Goal: Task Accomplishment & Management: Use online tool/utility

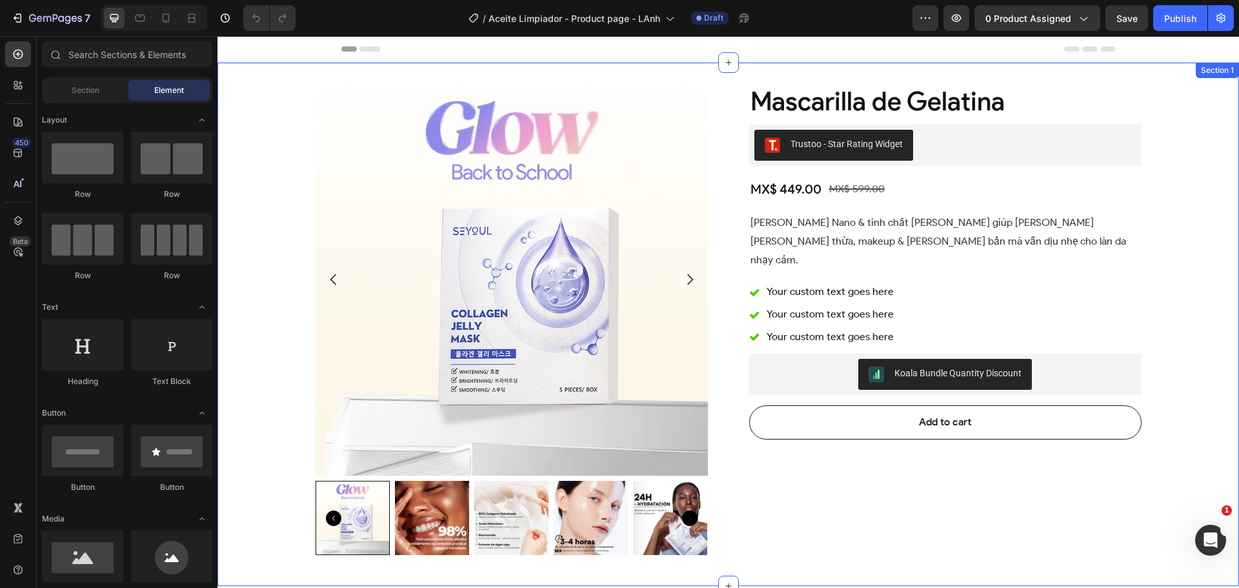
click at [277, 154] on div "Product Images Mascarilla de Gelatina Product Title Trustoo - Star Rating Widge…" at bounding box center [727, 324] width 1021 height 482
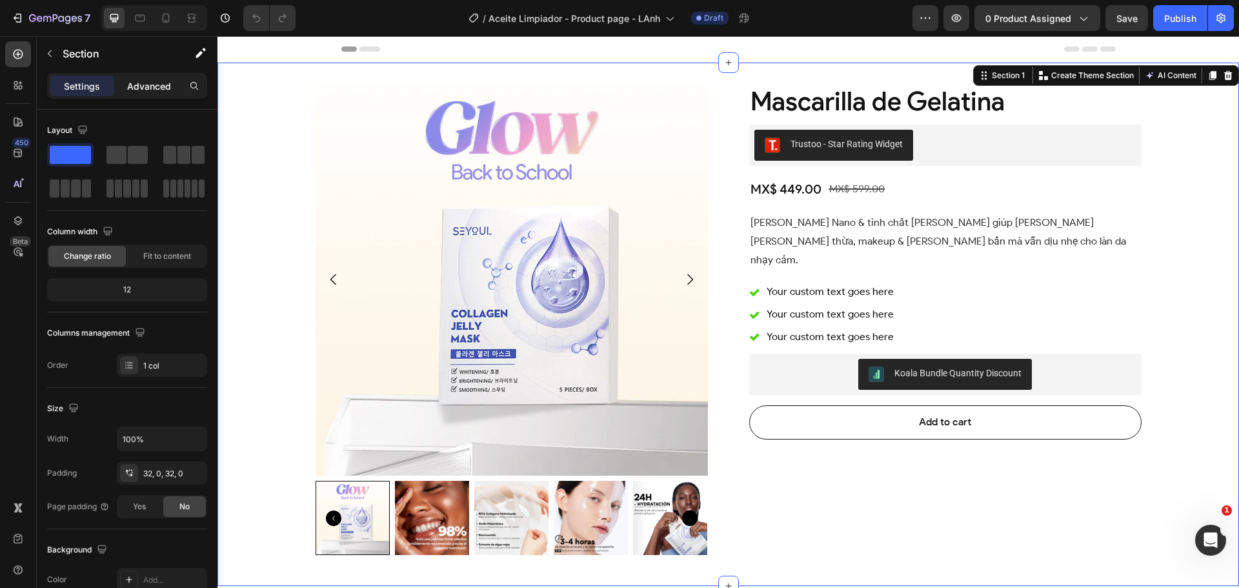
click at [137, 88] on p "Advanced" at bounding box center [149, 86] width 44 height 14
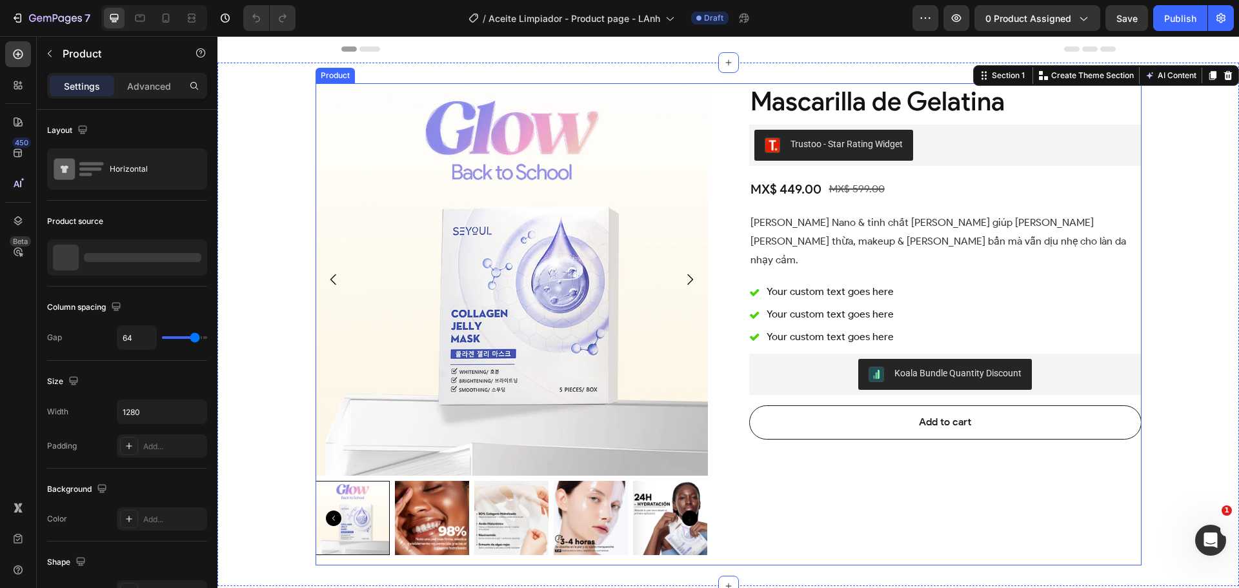
click at [719, 173] on div "Product Images Mascarilla de Gelatina Product Title Trustoo - Star Rating Widge…" at bounding box center [729, 324] width 826 height 482
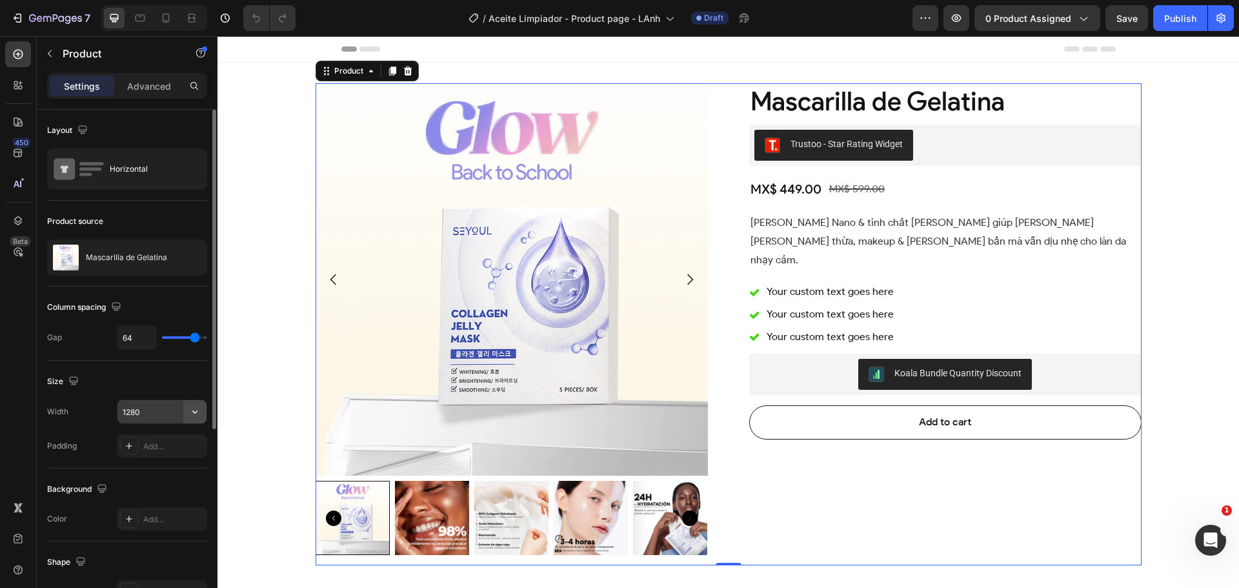
click at [199, 415] on icon "button" at bounding box center [194, 411] width 13 height 13
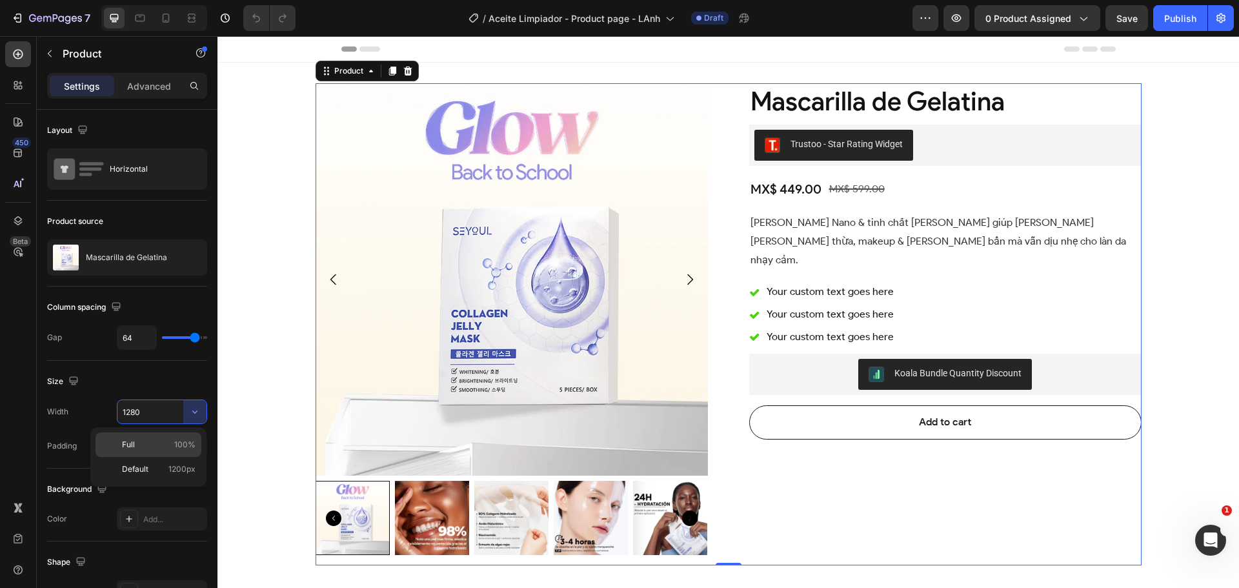
click at [162, 445] on p "Full 100%" at bounding box center [159, 445] width 74 height 12
type input "100%"
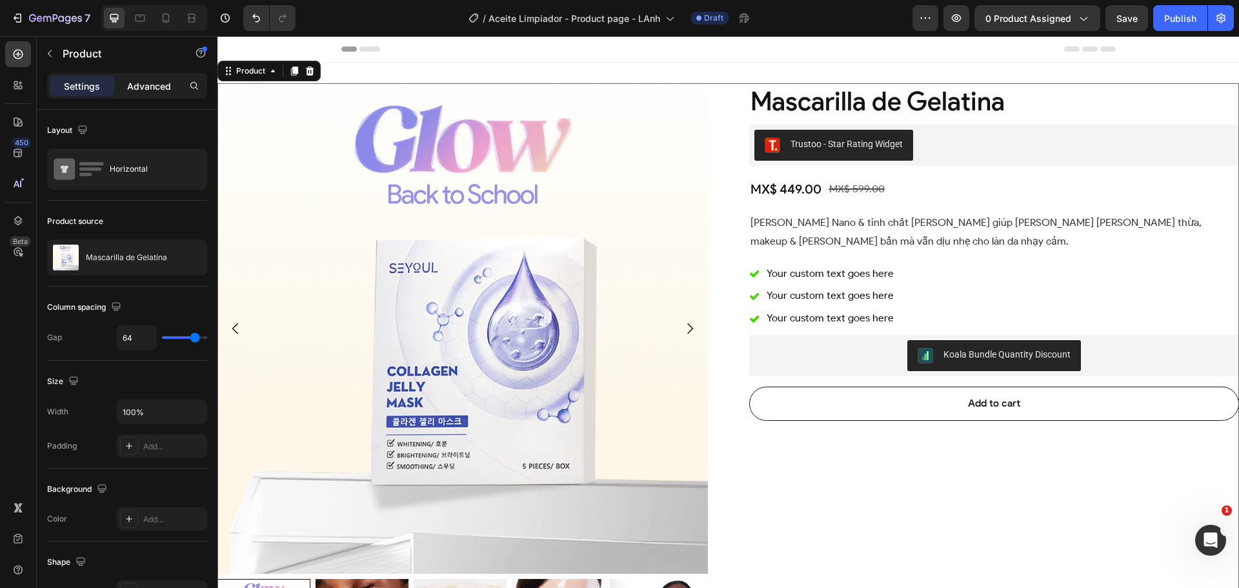
click at [144, 83] on p "Advanced" at bounding box center [149, 86] width 44 height 14
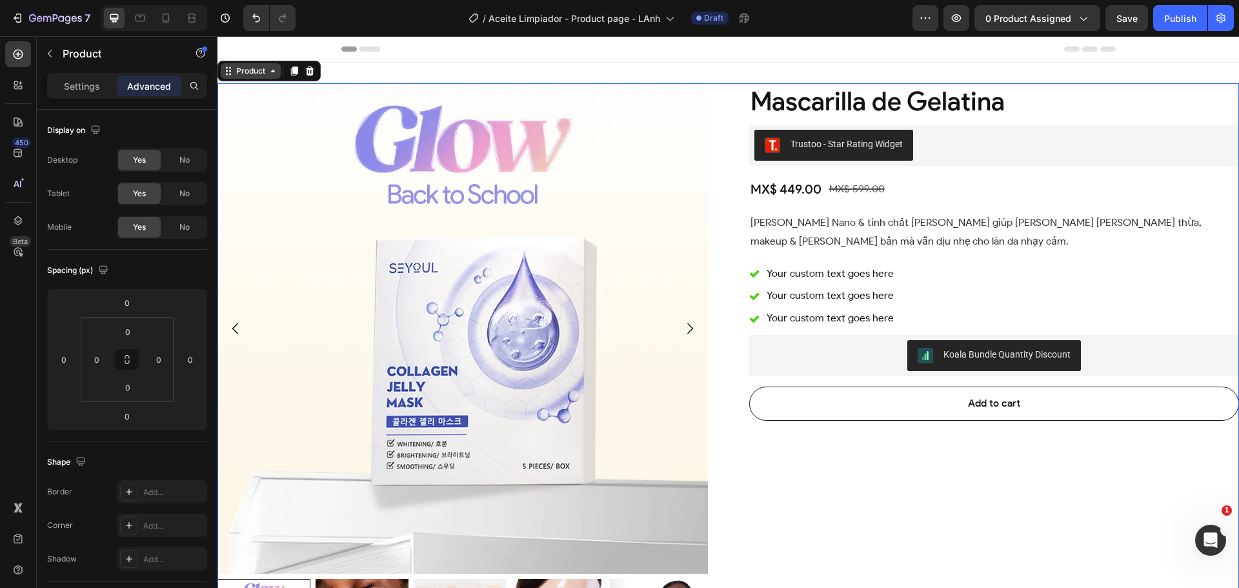
click at [249, 73] on div "Product" at bounding box center [251, 71] width 34 height 12
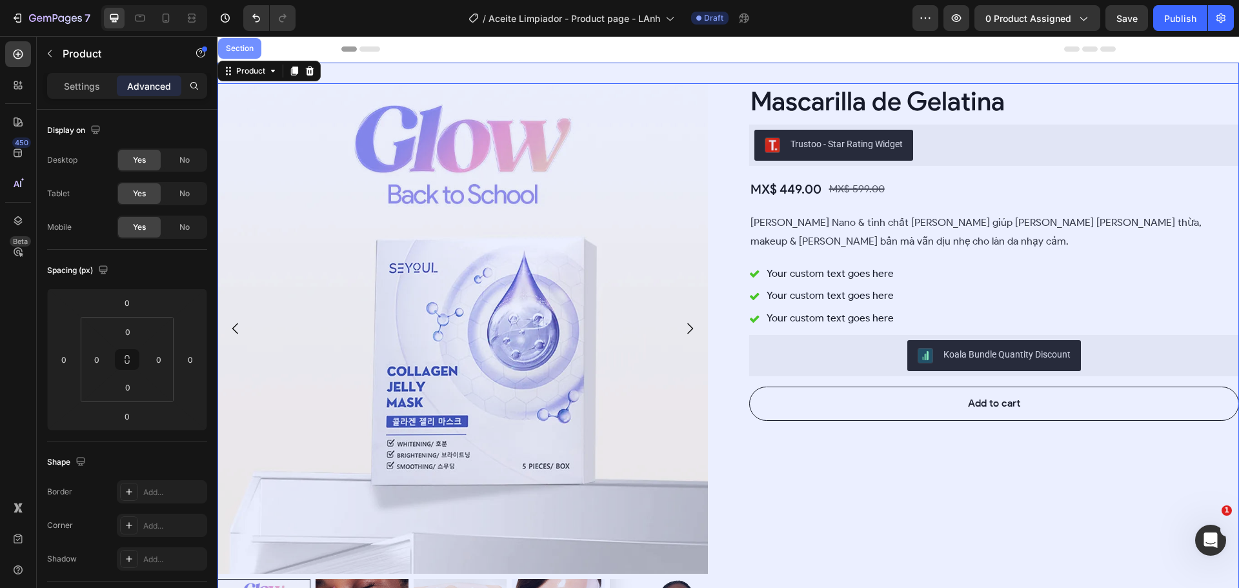
click at [242, 48] on div "Section" at bounding box center [239, 49] width 33 height 8
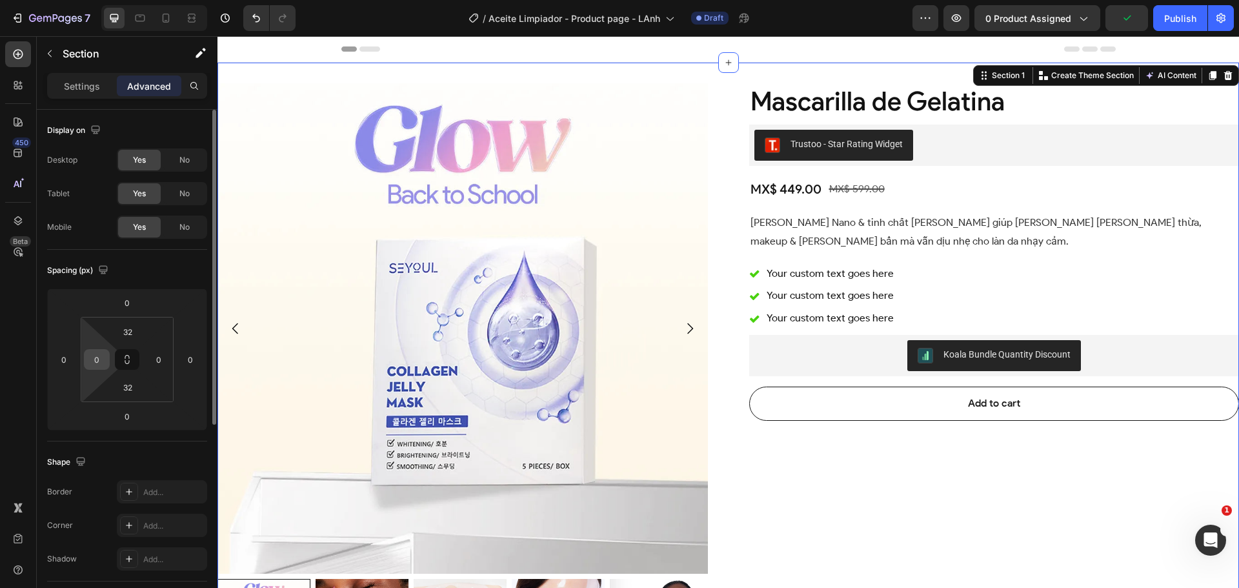
click at [97, 357] on input "0" at bounding box center [96, 359] width 19 height 19
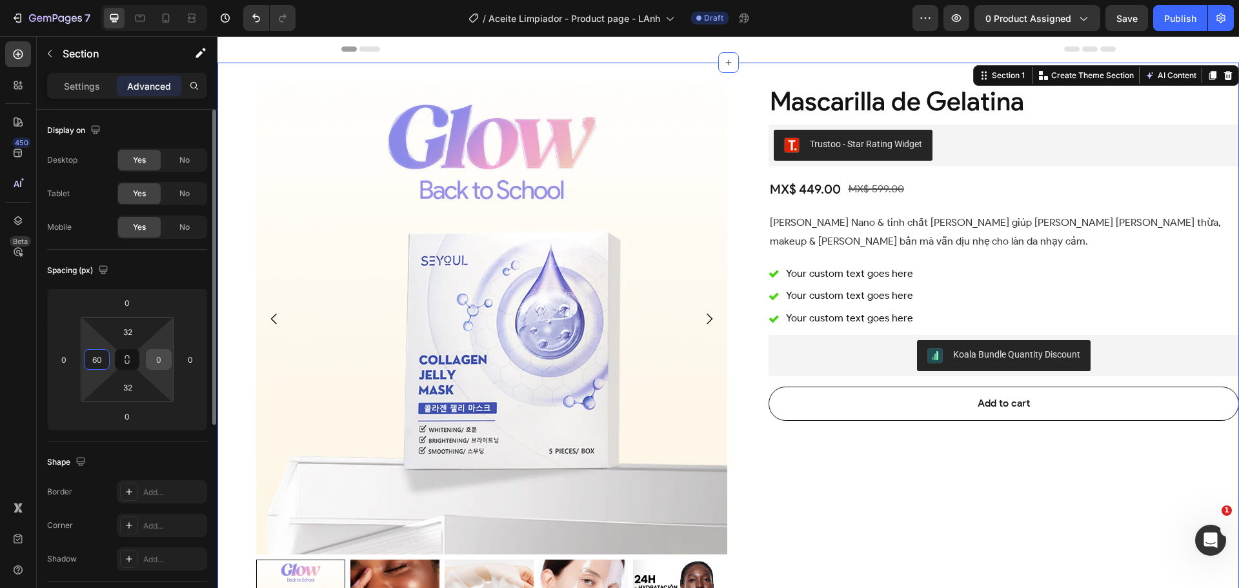
type input "60"
click at [155, 356] on input "0" at bounding box center [158, 359] width 19 height 19
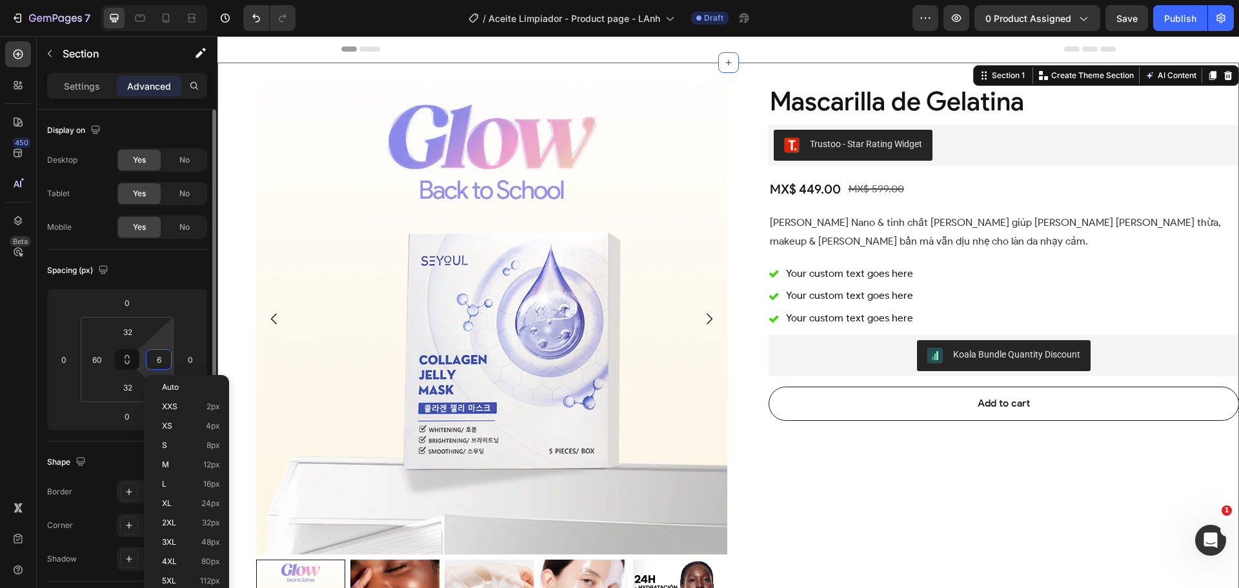
type input "60"
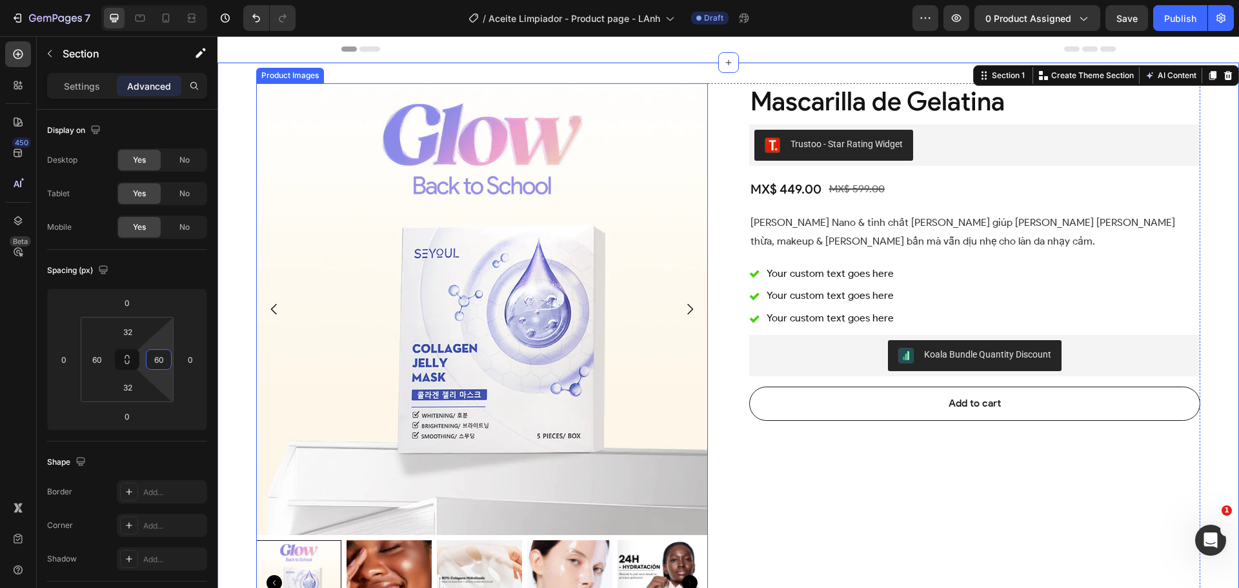
click at [691, 172] on img at bounding box center [482, 309] width 452 height 452
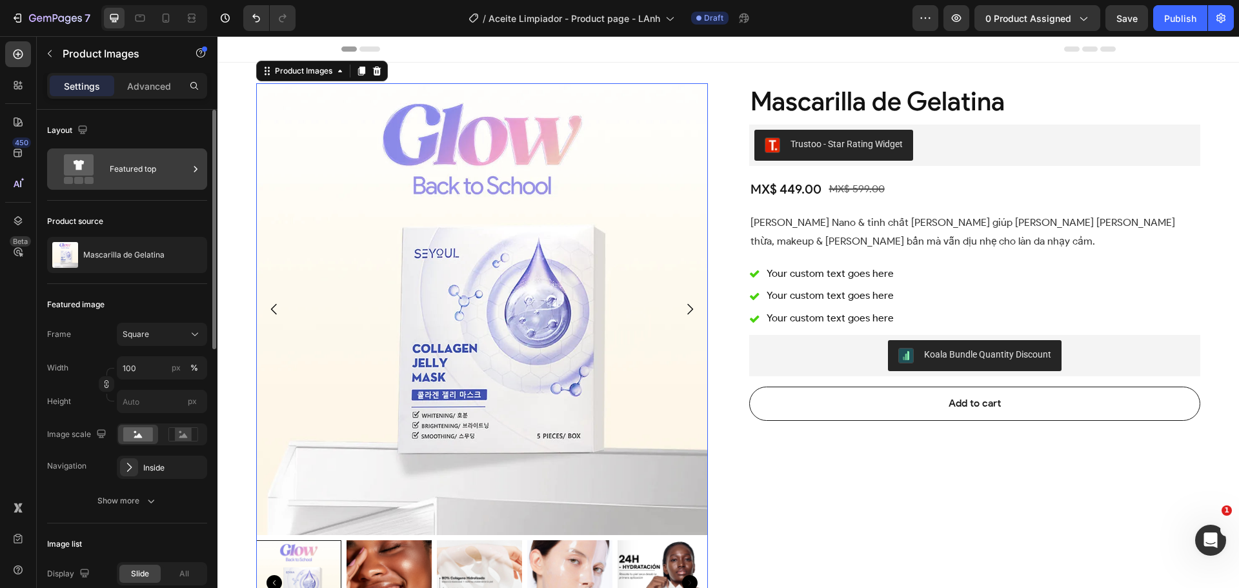
click at [136, 174] on div "Featured top" at bounding box center [149, 169] width 79 height 30
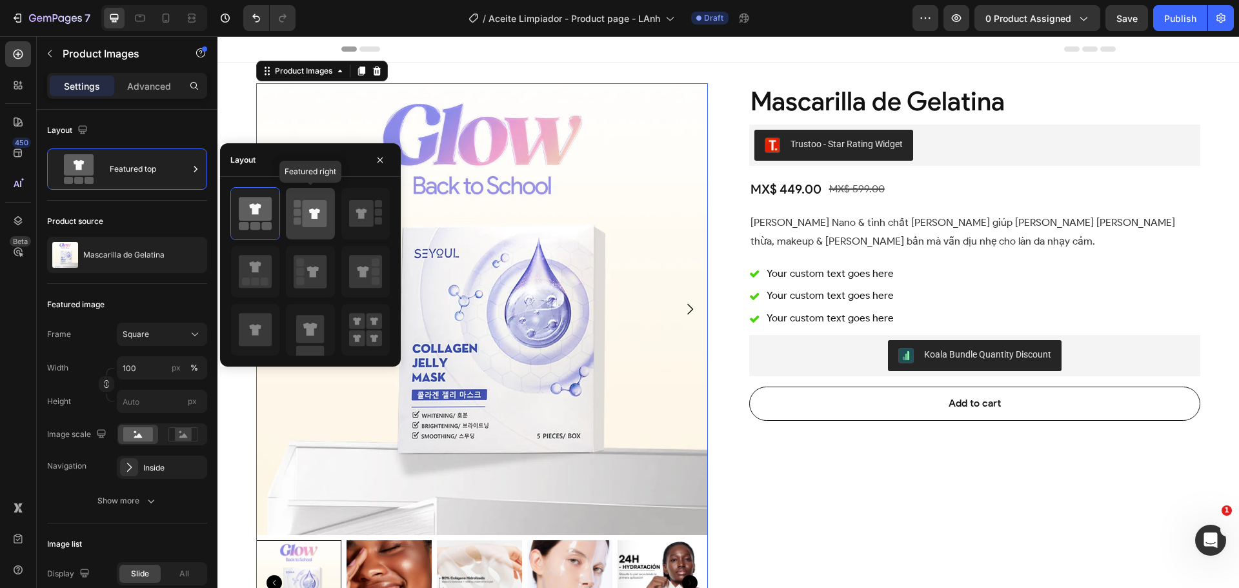
click at [304, 209] on icon at bounding box center [315, 213] width 25 height 27
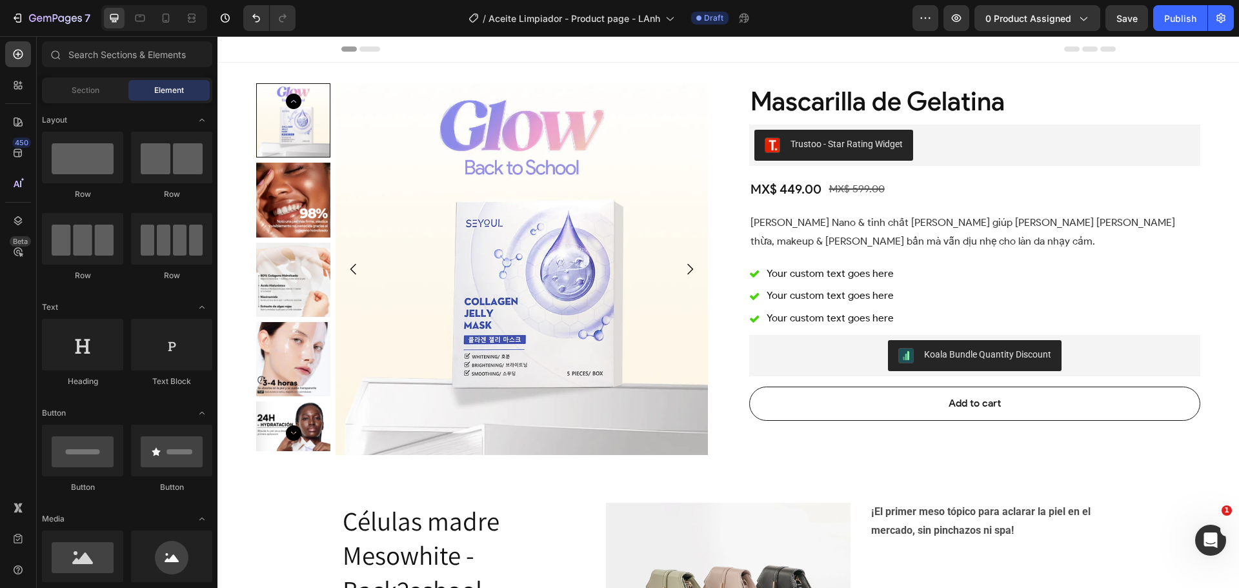
click at [497, 55] on div "Header" at bounding box center [728, 49] width 774 height 26
click at [405, 181] on img at bounding box center [522, 269] width 372 height 372
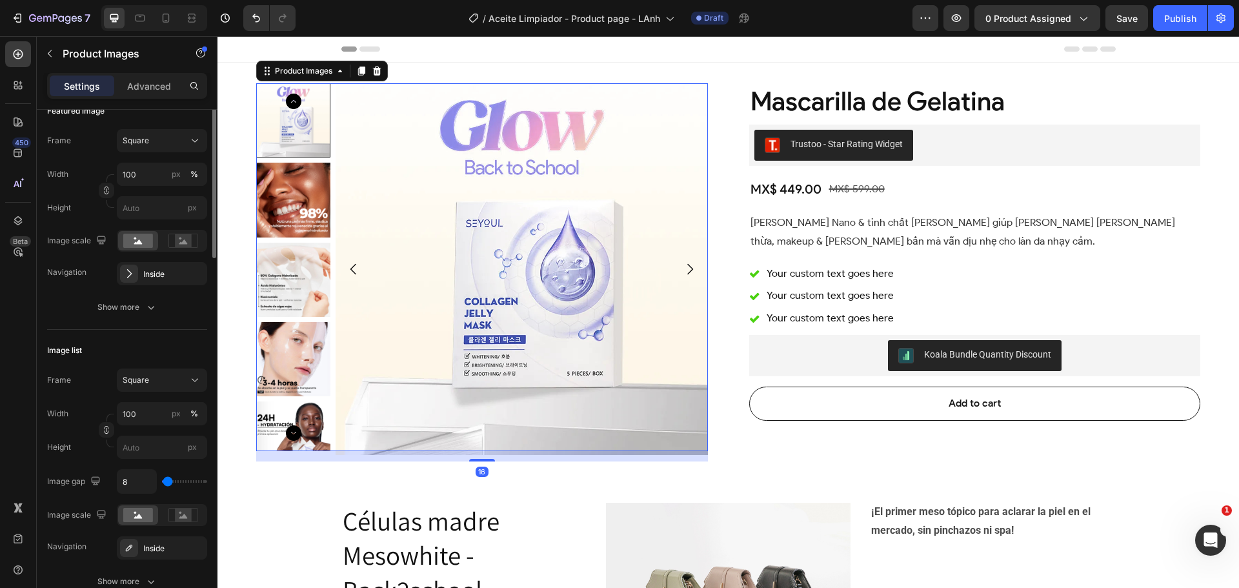
scroll to position [258, 0]
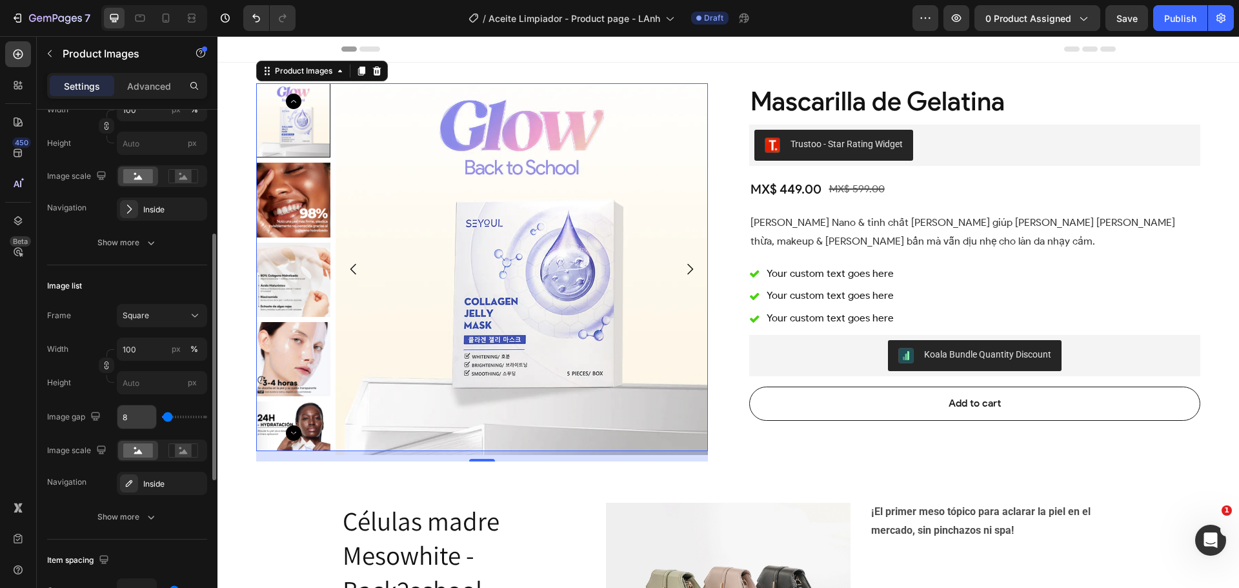
click at [132, 414] on input "8" at bounding box center [136, 416] width 39 height 23
type input "9"
type input "10"
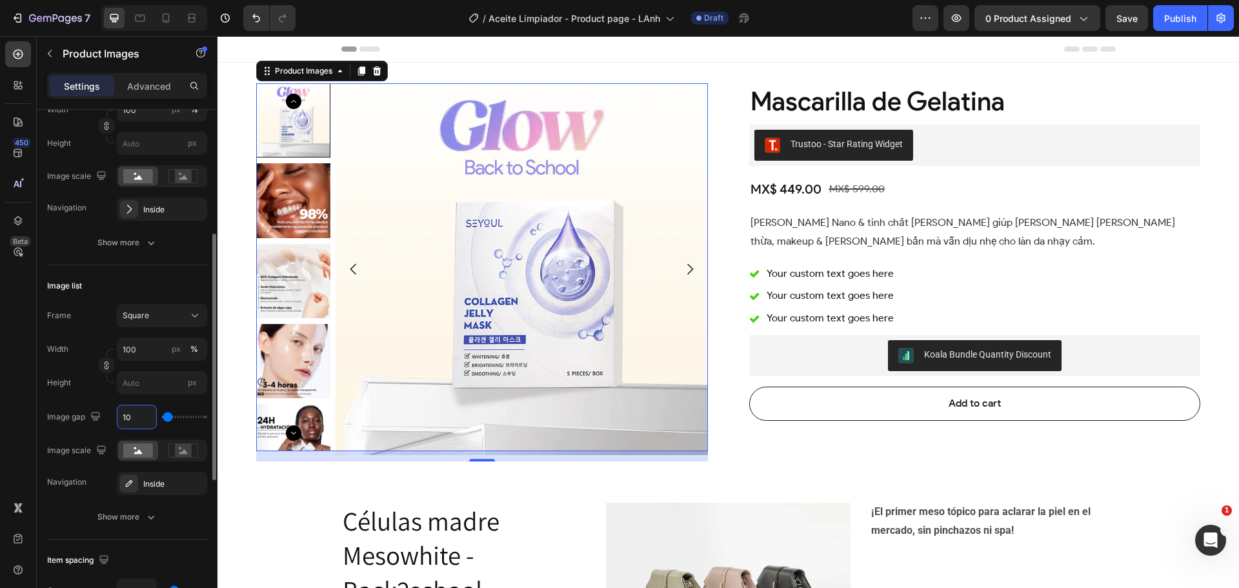
type input "11"
type input "12"
type input "13"
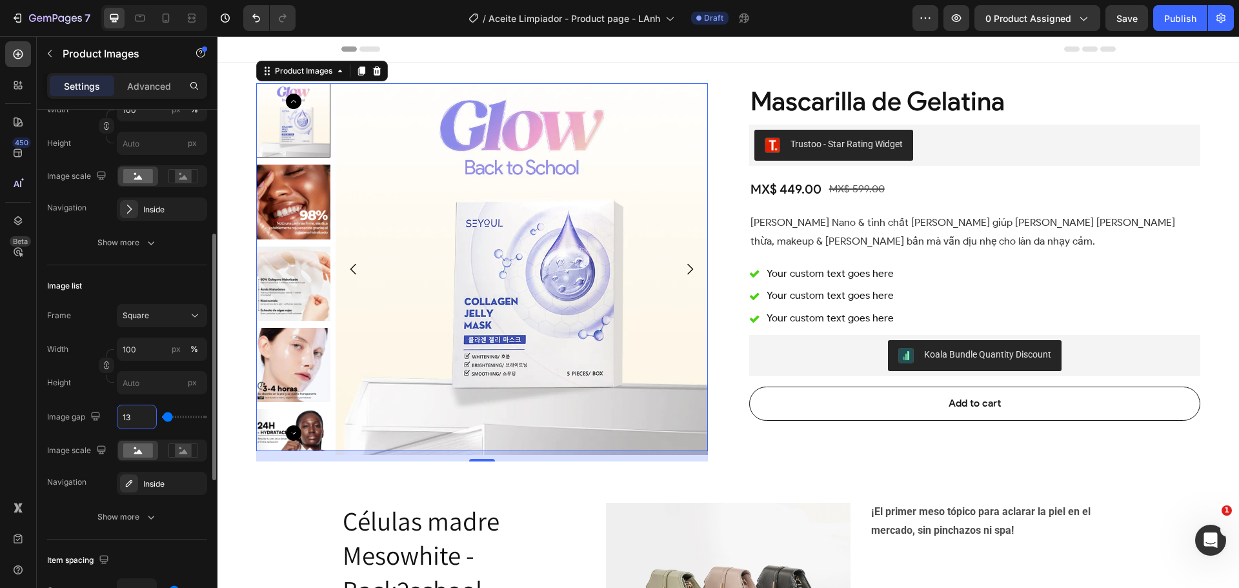
type input "13"
type input "14"
type input "15"
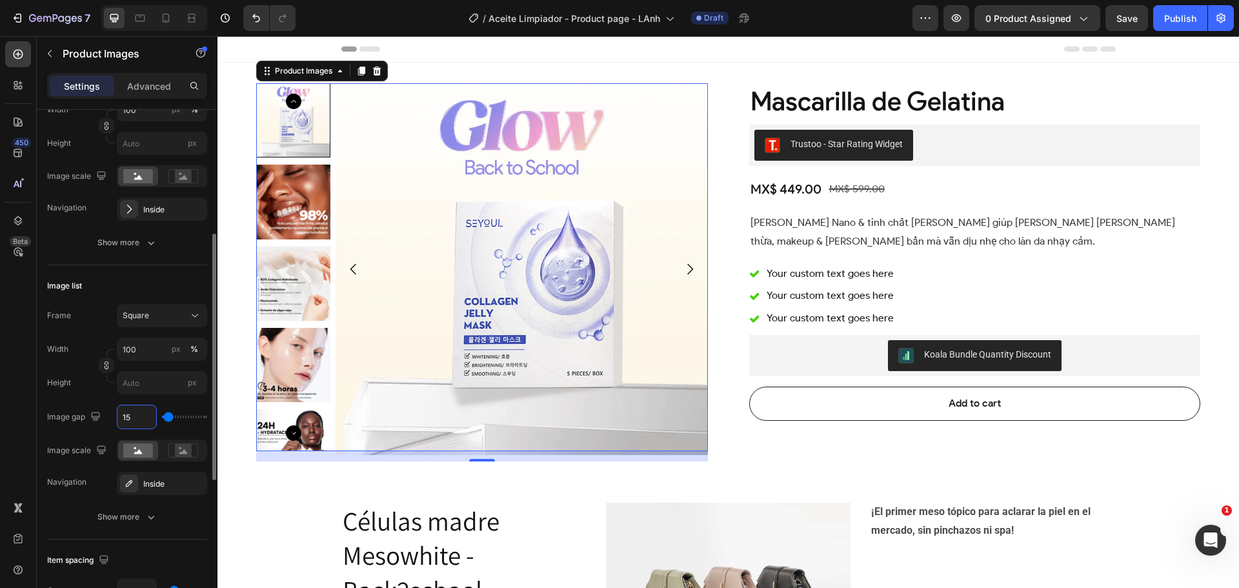
type input "16"
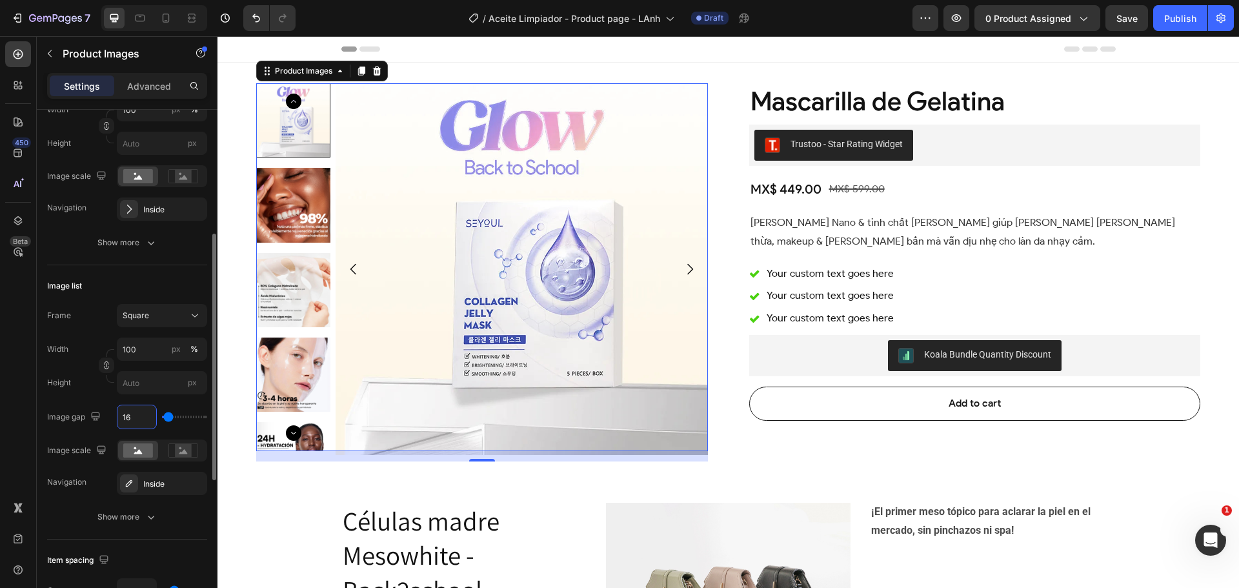
type input "1"
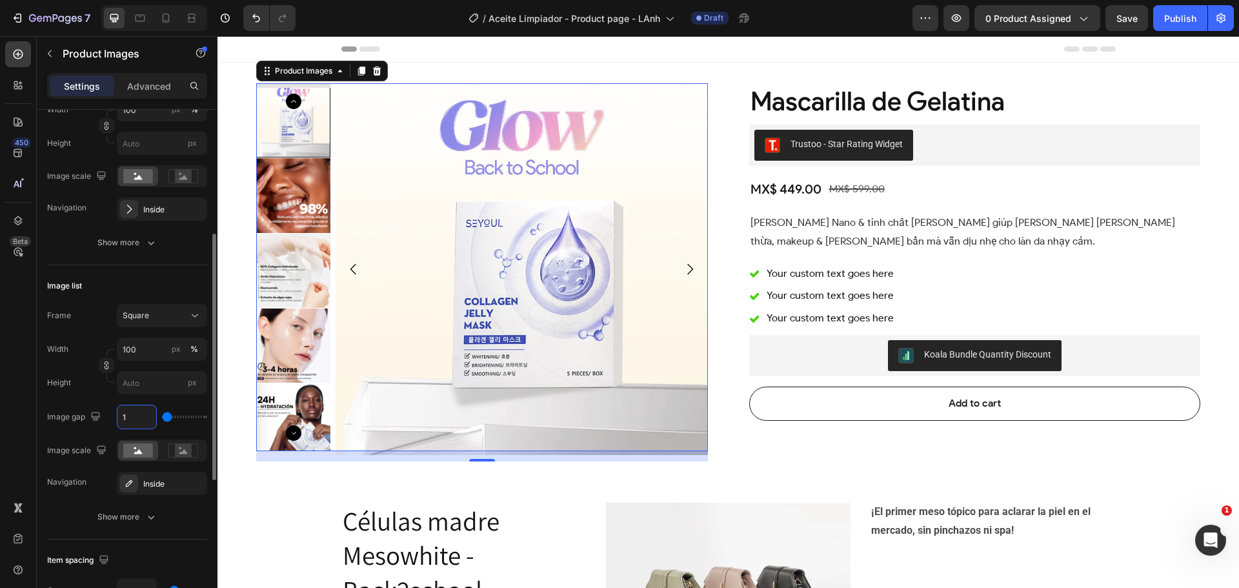
type input "0"
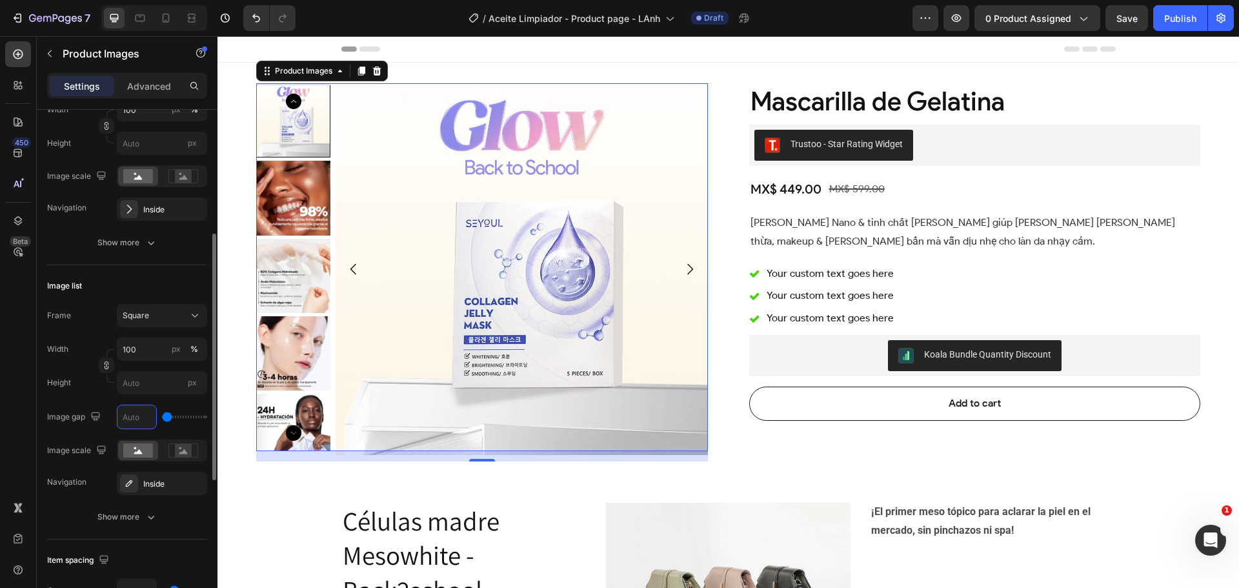
type input "8"
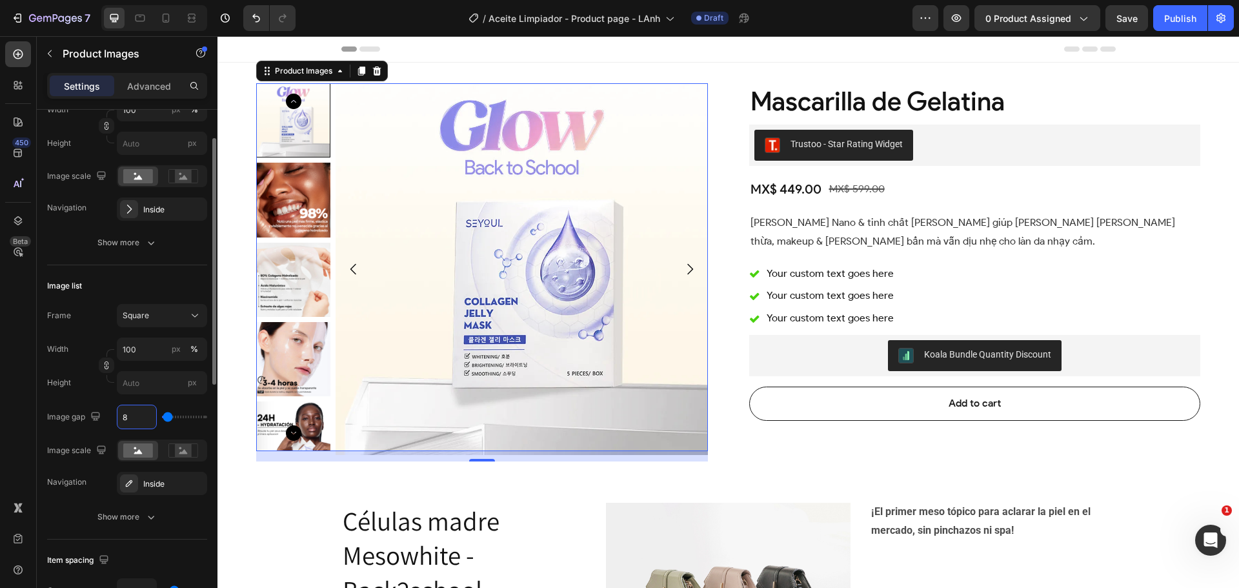
scroll to position [65, 0]
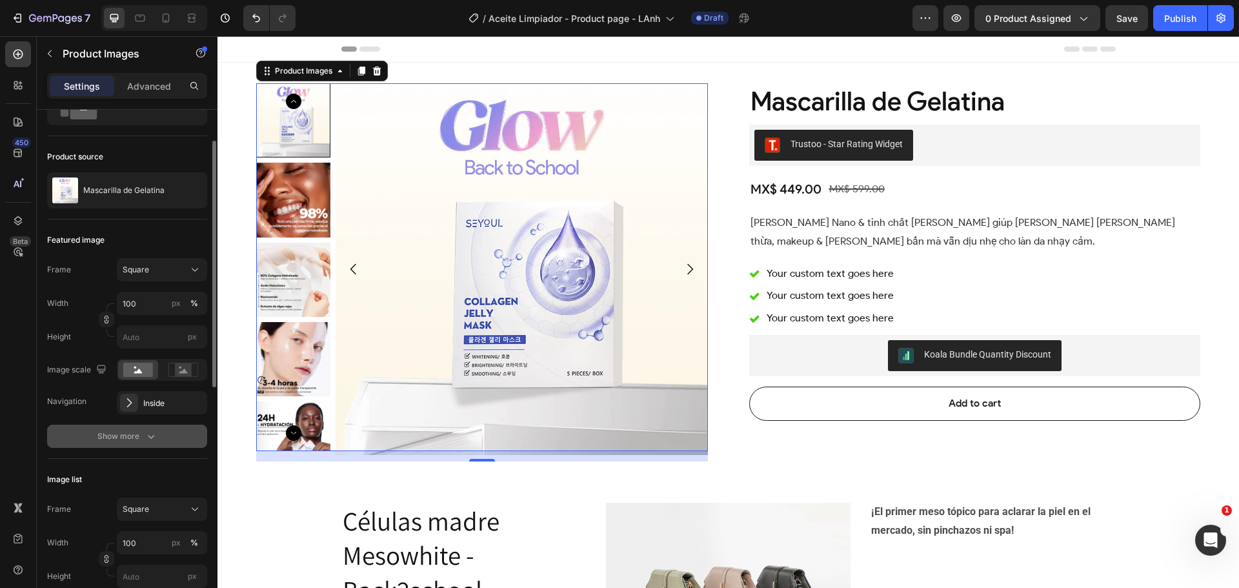
type input "8"
click at [141, 430] on div "Show more" at bounding box center [127, 436] width 60 height 13
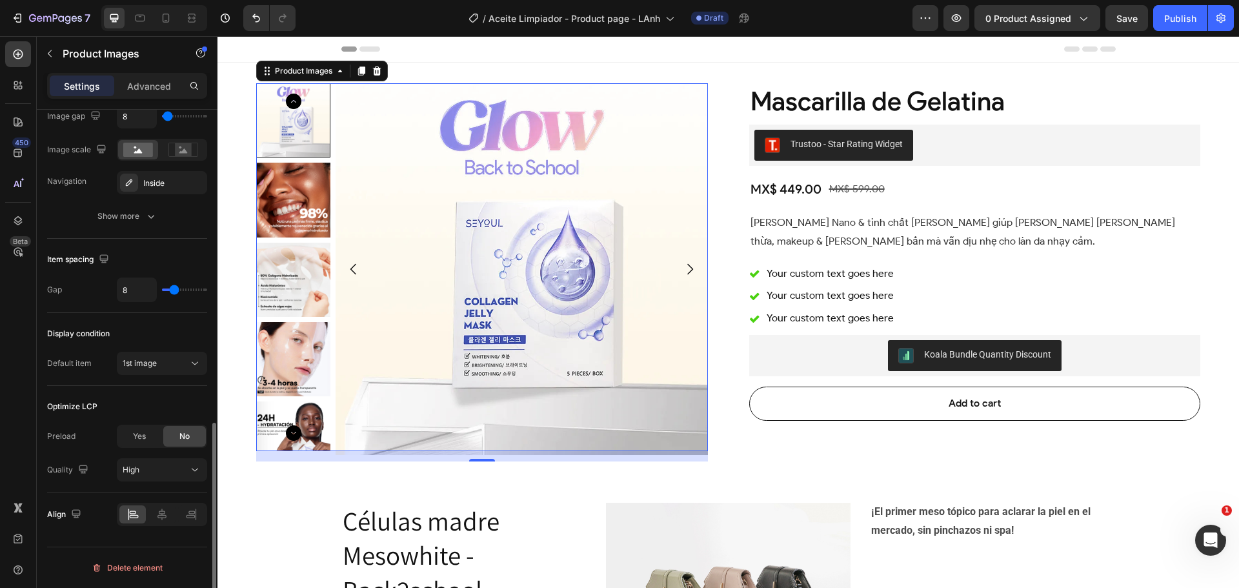
scroll to position [666, 0]
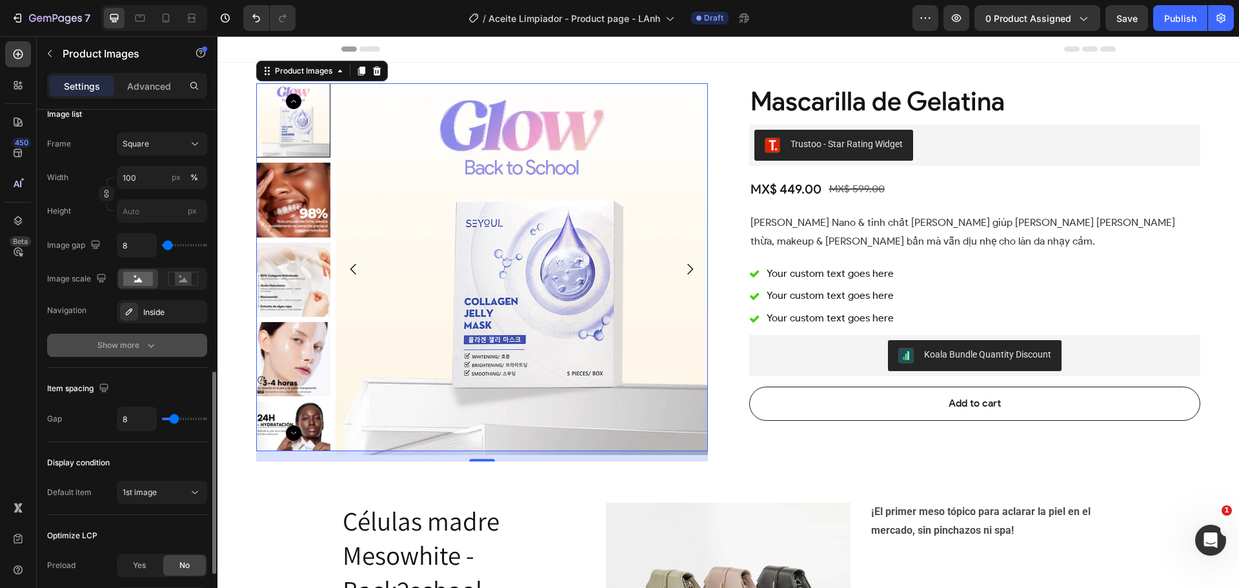
click at [132, 342] on div "Show more" at bounding box center [127, 345] width 60 height 13
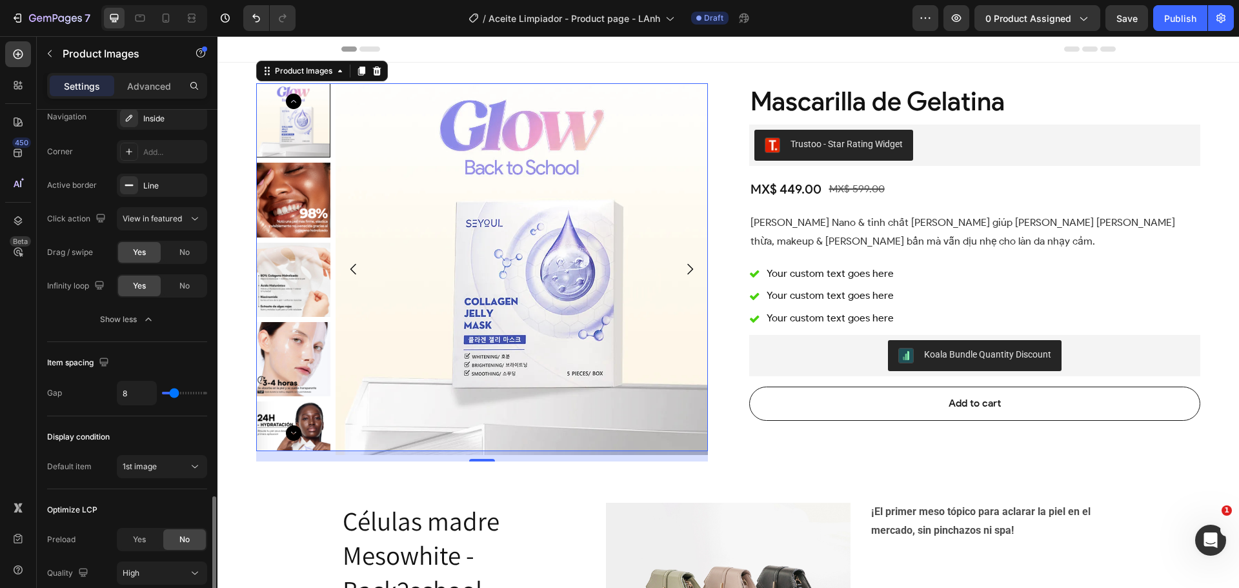
scroll to position [924, 0]
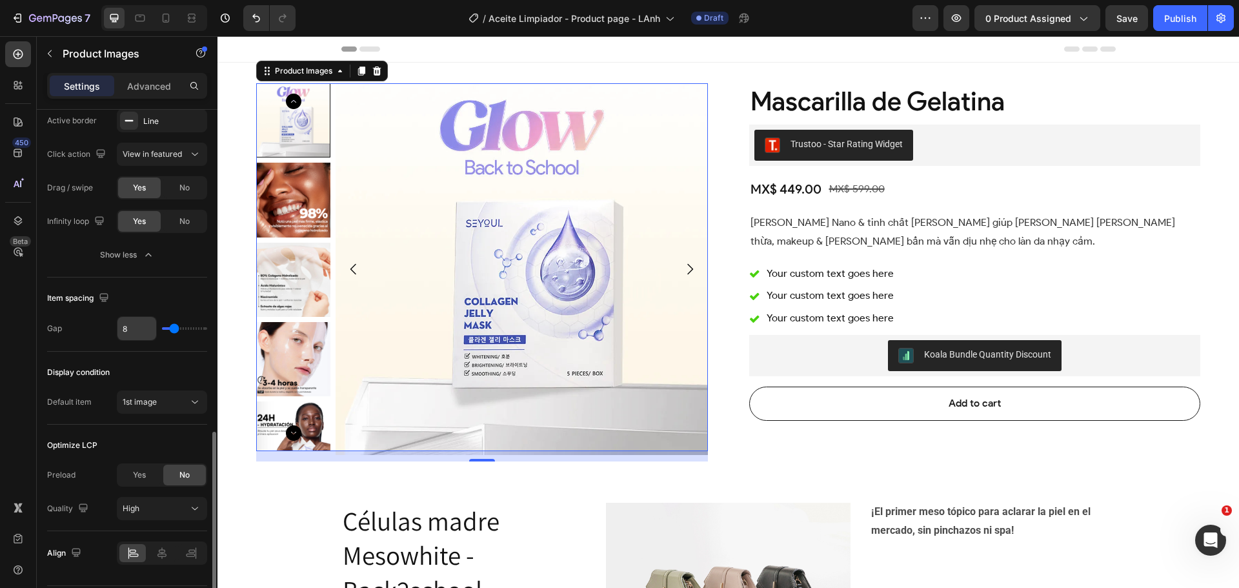
click at [134, 332] on input "8" at bounding box center [136, 328] width 39 height 23
type input "9"
type input "10"
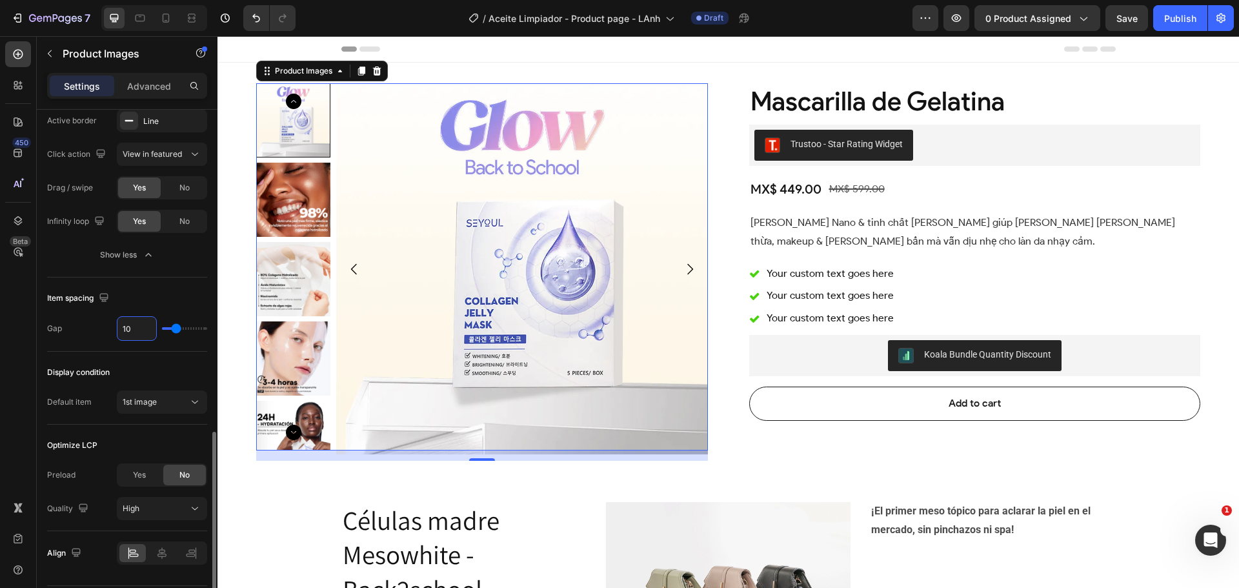
type input "11"
type input "12"
type input "13"
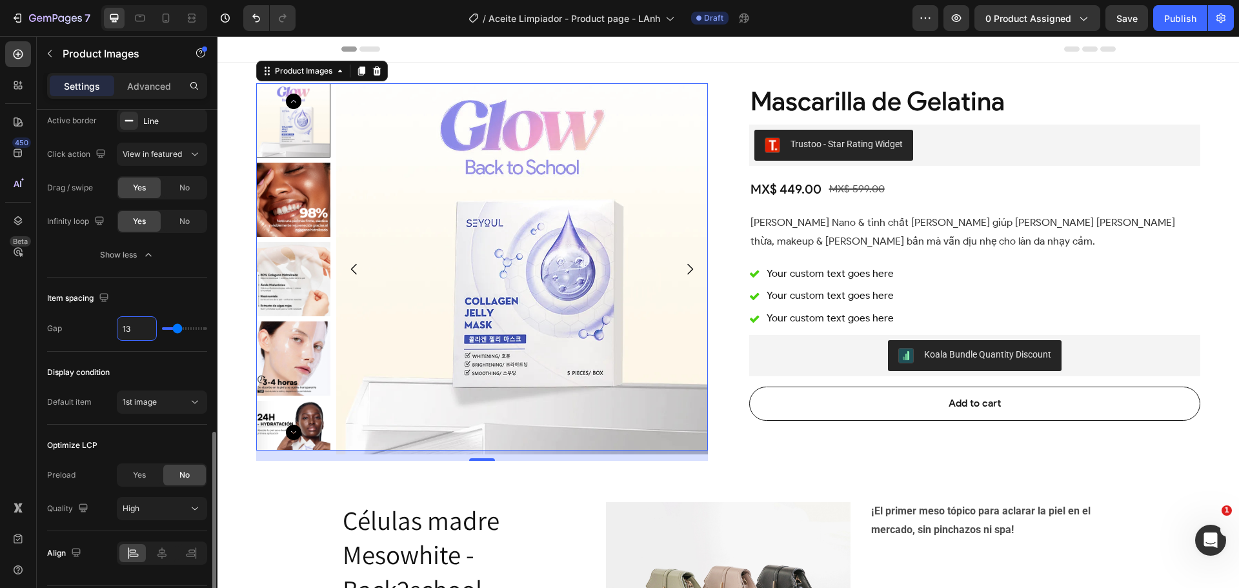
type input "13"
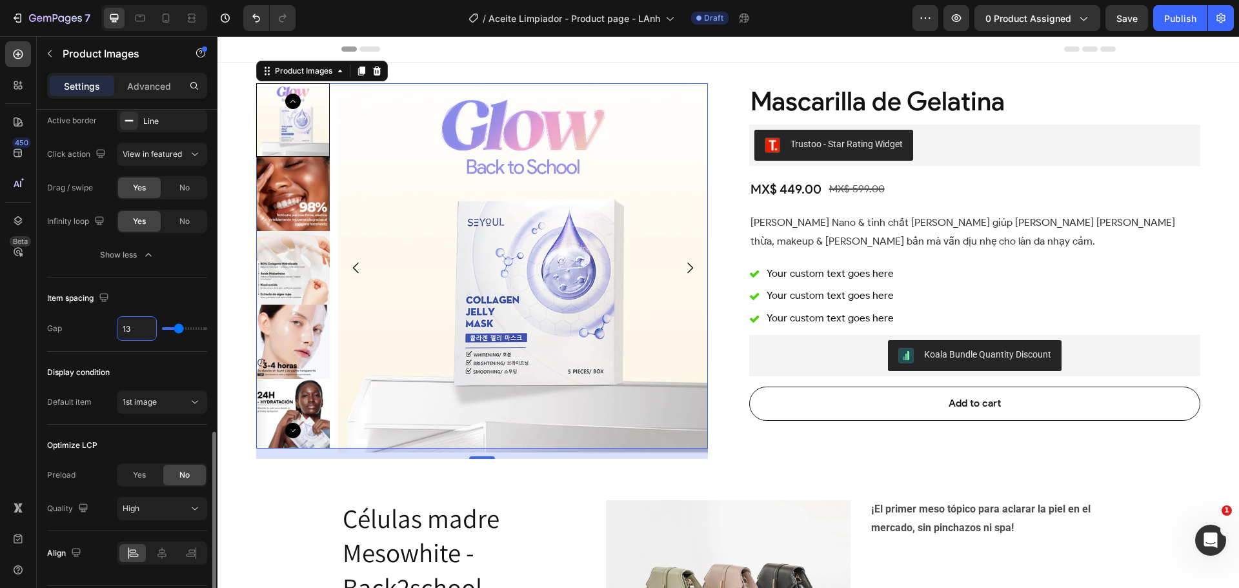
type input "14"
type input "15"
type input "16"
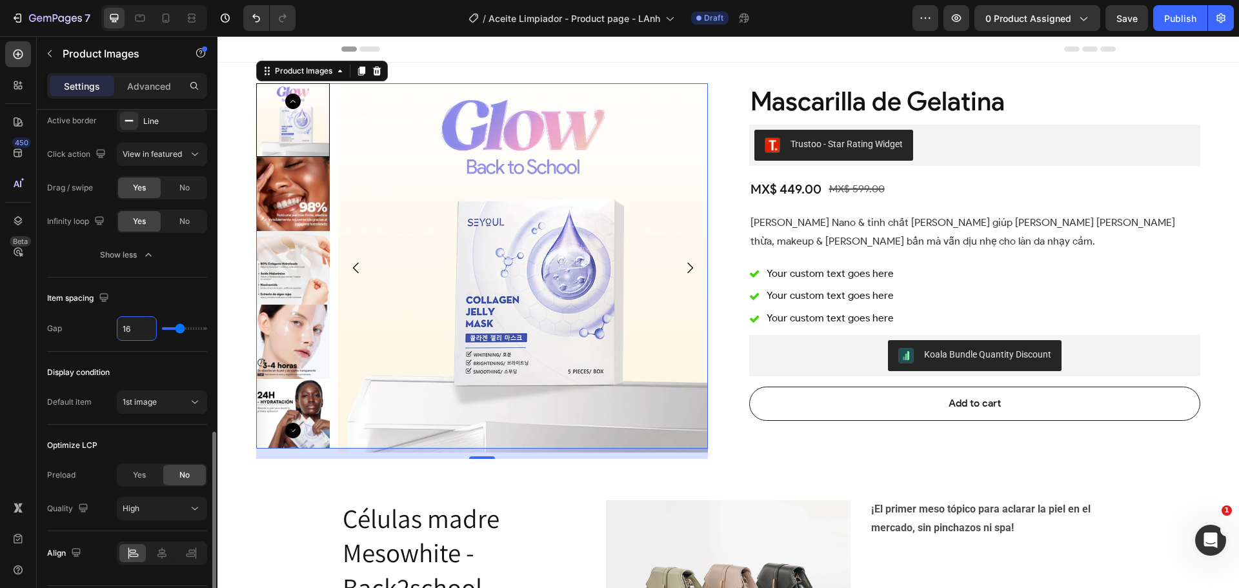
type input "16"
type input "17"
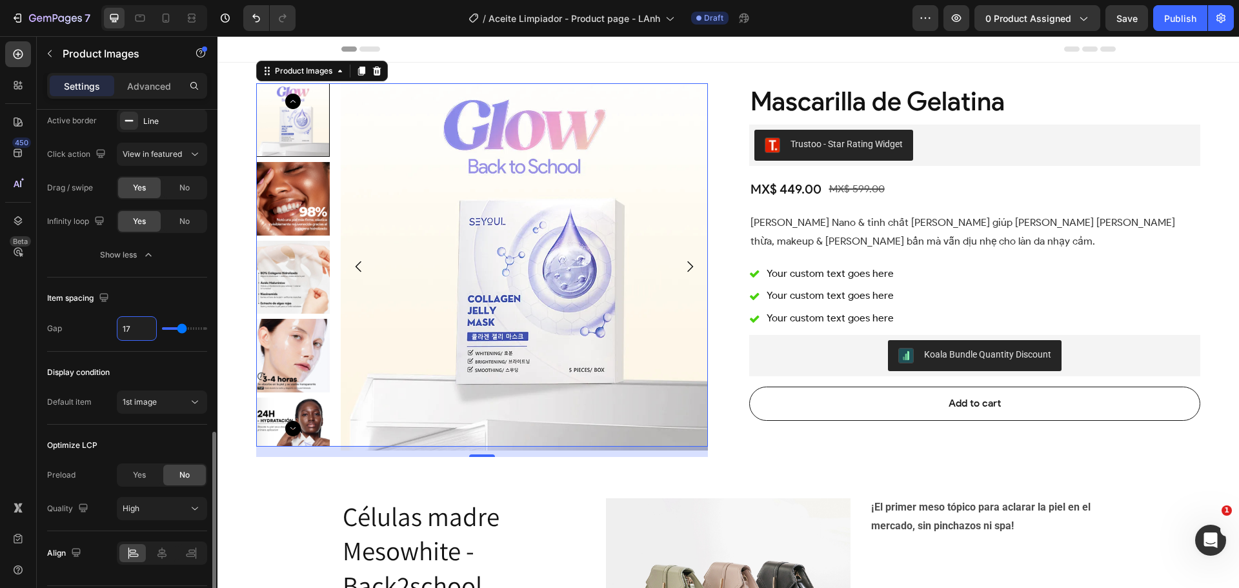
type input "18"
type input "17"
type input "16"
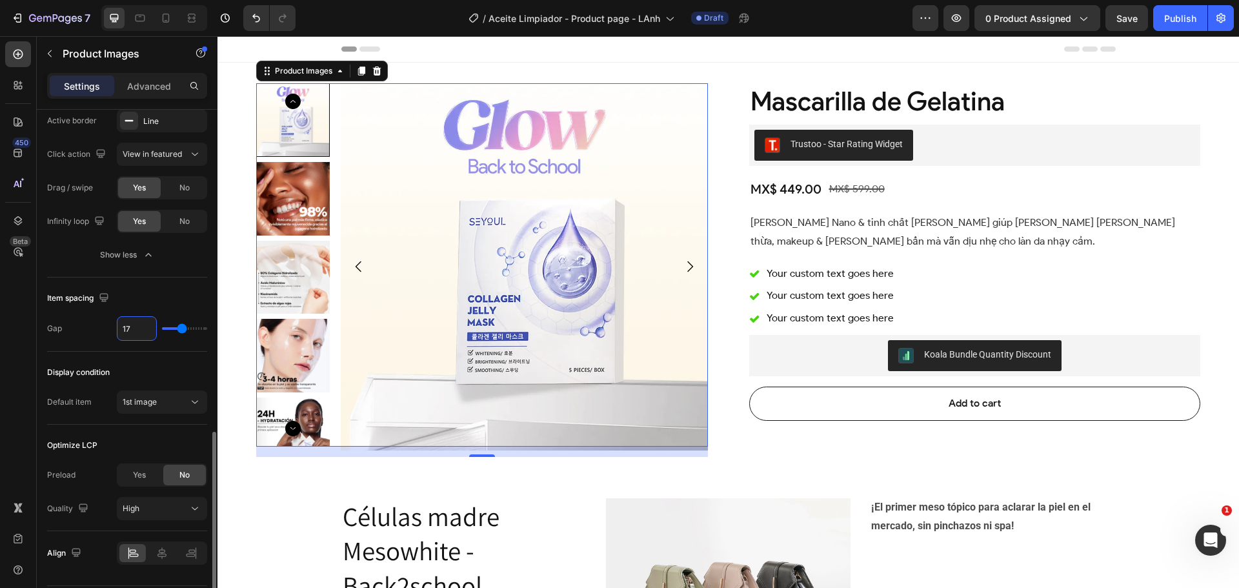
type input "16"
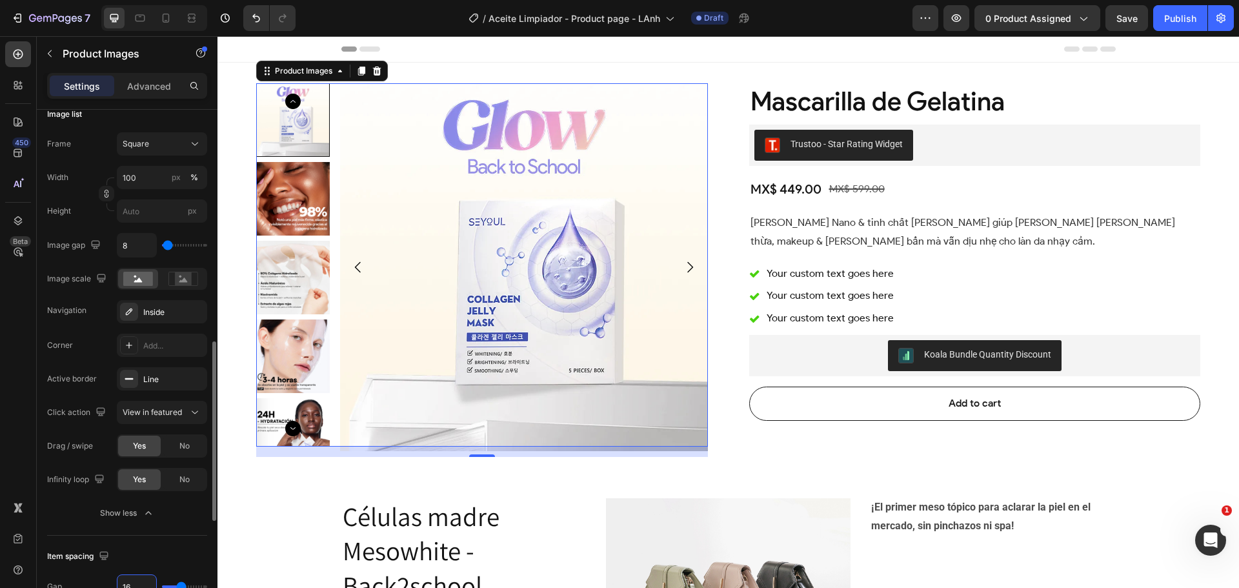
scroll to position [601, 0]
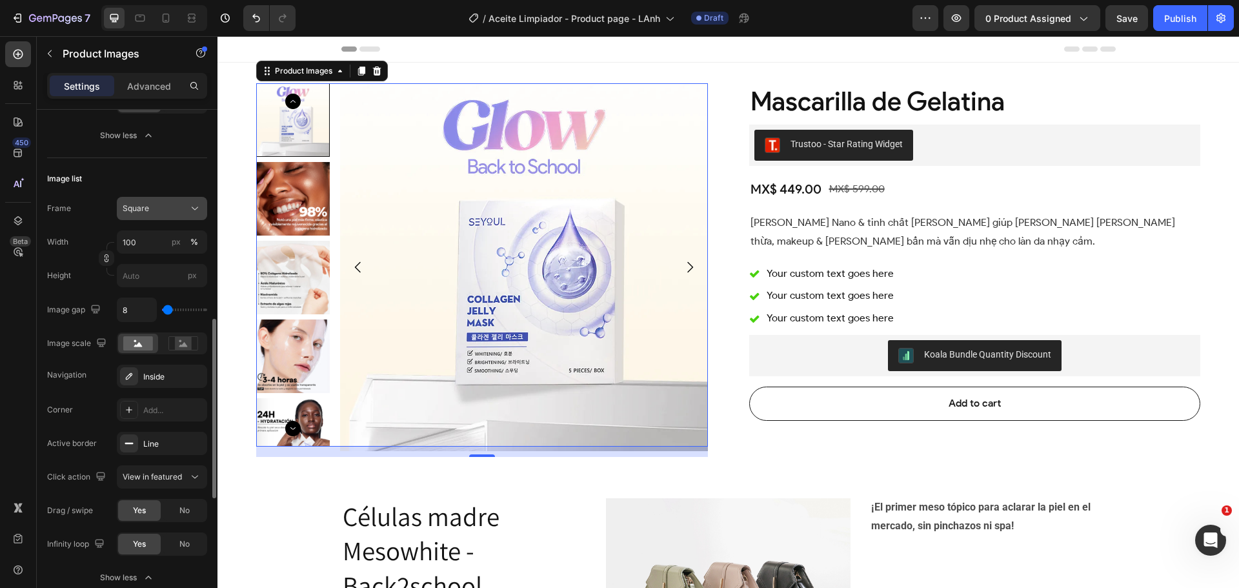
click at [188, 208] on div "Square" at bounding box center [162, 208] width 79 height 13
click at [182, 208] on div "Square" at bounding box center [154, 209] width 63 height 12
click at [186, 208] on div "Square" at bounding box center [162, 208] width 79 height 13
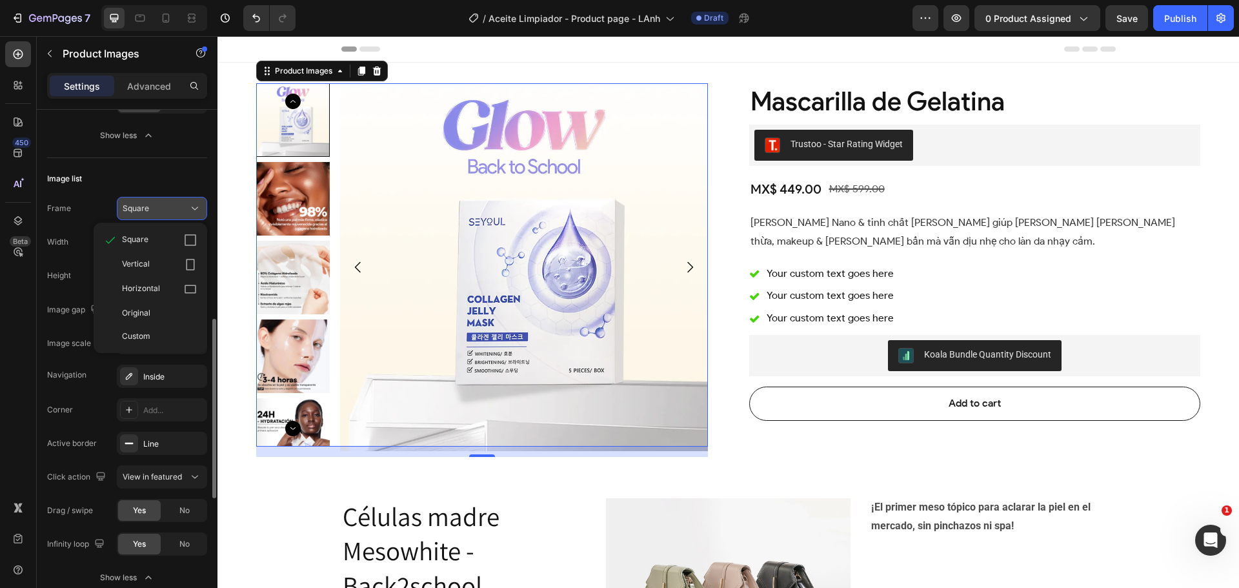
click at [186, 208] on div "Square" at bounding box center [162, 208] width 79 height 13
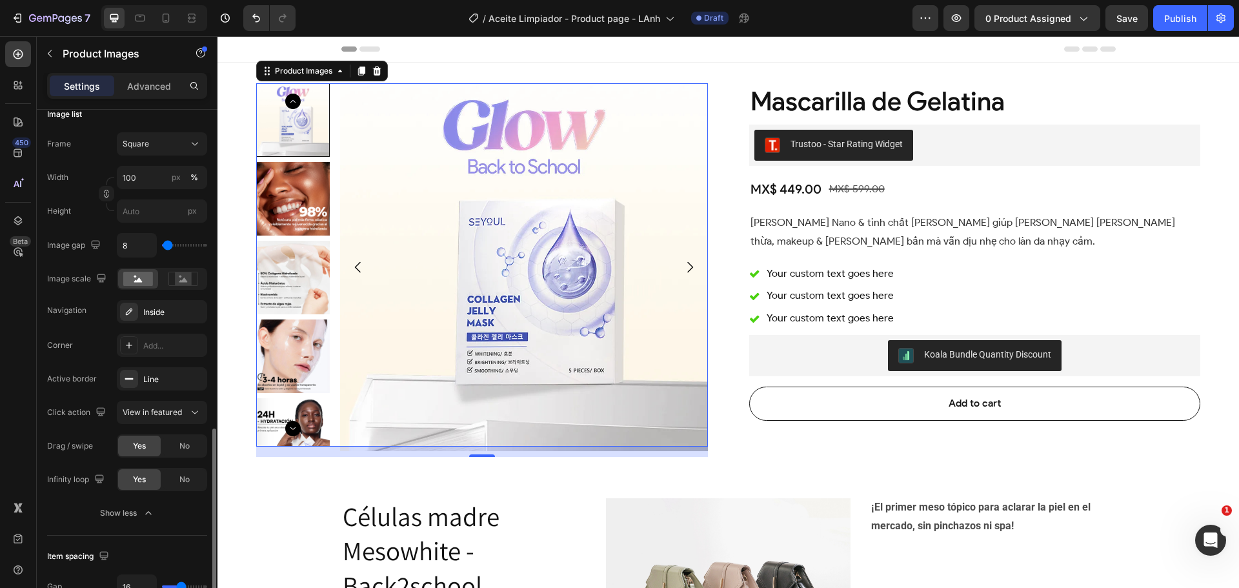
scroll to position [730, 0]
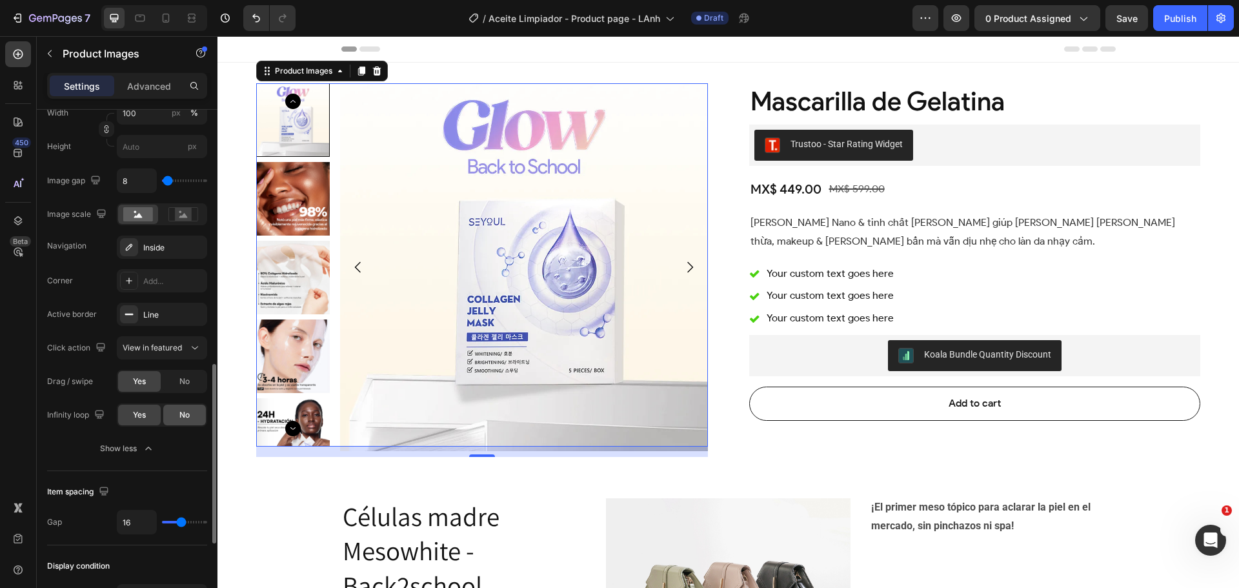
click at [181, 413] on span "No" at bounding box center [184, 415] width 10 height 12
click at [155, 288] on div "Add..." at bounding box center [162, 280] width 90 height 23
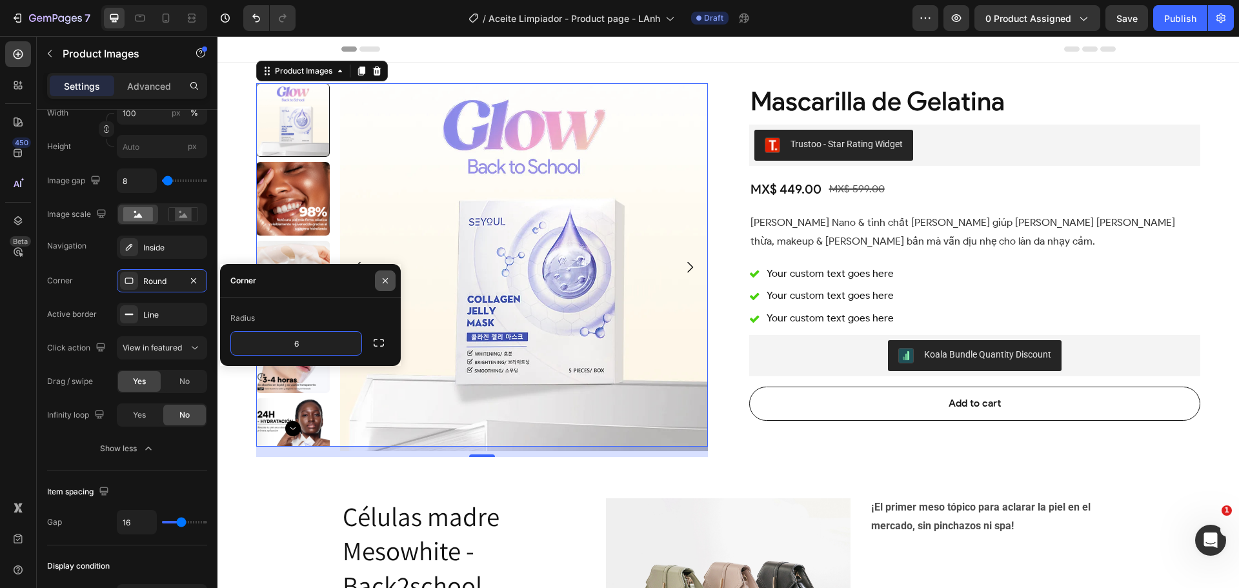
type input "6"
drag, startPoint x: 385, startPoint y: 277, endPoint x: 166, endPoint y: 245, distance: 221.0
click at [385, 277] on icon "button" at bounding box center [385, 280] width 10 height 10
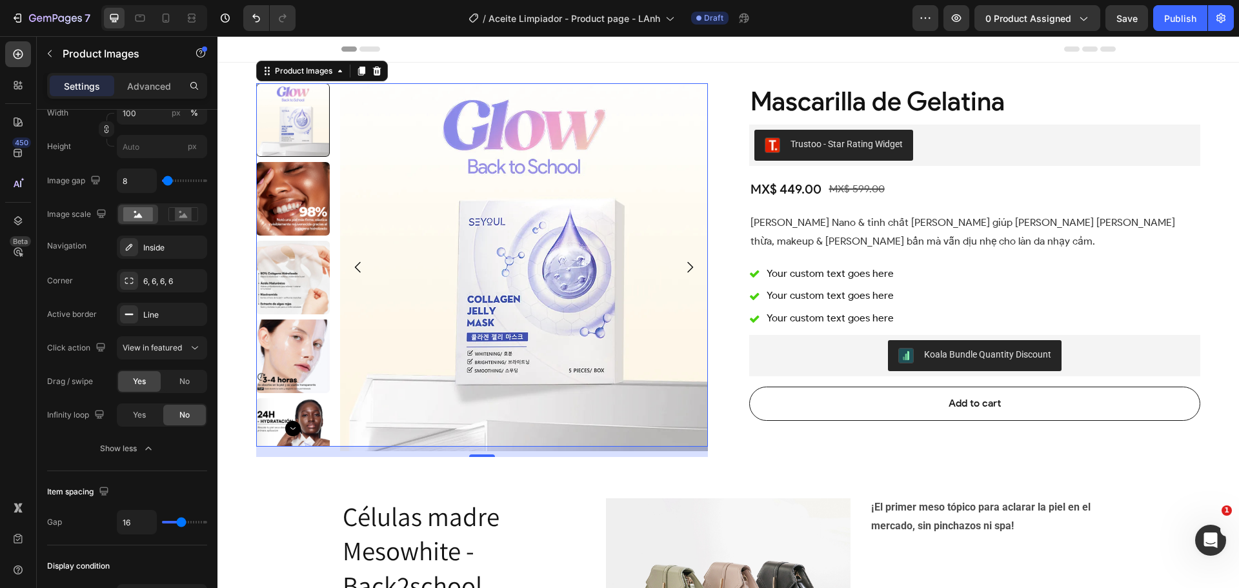
click at [410, 361] on img at bounding box center [524, 267] width 368 height 368
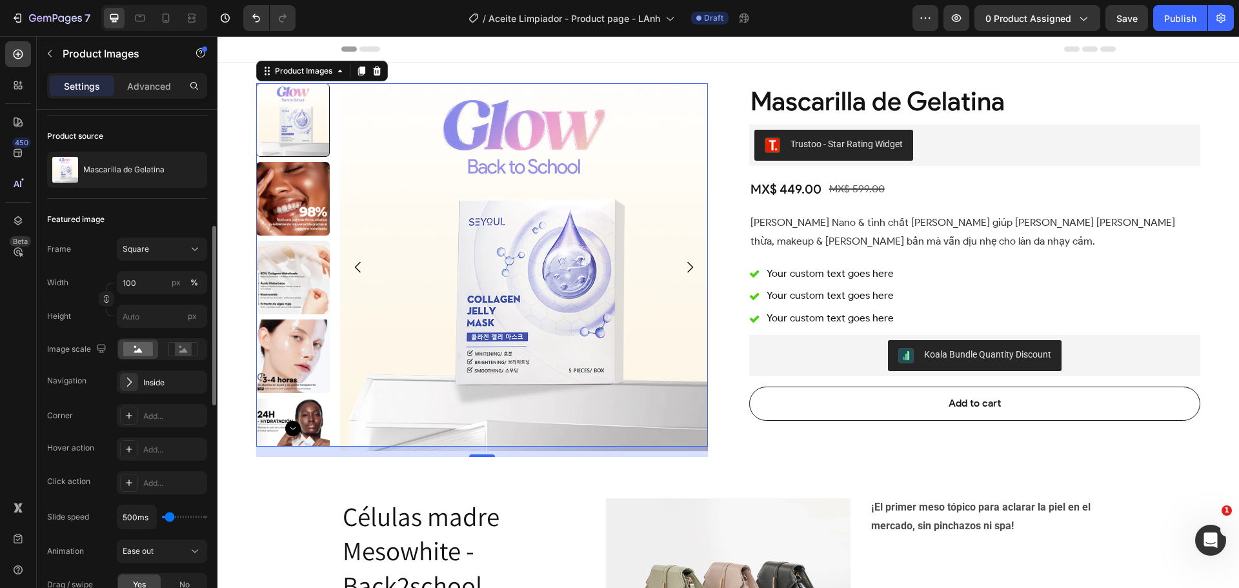
scroll to position [150, 0]
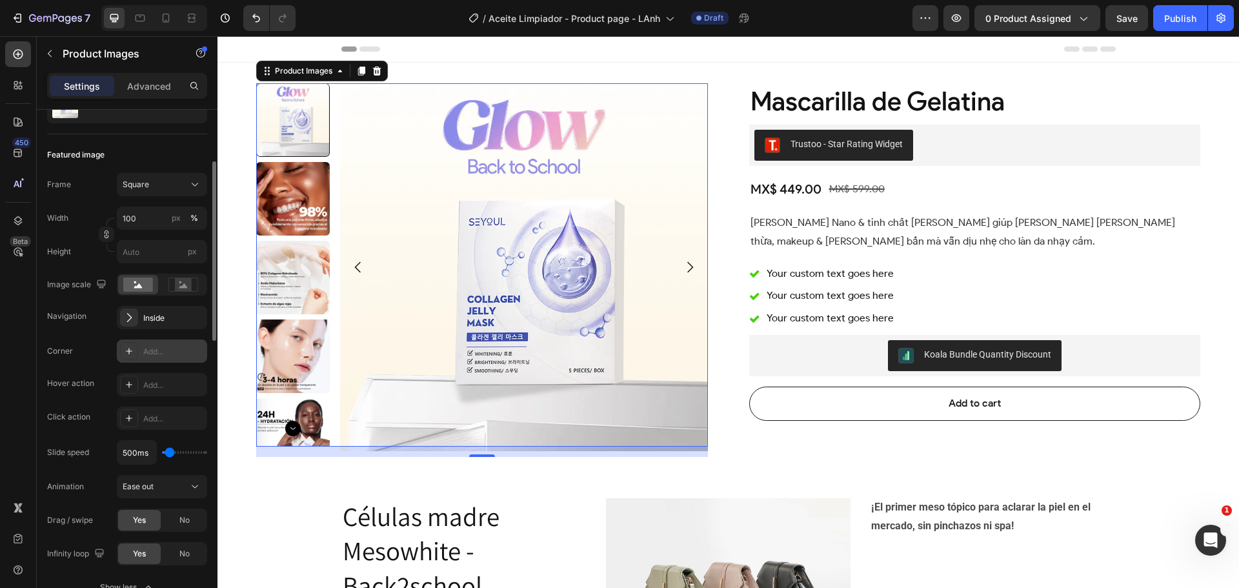
click at [139, 349] on div "Add..." at bounding box center [162, 350] width 90 height 23
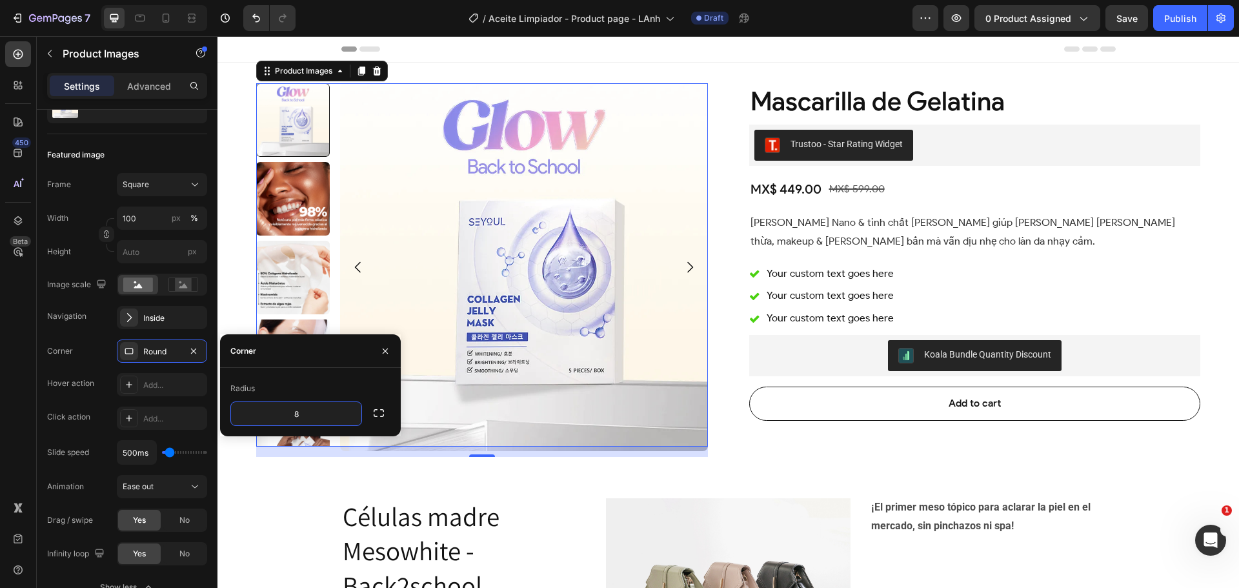
click at [535, 307] on img at bounding box center [524, 267] width 368 height 368
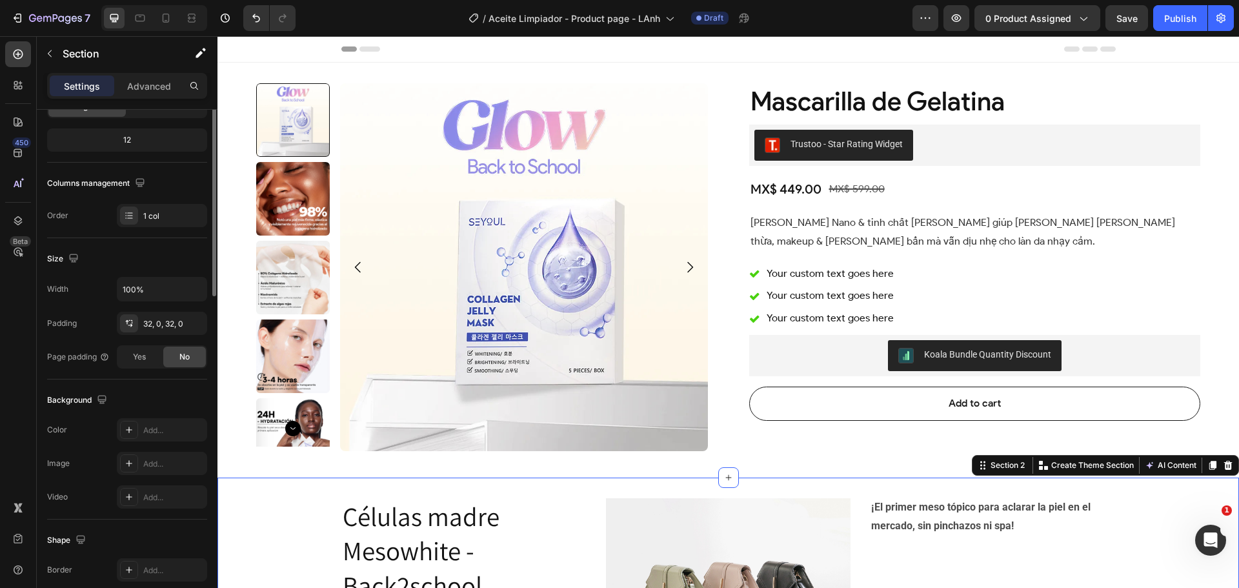
scroll to position [0, 0]
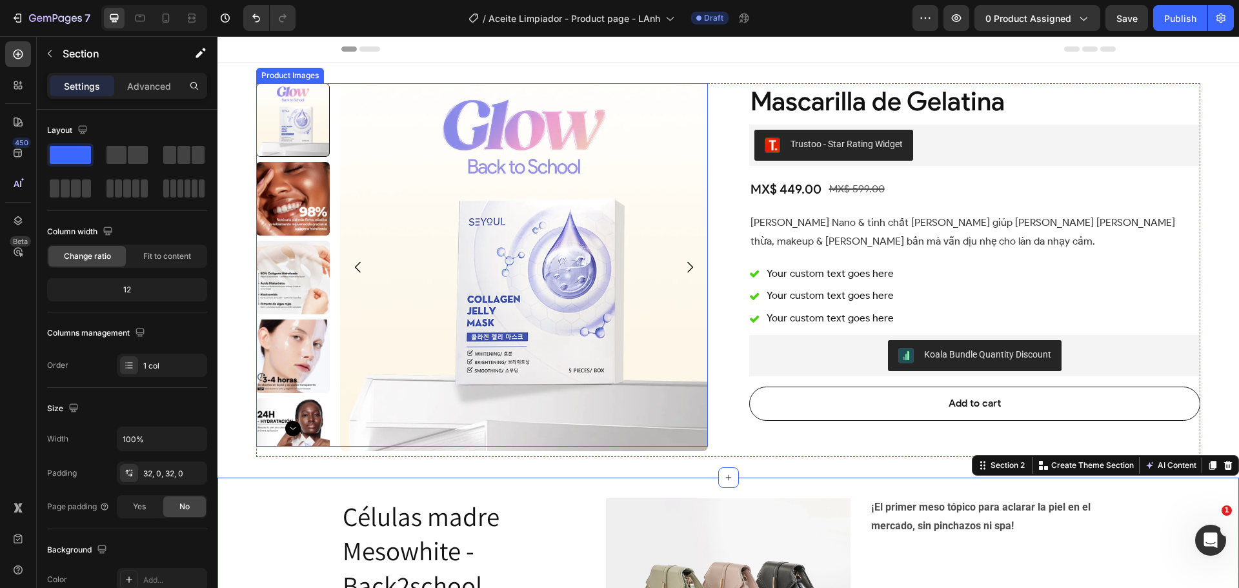
click at [439, 291] on img at bounding box center [524, 267] width 368 height 368
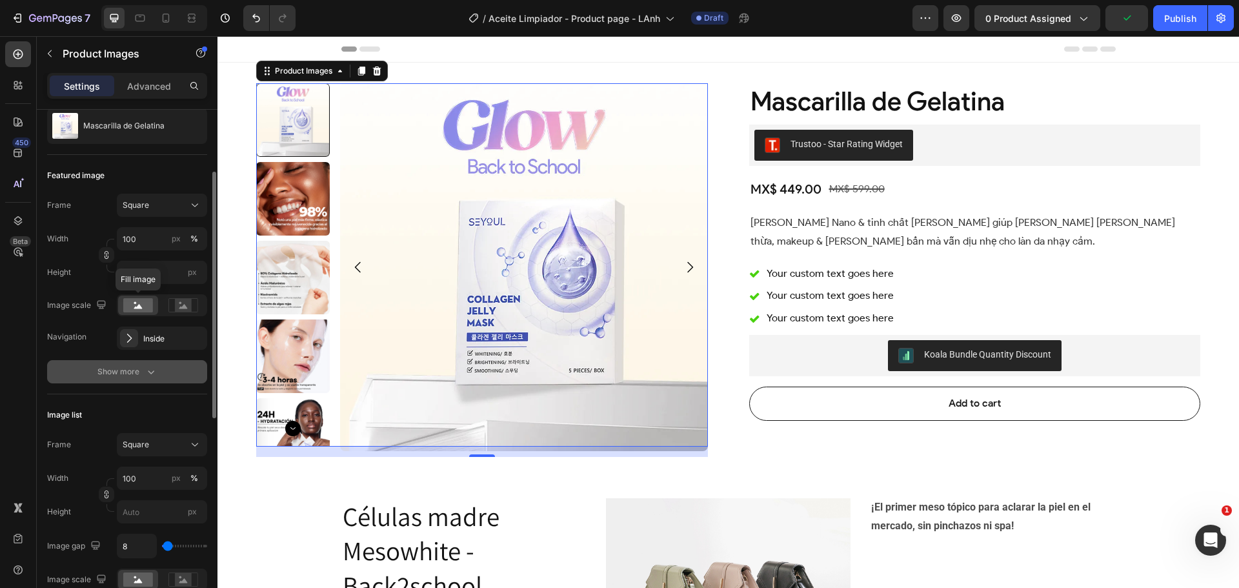
scroll to position [194, 0]
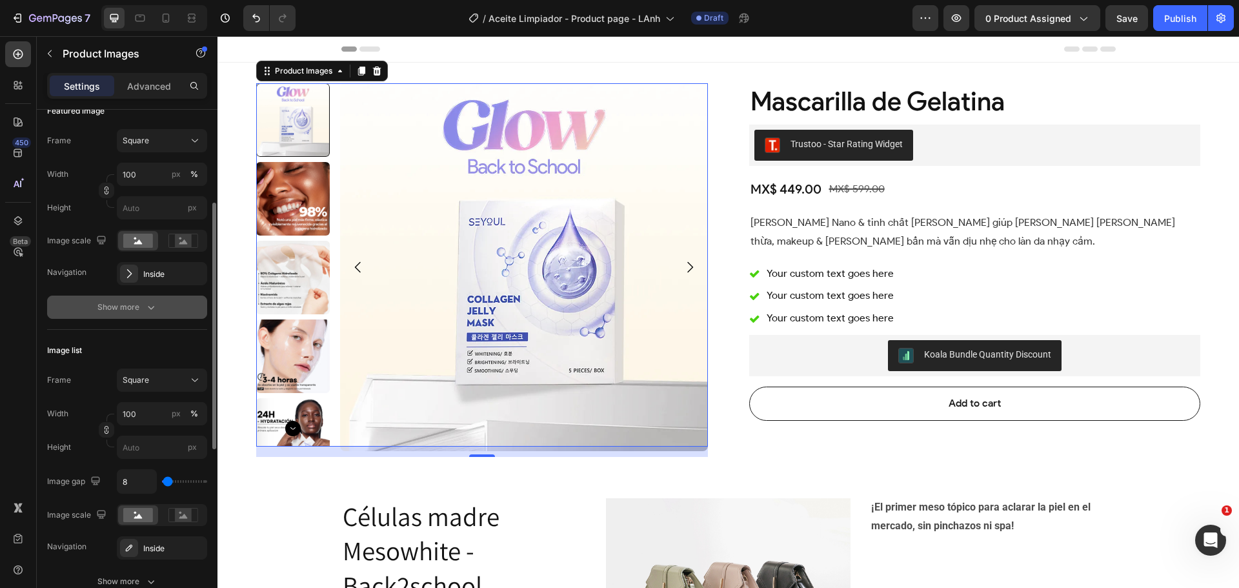
click at [146, 308] on icon "button" at bounding box center [151, 307] width 13 height 13
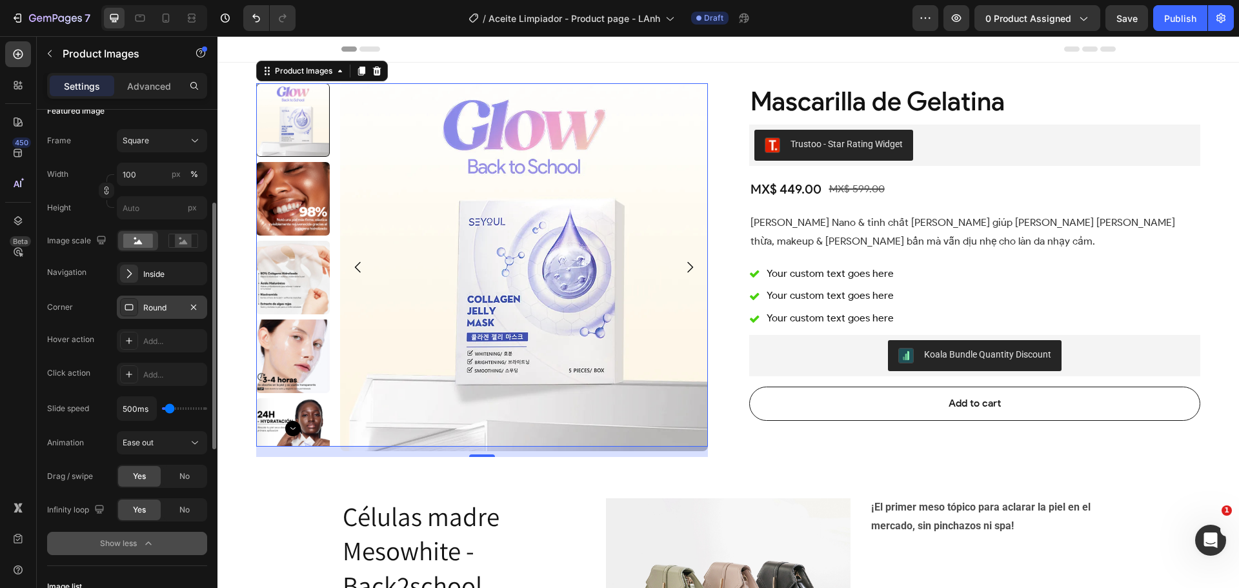
click at [160, 310] on div "Round" at bounding box center [161, 308] width 37 height 12
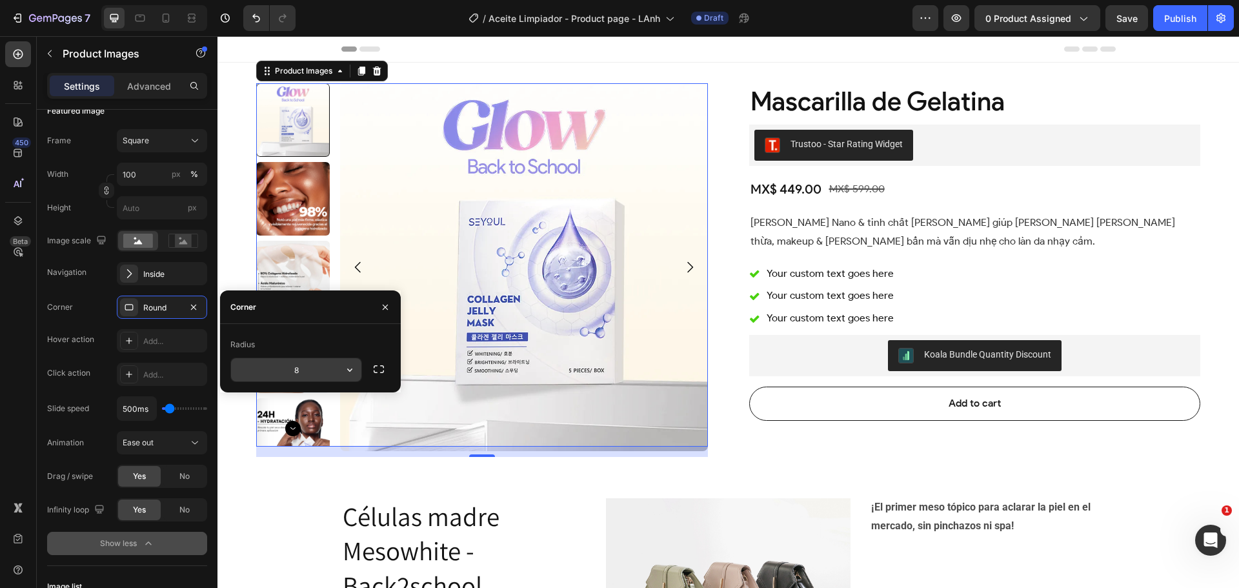
click at [306, 368] on input "8" at bounding box center [296, 369] width 130 height 23
type input "12"
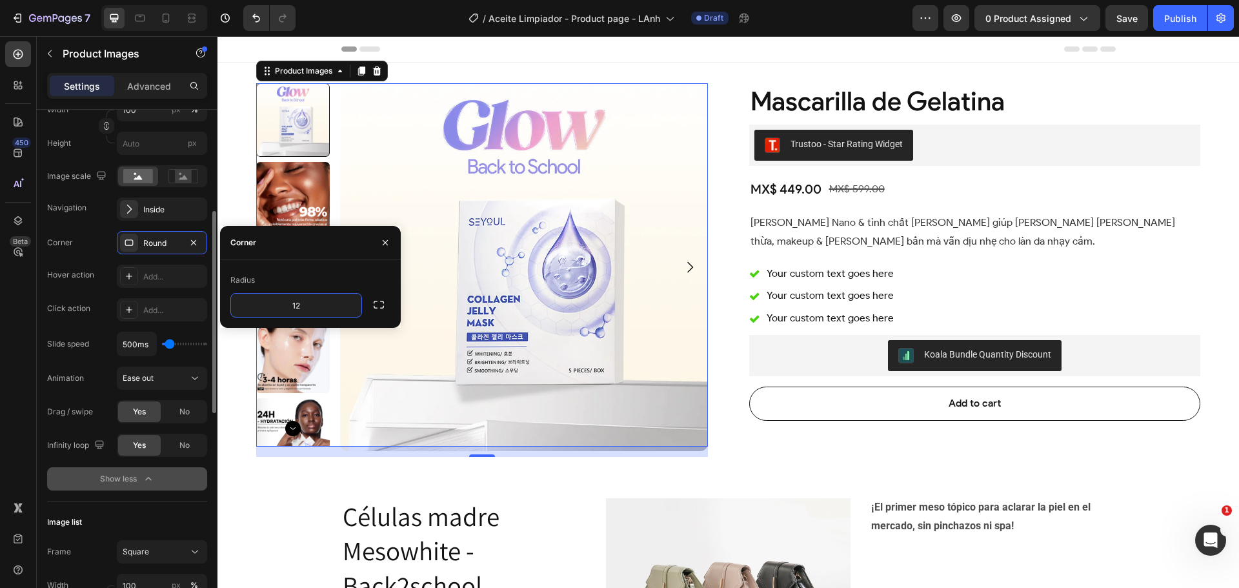
scroll to position [323, 0]
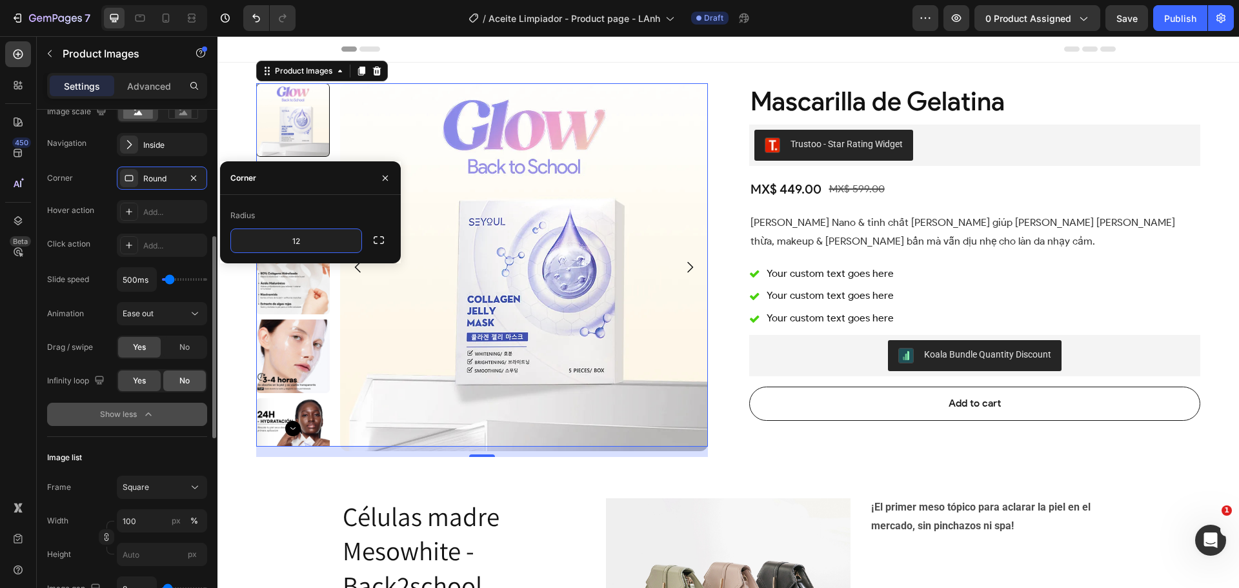
click at [179, 385] on span "No" at bounding box center [184, 381] width 10 height 12
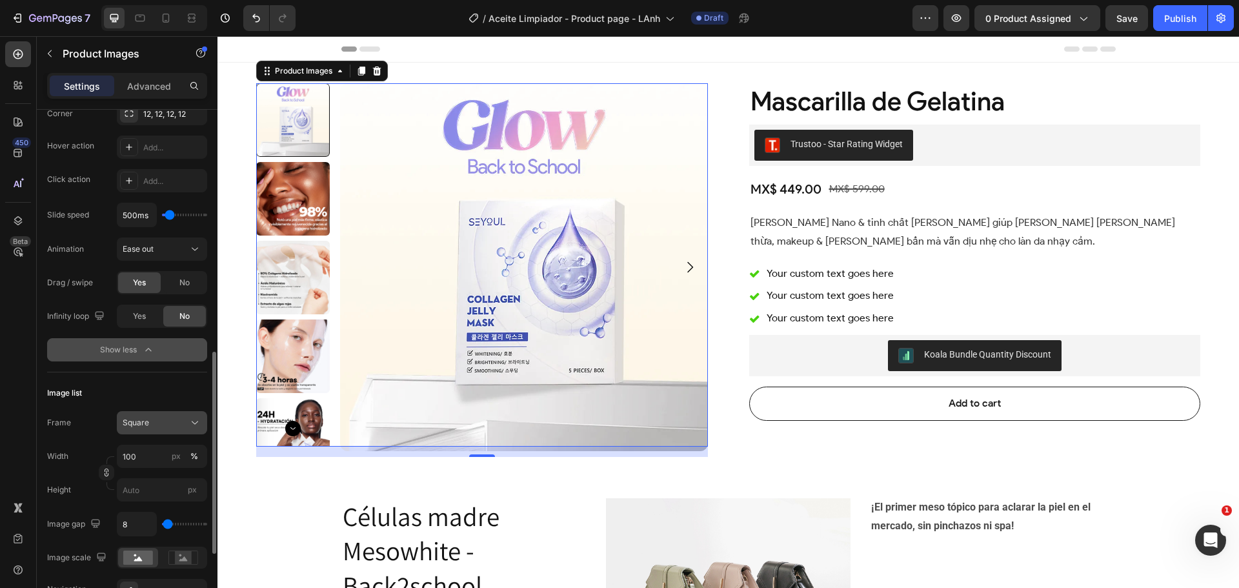
scroll to position [452, 0]
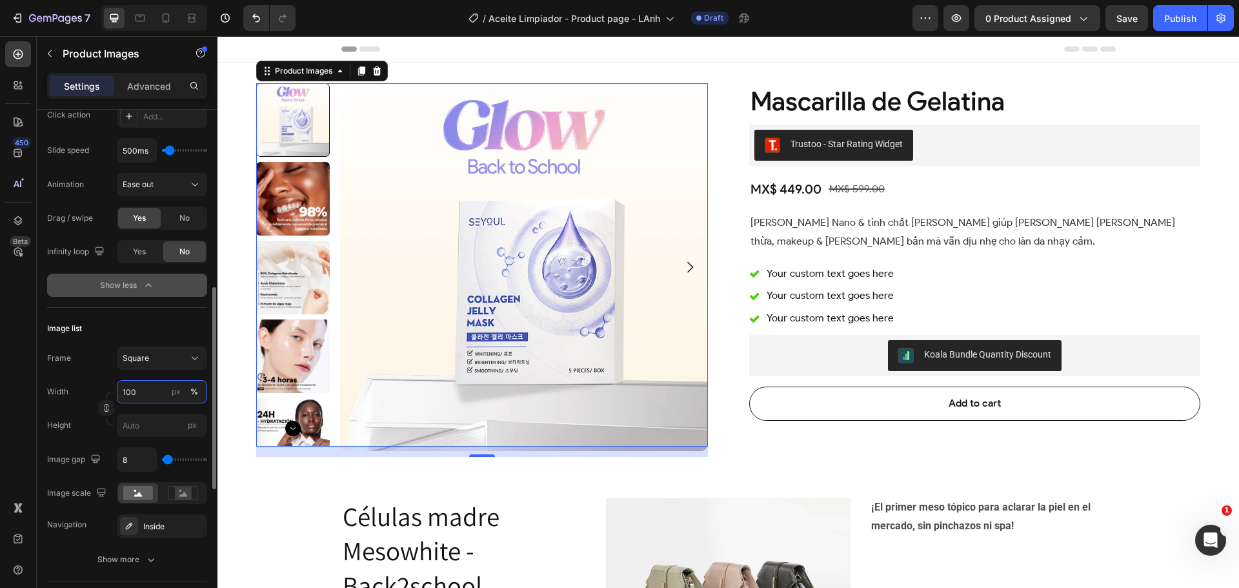
click at [151, 390] on input "100" at bounding box center [162, 391] width 90 height 23
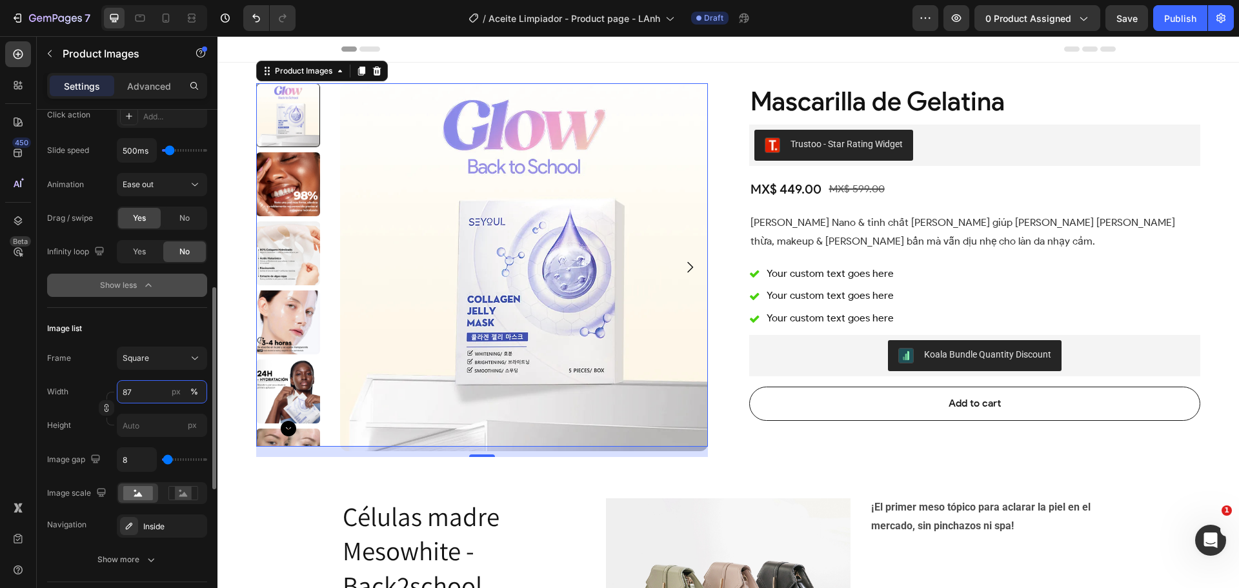
type input "88"
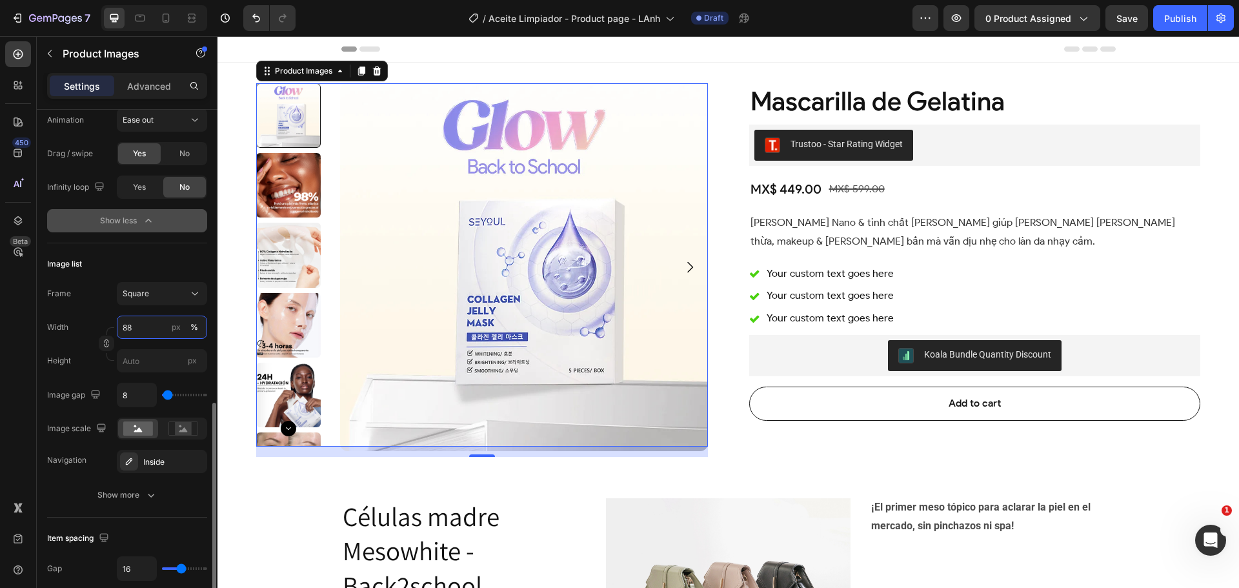
scroll to position [645, 0]
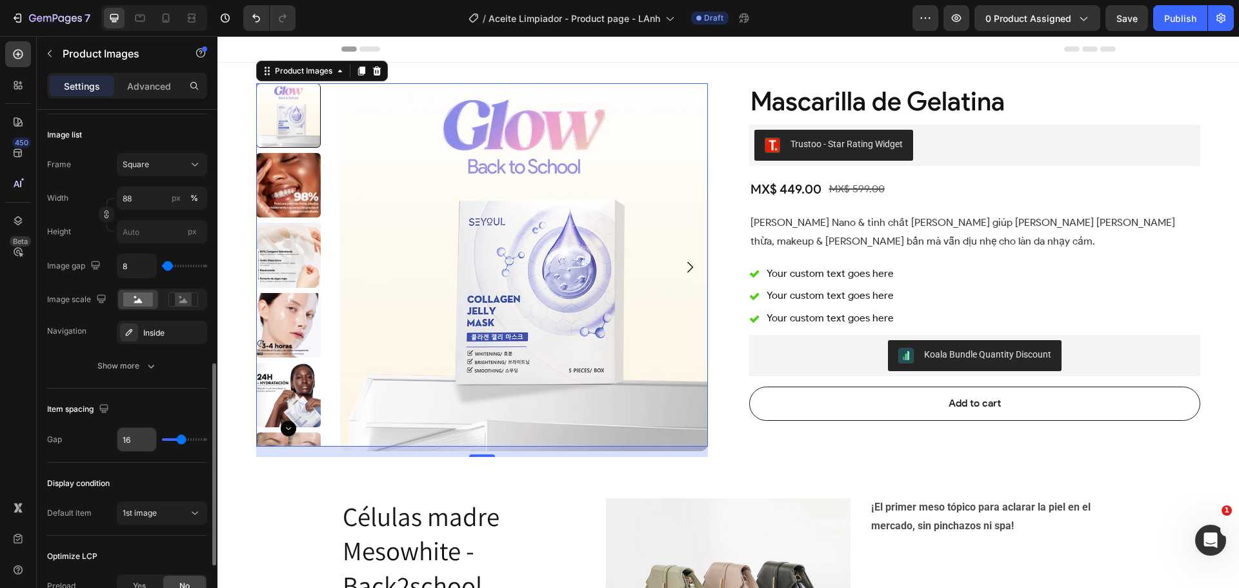
click at [141, 438] on input "16" at bounding box center [136, 439] width 39 height 23
type input "8"
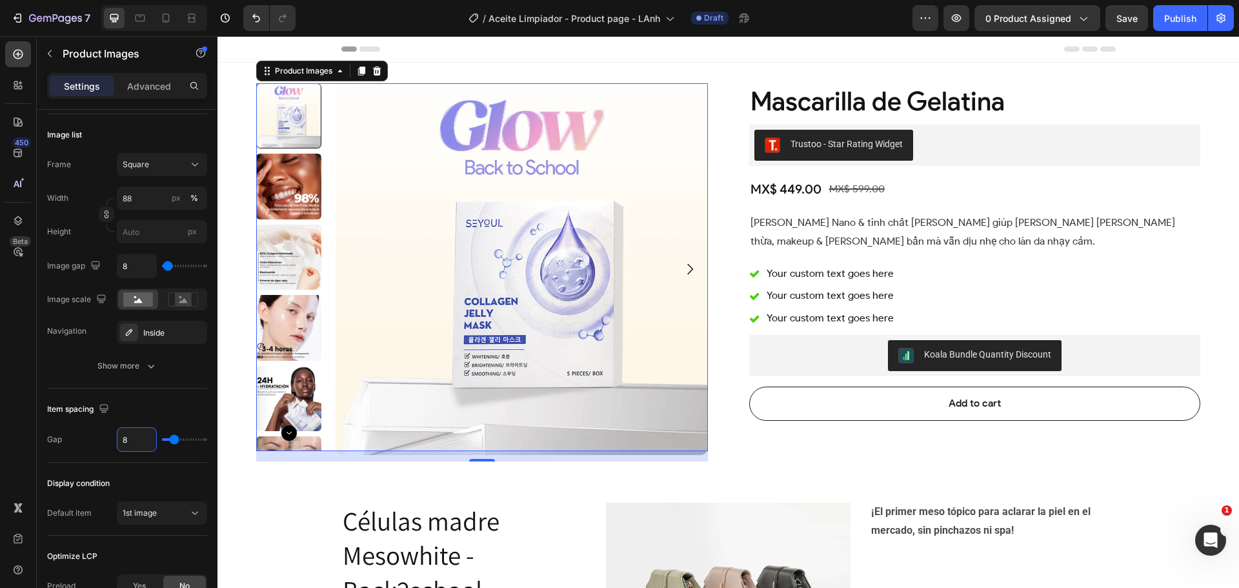
type input "8"
click at [519, 328] on img at bounding box center [522, 269] width 372 height 372
click at [422, 272] on img at bounding box center [522, 269] width 372 height 372
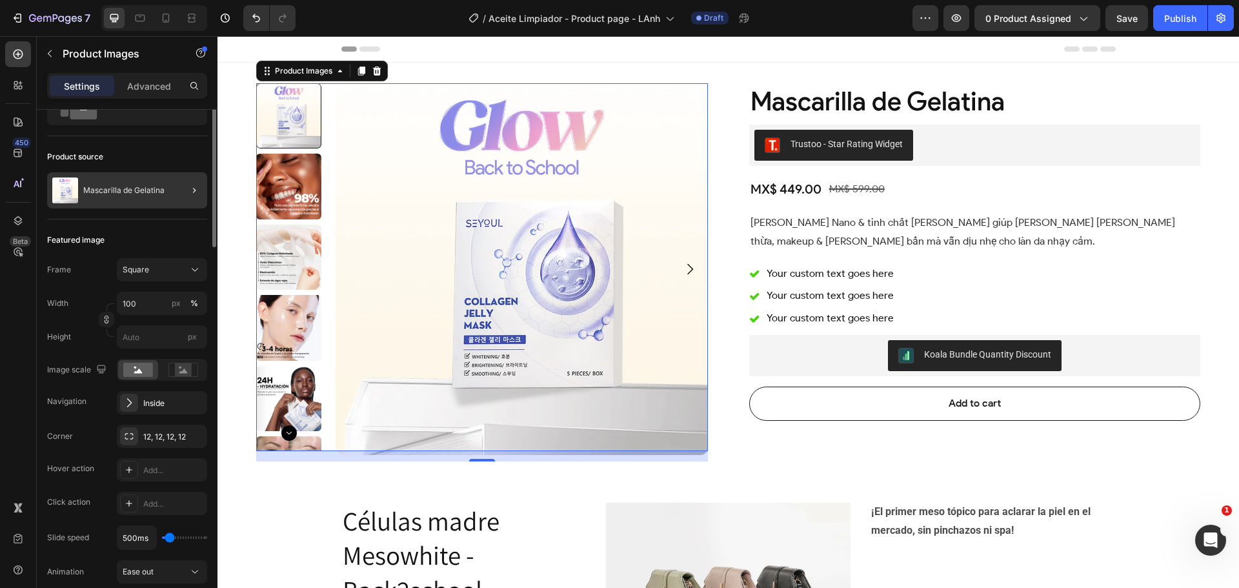
scroll to position [0, 0]
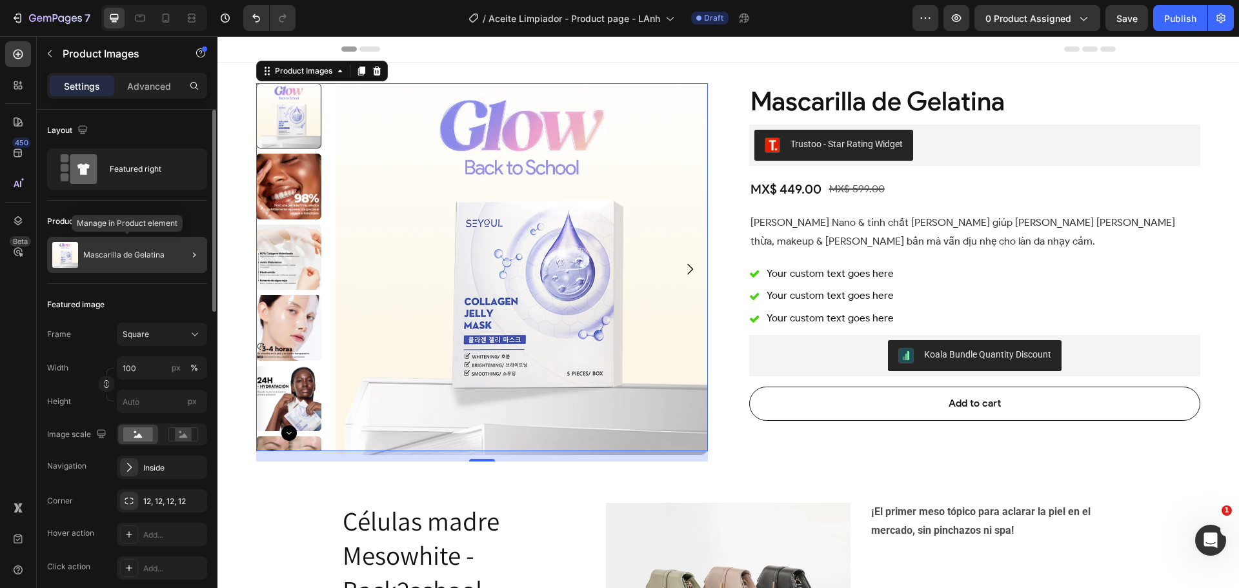
click at [121, 255] on p "Mascarilla de Gelatina" at bounding box center [123, 254] width 81 height 9
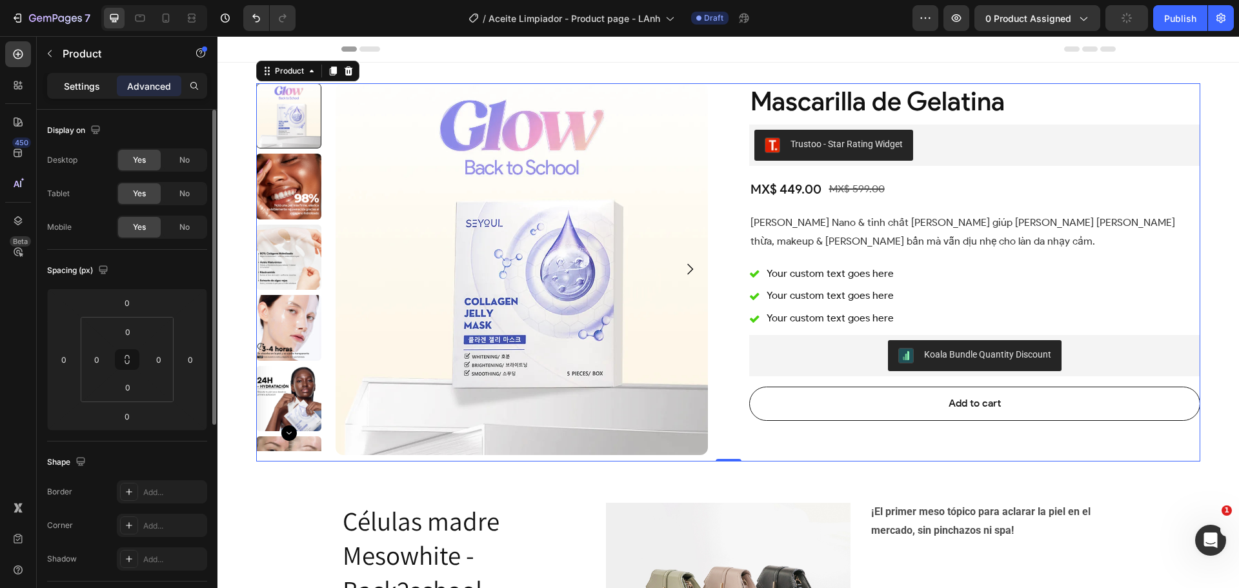
click at [83, 85] on p "Settings" at bounding box center [82, 86] width 36 height 14
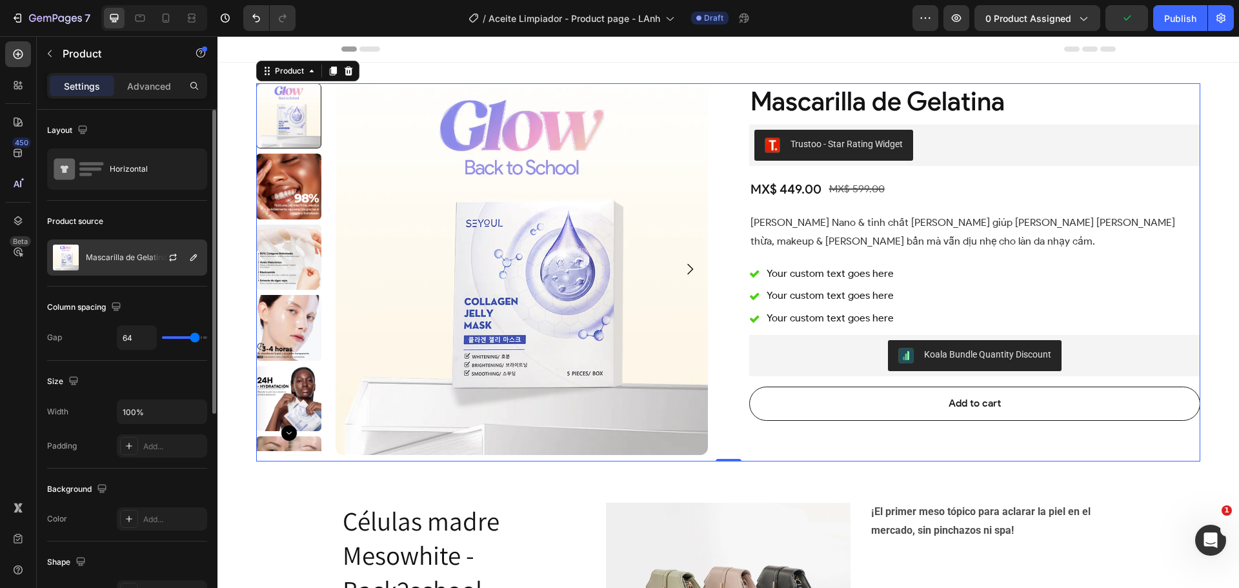
click at [105, 248] on div "Mascarilla de Gelatina" at bounding box center [127, 257] width 160 height 36
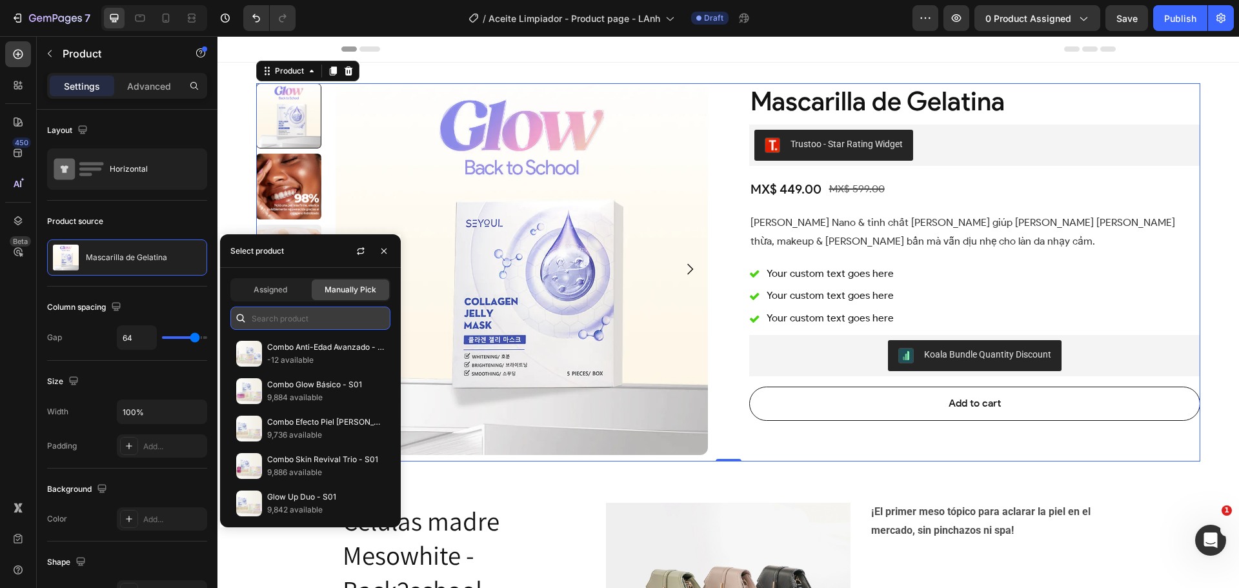
click at [286, 316] on input "text" at bounding box center [310, 317] width 160 height 23
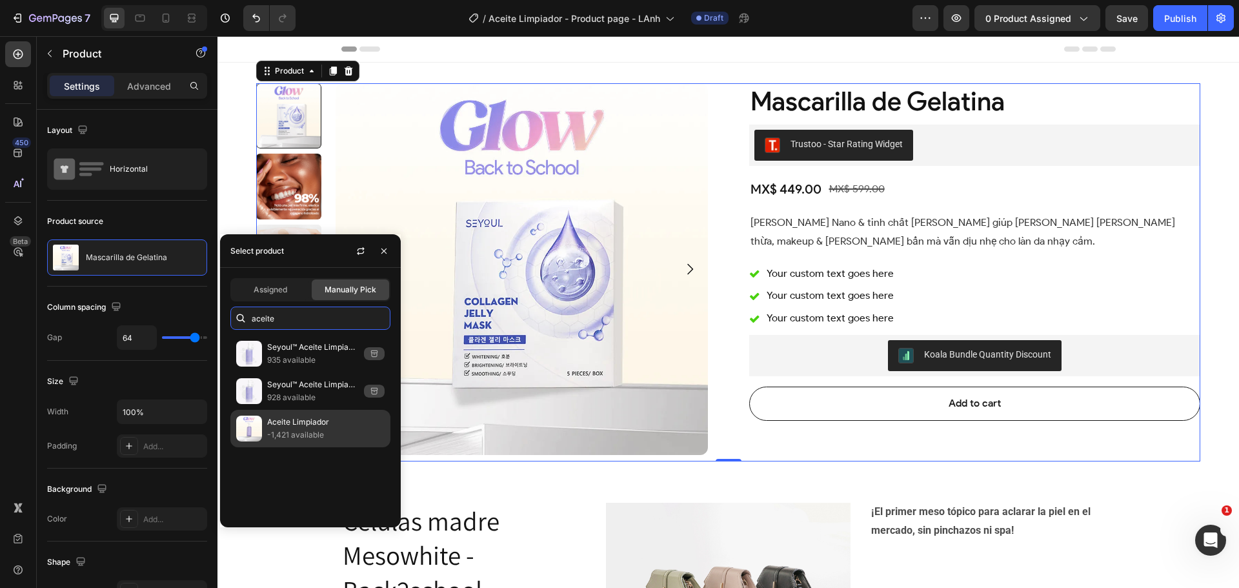
type input "aceite"
click at [303, 420] on p "Aceite Limpiador" at bounding box center [325, 422] width 117 height 13
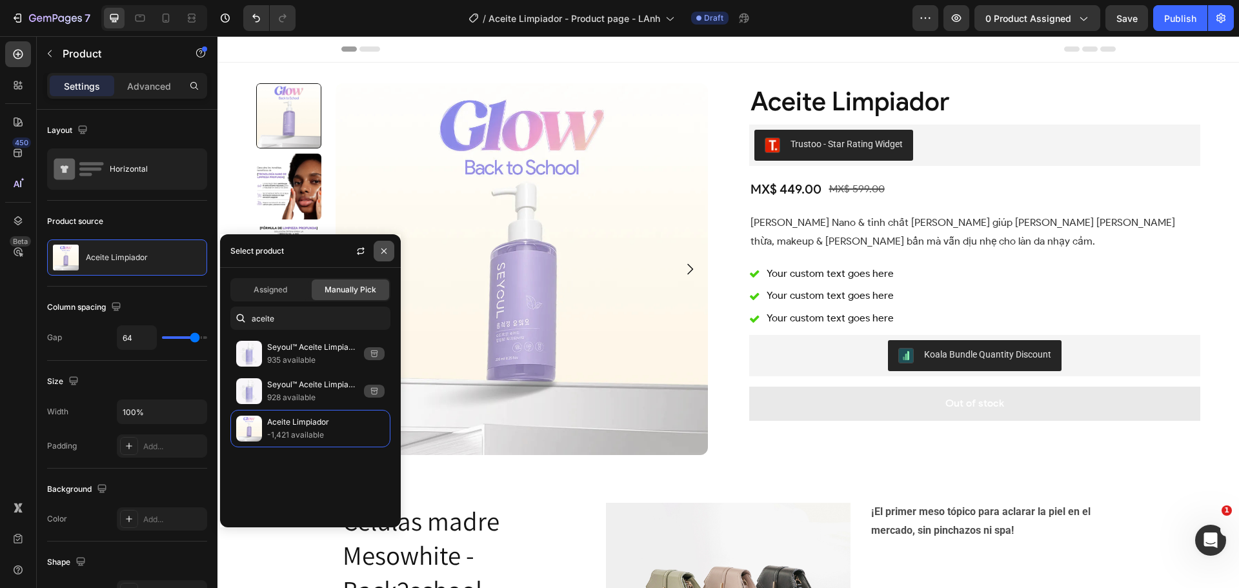
click at [386, 252] on icon "button" at bounding box center [384, 251] width 10 height 10
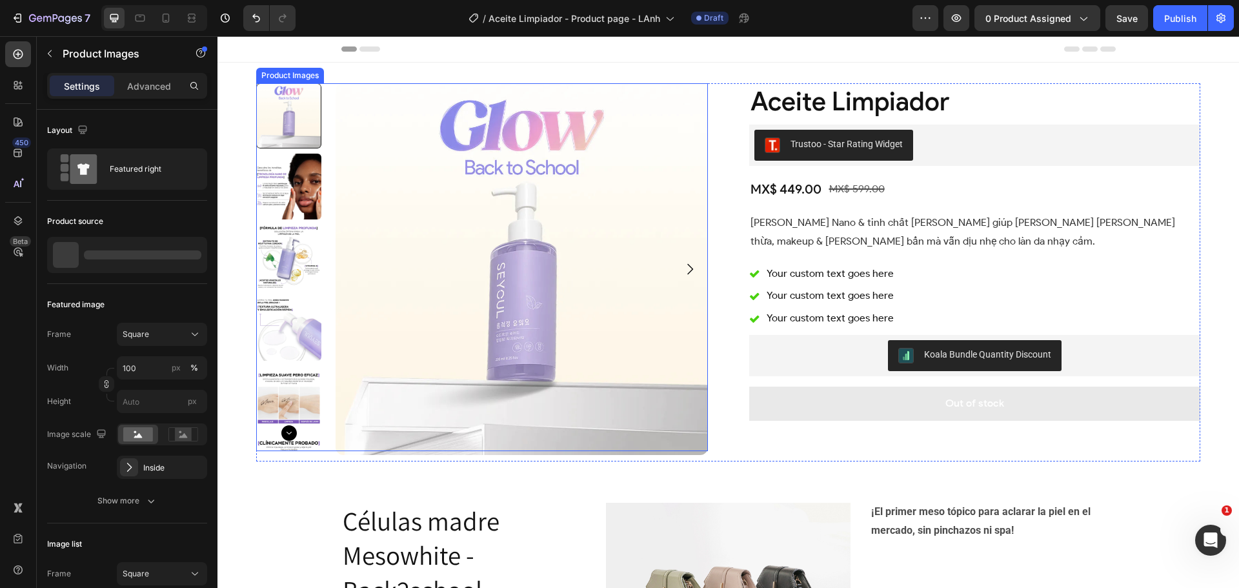
click at [305, 198] on img at bounding box center [288, 186] width 65 height 65
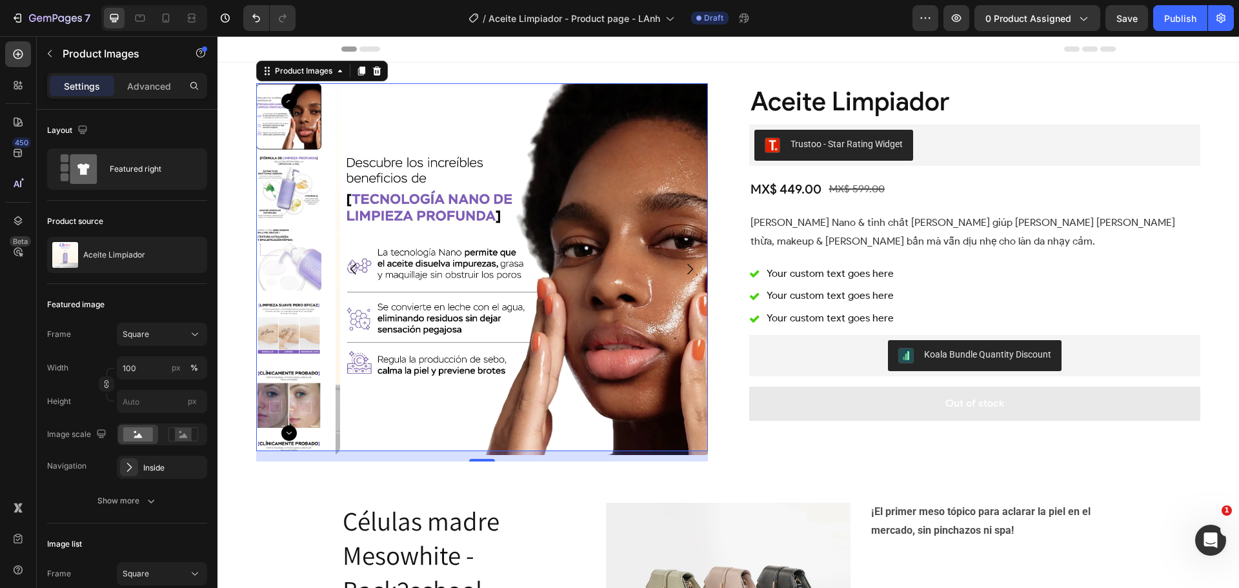
click at [286, 100] on icon "Carousel Back Arrow" at bounding box center [288, 101] width 15 height 15
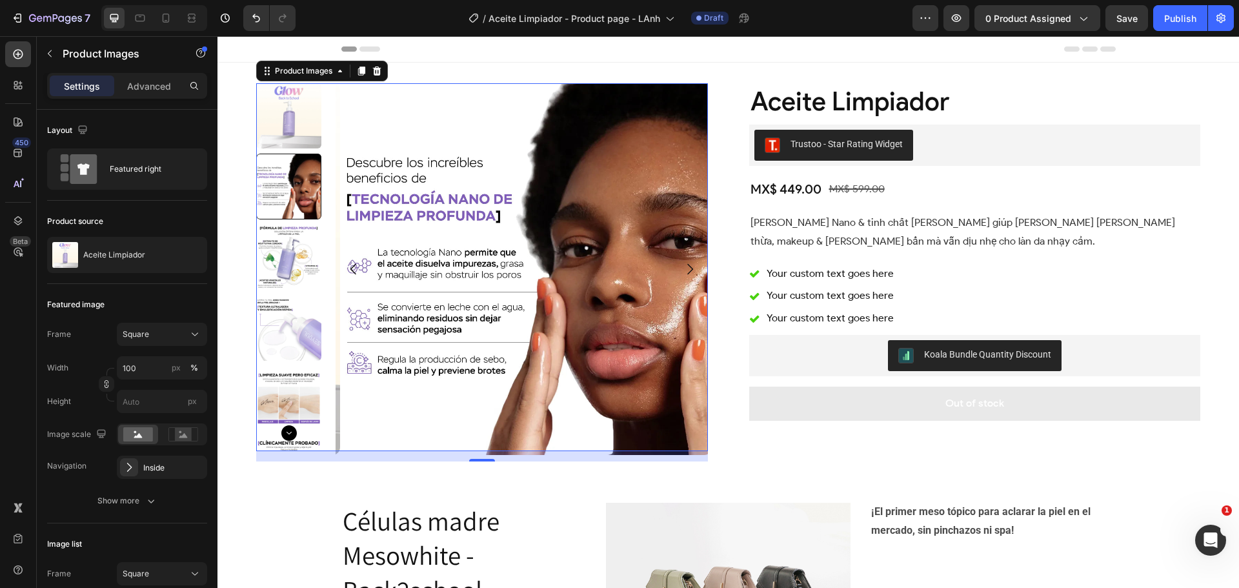
click at [292, 124] on img at bounding box center [288, 115] width 65 height 65
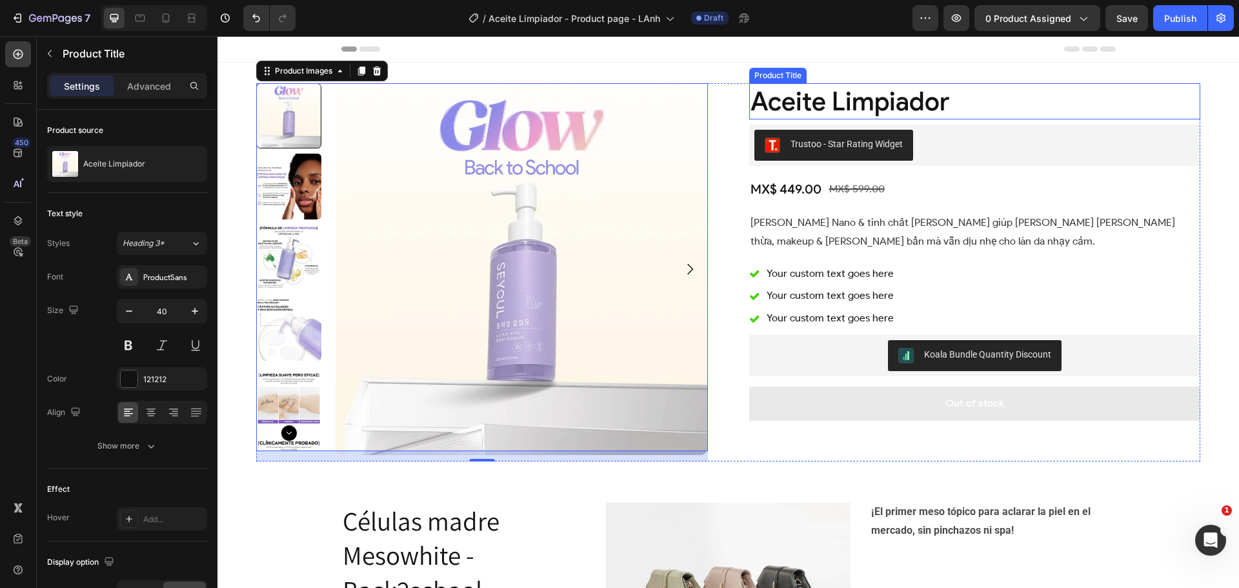
click at [877, 102] on h2 "Aceite Limpiador" at bounding box center [975, 101] width 452 height 36
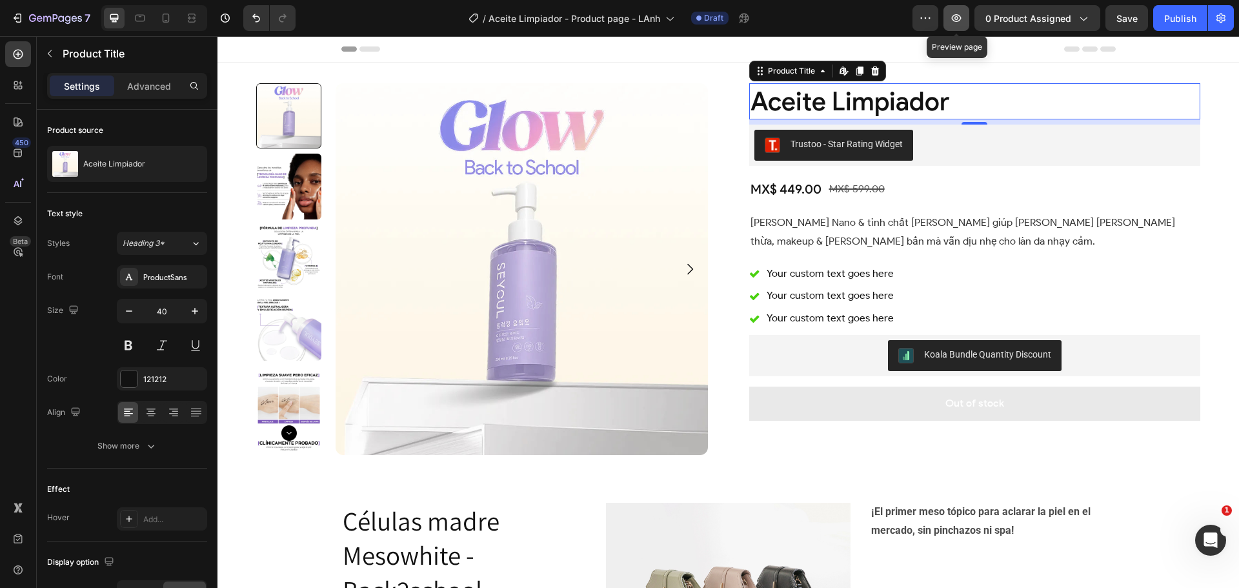
click at [954, 19] on icon "button" at bounding box center [957, 18] width 10 height 8
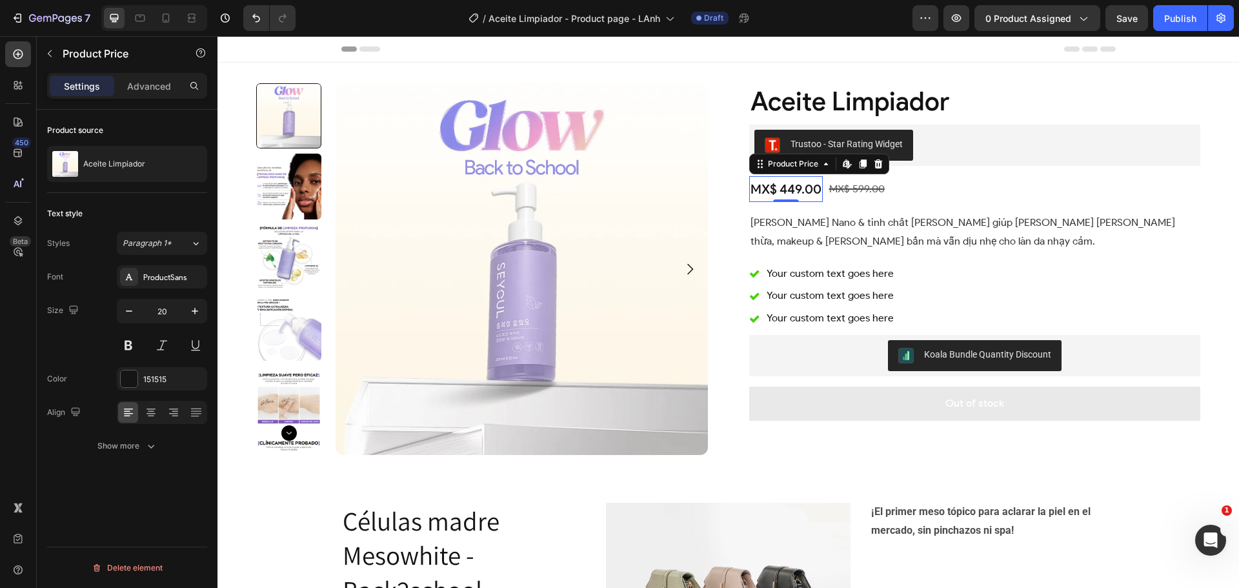
click at [786, 190] on div "MX$ 449.00" at bounding box center [786, 189] width 74 height 26
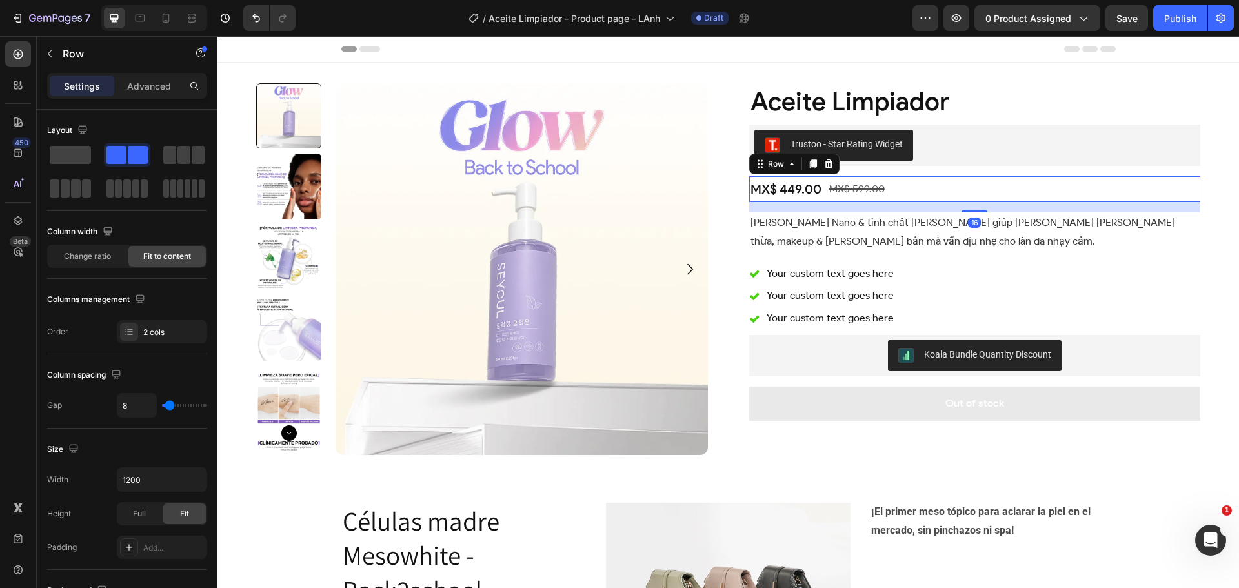
click at [892, 189] on div "MX$ 449.00 Product Price Product Price MX$ 599.00 Product Price Product Price R…" at bounding box center [975, 189] width 452 height 26
click at [885, 230] on p "Công nghệ Nano & tinh chất thiên nhiên giúp loại bỏ dầu thừa, makeup & bụi bẩn …" at bounding box center [974, 232] width 449 height 37
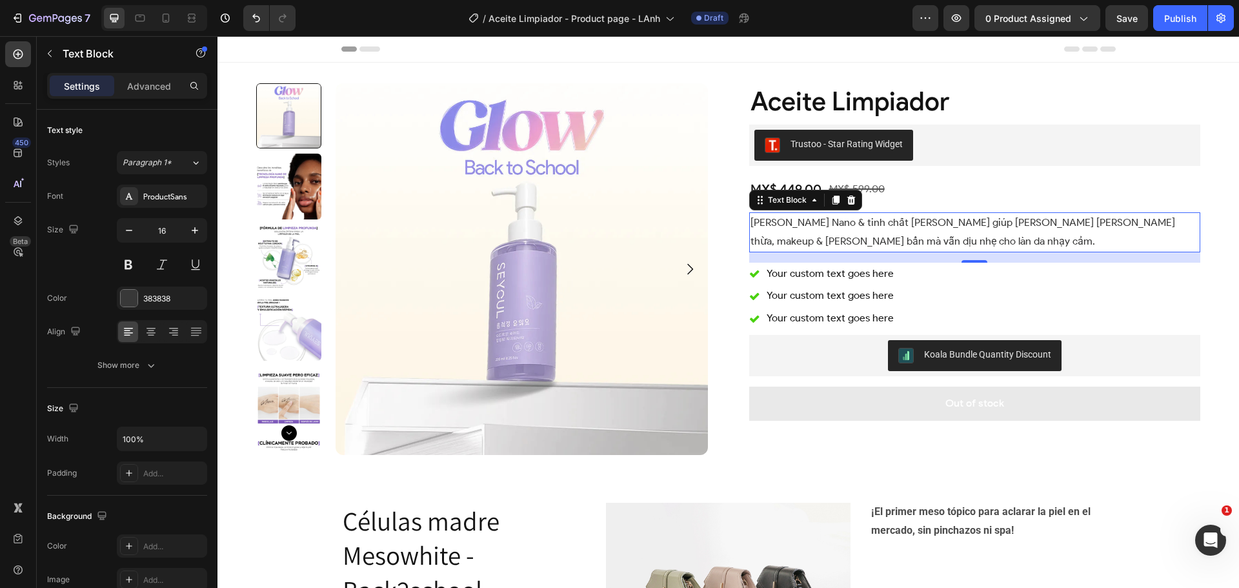
click at [810, 224] on p "Công nghệ Nano & tinh chất thiên nhiên giúp loại bỏ dầu thừa, makeup & bụi bẩn …" at bounding box center [974, 232] width 449 height 37
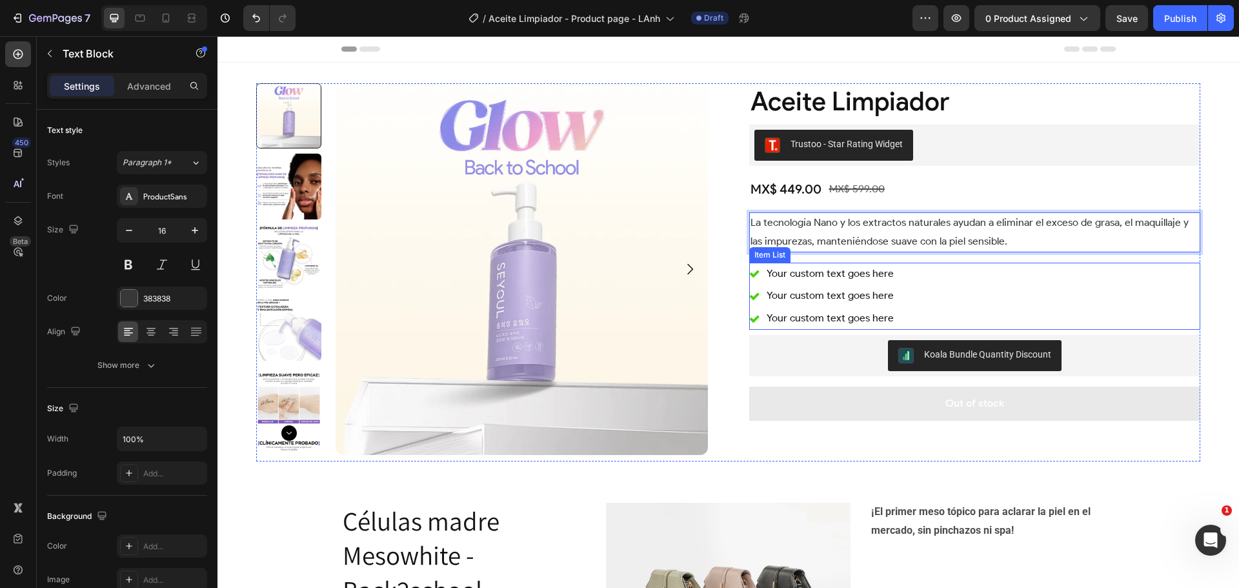
click at [1035, 287] on div "Your custom text goes here Your custom text goes here Your custom text goes here" at bounding box center [975, 296] width 452 height 67
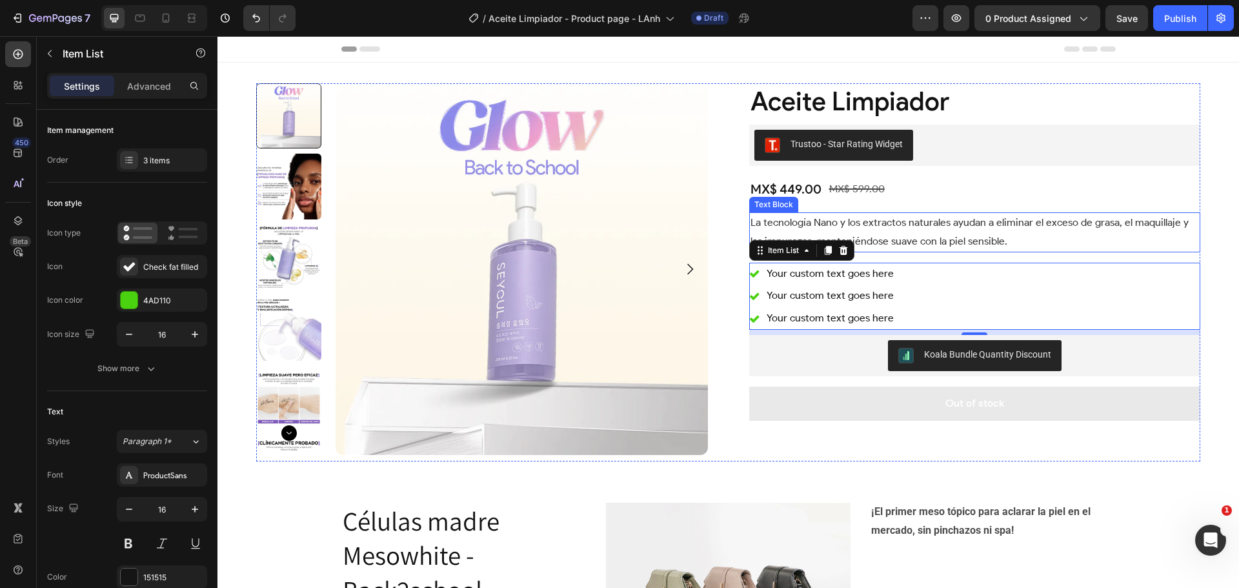
click at [890, 236] on p "La tecnología Nano y los extractos naturales ayudan a eliminar el exceso de gra…" at bounding box center [974, 232] width 449 height 37
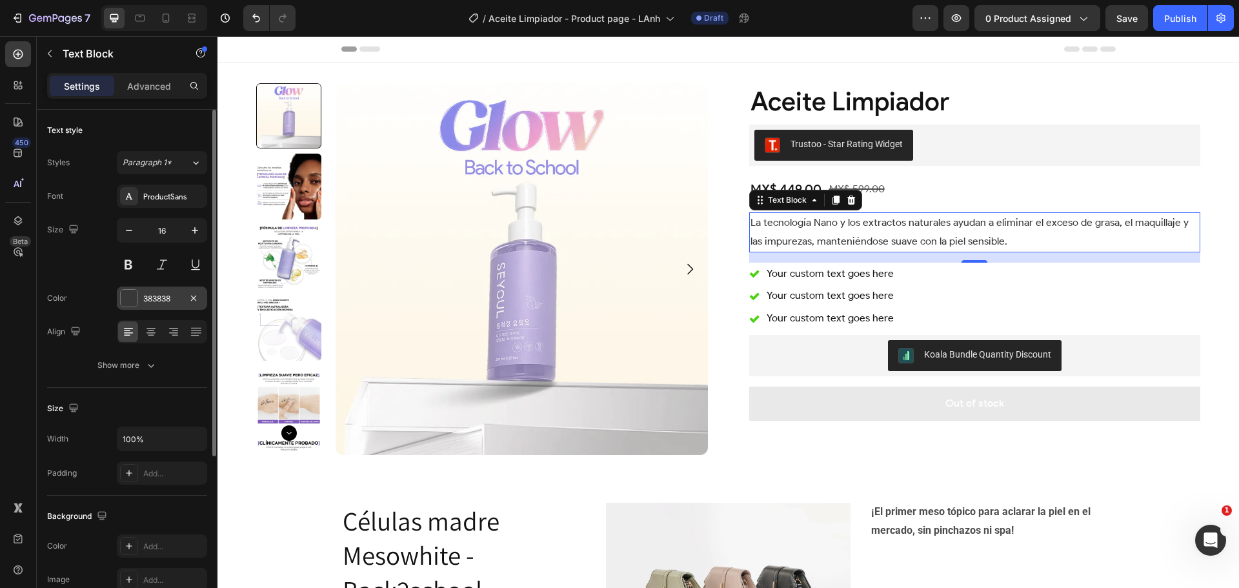
click at [152, 296] on div "383838" at bounding box center [161, 299] width 37 height 12
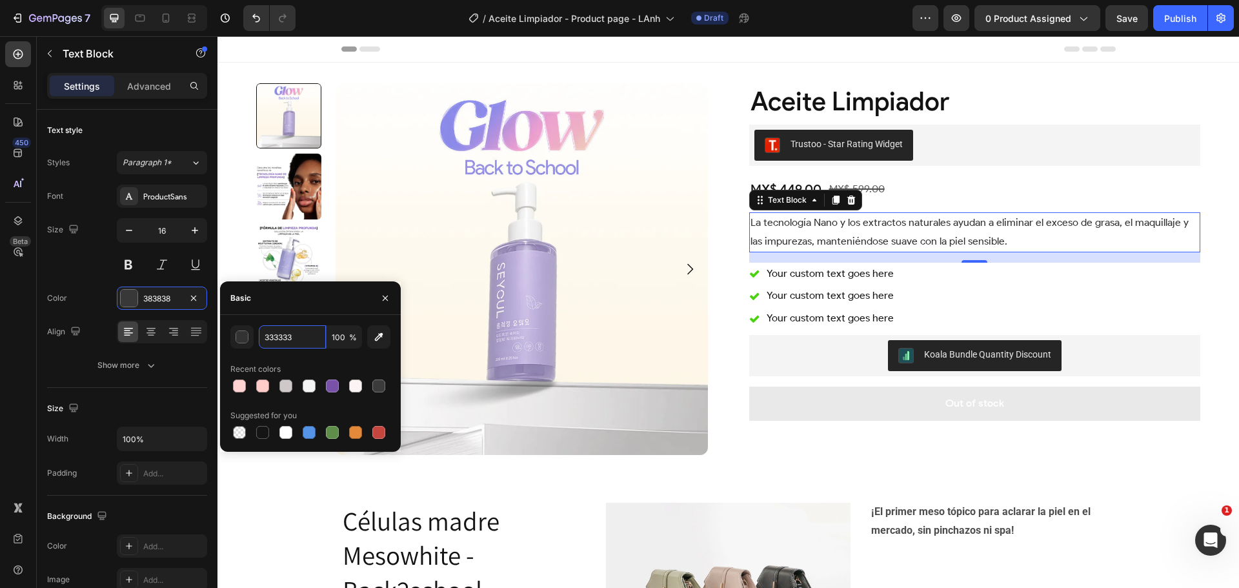
type input "333333"
click at [387, 296] on icon "button" at bounding box center [385, 297] width 5 height 5
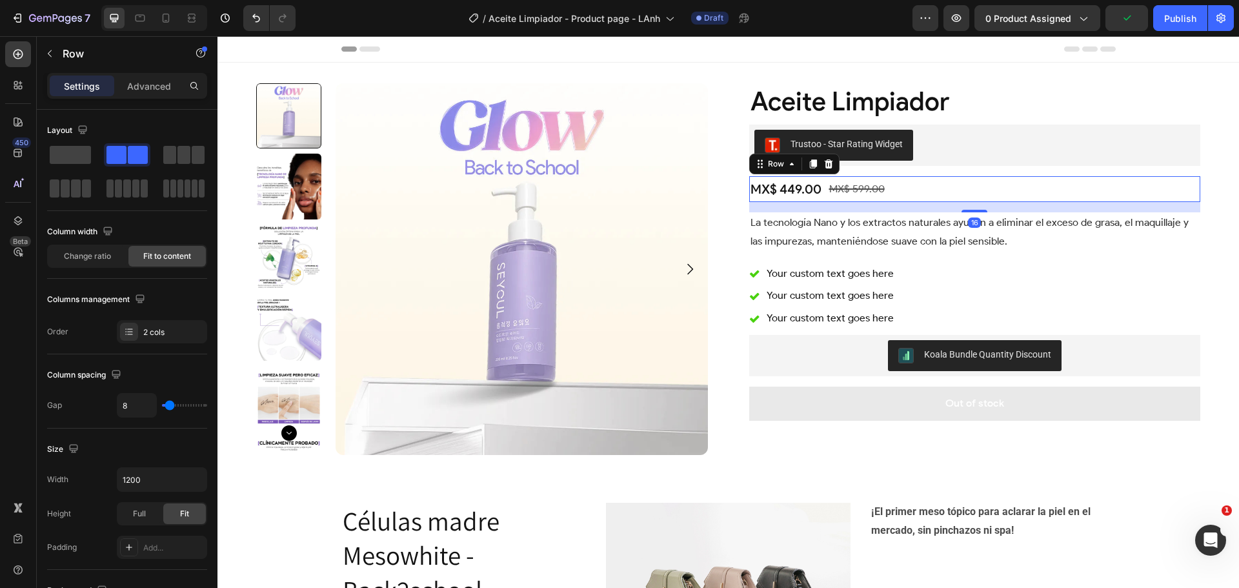
click at [946, 194] on div "MX$ 449.00 Product Price Product Price MX$ 599.00 Product Price Product Price R…" at bounding box center [975, 189] width 452 height 26
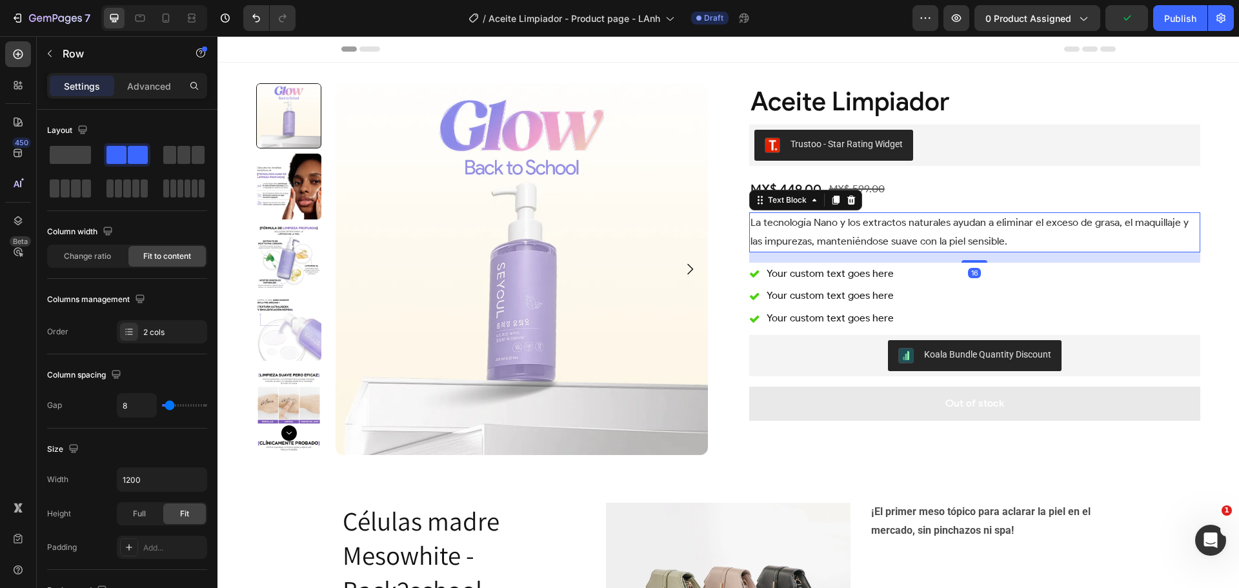
click at [918, 224] on p "La tecnología Nano y los extractos naturales ayudan a eliminar el exceso de gra…" at bounding box center [974, 232] width 449 height 37
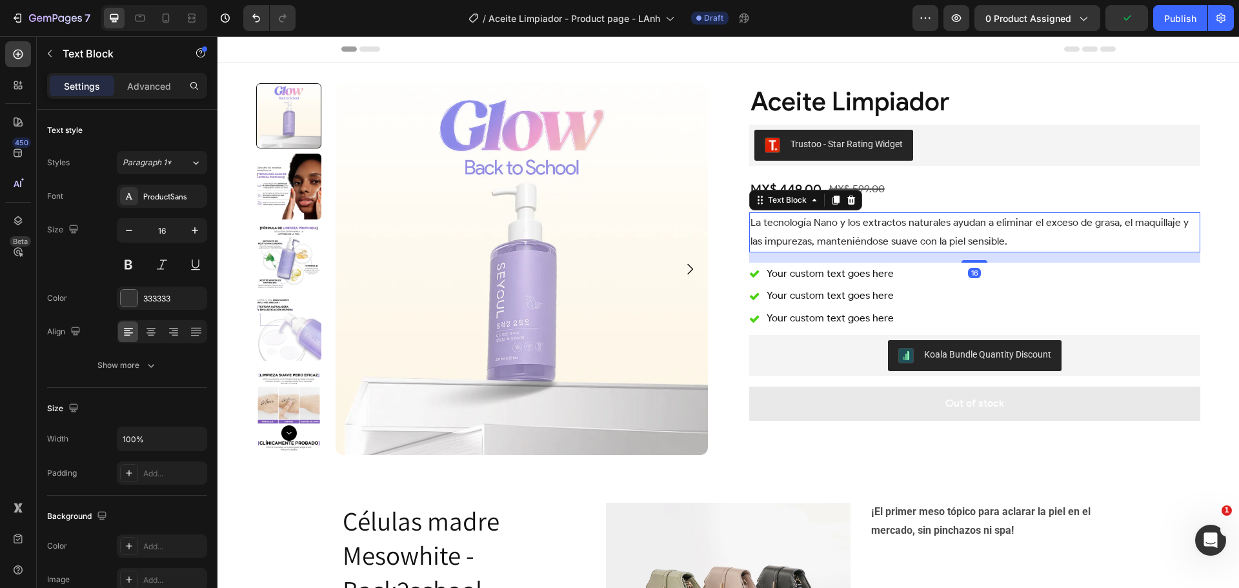
click at [929, 188] on div "MX$ 449.00 Product Price Product Price MX$ 599.00 Product Price Product Price R…" at bounding box center [975, 189] width 452 height 26
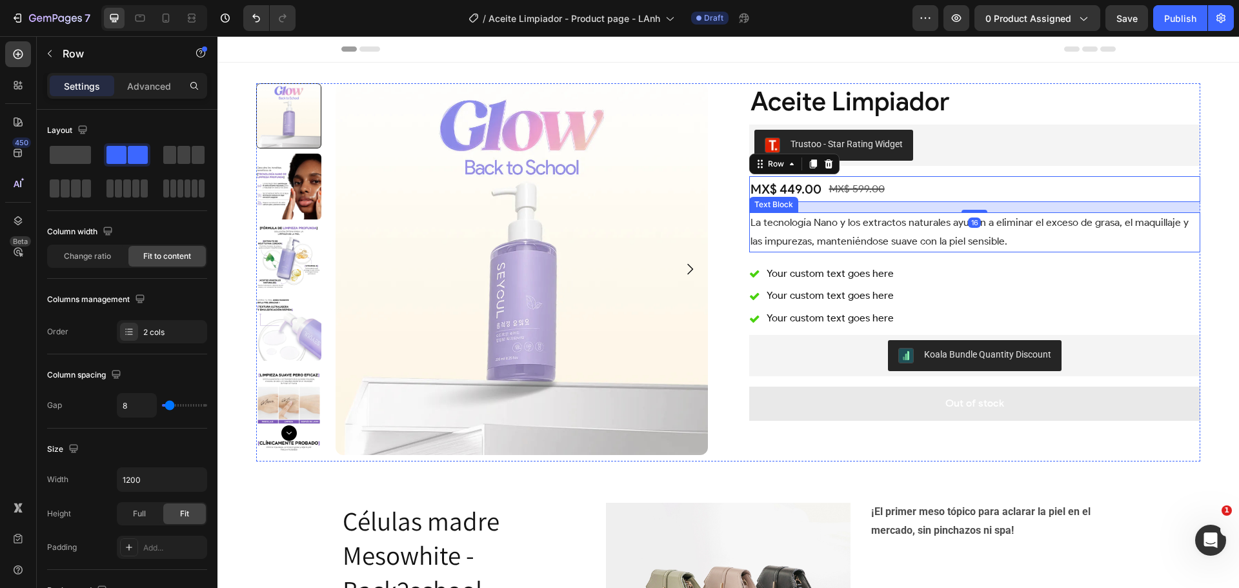
click at [914, 222] on p "La tecnología Nano y los extractos naturales ayudan a eliminar el exceso de gra…" at bounding box center [974, 232] width 449 height 37
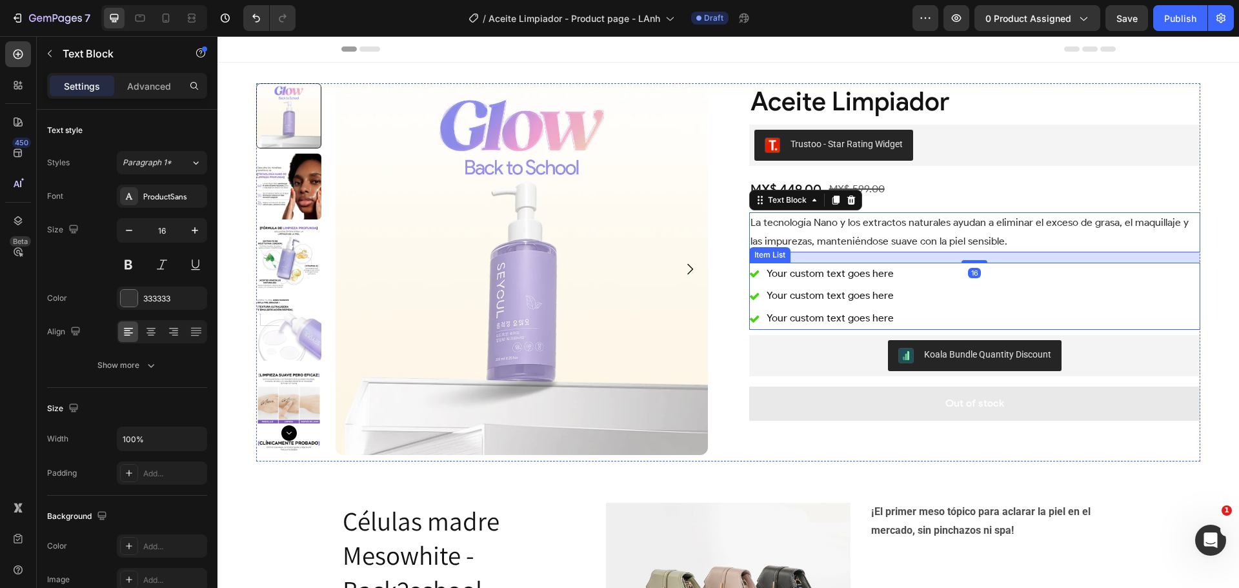
click at [884, 310] on div "Your custom text goes here" at bounding box center [830, 318] width 131 height 23
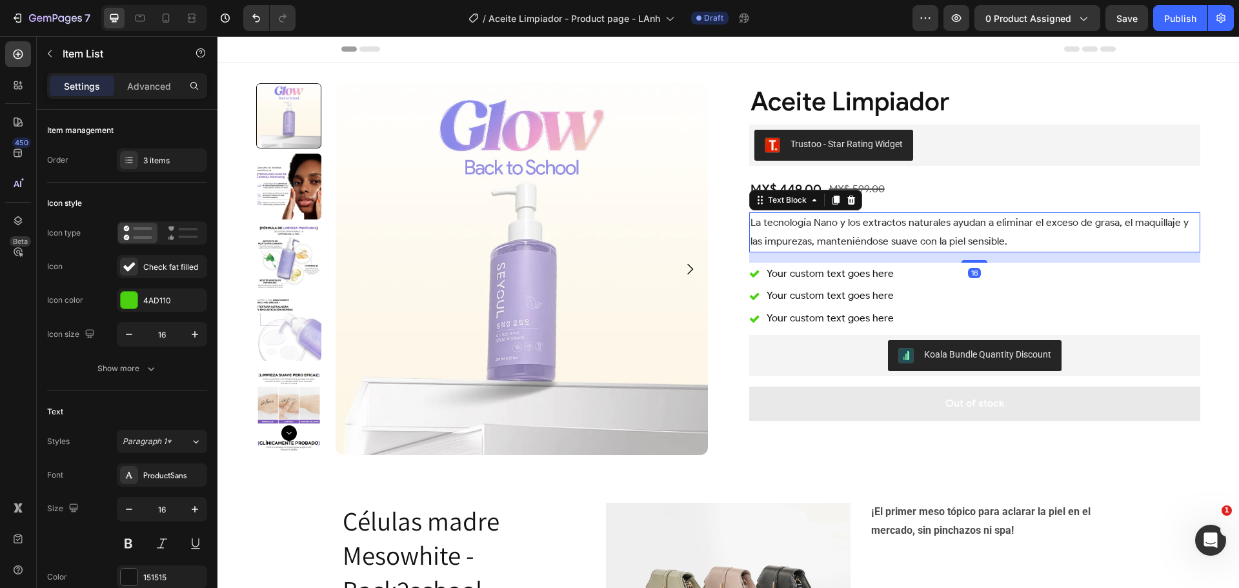
click at [868, 226] on p "La tecnología Nano y los extractos naturales ayudan a eliminar el exceso de gra…" at bounding box center [974, 232] width 449 height 37
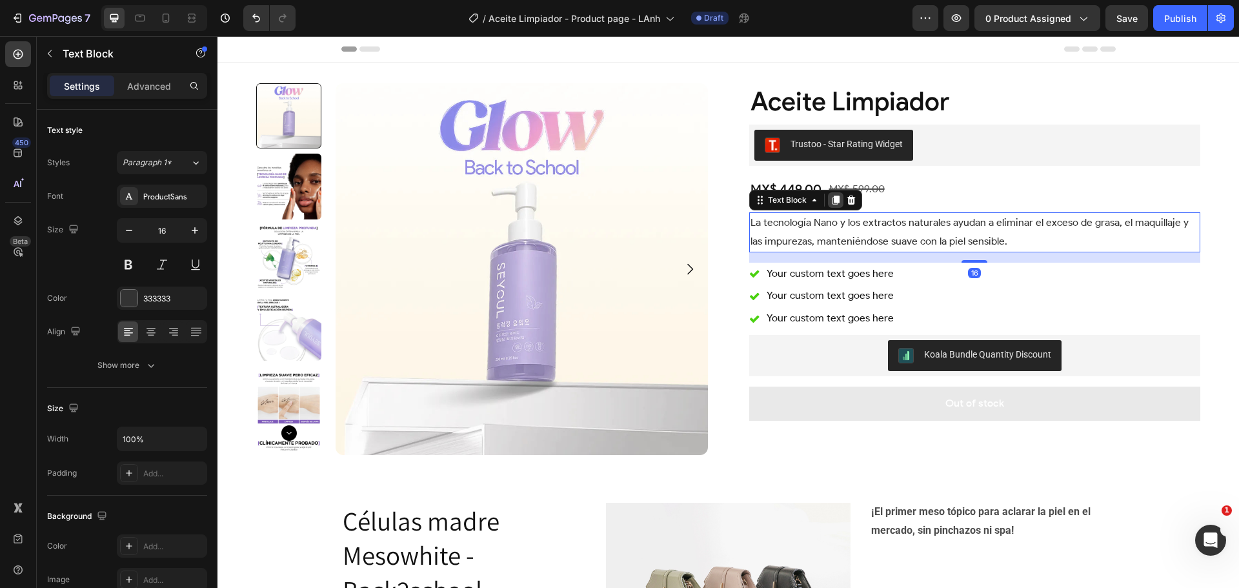
click at [832, 197] on icon at bounding box center [835, 199] width 7 height 9
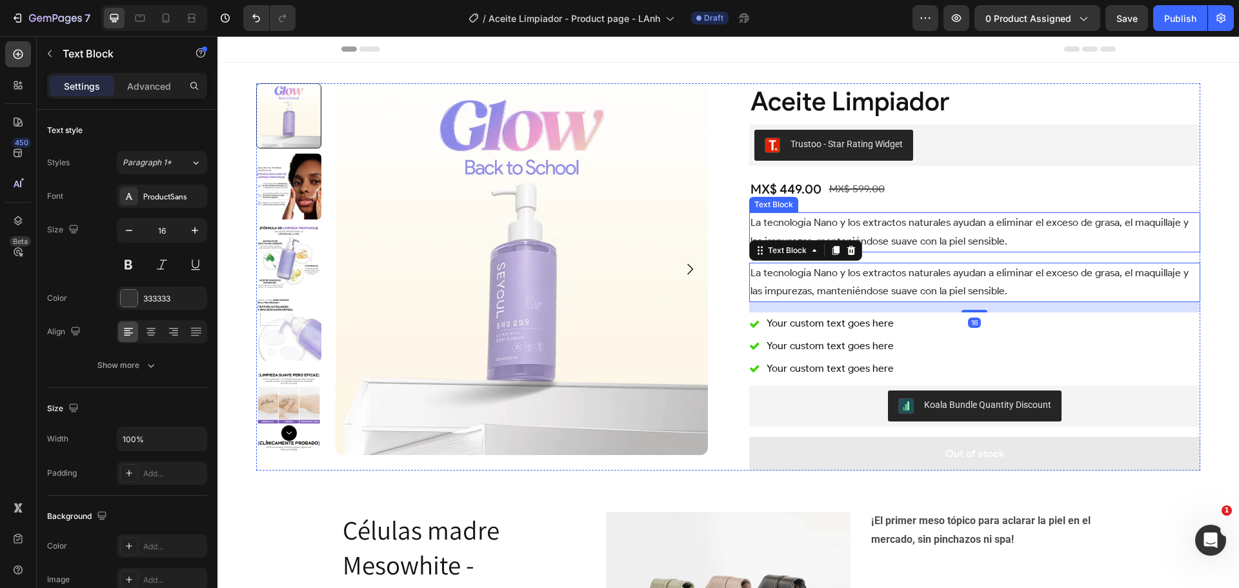
click at [828, 225] on p "La tecnología Nano y los extractos naturales ayudan a eliminar el exceso de gra…" at bounding box center [974, 232] width 449 height 37
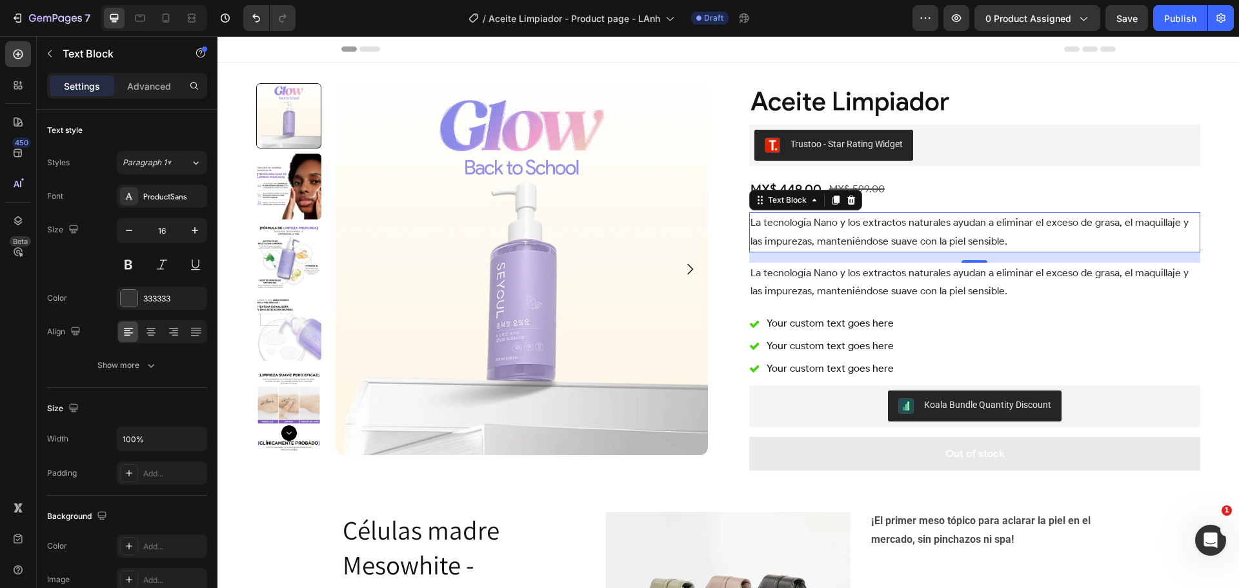
click at [826, 215] on p "La tecnología Nano y los extractos naturales ayudan a eliminar el exceso de gra…" at bounding box center [974, 232] width 449 height 37
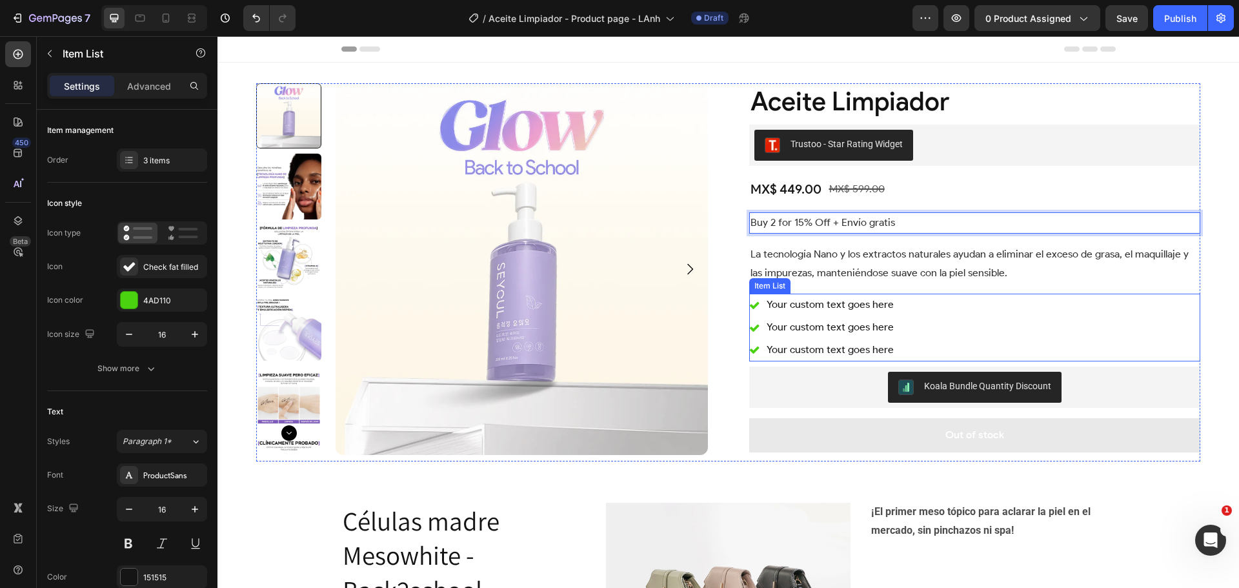
click at [971, 325] on div "Your custom text goes here Your custom text goes here Your custom text goes here" at bounding box center [975, 327] width 452 height 67
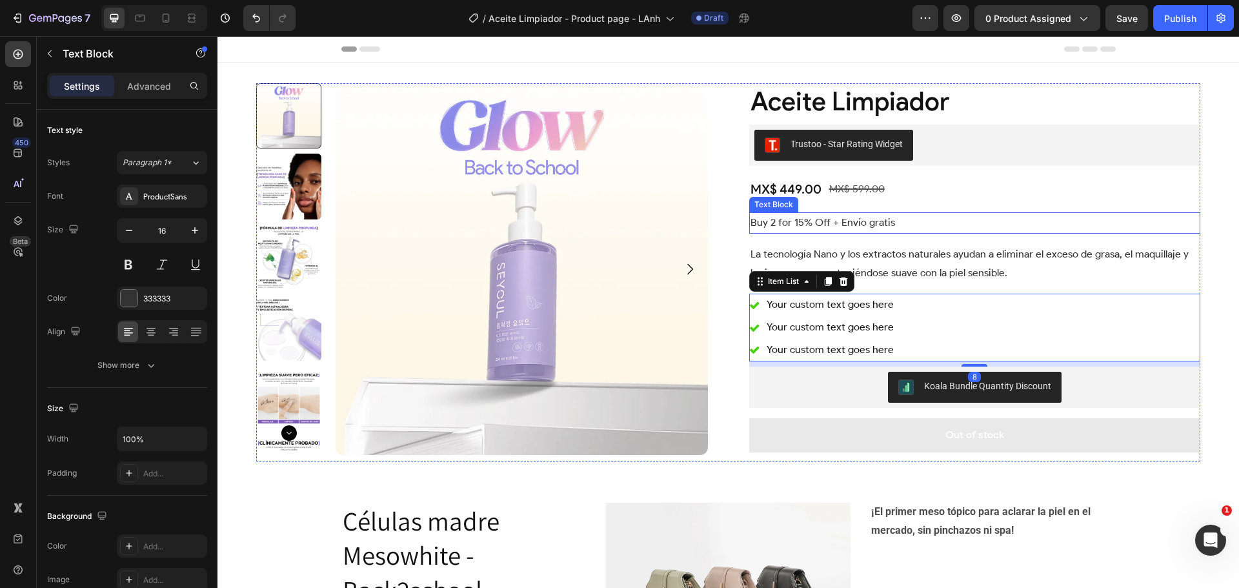
click at [900, 222] on p "Buy 2 for 15% Off + Envío gratis" at bounding box center [974, 223] width 449 height 19
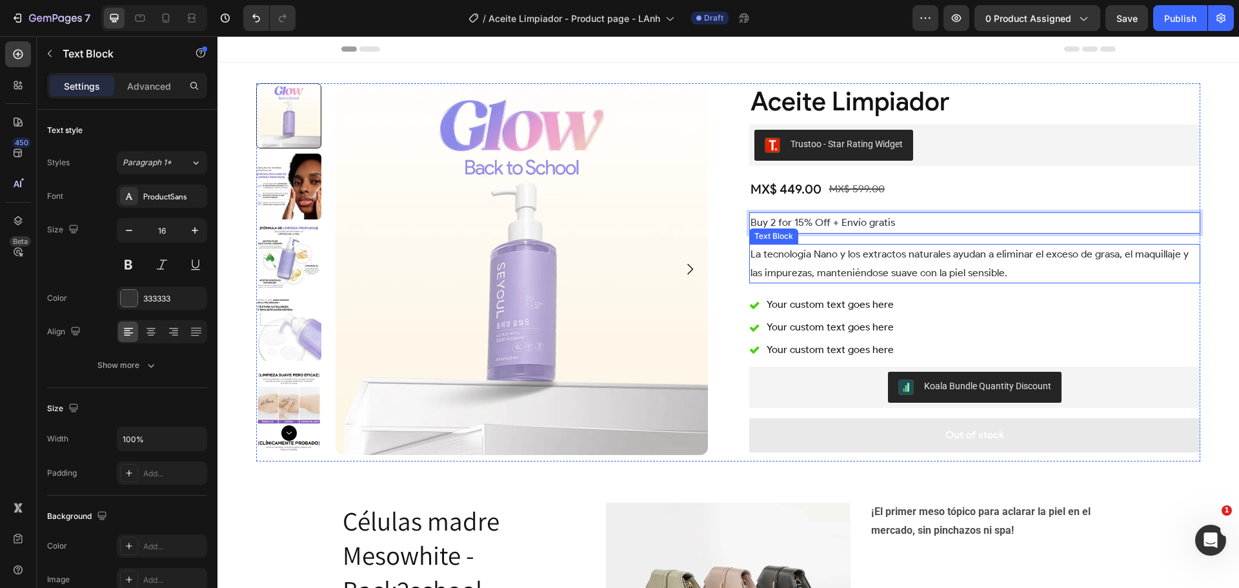
click at [872, 264] on p "La tecnología Nano y los extractos naturales ayudan a eliminar el exceso de gra…" at bounding box center [974, 263] width 449 height 37
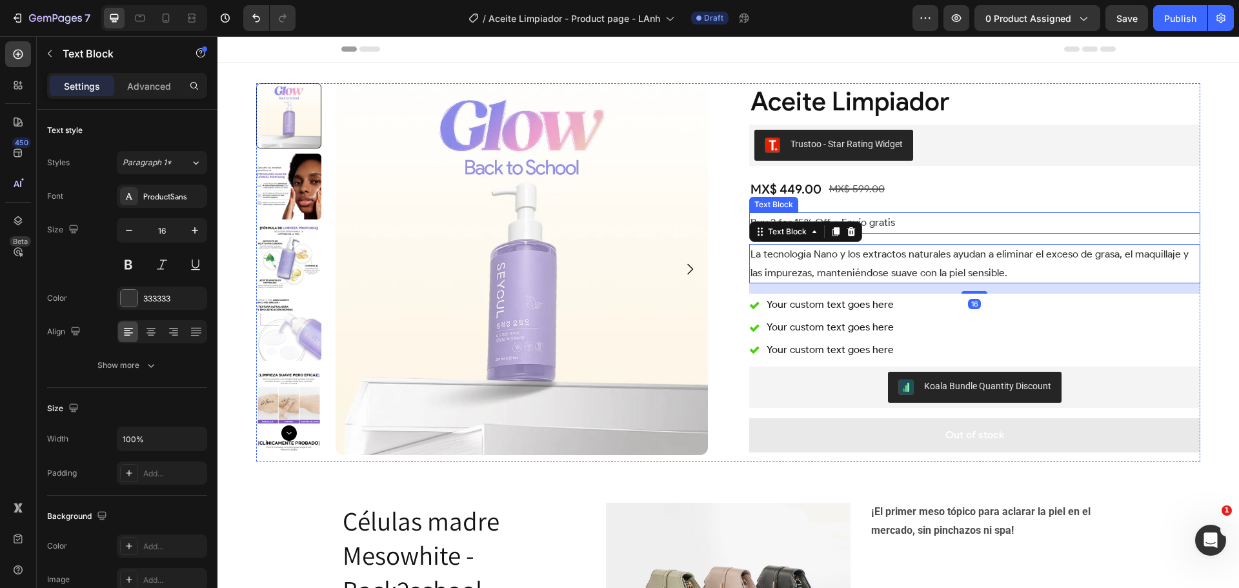
click at [874, 226] on p "Buy 2 for 15% Off + Envío gratis" at bounding box center [974, 223] width 449 height 19
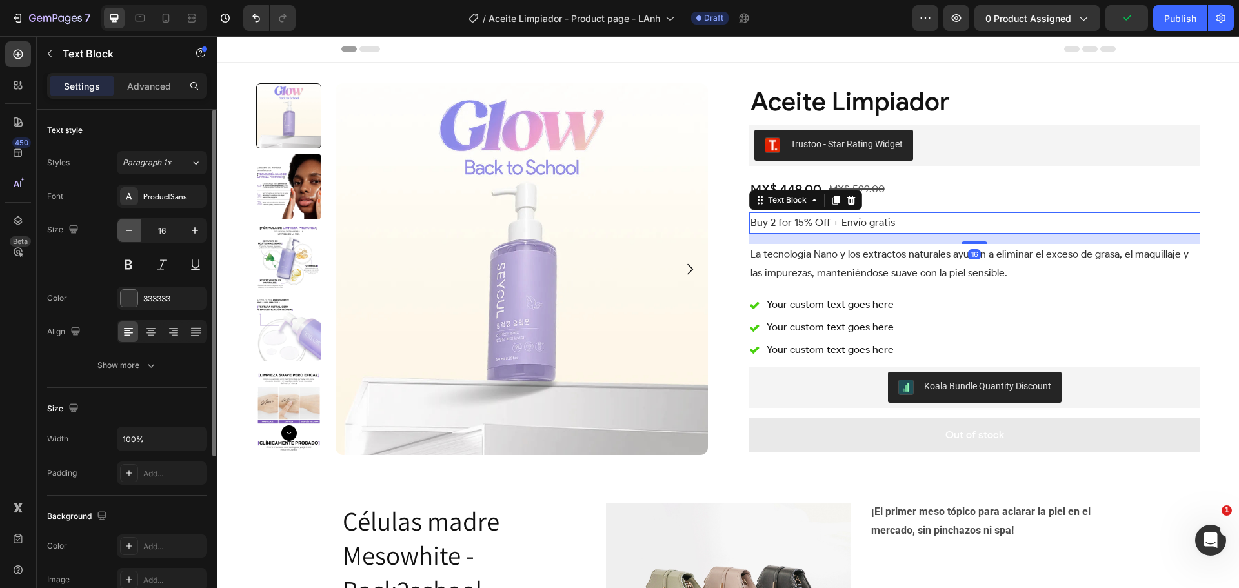
click at [134, 222] on button "button" at bounding box center [128, 230] width 23 height 23
type input "14"
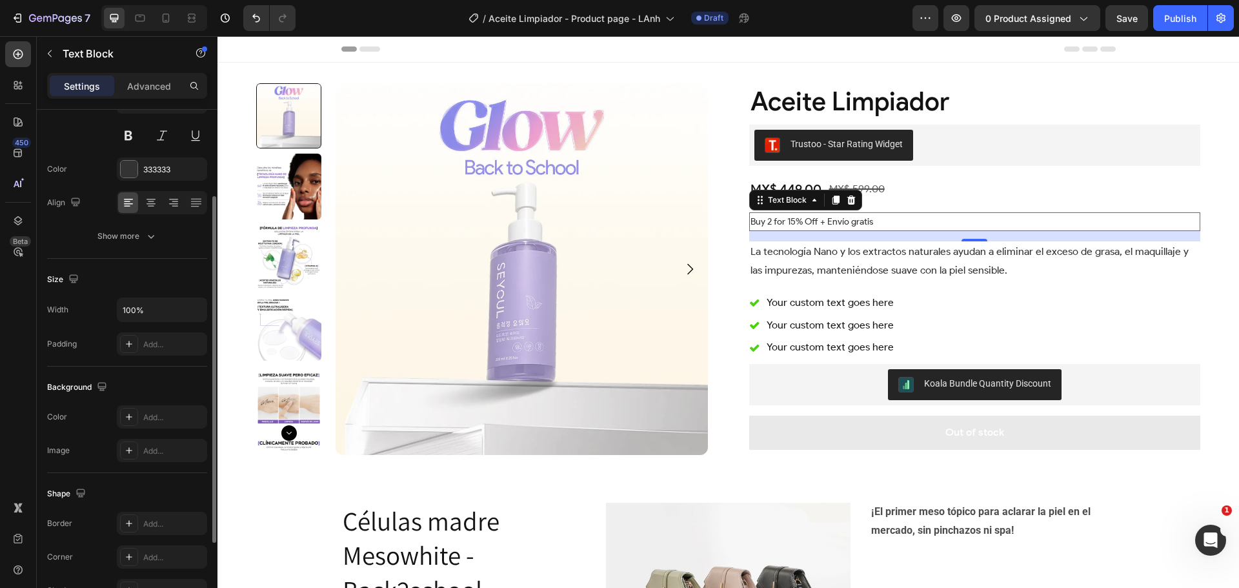
scroll to position [194, 0]
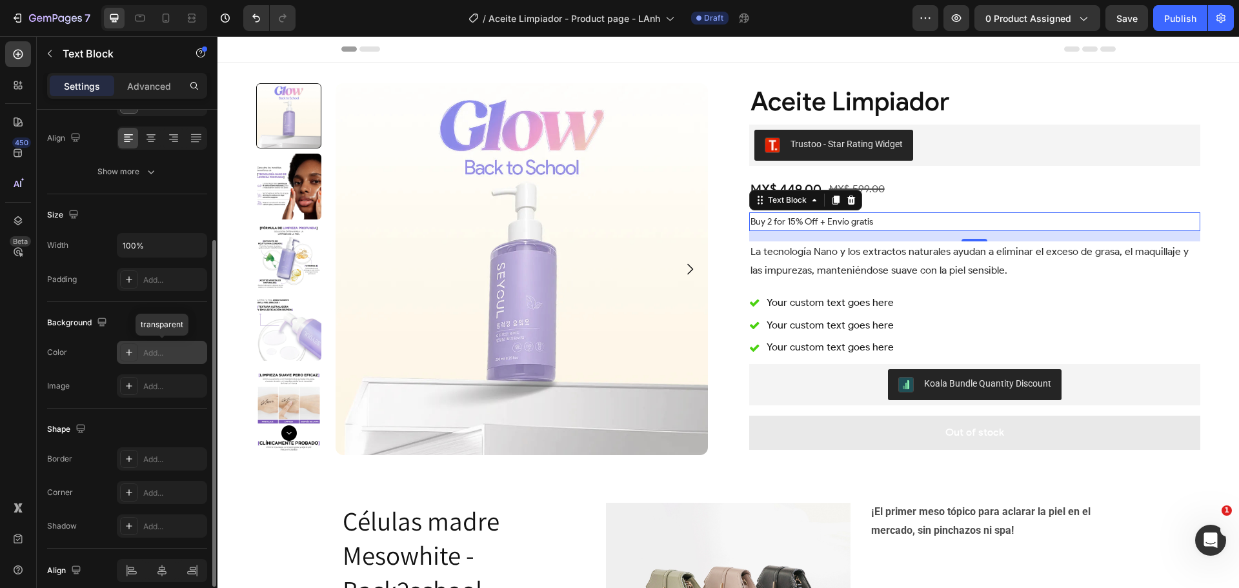
click at [131, 351] on icon at bounding box center [129, 352] width 10 height 10
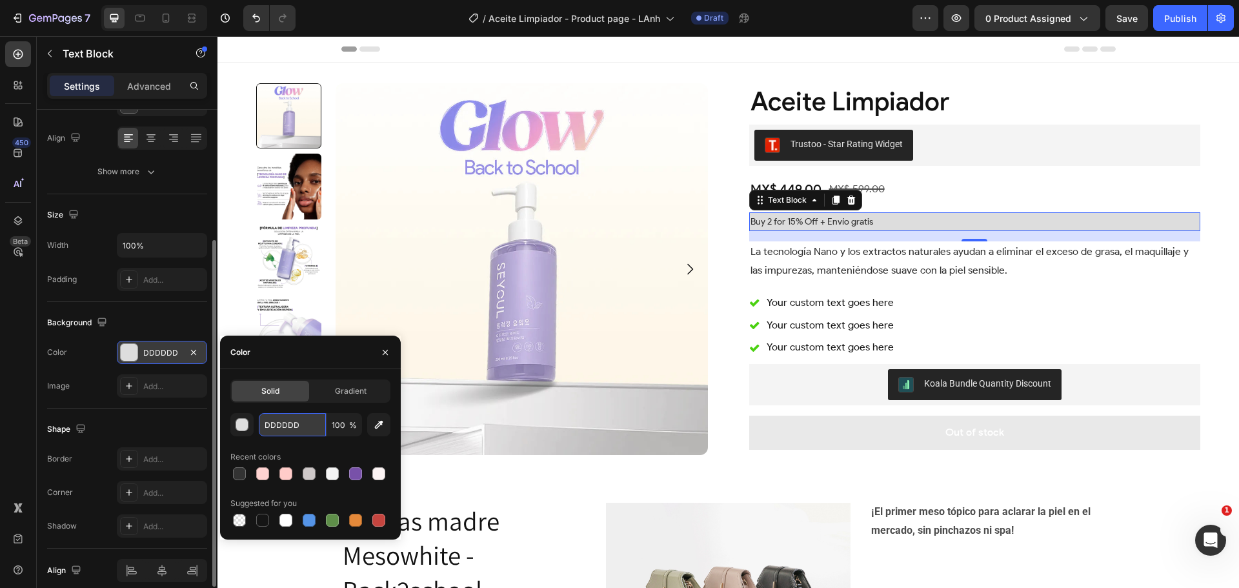
click at [297, 426] on input "DDDDDD" at bounding box center [292, 424] width 67 height 23
paste input "E9E2F8"
type input "E9E2F8"
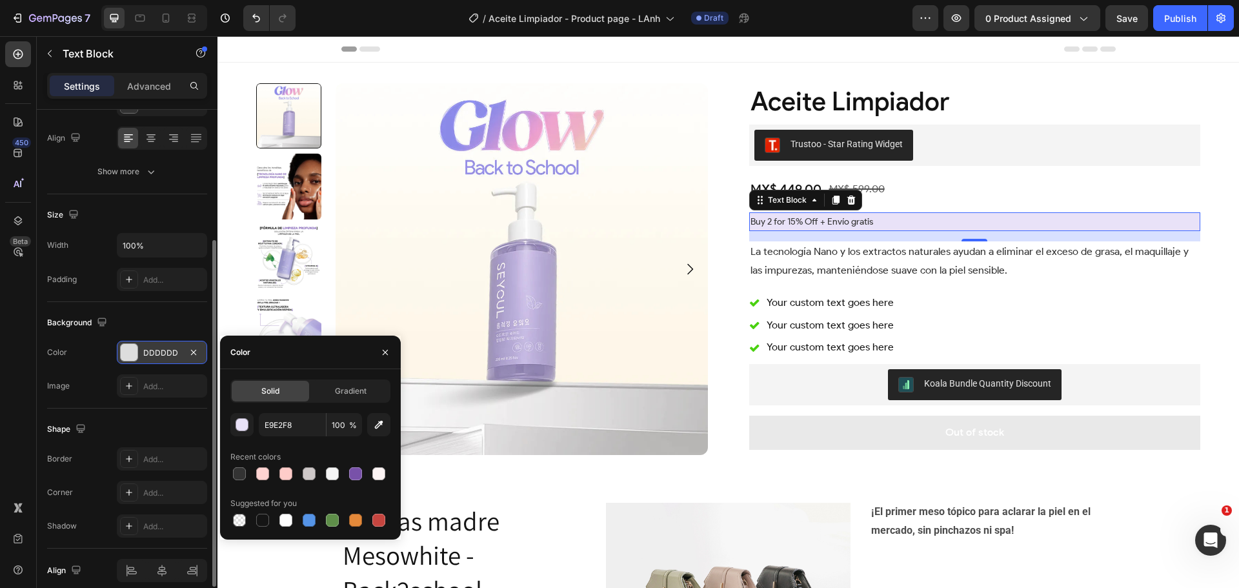
click at [165, 318] on div "Background" at bounding box center [127, 322] width 160 height 21
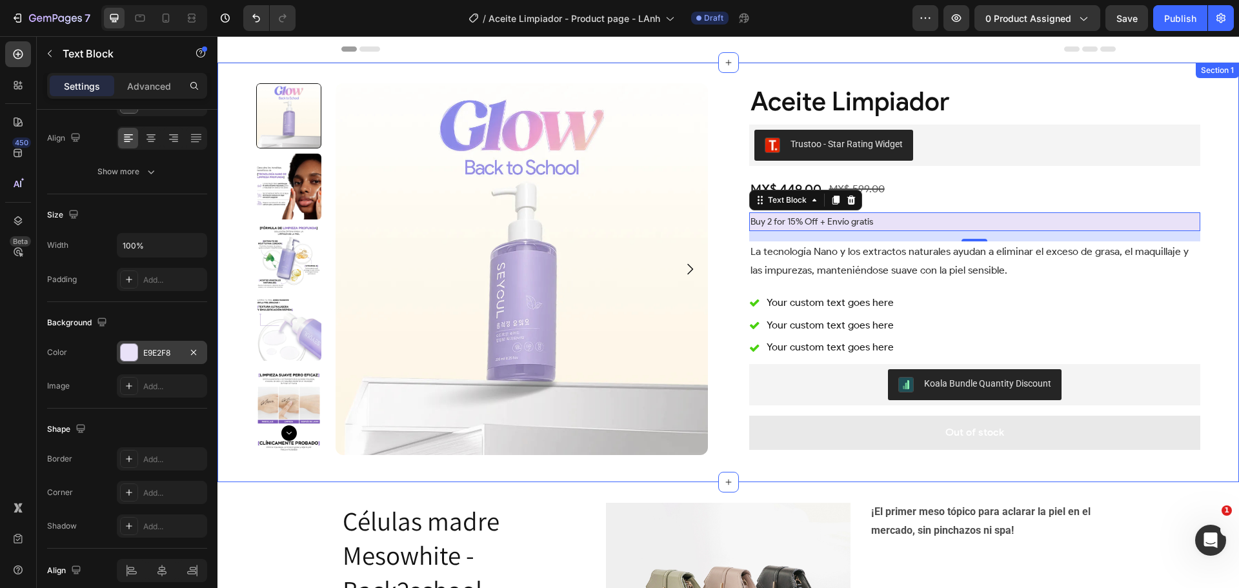
click at [1210, 205] on div "Product Images Aceite Limpiador Product Title Trustoo - Star Rating Widget Trus…" at bounding box center [727, 272] width 1021 height 419
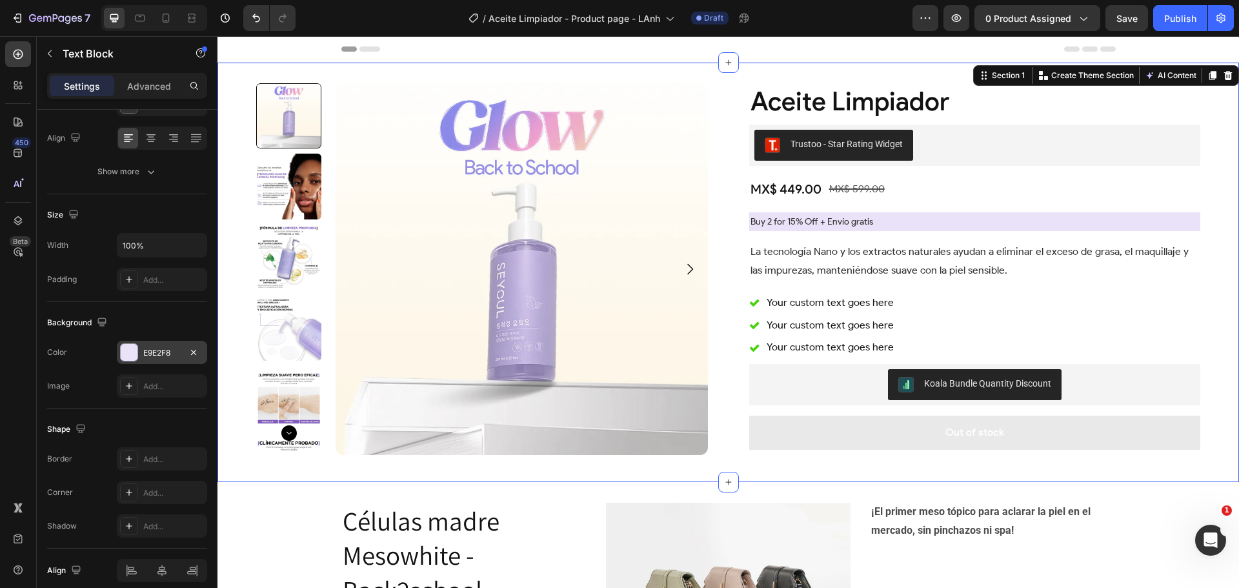
scroll to position [0, 0]
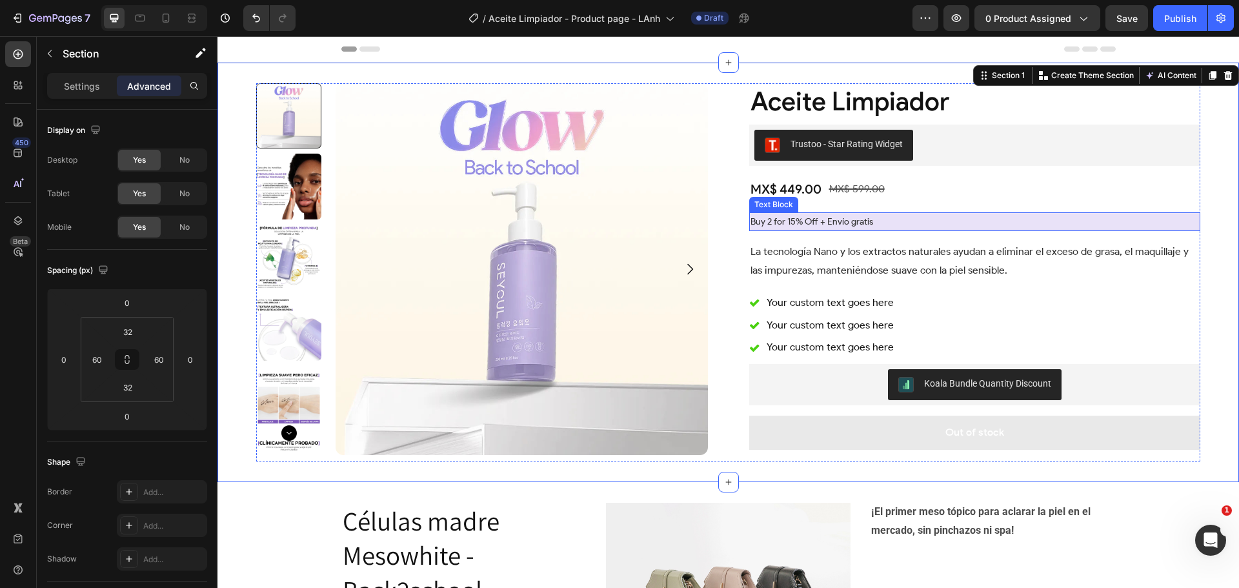
click at [985, 219] on p "Buy 2 for 15% Off + Envío gratis" at bounding box center [974, 222] width 449 height 16
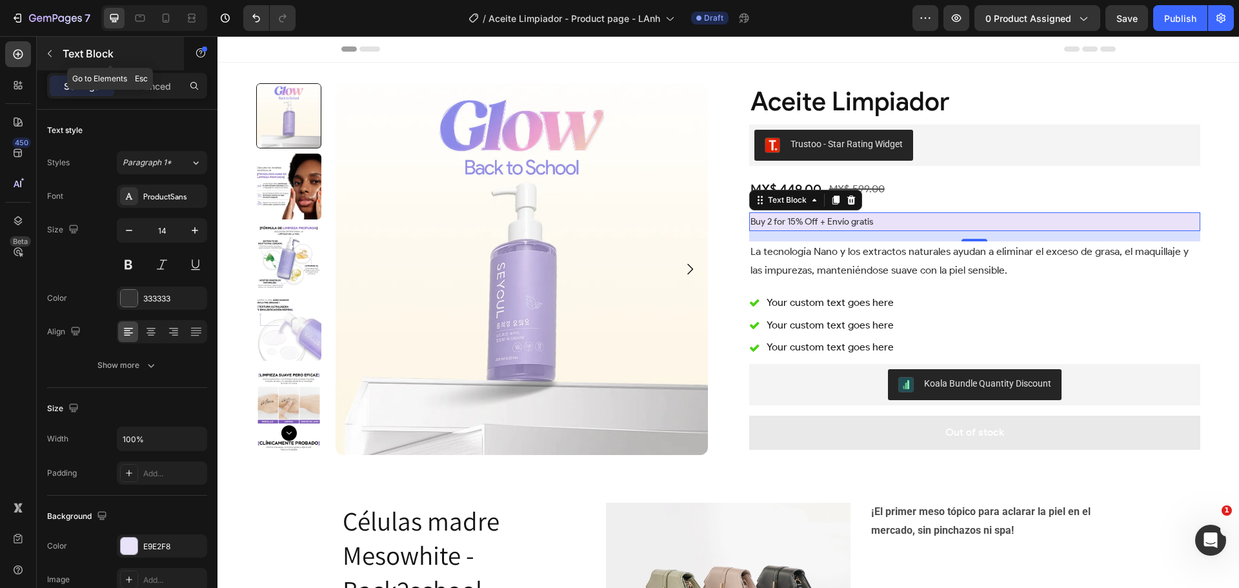
click at [75, 47] on p "Text Block" at bounding box center [118, 53] width 110 height 15
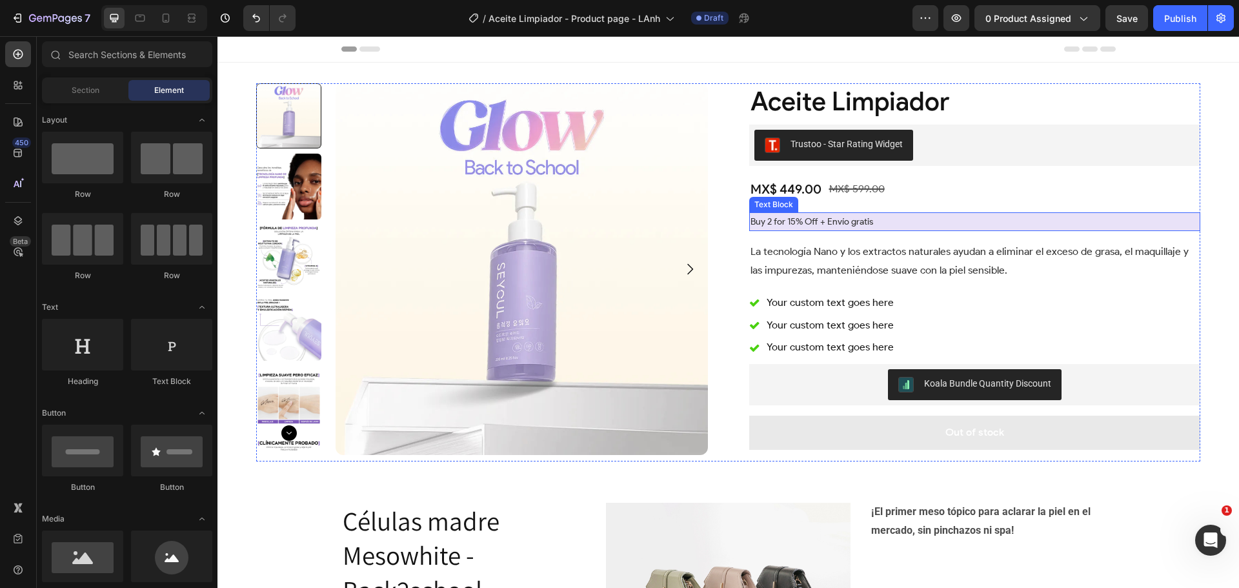
click at [911, 212] on div "Buy 2 for 15% Off + Envío gratis" at bounding box center [975, 221] width 452 height 19
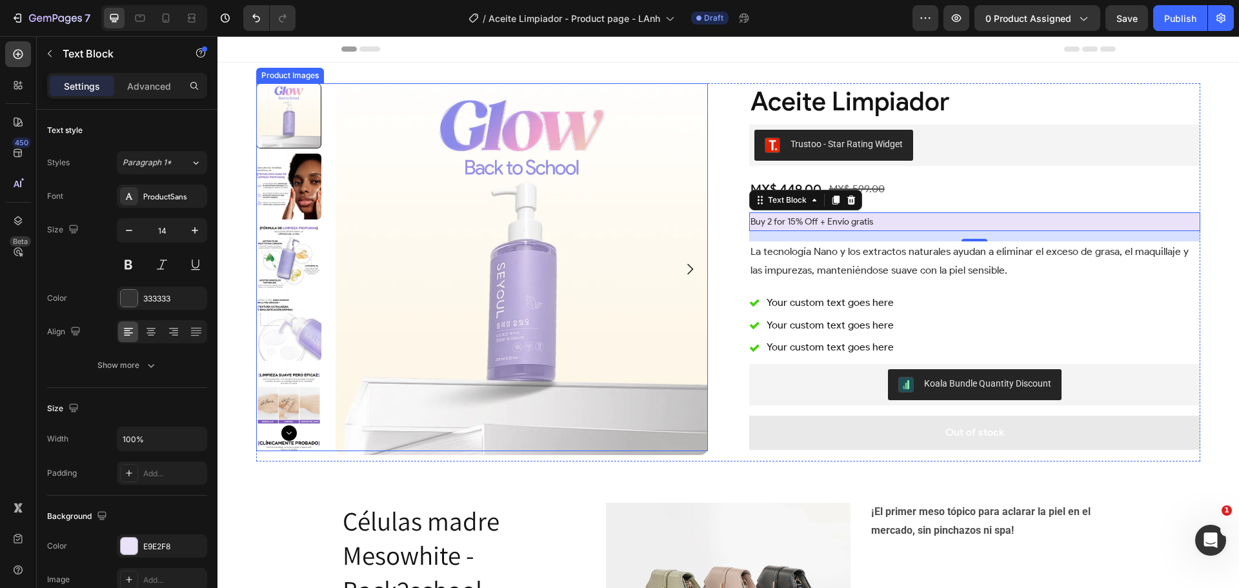
click at [308, 134] on div at bounding box center [288, 115] width 65 height 65
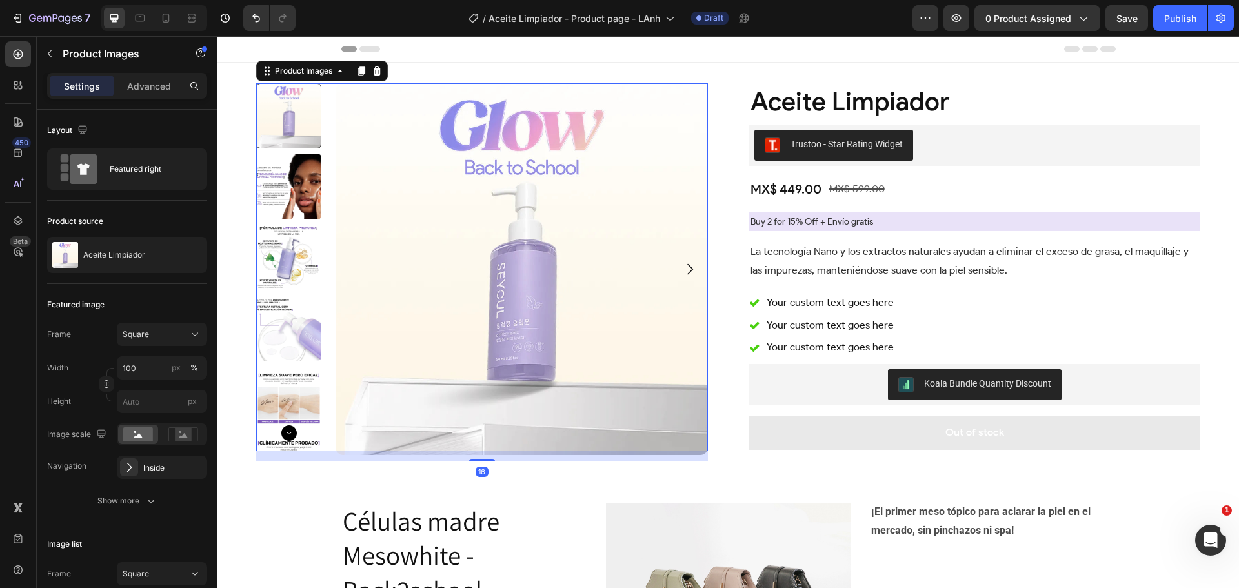
click at [385, 186] on img at bounding box center [522, 269] width 372 height 372
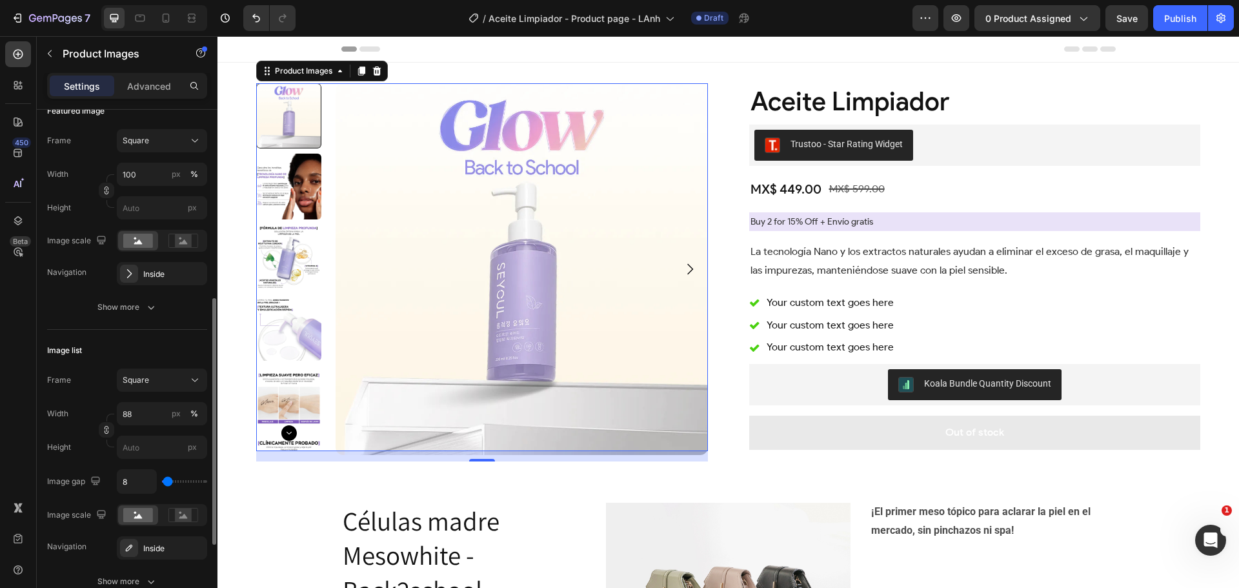
scroll to position [387, 0]
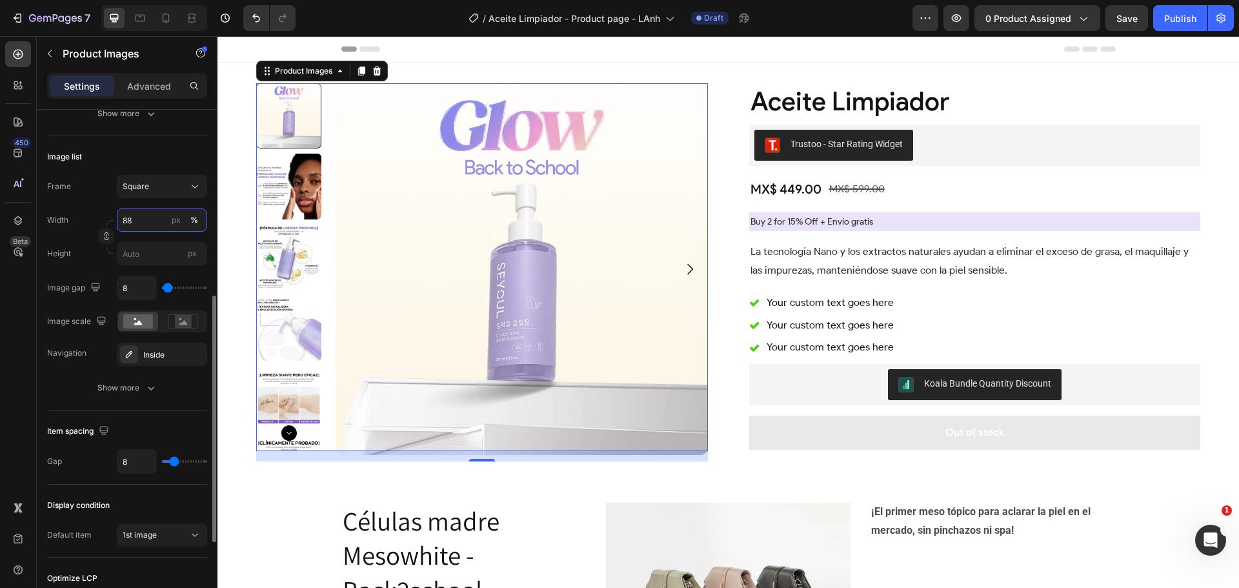
click at [136, 221] on input "88" at bounding box center [162, 219] width 90 height 23
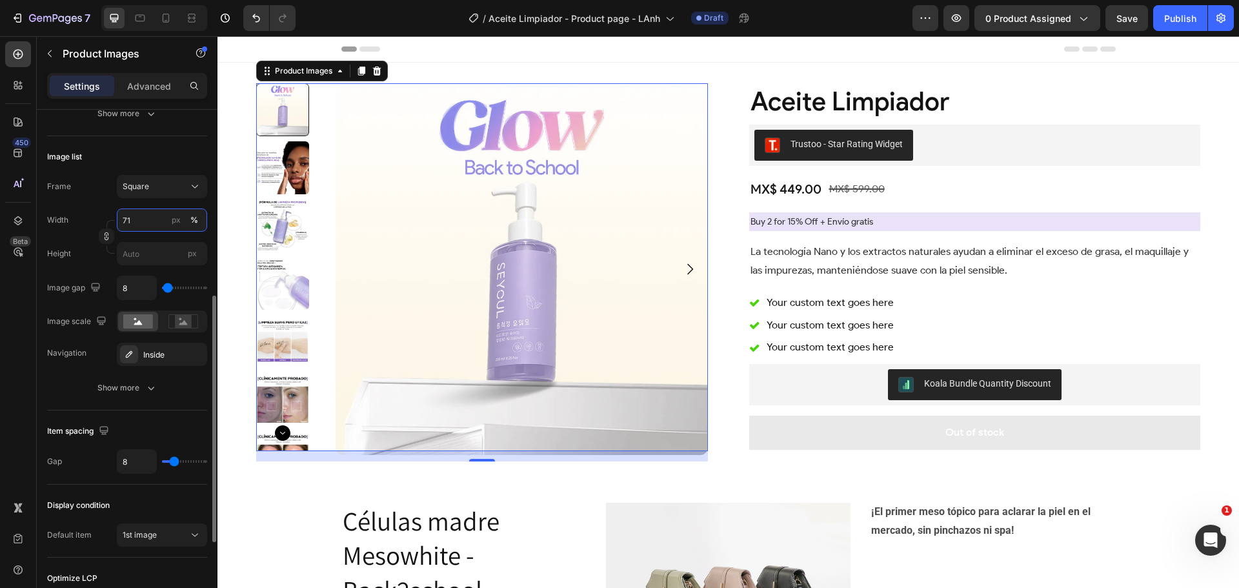
type input "72"
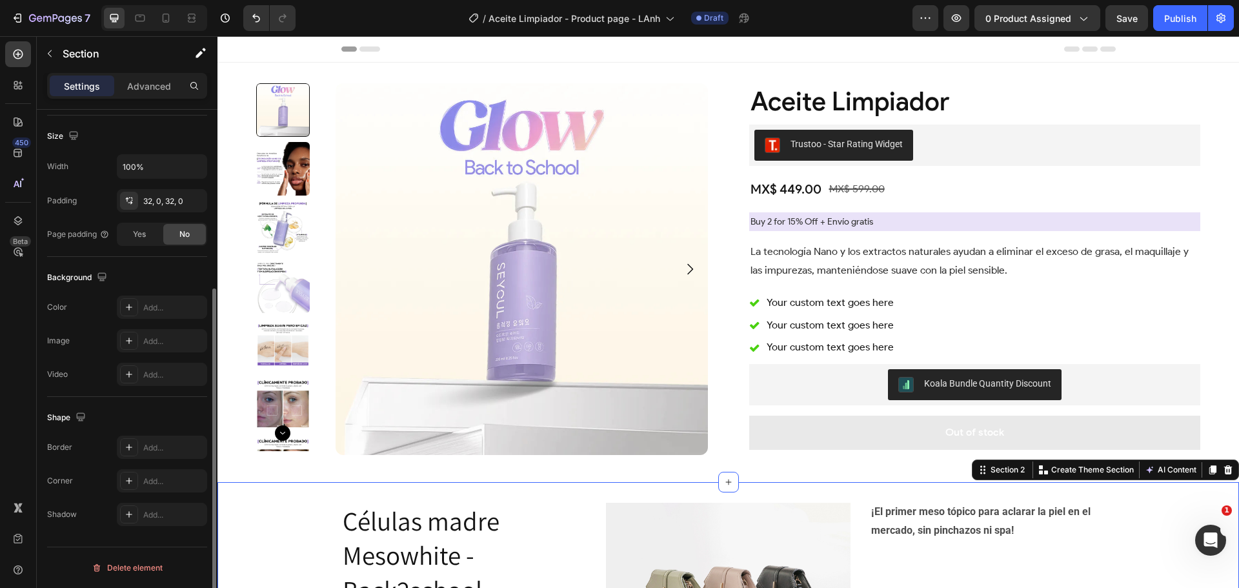
scroll to position [0, 0]
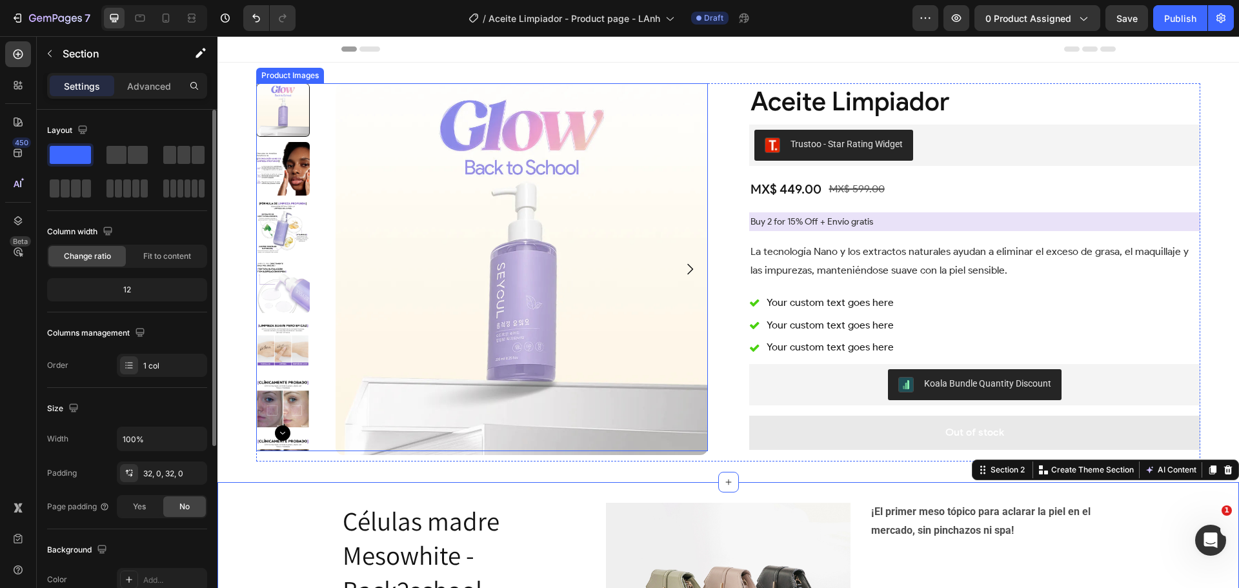
click at [393, 395] on img at bounding box center [522, 269] width 372 height 372
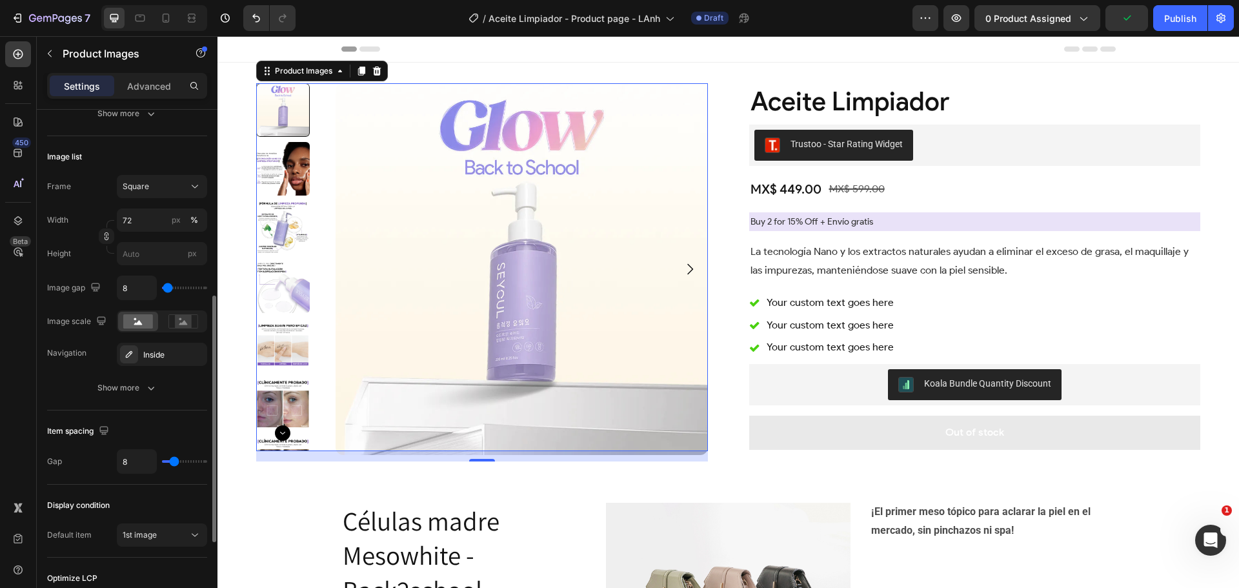
scroll to position [452, 0]
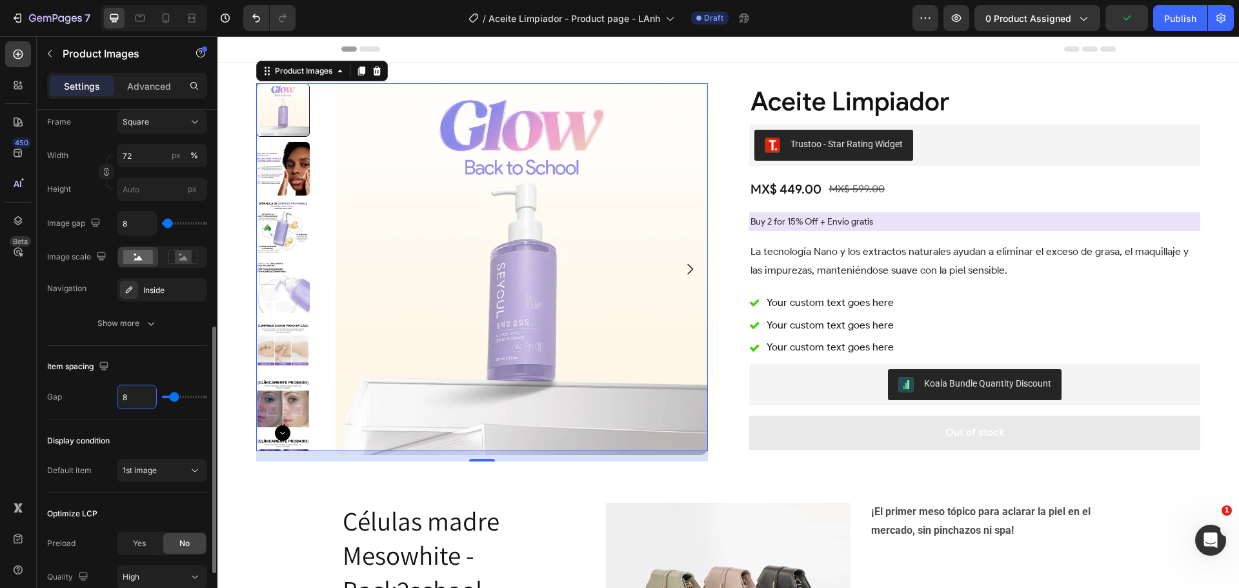
click at [126, 396] on input "8" at bounding box center [136, 396] width 39 height 23
type input "0"
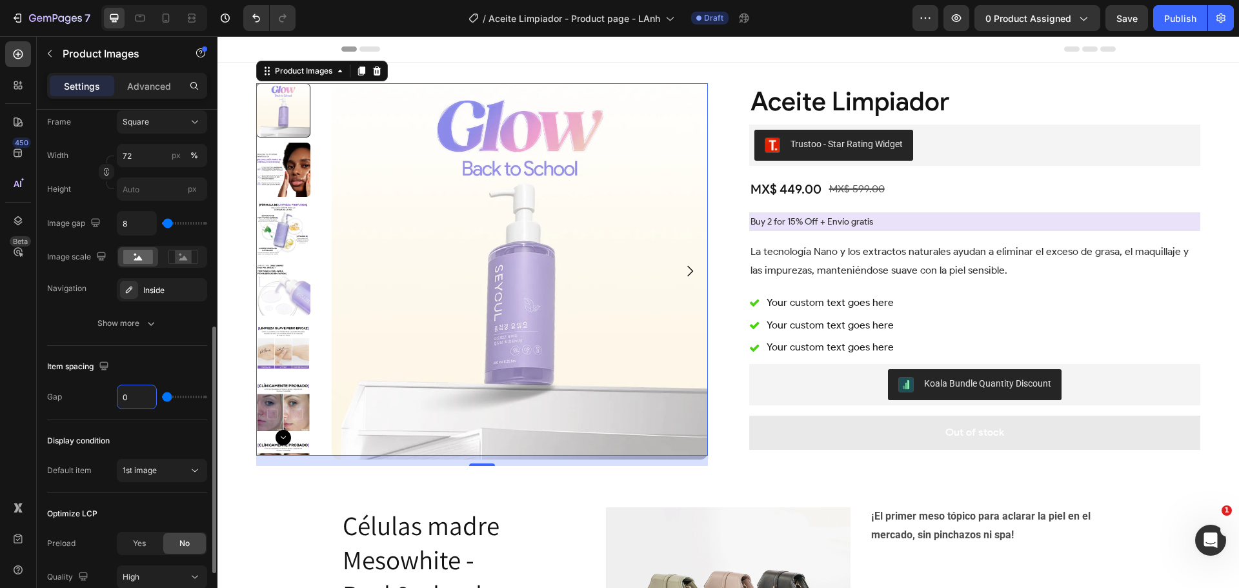
type input "0"
drag, startPoint x: 166, startPoint y: 397, endPoint x: 135, endPoint y: 396, distance: 31.6
click at [162, 396] on input "range" at bounding box center [184, 397] width 45 height 3
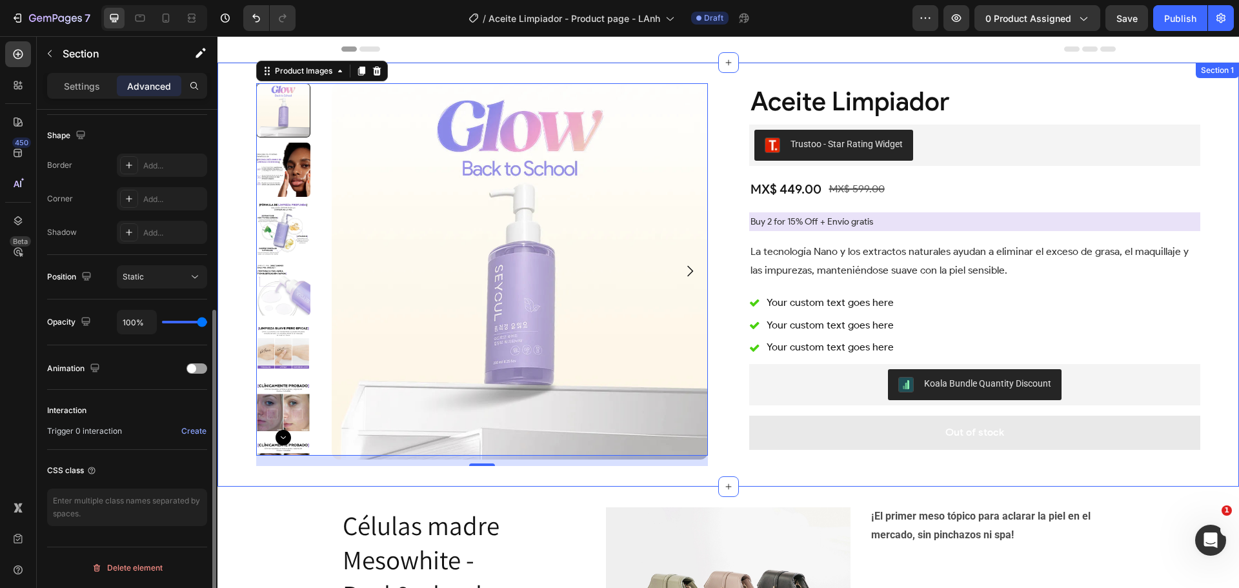
click at [229, 313] on div "Product Images 16 Aceite Limpiador Product Title Trustoo - Star Rating Widget T…" at bounding box center [727, 275] width 1021 height 424
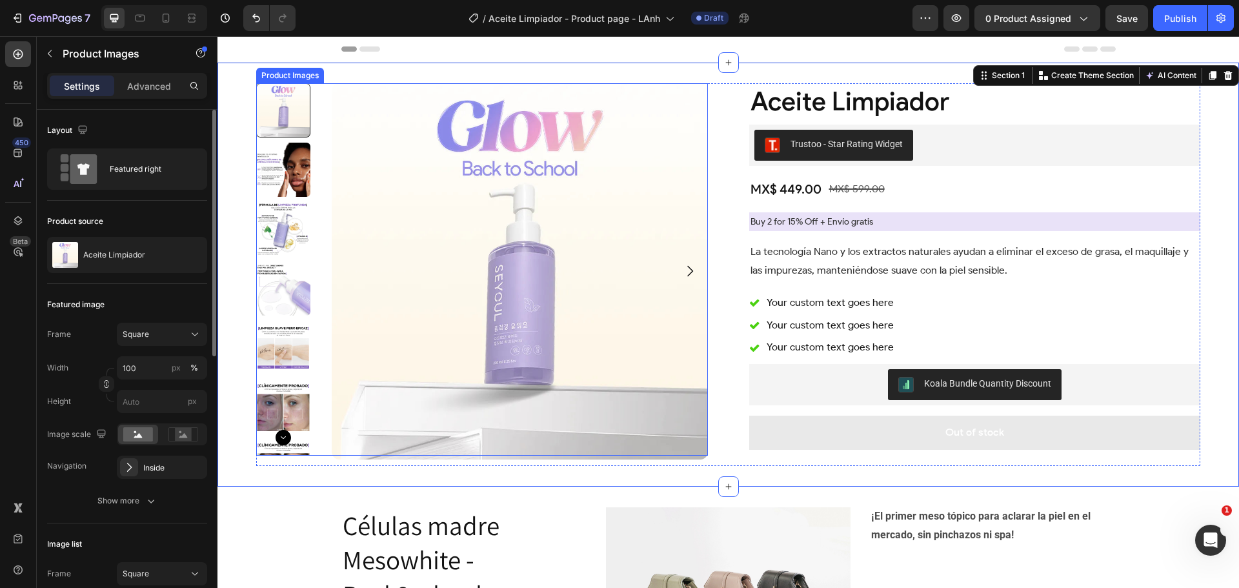
click at [410, 312] on img at bounding box center [520, 271] width 376 height 376
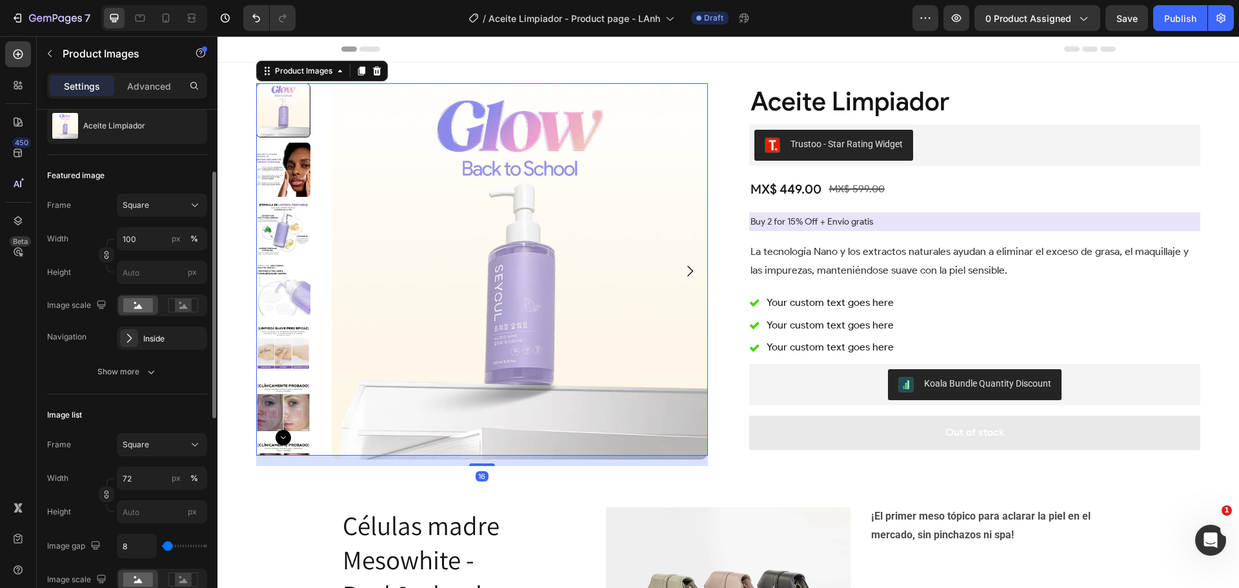
scroll to position [194, 0]
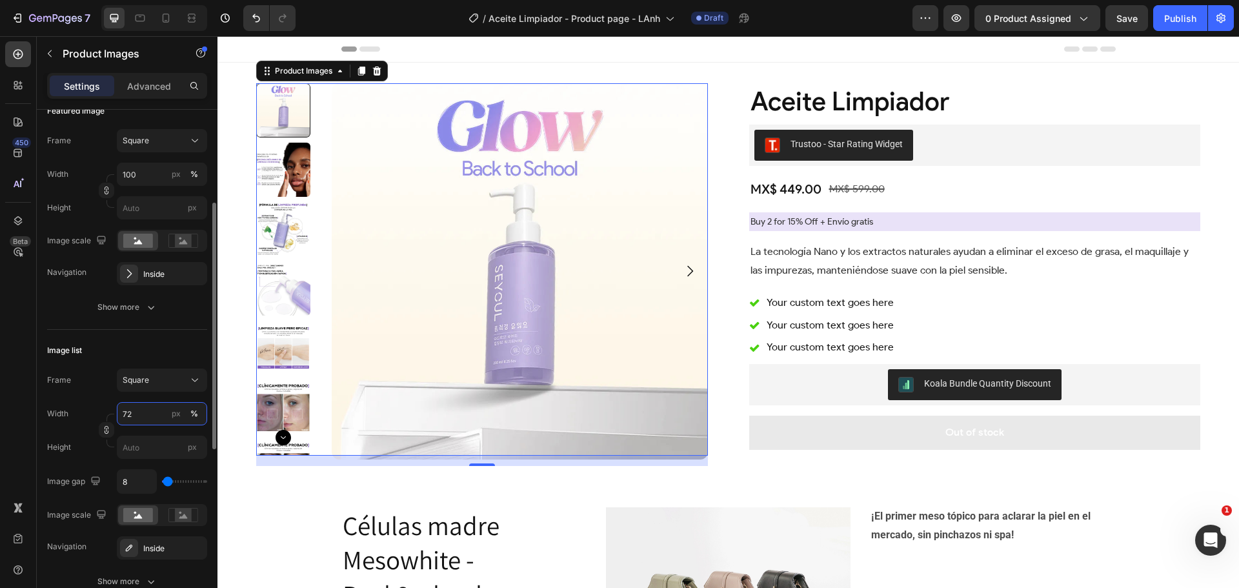
click at [142, 413] on input "72" at bounding box center [162, 413] width 90 height 23
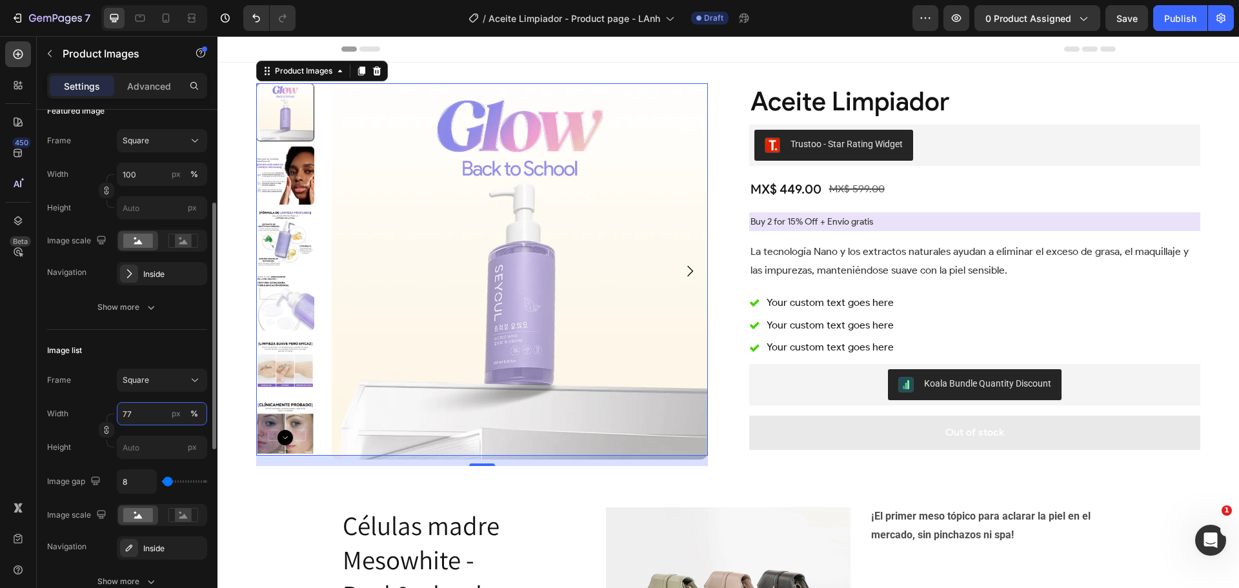
type input "78"
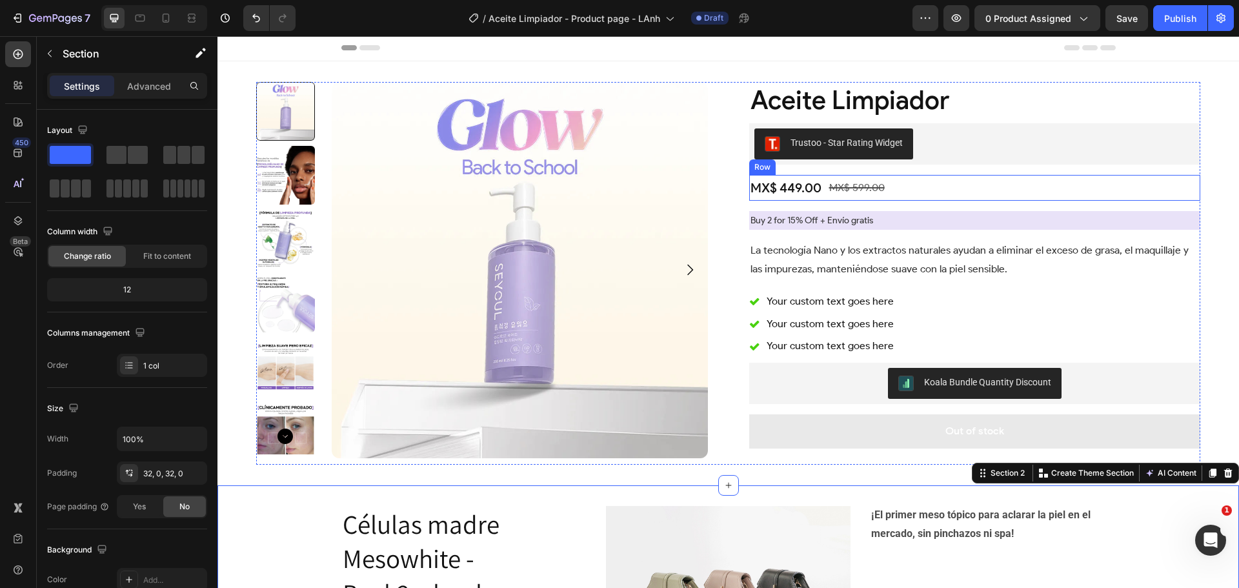
scroll to position [0, 0]
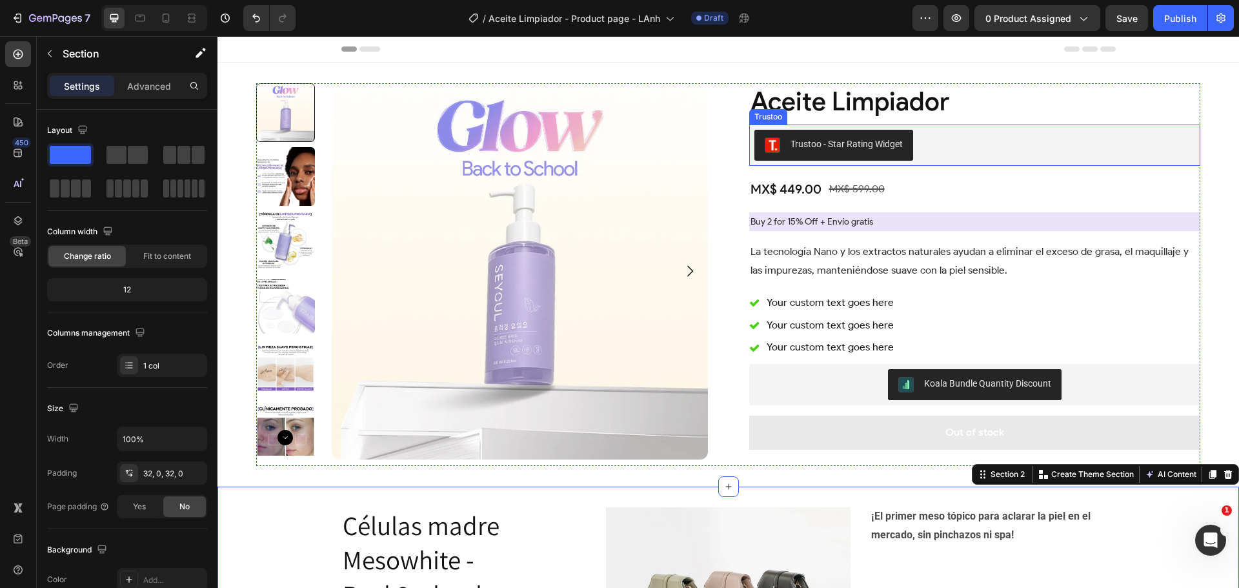
click at [963, 152] on div "Trustoo - Star Rating Widget" at bounding box center [974, 145] width 441 height 31
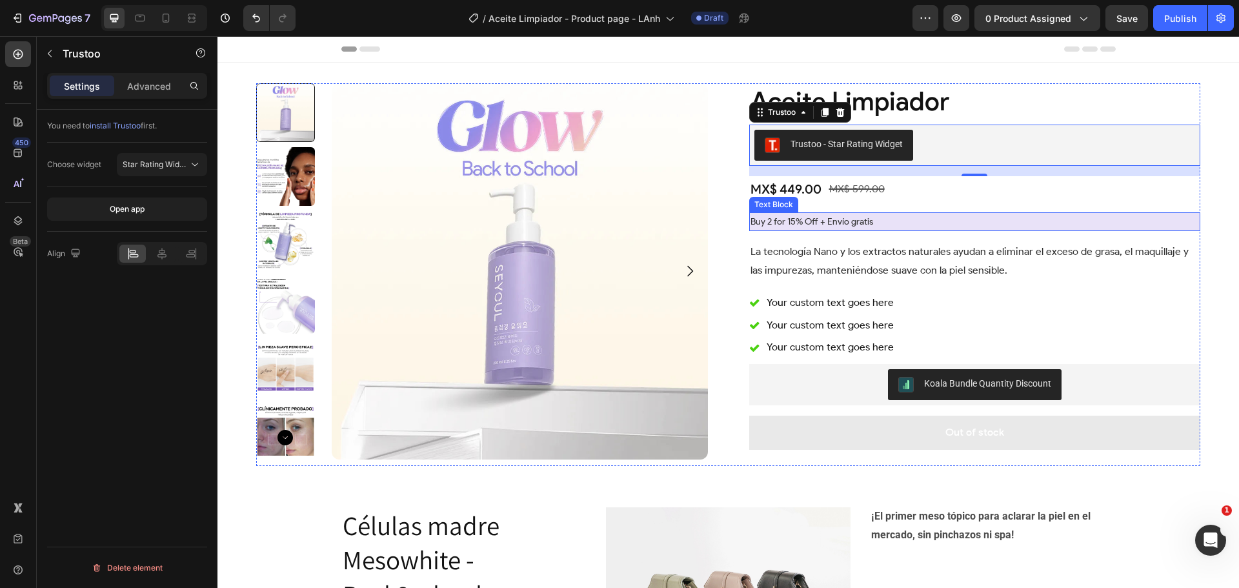
click at [900, 224] on p "Buy 2 for 15% Off + Envío gratis" at bounding box center [974, 222] width 449 height 16
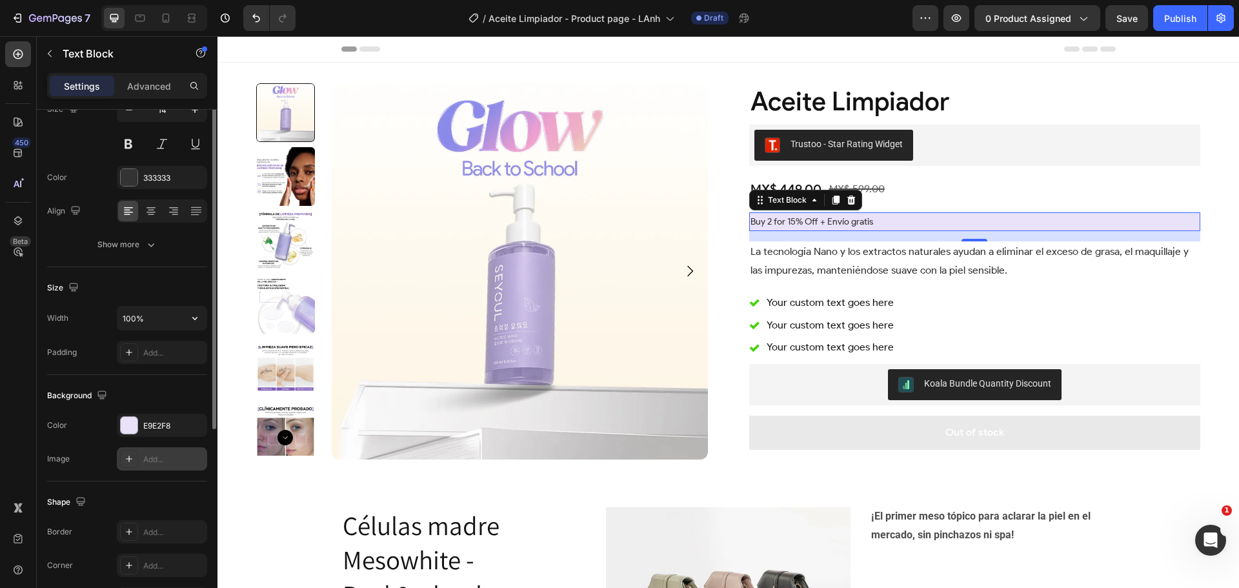
scroll to position [56, 0]
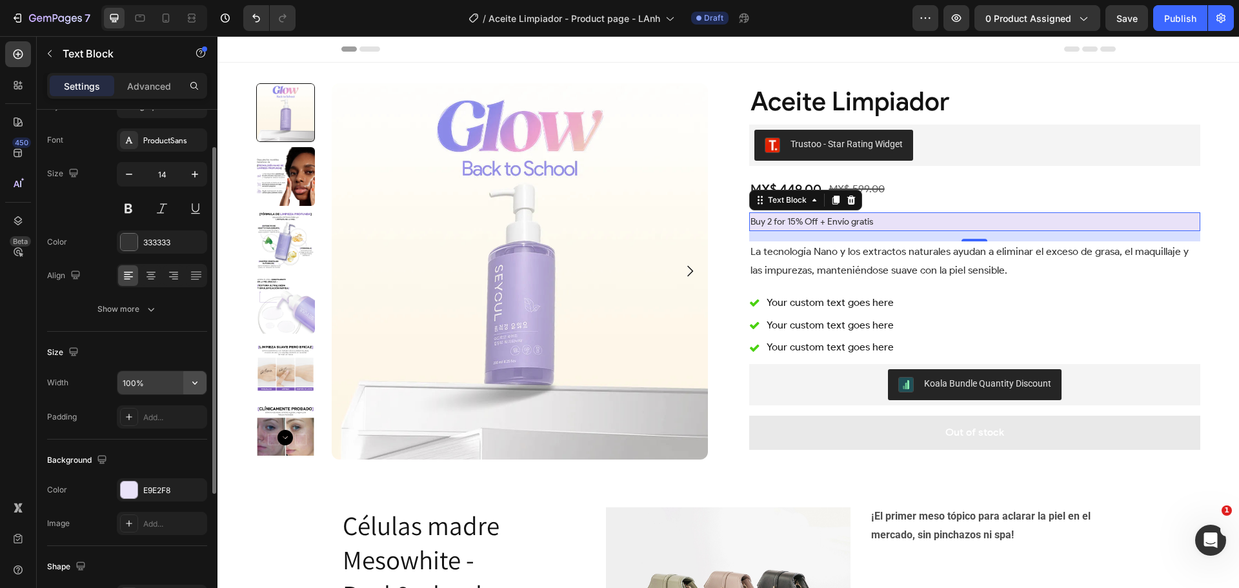
click at [195, 388] on icon "button" at bounding box center [194, 382] width 13 height 13
click at [159, 386] on input "100%" at bounding box center [161, 382] width 89 height 23
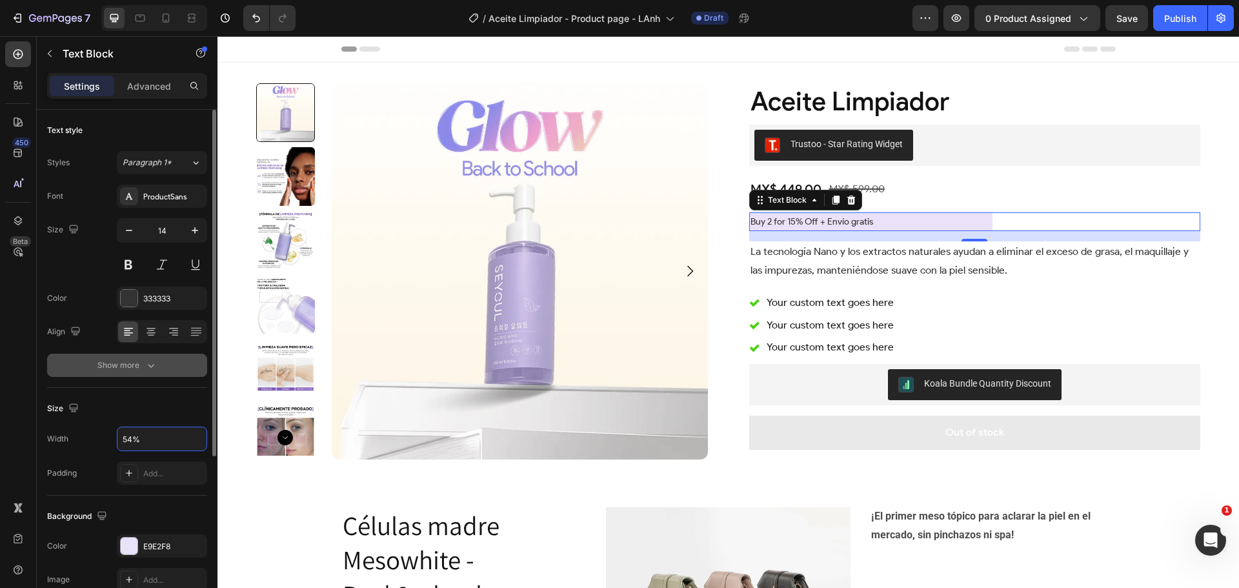
click at [139, 359] on div "Show more" at bounding box center [127, 365] width 60 height 13
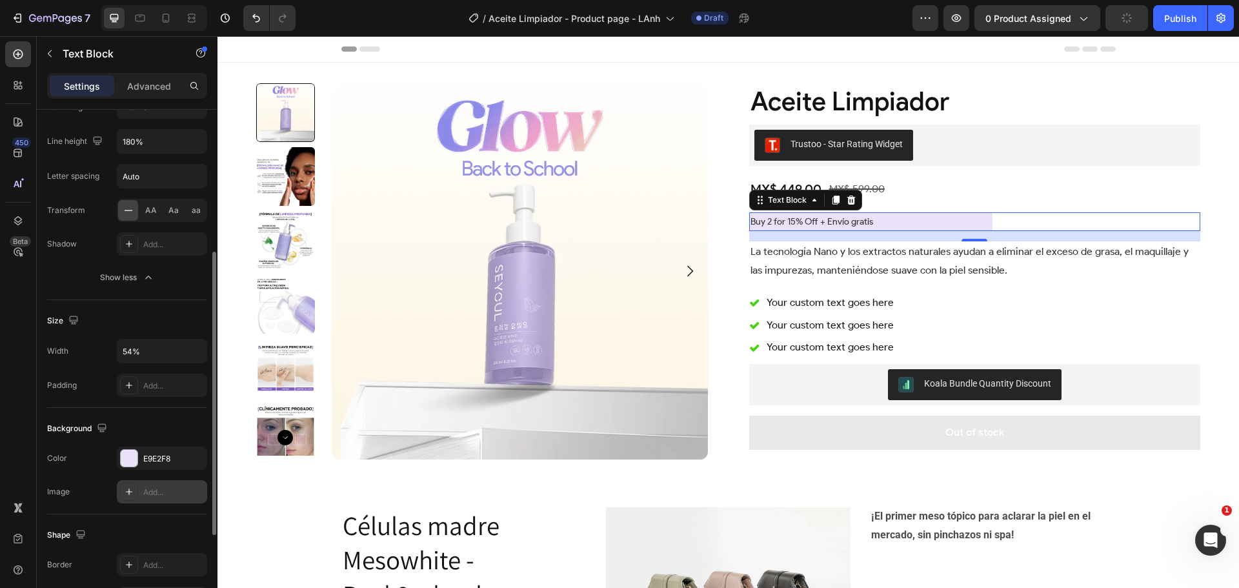
scroll to position [387, 0]
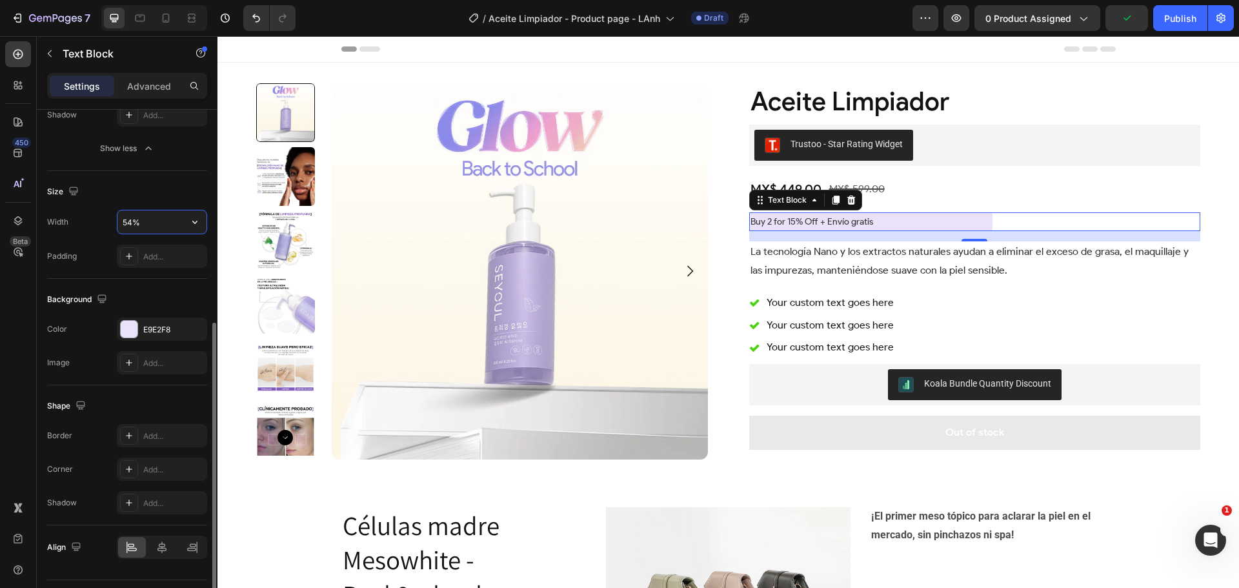
click at [160, 220] on input "54%" at bounding box center [161, 221] width 89 height 23
type input "32%"
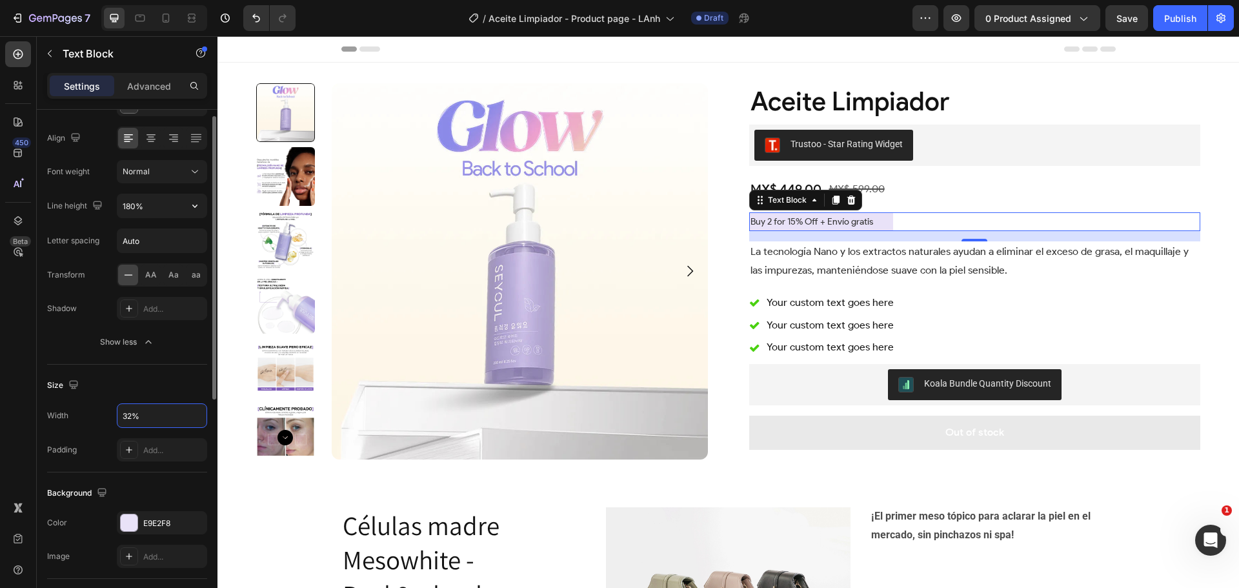
scroll to position [129, 0]
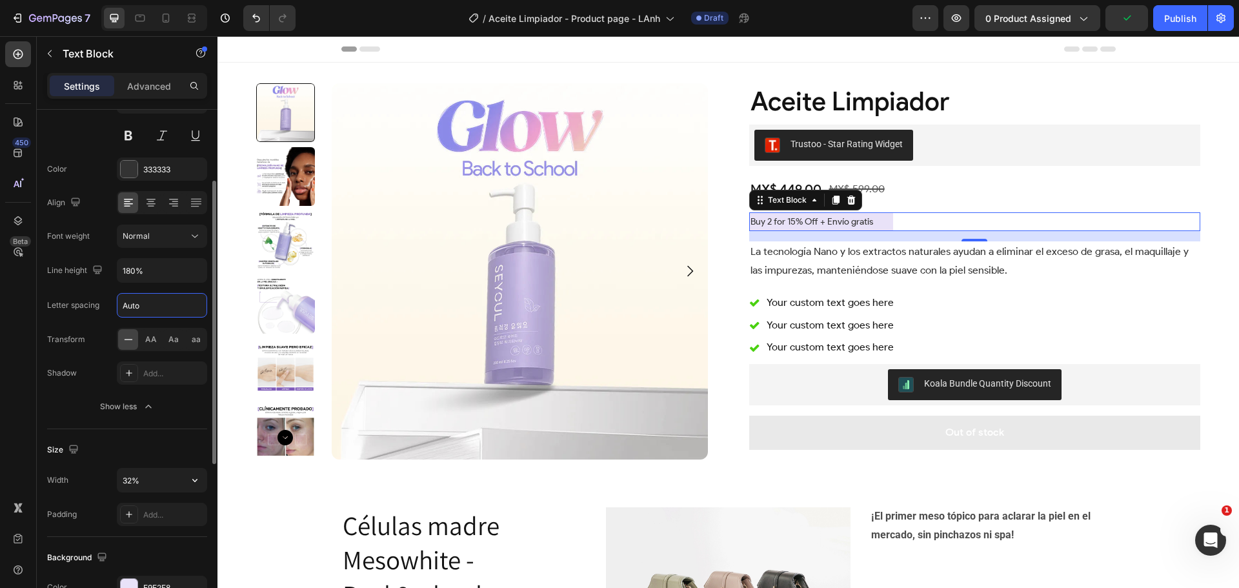
click at [151, 305] on input "Auto" at bounding box center [161, 305] width 89 height 23
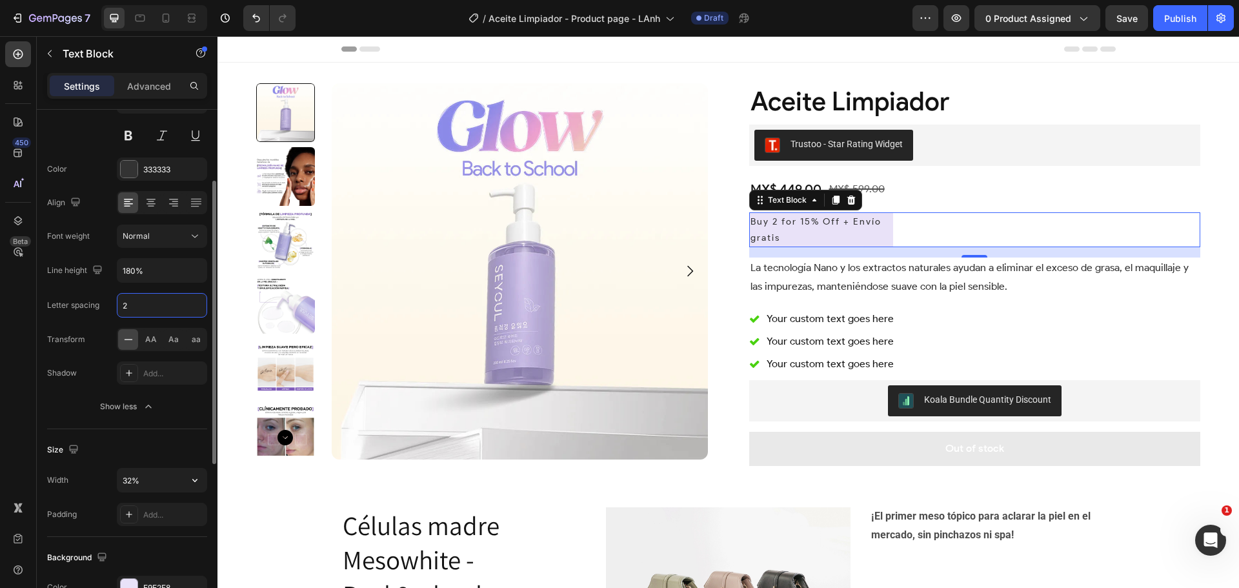
type input "3"
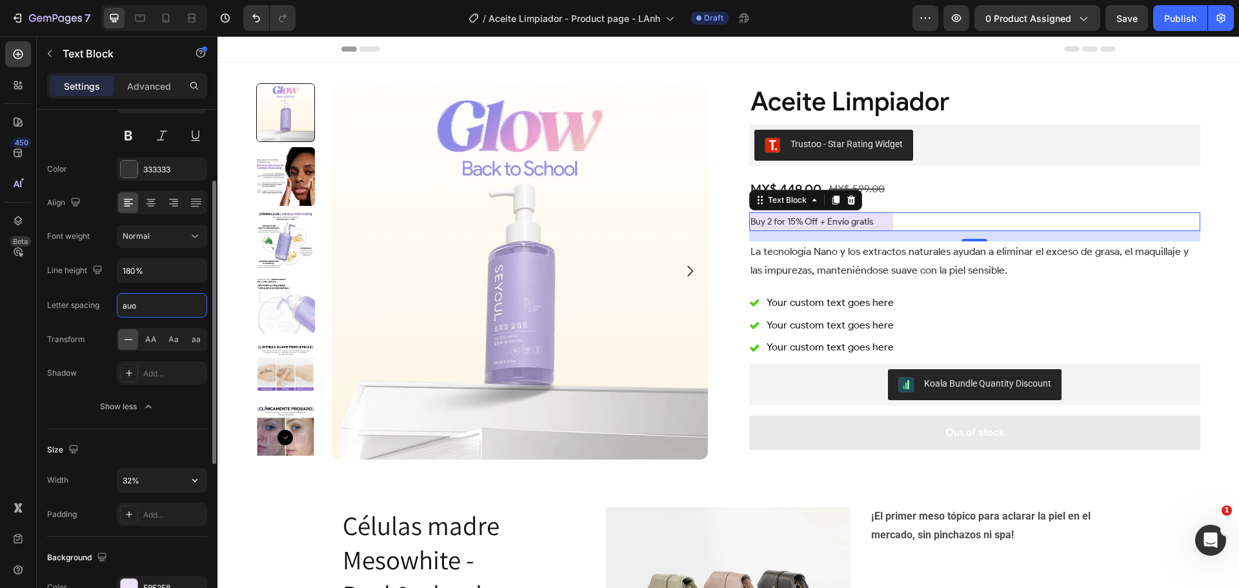
type input "Auto"
click at [90, 54] on p "Text Block" at bounding box center [118, 53] width 110 height 15
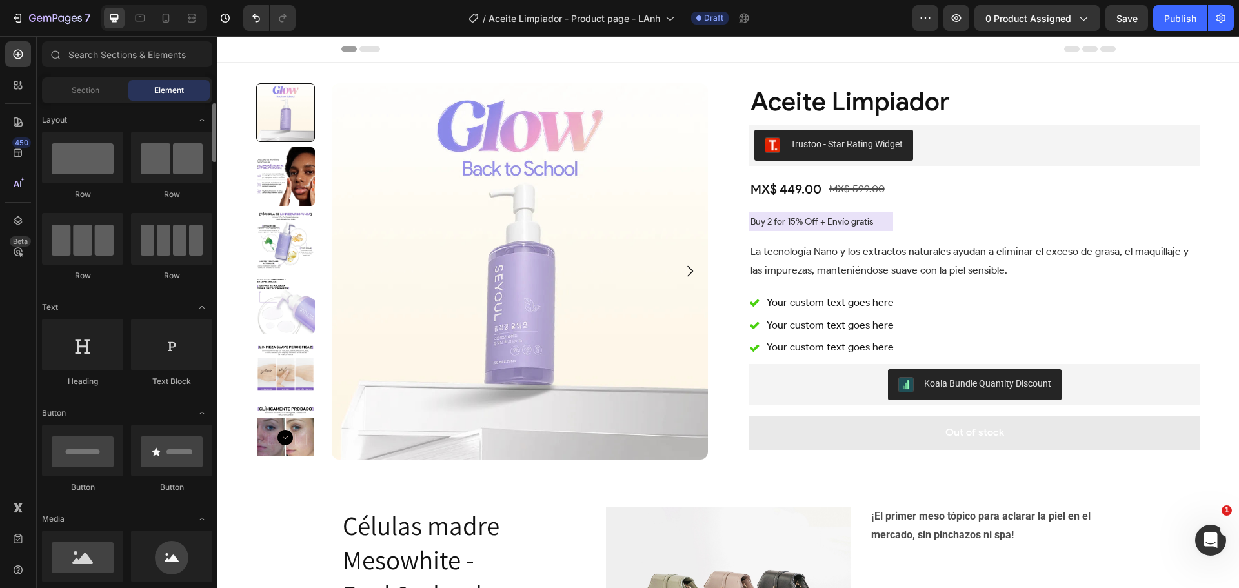
scroll to position [65, 0]
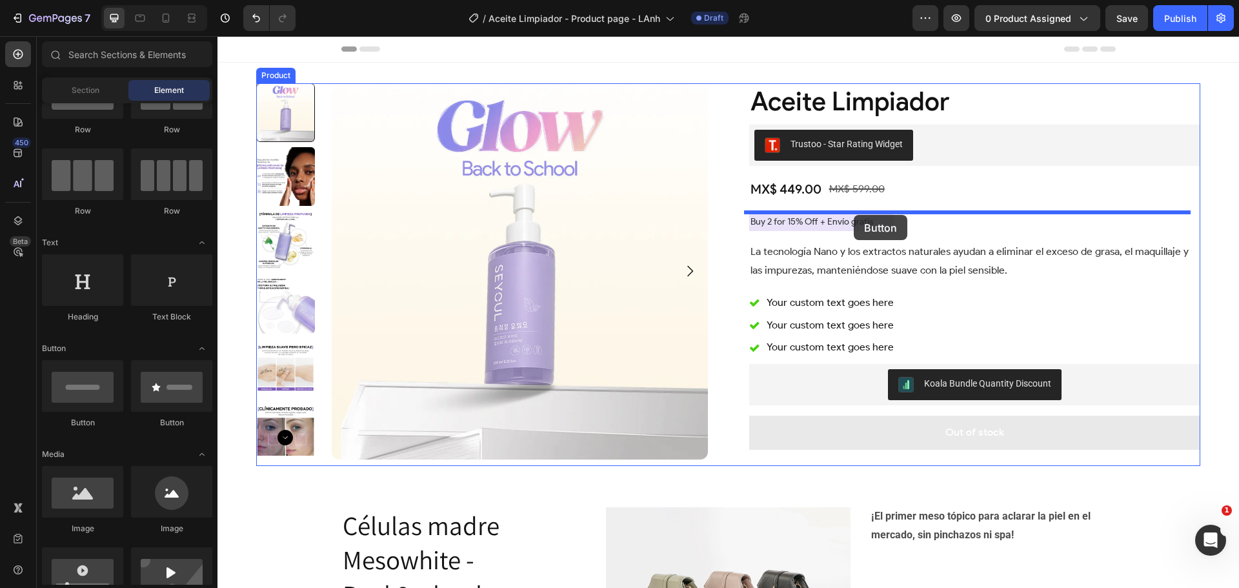
drag, startPoint x: 298, startPoint y: 443, endPoint x: 854, endPoint y: 215, distance: 600.6
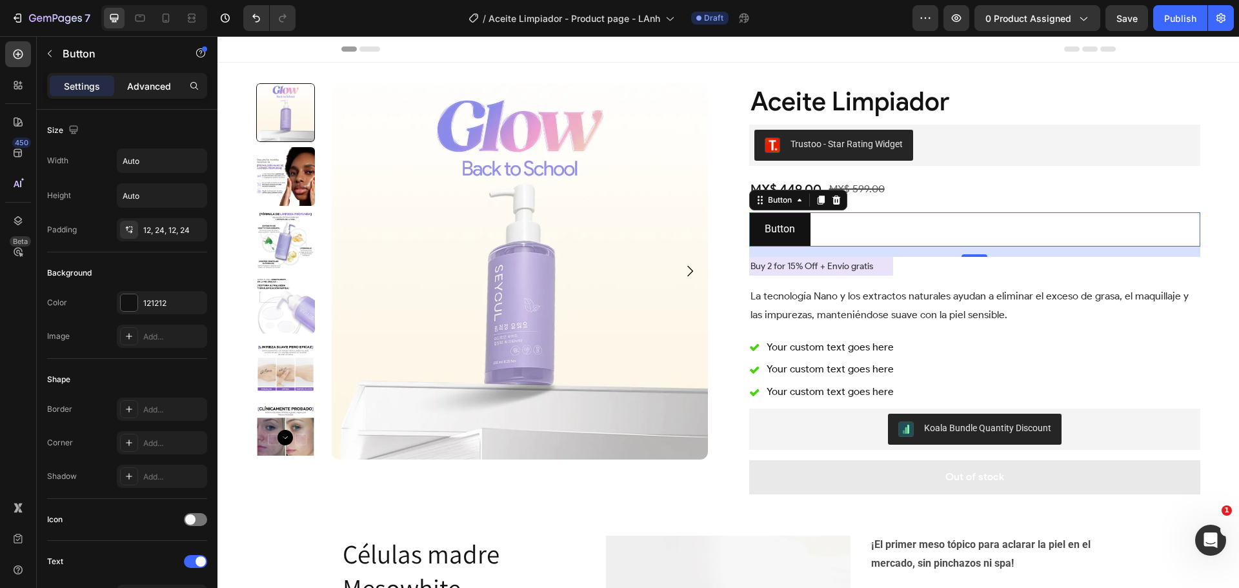
click at [146, 90] on p "Advanced" at bounding box center [149, 86] width 44 height 14
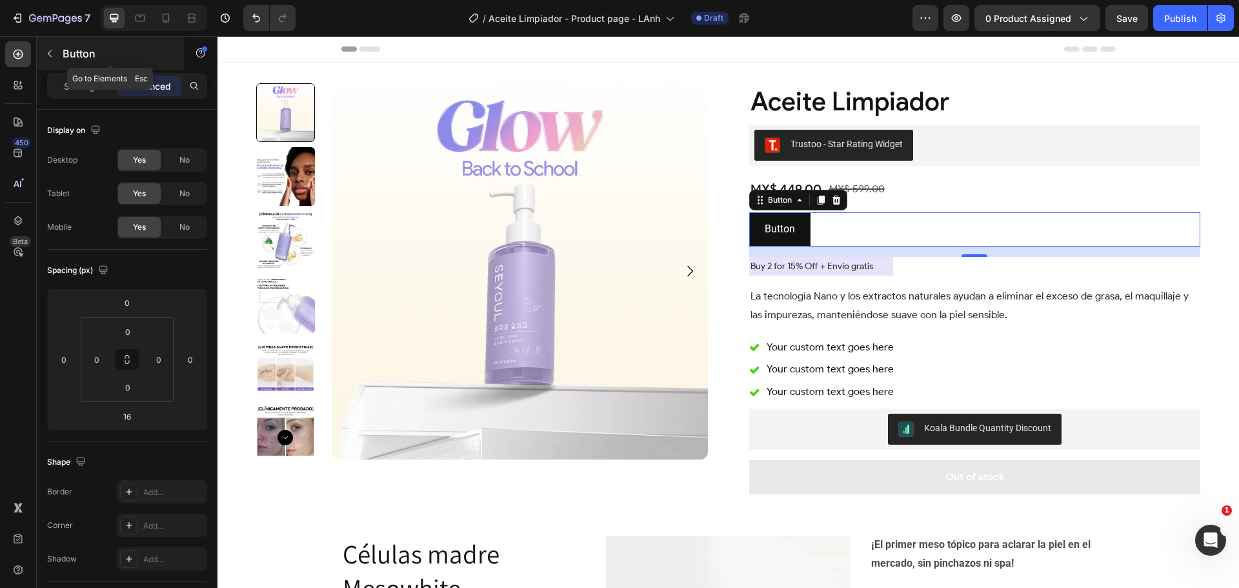
click at [69, 60] on p "Button" at bounding box center [118, 53] width 110 height 15
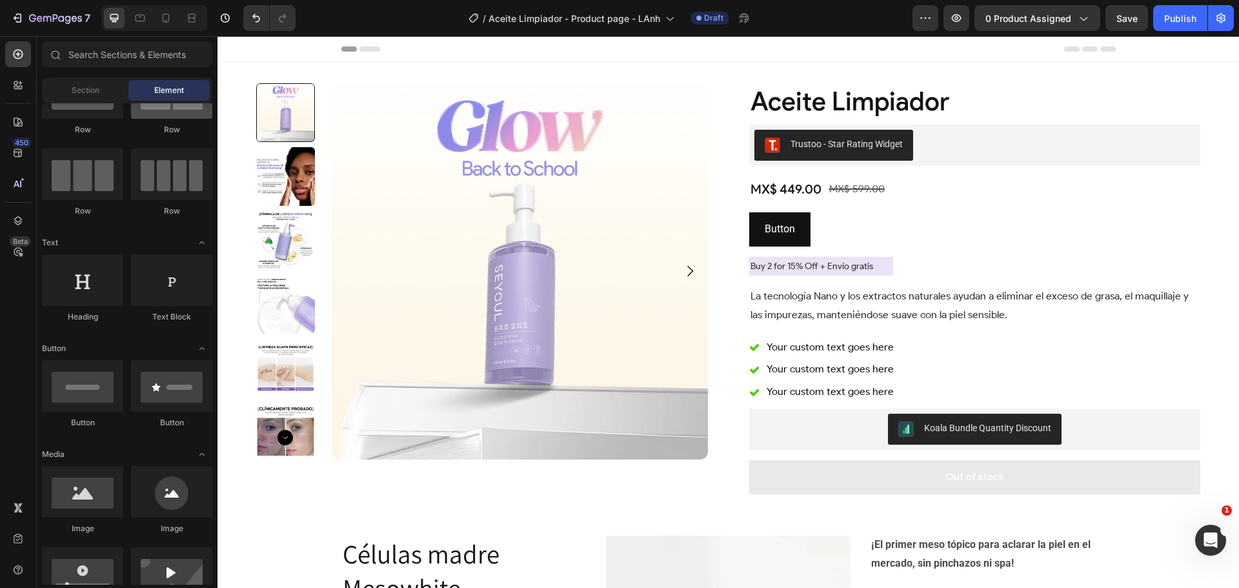
scroll to position [0, 0]
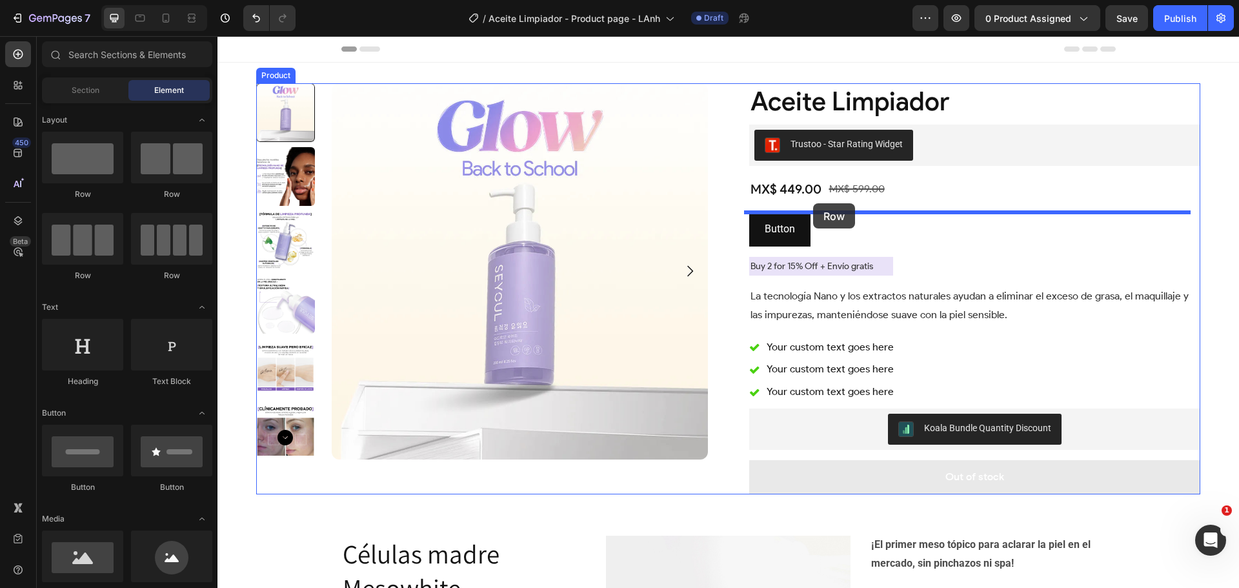
drag, startPoint x: 374, startPoint y: 196, endPoint x: 813, endPoint y: 203, distance: 438.8
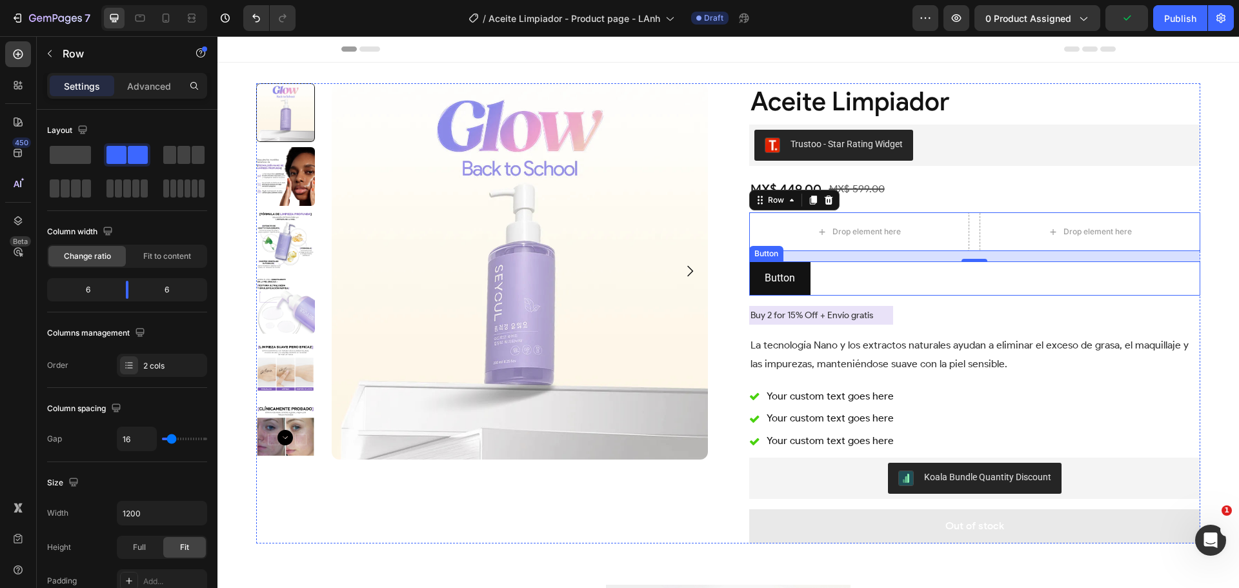
click at [831, 275] on div "Button Button" at bounding box center [975, 278] width 452 height 34
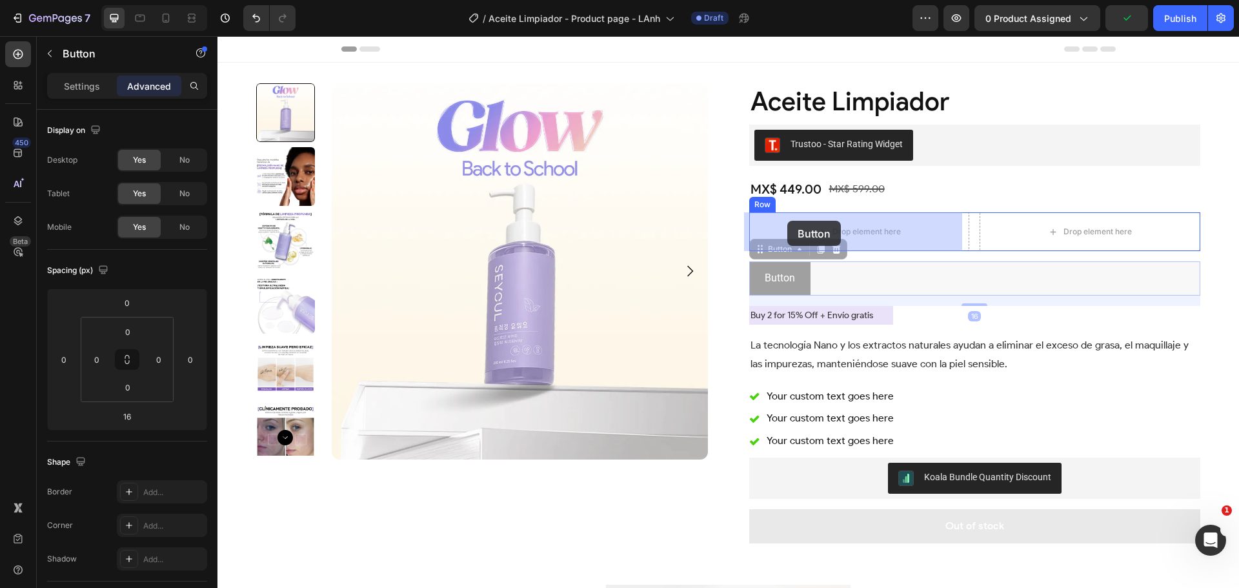
drag, startPoint x: 770, startPoint y: 251, endPoint x: 787, endPoint y: 221, distance: 34.7
type input "0"
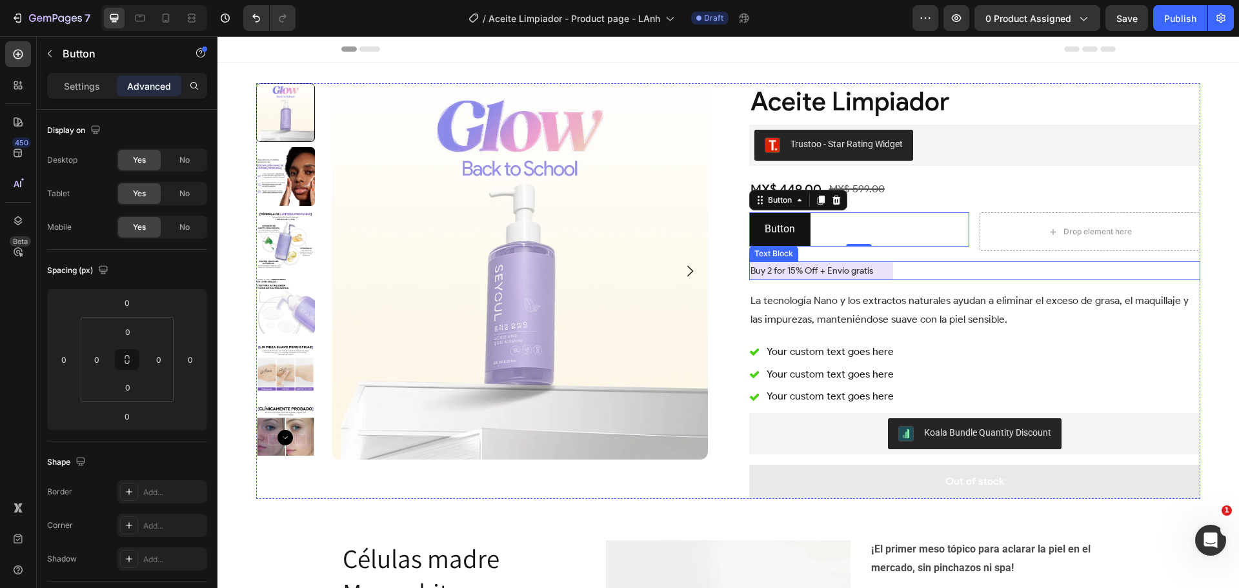
click at [837, 270] on p "Buy 2 for 15% Off + Envío gratis" at bounding box center [821, 271] width 142 height 16
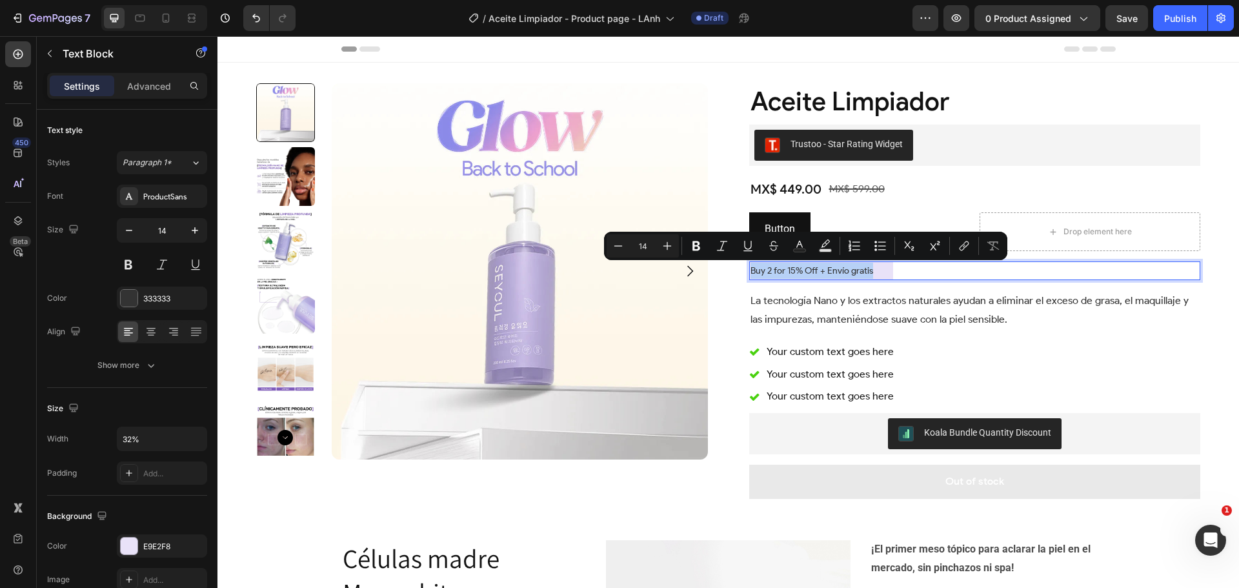
copy p "Buy 2 for 15% Off + Envío gratis"
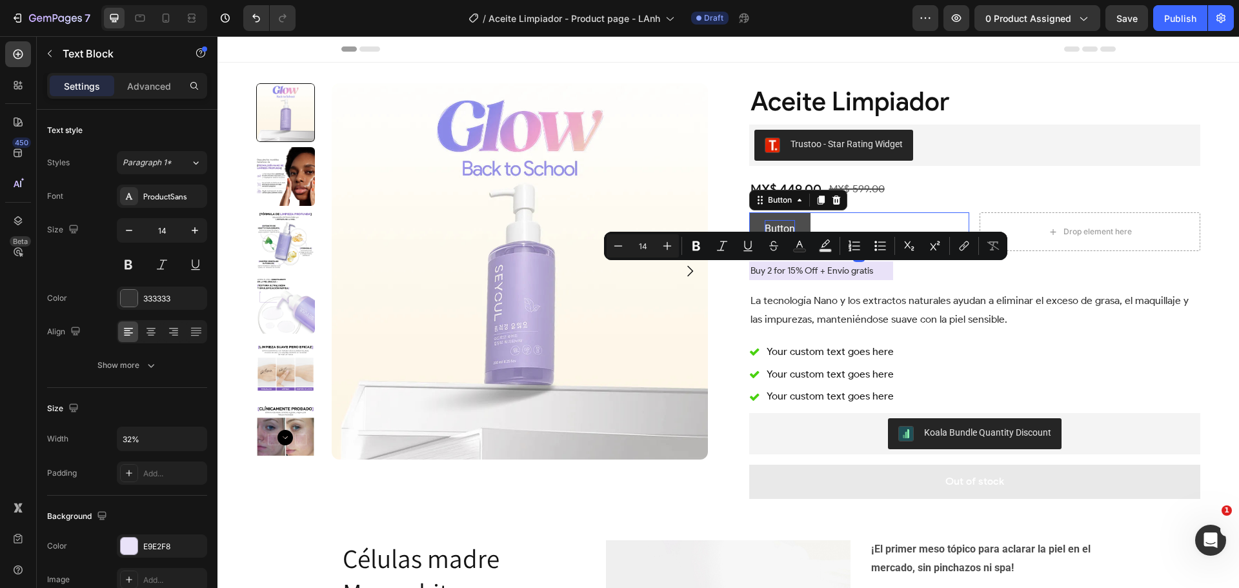
click at [776, 226] on p "Button" at bounding box center [780, 229] width 30 height 19
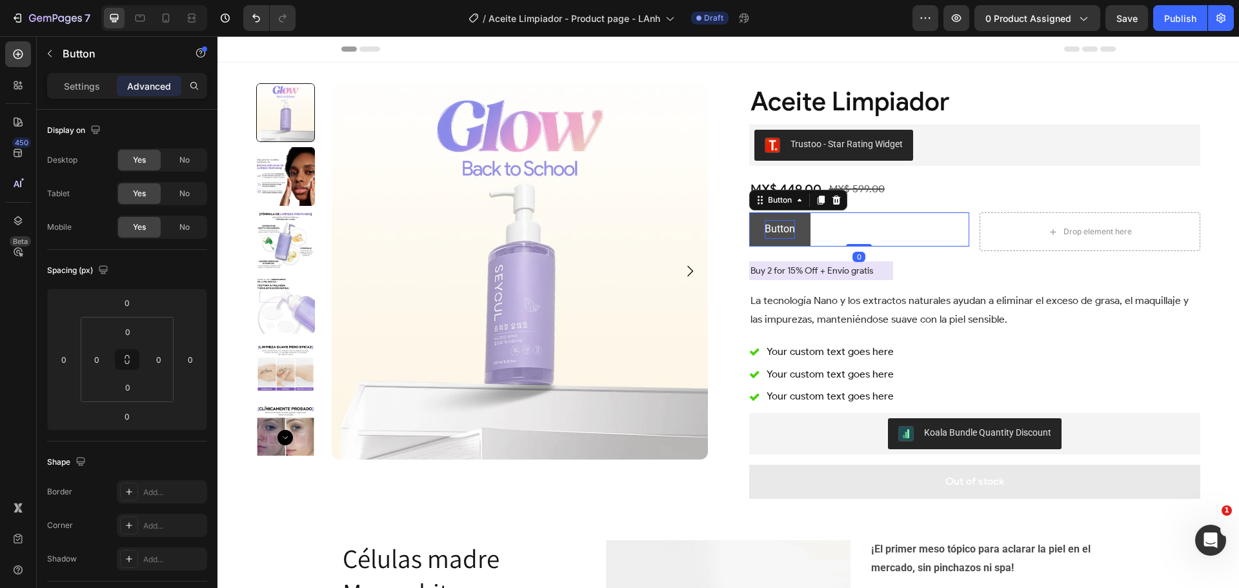
click at [776, 226] on p "Button" at bounding box center [780, 229] width 30 height 19
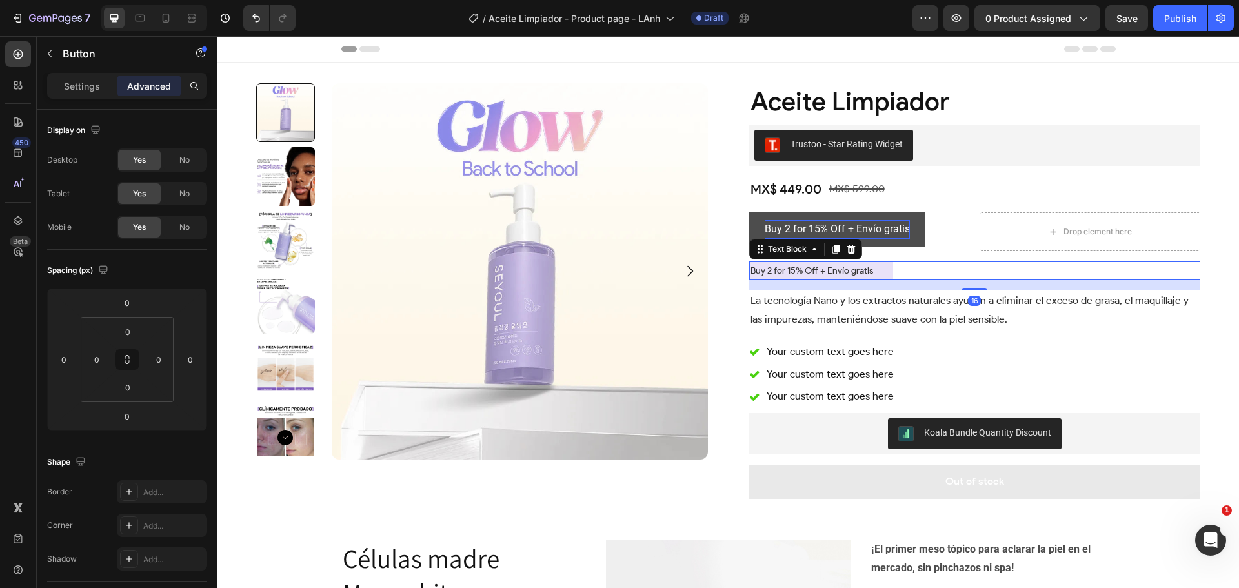
click at [934, 275] on div "Buy 2 for 15% Off + Envío gratis" at bounding box center [975, 270] width 452 height 19
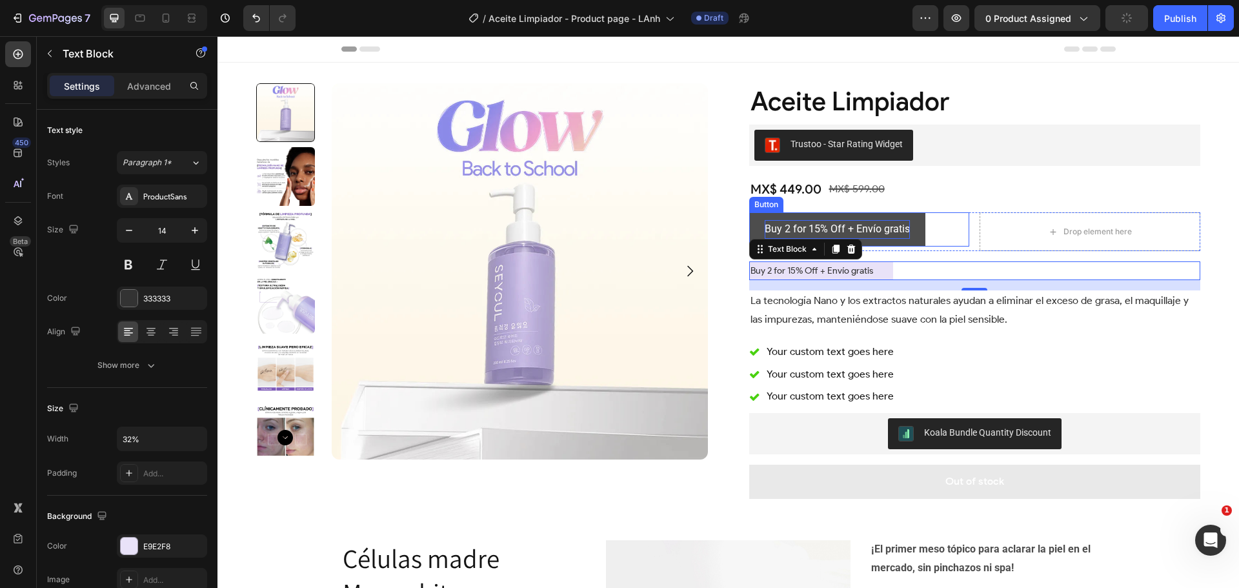
click at [887, 227] on p "Buy 2 for 15% Off + Envío gratis" at bounding box center [837, 229] width 145 height 19
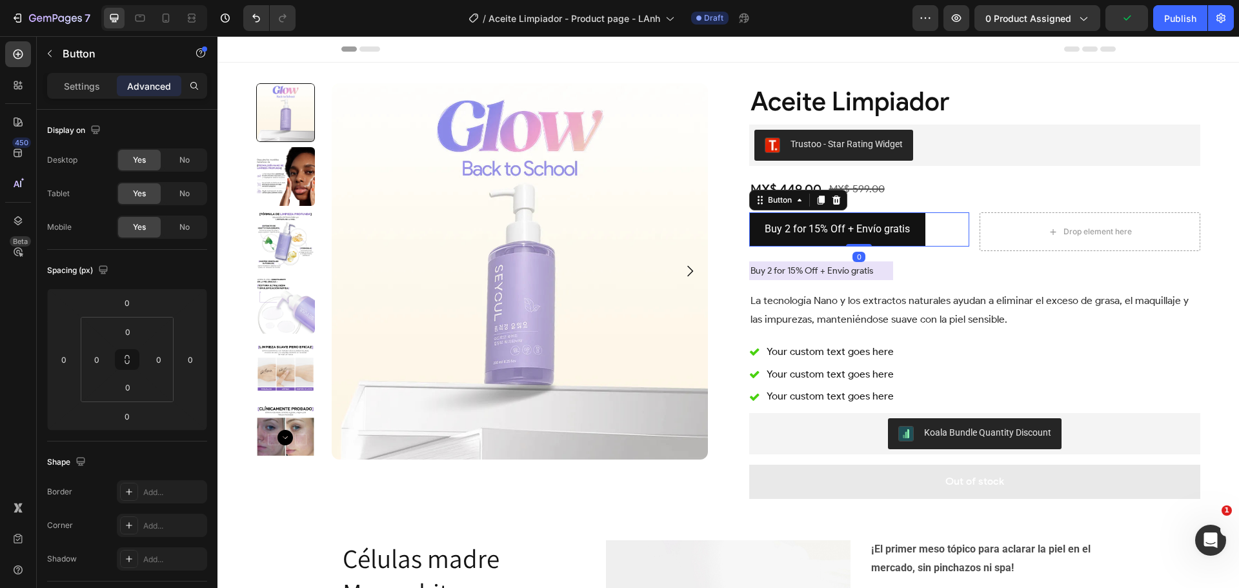
click at [928, 224] on div "Buy 2 for 15% Off + Envío gratis Button 0" at bounding box center [859, 229] width 221 height 34
click at [912, 229] on button "Buy 2 for 15% Off + Envío gratis" at bounding box center [837, 229] width 176 height 34
drag, startPoint x: 941, startPoint y: 230, endPoint x: 946, endPoint y: 278, distance: 48.0
click at [941, 232] on div "Buy 2 for 15% Off + Envío gratis Button 0" at bounding box center [859, 229] width 221 height 34
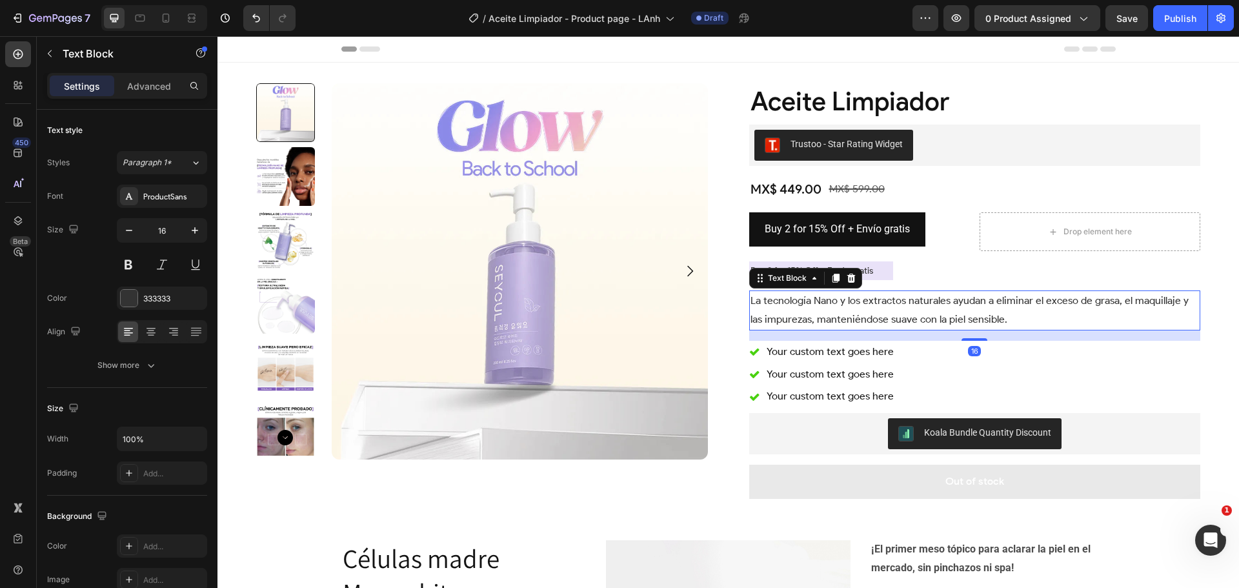
click at [941, 291] on div "La tecnología Nano y los extractos naturales ayudan a eliminar el exceso de gra…" at bounding box center [975, 310] width 452 height 40
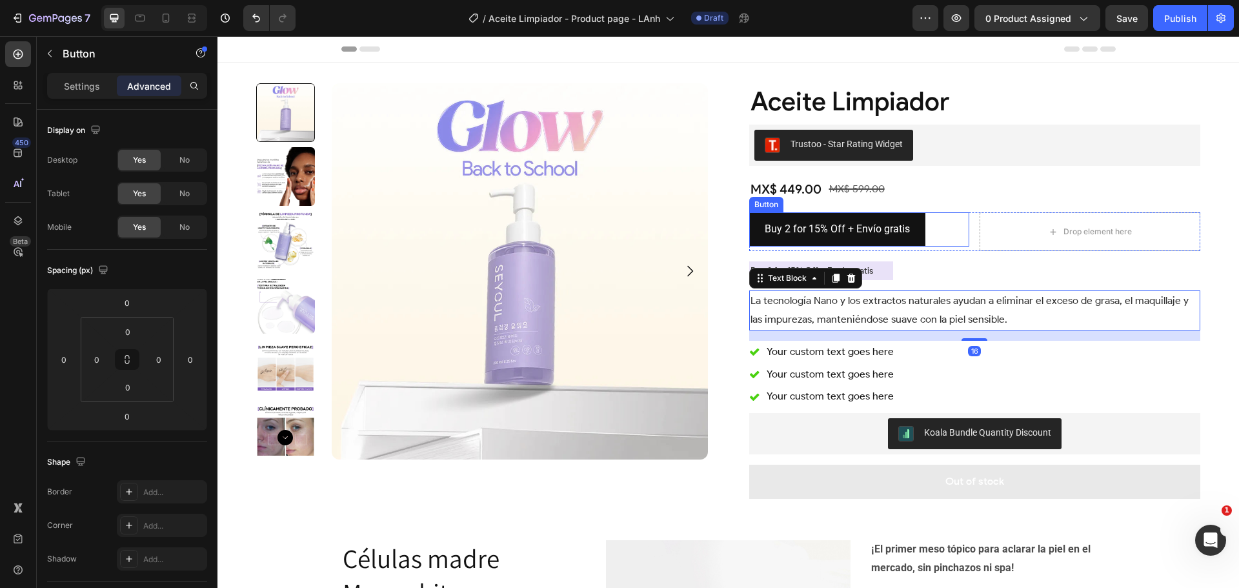
click at [925, 226] on div "Buy 2 for 15% Off + Envío gratis Button" at bounding box center [859, 229] width 221 height 34
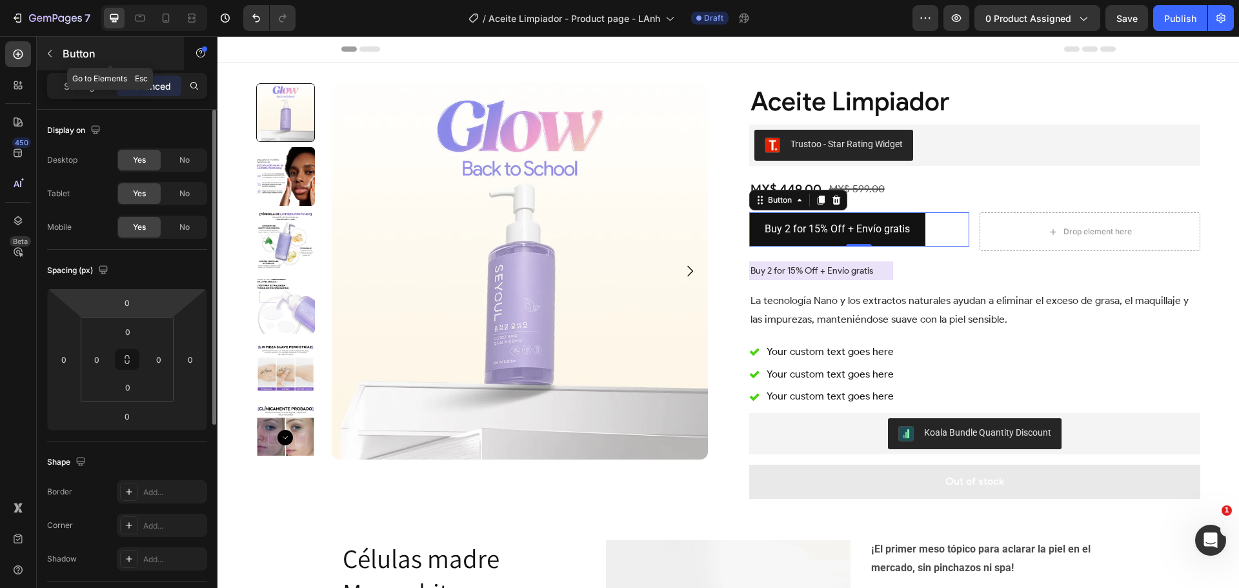
click at [80, 55] on p "Button" at bounding box center [118, 53] width 110 height 15
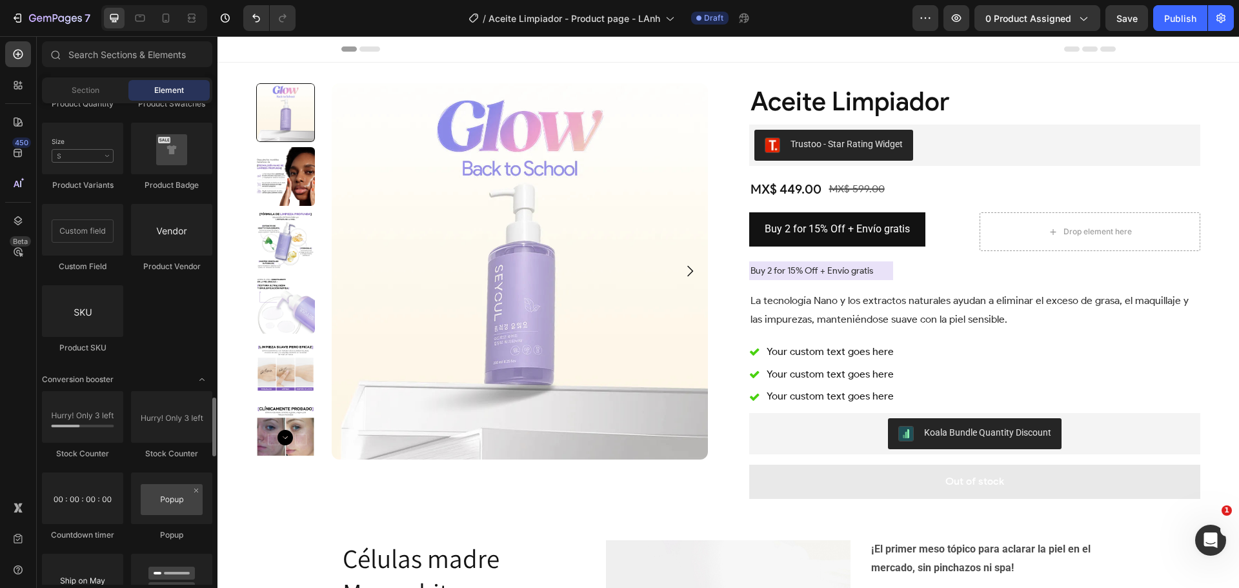
scroll to position [2452, 0]
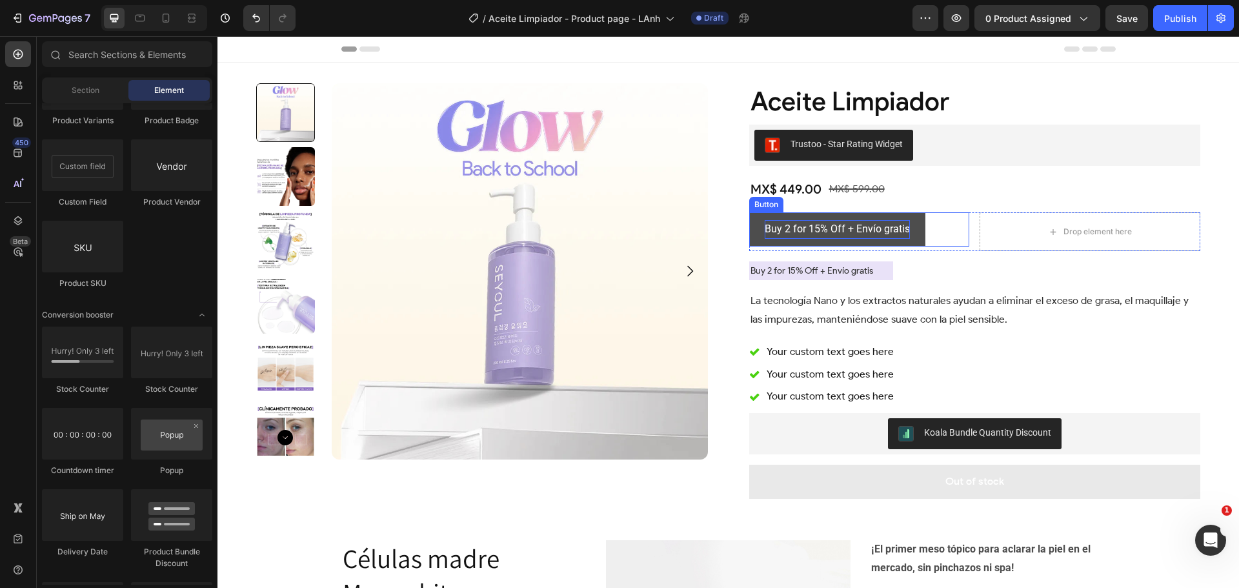
click at [896, 226] on p "Buy 2 for 15% Off + Envío gratis" at bounding box center [837, 229] width 145 height 19
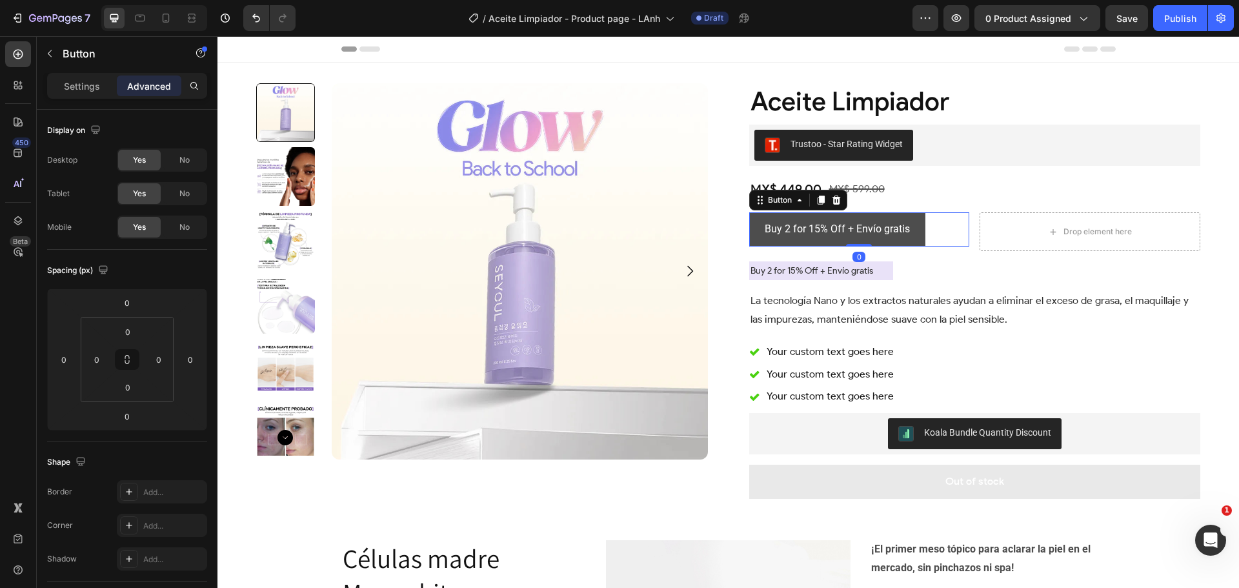
click at [910, 220] on button "Buy 2 for 15% Off + Envío gratis" at bounding box center [837, 229] width 176 height 34
click at [72, 90] on p "Settings" at bounding box center [82, 86] width 36 height 14
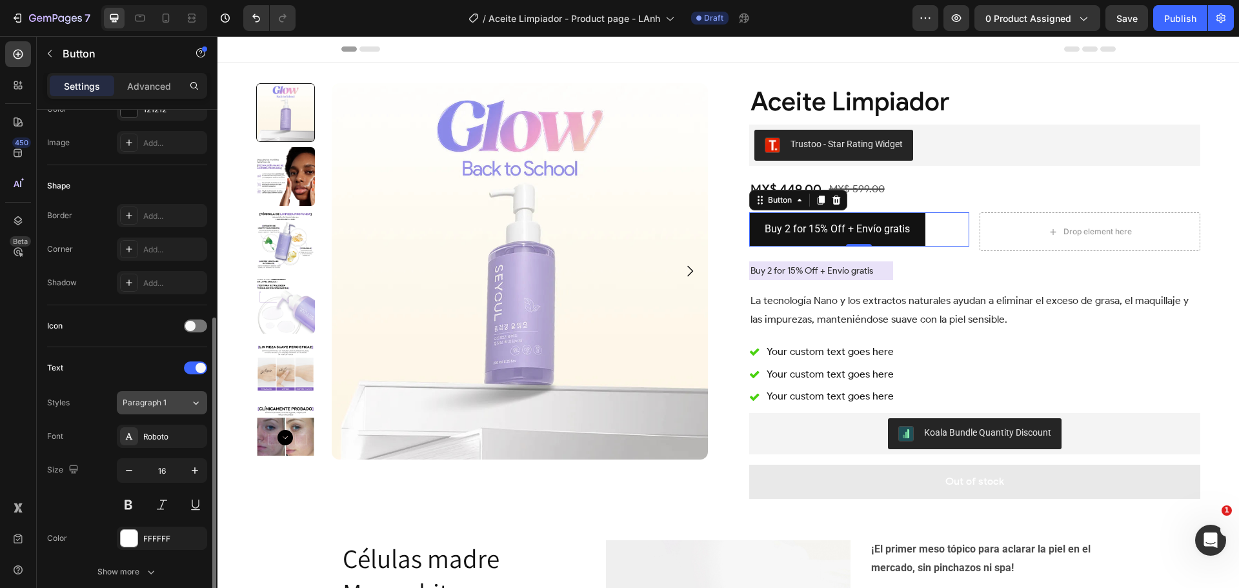
scroll to position [258, 0]
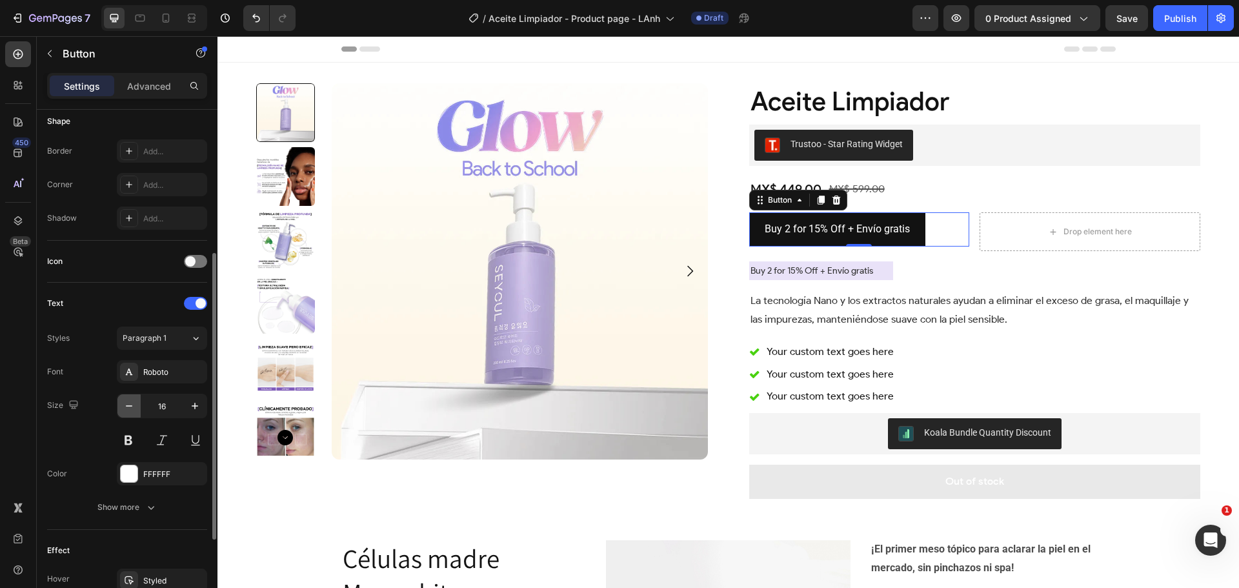
click at [130, 404] on icon "button" at bounding box center [129, 405] width 13 height 13
type input "14"
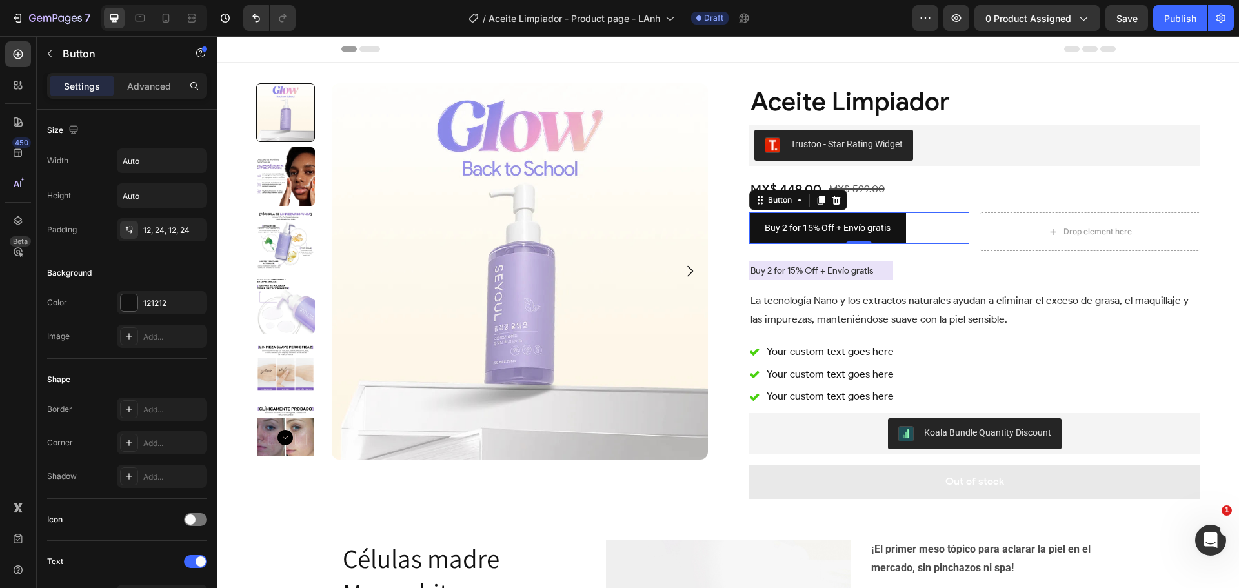
scroll to position [258, 0]
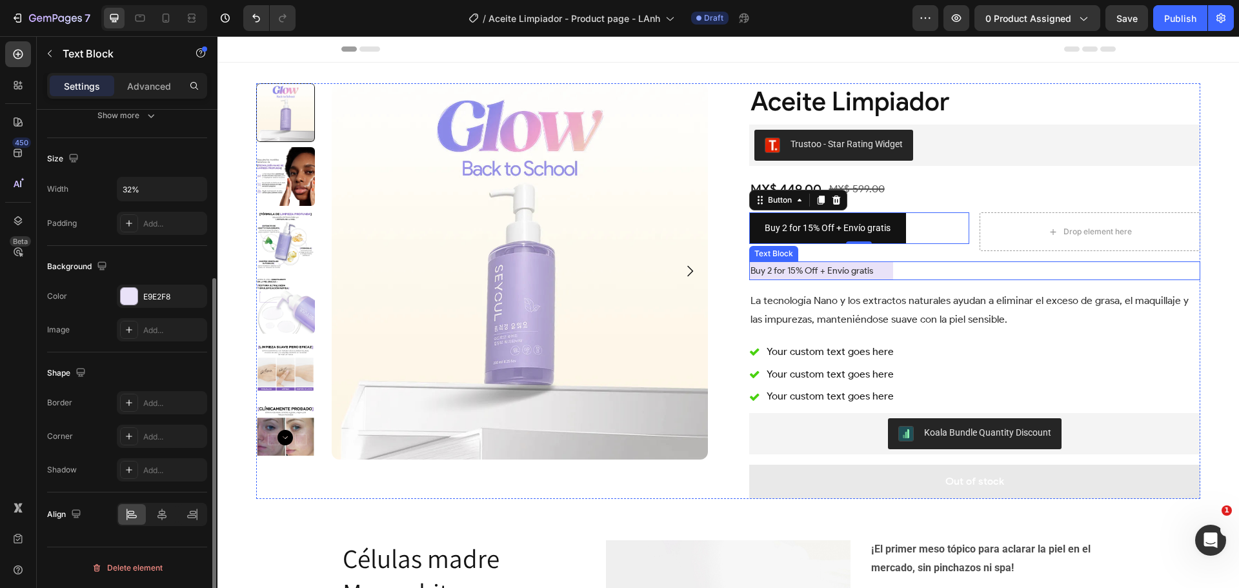
click at [787, 270] on p "Buy 2 for 15% Off + Envío gratis" at bounding box center [821, 271] width 142 height 16
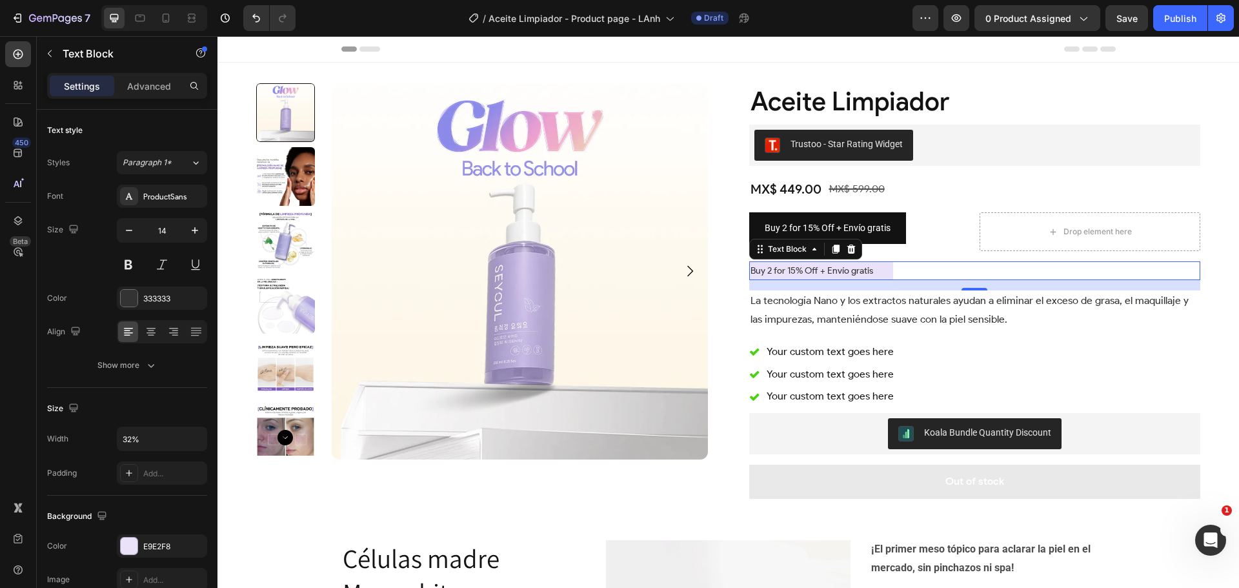
click at [930, 270] on div "Buy 2 for 15% Off + Envío gratis" at bounding box center [975, 270] width 452 height 19
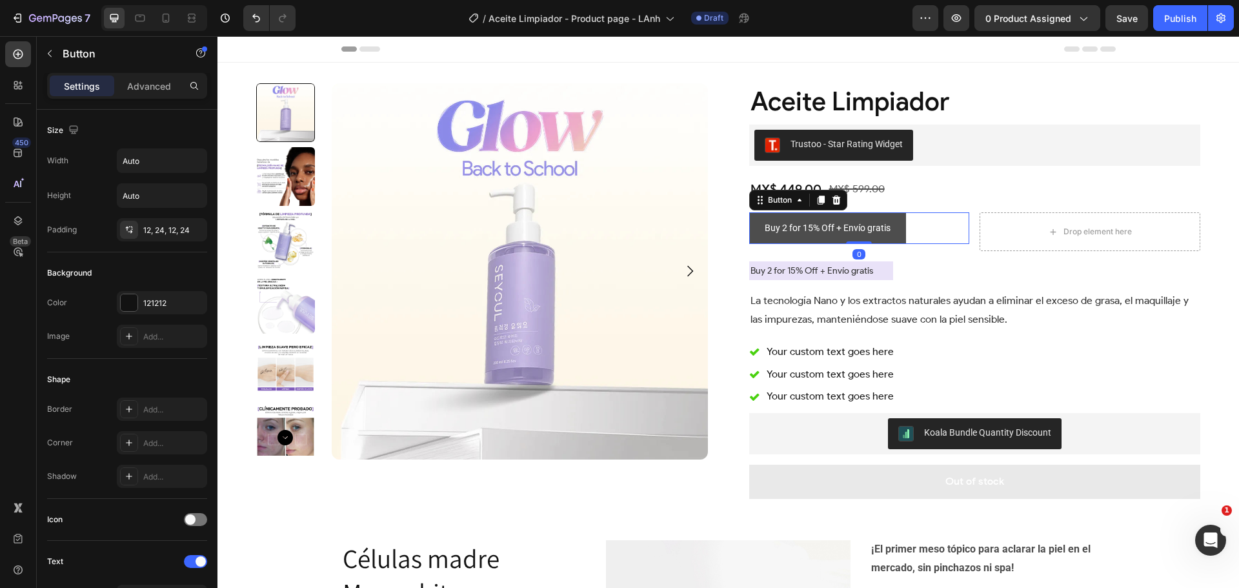
click at [896, 230] on button "Buy 2 for 15% Off + Envío gratis" at bounding box center [827, 228] width 157 height 32
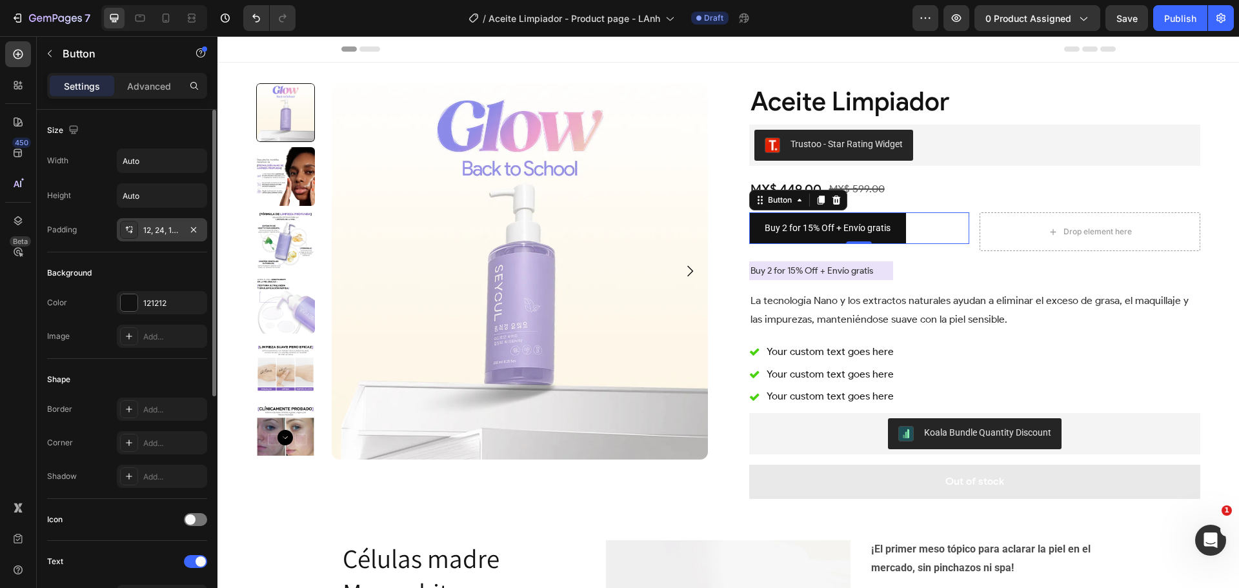
click at [155, 230] on div "12, 24, 12, 24" at bounding box center [161, 231] width 37 height 12
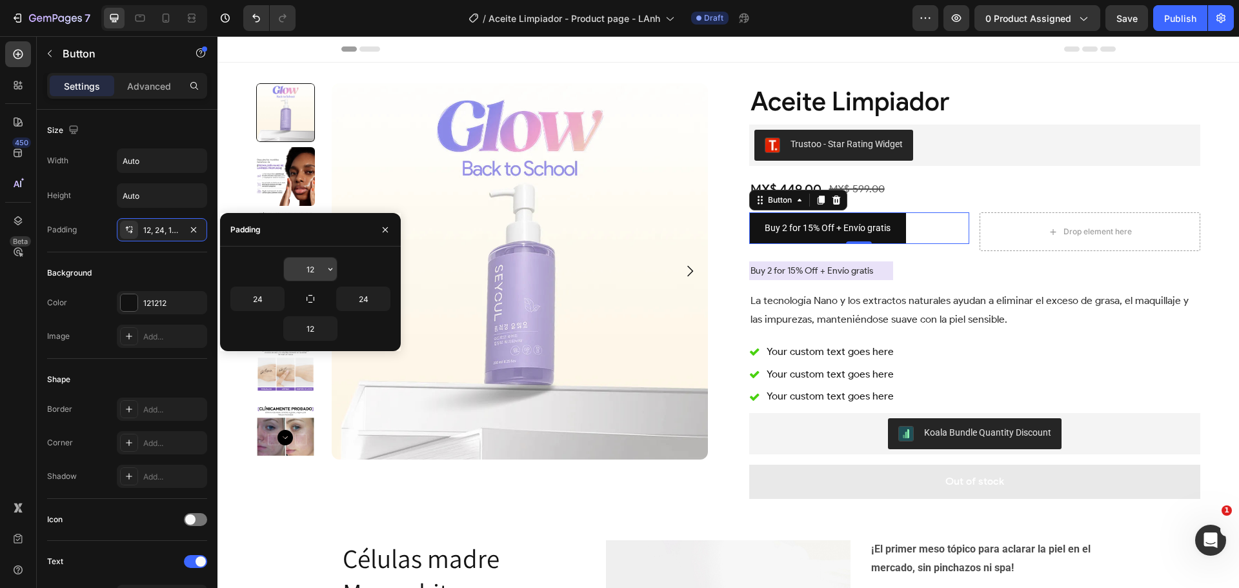
click at [333, 263] on button "button" at bounding box center [330, 268] width 13 height 23
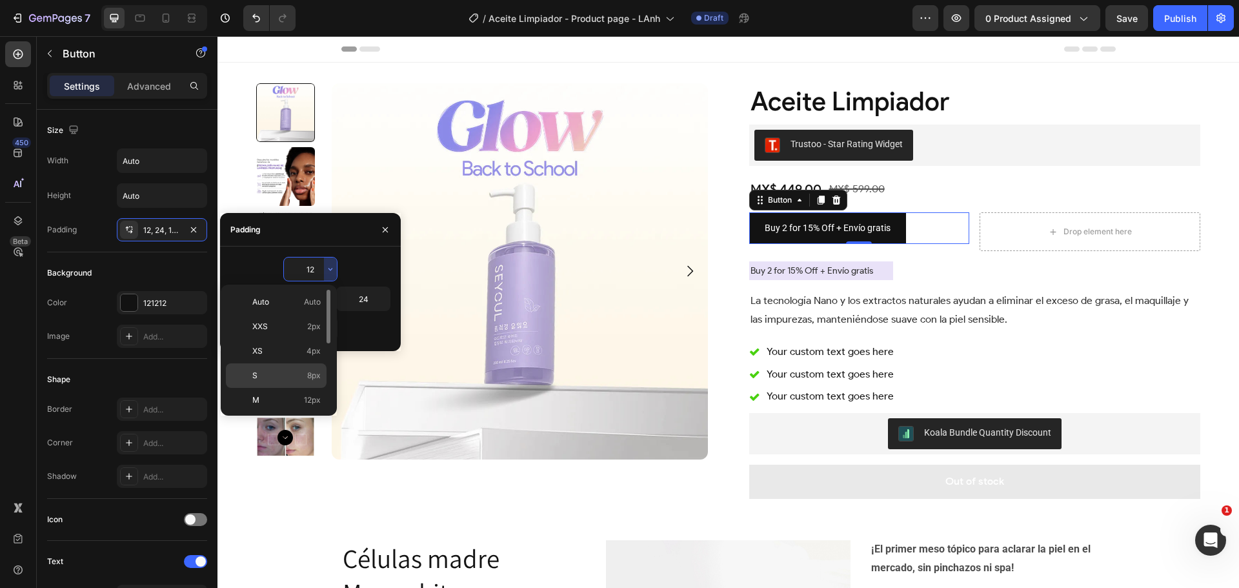
click at [294, 388] on div "S 8px" at bounding box center [276, 400] width 101 height 25
type input "8"
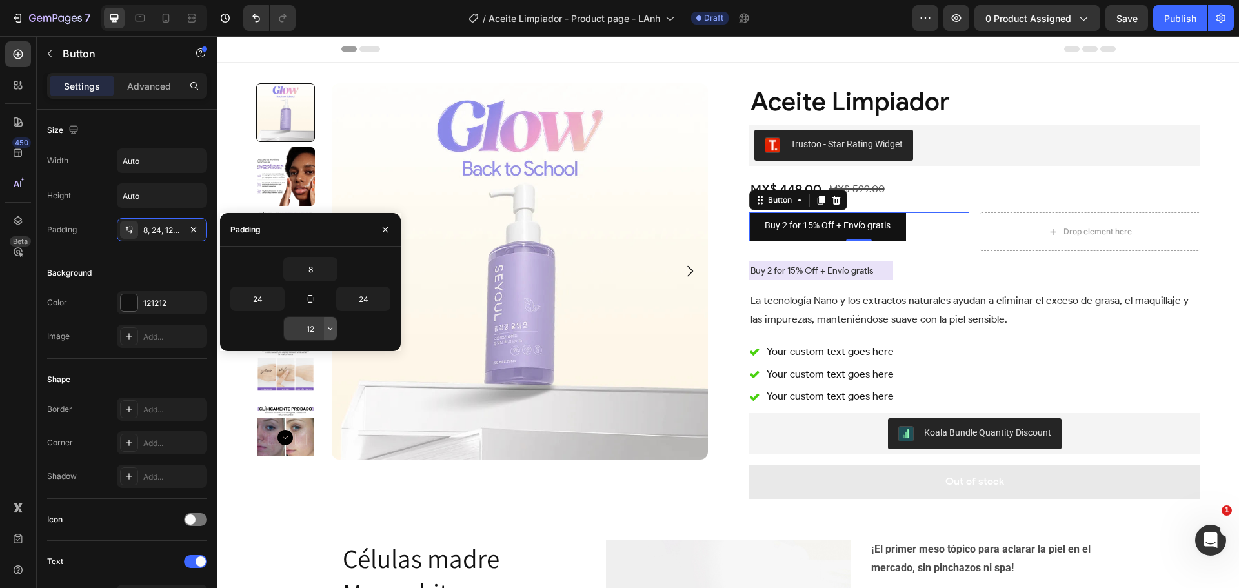
click at [328, 323] on button "button" at bounding box center [330, 328] width 13 height 23
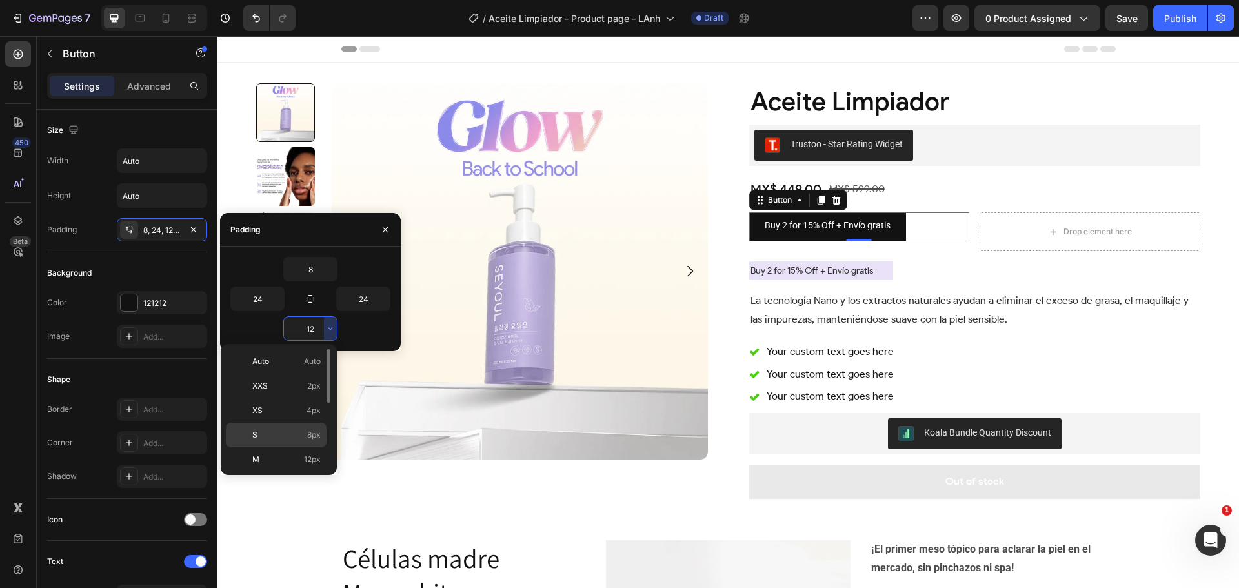
click at [302, 429] on p "S 8px" at bounding box center [286, 435] width 68 height 12
type input "8"
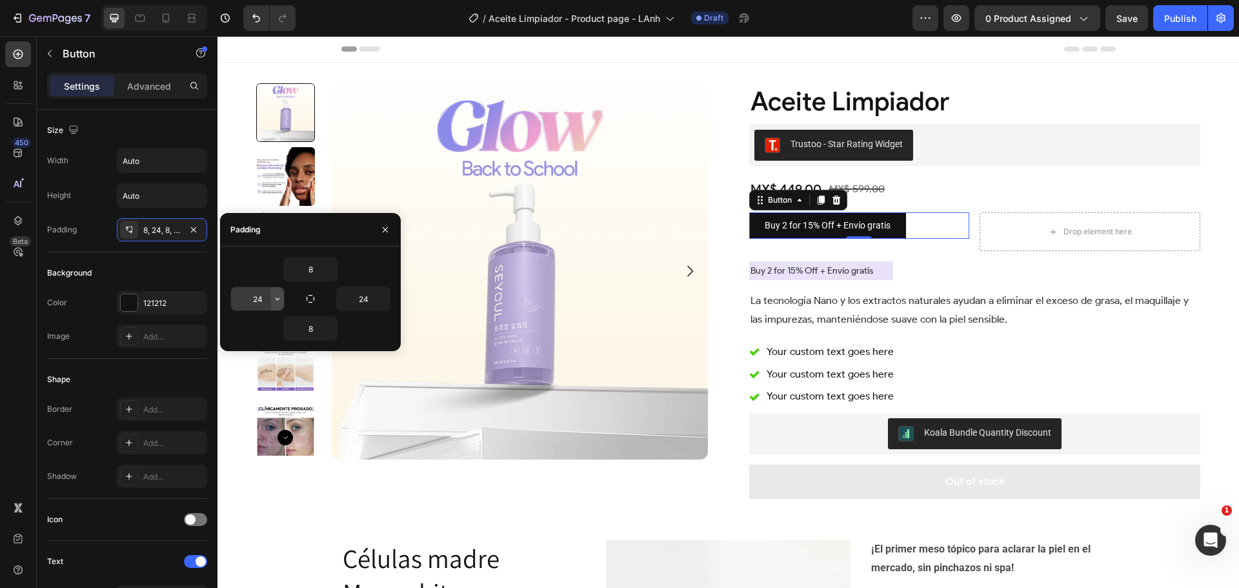
click at [275, 299] on icon "button" at bounding box center [277, 299] width 10 height 10
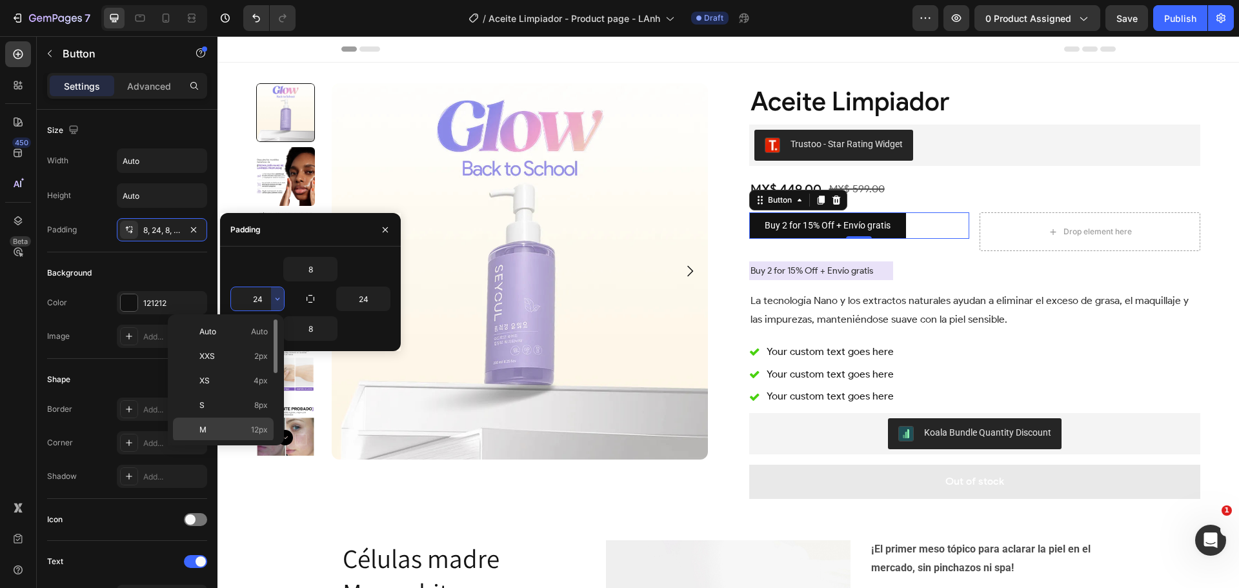
click at [250, 424] on p "M 12px" at bounding box center [233, 430] width 68 height 12
type input "12"
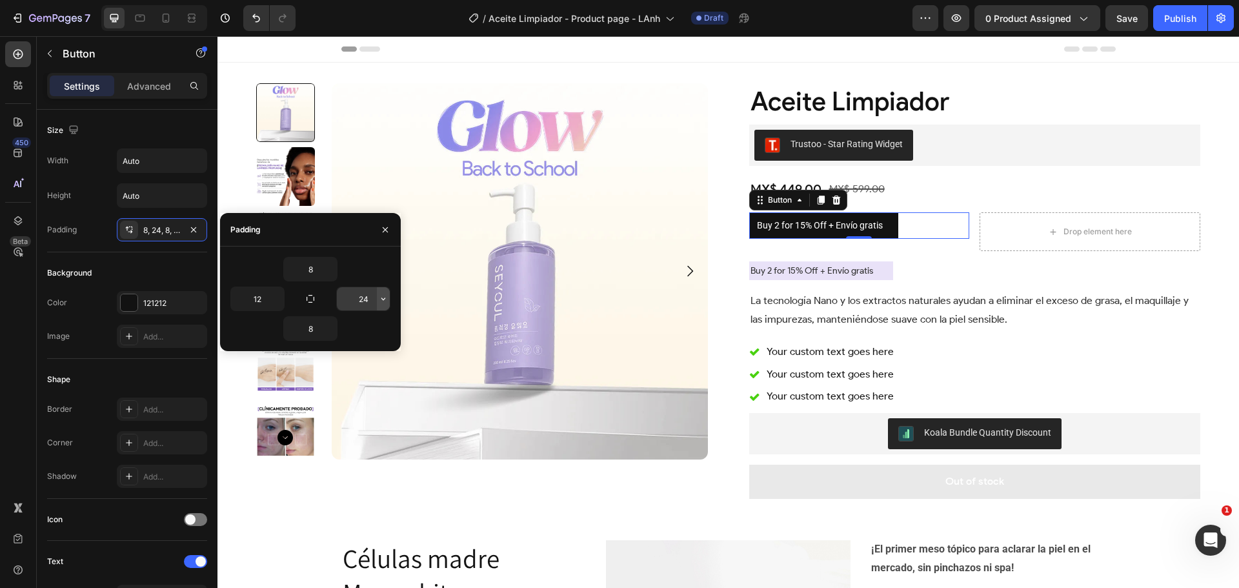
click at [383, 297] on icon "button" at bounding box center [383, 299] width 10 height 10
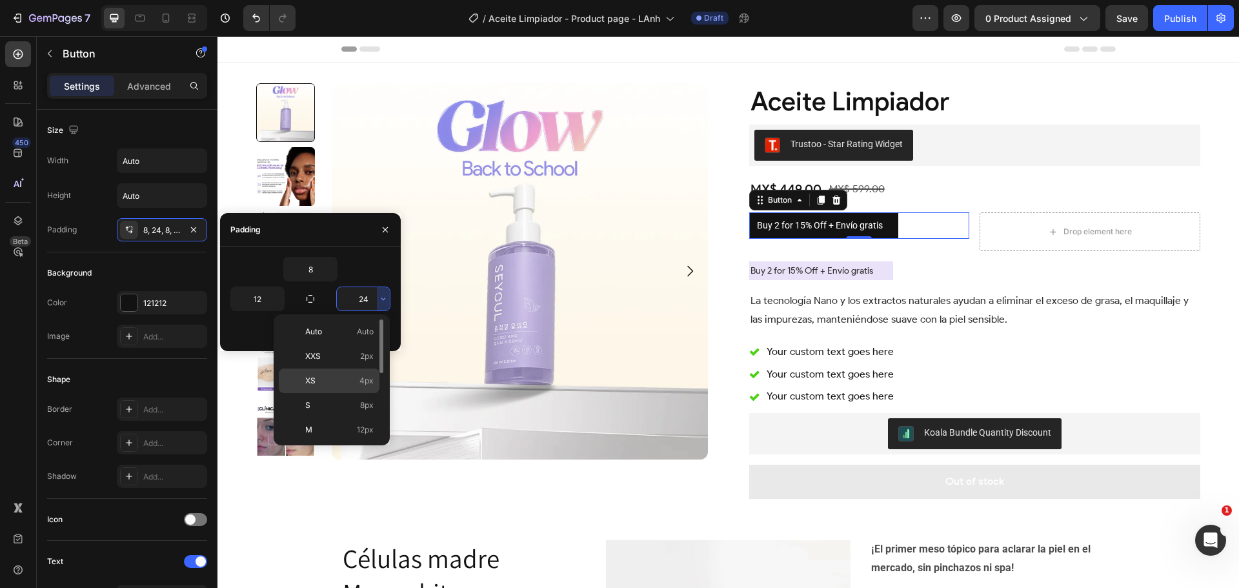
scroll to position [65, 0]
click at [349, 387] on p "L 16px" at bounding box center [339, 390] width 68 height 12
type input "16"
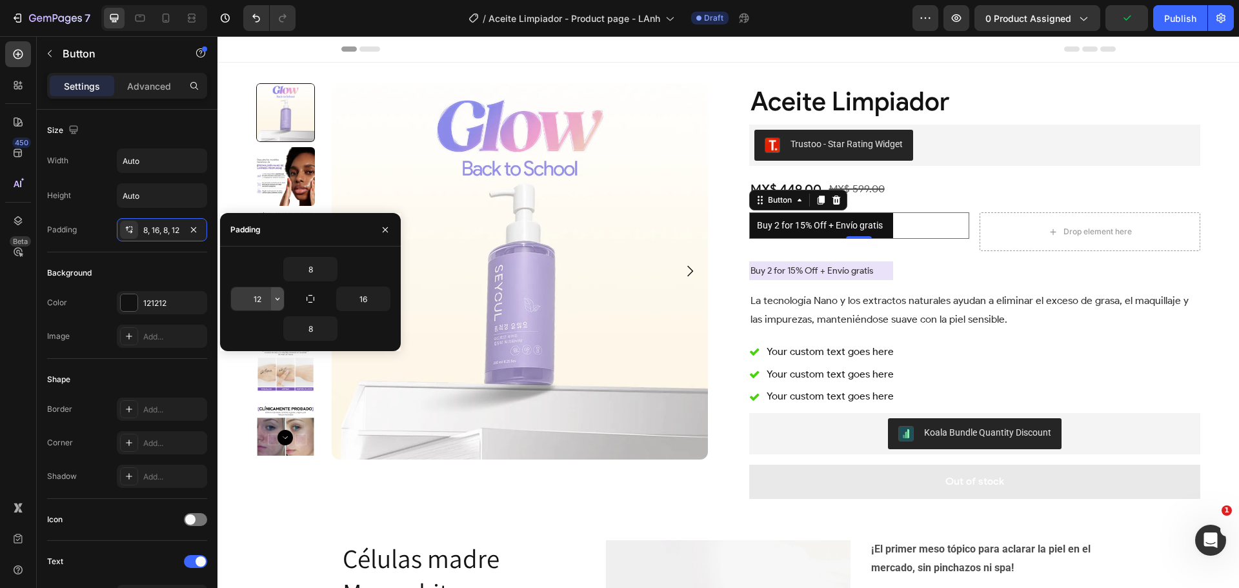
click at [275, 297] on icon "button" at bounding box center [277, 299] width 10 height 10
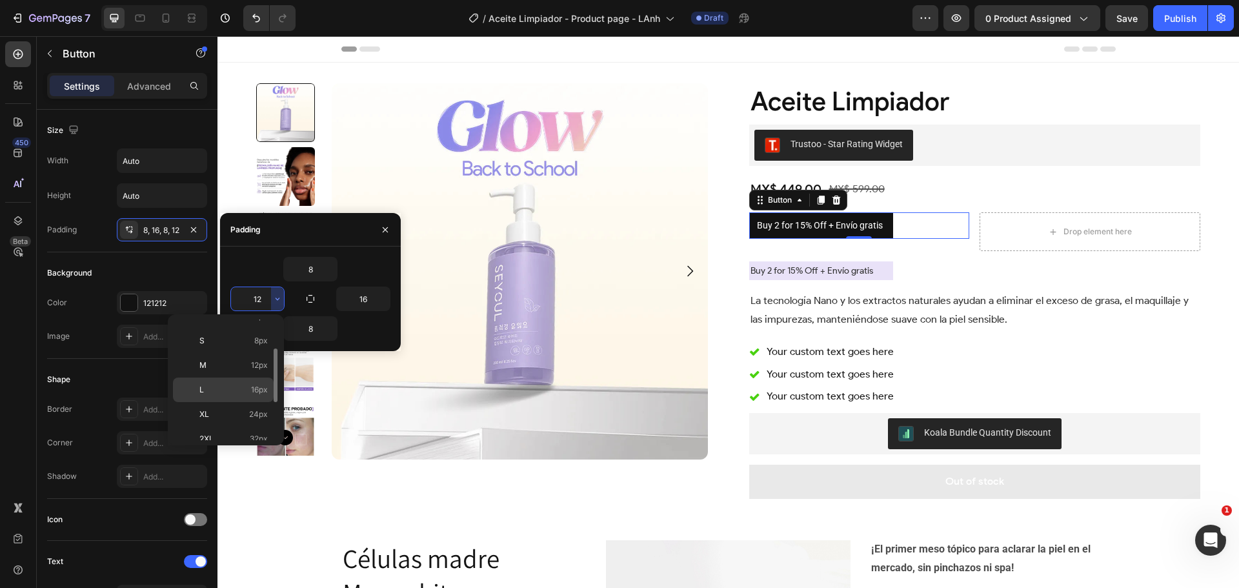
click at [252, 388] on span "16px" at bounding box center [259, 390] width 17 height 12
type input "16"
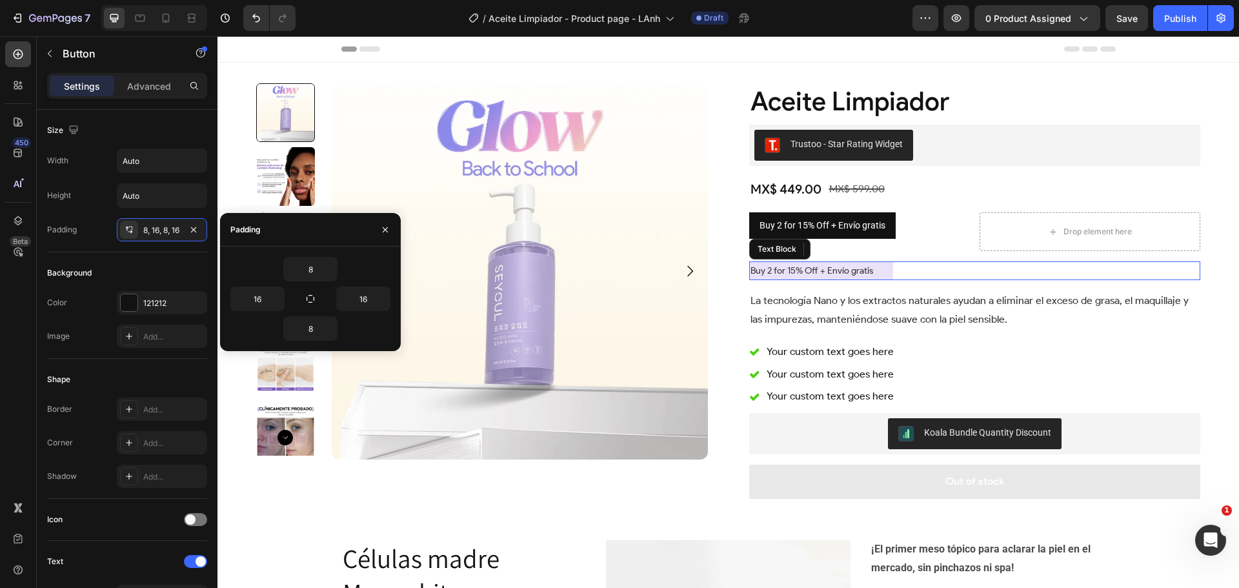
click at [875, 267] on p "Buy 2 for 15% Off + Envío gratis" at bounding box center [821, 271] width 142 height 16
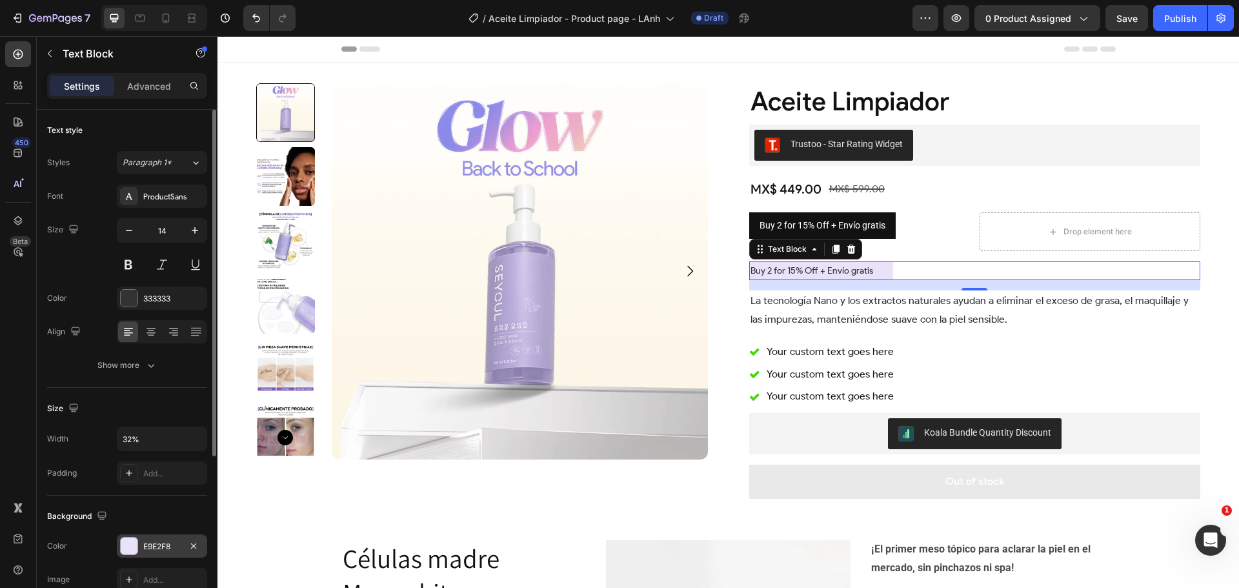
click at [147, 544] on div "E9E2F8" at bounding box center [161, 547] width 37 height 12
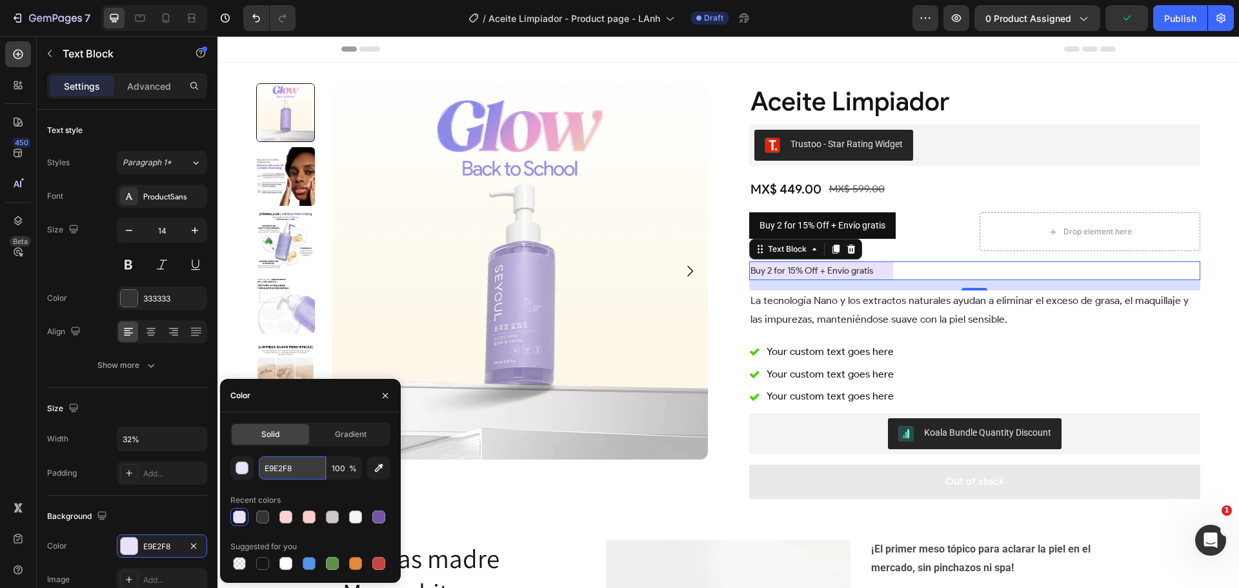
click at [293, 468] on input "E9E2F8" at bounding box center [292, 467] width 67 height 23
click at [900, 226] on div "Buy 2 for 15% Off + Envío gratis Button" at bounding box center [859, 225] width 221 height 26
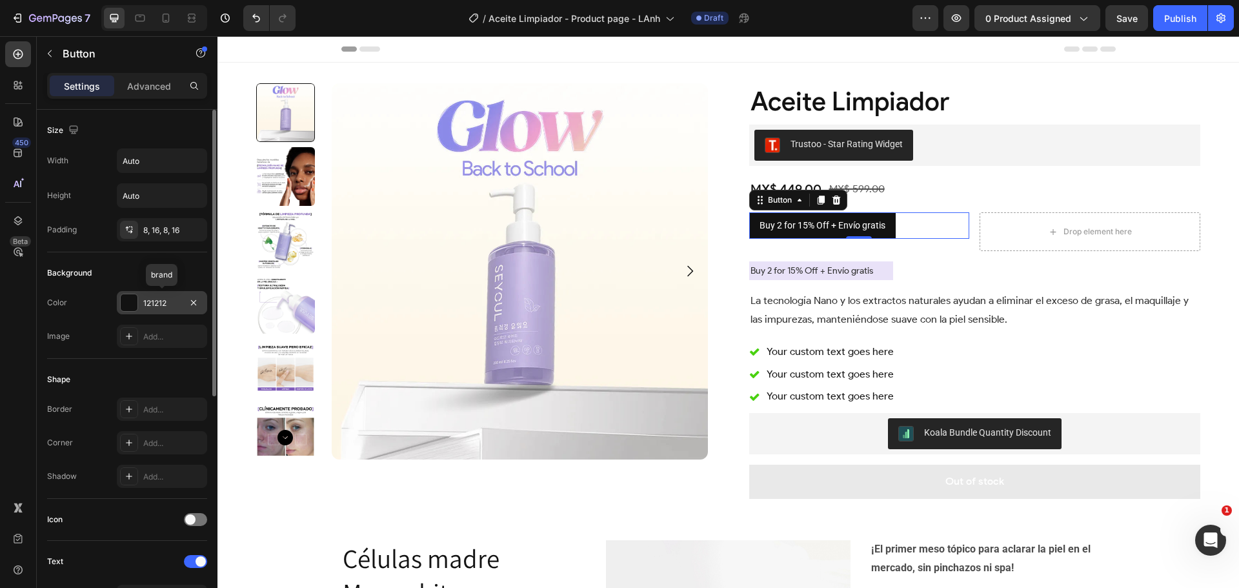
click at [123, 305] on div at bounding box center [129, 302] width 17 height 17
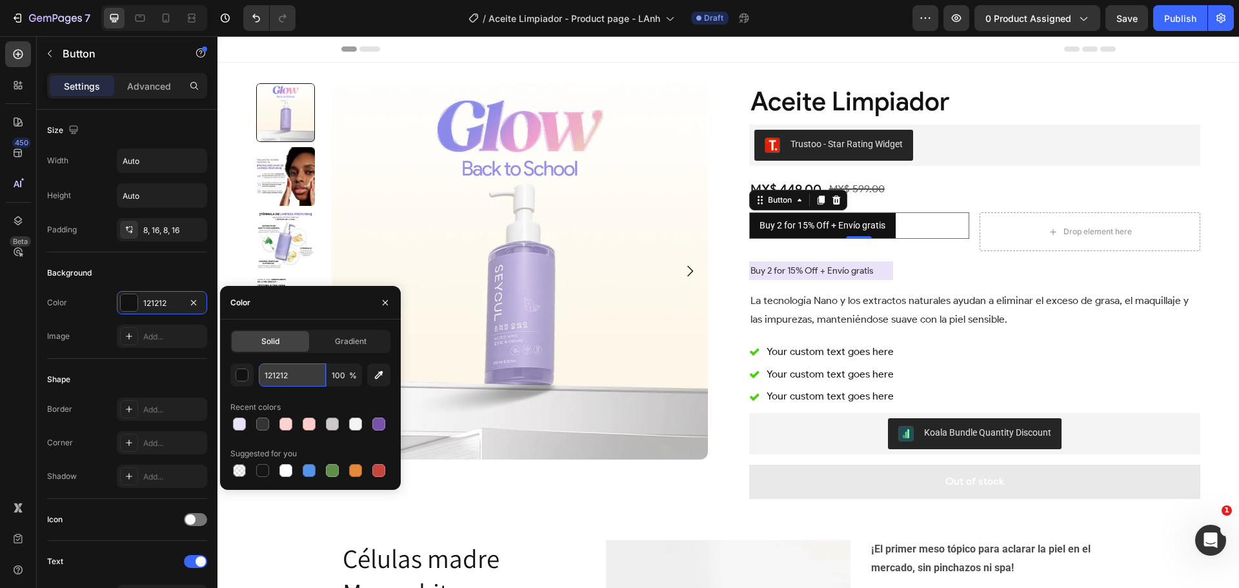
click at [297, 373] on input "121212" at bounding box center [292, 374] width 67 height 23
paste input "E9E2F8"
type input "E9E2F8"
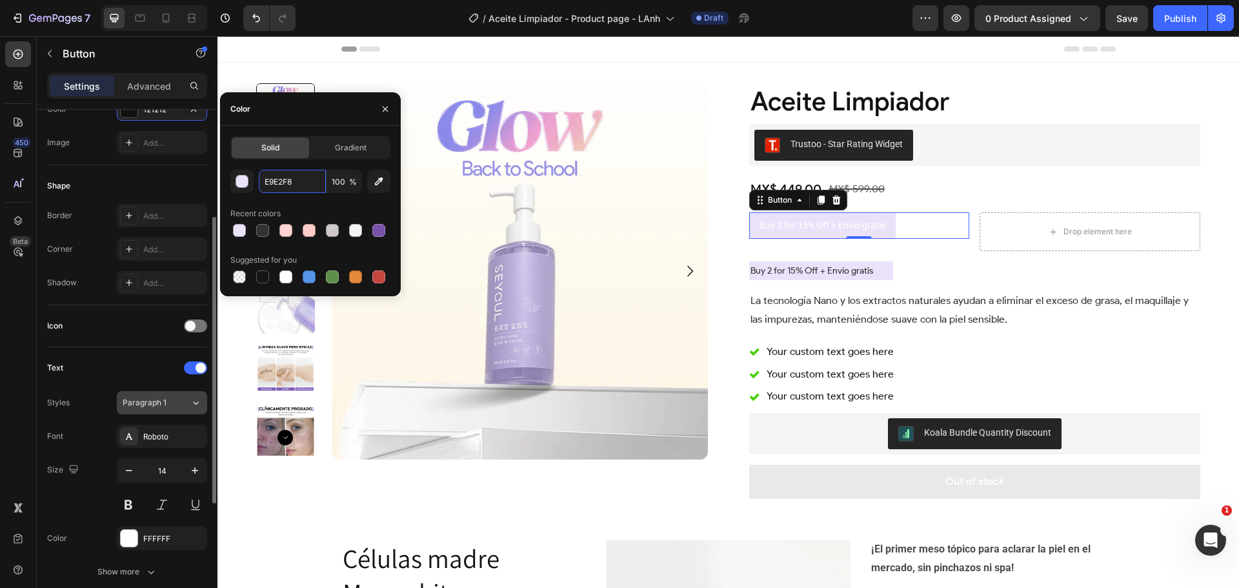
scroll to position [258, 0]
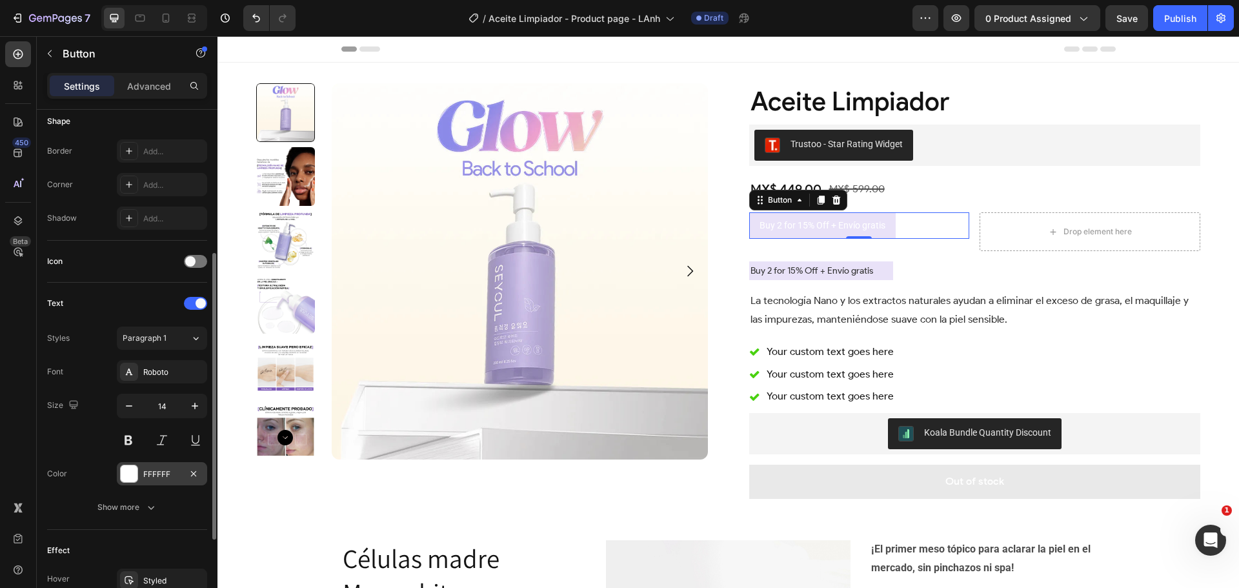
click at [126, 479] on div at bounding box center [129, 473] width 17 height 17
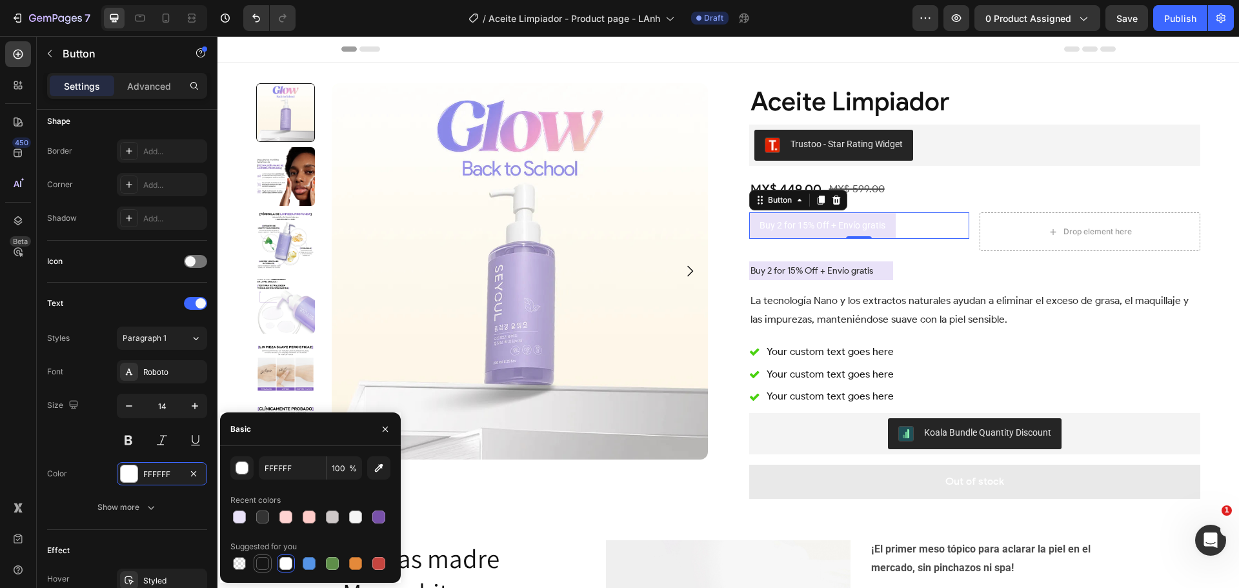
click at [261, 563] on div at bounding box center [262, 563] width 13 height 13
type input "151515"
click at [819, 359] on div "Your custom text goes here" at bounding box center [830, 352] width 131 height 23
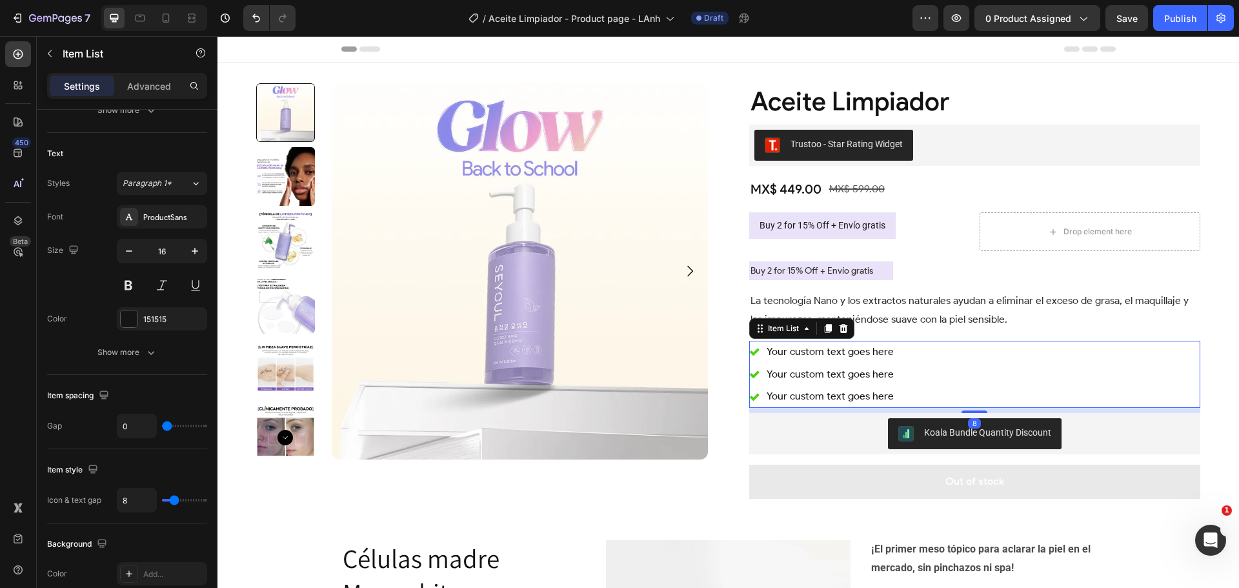
scroll to position [0, 0]
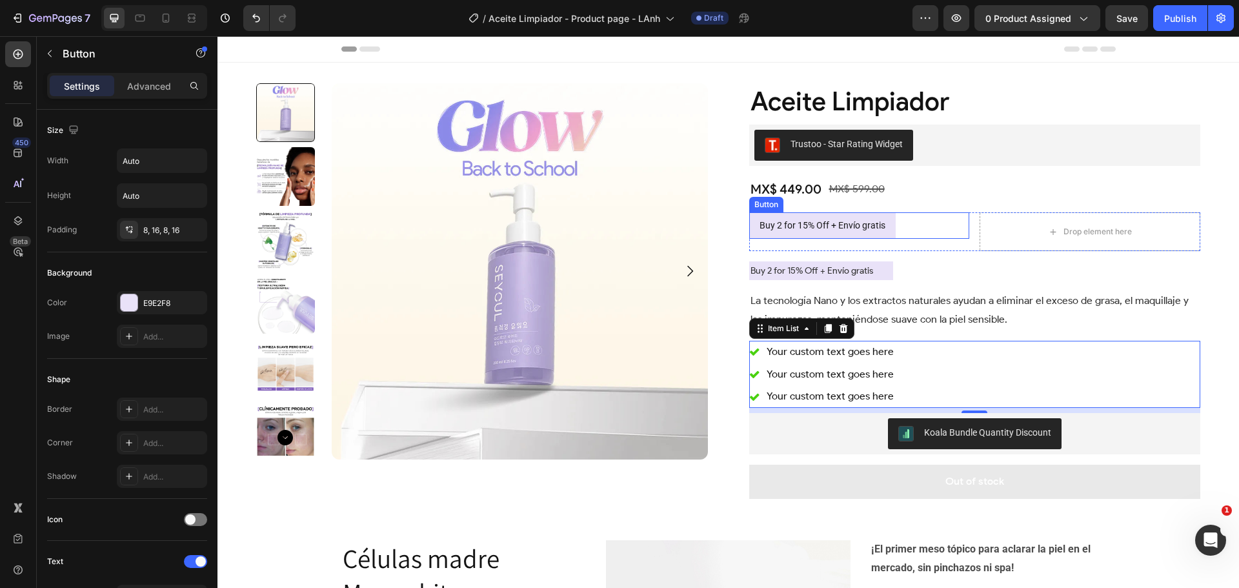
click at [903, 227] on div "Buy 2 for 15% Off + Envío gratis Button" at bounding box center [859, 225] width 221 height 26
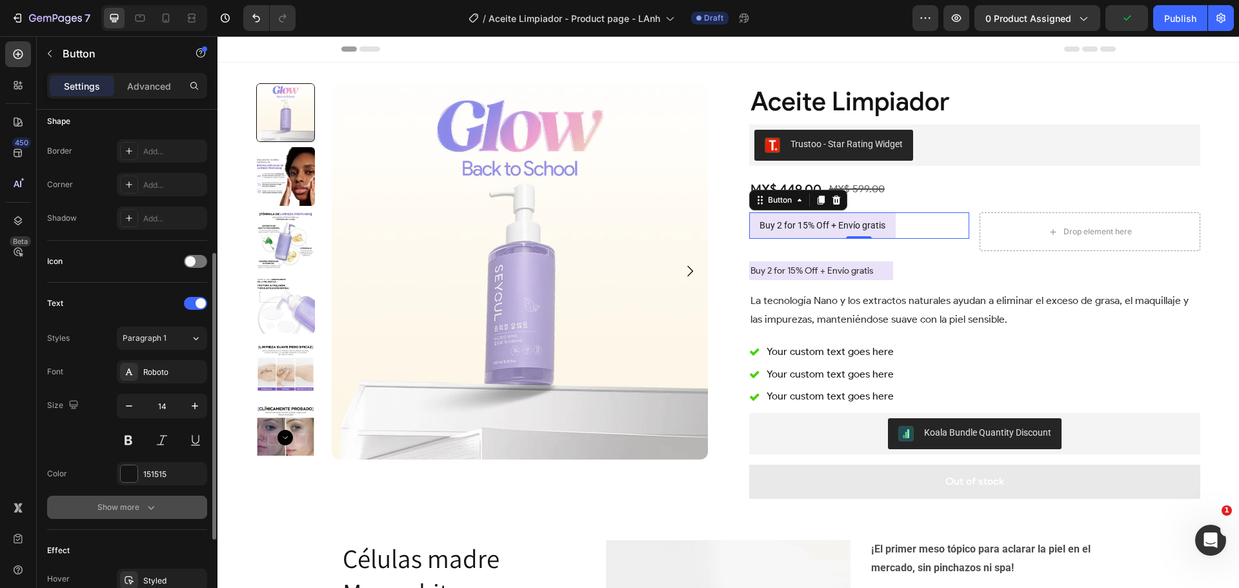
scroll to position [387, 0]
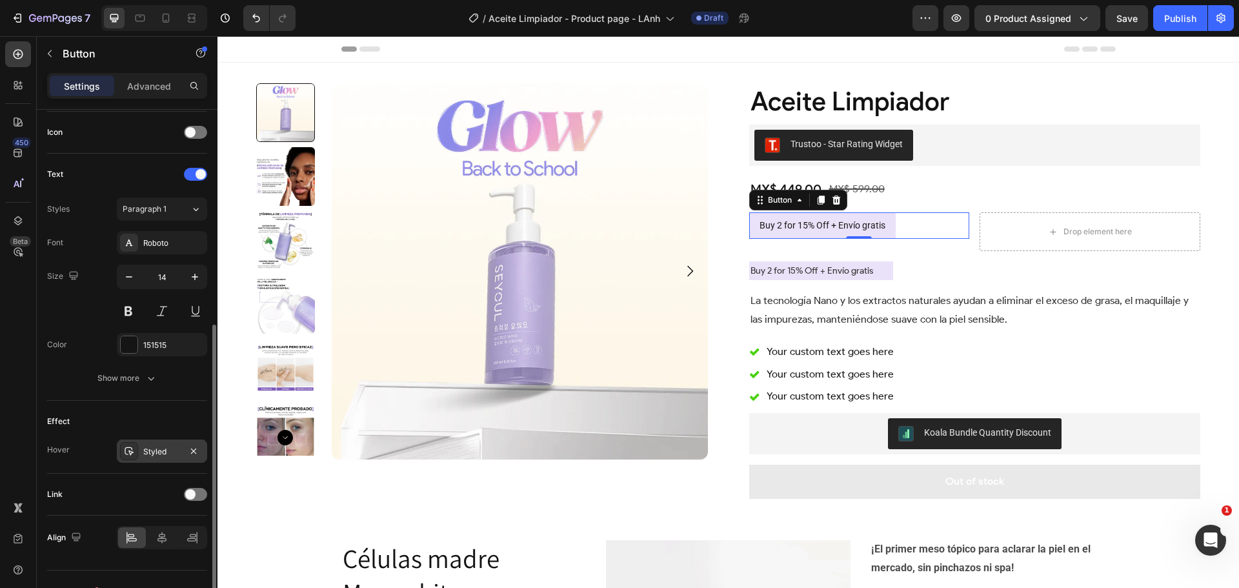
click at [159, 451] on div "Styled" at bounding box center [161, 452] width 37 height 12
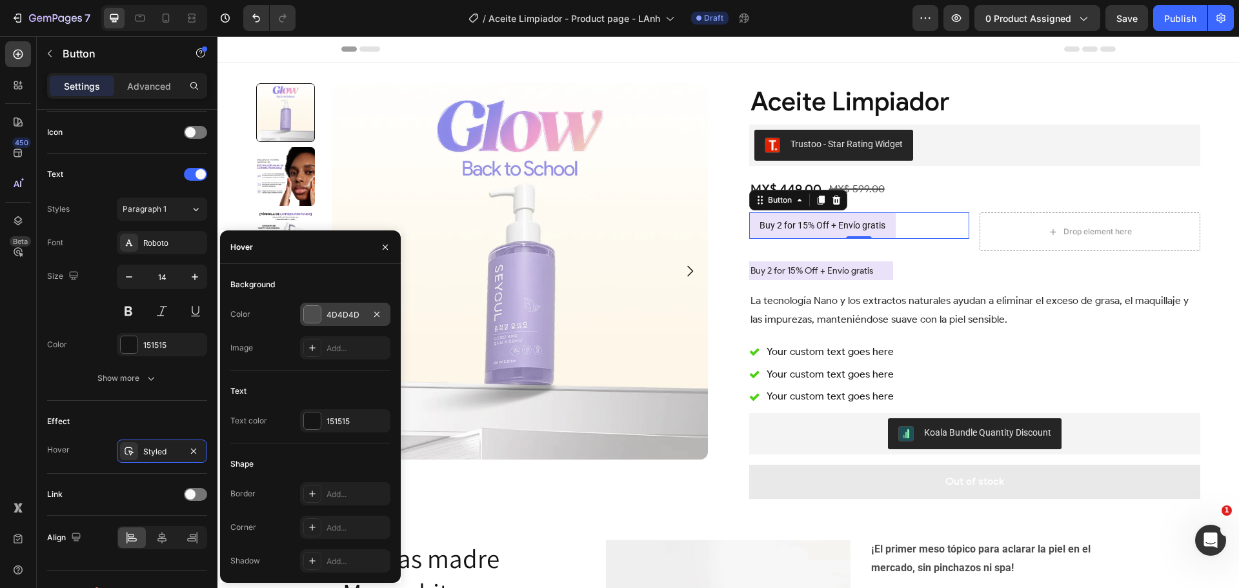
click at [346, 314] on div "4D4D4D" at bounding box center [344, 315] width 37 height 12
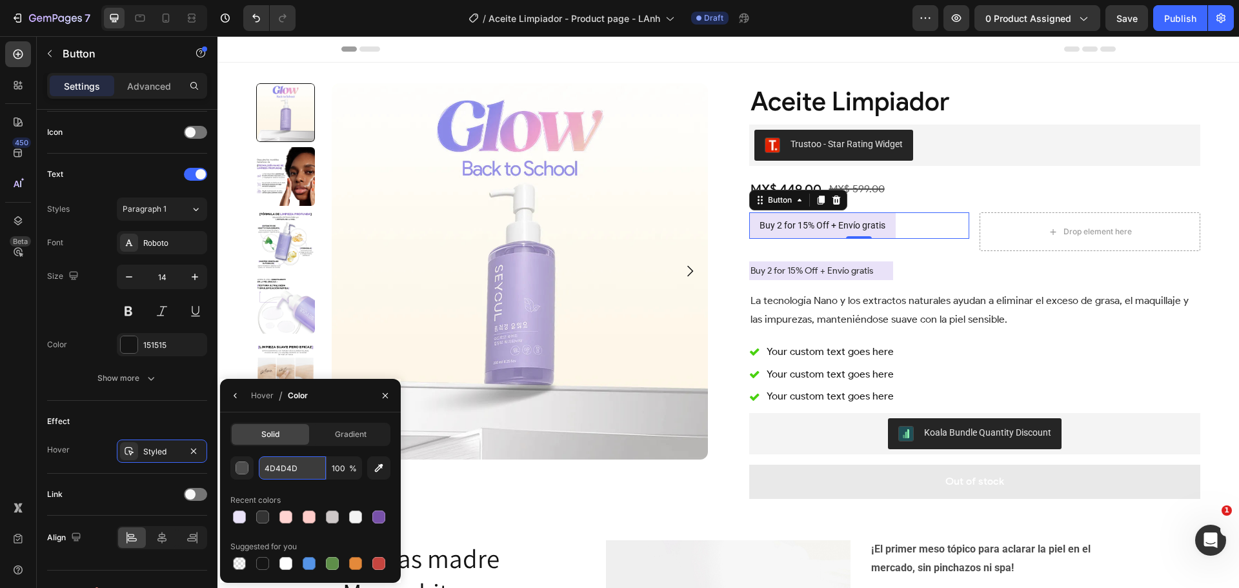
click at [308, 468] on input "4D4D4D" at bounding box center [292, 467] width 67 height 23
paste input "E9E2F8"
click at [239, 470] on div "button" at bounding box center [242, 468] width 13 height 13
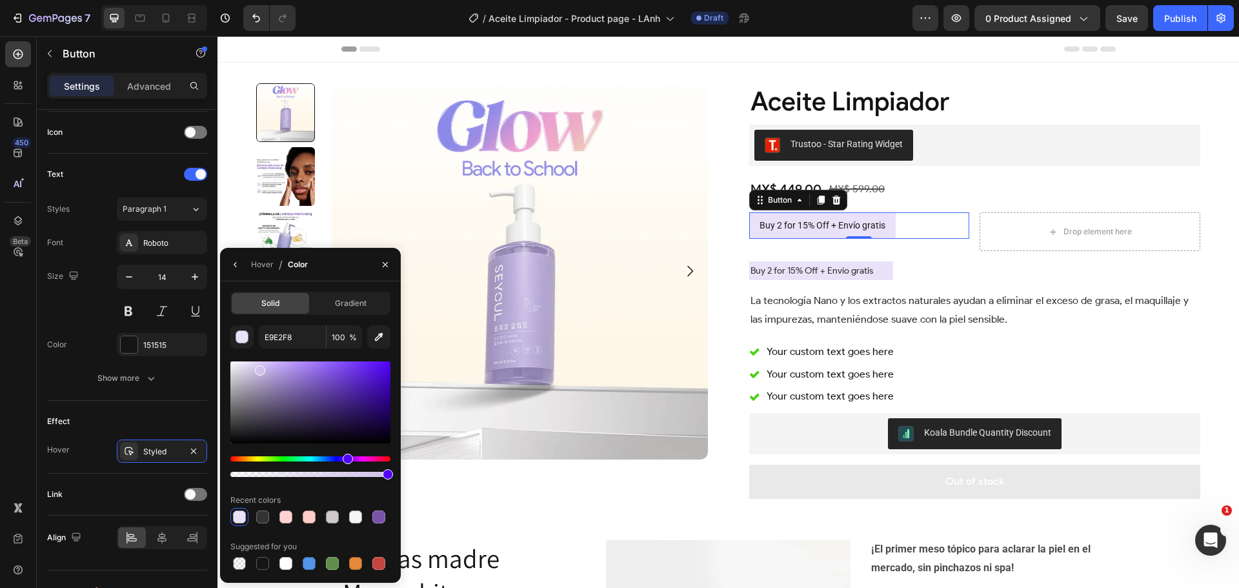
click at [259, 368] on div at bounding box center [310, 402] width 160 height 82
click at [259, 365] on div at bounding box center [260, 367] width 10 height 10
drag, startPoint x: 261, startPoint y: 368, endPoint x: 250, endPoint y: 366, distance: 11.1
click at [250, 366] on div at bounding box center [251, 368] width 10 height 10
paste input "E9E2F8"
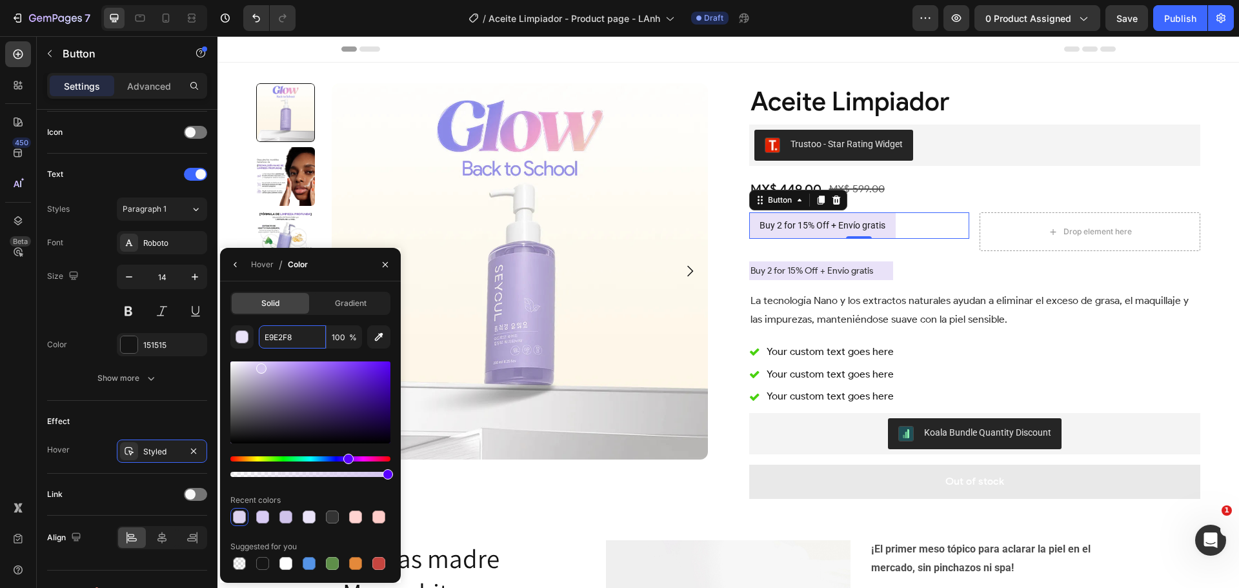
click at [261, 366] on div at bounding box center [310, 402] width 160 height 82
type input "D3C4EF"
click at [385, 266] on icon "button" at bounding box center [385, 264] width 10 height 10
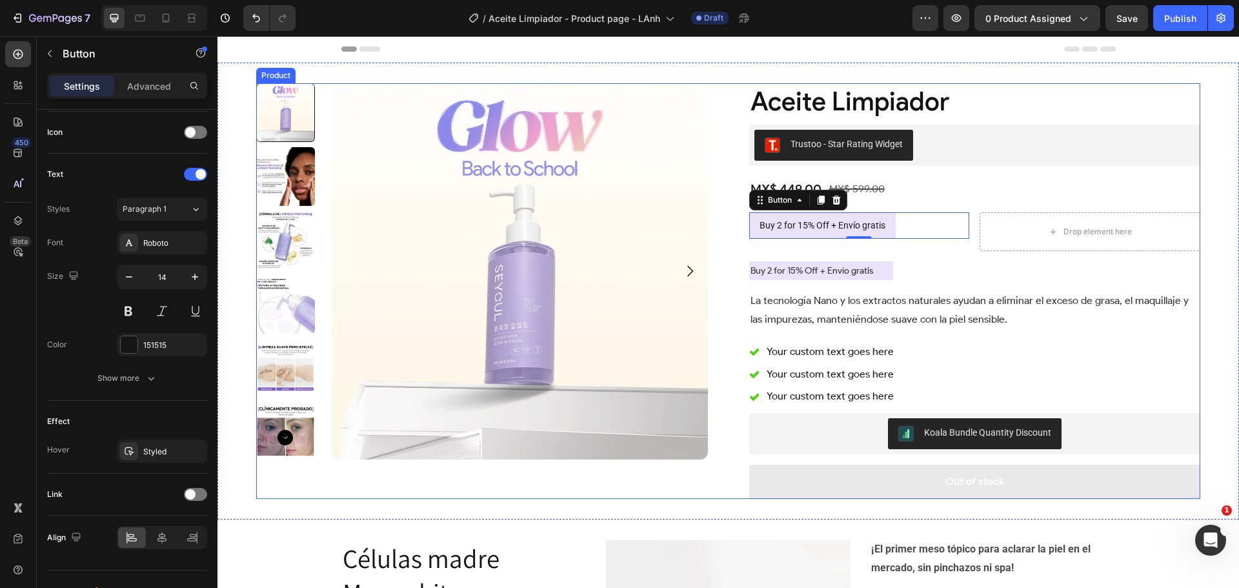
click at [724, 261] on div "Product Images Aceite Limpiador Product Title Trustoo - Star Rating Widget Trus…" at bounding box center [728, 291] width 944 height 416
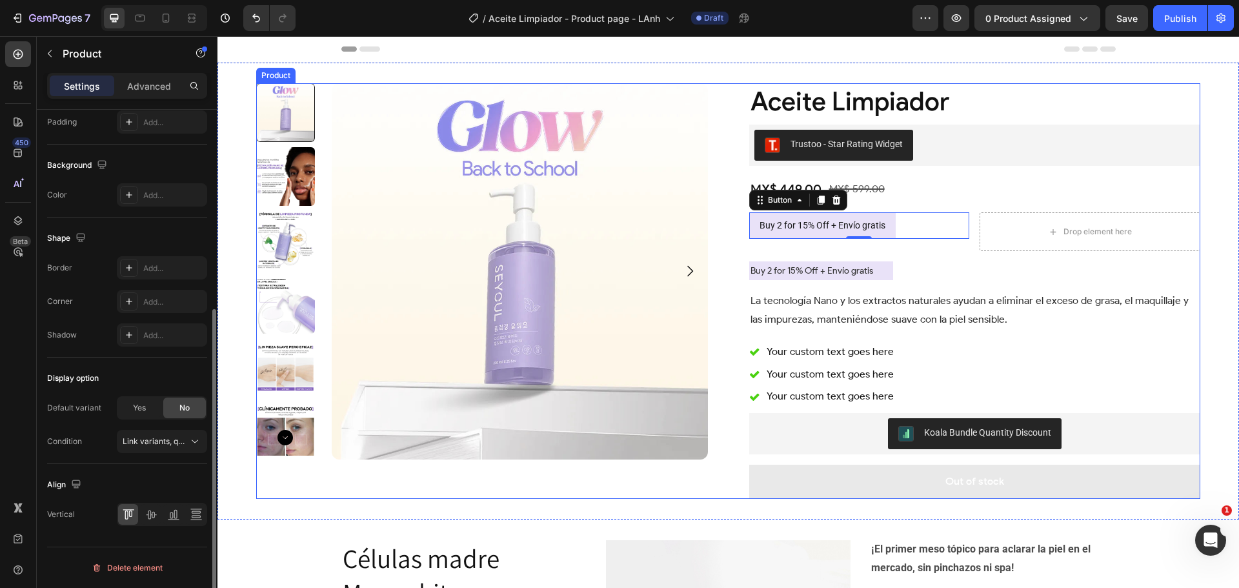
scroll to position [0, 0]
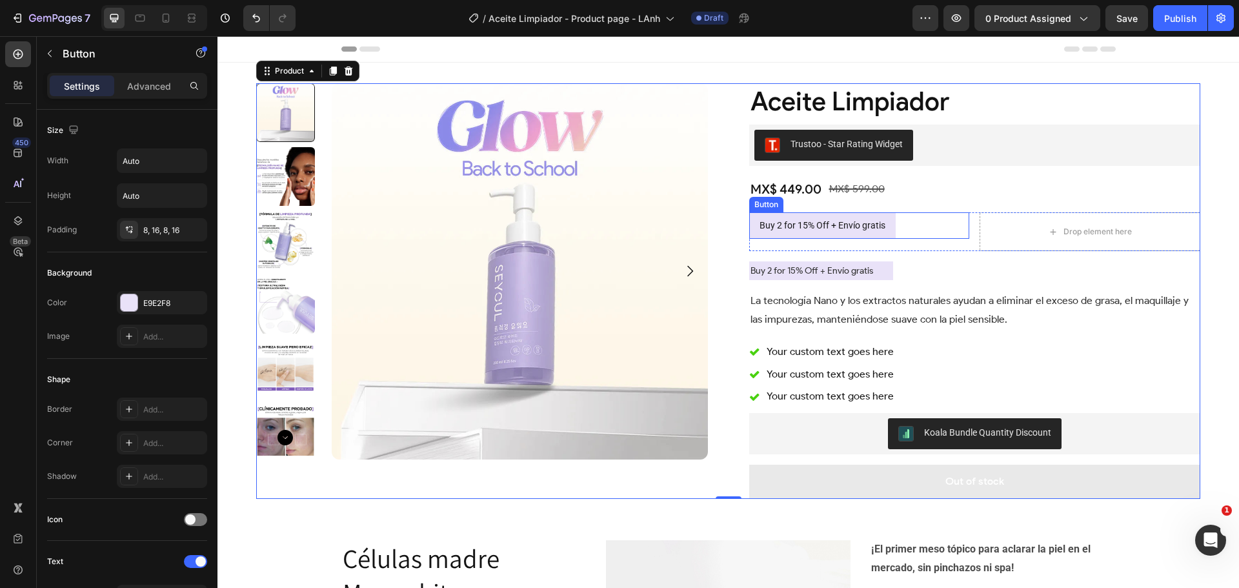
click at [903, 225] on div "Buy 2 for 15% Off + Envío gratis Button" at bounding box center [859, 225] width 221 height 26
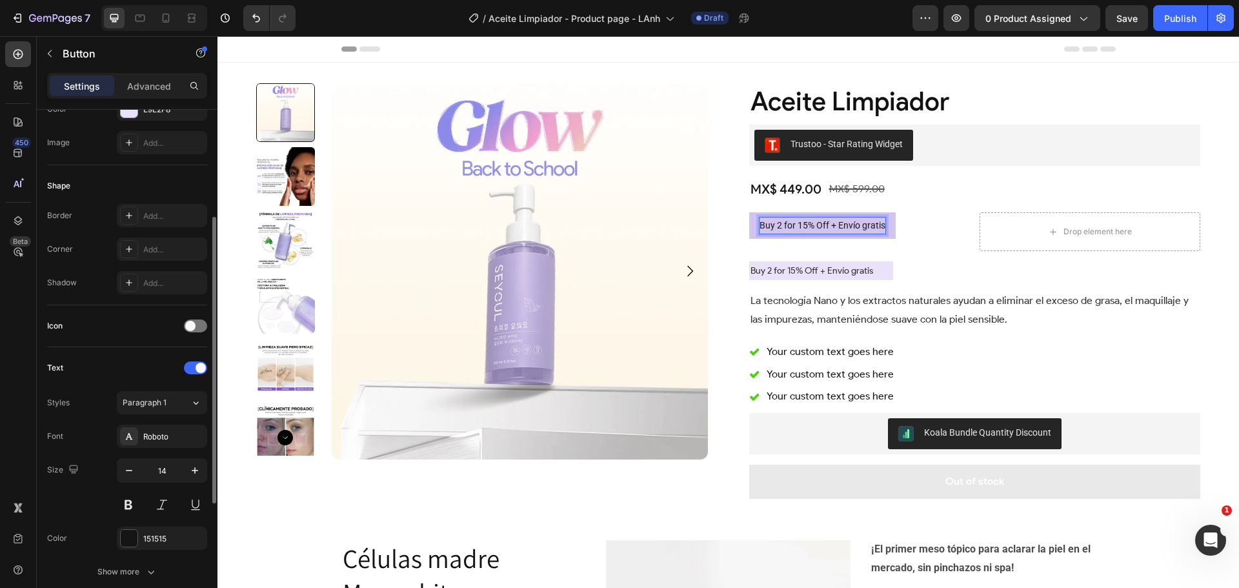
scroll to position [323, 0]
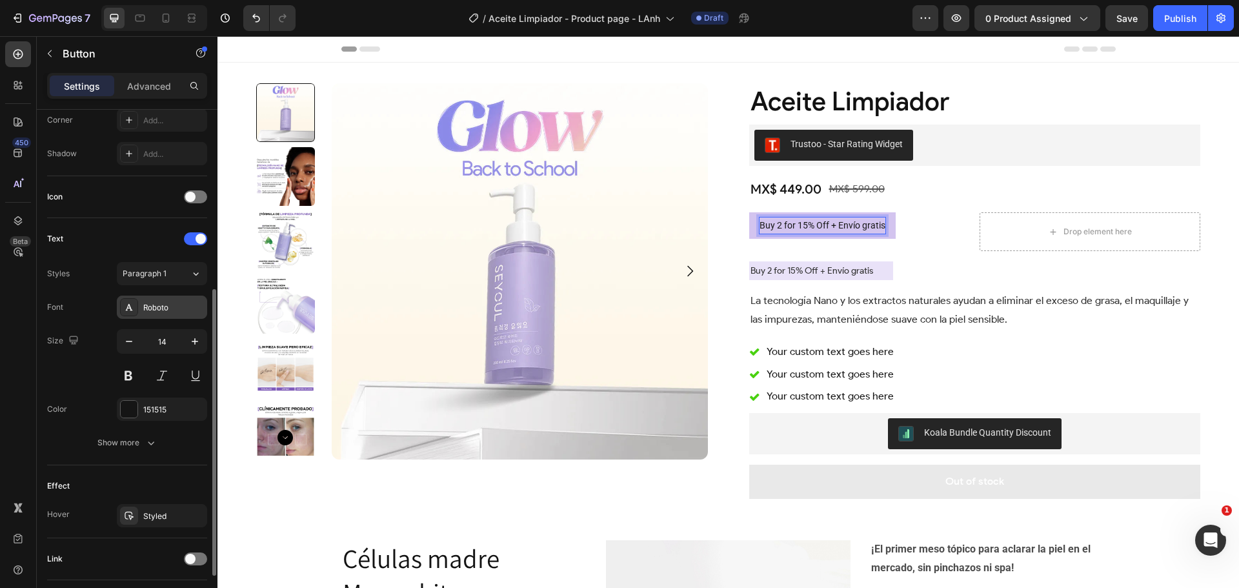
click at [157, 299] on div "Roboto" at bounding box center [162, 307] width 90 height 23
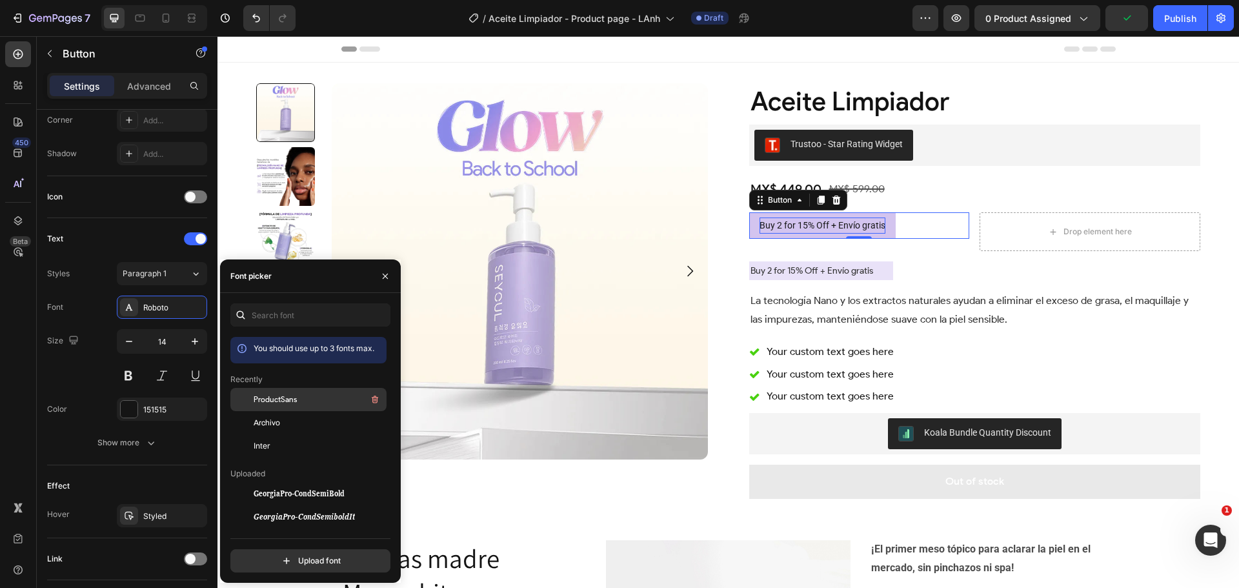
click at [271, 399] on span "ProductSans" at bounding box center [275, 400] width 43 height 12
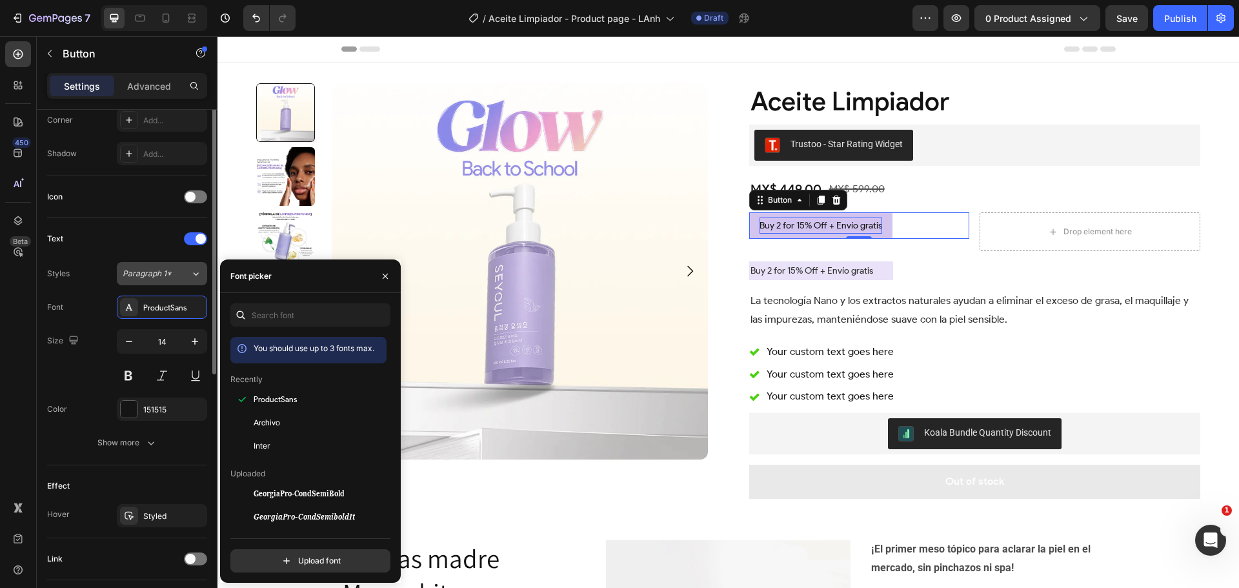
scroll to position [65, 0]
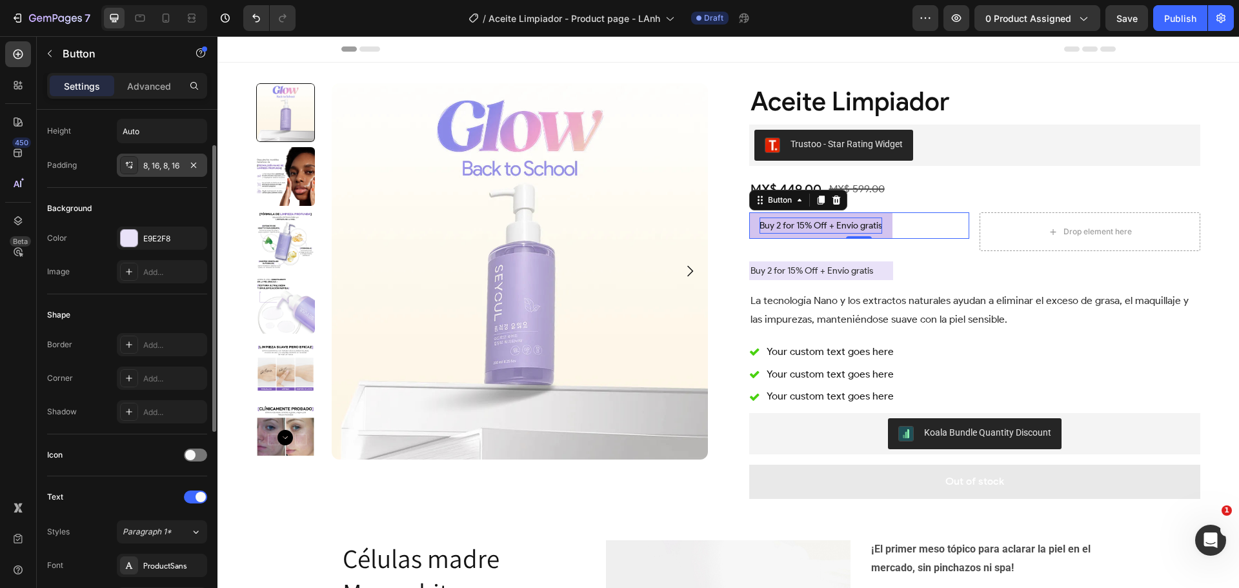
click at [157, 163] on div "8, 16, 8, 16" at bounding box center [161, 166] width 37 height 12
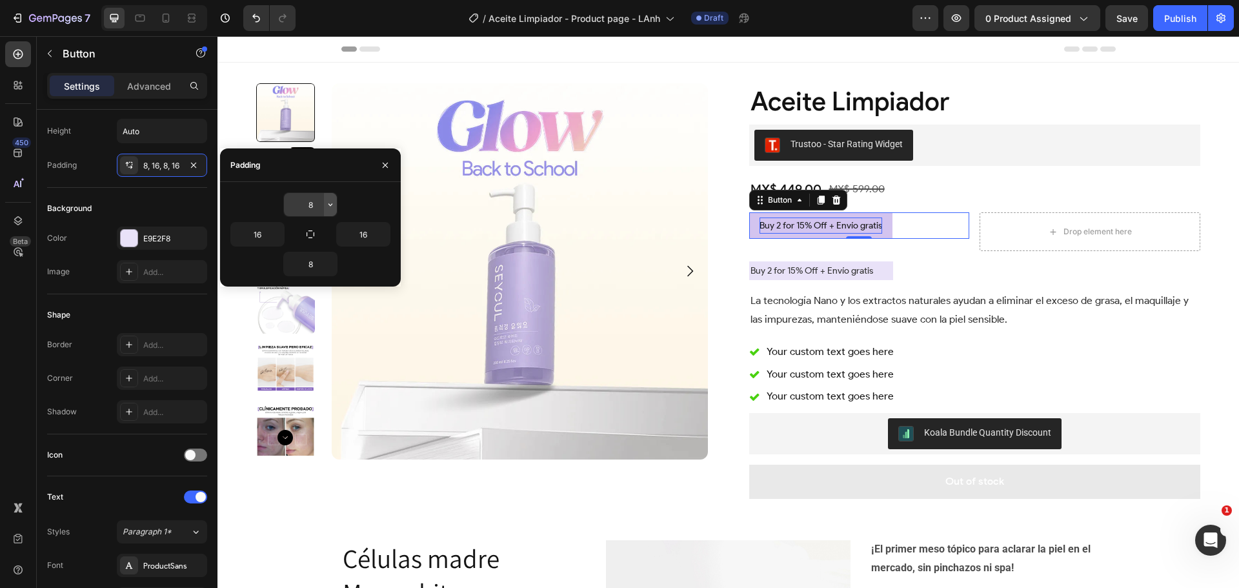
click at [330, 204] on icon "button" at bounding box center [330, 204] width 10 height 10
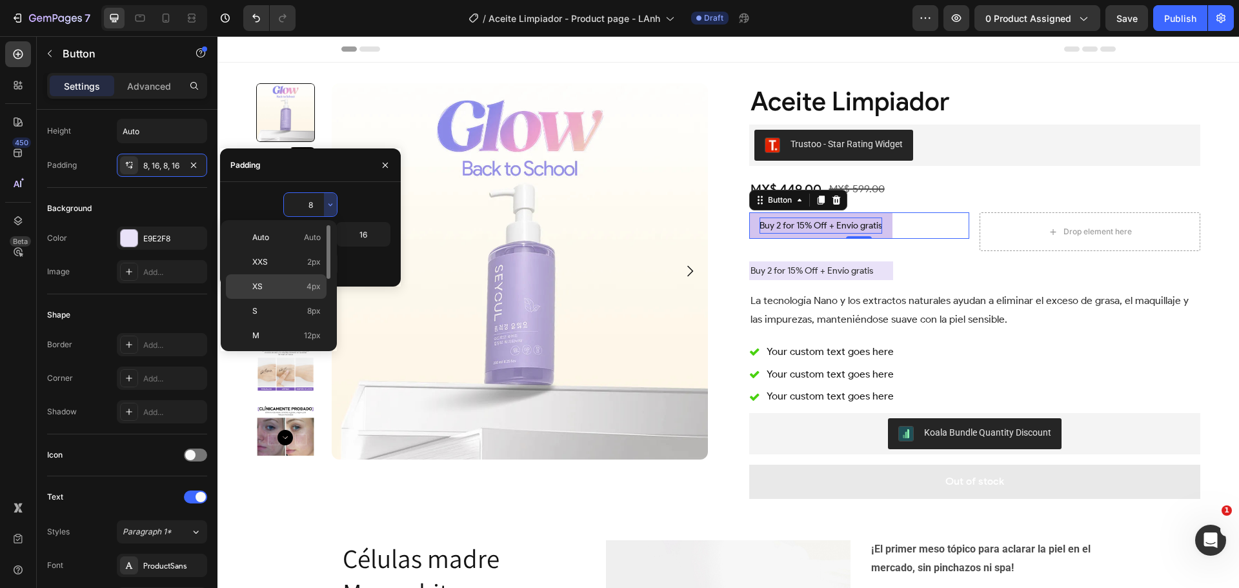
click at [299, 285] on p "XS 4px" at bounding box center [286, 287] width 68 height 12
type input "4"
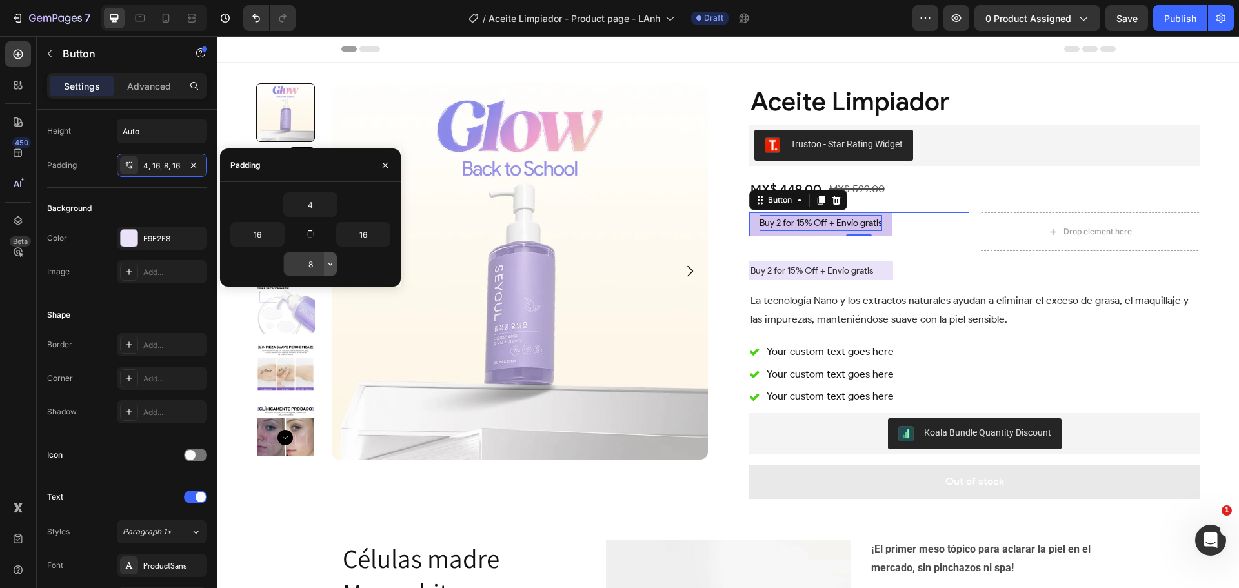
click at [326, 262] on icon "button" at bounding box center [330, 264] width 10 height 10
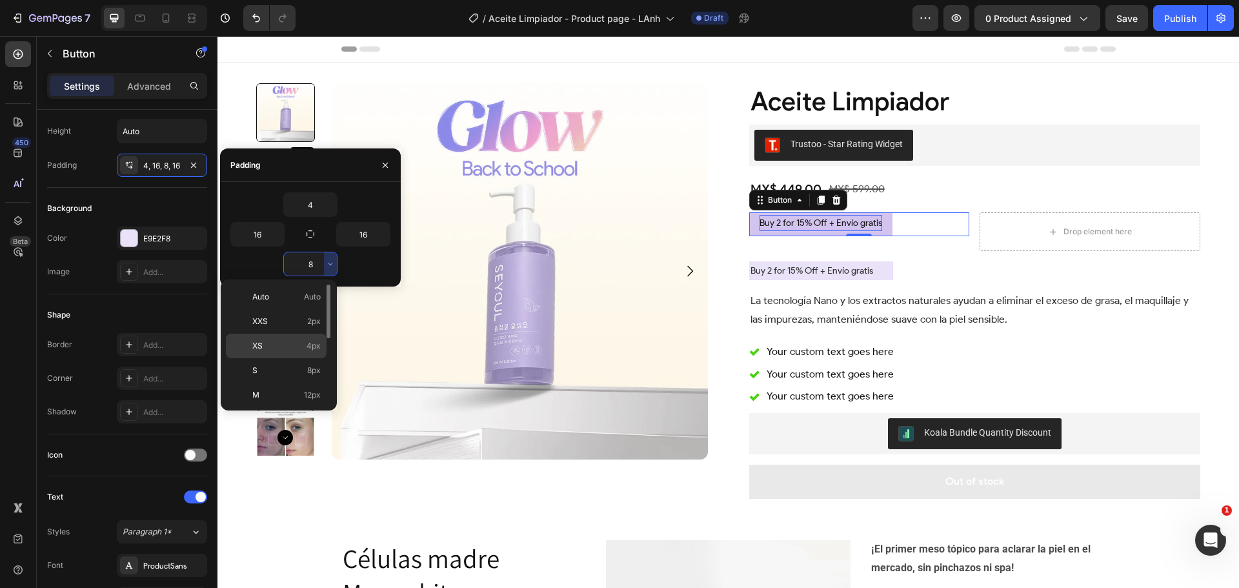
click at [293, 358] on div "XS 4px" at bounding box center [276, 370] width 101 height 25
type input "4"
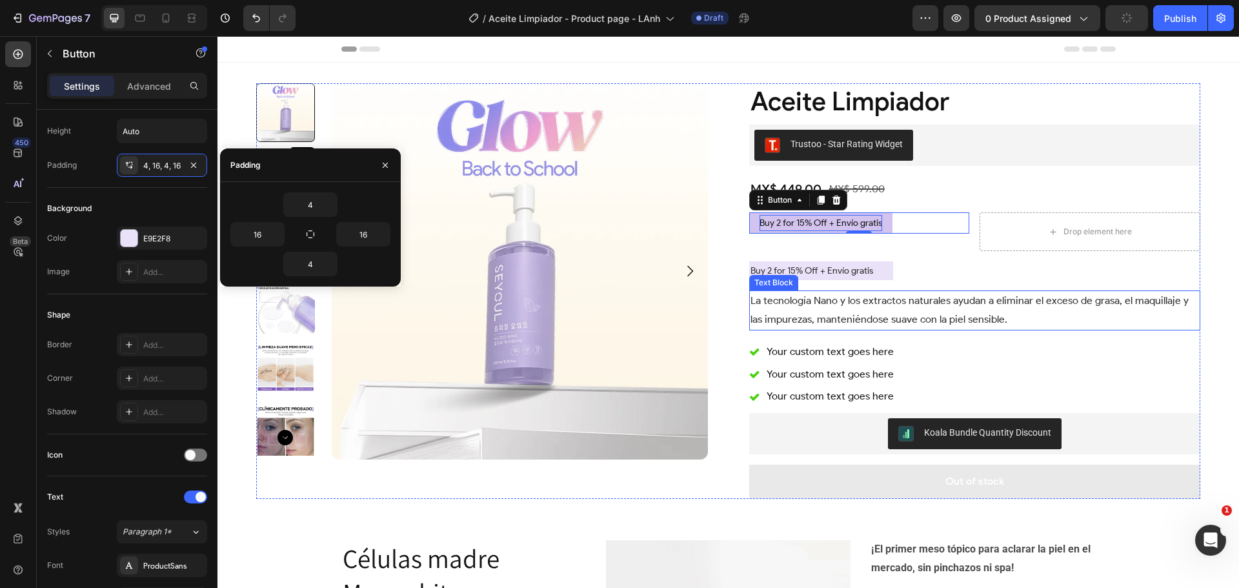
click at [963, 302] on p "La tecnología Nano y los extractos naturales ayudan a eliminar el exceso de gra…" at bounding box center [974, 310] width 449 height 37
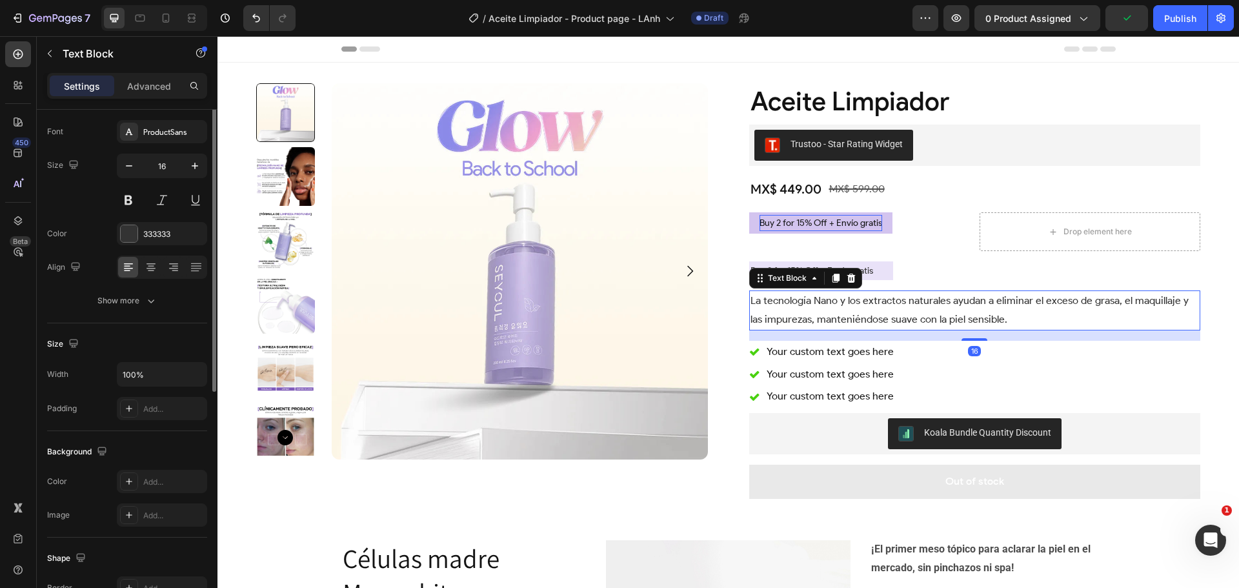
scroll to position [0, 0]
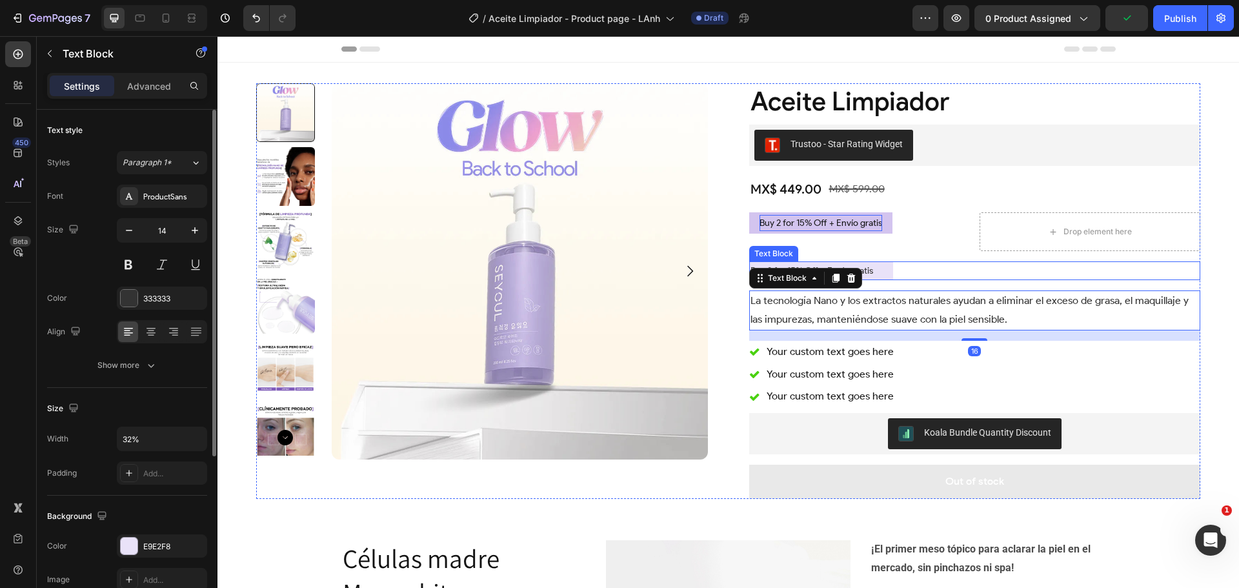
click at [948, 265] on div "Buy 2 for 15% Off + Envío gratis" at bounding box center [975, 270] width 452 height 19
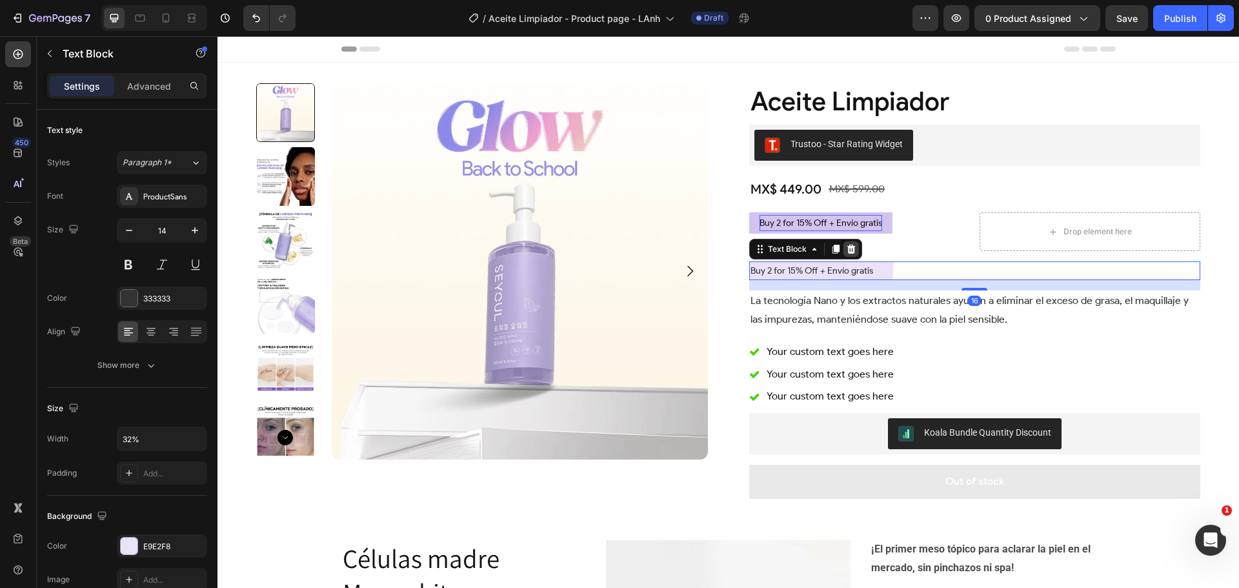
click at [848, 252] on icon at bounding box center [851, 249] width 8 height 9
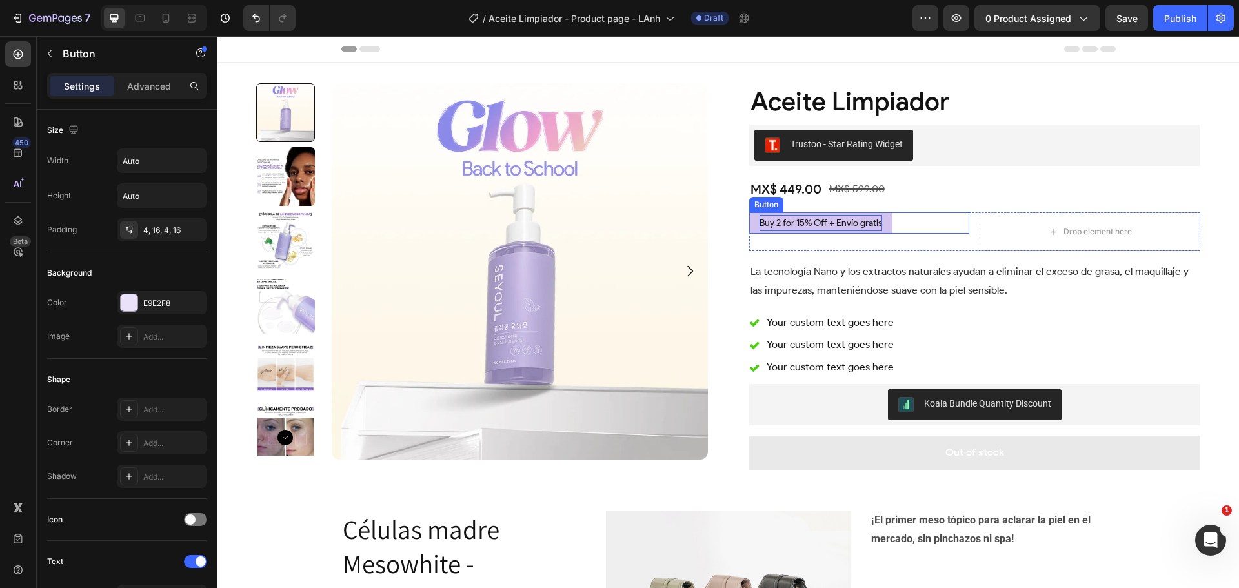
click at [945, 224] on div "Buy 2 for 15% Off + Envío gratis Button" at bounding box center [859, 222] width 221 height 21
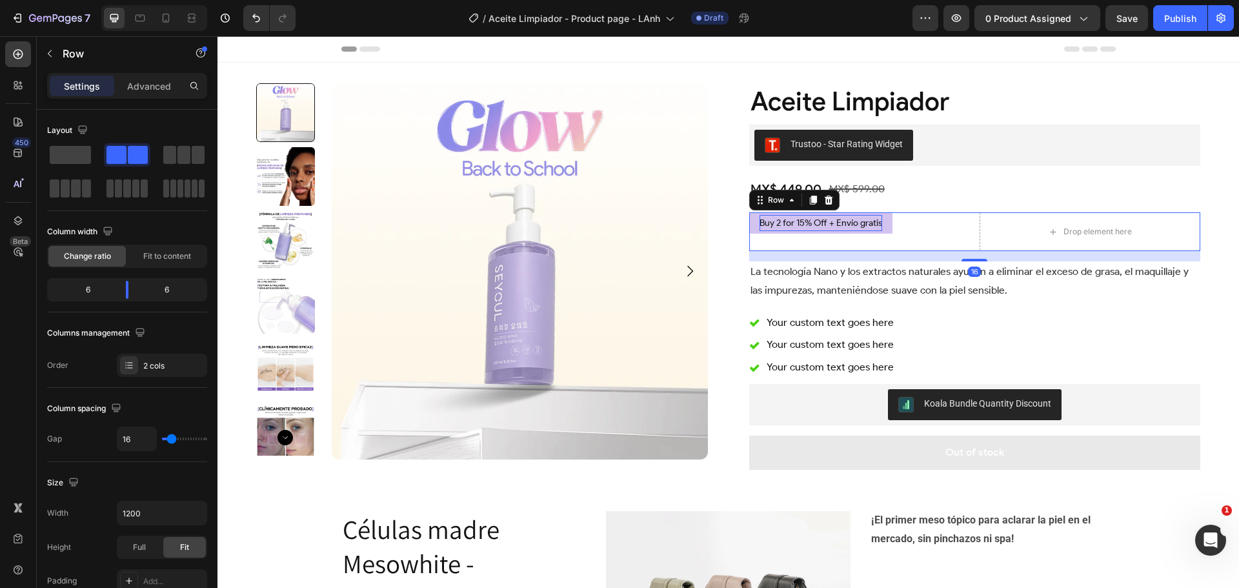
click at [972, 221] on div "Buy 2 for 15% Off + Envío gratis Button Drop element here Row 16" at bounding box center [975, 231] width 452 height 39
click at [183, 161] on span at bounding box center [183, 155] width 13 height 18
click at [116, 161] on span at bounding box center [116, 155] width 20 height 18
click at [811, 199] on icon at bounding box center [812, 199] width 7 height 9
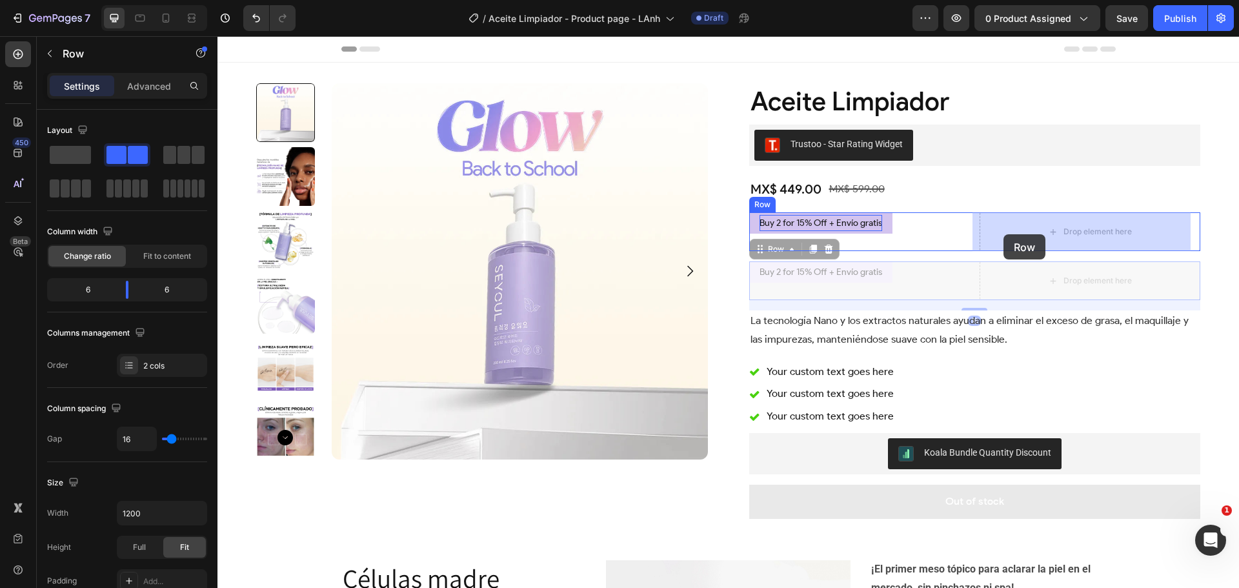
drag, startPoint x: 770, startPoint y: 249, endPoint x: 1003, endPoint y: 234, distance: 233.4
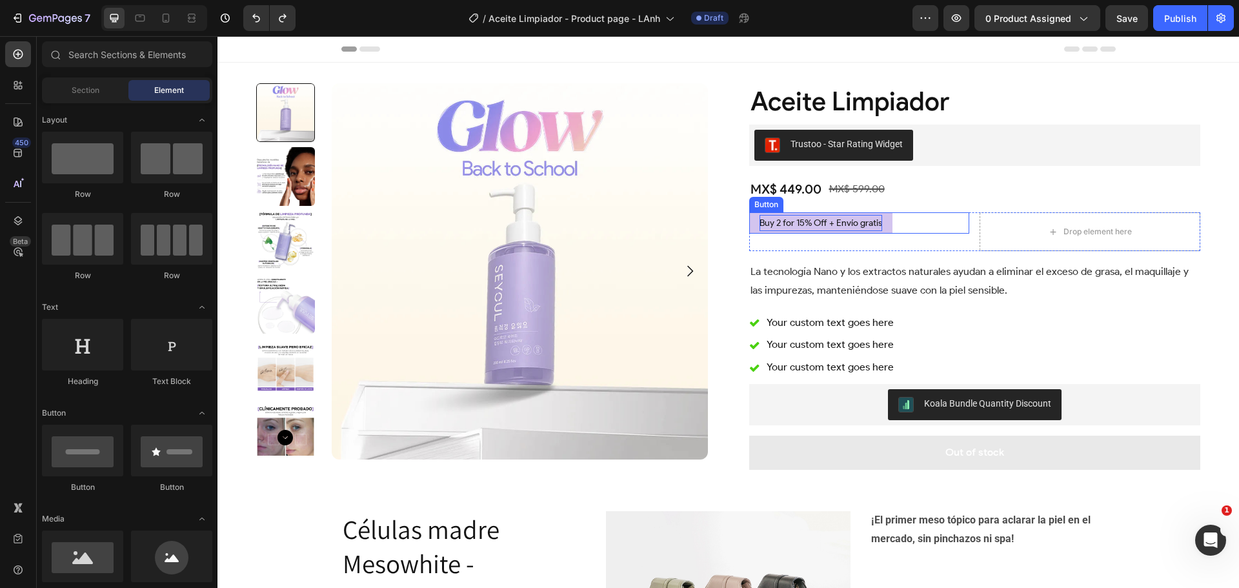
click at [910, 226] on div "Buy 2 for 15% Off + Envío gratis Button" at bounding box center [859, 222] width 221 height 21
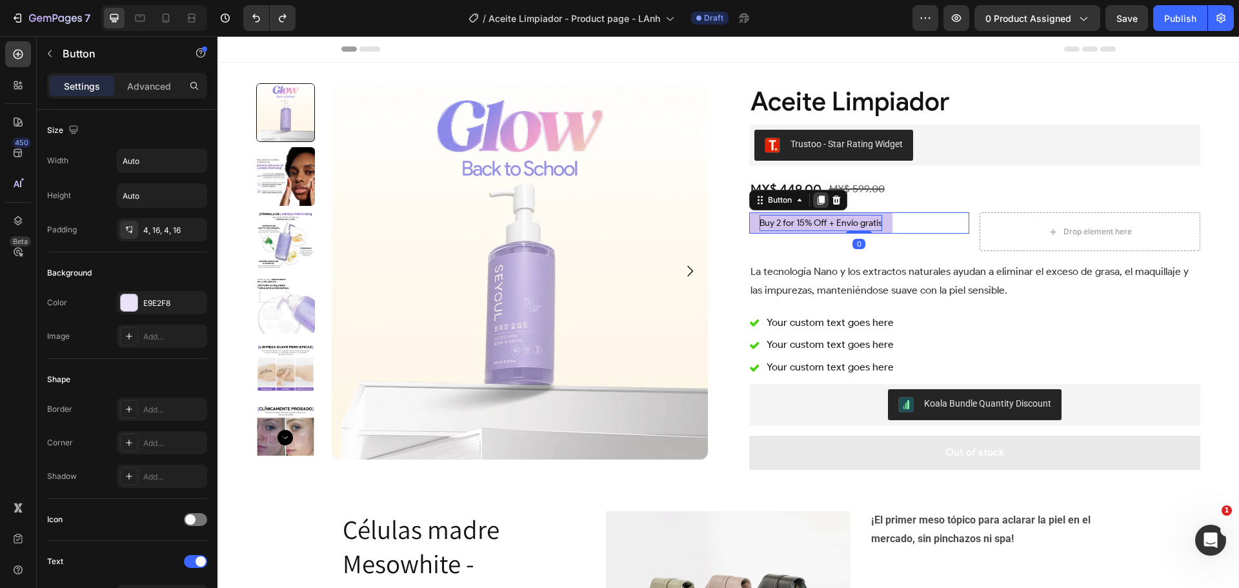
click at [817, 197] on icon at bounding box center [820, 199] width 7 height 9
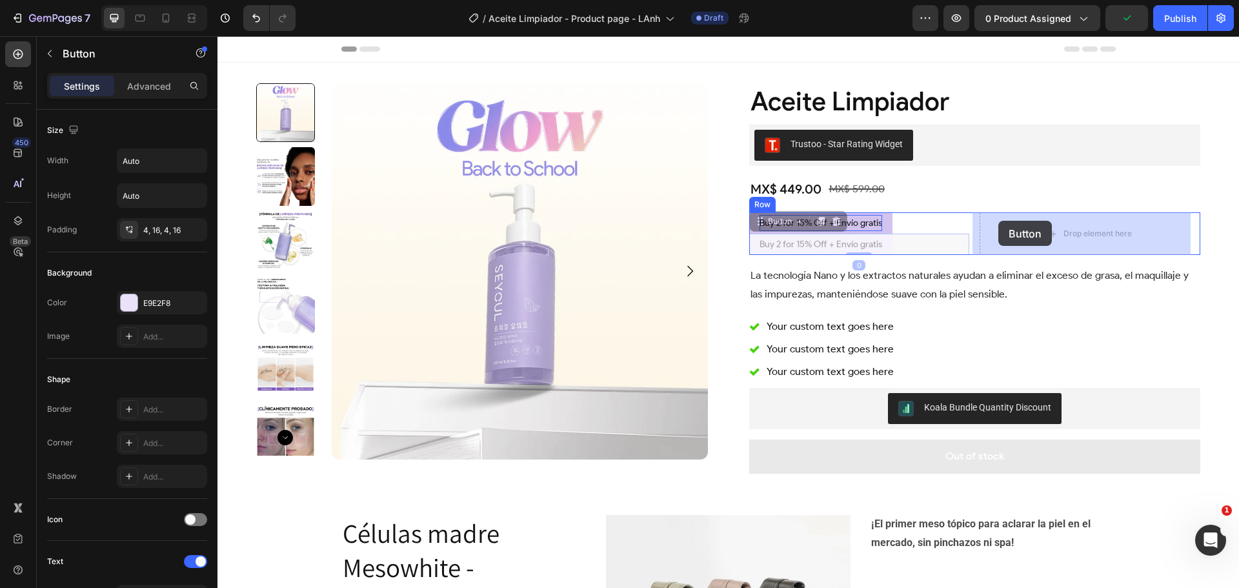
drag, startPoint x: 765, startPoint y: 225, endPoint x: 998, endPoint y: 221, distance: 232.9
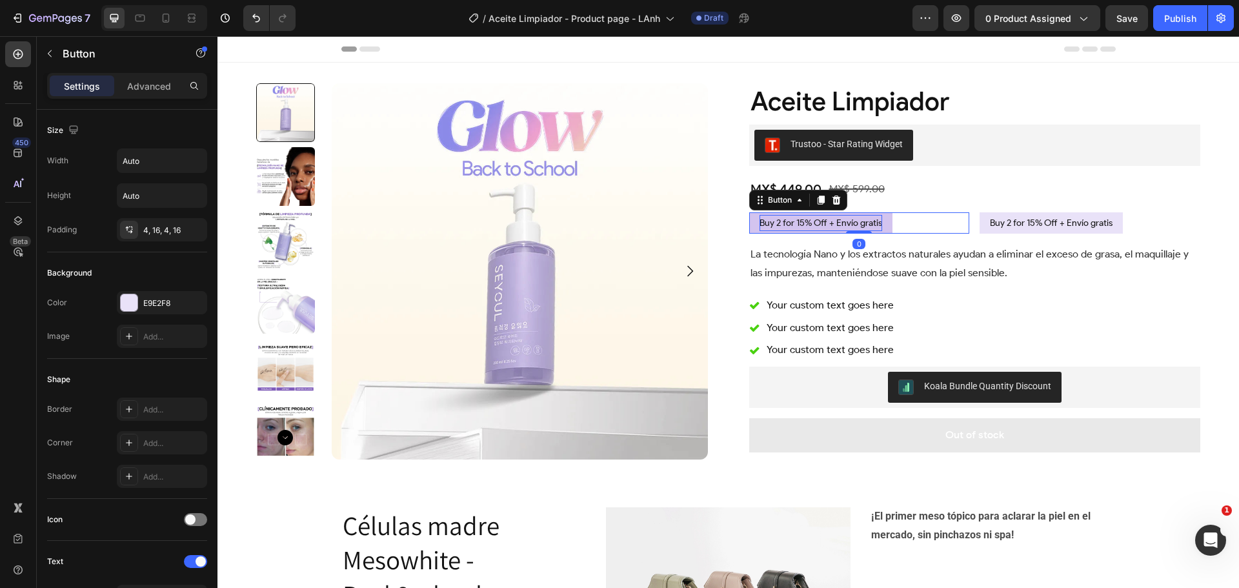
click at [939, 223] on div "Buy 2 for 15% Off + Envío gratis Button 0" at bounding box center [859, 222] width 221 height 21
click at [133, 88] on p "Advanced" at bounding box center [149, 86] width 44 height 14
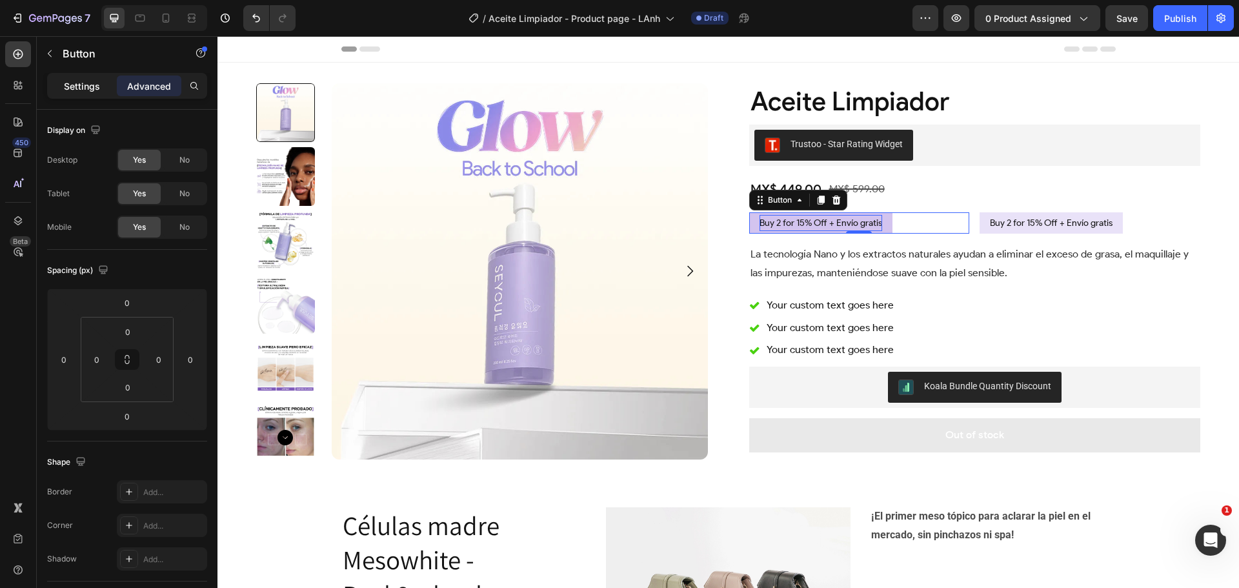
click at [93, 90] on p "Settings" at bounding box center [82, 86] width 36 height 14
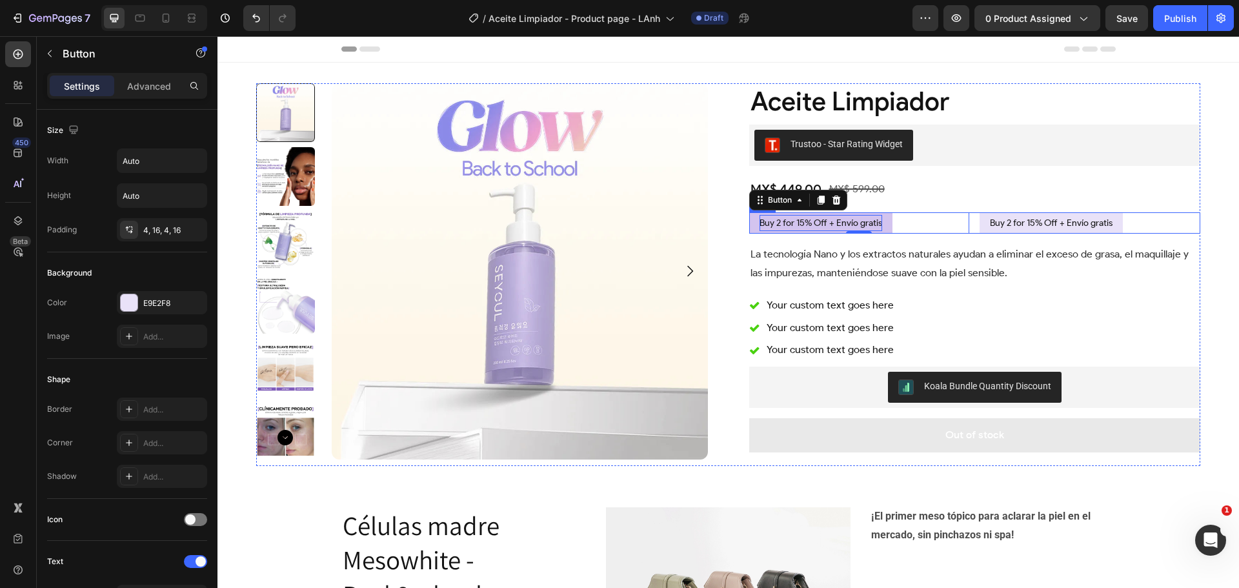
click at [968, 214] on div "Buy 2 for 15% Off + Envío gratis Button 0 Buy 2 for 15% Off + Envío gratis Butt…" at bounding box center [975, 222] width 452 height 21
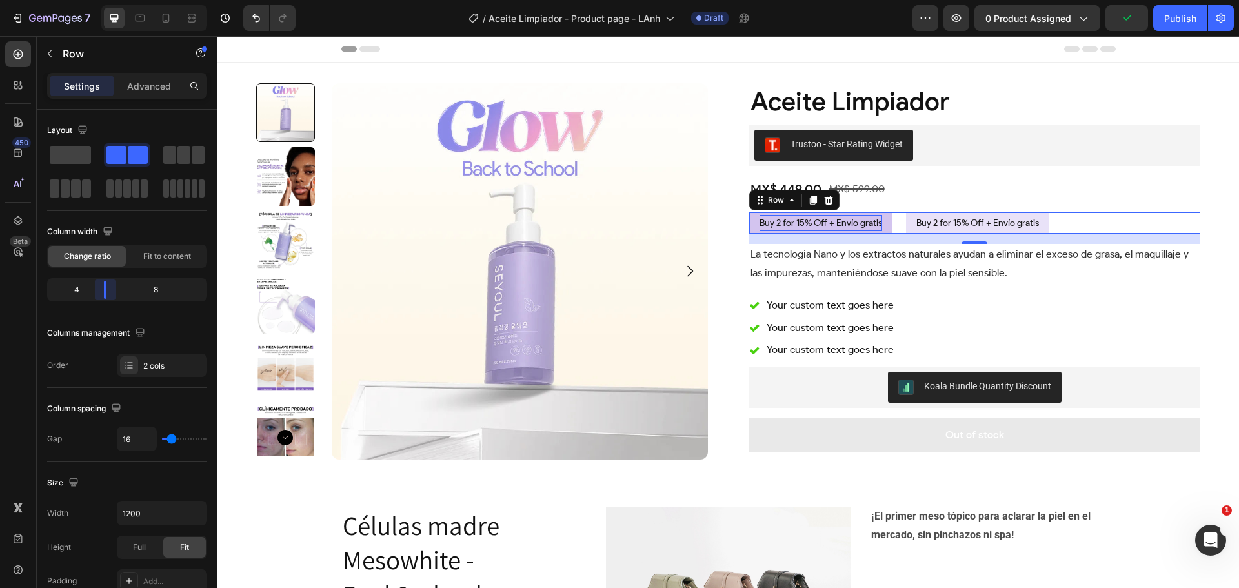
drag, startPoint x: 127, startPoint y: 286, endPoint x: 96, endPoint y: 290, distance: 31.3
click at [96, 0] on body "7 Version history / Aceite Limpiador - Product page - LAnh Draft Preview 0 prod…" at bounding box center [619, 0] width 1239 height 0
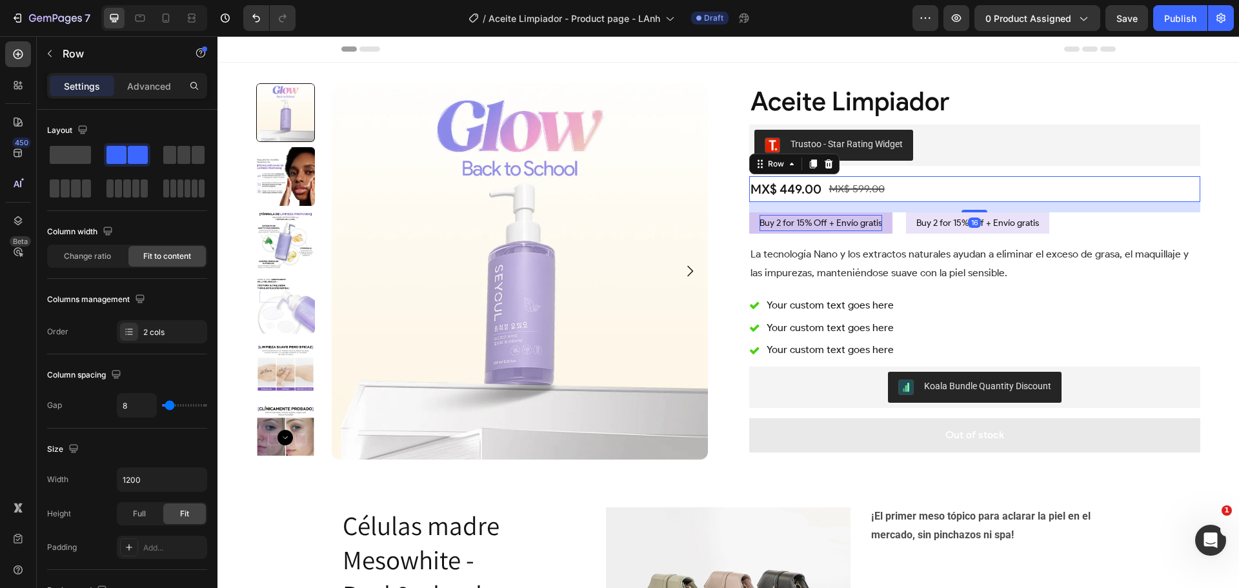
click at [1083, 191] on div "MX$ 449.00 Product Price Product Price MX$ 599.00 Product Price Product Price R…" at bounding box center [975, 189] width 452 height 26
click at [1217, 223] on div "Product Images Aceite Limpiador Product Title Trustoo - Star Rating Widget Trus…" at bounding box center [727, 275] width 1021 height 424
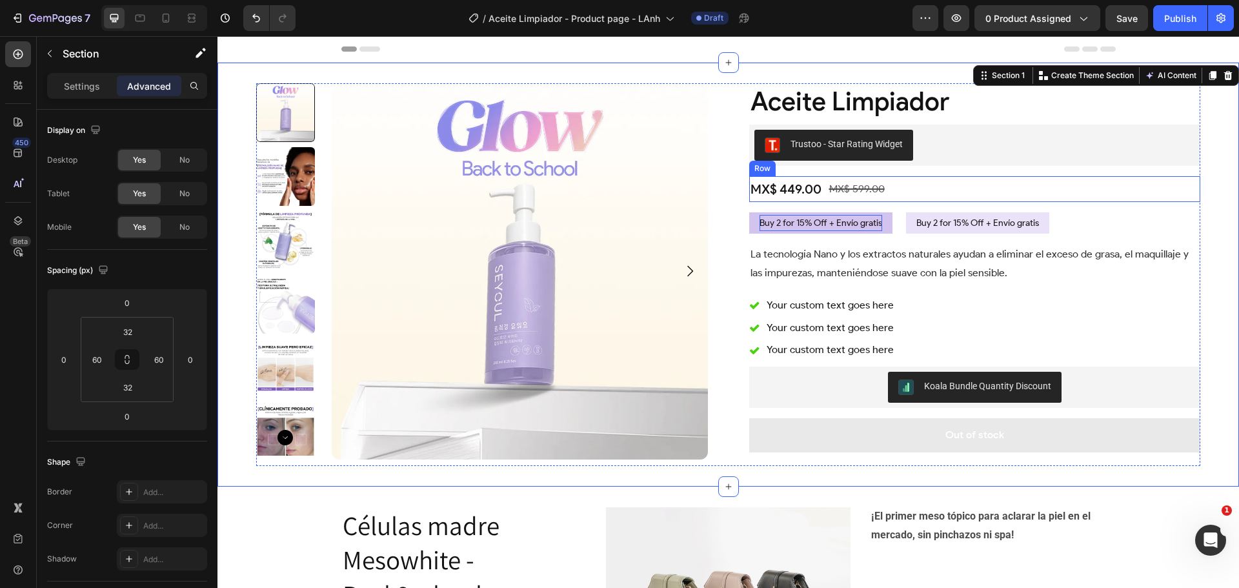
click at [918, 188] on div "MX$ 449.00 Product Price Product Price MX$ 599.00 Product Price Product Price R…" at bounding box center [975, 189] width 452 height 26
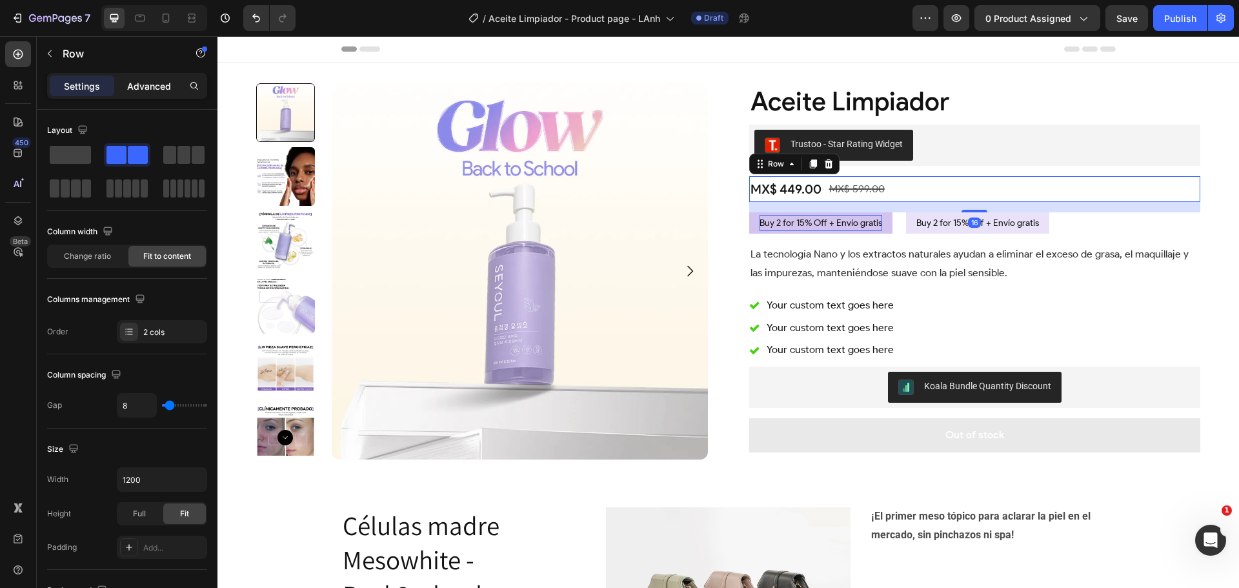
click at [142, 82] on p "Advanced" at bounding box center [149, 86] width 44 height 14
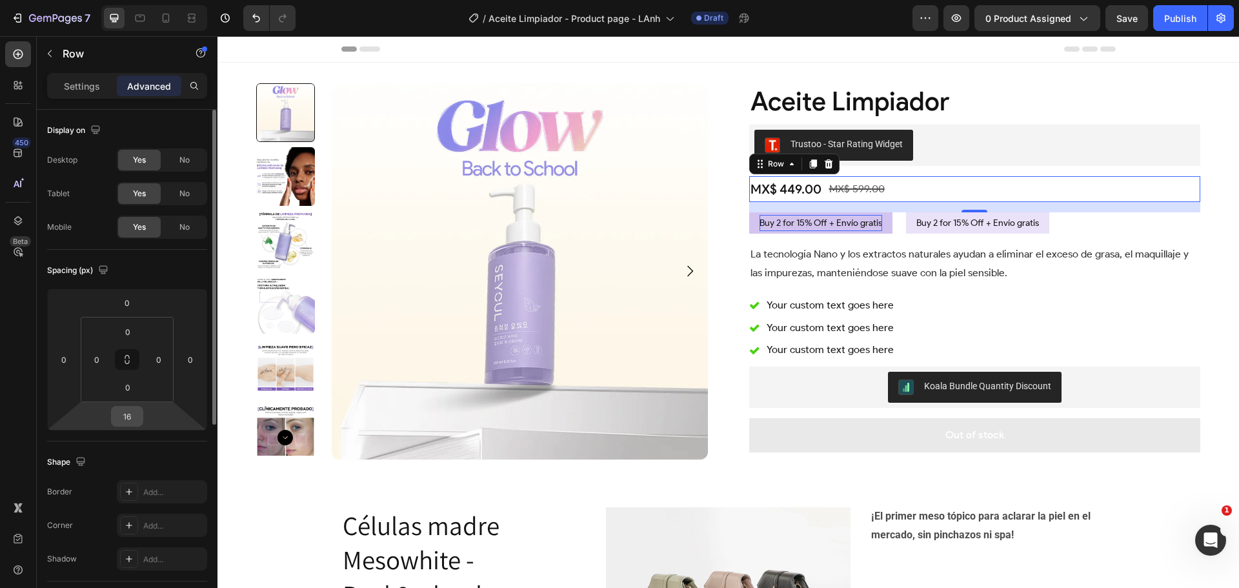
click at [129, 419] on input "16" at bounding box center [127, 415] width 26 height 19
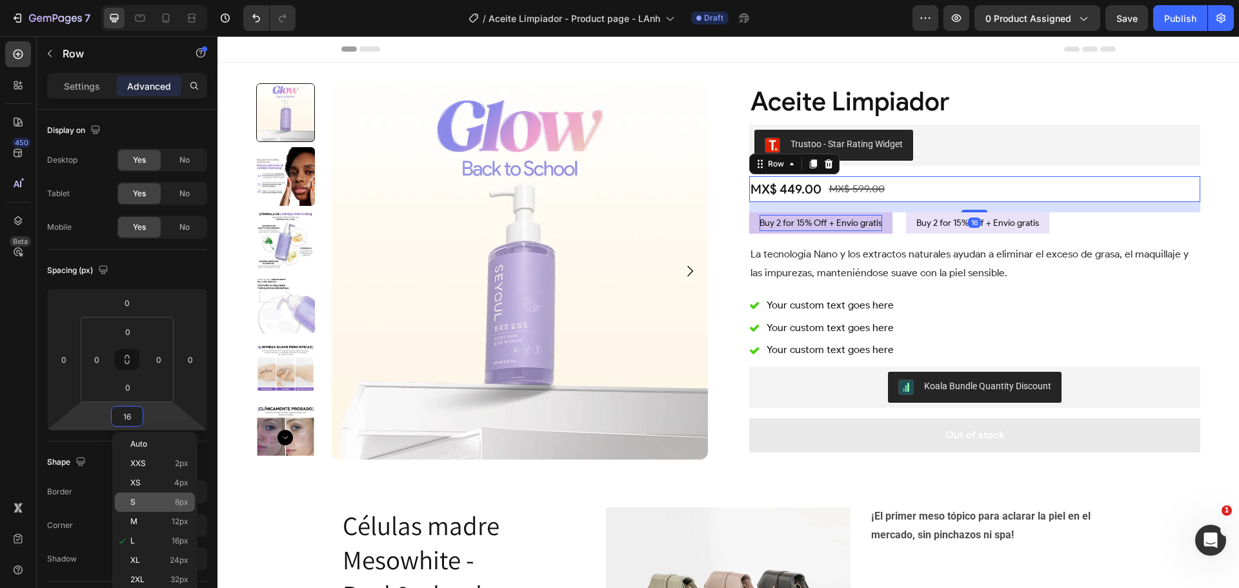
click at [149, 497] on div "S 8px" at bounding box center [155, 501] width 80 height 19
type input "8"
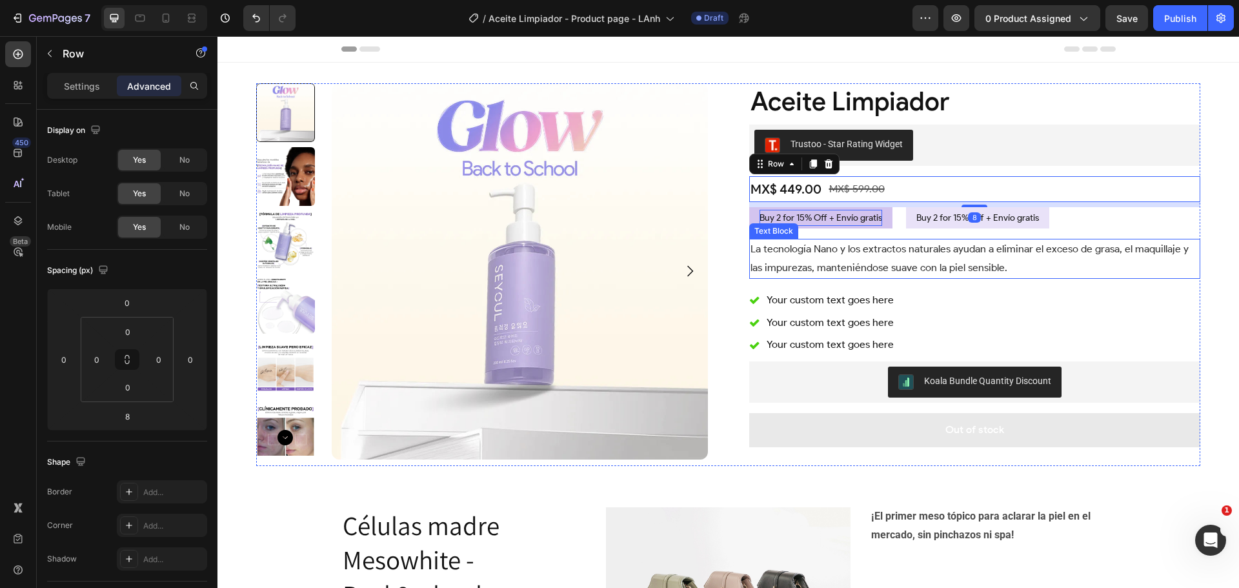
click at [1156, 277] on p "La tecnología Nano y los extractos naturales ayudan a eliminar el exceso de gra…" at bounding box center [974, 258] width 449 height 37
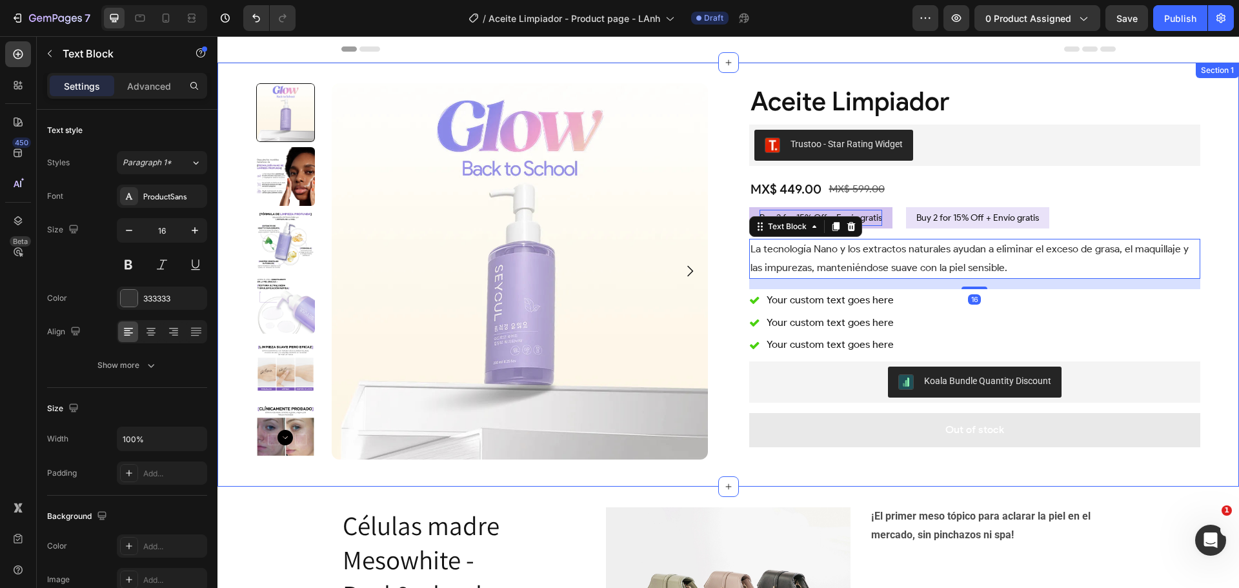
click at [1218, 276] on div "Product Images Aceite Limpiador Product Title Trustoo - Star Rating Widget Trus…" at bounding box center [727, 275] width 1021 height 424
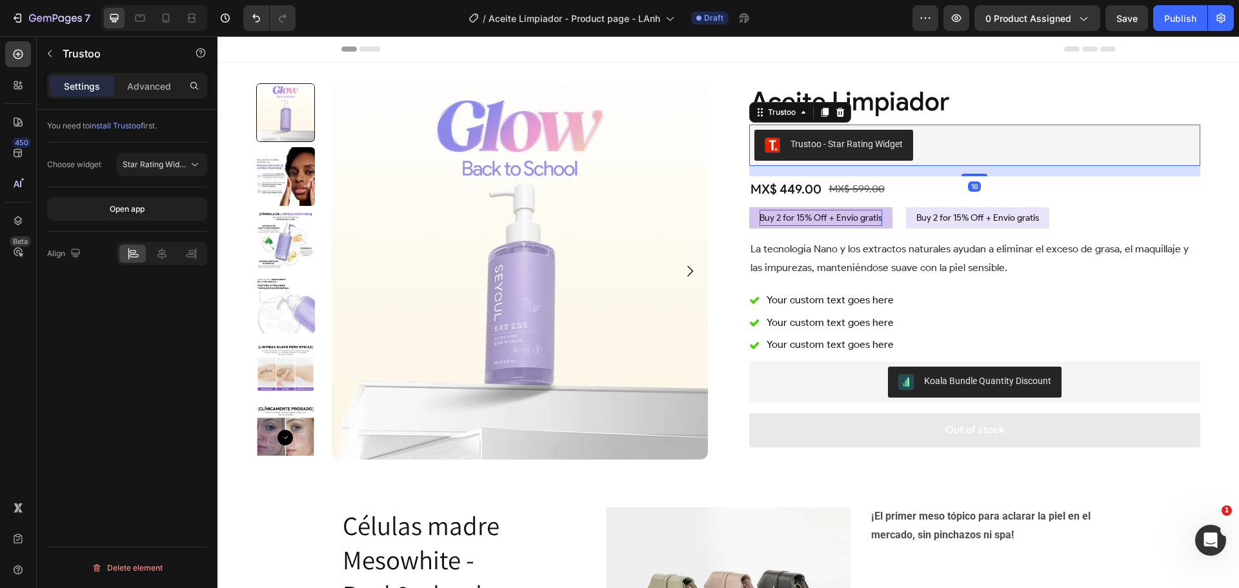
click at [950, 156] on div "Trustoo - Star Rating Widget" at bounding box center [974, 145] width 441 height 31
click at [135, 87] on p "Advanced" at bounding box center [149, 86] width 44 height 14
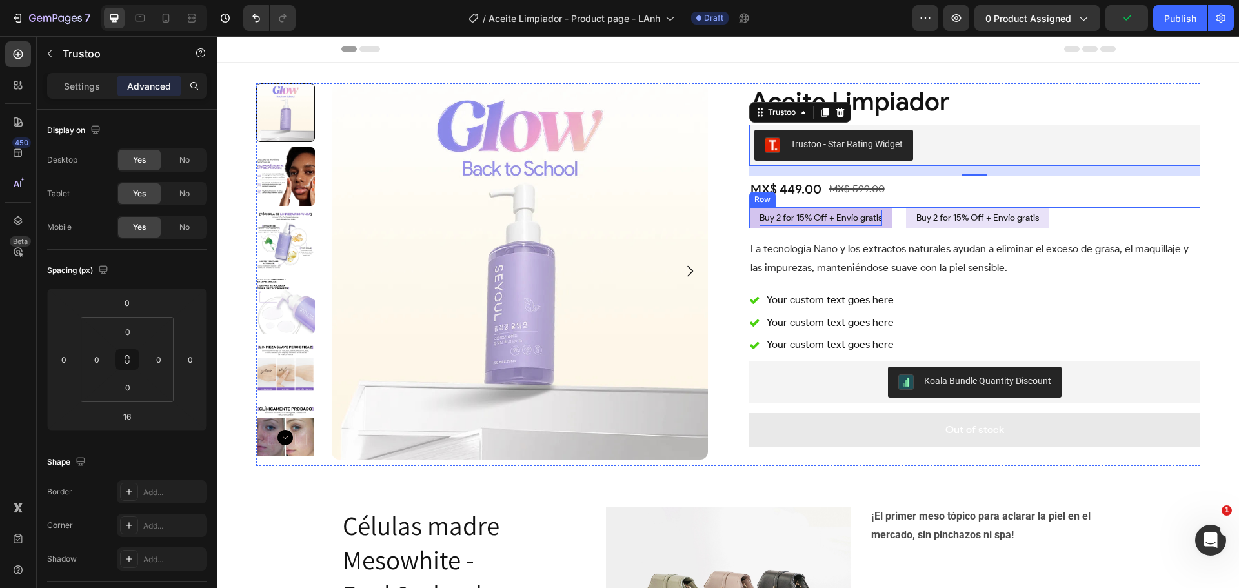
click at [892, 221] on div "Buy 2 for 15% Off + Envío gratis Button Buy 2 for 15% Off + Envío gratis Button…" at bounding box center [975, 217] width 452 height 21
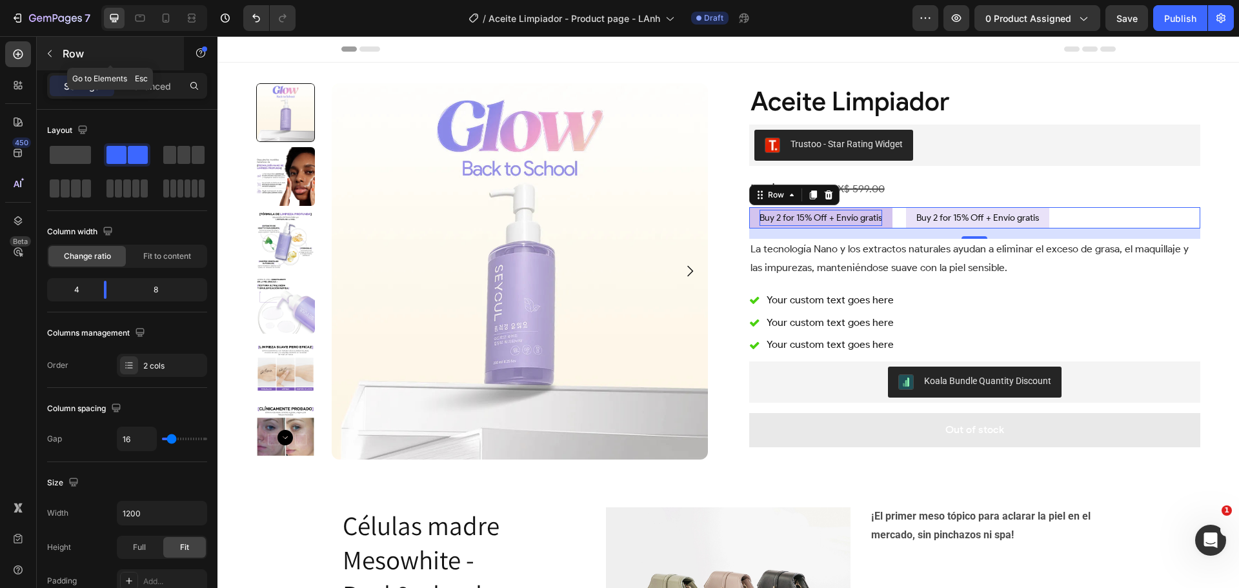
click at [77, 52] on p "Row" at bounding box center [118, 53] width 110 height 15
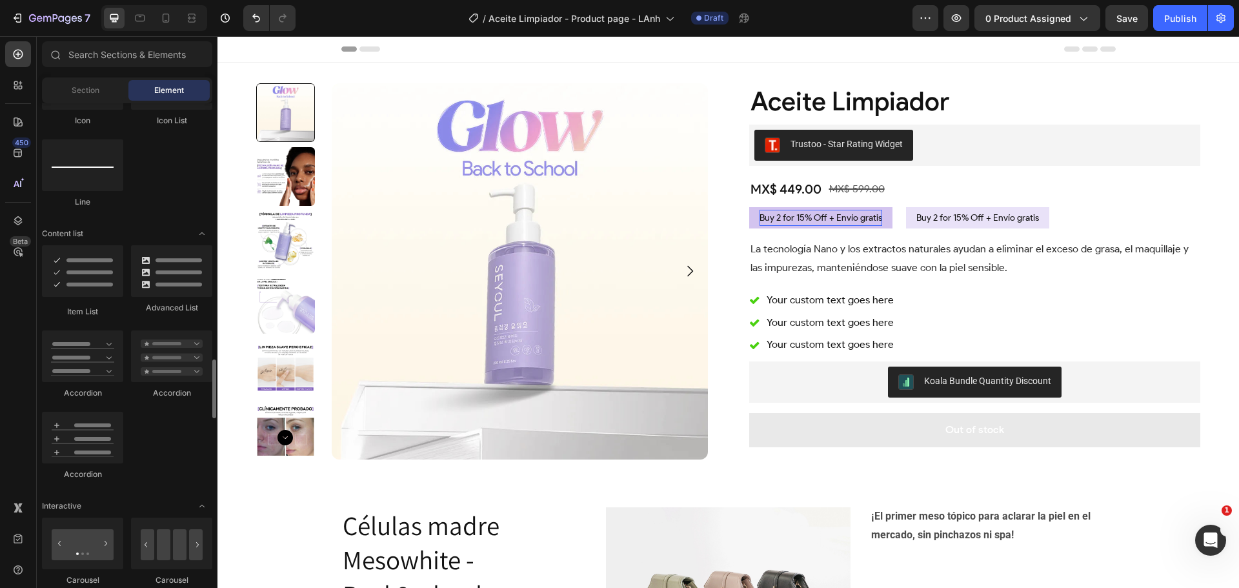
scroll to position [710, 0]
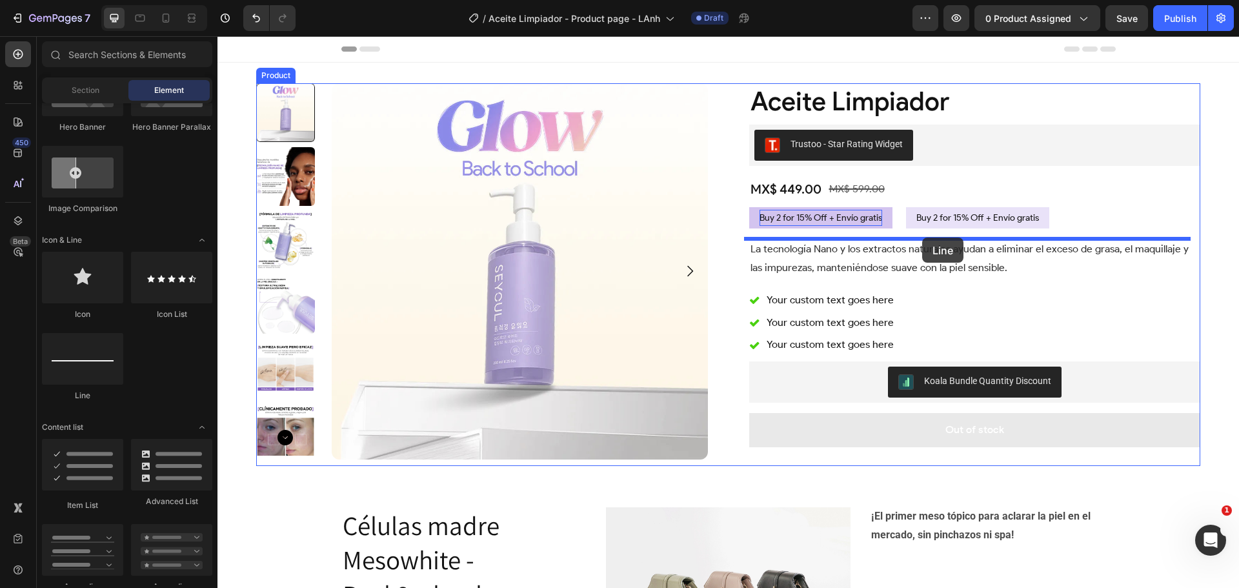
drag, startPoint x: 294, startPoint y: 407, endPoint x: 922, endPoint y: 237, distance: 650.9
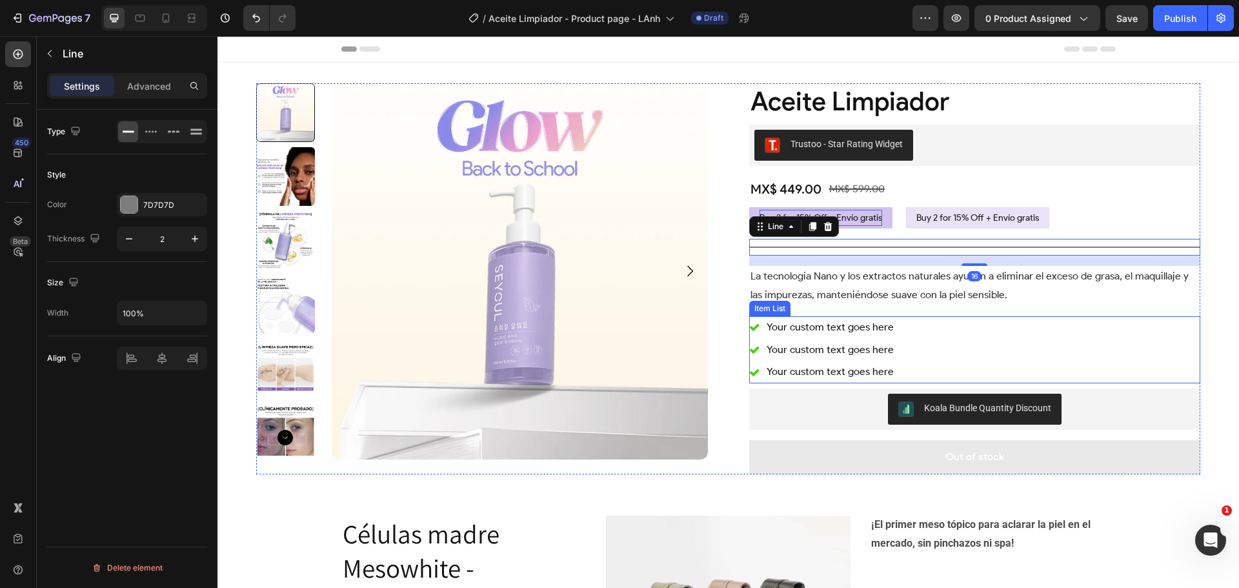
click at [1079, 320] on div "Your custom text goes here Your custom text goes here Your custom text goes here" at bounding box center [975, 349] width 452 height 67
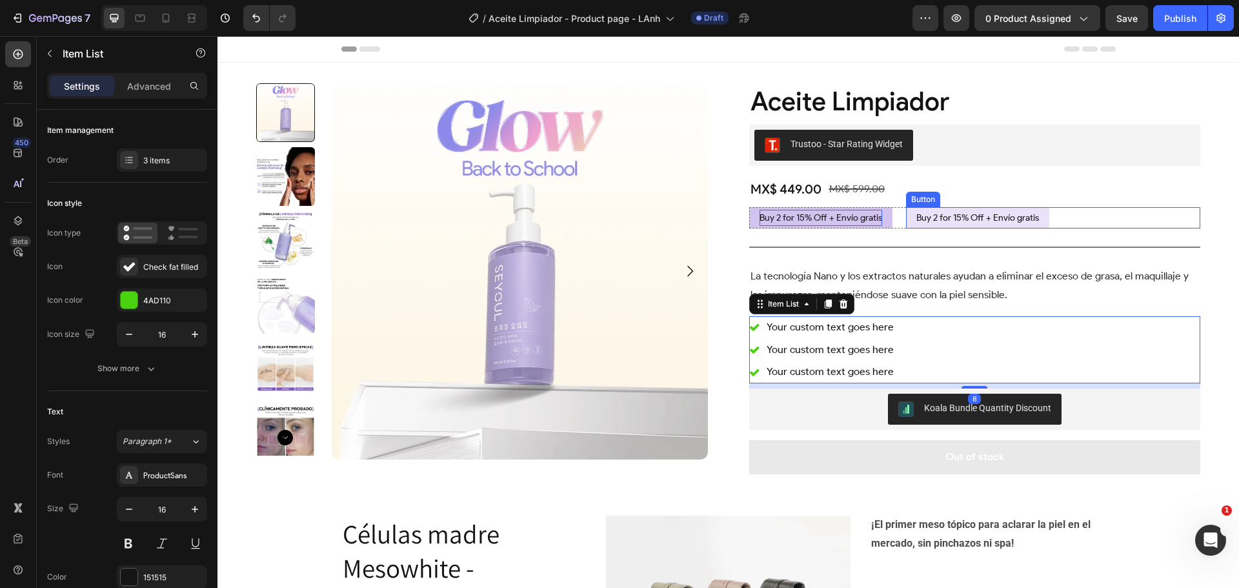
click at [1060, 222] on div "Buy 2 for 15% Off + Envío gratis Button" at bounding box center [1053, 217] width 294 height 21
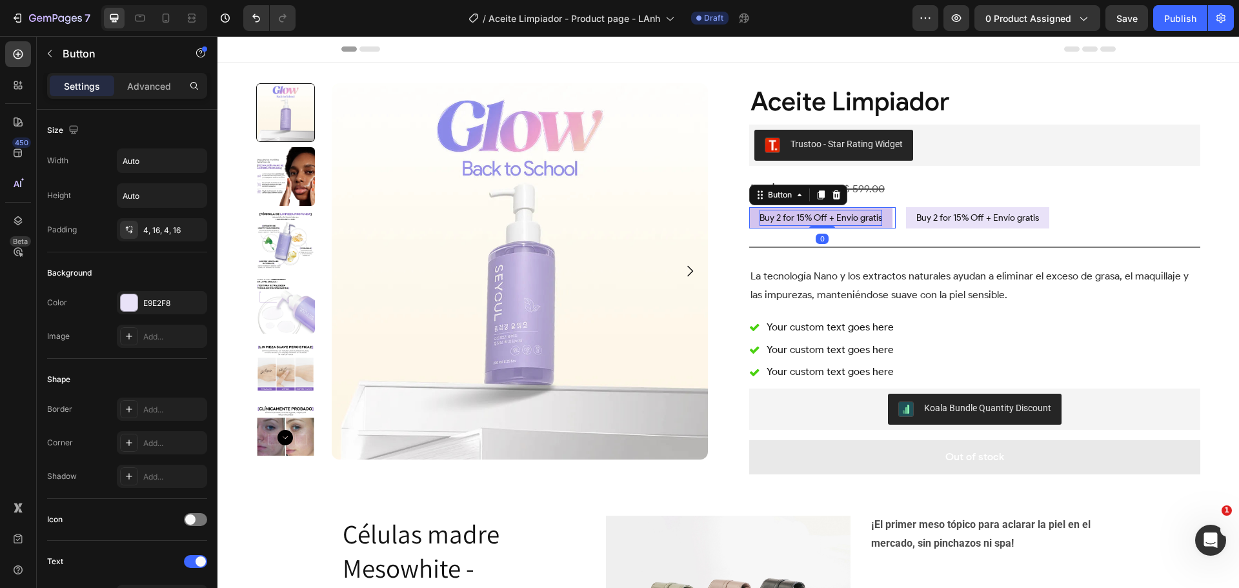
click at [887, 222] on div "Buy 2 for 15% Off + Envío gratis Button 0" at bounding box center [822, 217] width 147 height 21
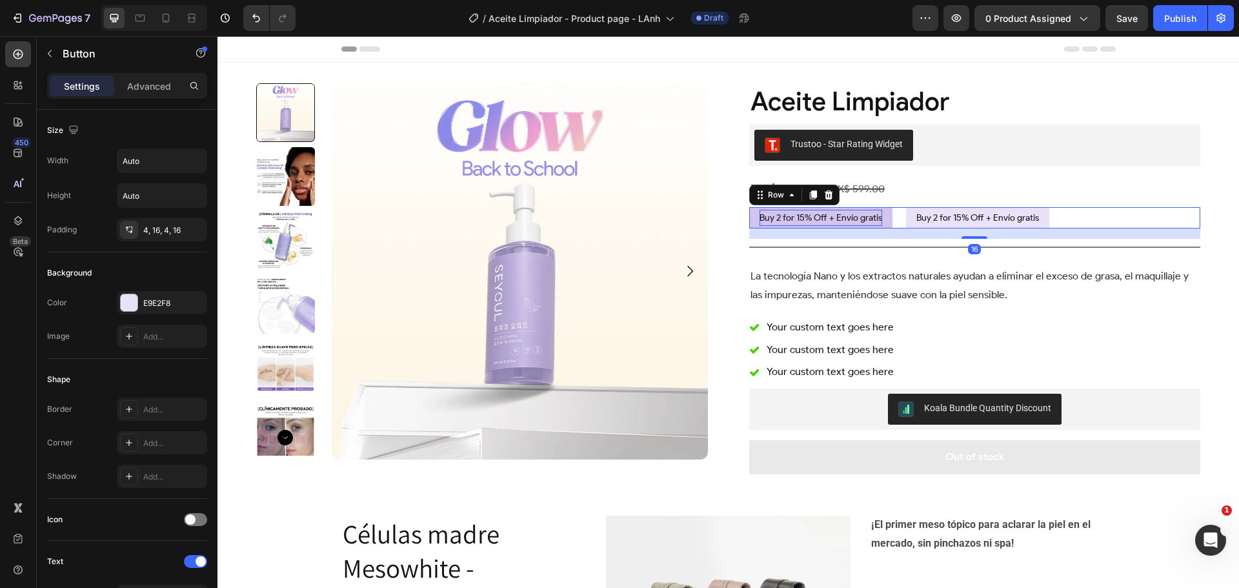
click at [891, 216] on div "Buy 2 for 15% Off + Envío gratis Button Buy 2 for 15% Off + Envío gratis Button…" at bounding box center [975, 217] width 452 height 21
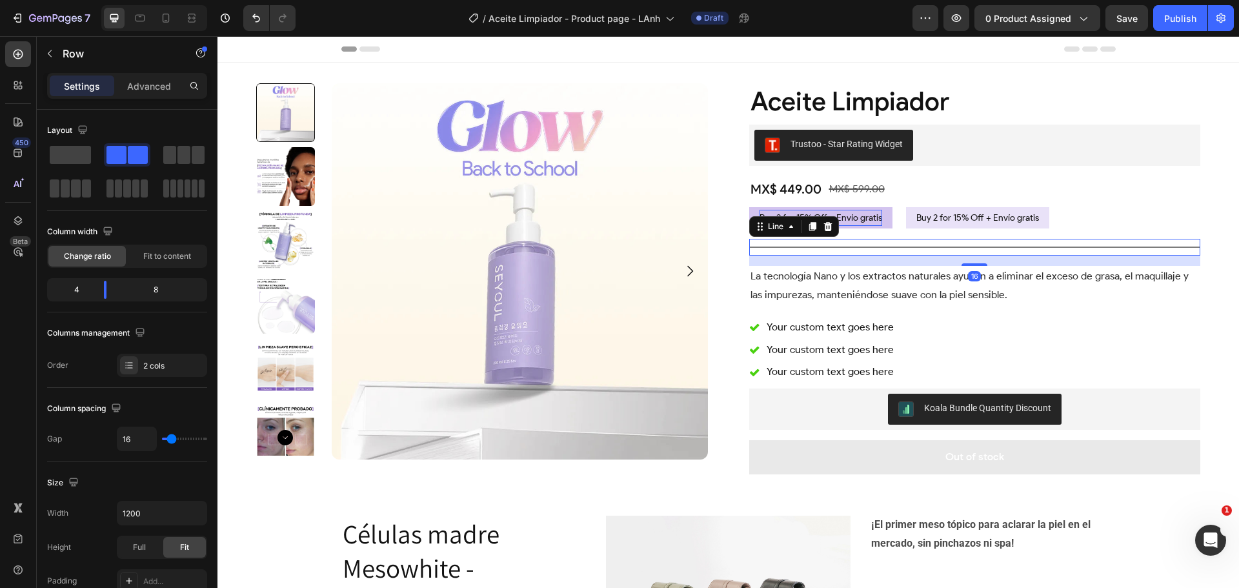
click at [932, 250] on div "Title Line 16" at bounding box center [975, 247] width 452 height 17
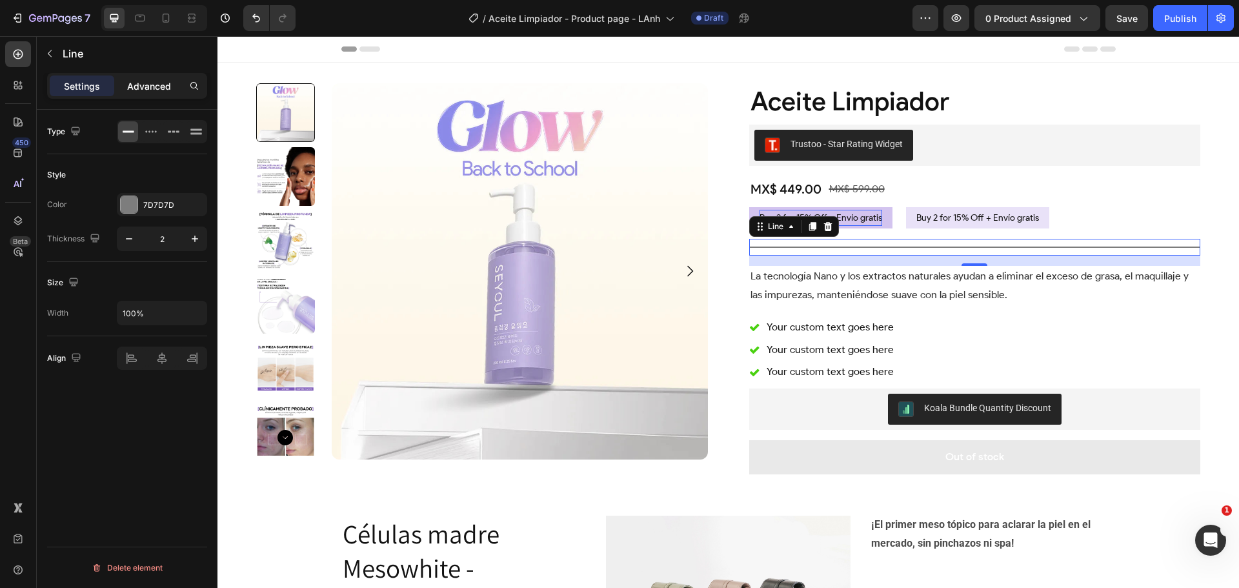
click at [151, 89] on p "Advanced" at bounding box center [149, 86] width 44 height 14
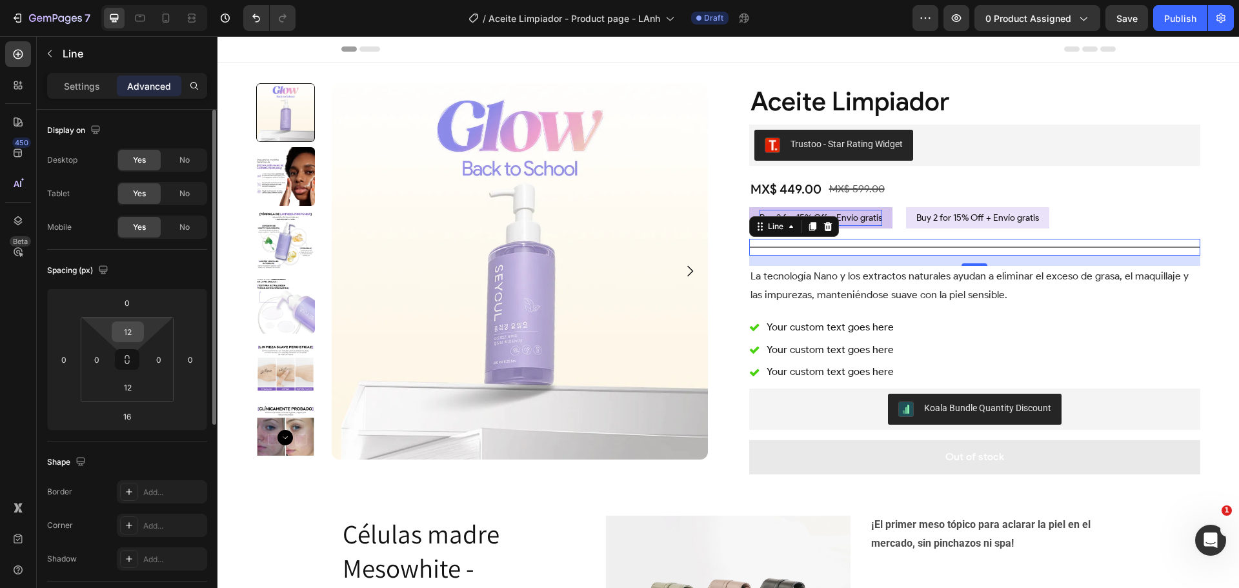
click at [128, 330] on input "12" at bounding box center [128, 331] width 26 height 19
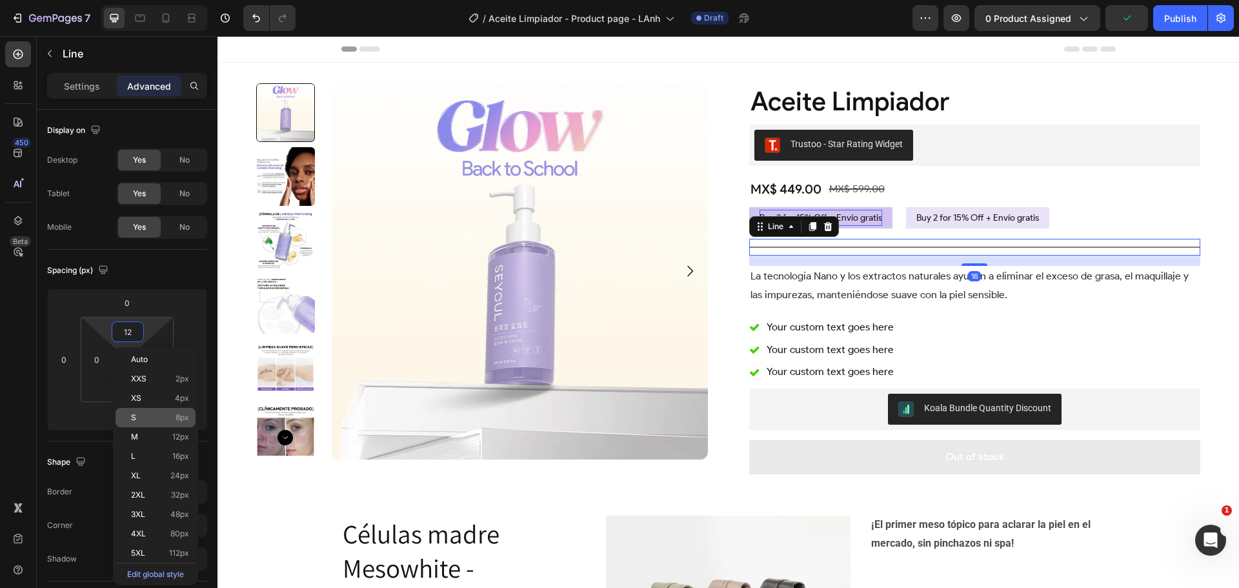
click at [155, 421] on p "S 8px" at bounding box center [160, 417] width 58 height 9
type input "8"
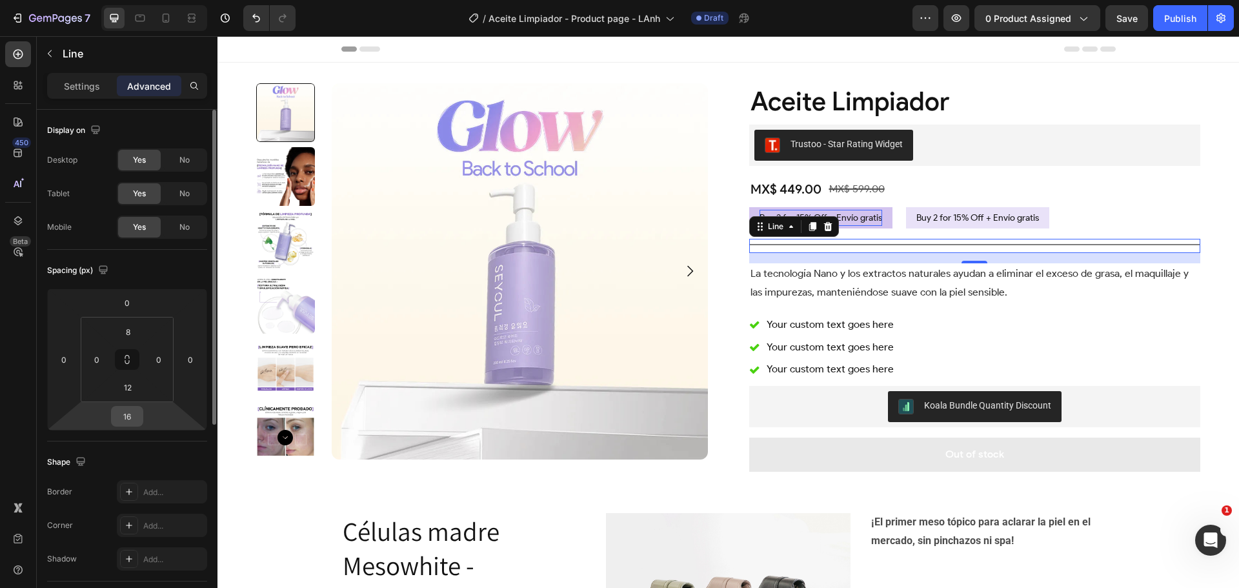
click at [131, 416] on input "16" at bounding box center [127, 415] width 26 height 19
click at [131, 386] on input "12" at bounding box center [128, 386] width 26 height 19
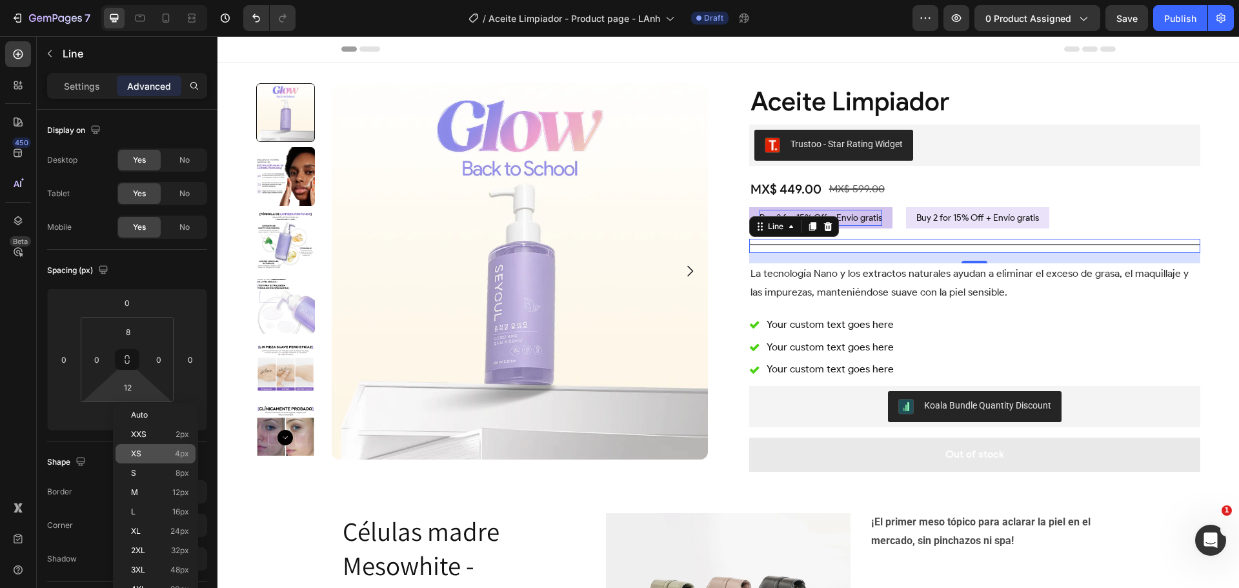
click at [153, 448] on div "XS 4px" at bounding box center [155, 453] width 80 height 19
type input "4"
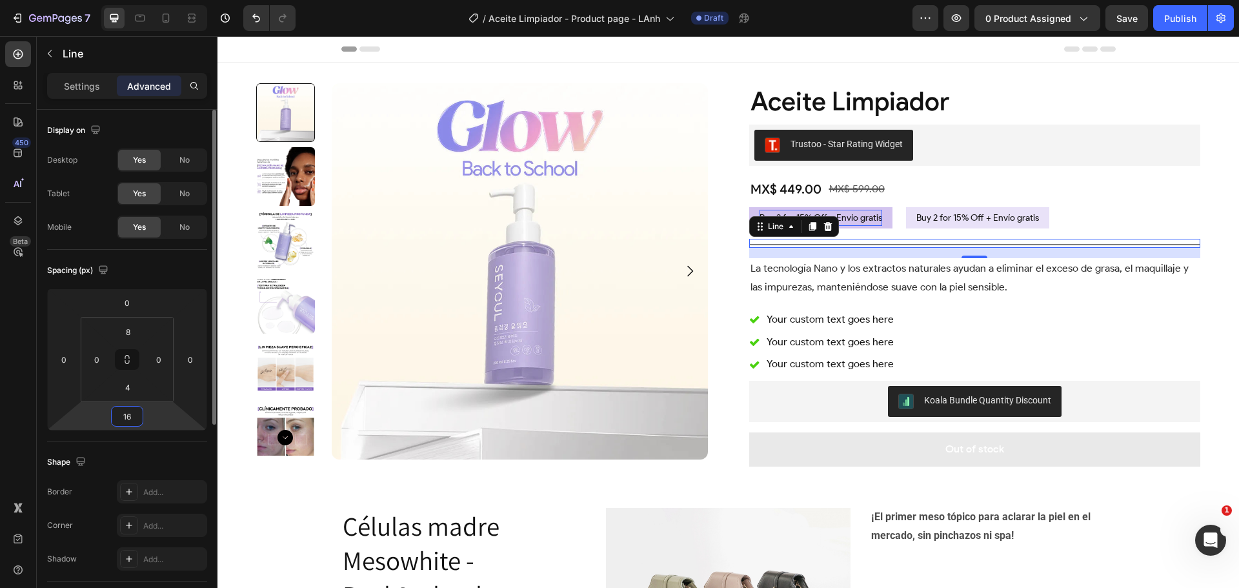
click at [133, 416] on input "16" at bounding box center [127, 415] width 26 height 19
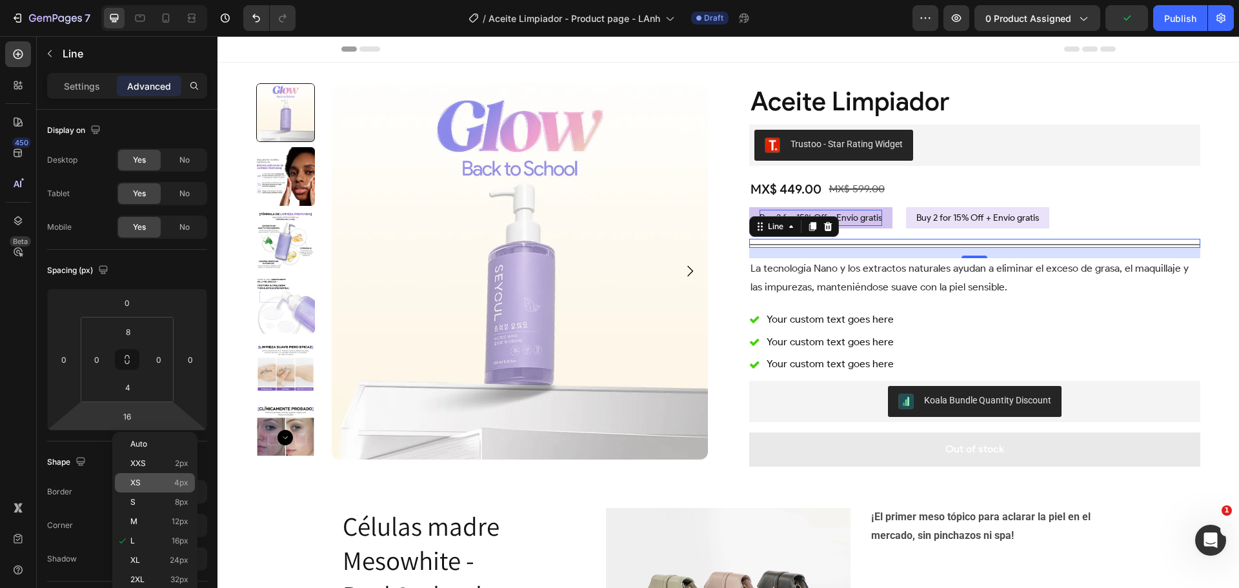
click at [160, 479] on p "XS 4px" at bounding box center [159, 482] width 58 height 9
type input "4"
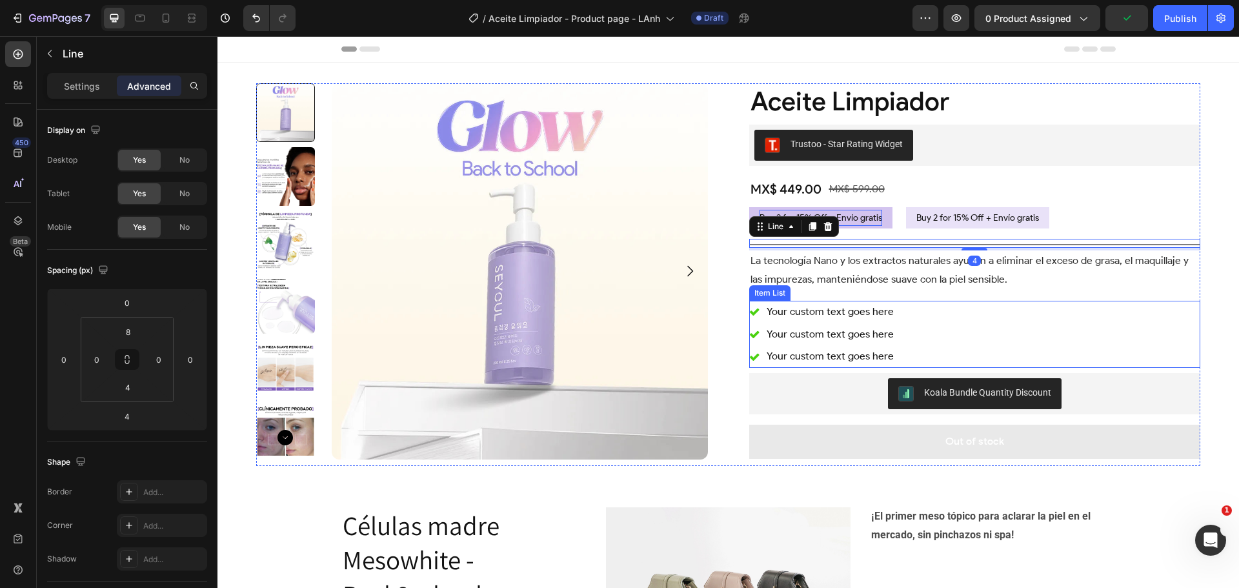
click at [1165, 305] on div "Your custom text goes here Your custom text goes here Your custom text goes here" at bounding box center [975, 334] width 452 height 67
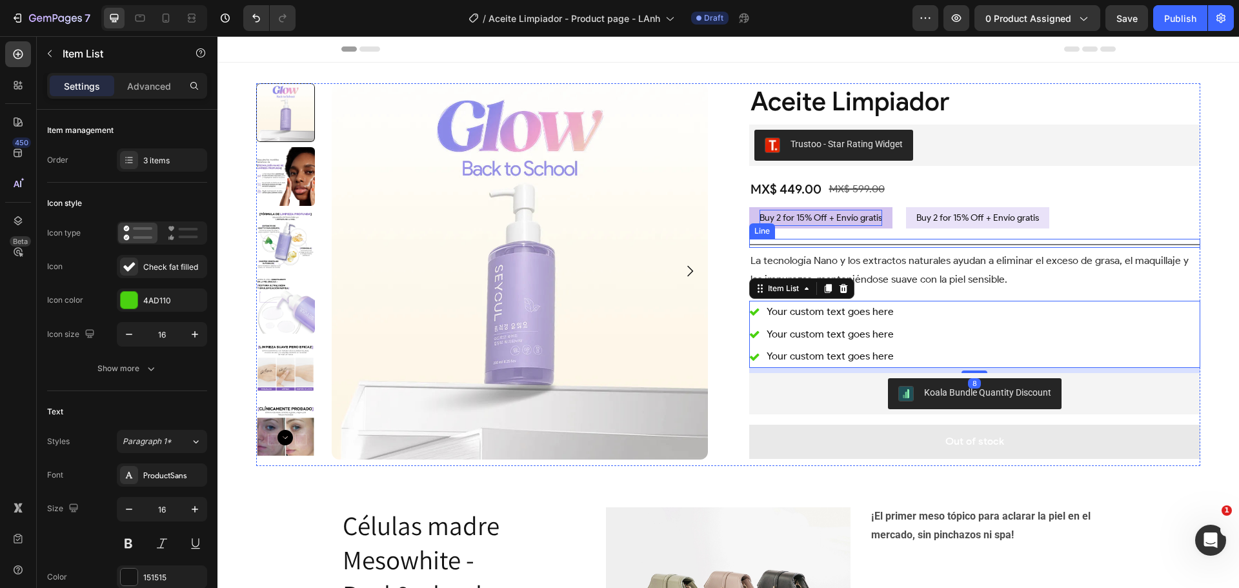
click at [1012, 242] on div "Title Line" at bounding box center [975, 243] width 452 height 9
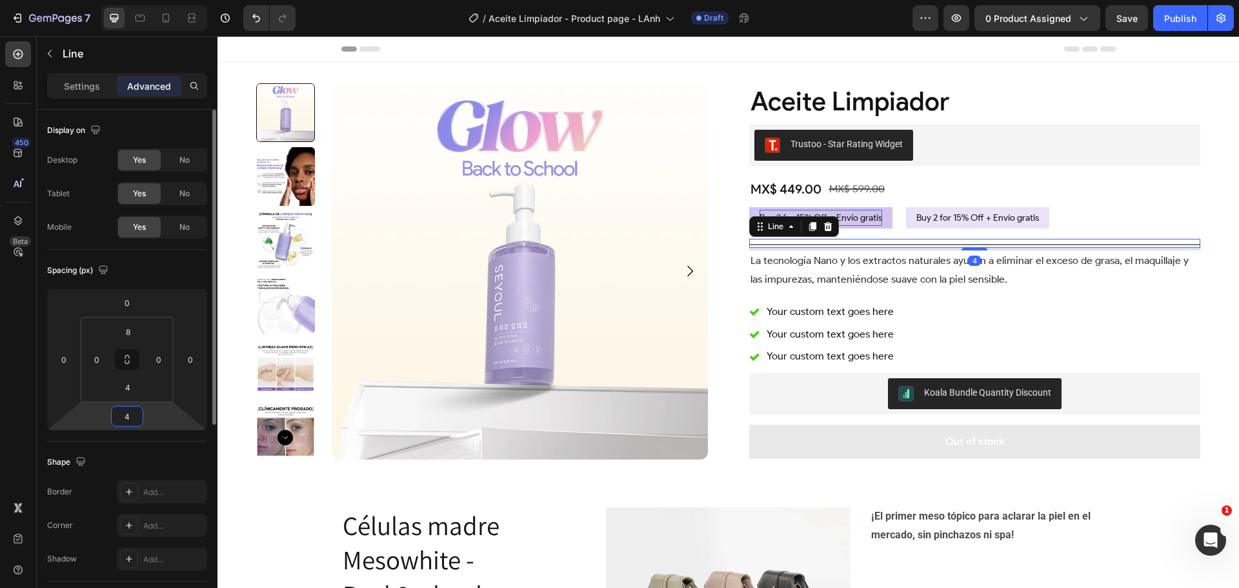
click at [127, 422] on input "4" at bounding box center [127, 415] width 26 height 19
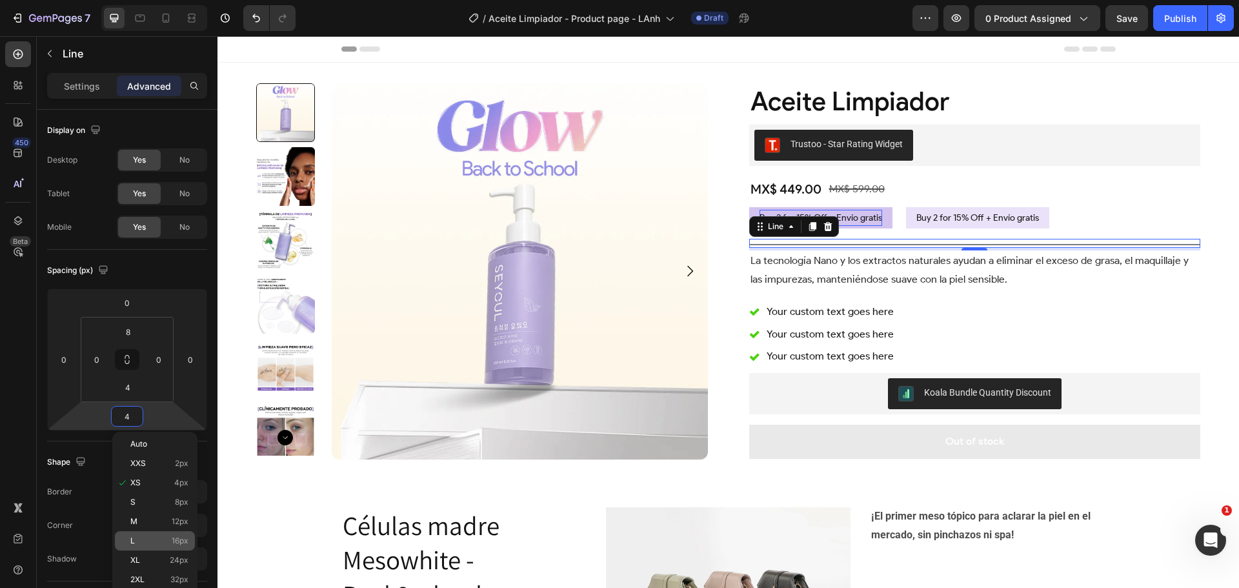
click at [169, 541] on p "L 16px" at bounding box center [159, 540] width 58 height 9
type input "16"
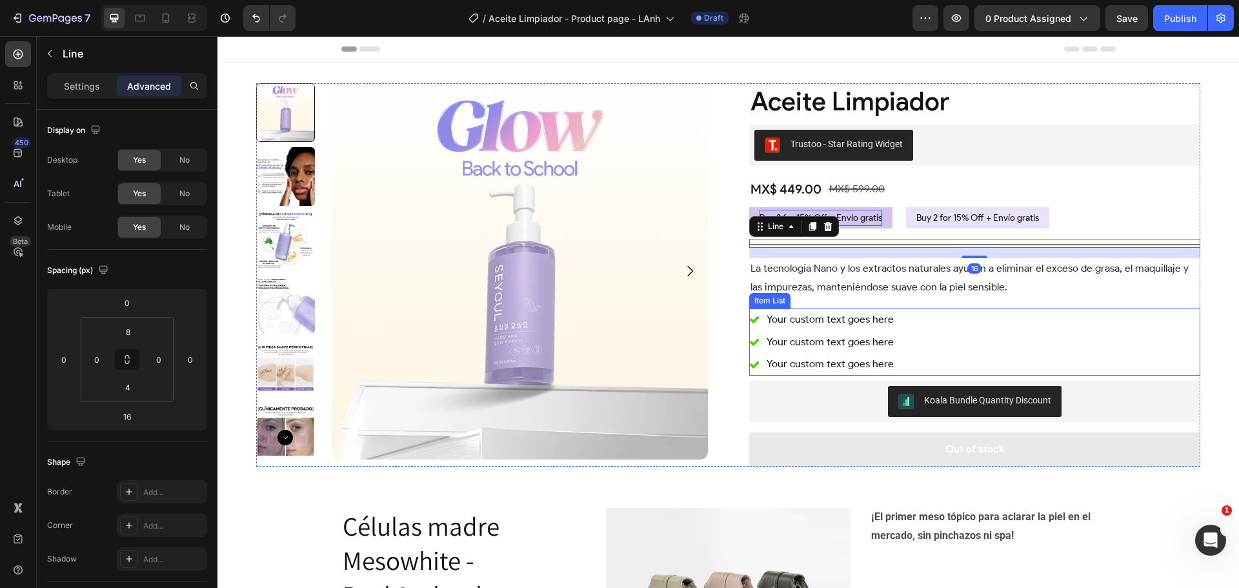
click at [1114, 315] on div "Your custom text goes here Your custom text goes here Your custom text goes here" at bounding box center [975, 341] width 452 height 67
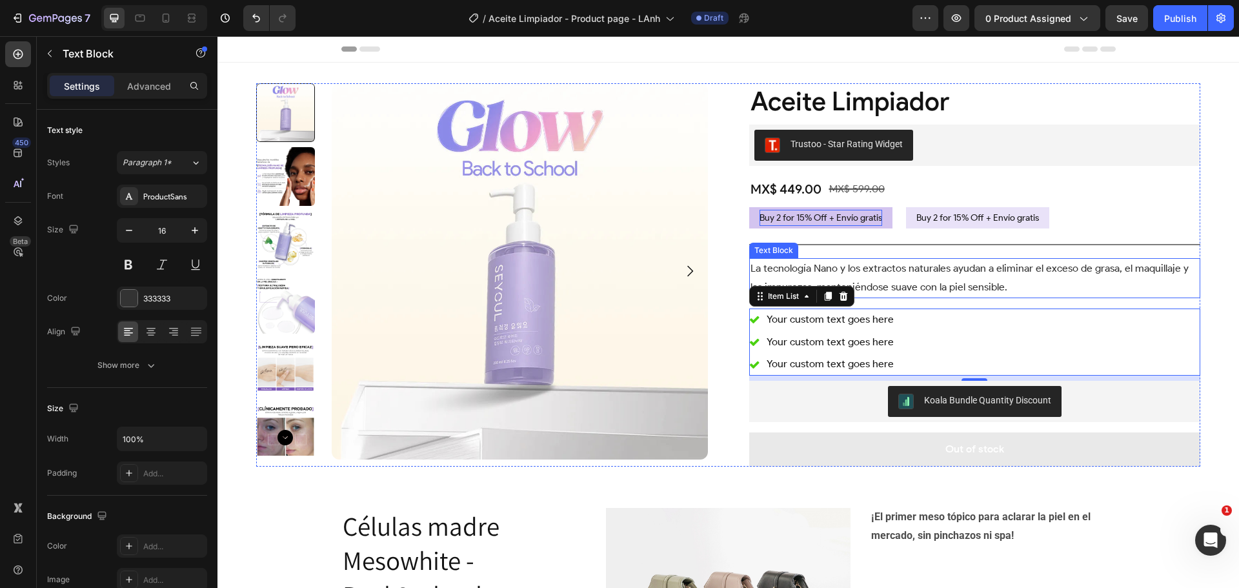
click at [884, 272] on p "La tecnología Nano y los extractos naturales ayudan a eliminar el exceso de gra…" at bounding box center [974, 277] width 449 height 37
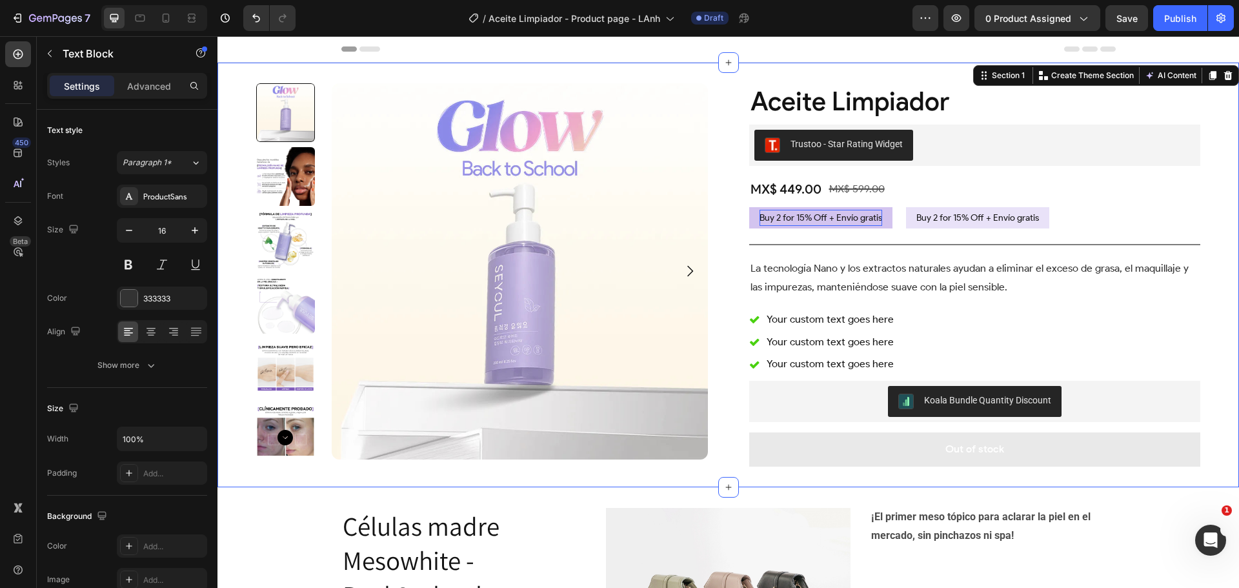
click at [248, 76] on div "Product Images Aceite Limpiador Product Title Trustoo - Star Rating Widget Trus…" at bounding box center [727, 275] width 1021 height 425
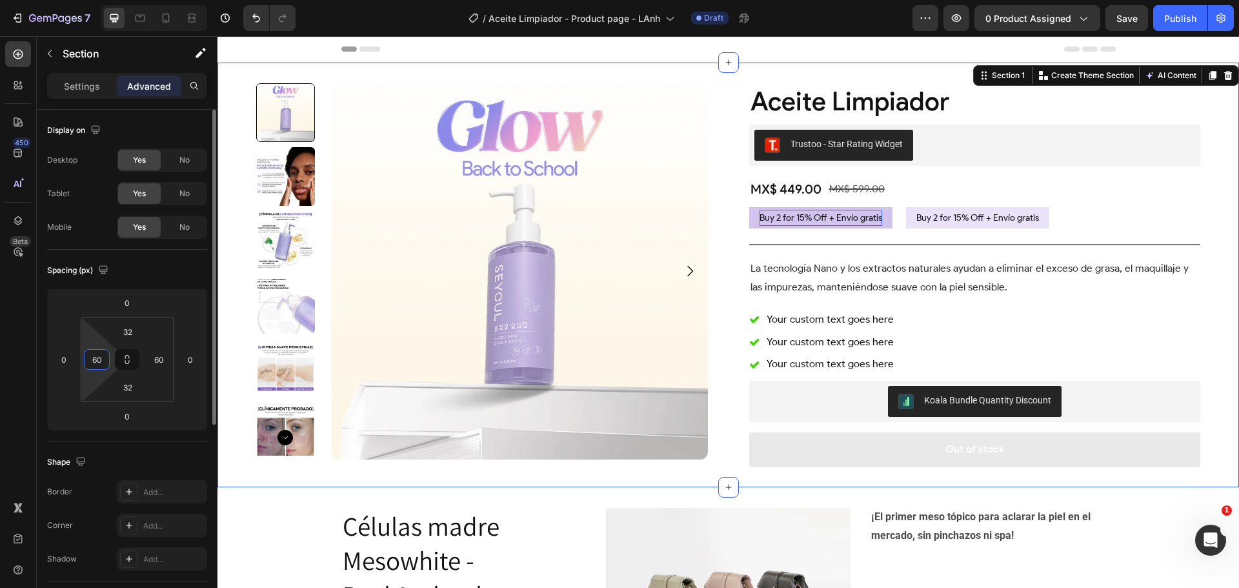
click at [102, 359] on input "60" at bounding box center [96, 359] width 19 height 19
type input "0"
click at [168, 361] on input "60" at bounding box center [158, 359] width 19 height 19
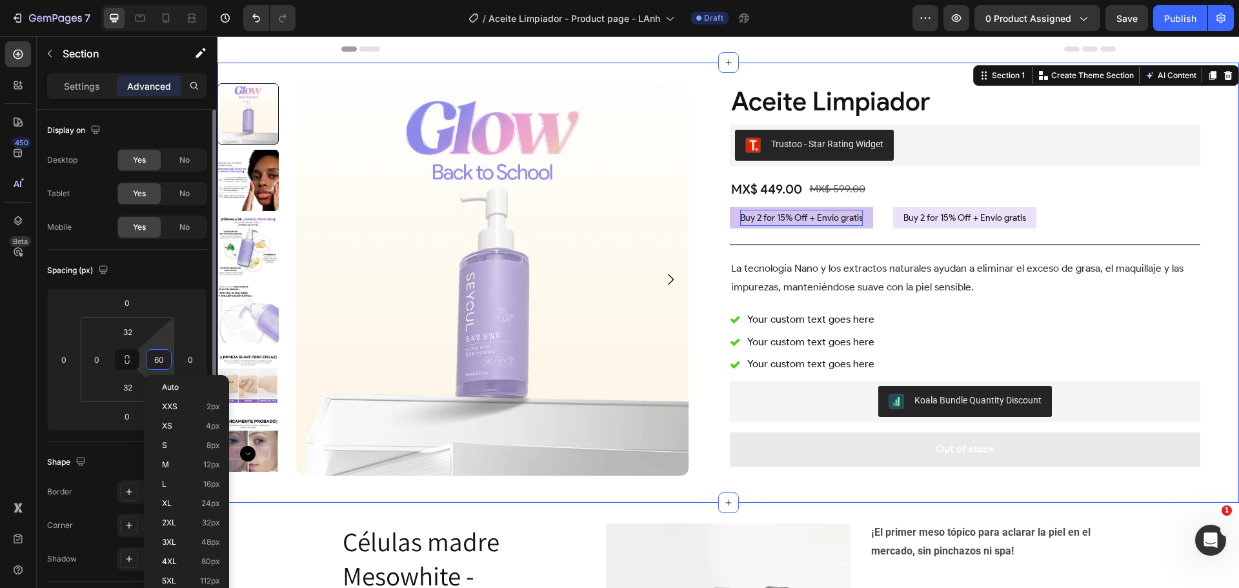
type input "0"
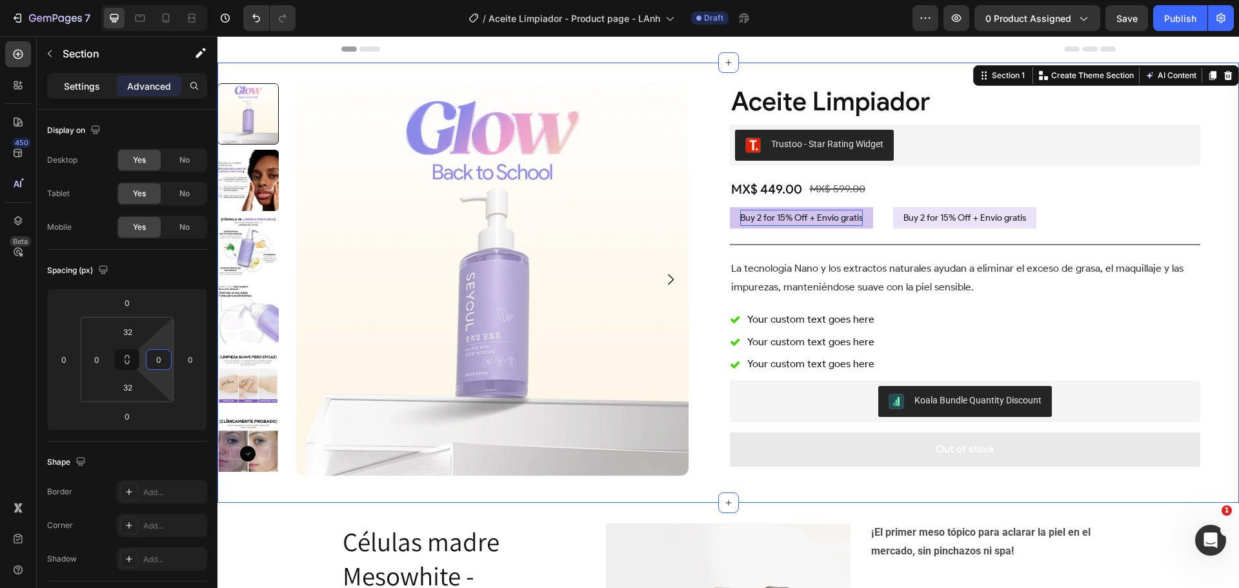
click at [63, 82] on div "Settings" at bounding box center [82, 85] width 65 height 21
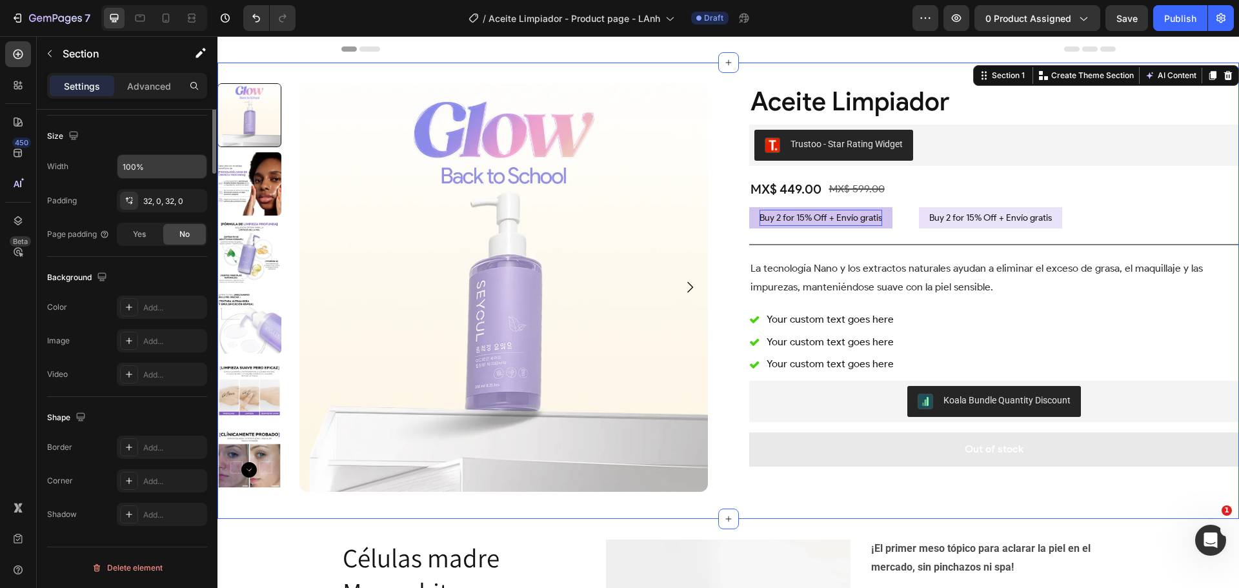
scroll to position [0, 0]
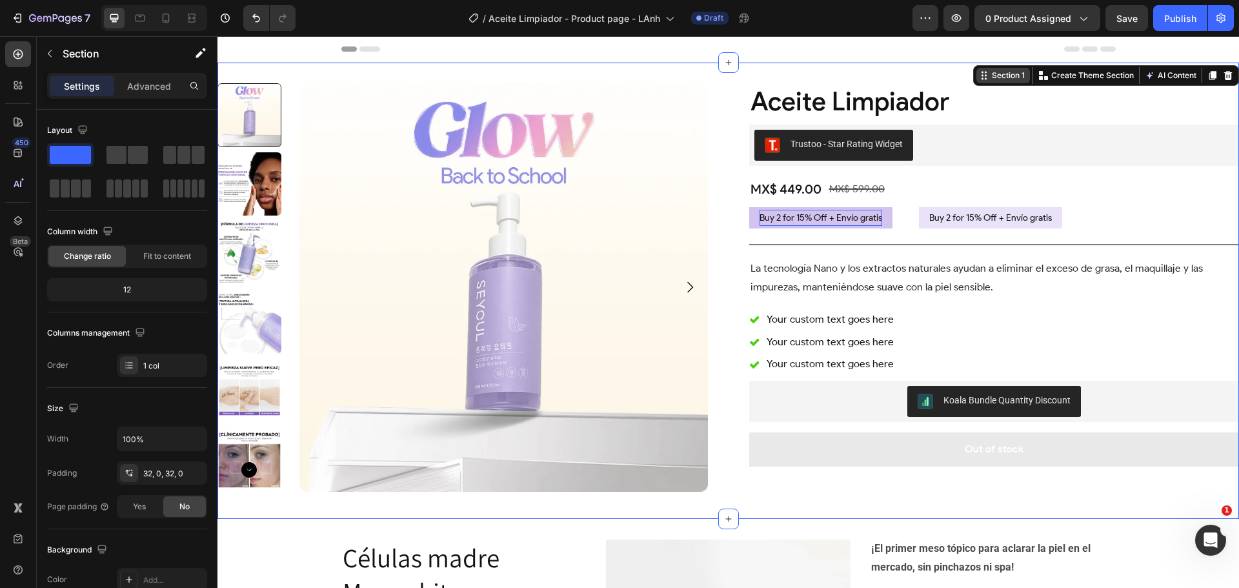
click at [989, 74] on div "Section 1" at bounding box center [1008, 76] width 38 height 12
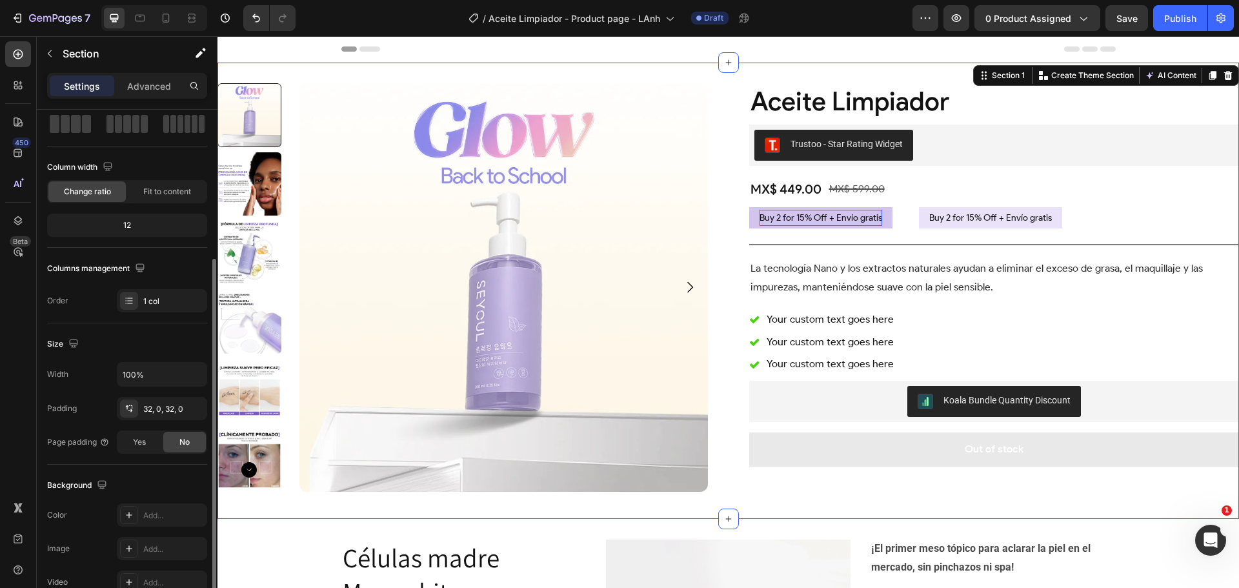
scroll to position [129, 0]
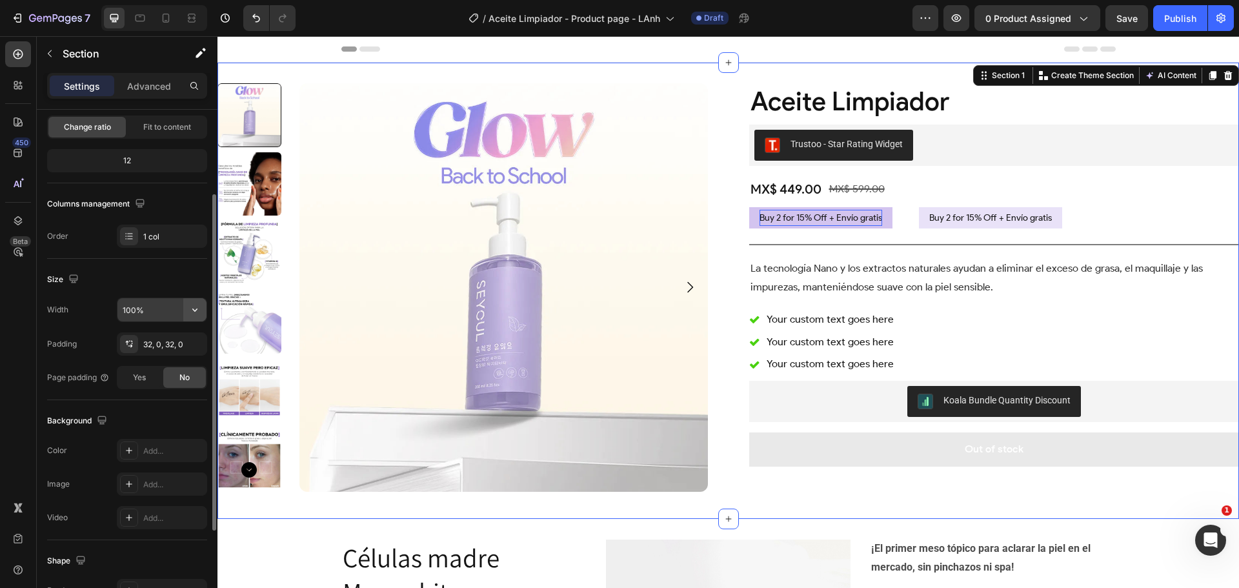
click at [194, 306] on icon "button" at bounding box center [194, 309] width 13 height 13
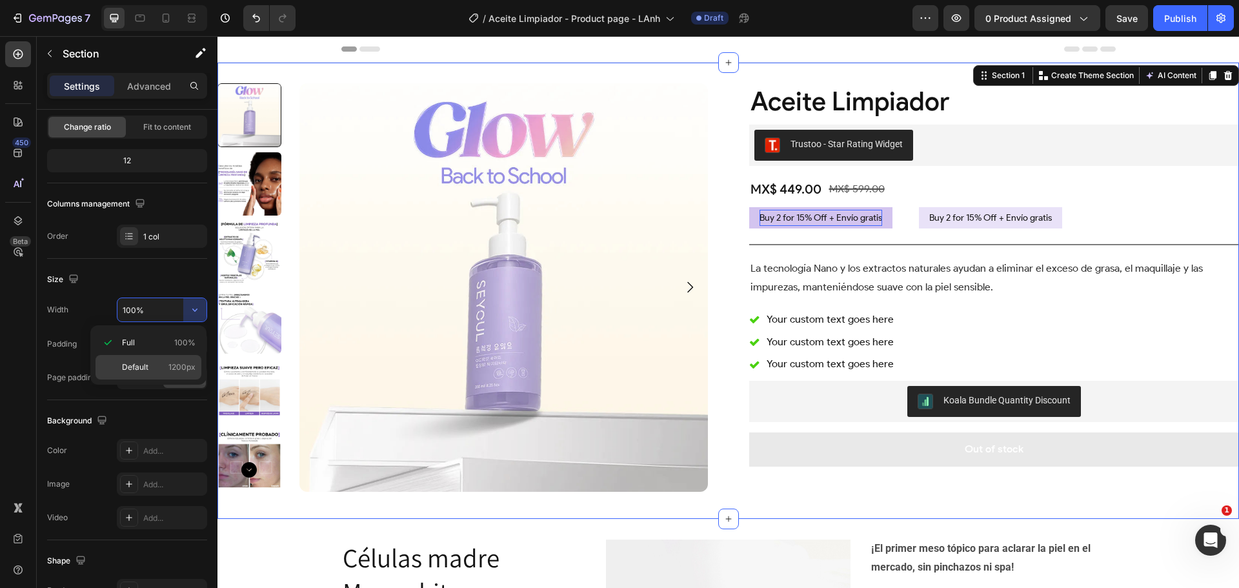
click at [178, 359] on div "Default 1200px" at bounding box center [148, 367] width 106 height 25
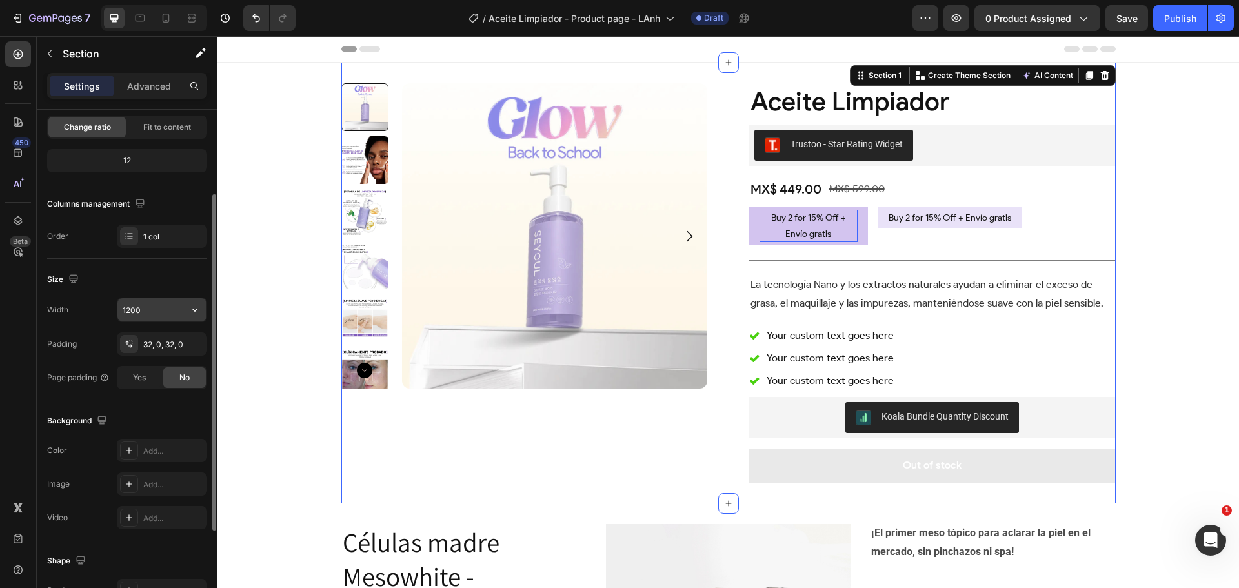
click at [151, 307] on input "1200" at bounding box center [161, 309] width 89 height 23
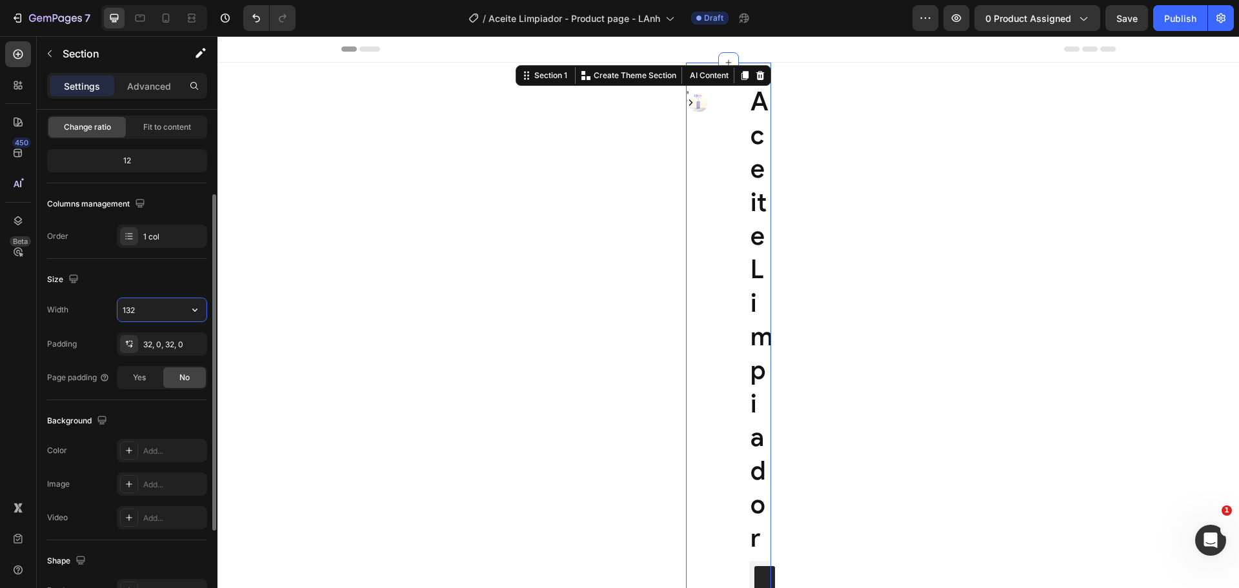
type input "1320"
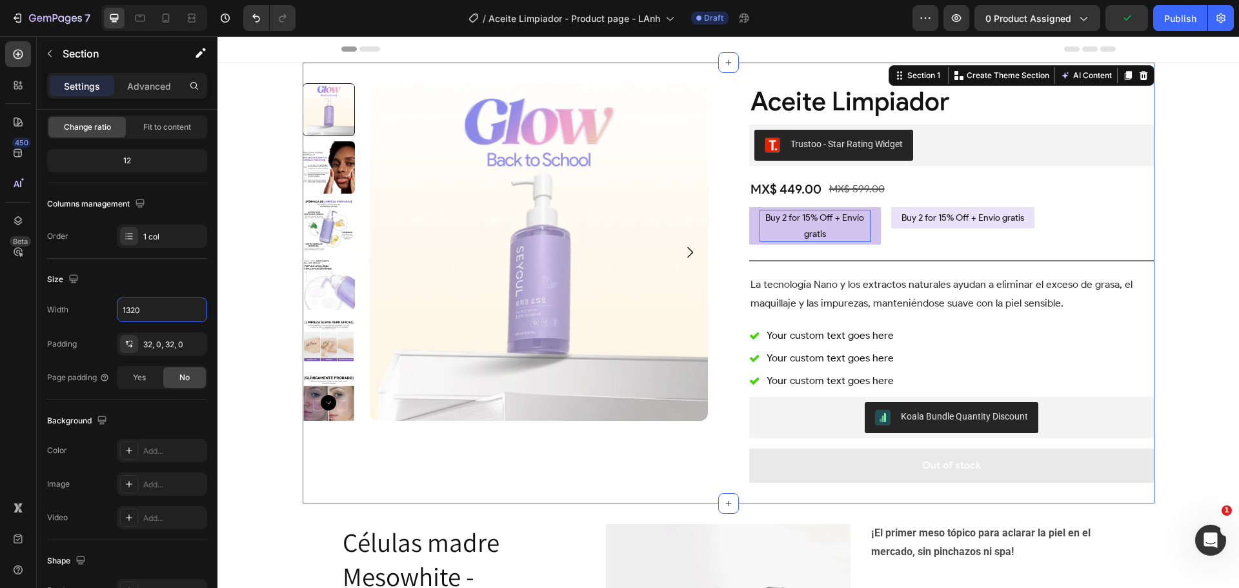
click at [250, 299] on div "Product Images Aceite Limpiador Product Title Trustoo - Star Rating Widget Trus…" at bounding box center [727, 427] width 1021 height 729
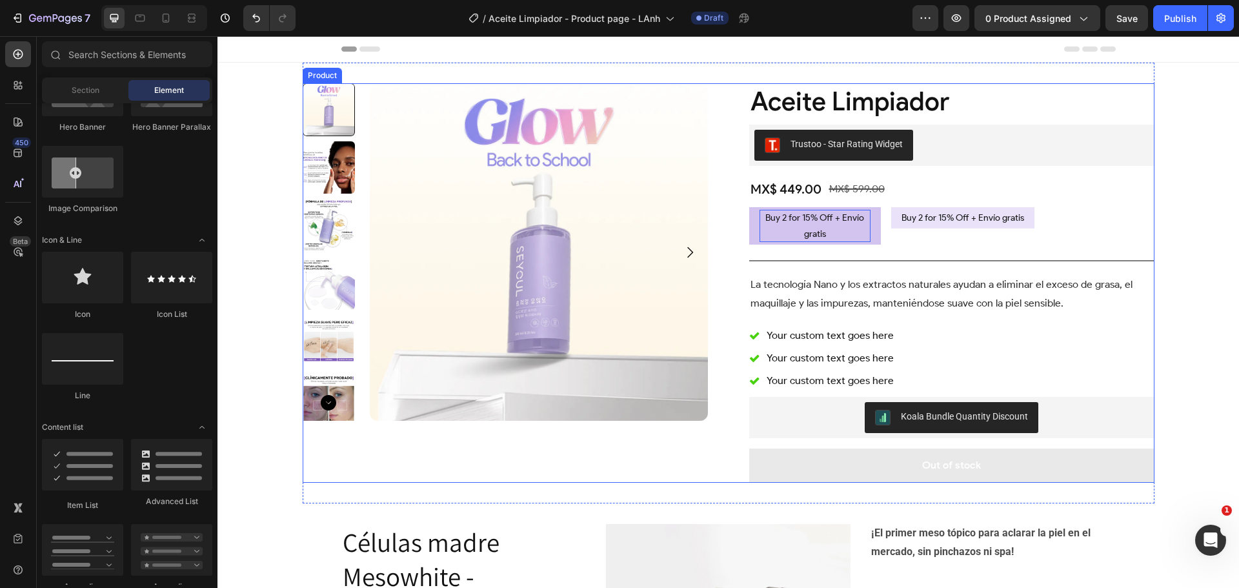
click at [706, 124] on div "Product Images Aceite Limpiador Product Title Trustoo - Star Rating Widget Trus…" at bounding box center [729, 282] width 852 height 399
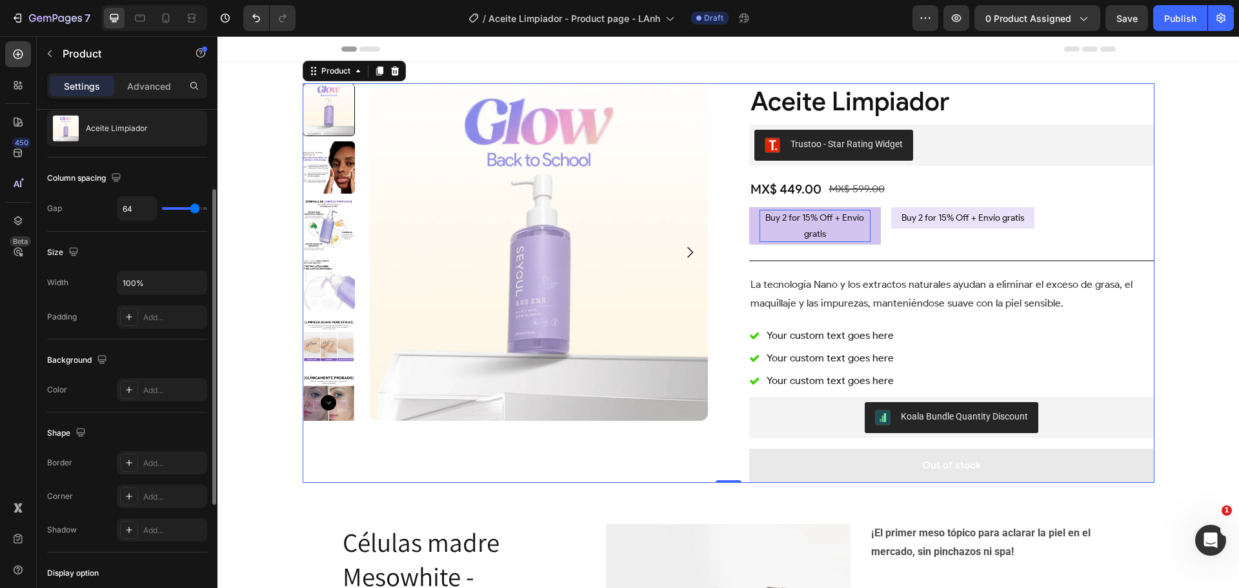
scroll to position [0, 0]
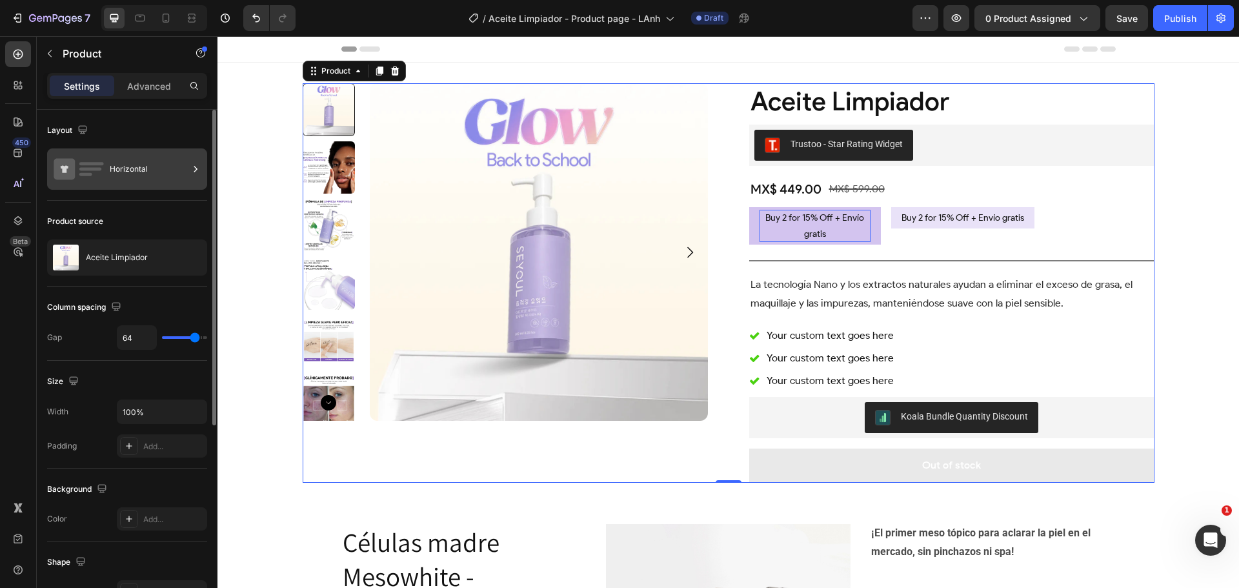
click at [130, 168] on div "Horizontal" at bounding box center [149, 169] width 79 height 30
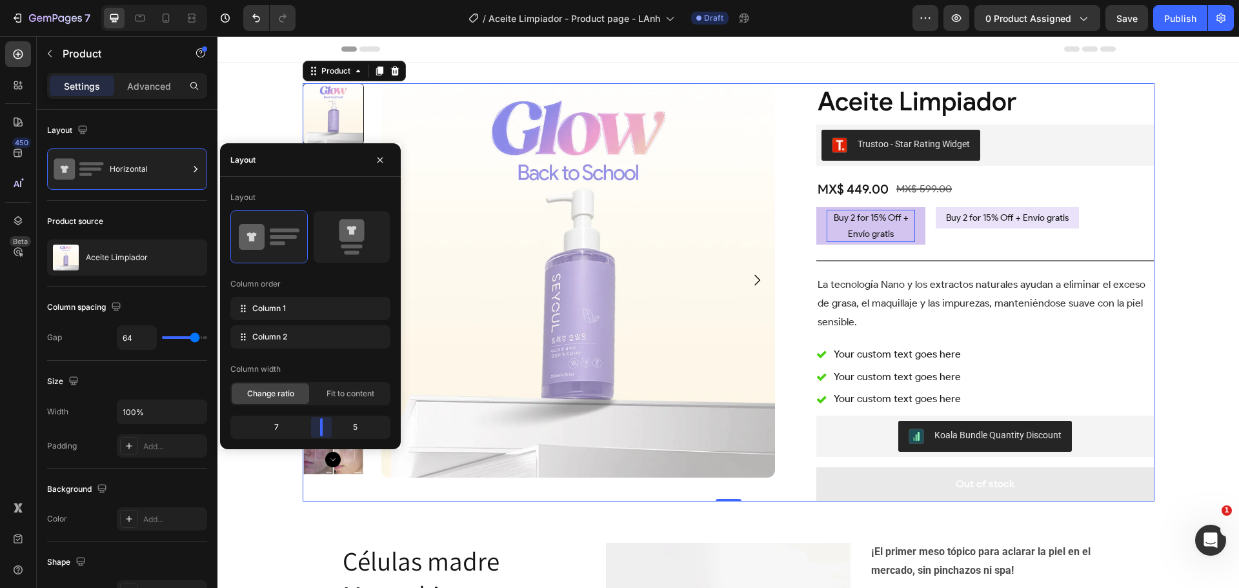
drag, startPoint x: 306, startPoint y: 426, endPoint x: 323, endPoint y: 426, distance: 16.8
click at [323, 0] on body "7 Version history / Aceite Limpiador - Product page - LAnh Draft Preview 0 prod…" at bounding box center [619, 0] width 1239 height 0
click at [786, 159] on div "Product Images Aceite Limpiador Product Title Trustoo - Star Rating Widget Trus…" at bounding box center [729, 292] width 852 height 418
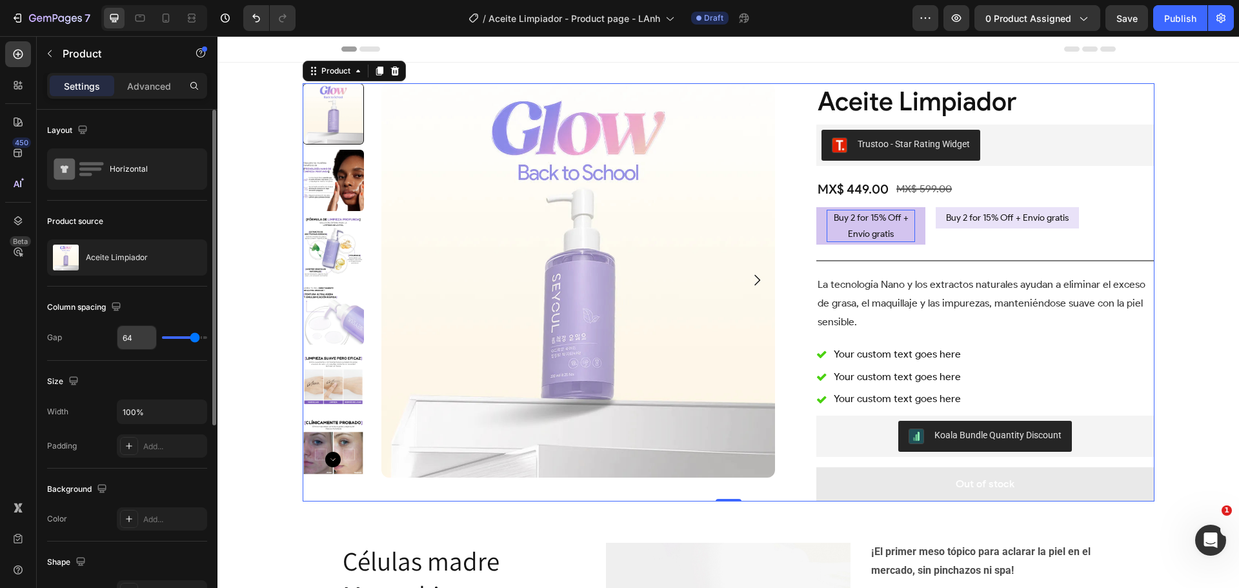
click at [138, 340] on input "64" at bounding box center [136, 337] width 39 height 23
type input "4"
type input "48"
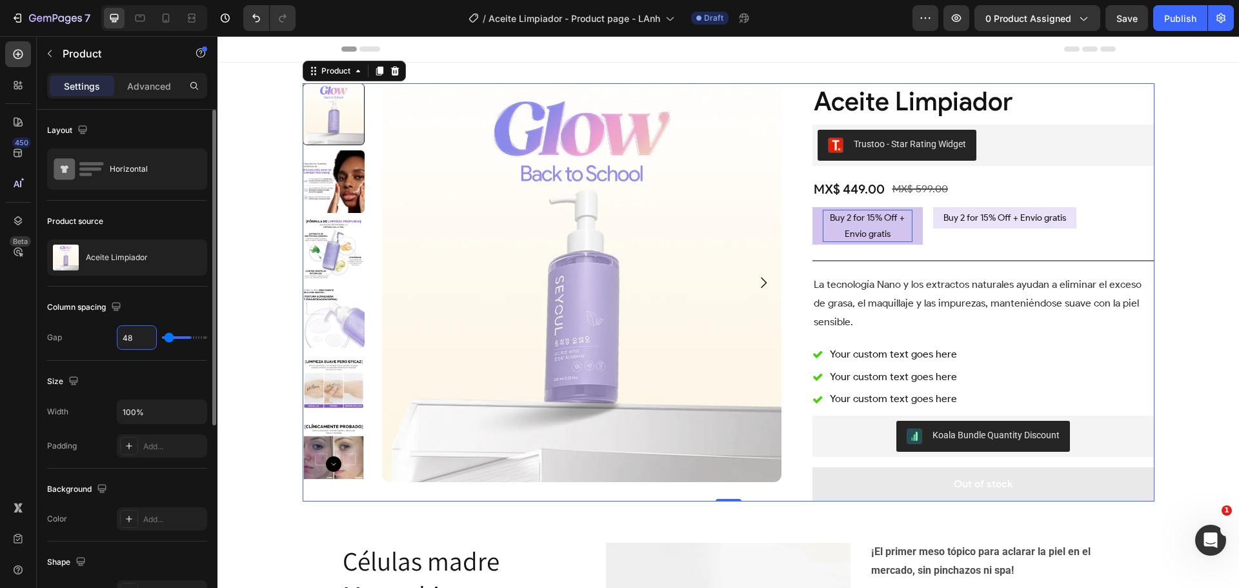
type input "48"
click at [1188, 274] on div "Product Images Aceite Limpiador Product Title Trustoo - Star Rating Widget Trus…" at bounding box center [727, 437] width 1021 height 748
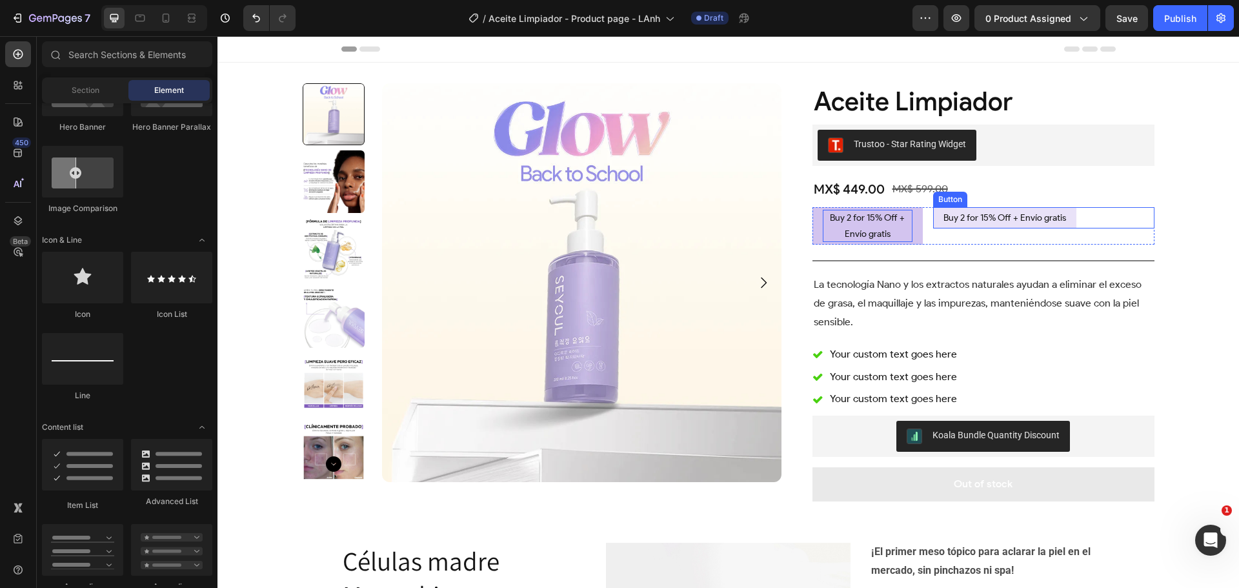
click at [1094, 216] on div "Buy 2 for 15% Off + Envío gratis Button" at bounding box center [1043, 217] width 221 height 21
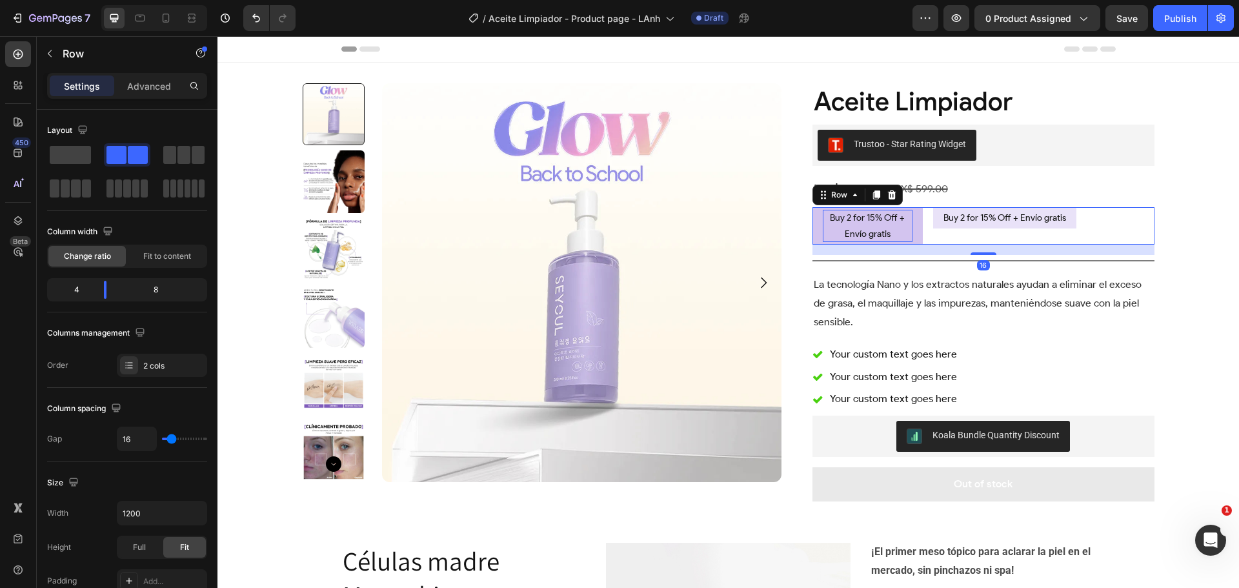
click at [1002, 243] on div "Buy 2 for 15% Off + Envío gratis Button" at bounding box center [1043, 225] width 221 height 37
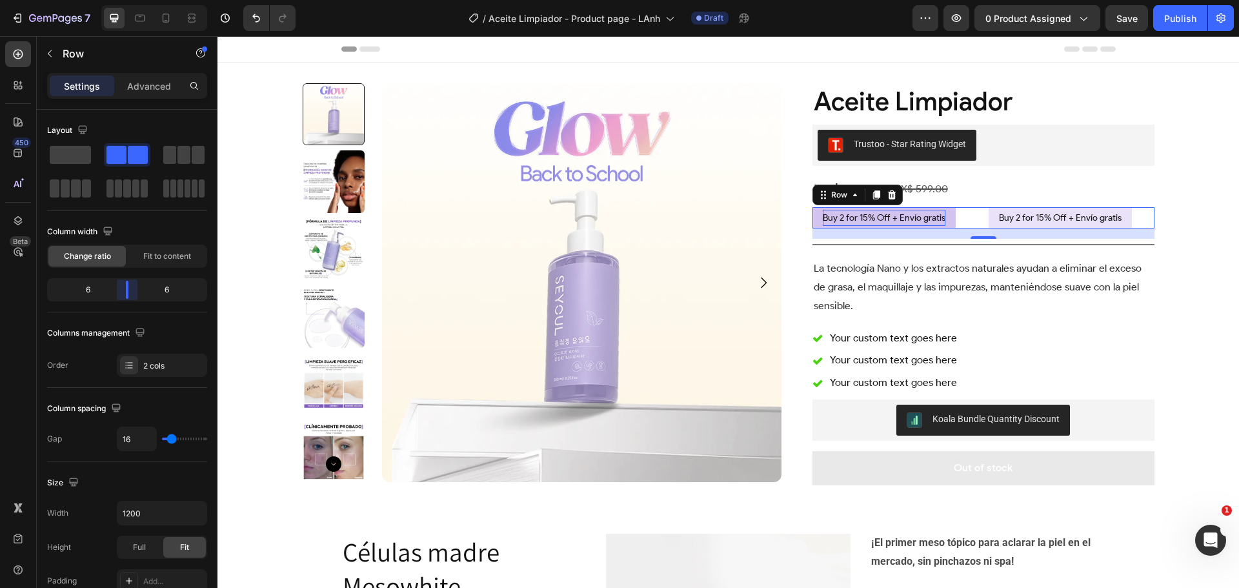
drag, startPoint x: 103, startPoint y: 290, endPoint x: 124, endPoint y: 292, distance: 20.7
click at [124, 0] on body "7 Version history / Aceite Limpiador - Product page - LAnh Draft Preview 0 prod…" at bounding box center [619, 0] width 1239 height 0
click at [970, 216] on div "Buy 2 for 15% Off + Envío gratis Button" at bounding box center [895, 217] width 166 height 21
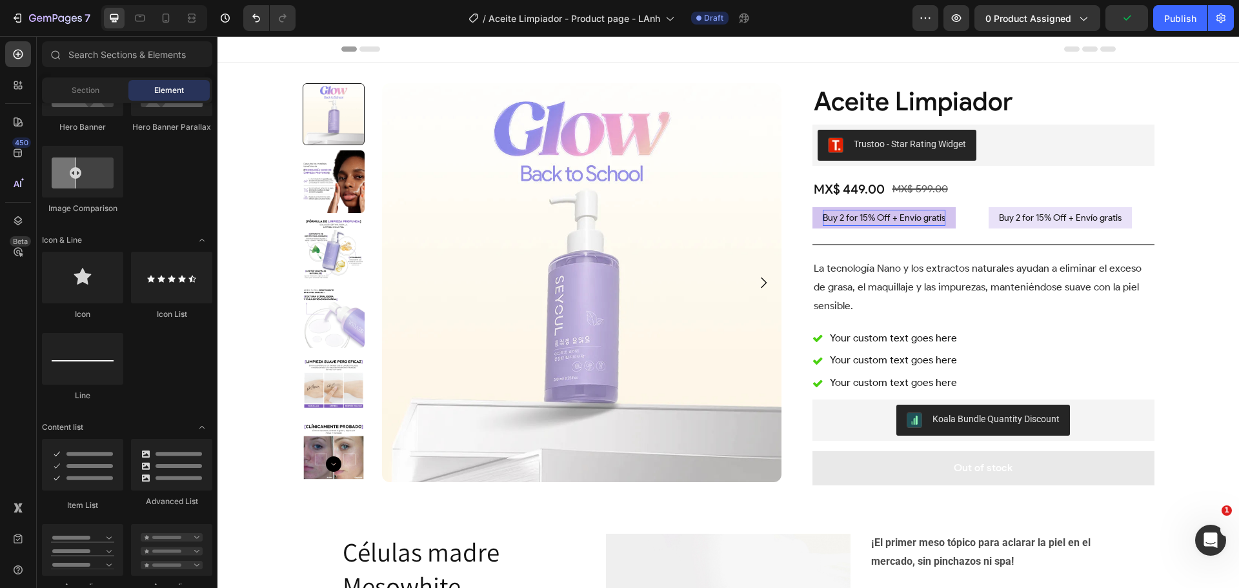
click at [1187, 221] on div "Product Images Aceite Limpiador Product Title Trustoo - Star Rating Widget Trus…" at bounding box center [727, 432] width 1021 height 739
click at [965, 211] on div "Buy 2 for 15% Off + Envío gratis Button" at bounding box center [895, 217] width 166 height 21
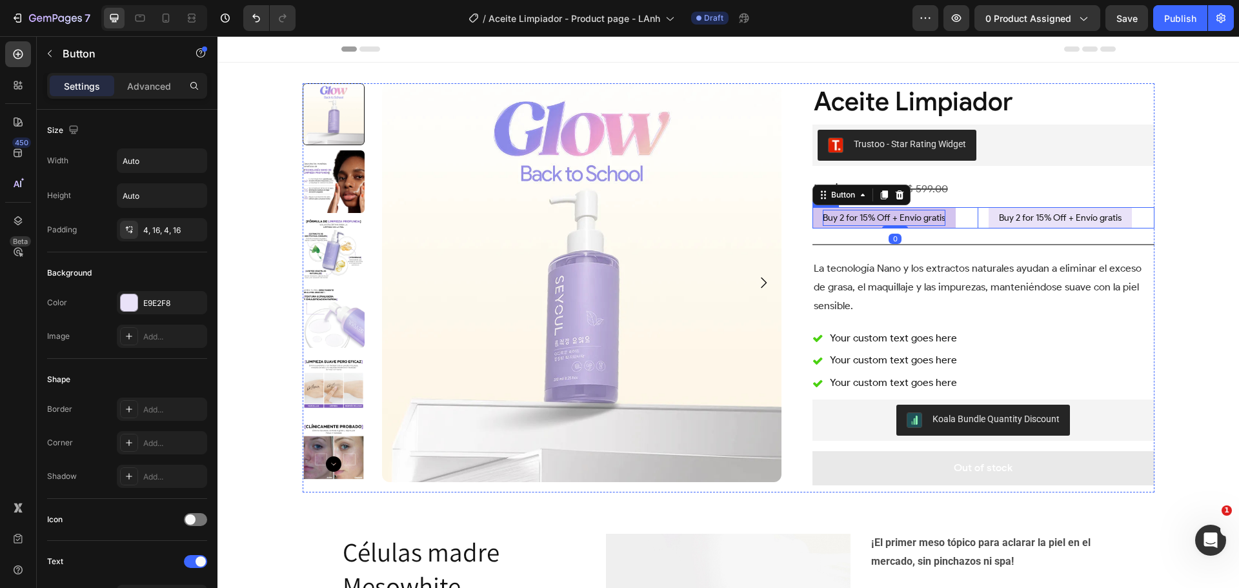
click at [976, 215] on div "Buy 2 for 15% Off + Envío gratis Button 0 Buy 2 for 15% Off + Envío gratis Butt…" at bounding box center [983, 217] width 342 height 21
click at [967, 215] on div "Buy 2 for 15% Off + Envío gratis Button" at bounding box center [895, 217] width 166 height 21
click at [980, 215] on div "Buy 2 for 15% Off + Envío gratis Button 0 Buy 2 for 15% Off + Envío gratis Butt…" at bounding box center [983, 217] width 342 height 21
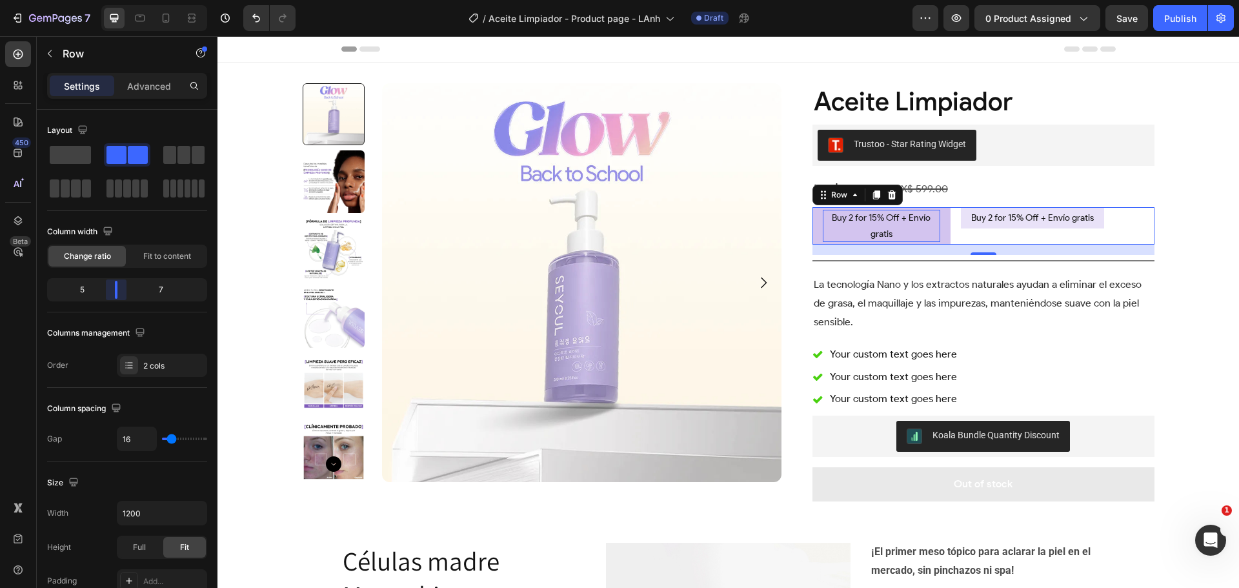
drag, startPoint x: 123, startPoint y: 290, endPoint x: 21, endPoint y: 254, distance: 108.2
click at [118, 0] on body "7 Version history / Aceite Limpiador - Product page - LAnh Draft Preview 0 prod…" at bounding box center [619, 0] width 1239 height 0
click at [939, 222] on button "Buy 2 for 15% Off + Envío gratis" at bounding box center [881, 225] width 138 height 37
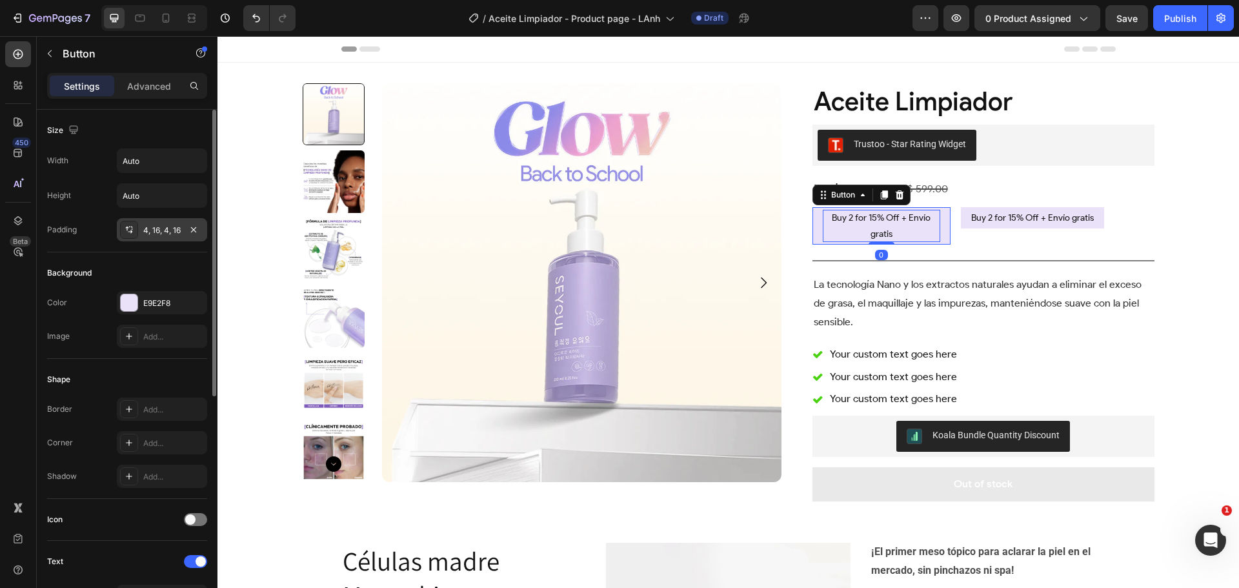
click at [157, 230] on div "4, 16, 4, 16" at bounding box center [161, 231] width 37 height 12
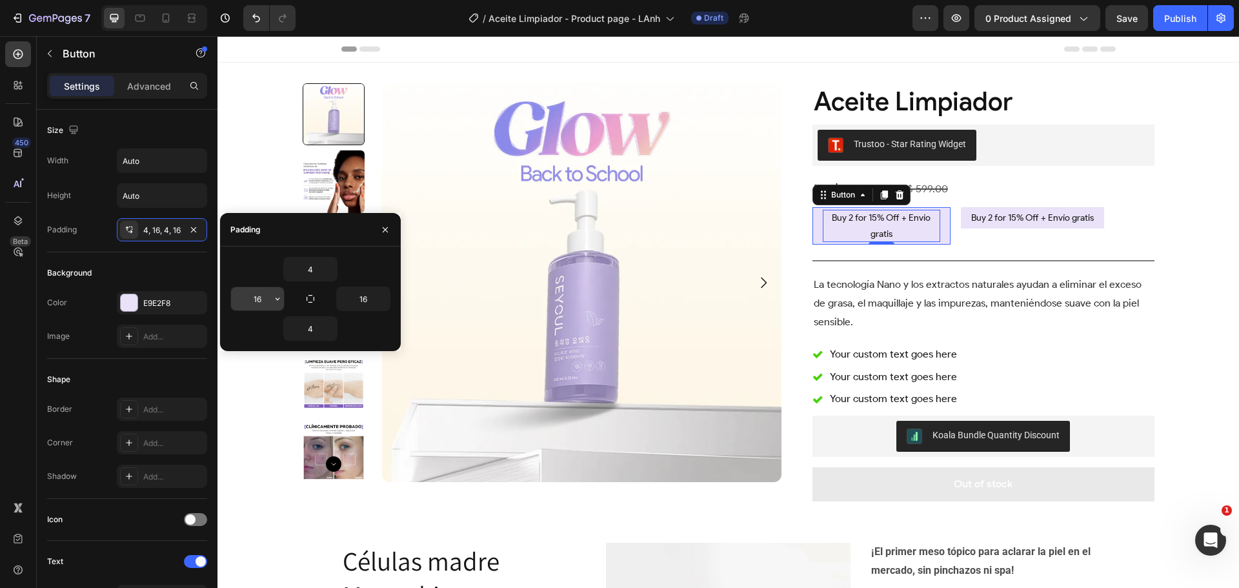
click at [270, 297] on input "16" at bounding box center [257, 298] width 53 height 23
click at [274, 297] on icon "button" at bounding box center [277, 299] width 10 height 10
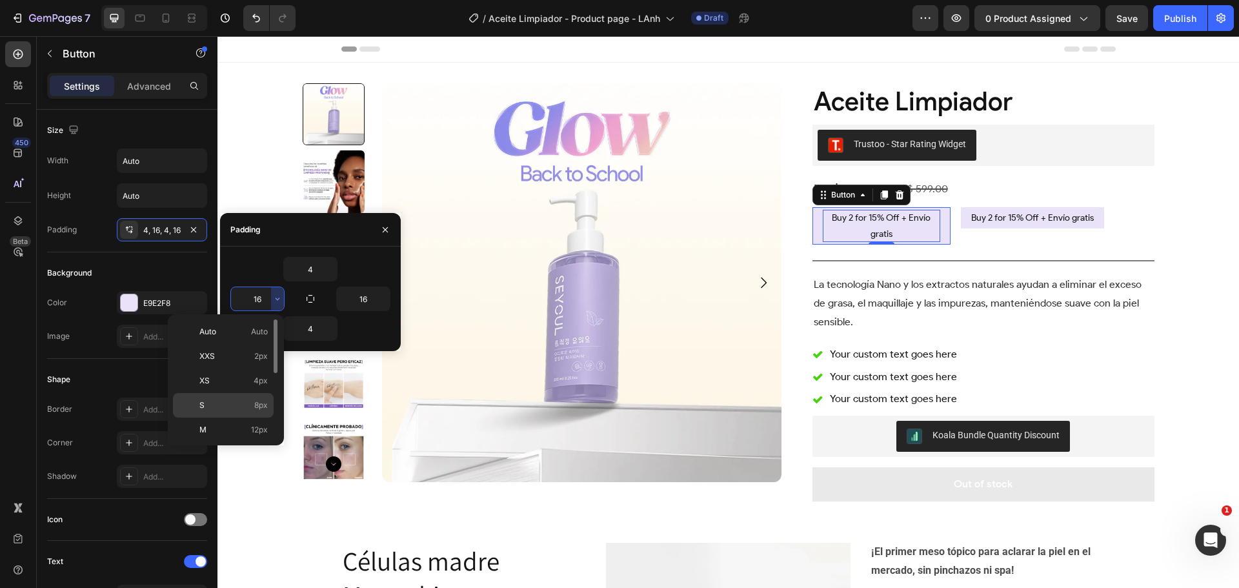
click at [259, 402] on span "8px" at bounding box center [261, 405] width 14 height 12
type input "8"
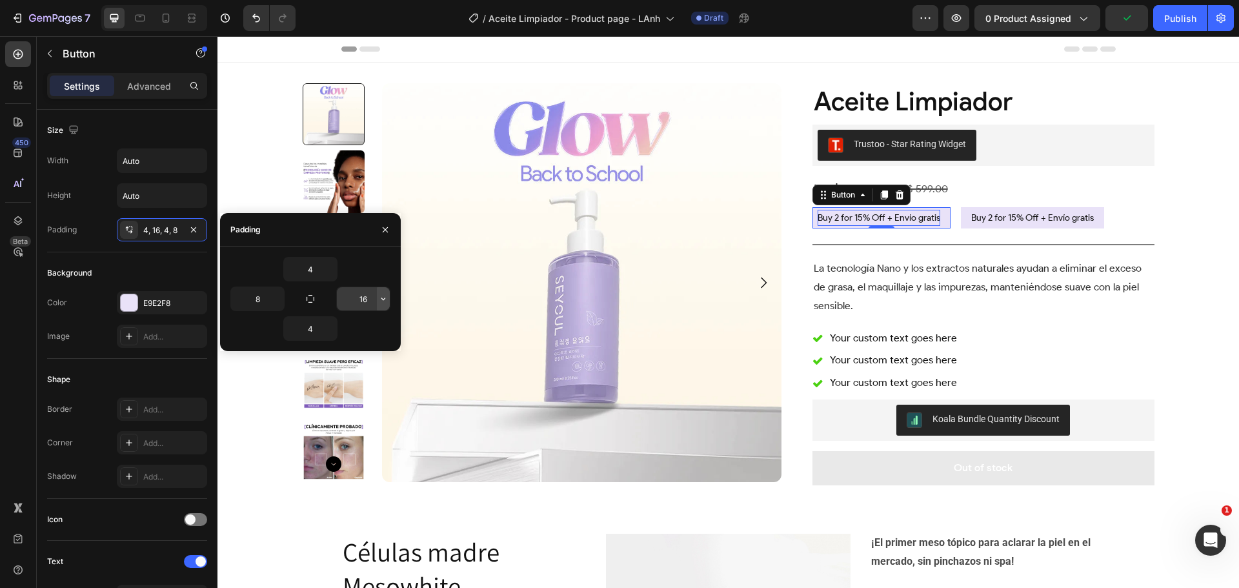
click at [386, 295] on icon "button" at bounding box center [383, 299] width 10 height 10
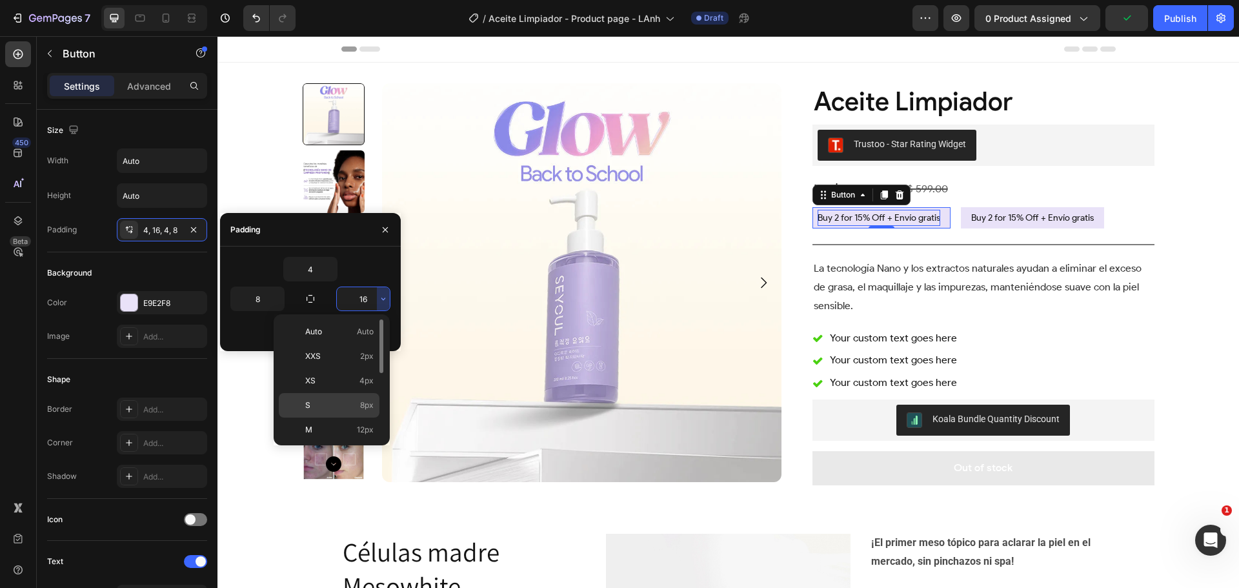
click at [348, 401] on p "S 8px" at bounding box center [339, 405] width 68 height 12
type input "8"
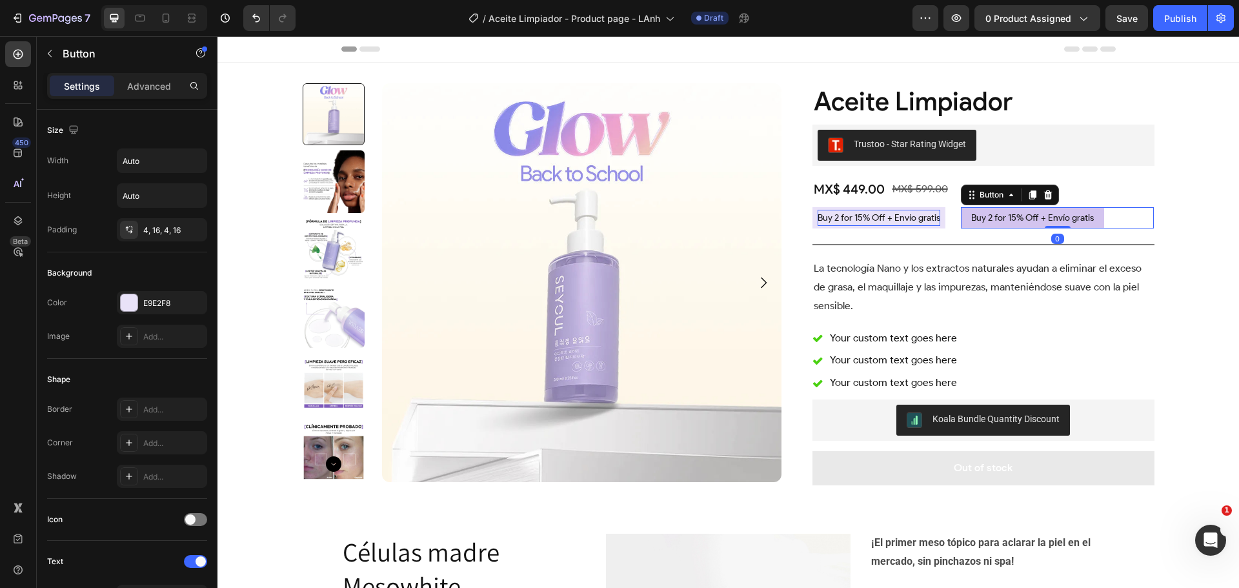
click at [961, 219] on button "Buy 2 for 15% Off + Envío gratis" at bounding box center [1032, 217] width 143 height 21
click at [152, 303] on div "E9E2F8" at bounding box center [161, 303] width 37 height 12
click at [154, 225] on div "4, 16, 4, 16" at bounding box center [161, 231] width 37 height 12
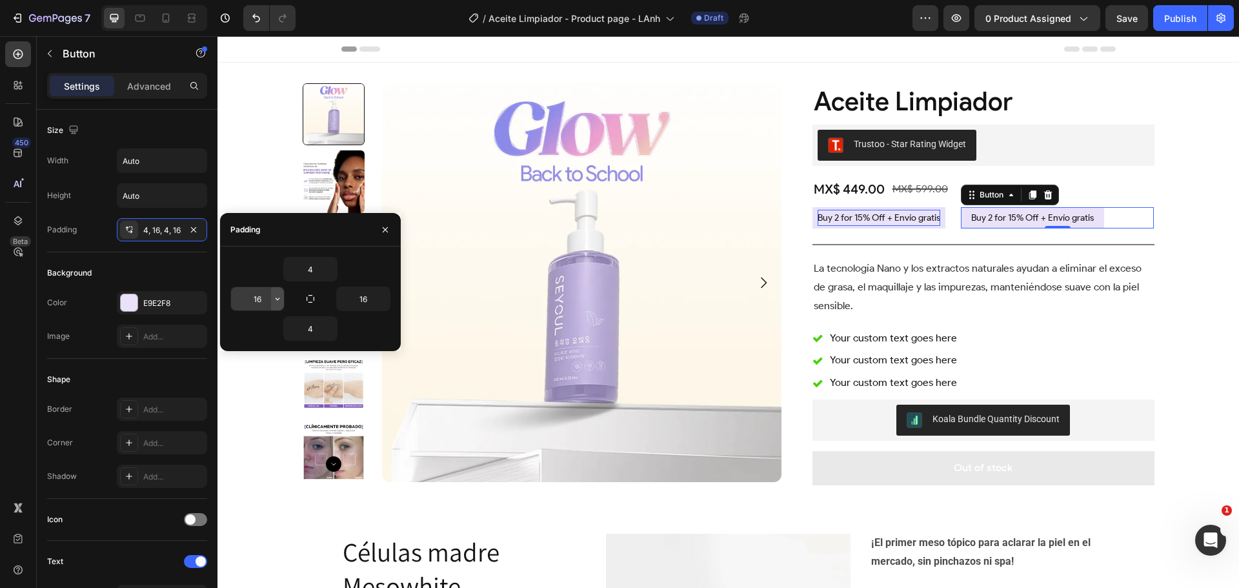
click at [277, 296] on icon "button" at bounding box center [277, 299] width 10 height 10
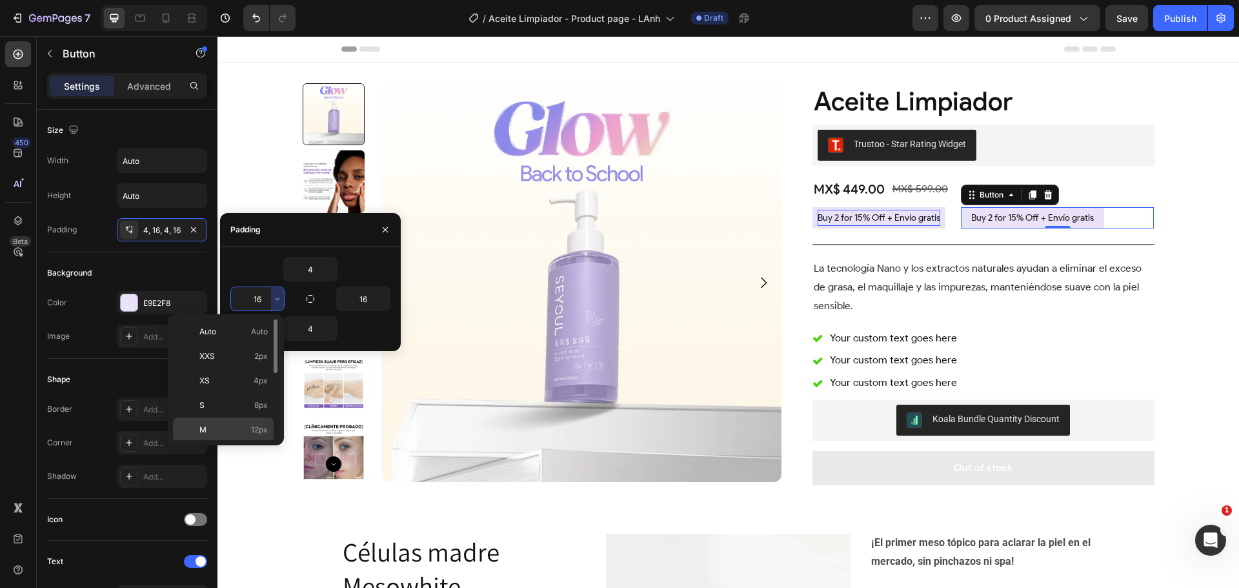
click at [248, 442] on div "M 12px" at bounding box center [223, 454] width 101 height 25
type input "12"
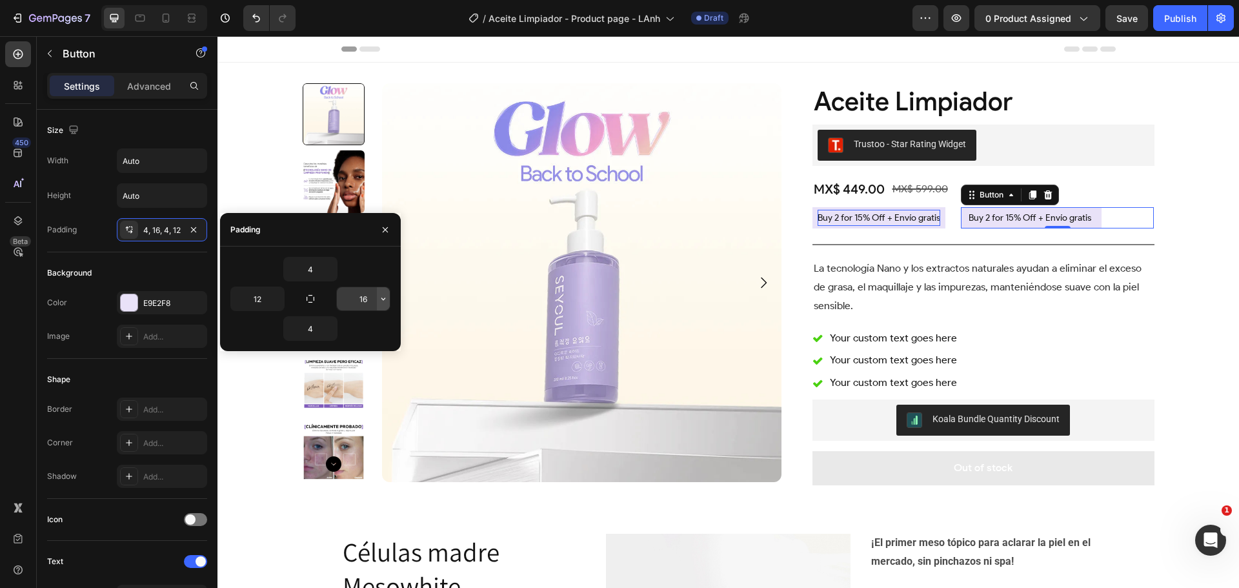
click at [385, 298] on icon "button" at bounding box center [383, 298] width 4 height 3
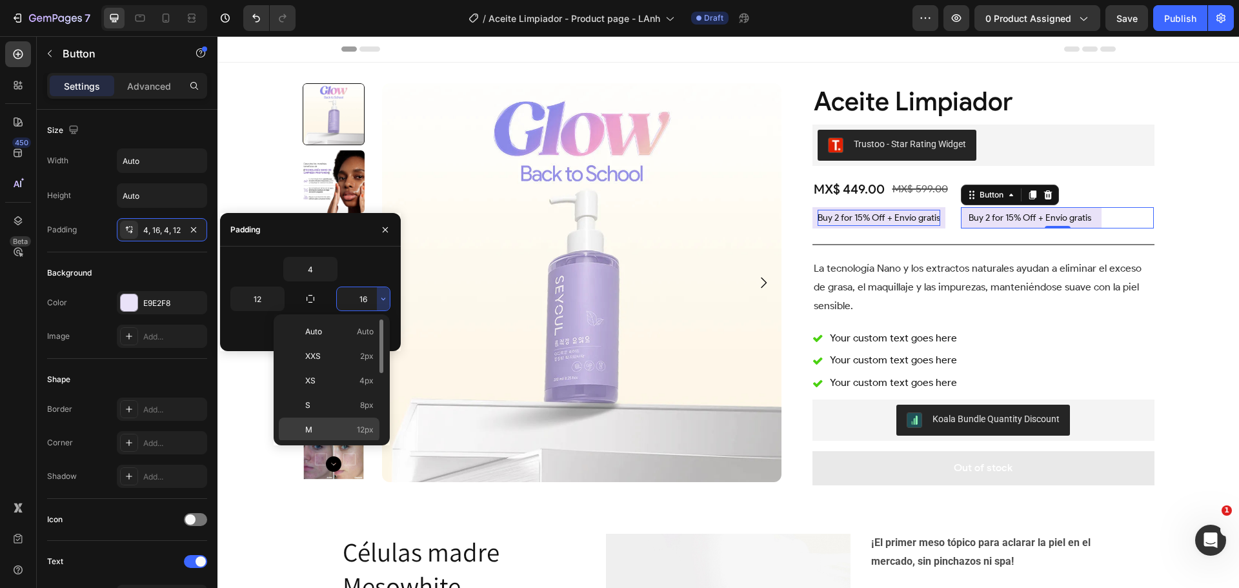
click at [352, 425] on p "M 12px" at bounding box center [339, 430] width 68 height 12
type input "12"
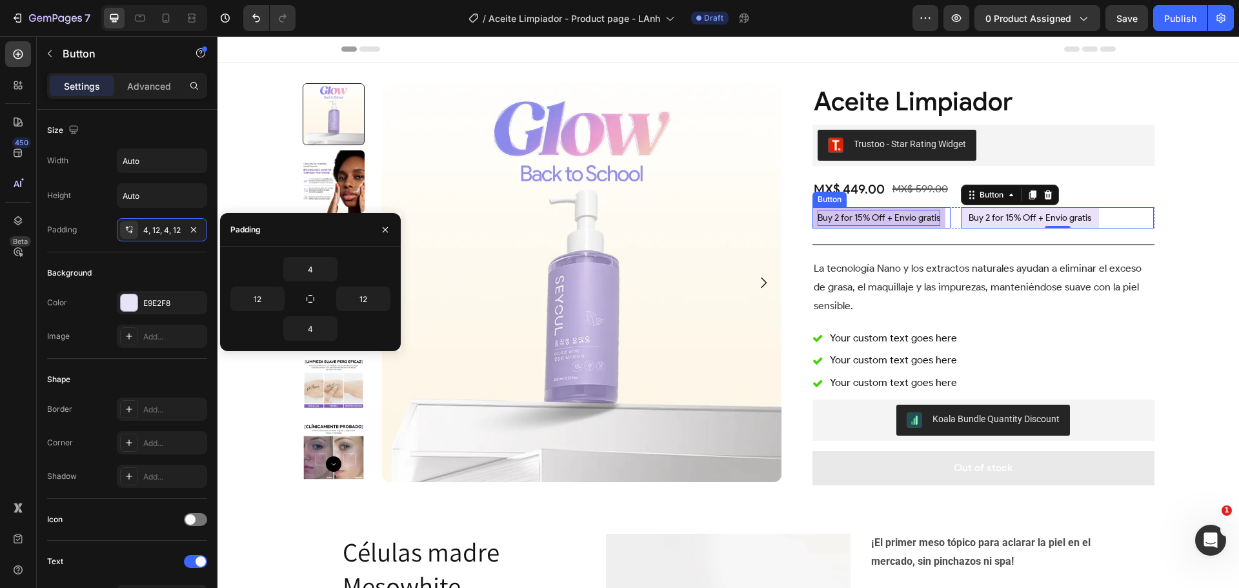
click at [935, 214] on button "Buy 2 for 15% Off + Envío gratis" at bounding box center [878, 217] width 133 height 21
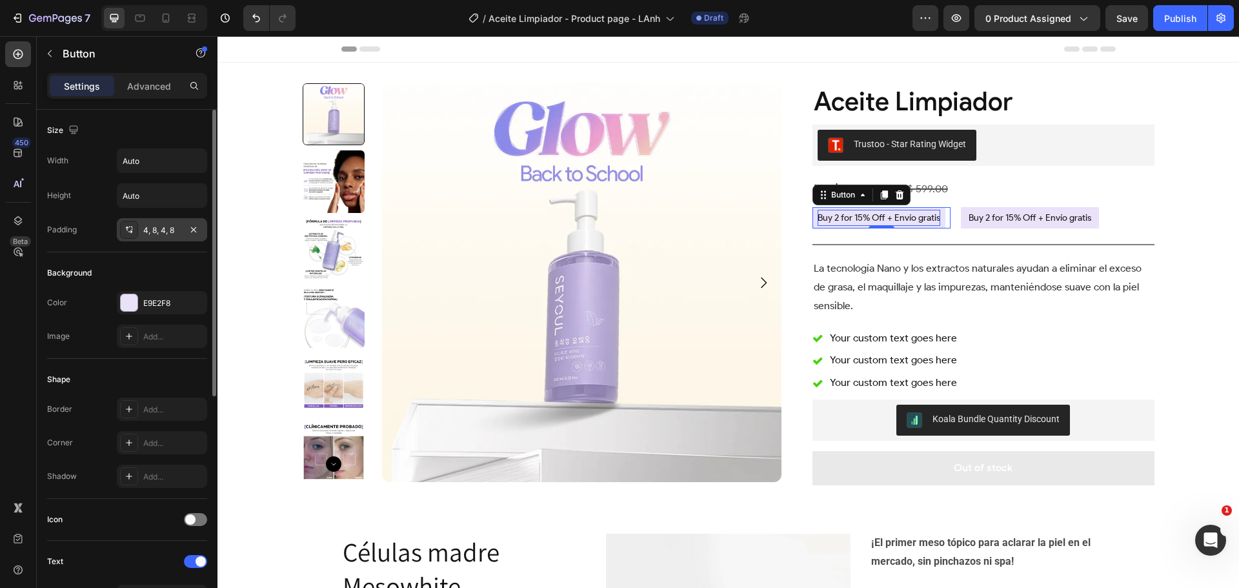
click at [152, 228] on div "4, 8, 4, 8" at bounding box center [161, 231] width 37 height 12
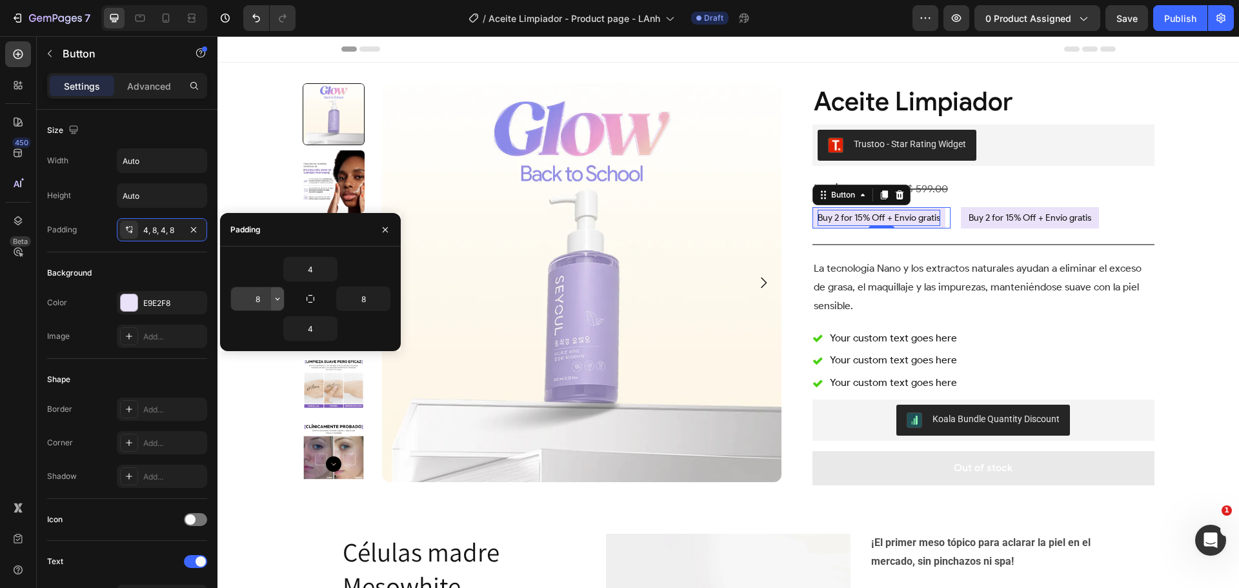
click at [279, 297] on icon "button" at bounding box center [277, 299] width 10 height 10
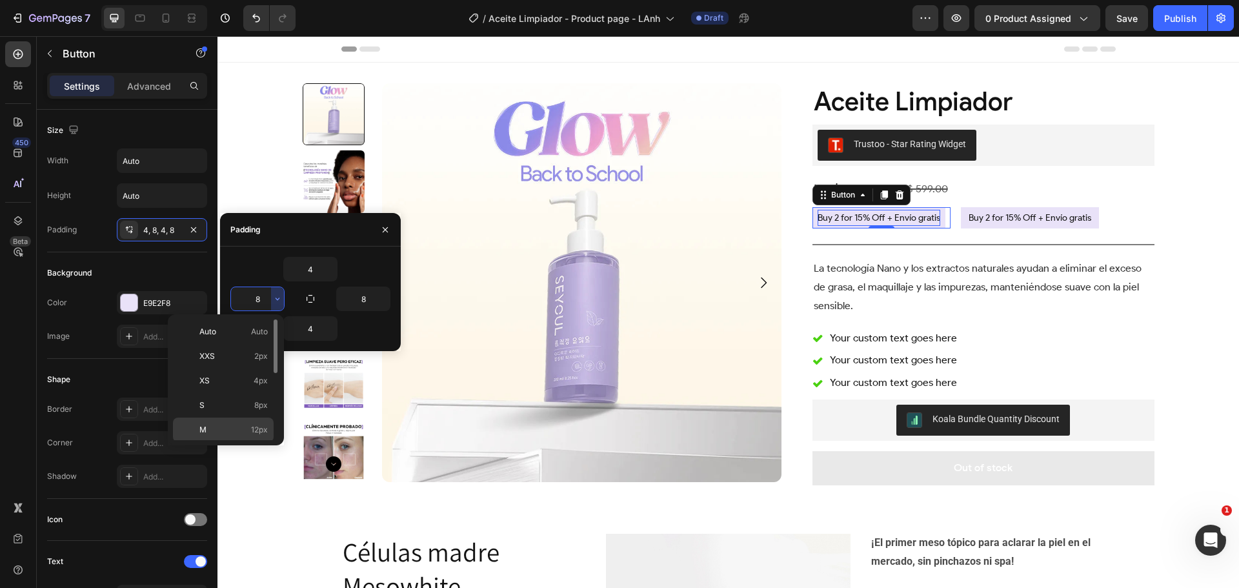
click at [250, 430] on p "M 12px" at bounding box center [233, 430] width 68 height 12
type input "12"
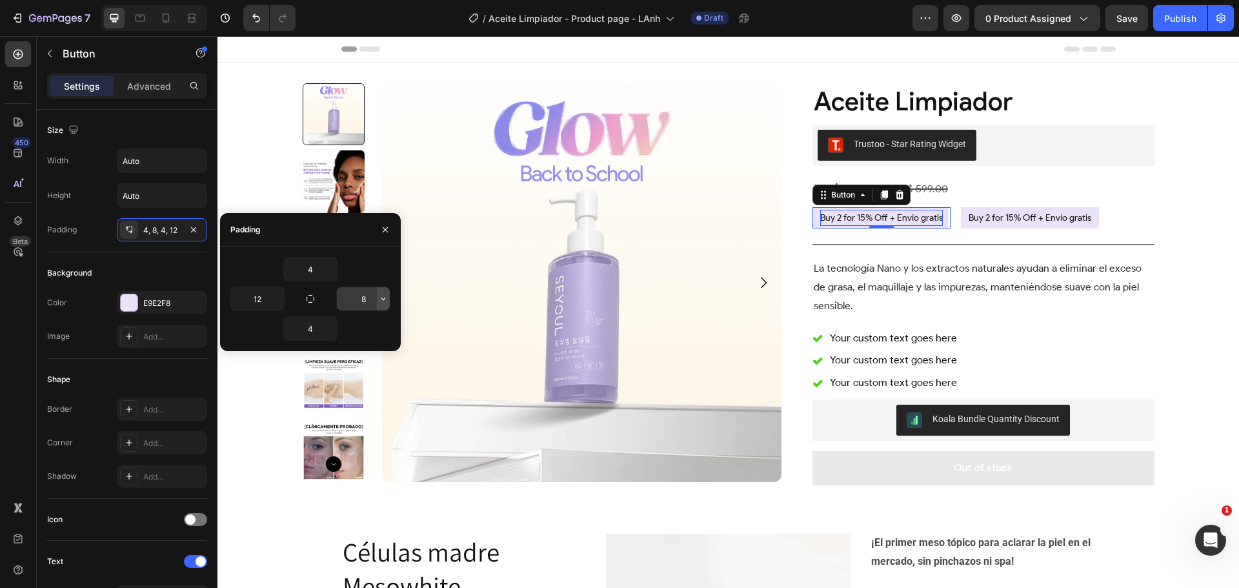
click at [386, 298] on icon "button" at bounding box center [383, 299] width 10 height 10
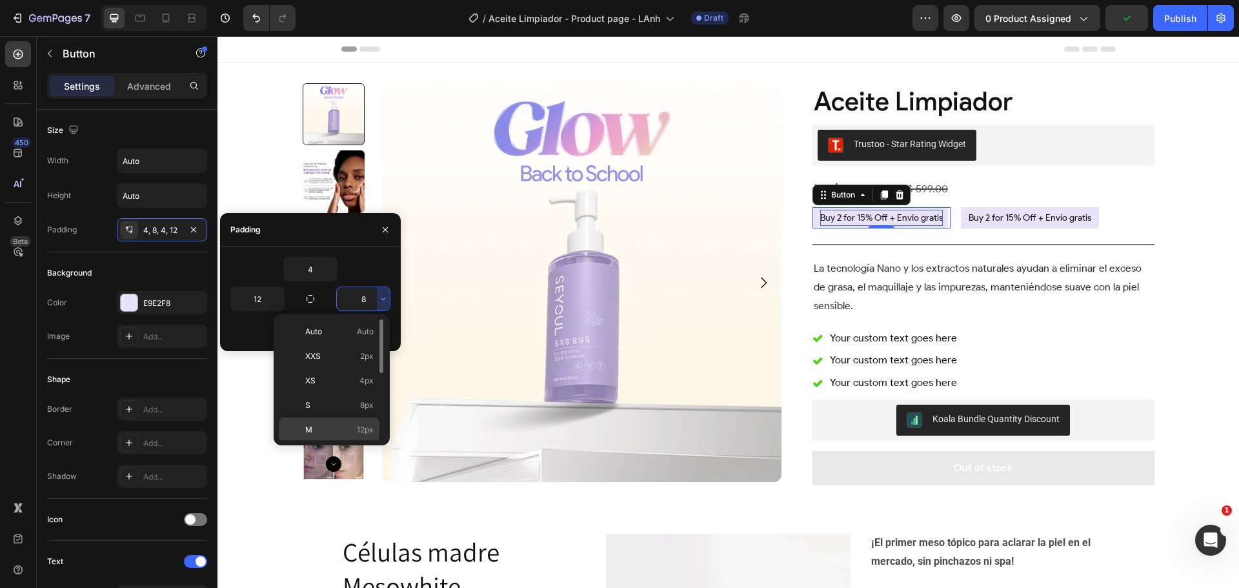
click at [352, 430] on p "M 12px" at bounding box center [339, 430] width 68 height 12
type input "12"
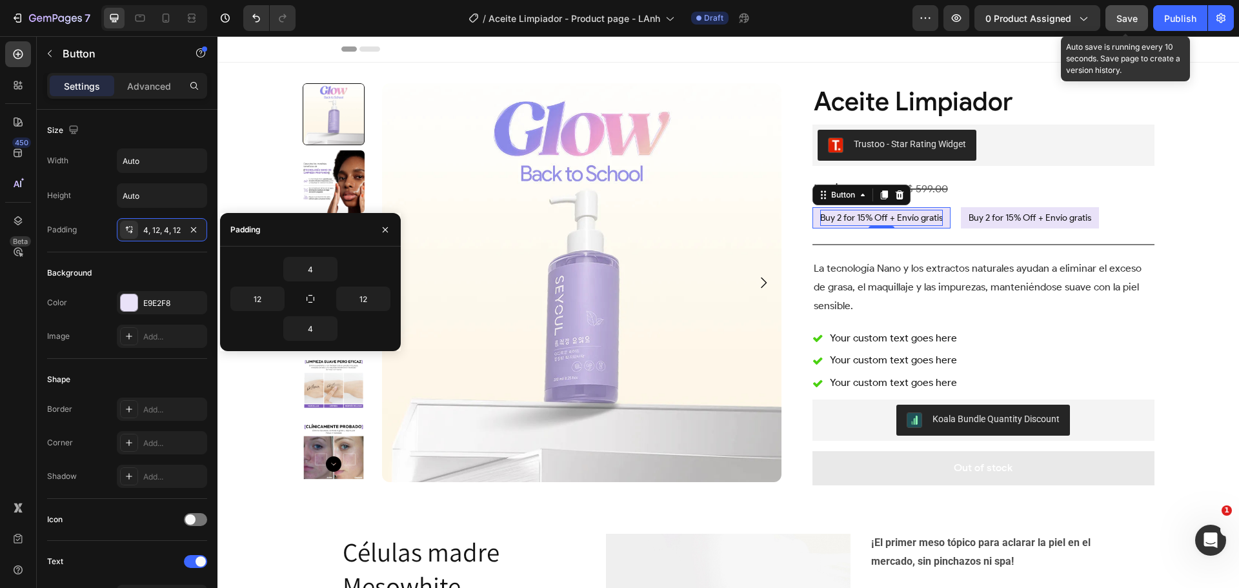
click at [1138, 21] on button "Save" at bounding box center [1126, 18] width 43 height 26
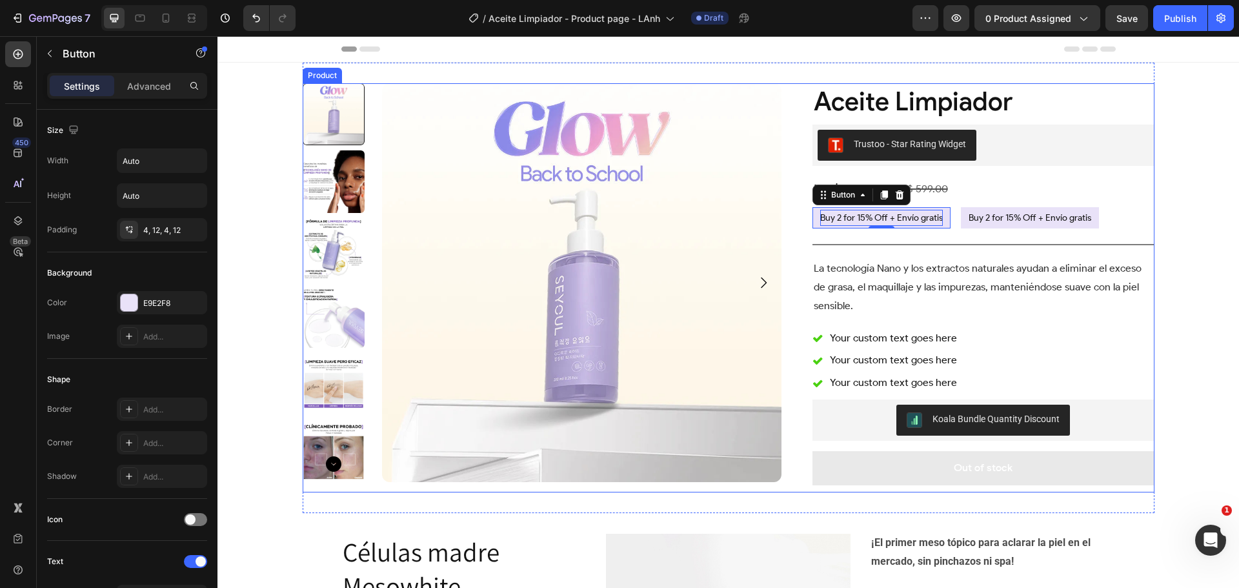
click at [957, 237] on div "Aceite Limpiador Product Title Trustoo - Star Rating Widget Trustoo MX$ 449.00 …" at bounding box center [983, 287] width 342 height 409
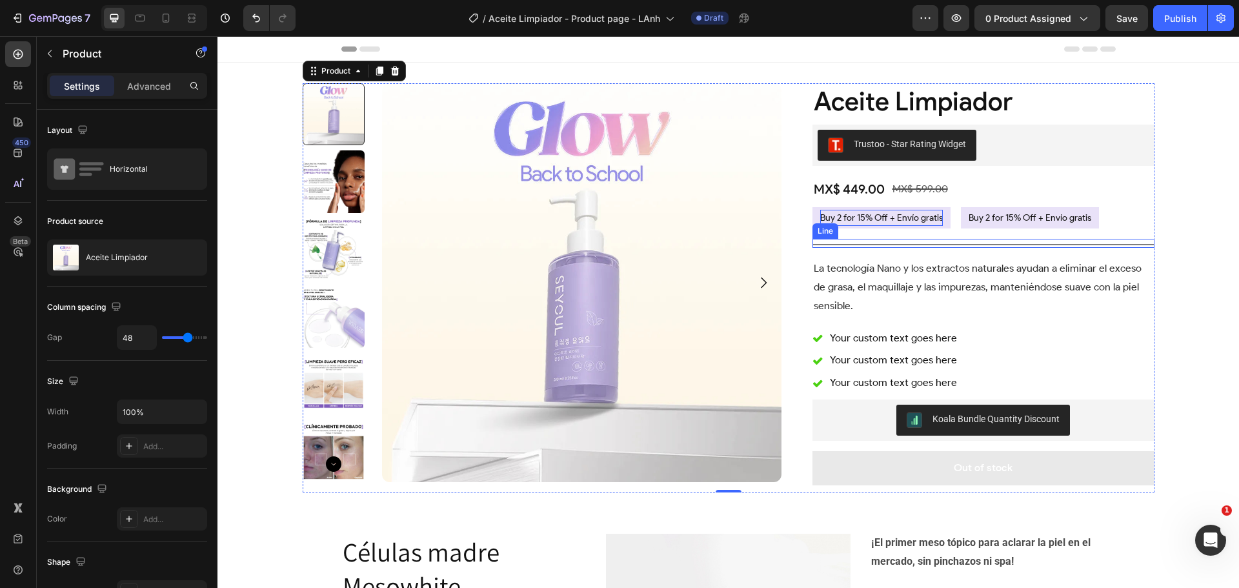
click at [957, 241] on div "Title Line" at bounding box center [983, 243] width 342 height 9
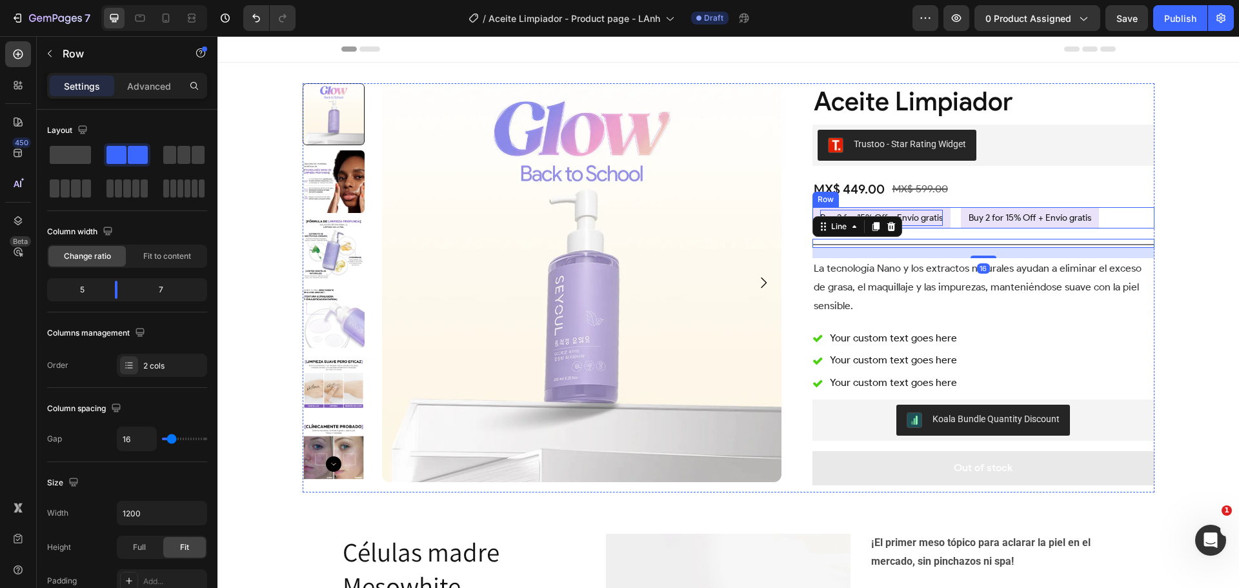
click at [948, 223] on div "Buy 2 for 15% Off + Envío gratis Button Buy 2 for 15% Off + Envío gratis Button…" at bounding box center [983, 217] width 342 height 21
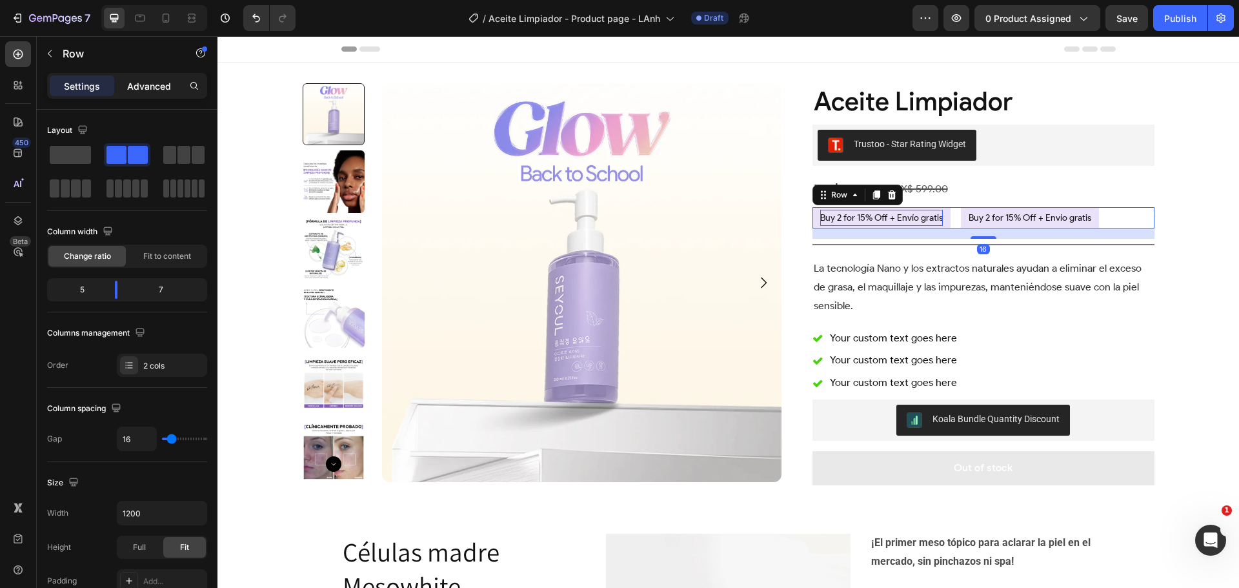
click at [130, 88] on p "Advanced" at bounding box center [149, 86] width 44 height 14
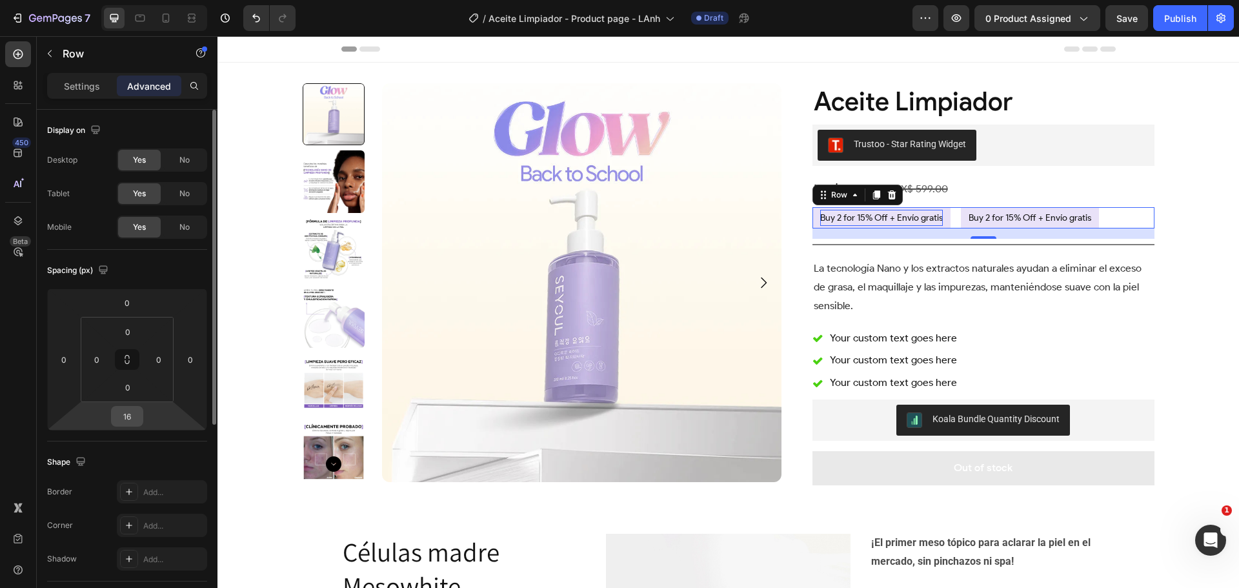
click at [124, 412] on input "16" at bounding box center [127, 415] width 26 height 19
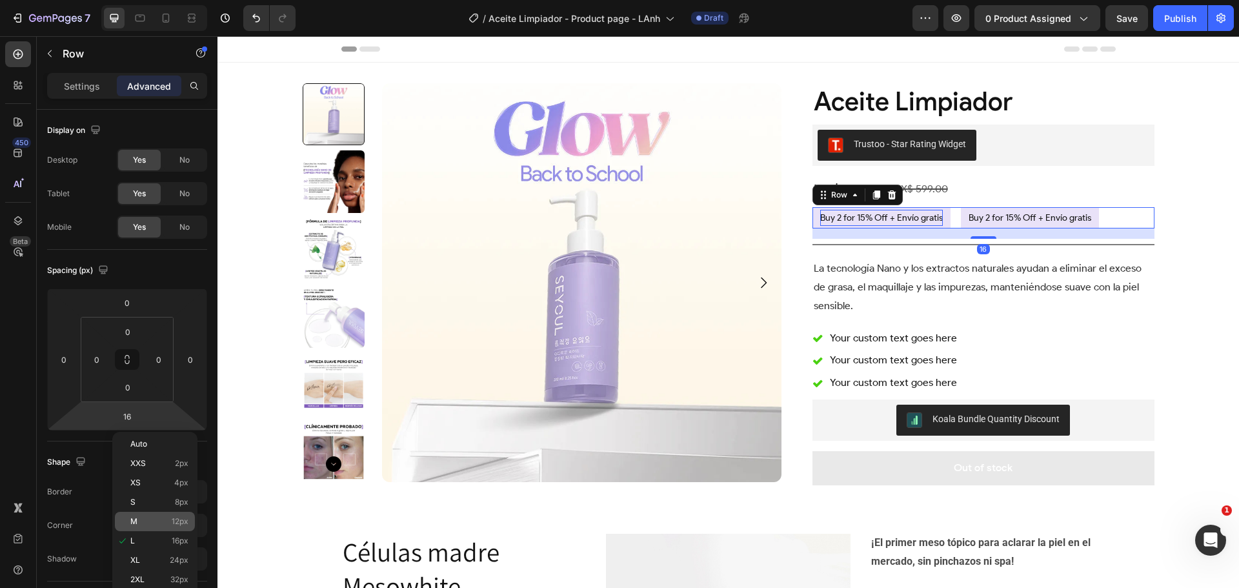
click at [157, 517] on p "M 12px" at bounding box center [159, 521] width 58 height 9
type input "12"
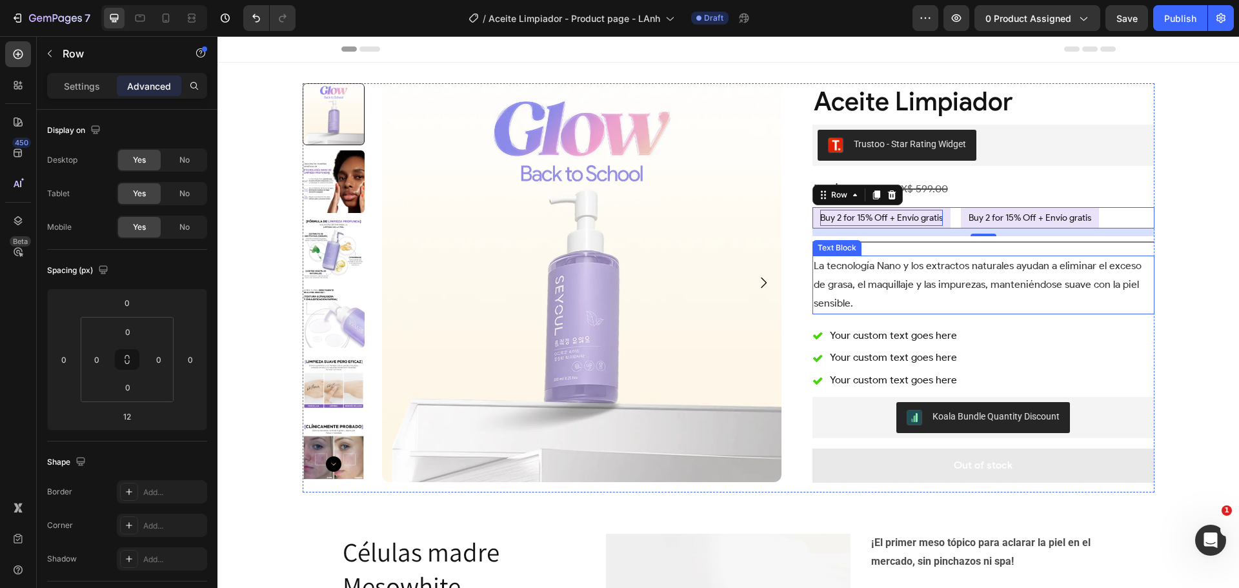
click at [1057, 300] on p "La tecnología Nano y los extractos naturales ayudan a eliminar el exceso de gra…" at bounding box center [983, 284] width 339 height 55
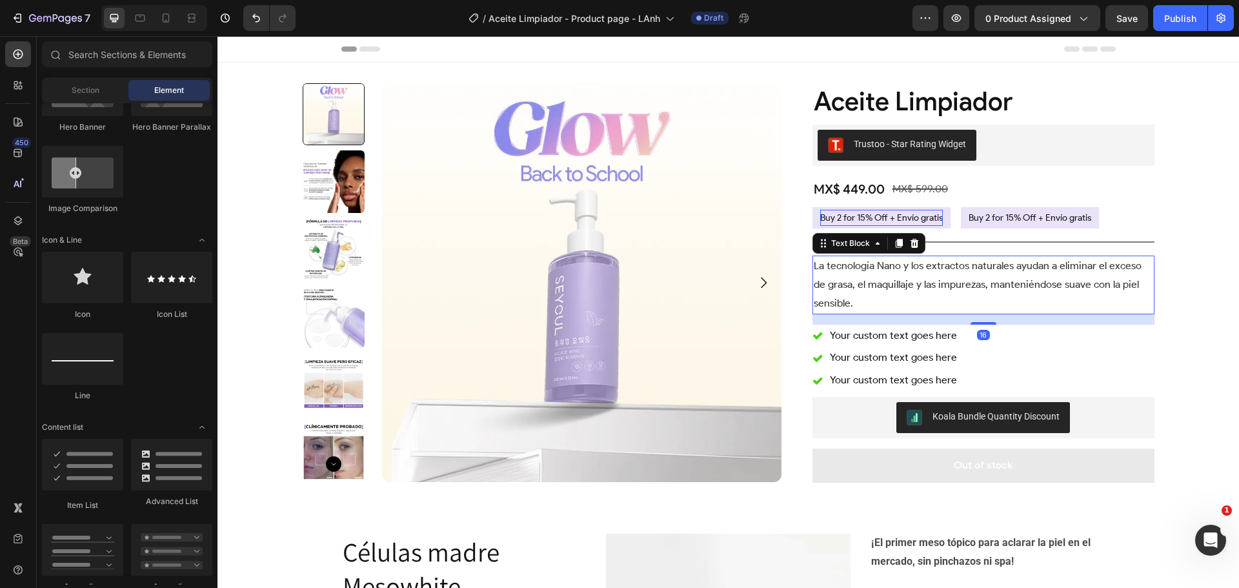
click at [1214, 323] on div "Product Images Aceite Limpiador Product Title Trustoo - Star Rating Widget Trus…" at bounding box center [727, 432] width 1021 height 739
click at [1015, 283] on p "La tecnología Nano y los extractos naturales ayudan a eliminar el exceso de gra…" at bounding box center [983, 284] width 339 height 55
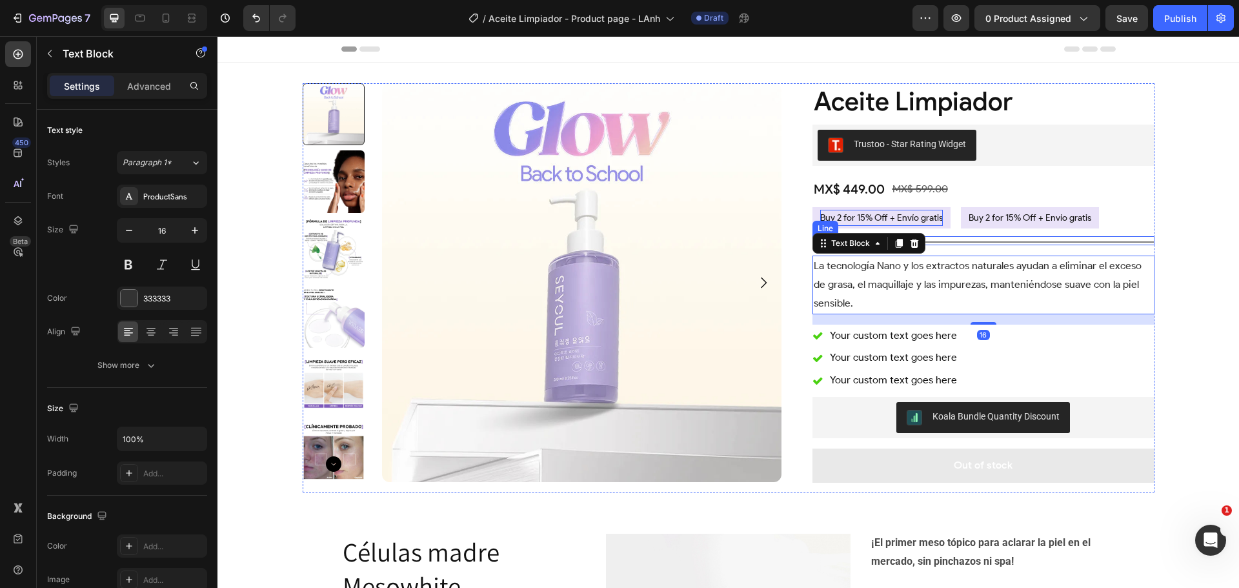
click at [981, 238] on div "Title Line" at bounding box center [983, 240] width 342 height 9
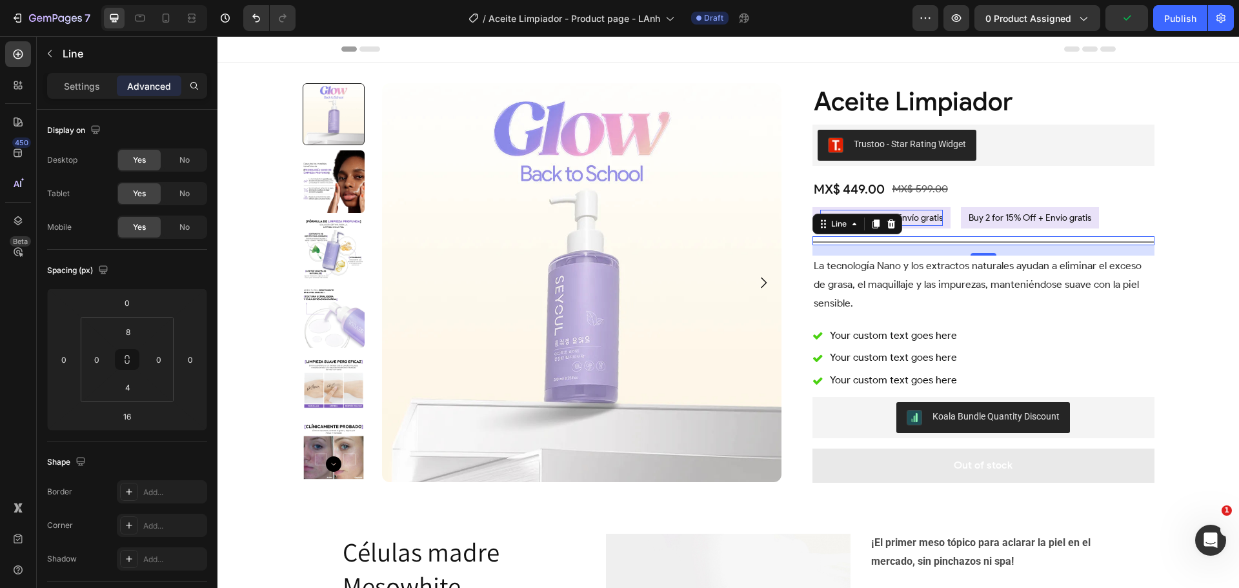
click at [1181, 299] on div "Product Images Aceite Limpiador Product Title Trustoo - Star Rating Widget Trus…" at bounding box center [727, 432] width 1021 height 739
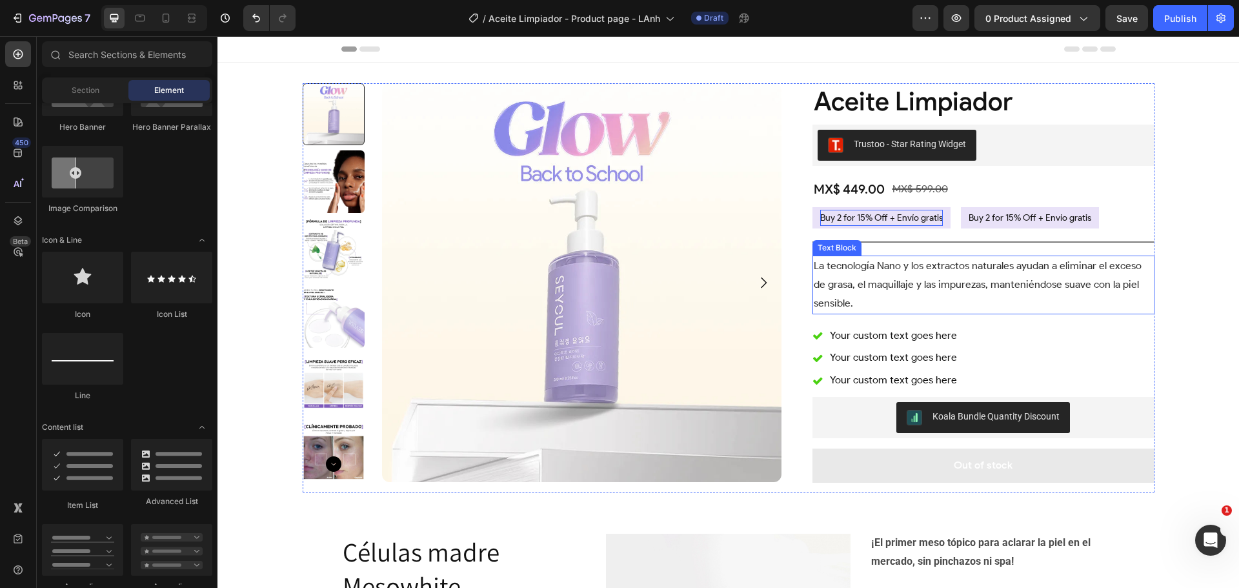
click at [977, 276] on p "La tecnología Nano y los extractos naturales ayudan a eliminar el exceso de gra…" at bounding box center [983, 284] width 339 height 55
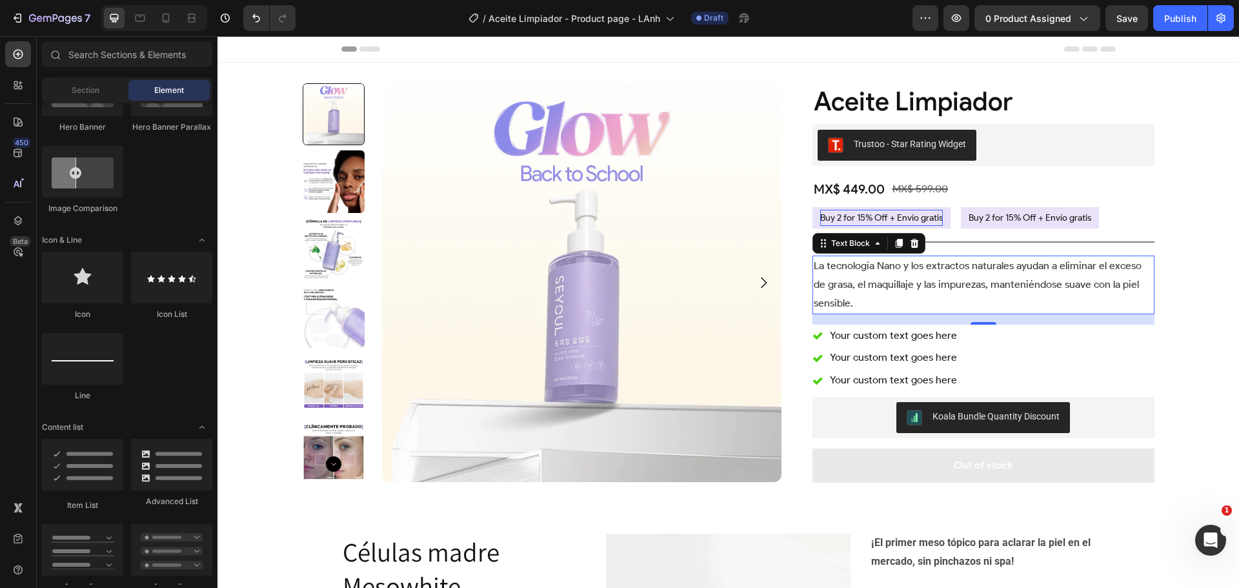
click at [1180, 316] on div "Product Images Aceite Limpiador Product Title Trustoo - Star Rating Widget Trus…" at bounding box center [727, 432] width 1021 height 739
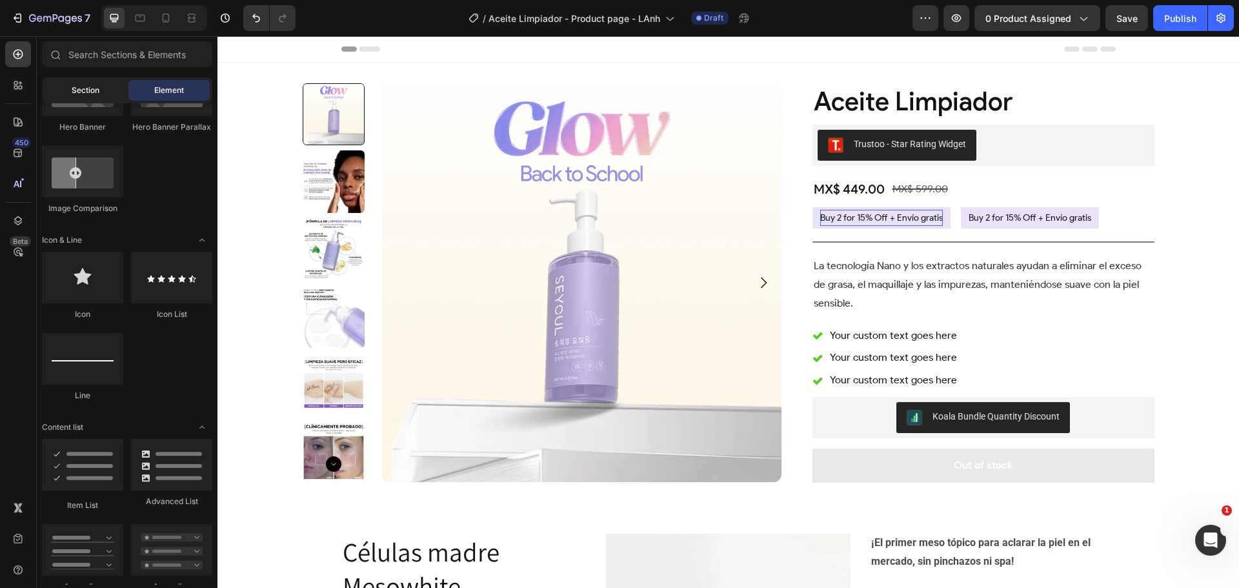
click at [92, 87] on span "Section" at bounding box center [86, 91] width 28 height 12
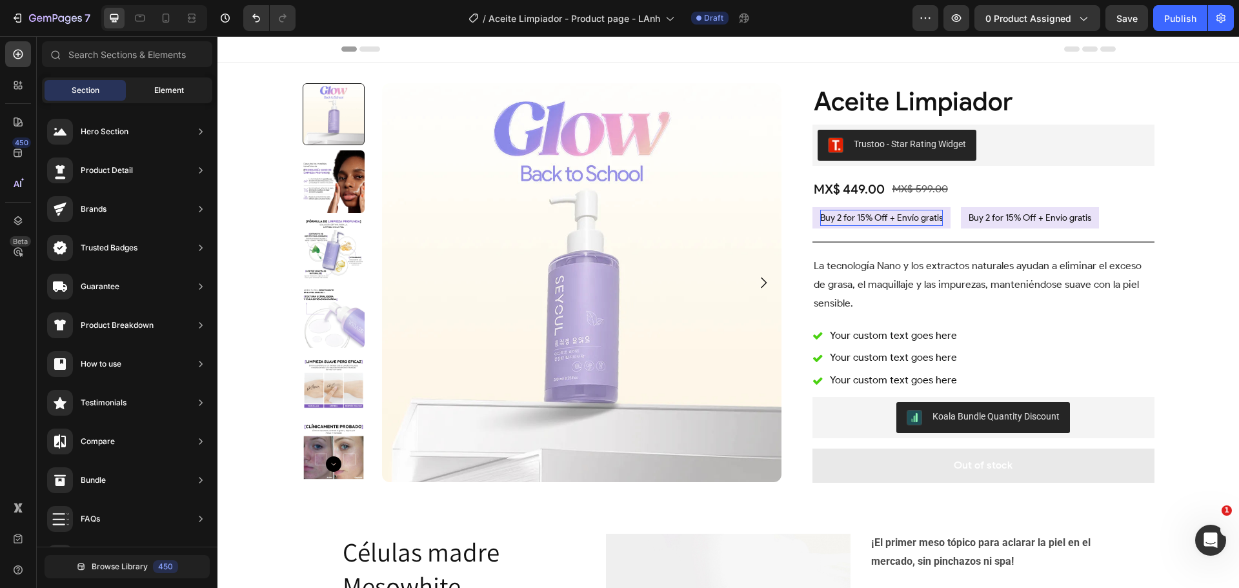
click at [143, 88] on div "Element" at bounding box center [168, 90] width 81 height 21
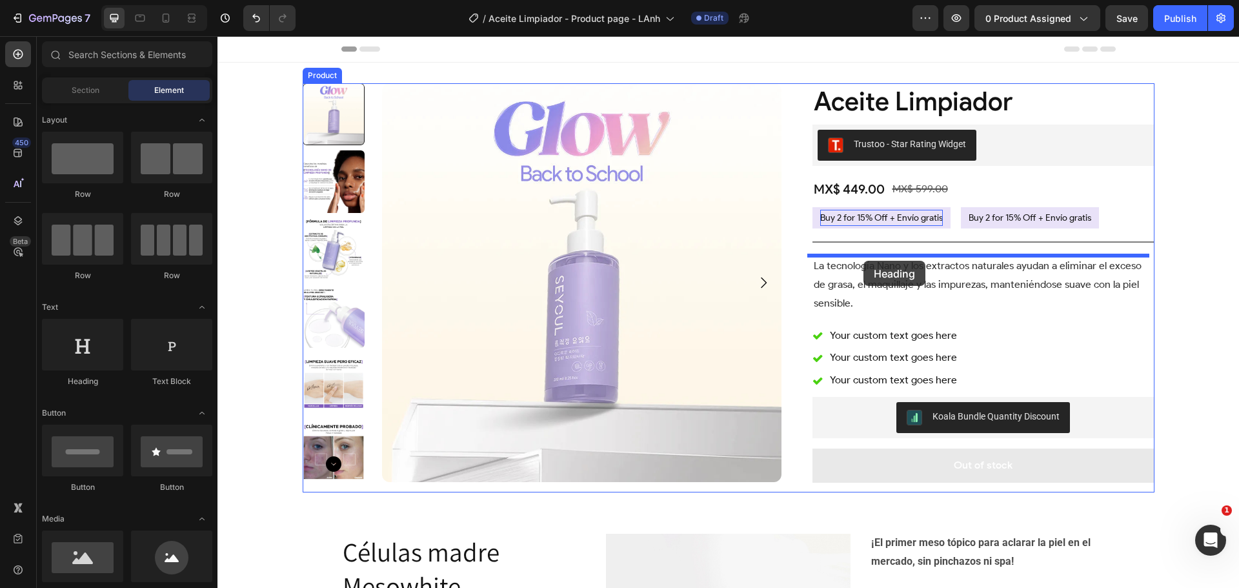
drag, startPoint x: 314, startPoint y: 397, endPoint x: 863, endPoint y: 261, distance: 565.7
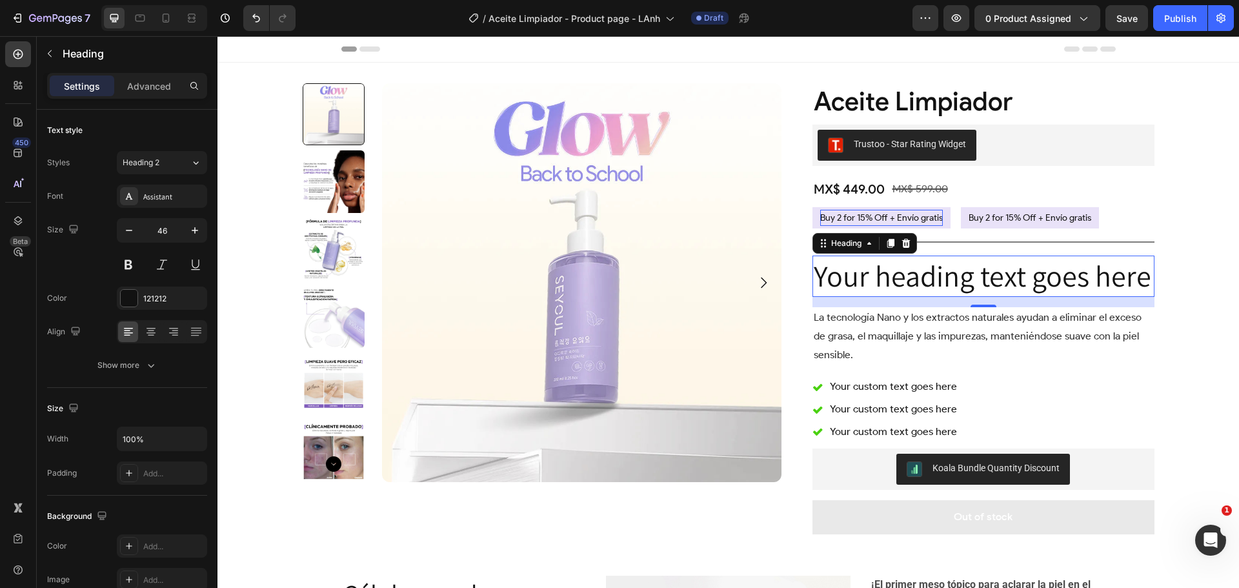
click at [894, 279] on h2 "Your heading text goes here" at bounding box center [983, 275] width 342 height 41
click at [894, 279] on p "Your heading text goes here" at bounding box center [983, 276] width 339 height 39
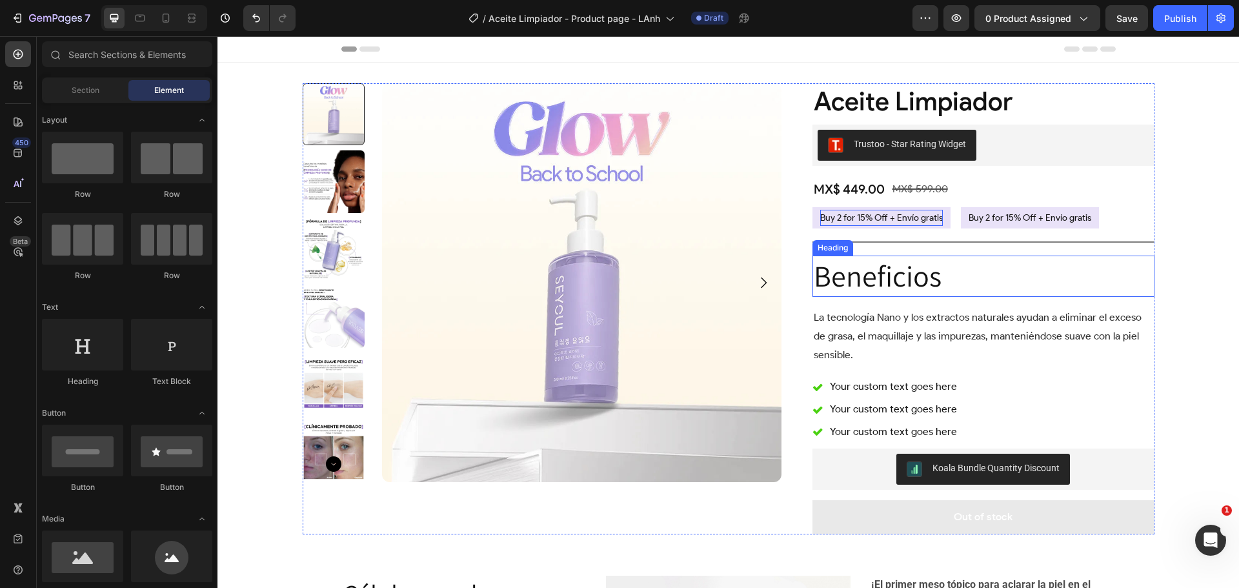
click at [892, 274] on p "Beneficios" at bounding box center [983, 276] width 339 height 39
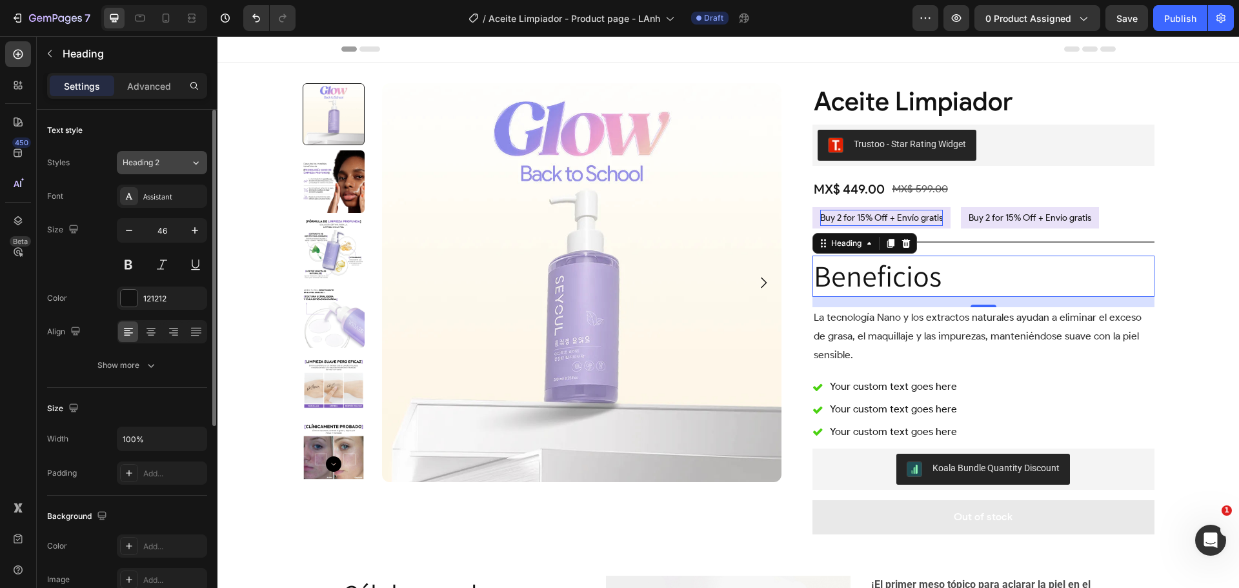
click at [165, 166] on div "Heading 2" at bounding box center [149, 163] width 52 height 12
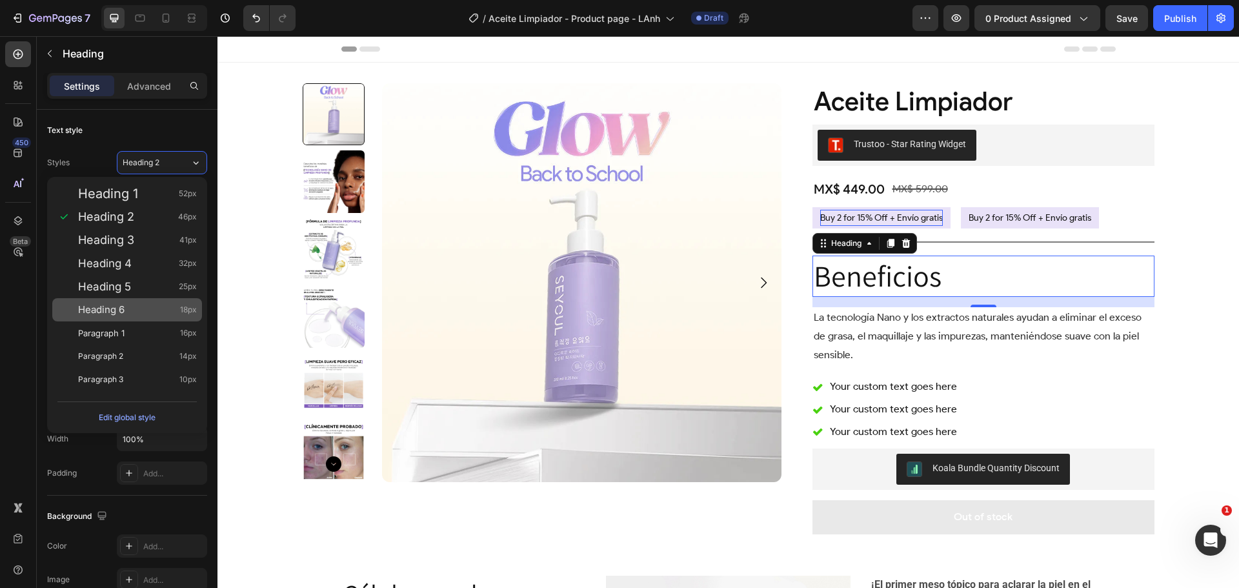
click at [144, 309] on div "Heading 6 18px" at bounding box center [137, 309] width 119 height 13
type input "18"
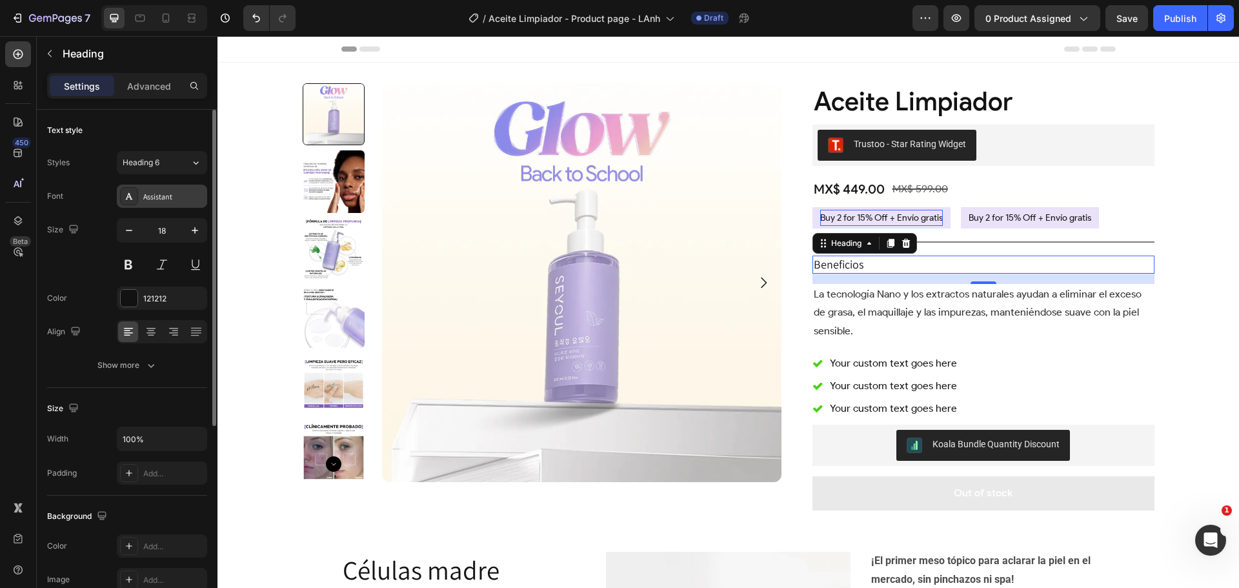
click at [167, 198] on div "Assistant" at bounding box center [173, 197] width 61 height 12
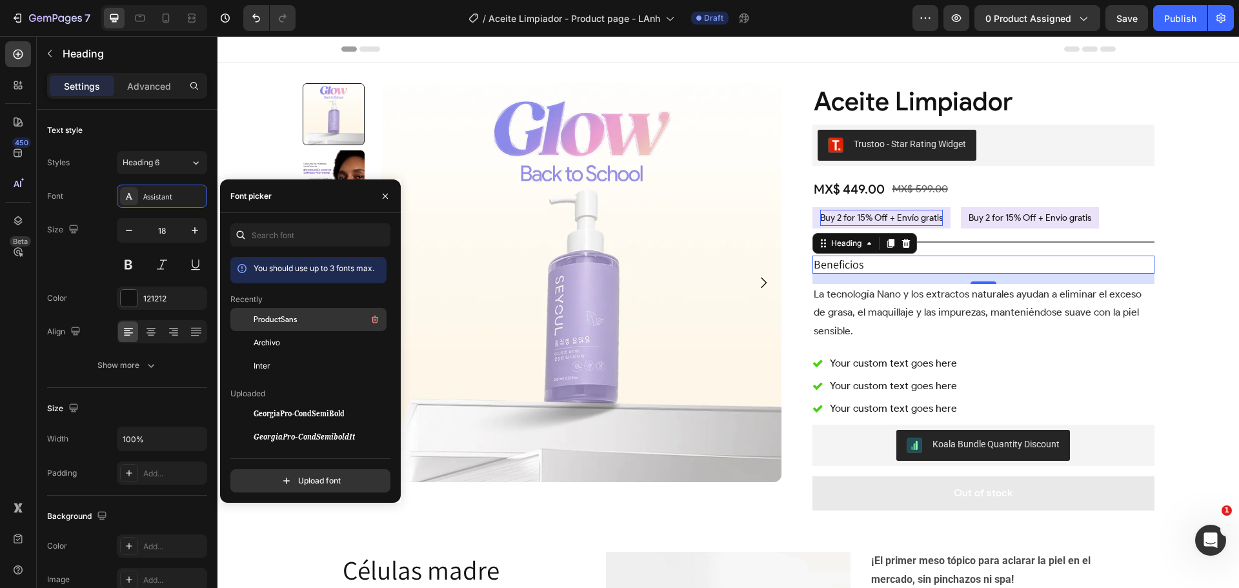
click at [274, 319] on span "ProductSans" at bounding box center [275, 320] width 43 height 12
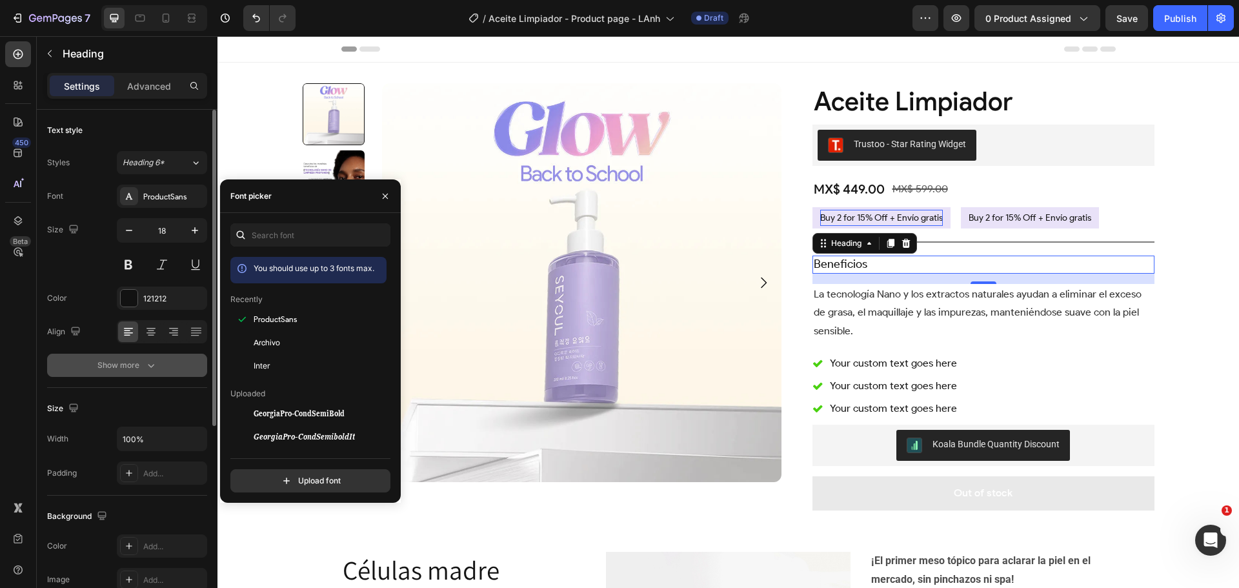
click at [143, 370] on button "Show more" at bounding box center [127, 365] width 160 height 23
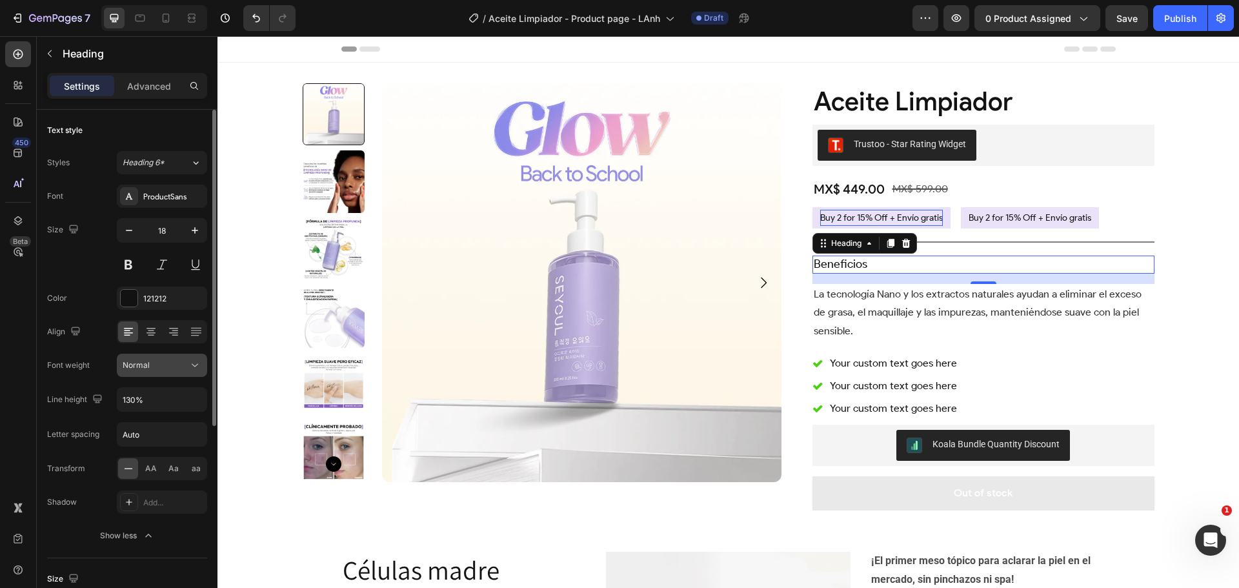
click at [145, 365] on span "Normal" at bounding box center [136, 365] width 27 height 10
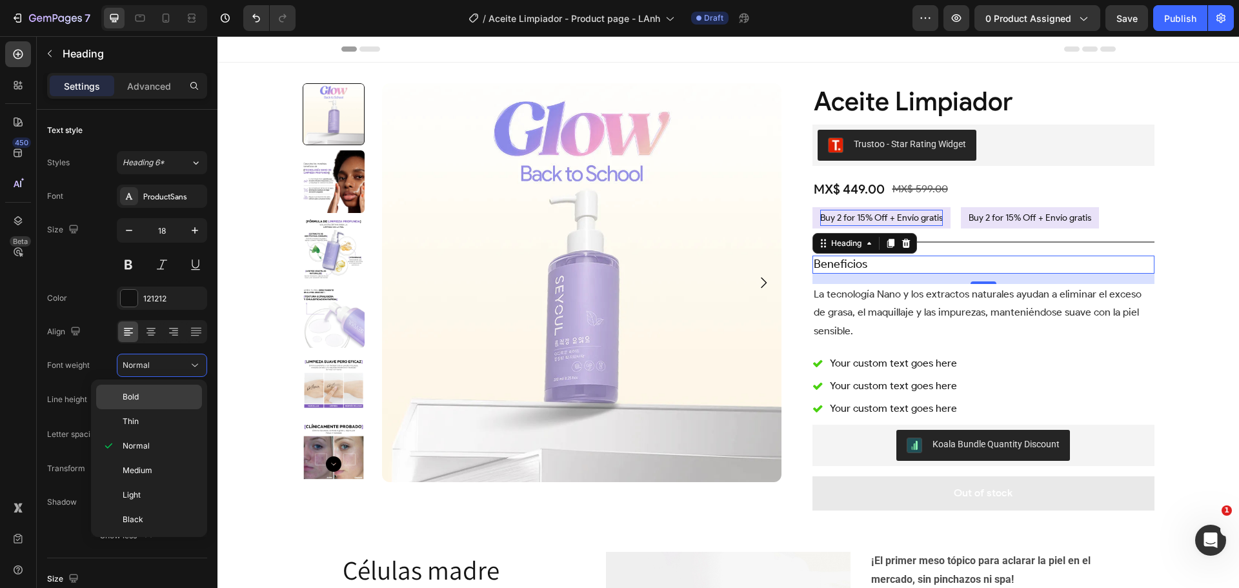
click at [147, 409] on div "Bold" at bounding box center [149, 421] width 106 height 25
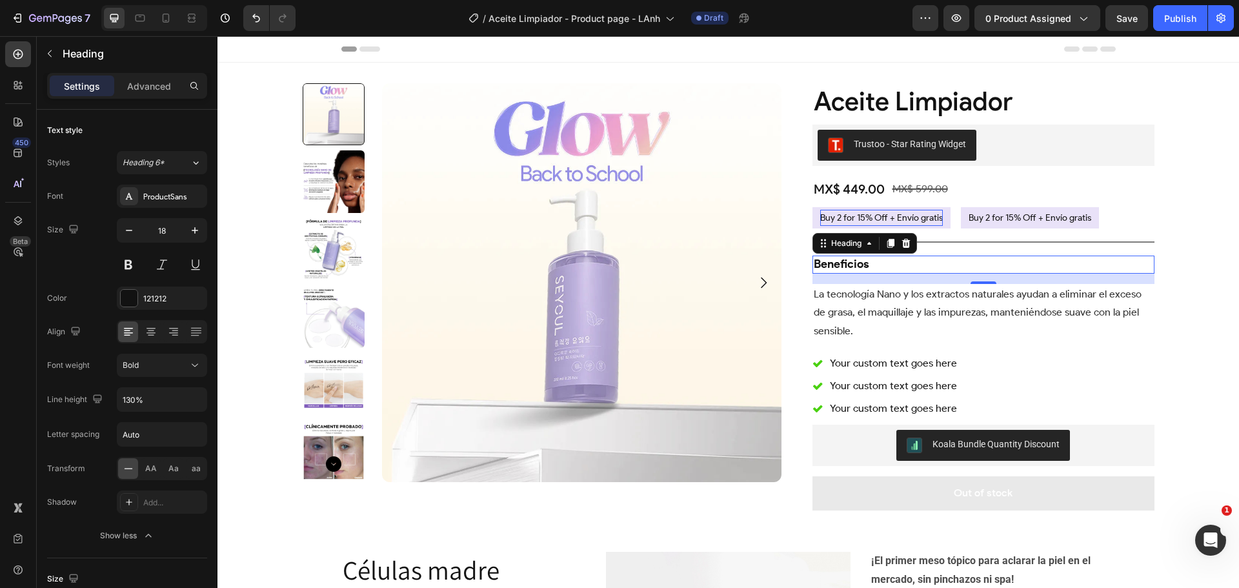
click at [1184, 390] on div "Product Images Aceite Limpiador Product Title Trustoo - Star Rating Widget Trus…" at bounding box center [727, 441] width 1021 height 757
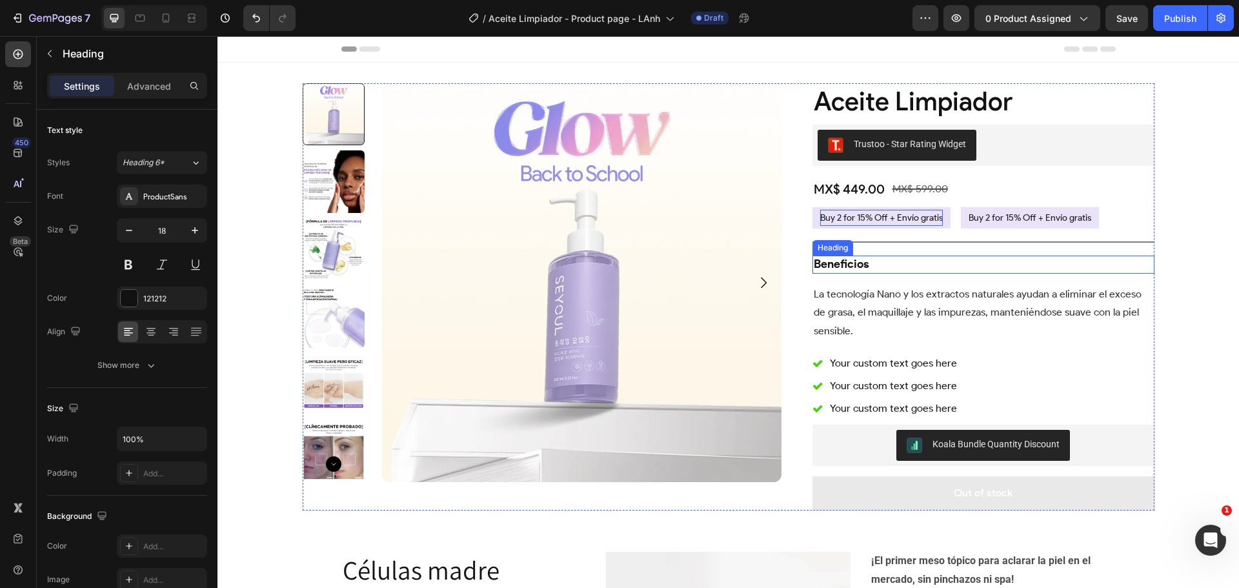
click at [832, 268] on p "Beneficios" at bounding box center [983, 264] width 339 height 15
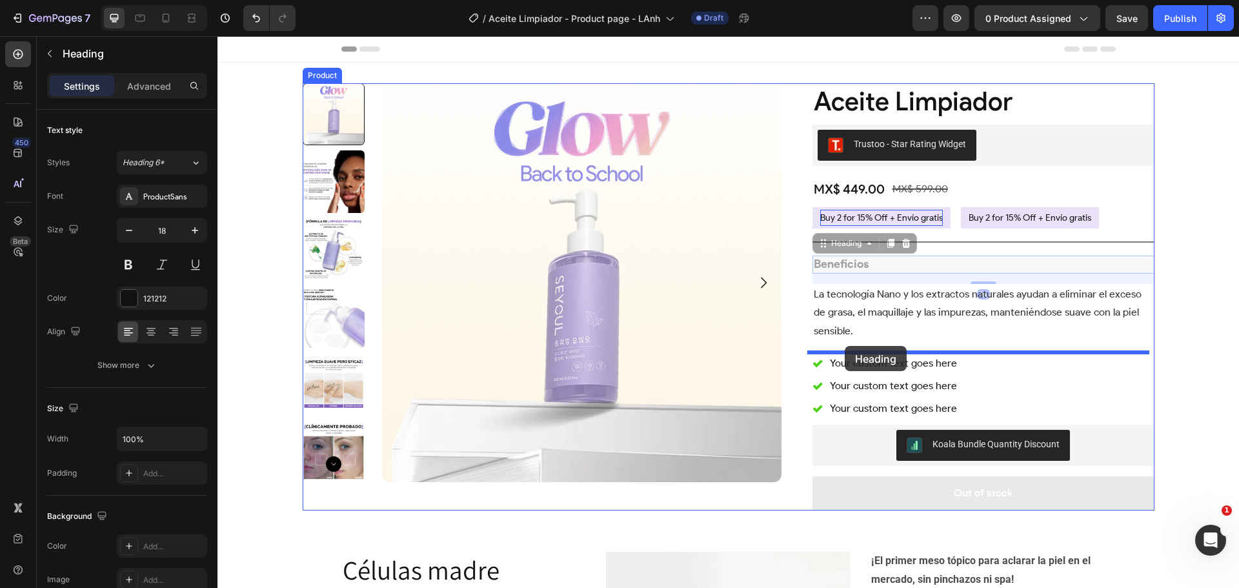
drag, startPoint x: 843, startPoint y: 243, endPoint x: 845, endPoint y: 346, distance: 103.2
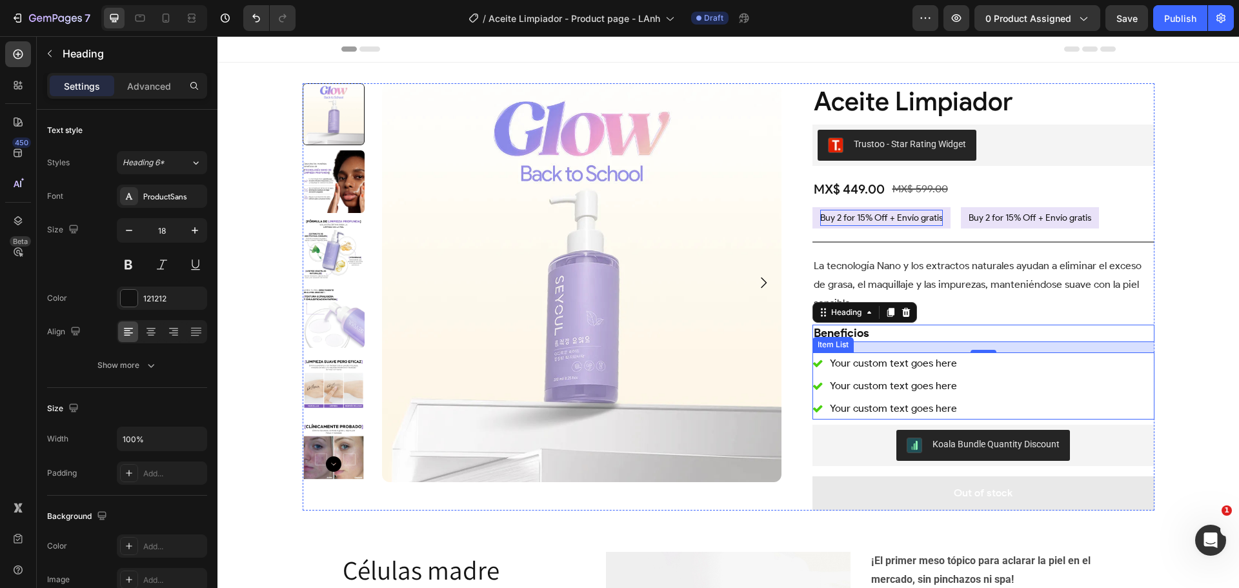
click at [1132, 371] on div "Your custom text goes here Your custom text goes here Your custom text goes here" at bounding box center [983, 385] width 342 height 67
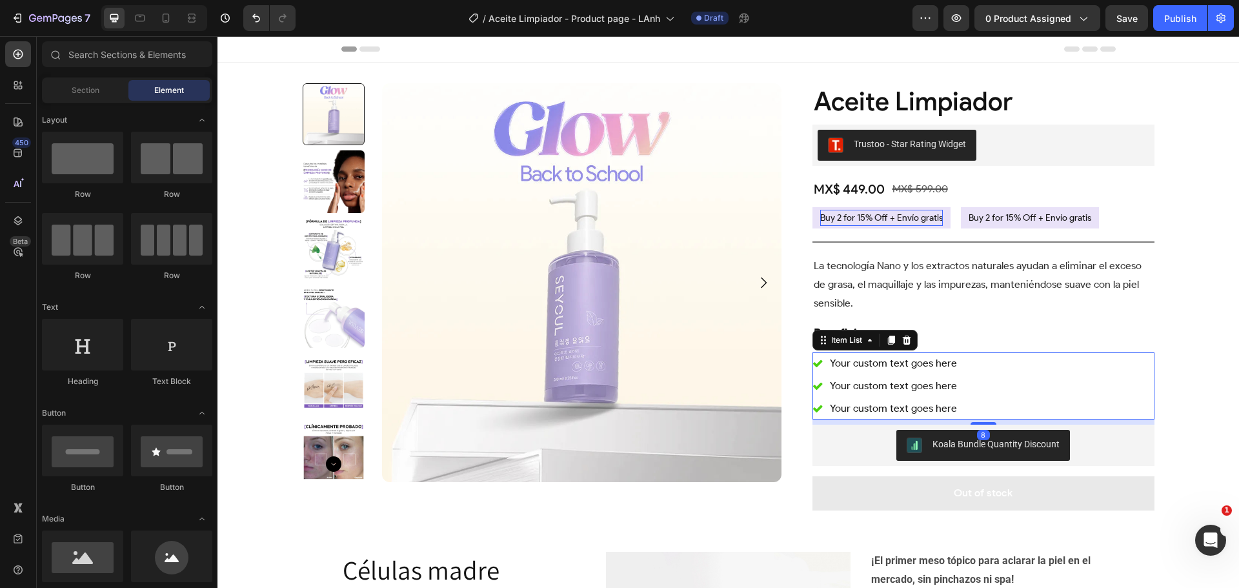
click at [1203, 370] on div "Product Images Aceite Limpiador Product Title Trustoo - Star Rating Widget Trus…" at bounding box center [727, 441] width 1021 height 757
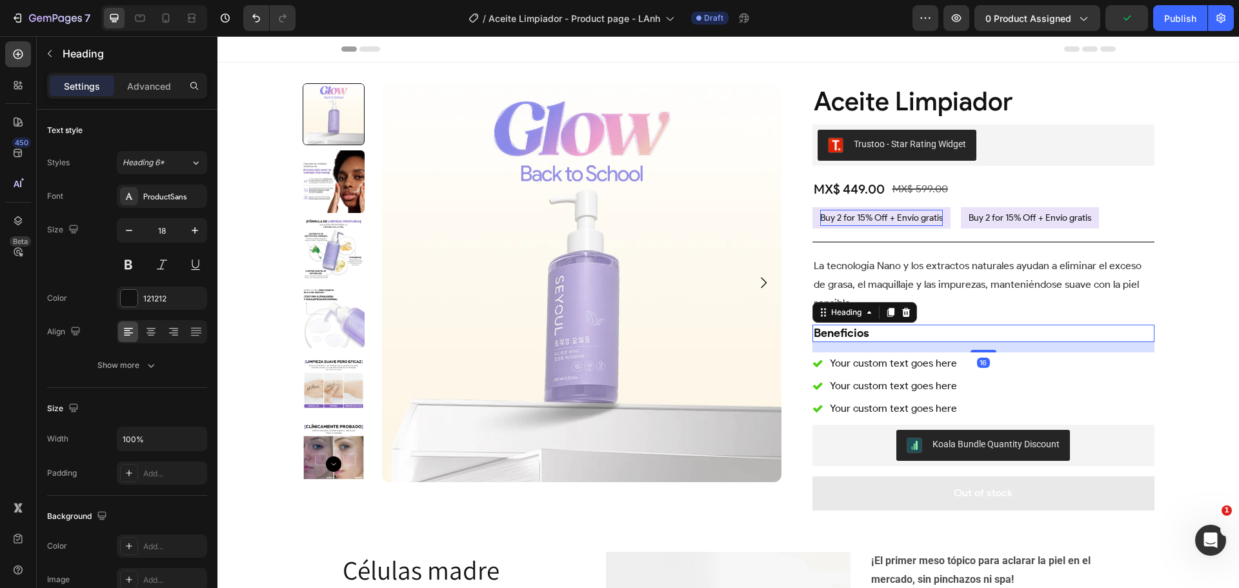
click at [870, 336] on p "Beneficios" at bounding box center [983, 333] width 339 height 15
click at [154, 90] on p "Advanced" at bounding box center [149, 86] width 44 height 14
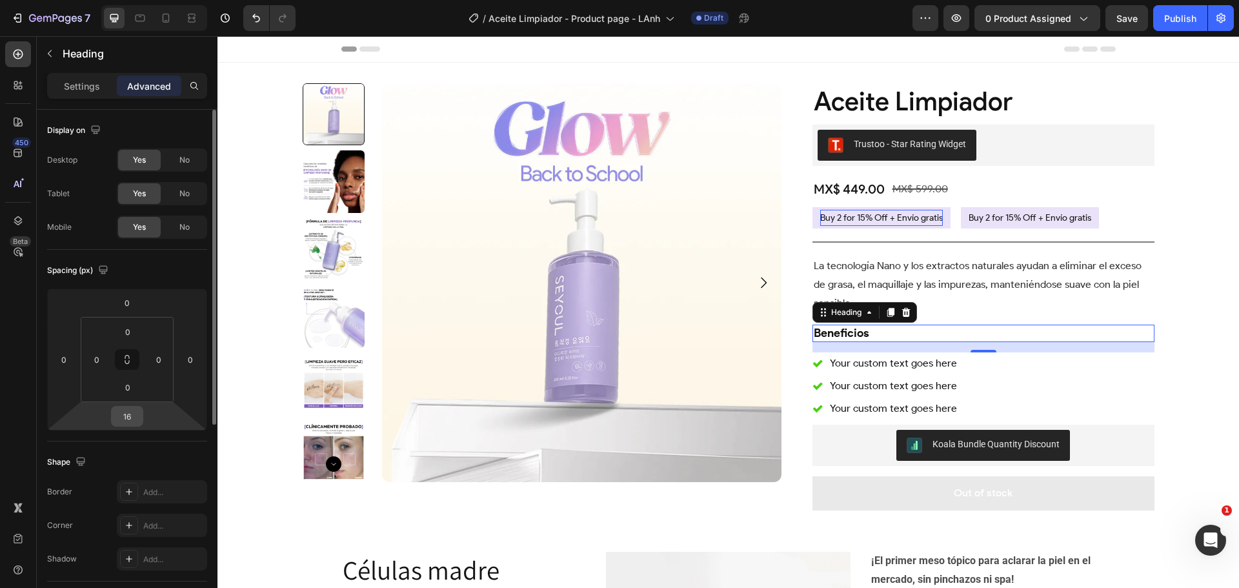
click at [133, 417] on input "16" at bounding box center [127, 415] width 26 height 19
click at [138, 419] on input "16" at bounding box center [127, 415] width 26 height 19
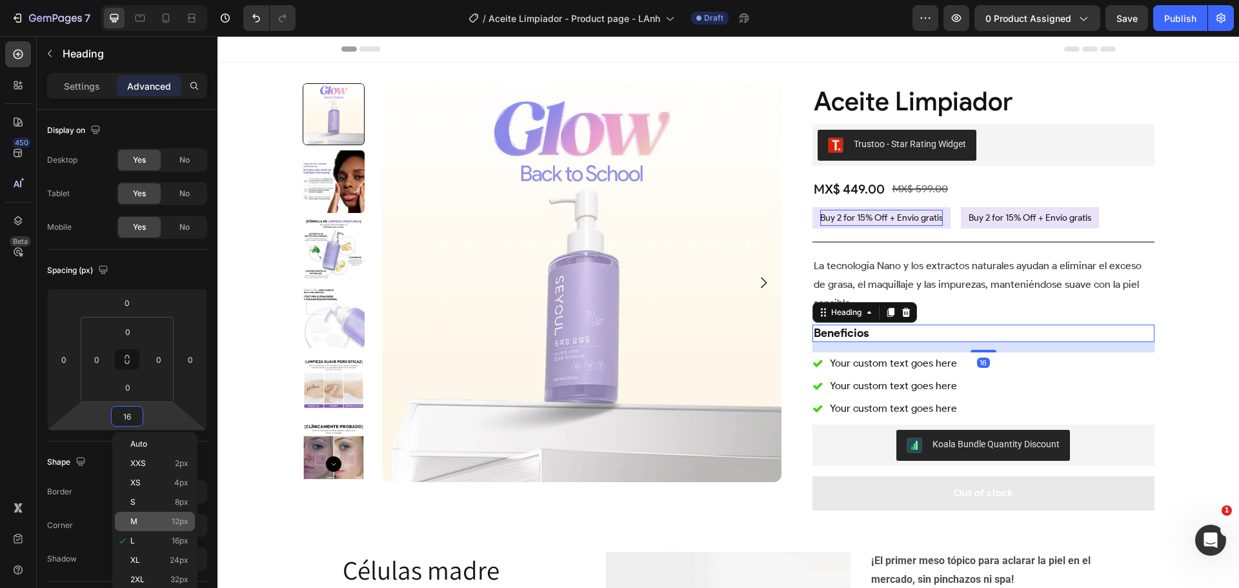
click at [170, 514] on div "M 12px" at bounding box center [155, 521] width 80 height 19
type input "12"
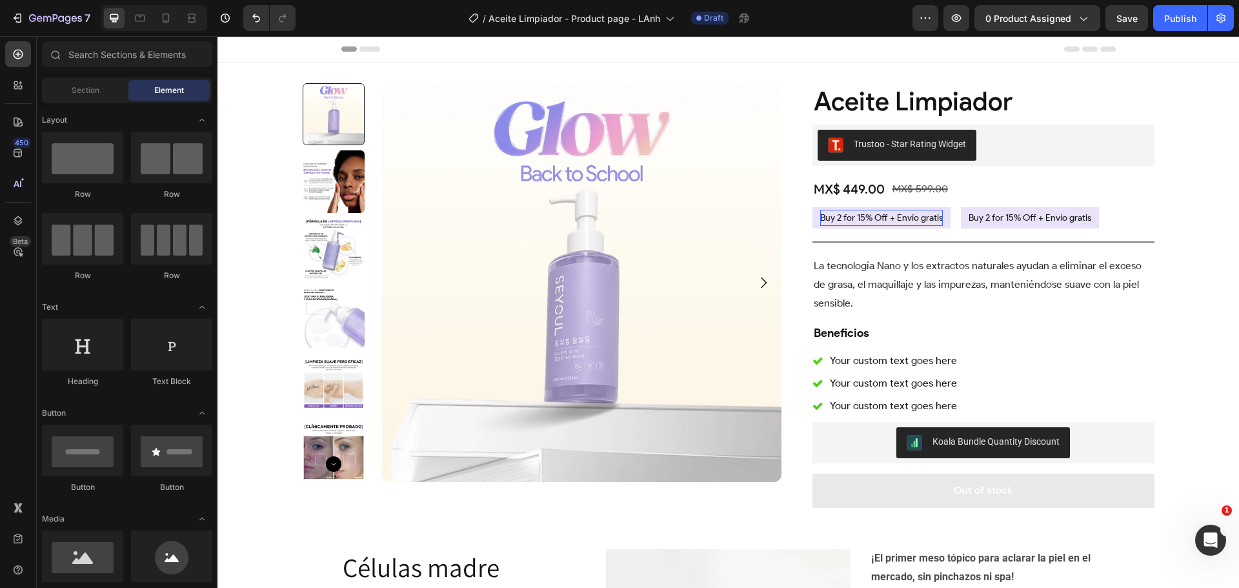
click at [1208, 366] on div "Product Images Aceite Limpiador Product Title Trustoo - Star Rating Widget Trus…" at bounding box center [727, 440] width 1021 height 754
click at [928, 283] on p "La tecnología Nano y los extractos naturales ayudan a eliminar el exceso de gra…" at bounding box center [983, 284] width 339 height 55
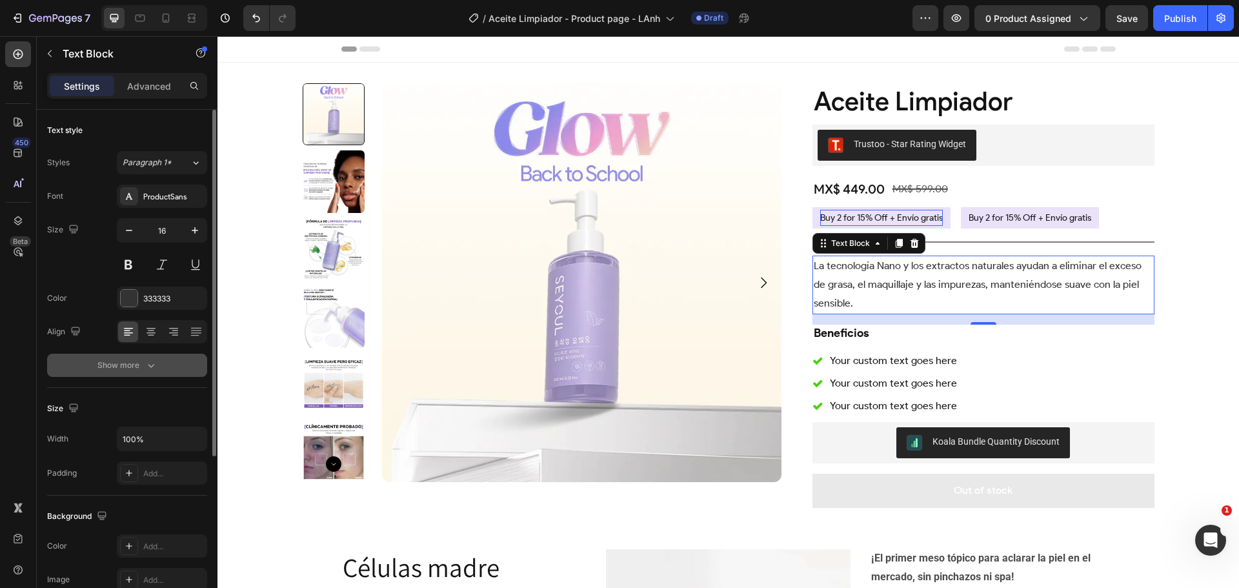
click at [145, 370] on icon "button" at bounding box center [151, 365] width 13 height 13
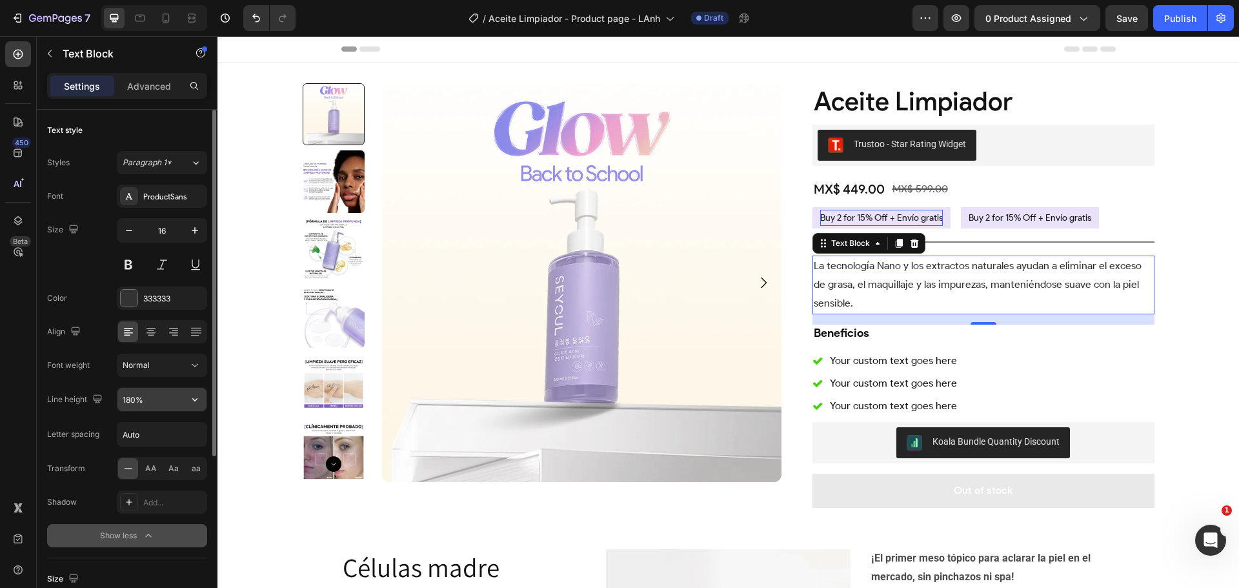
click at [132, 396] on input "180%" at bounding box center [161, 399] width 89 height 23
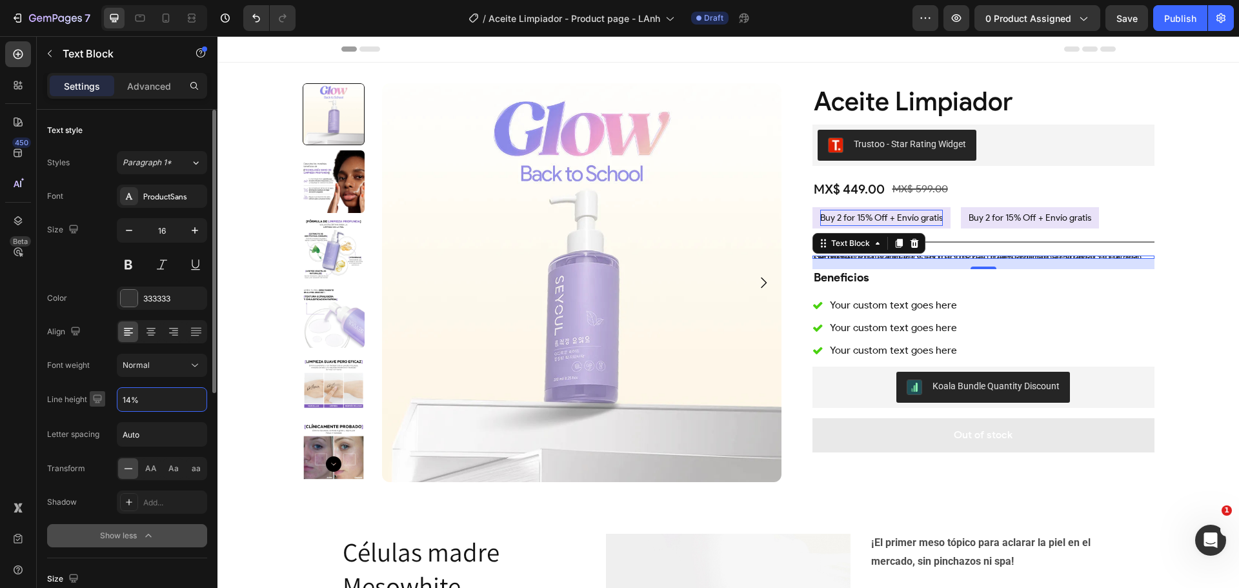
type input "140%"
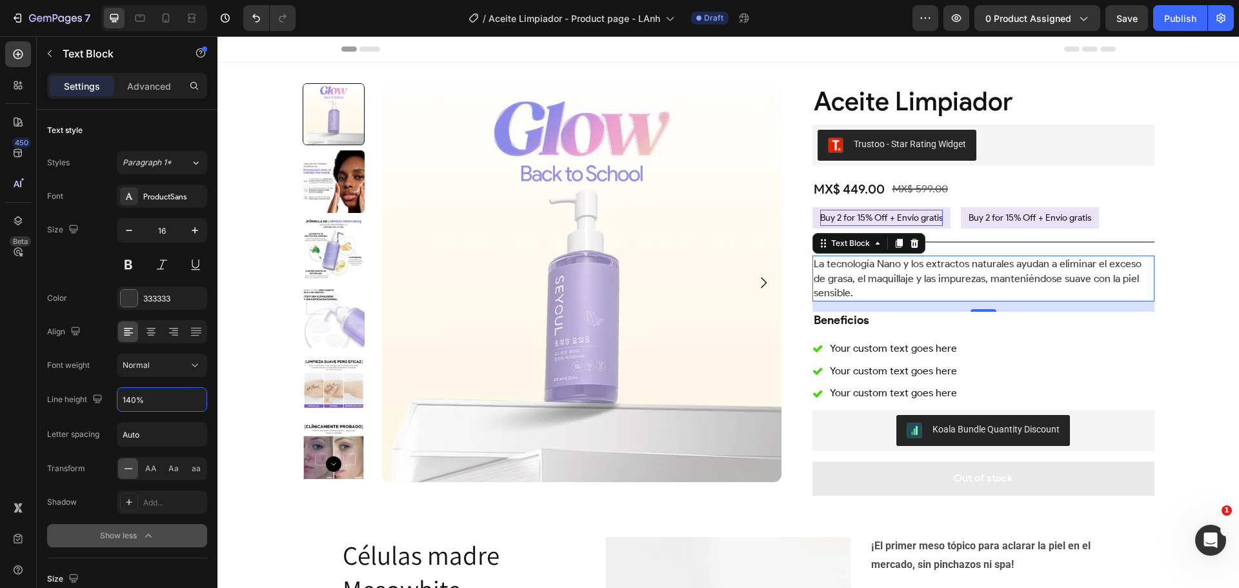
click at [1204, 361] on div "Product Images Aceite Limpiador Product Title Trustoo - Star Rating Widget Trus…" at bounding box center [727, 434] width 1021 height 742
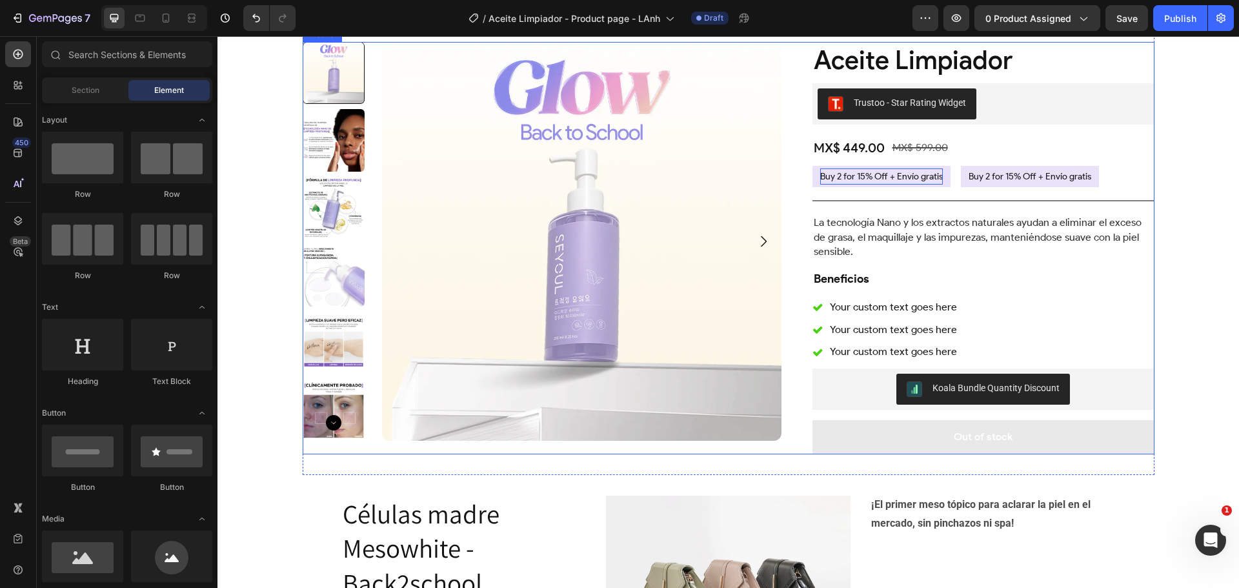
scroll to position [65, 0]
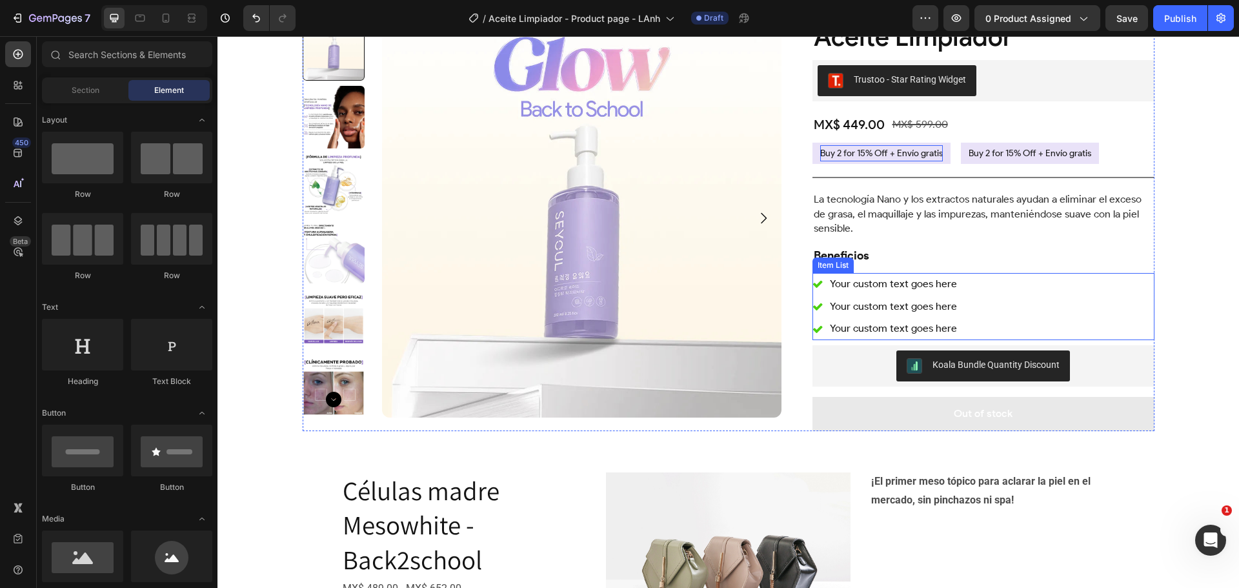
click at [830, 289] on div "Your custom text goes here" at bounding box center [893, 284] width 131 height 23
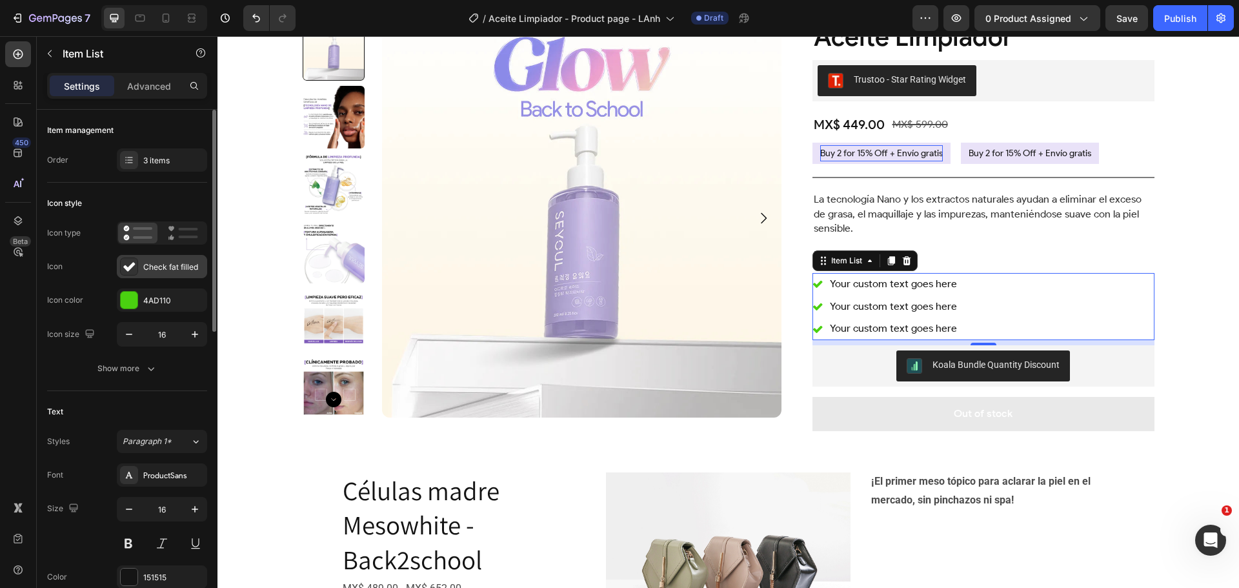
click at [141, 265] on div "Check fat filled" at bounding box center [162, 266] width 90 height 23
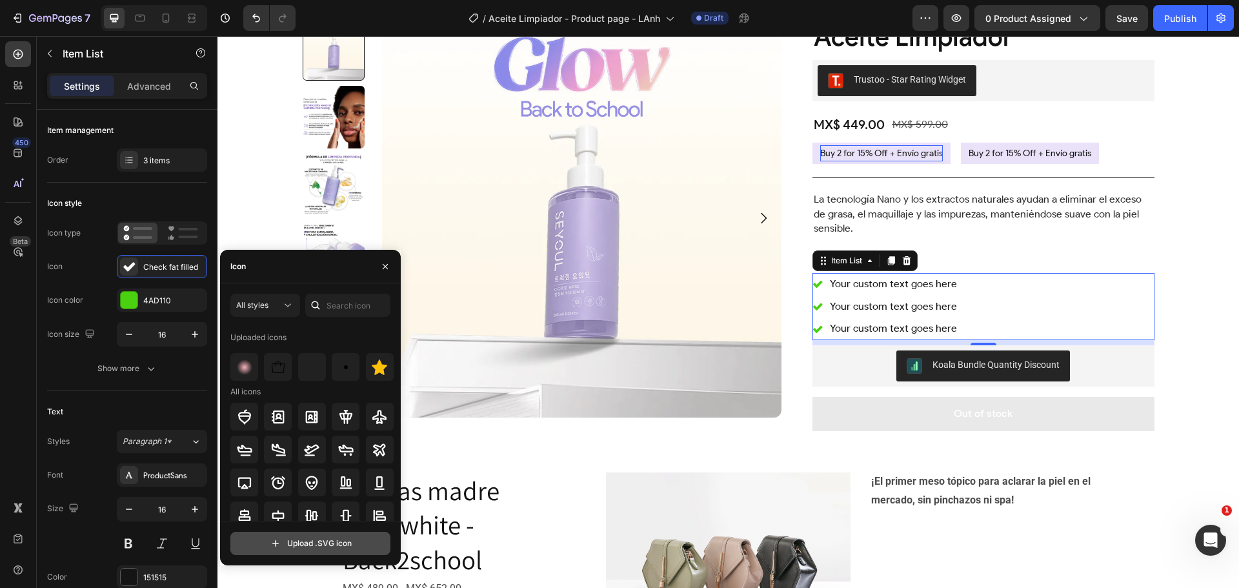
click at [283, 545] on input "file" at bounding box center [310, 543] width 159 height 22
type input "C:\fakepath\flower.svg"
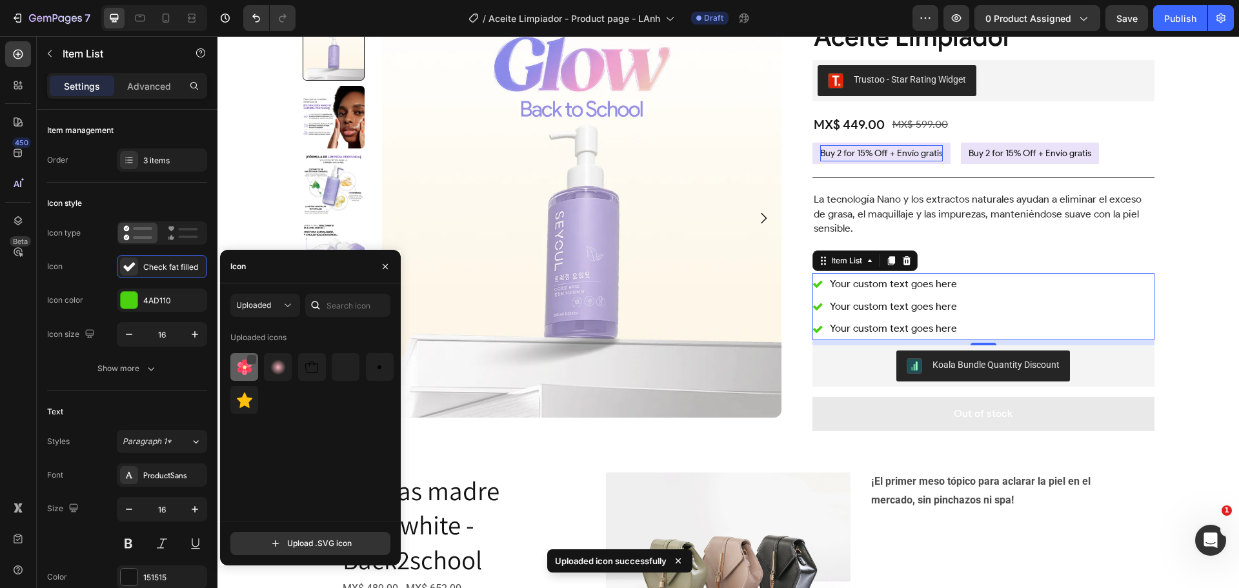
click at [250, 359] on div at bounding box center [251, 359] width 10 height 10
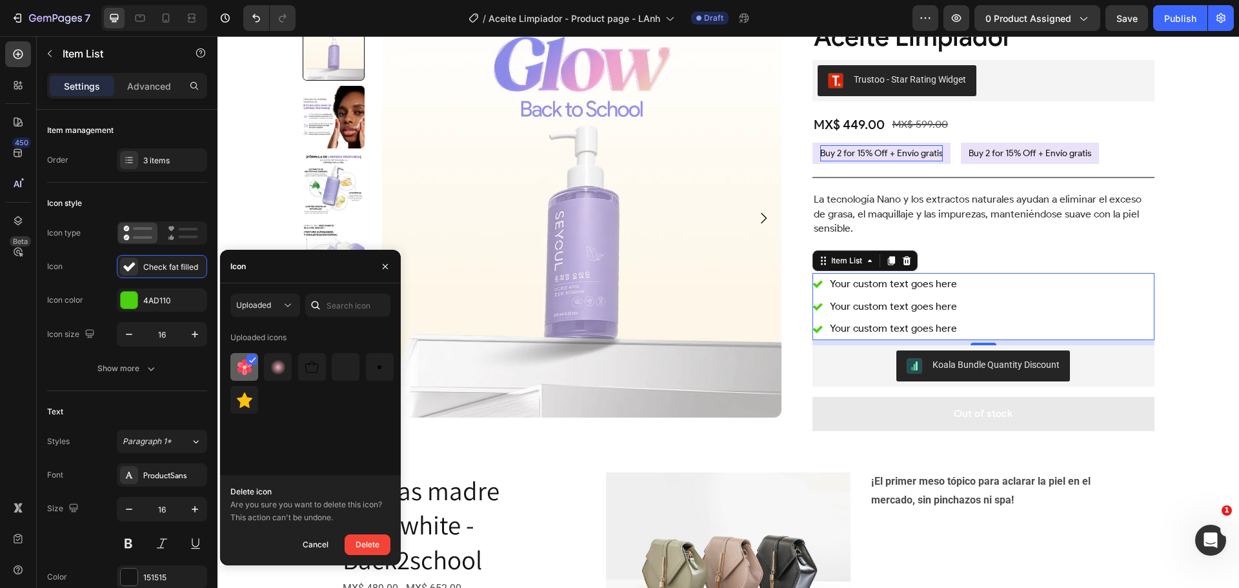
click at [254, 359] on icon at bounding box center [253, 359] width 6 height 5
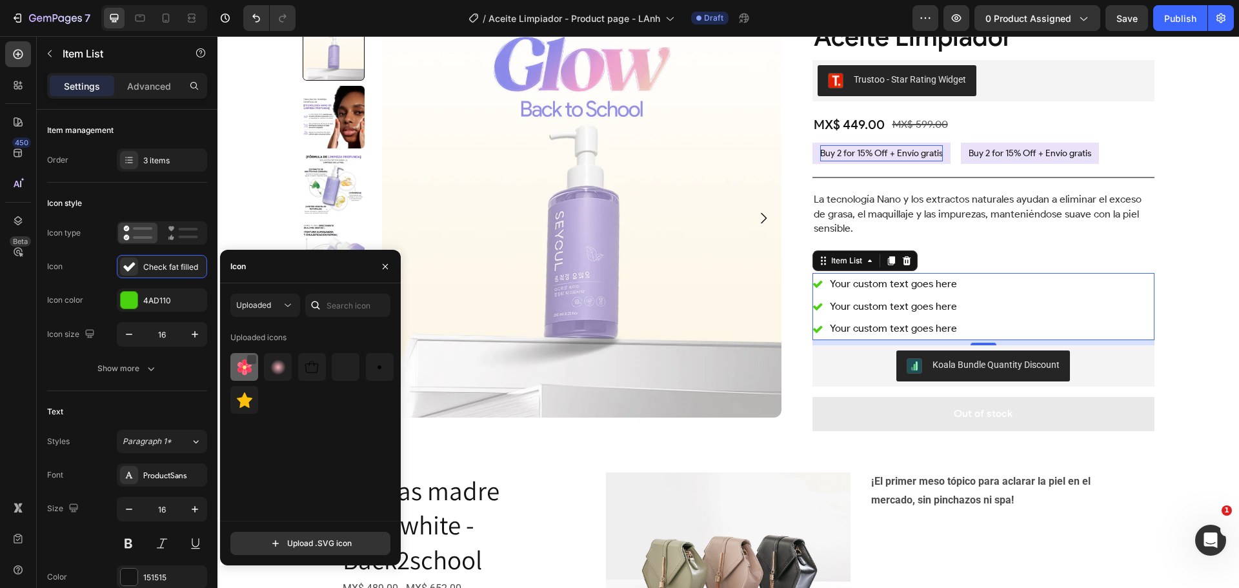
click at [239, 368] on img at bounding box center [244, 366] width 15 height 15
click at [381, 264] on icon "button" at bounding box center [385, 266] width 10 height 10
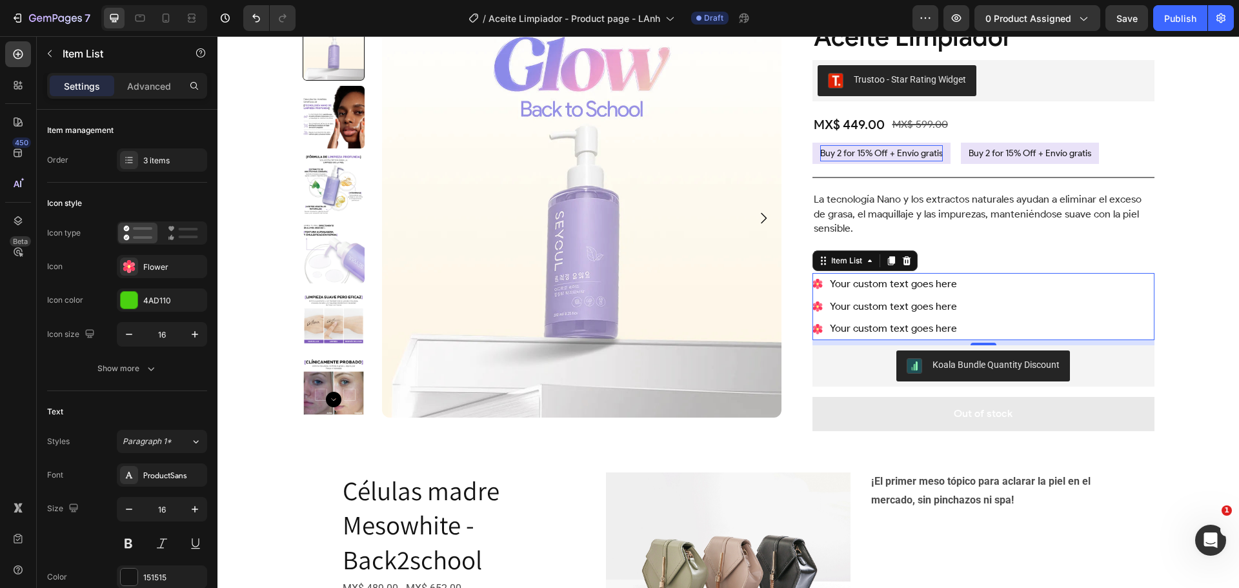
click at [909, 285] on div "Your custom text goes here" at bounding box center [893, 284] width 131 height 23
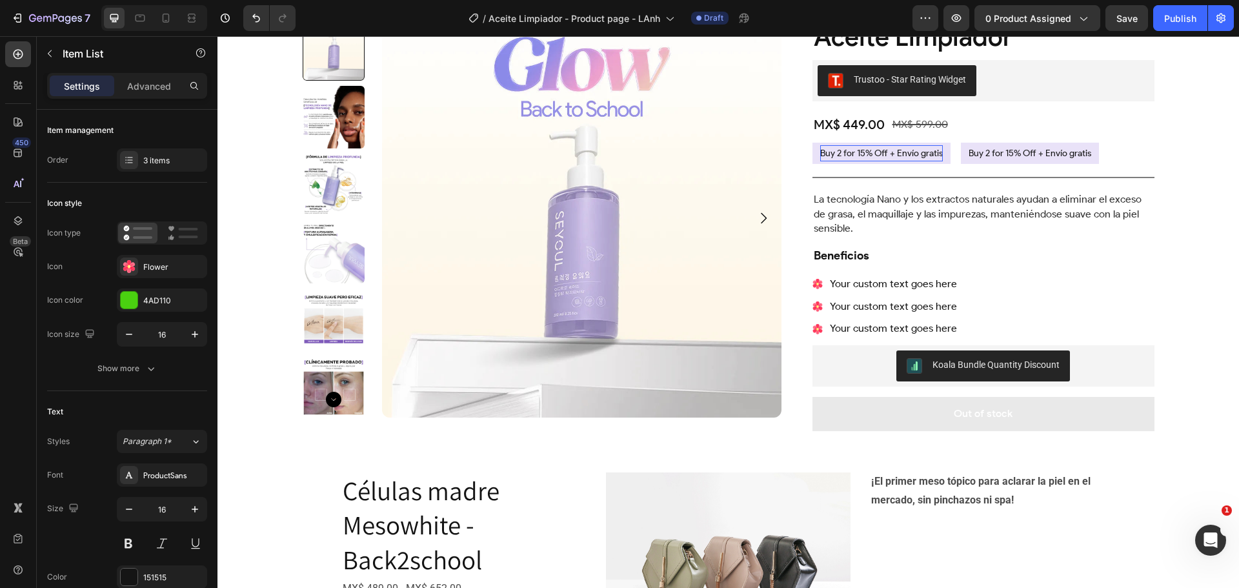
click at [986, 281] on div "Your custom text goes here Your custom text goes here Your custom text goes here" at bounding box center [983, 306] width 342 height 67
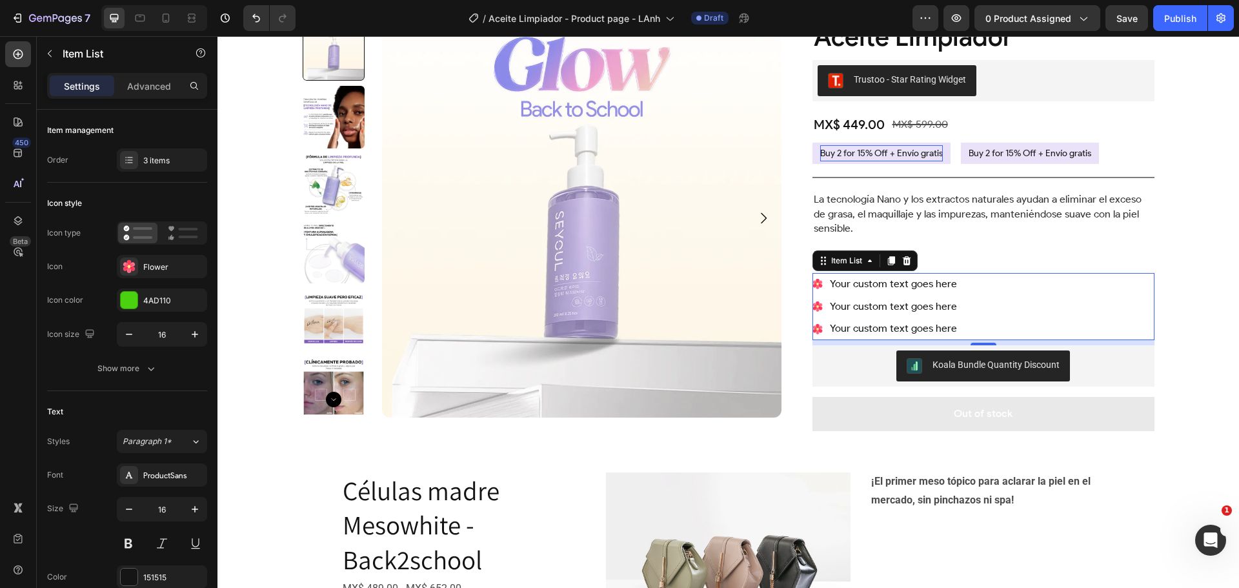
click at [889, 286] on p "Your custom text goes here" at bounding box center [893, 284] width 127 height 19
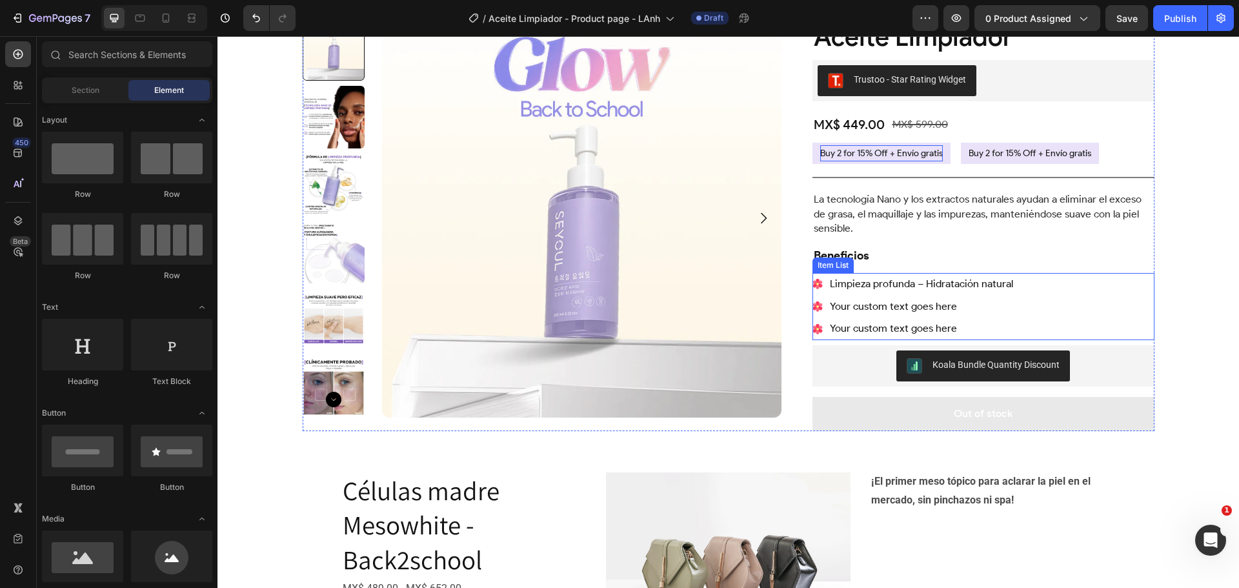
click at [865, 302] on p "Your custom text goes here" at bounding box center [921, 306] width 183 height 19
click at [887, 328] on p "Your custom text goes here" at bounding box center [943, 328] width 227 height 19
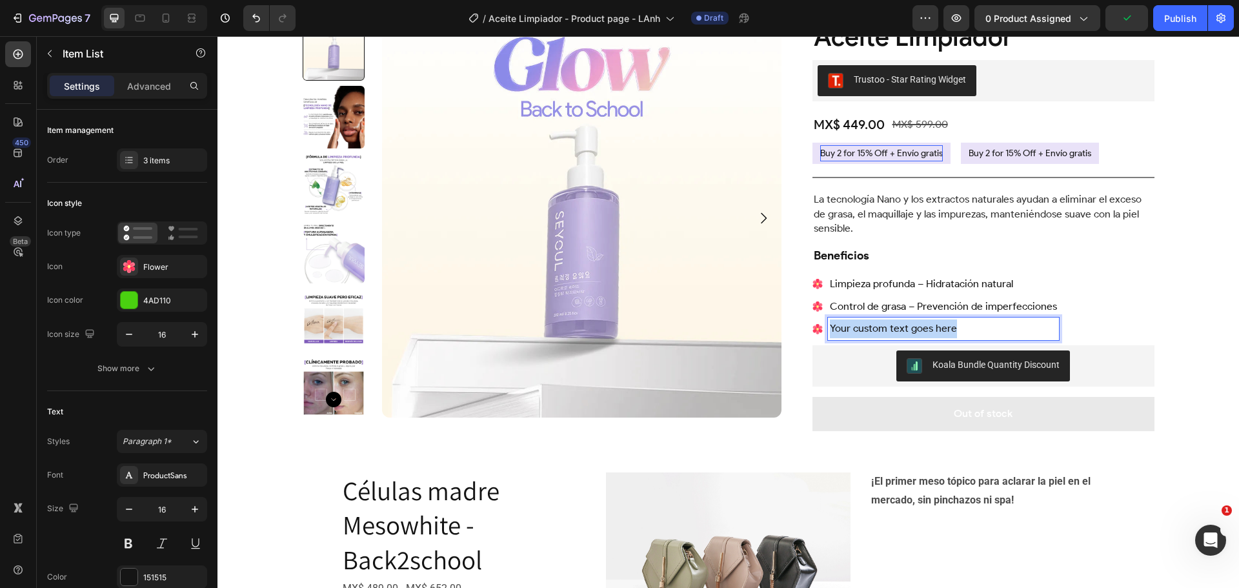
click at [887, 328] on p "Your custom text goes here" at bounding box center [943, 328] width 227 height 19
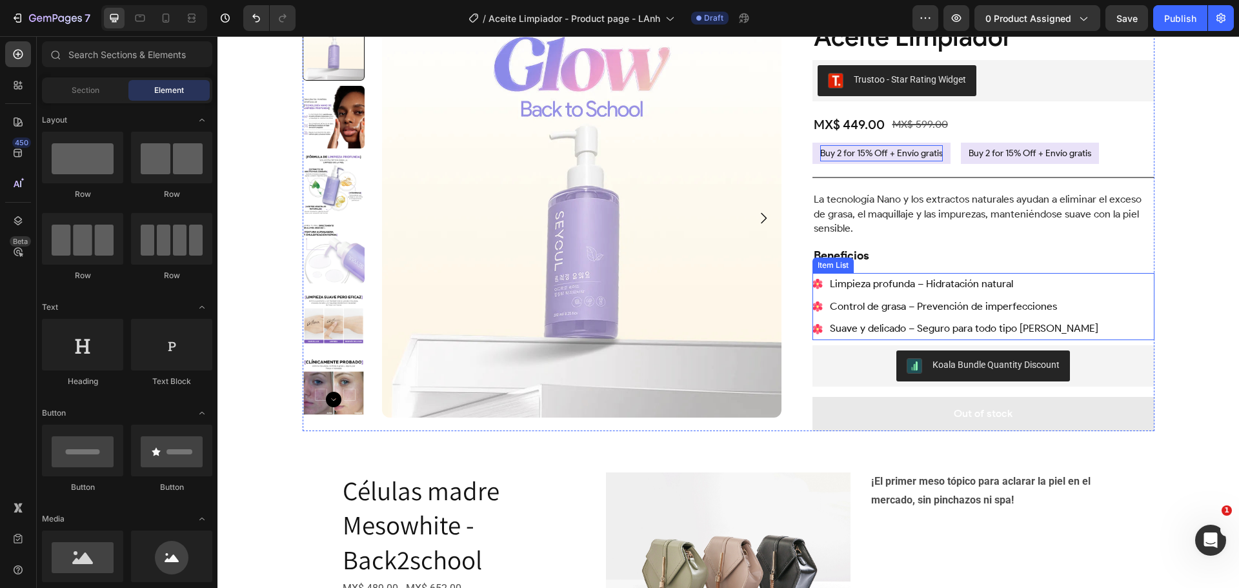
click at [1072, 283] on div "Limpieza profunda – Hidratación natural Control de grasa – Prevención de imperf…" at bounding box center [983, 306] width 342 height 67
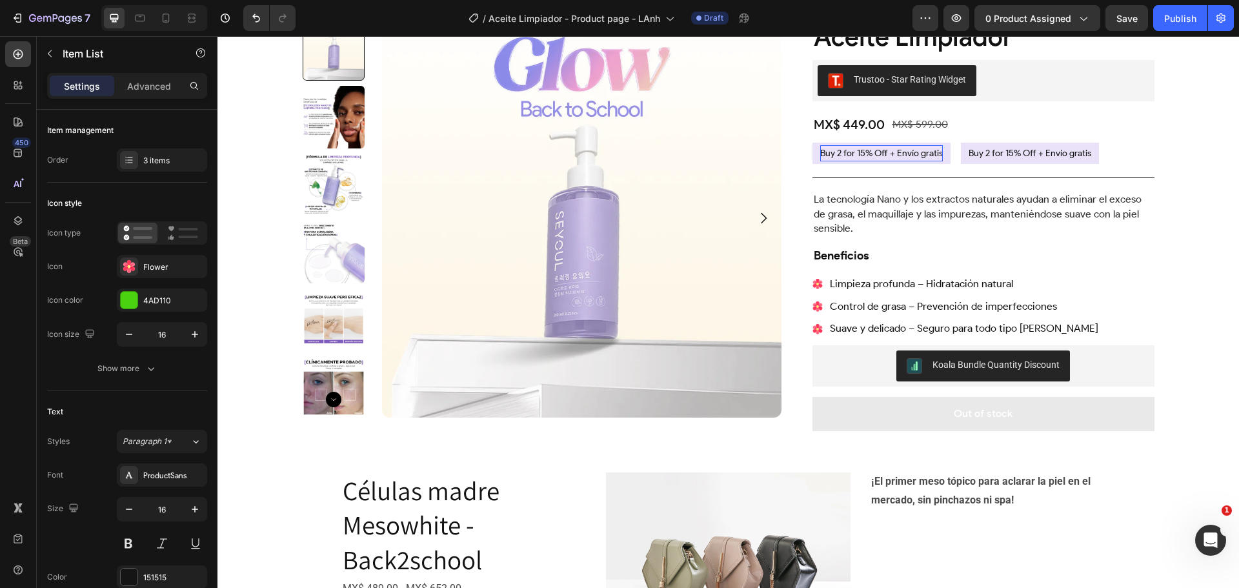
click at [1212, 308] on div "Product Images Aceite Limpiador Product Title Trustoo - Star Rating Widget Trus…" at bounding box center [727, 369] width 1021 height 742
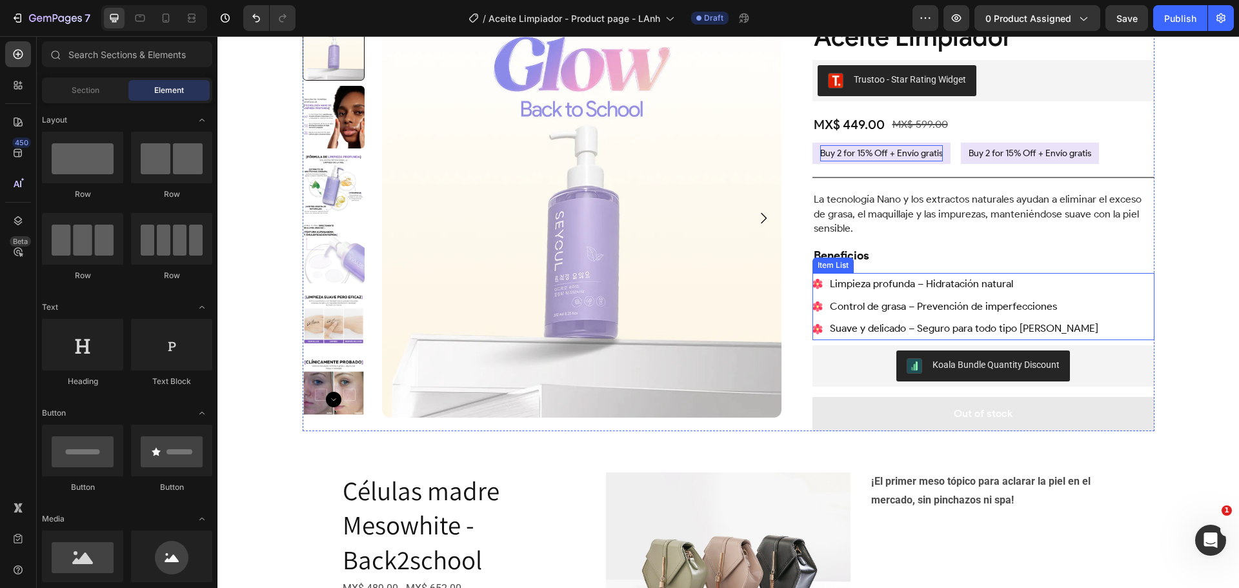
click at [1076, 328] on div "Limpieza profunda – Hidratación natural Control de grasa – Prevención de imperf…" at bounding box center [983, 306] width 342 height 67
click at [1138, 313] on div "Limpieza profunda – Hidratación natural Control de grasa – Prevención de imperf…" at bounding box center [983, 306] width 342 height 67
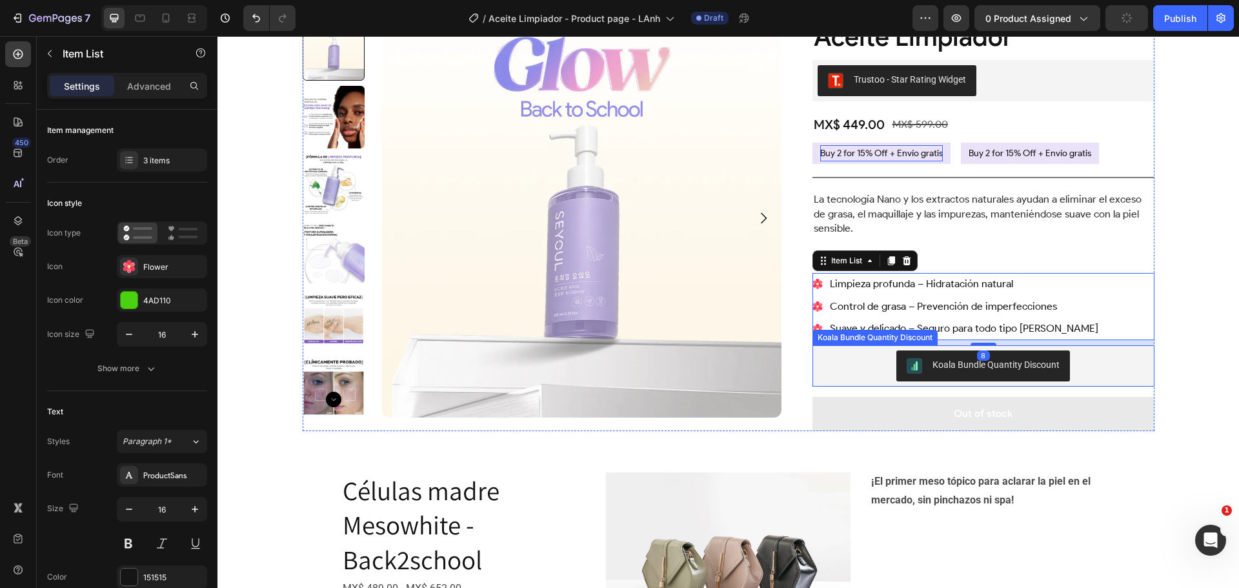
click at [1099, 348] on div "Koala Bundle Quantity Discount" at bounding box center [983, 365] width 342 height 41
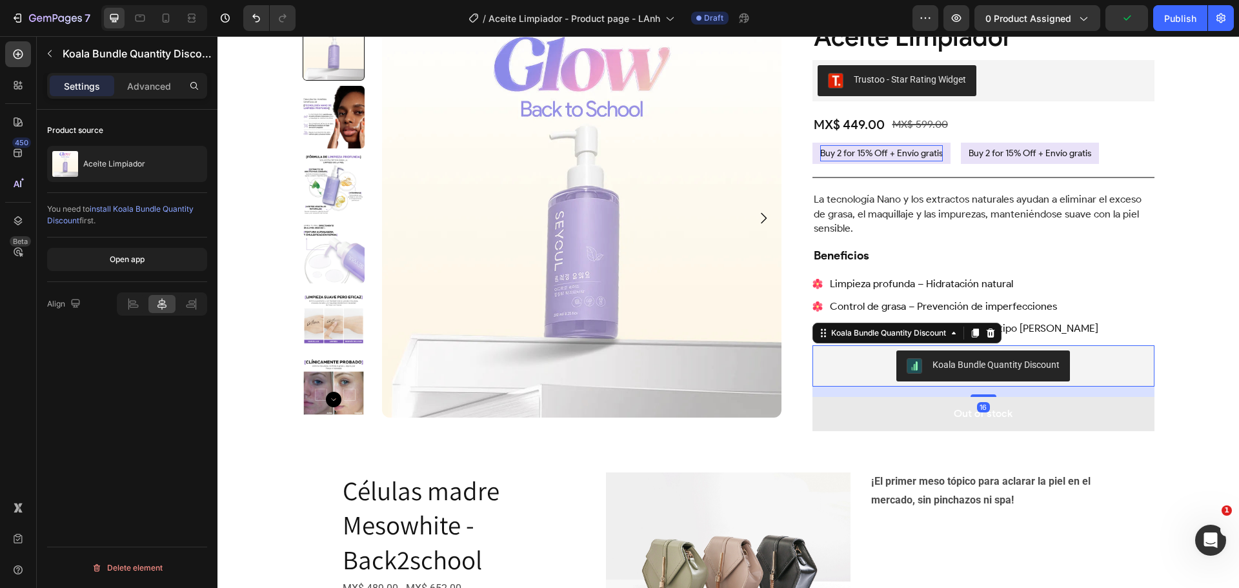
click at [1116, 316] on div "Limpieza profunda – Hidratación natural Control de grasa – Prevención de imperf…" at bounding box center [983, 306] width 342 height 67
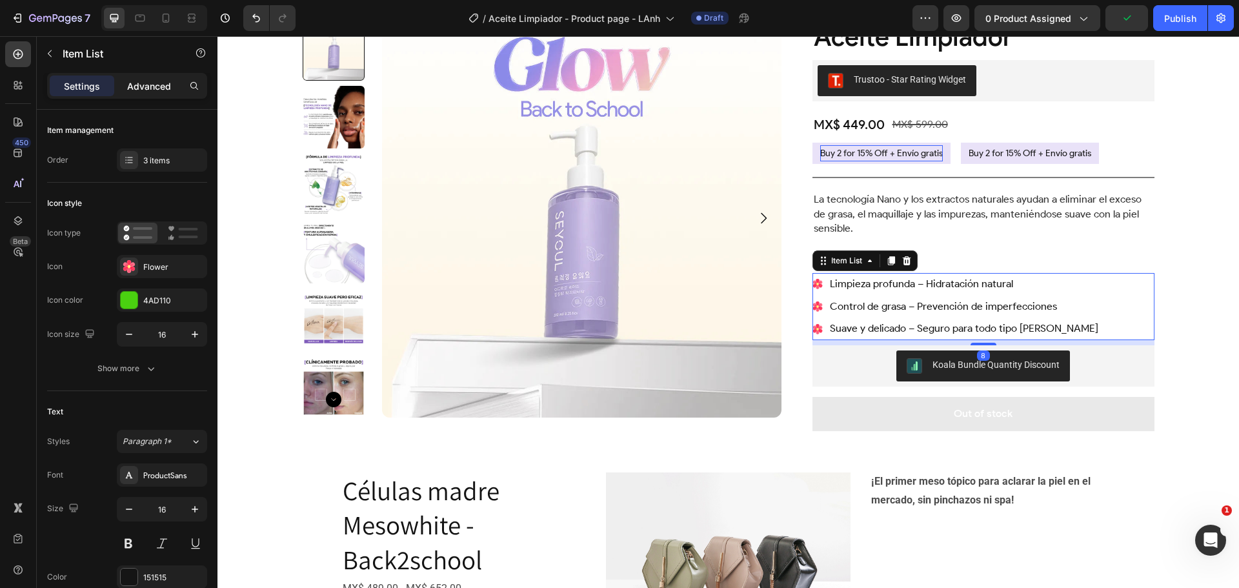
click at [142, 90] on p "Advanced" at bounding box center [149, 86] width 44 height 14
type input "100%"
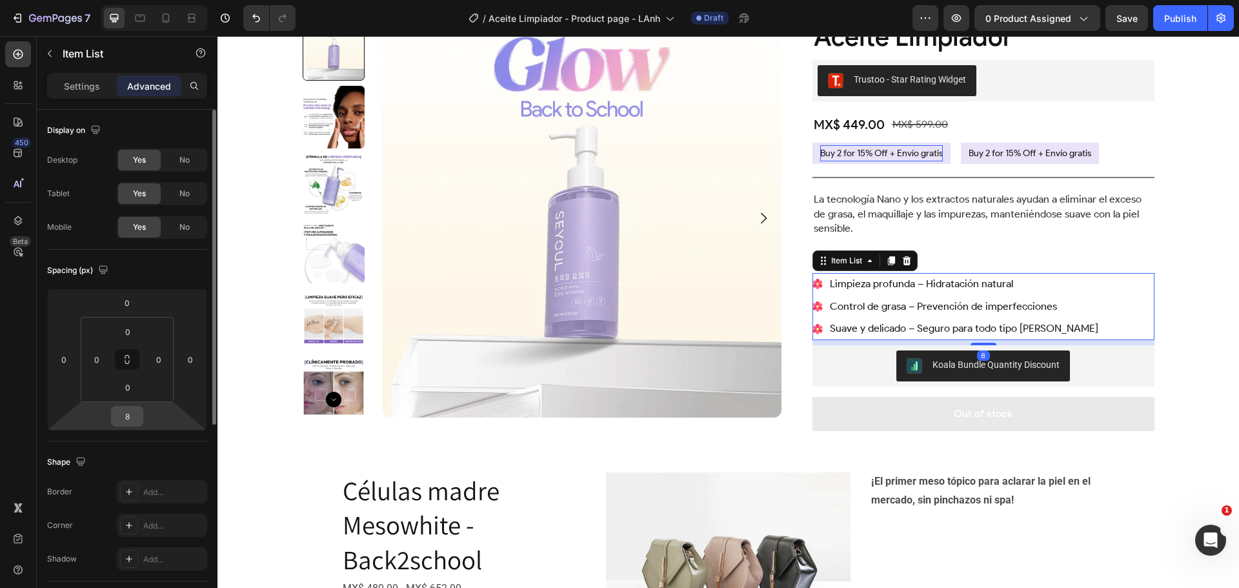
click at [132, 418] on input "8" at bounding box center [127, 415] width 26 height 19
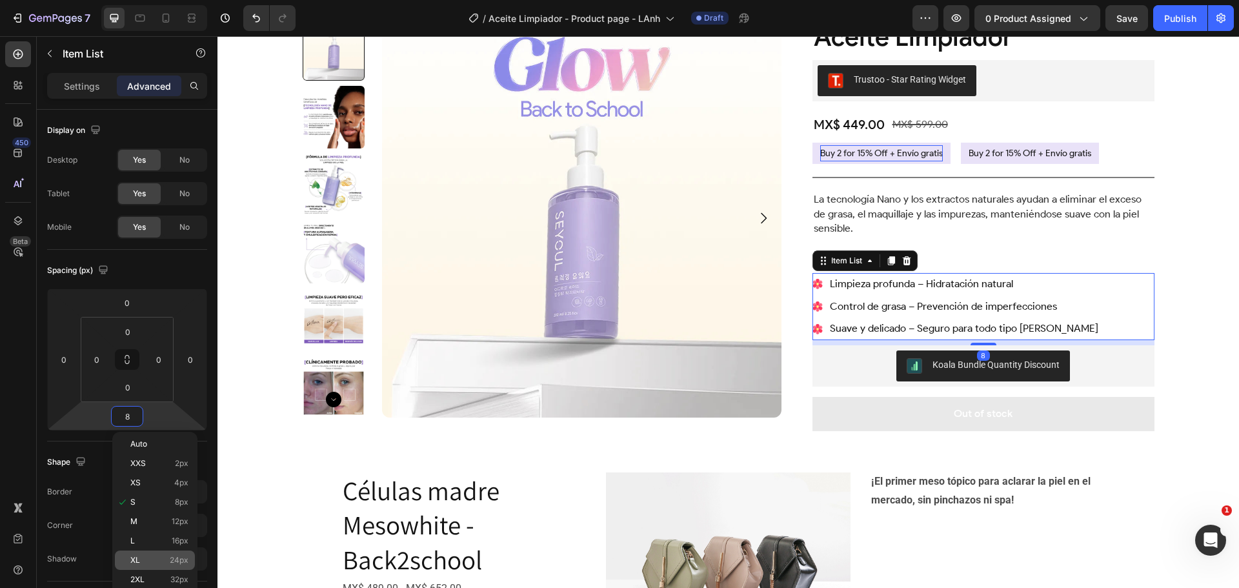
click at [161, 561] on p "XL 24px" at bounding box center [159, 560] width 58 height 9
type input "24"
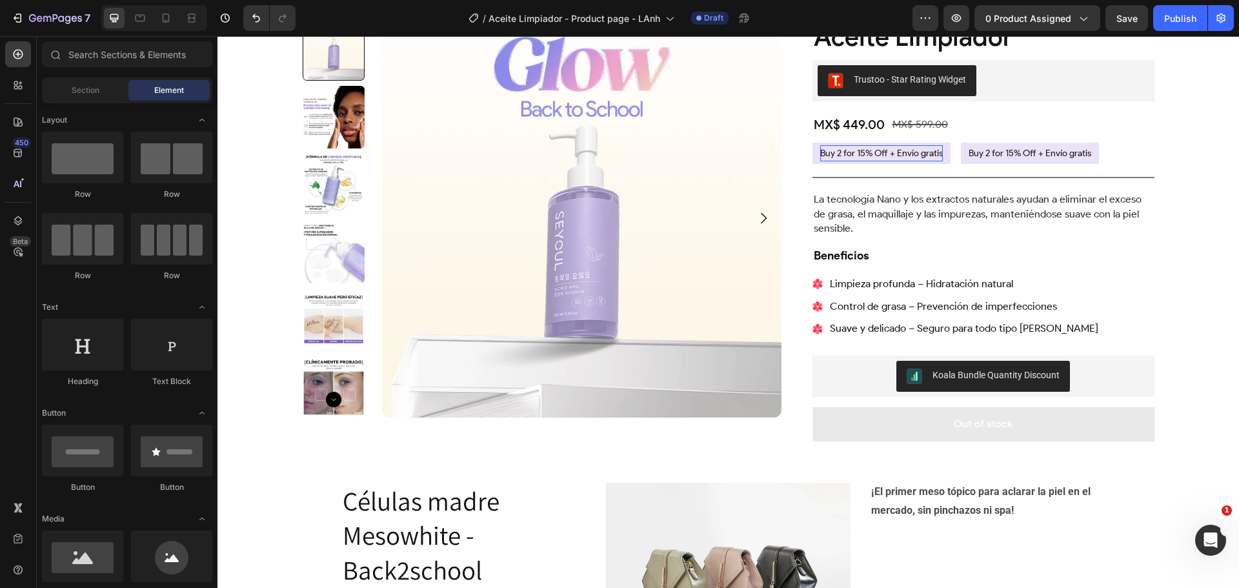
click at [1196, 347] on div "Product Images Aceite Limpiador Product Title Trustoo - Star Rating Widget Trus…" at bounding box center [727, 374] width 1021 height 752
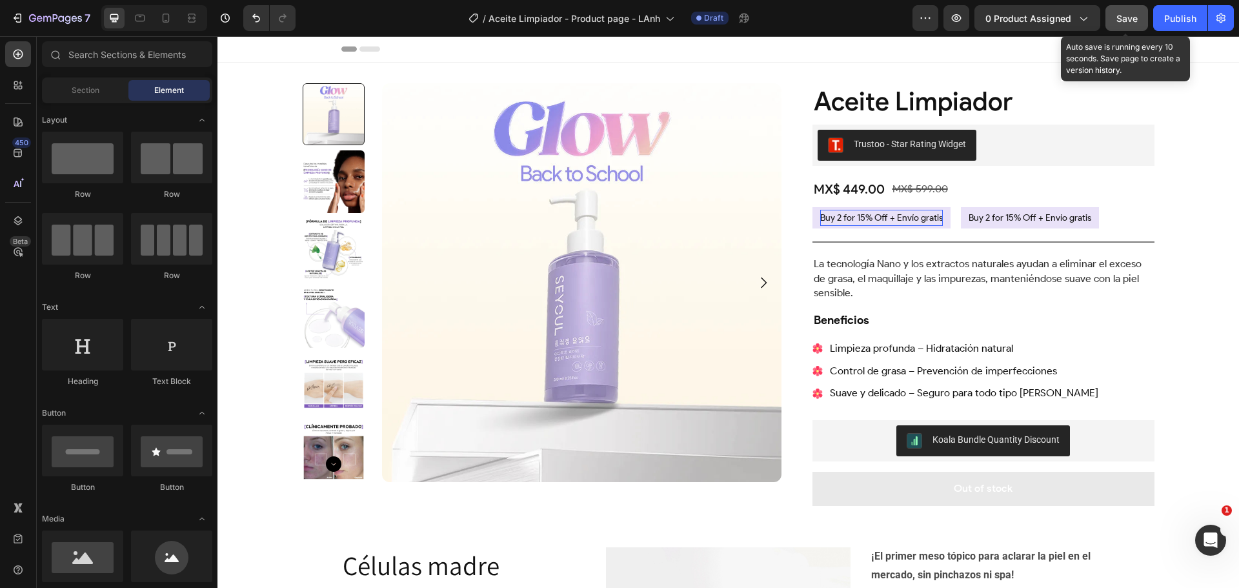
click at [1121, 15] on span "Save" at bounding box center [1126, 18] width 21 height 11
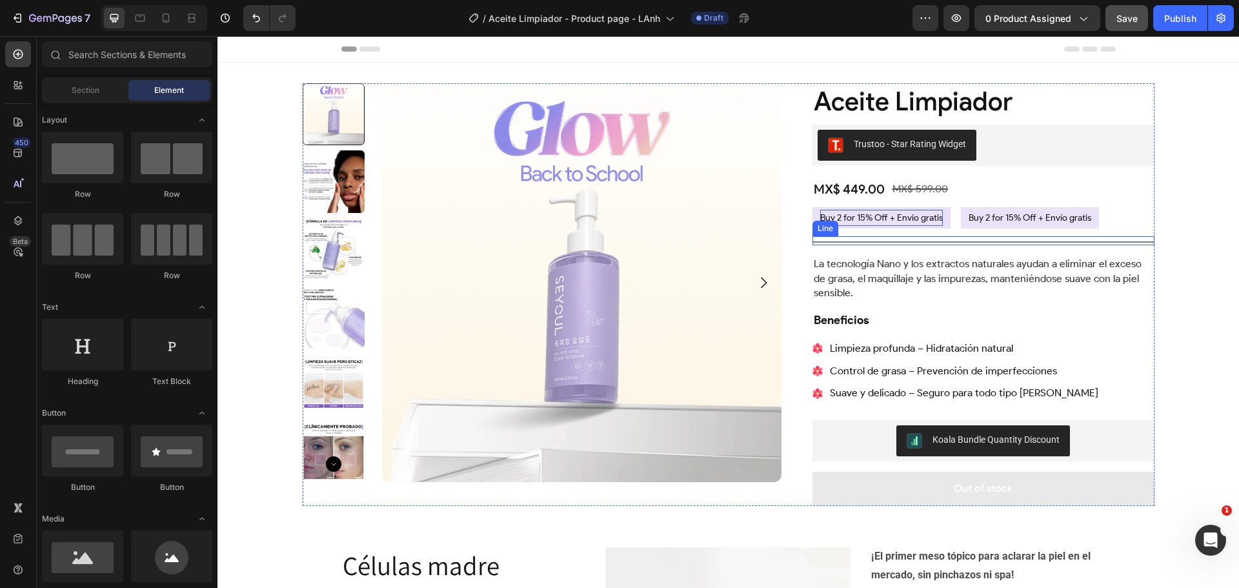
click at [851, 241] on div "Title Line" at bounding box center [983, 240] width 342 height 9
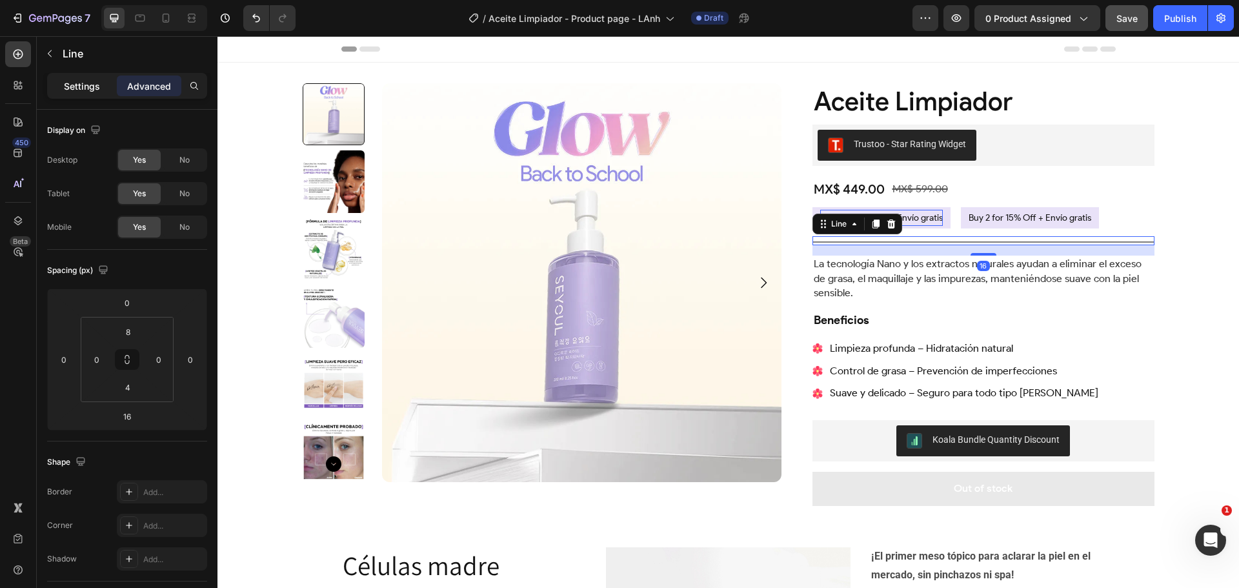
click at [77, 85] on p "Settings" at bounding box center [82, 86] width 36 height 14
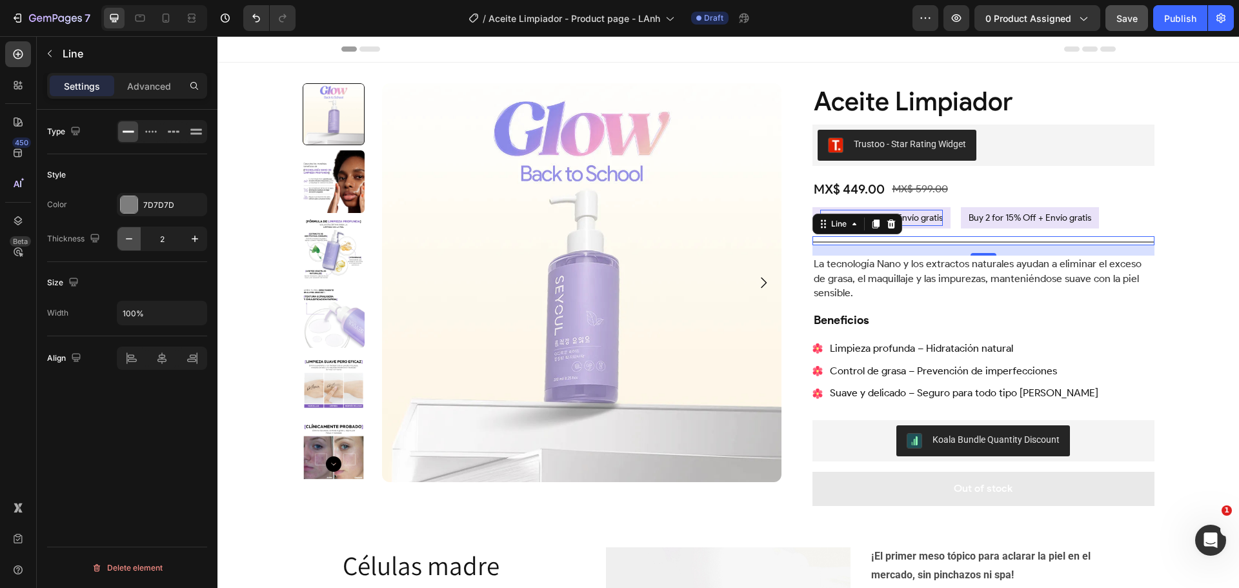
click at [125, 237] on icon "button" at bounding box center [129, 238] width 13 height 13
type input "1"
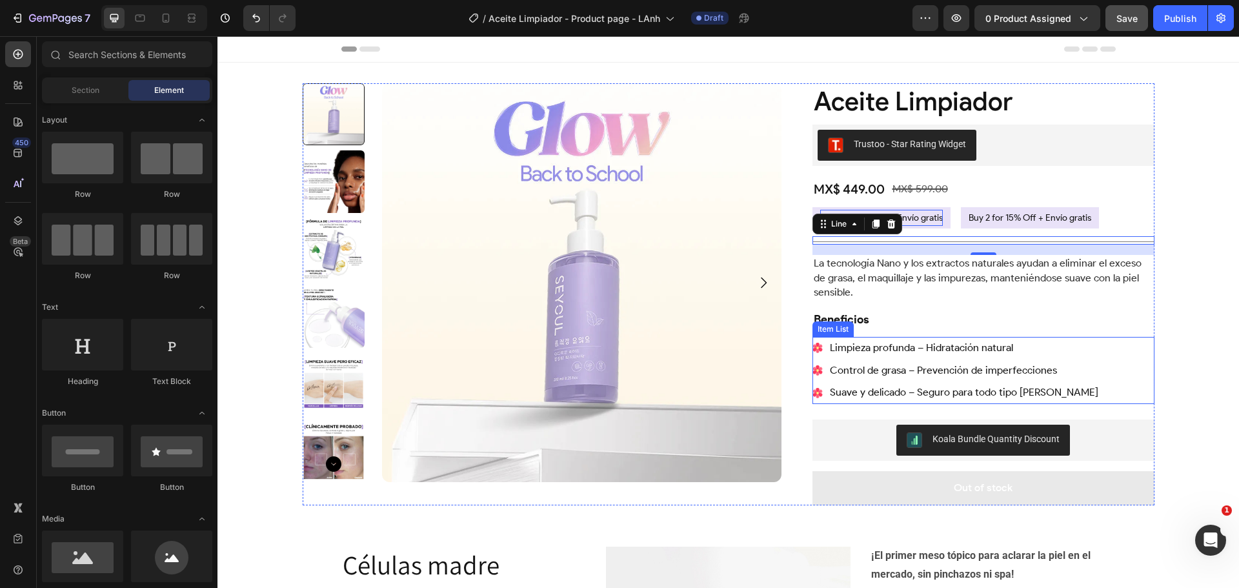
click at [1176, 345] on div "Product Images Aceite Limpiador Product Title Trustoo - Star Rating Widget Trus…" at bounding box center [727, 439] width 1021 height 752
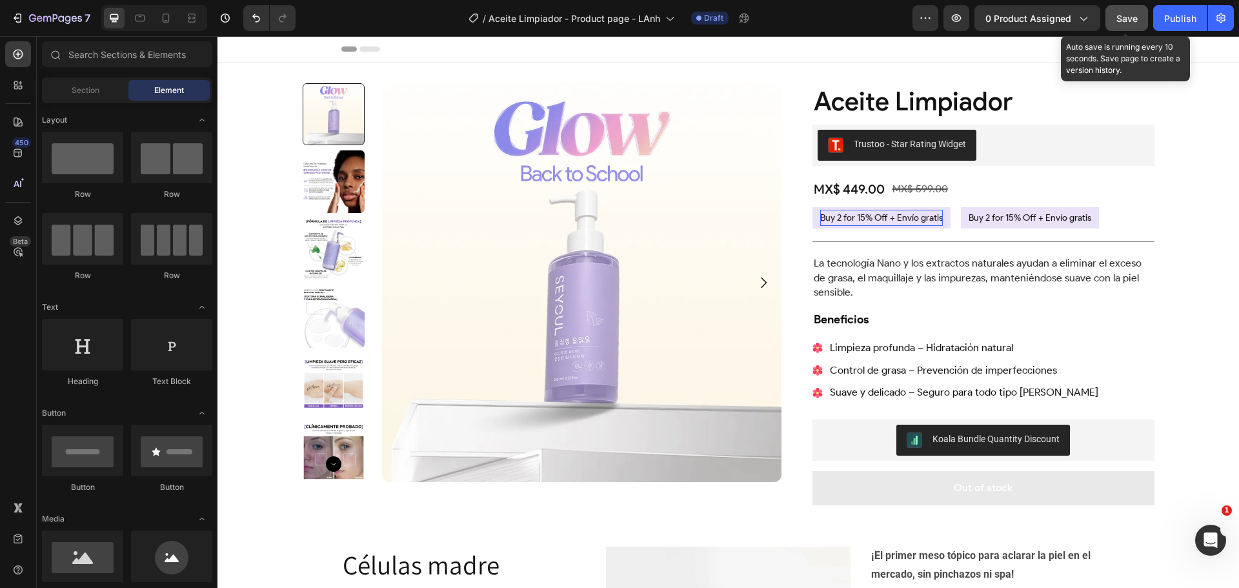
click at [1134, 17] on span "Save" at bounding box center [1126, 18] width 21 height 11
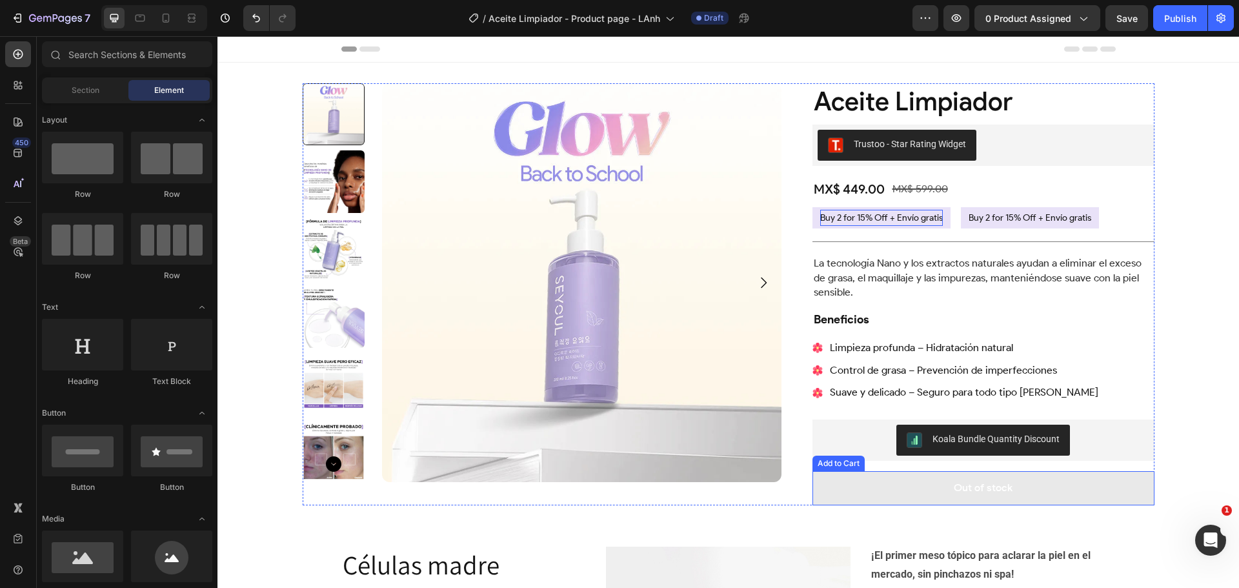
click at [1051, 485] on button "Out of stock" at bounding box center [983, 488] width 342 height 34
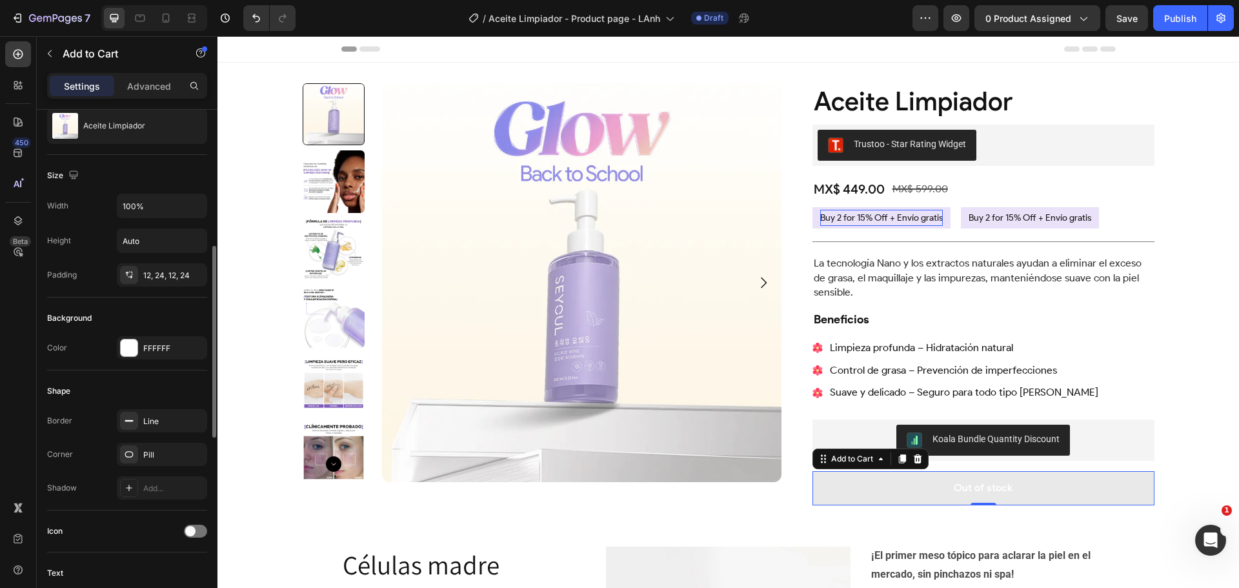
scroll to position [194, 0]
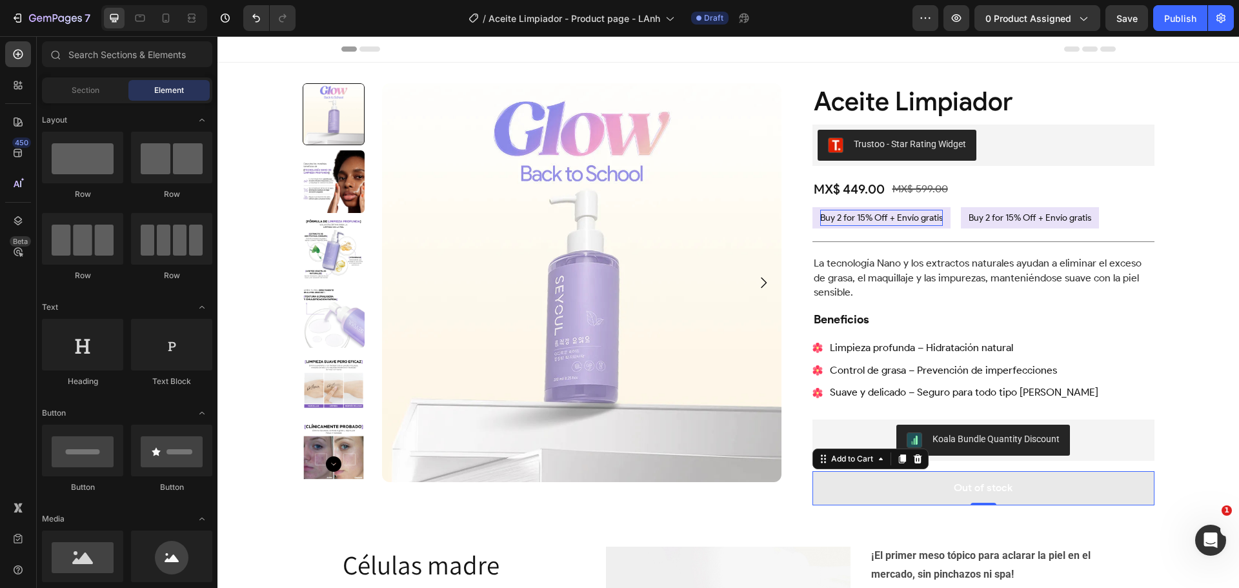
click at [1202, 417] on div "Product Images Aceite Limpiador Product Title Trustoo - Star Rating Widget Trus…" at bounding box center [727, 439] width 1021 height 752
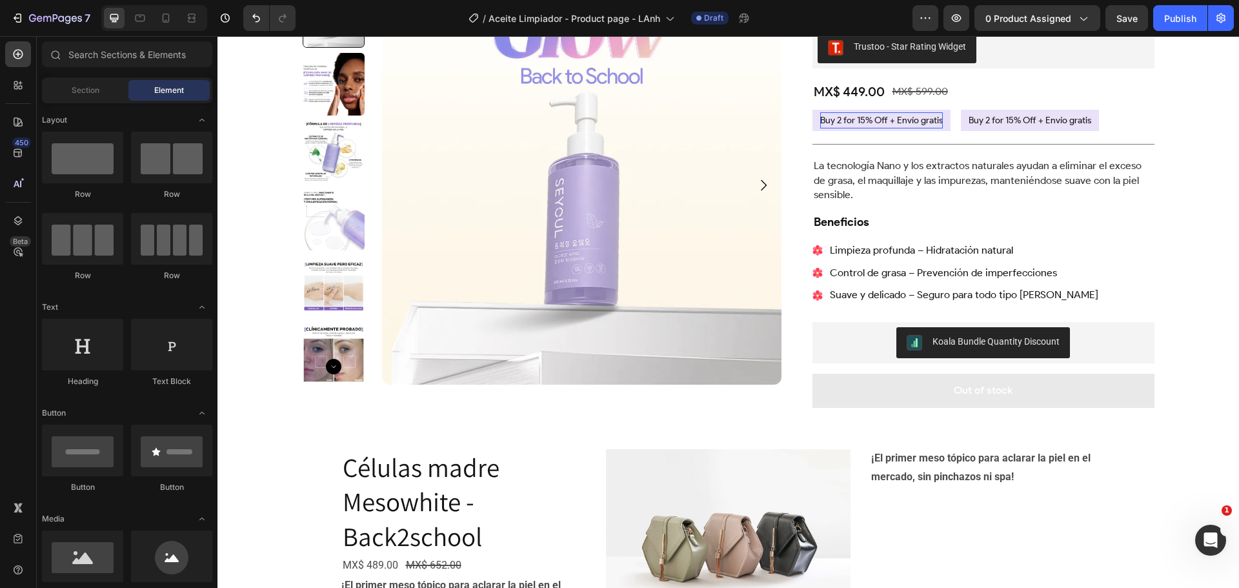
scroll to position [129, 0]
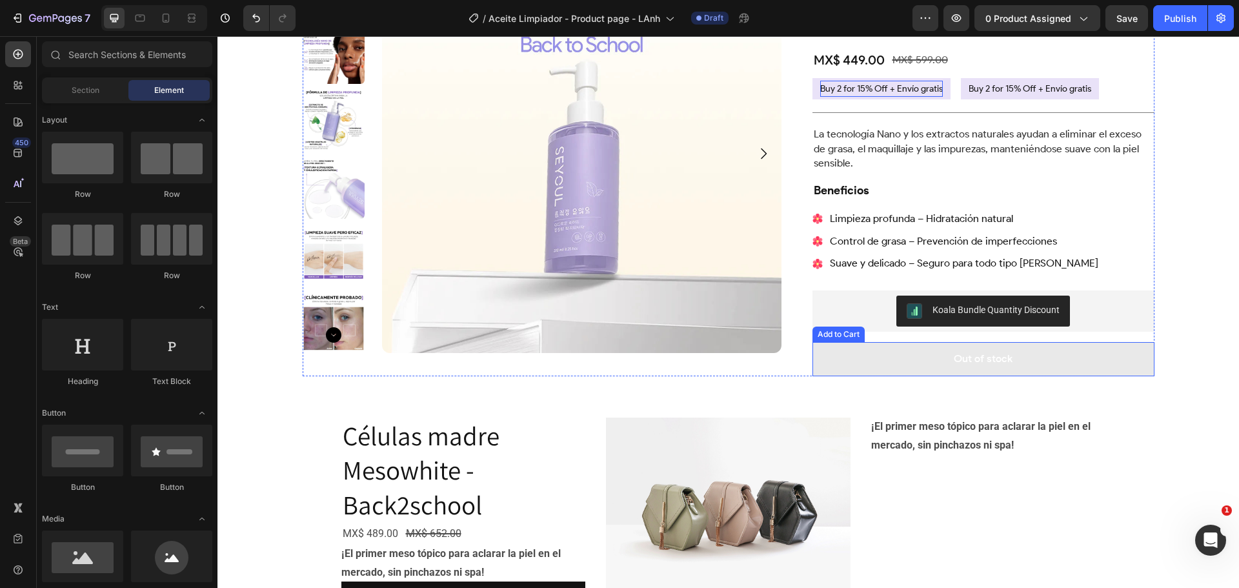
click at [1065, 365] on button "Out of stock" at bounding box center [983, 359] width 342 height 34
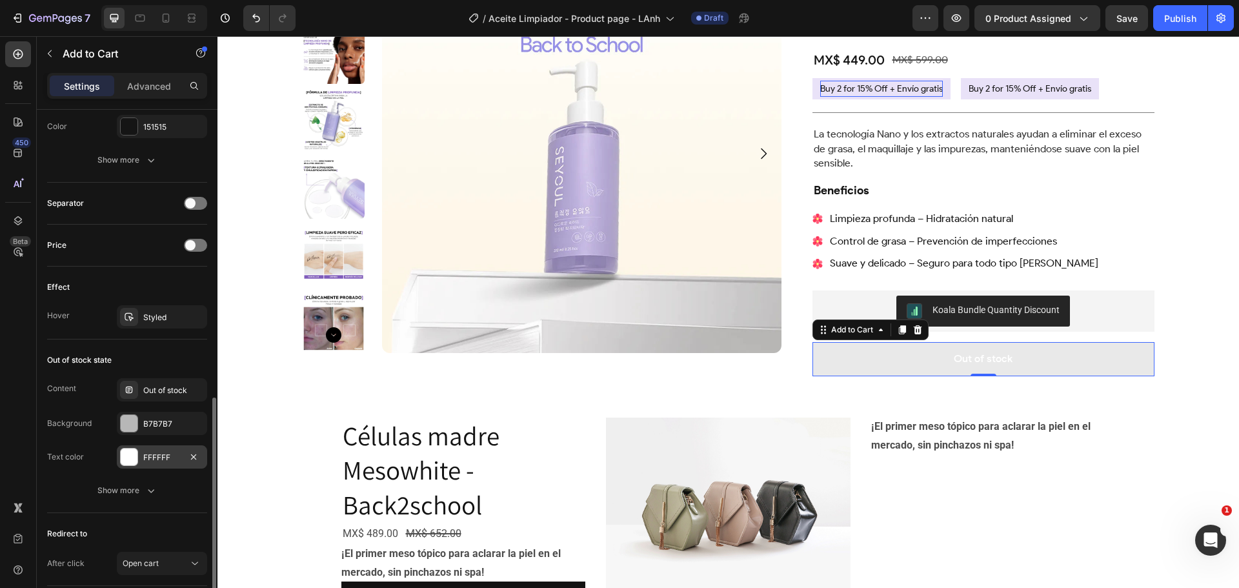
scroll to position [839, 0]
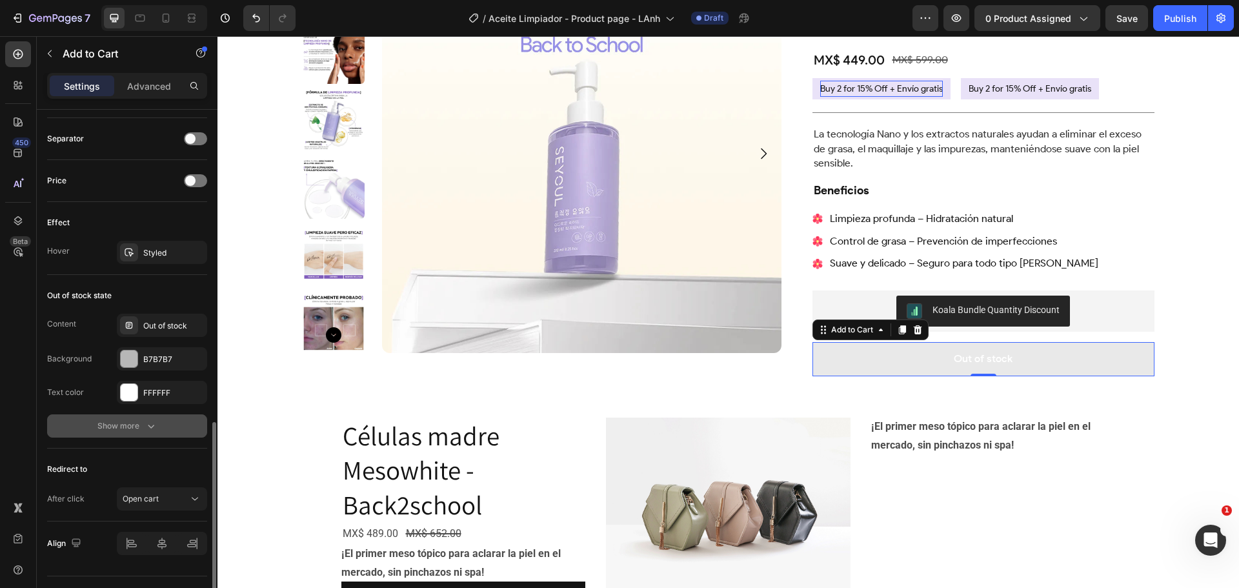
click at [138, 421] on div "Show more" at bounding box center [127, 425] width 60 height 13
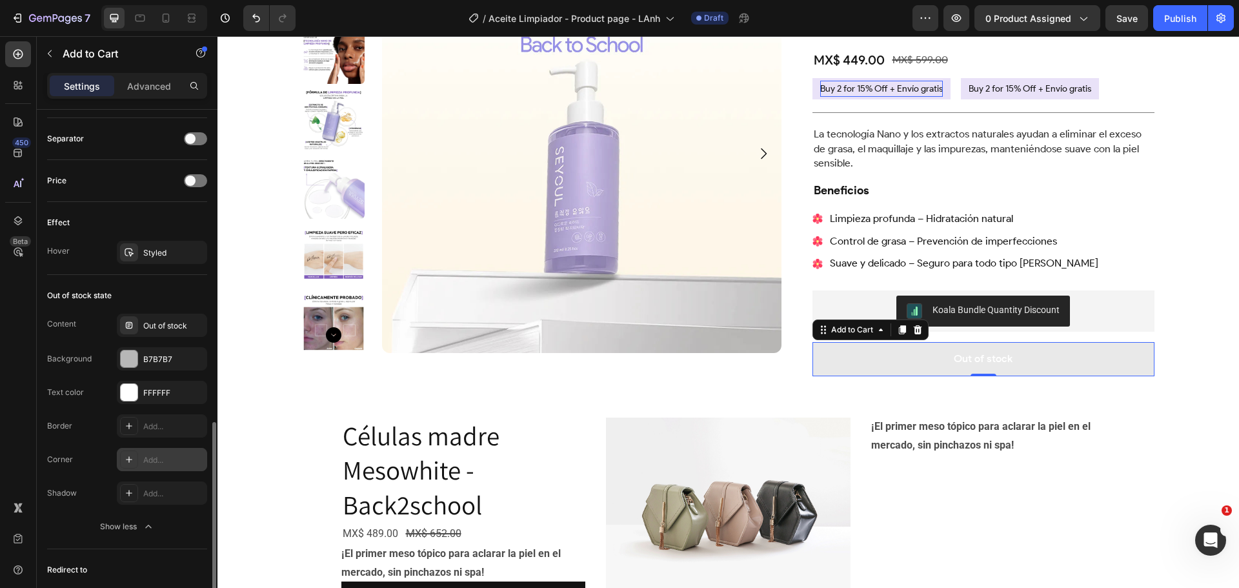
click at [158, 450] on div "Add..." at bounding box center [162, 459] width 90 height 23
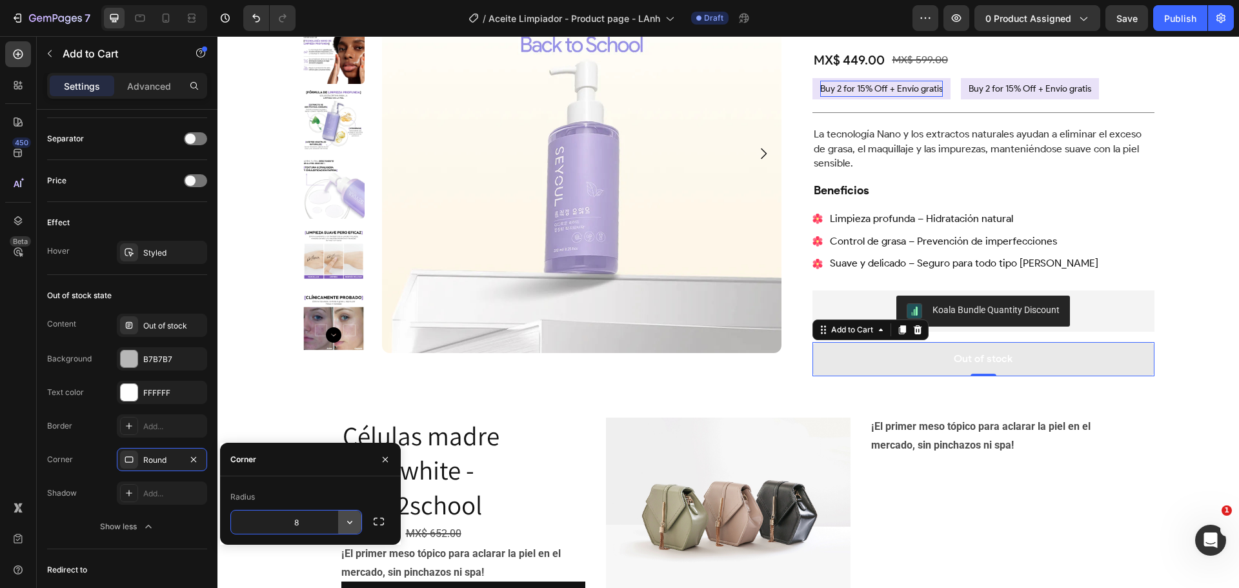
click at [348, 519] on icon "button" at bounding box center [349, 522] width 13 height 13
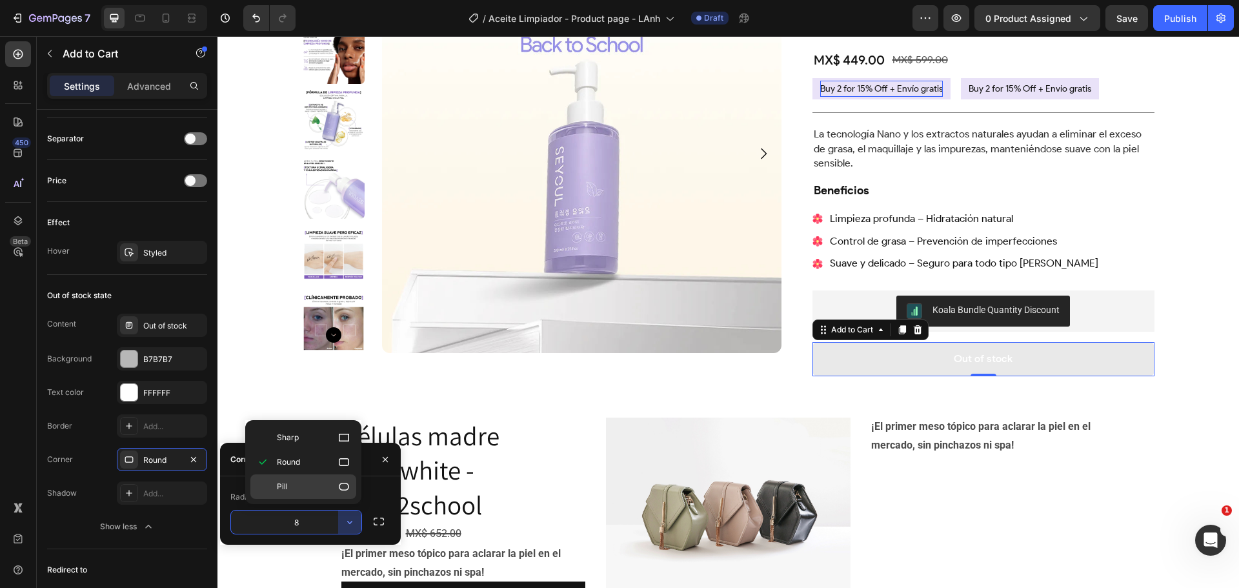
click at [311, 491] on p "Pill" at bounding box center [314, 486] width 74 height 13
type input "9999"
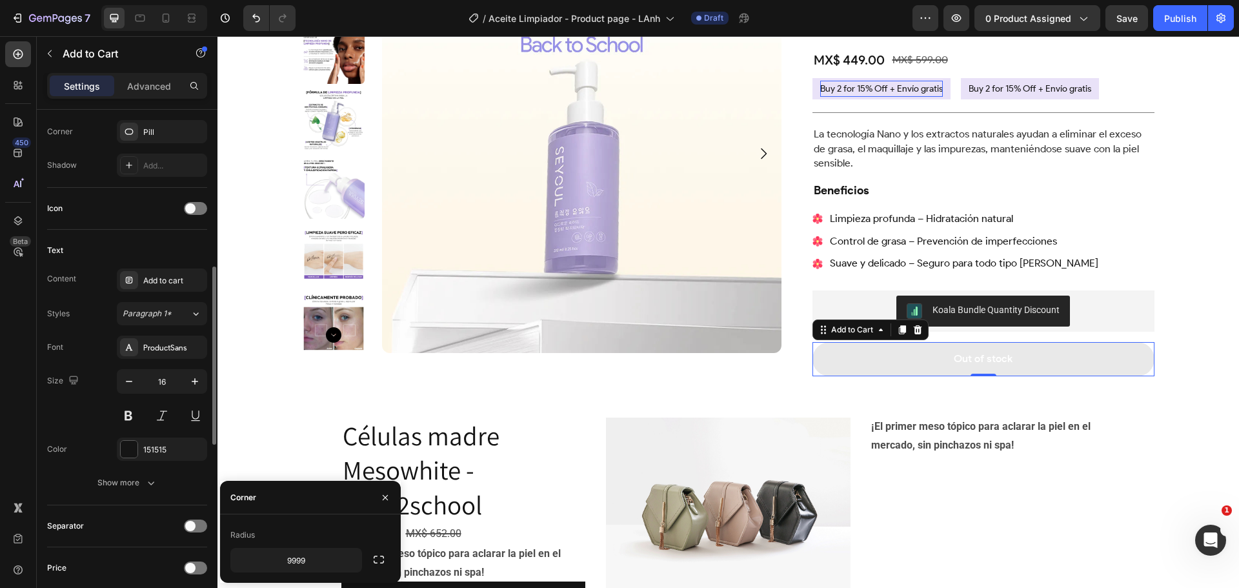
scroll to position [387, 0]
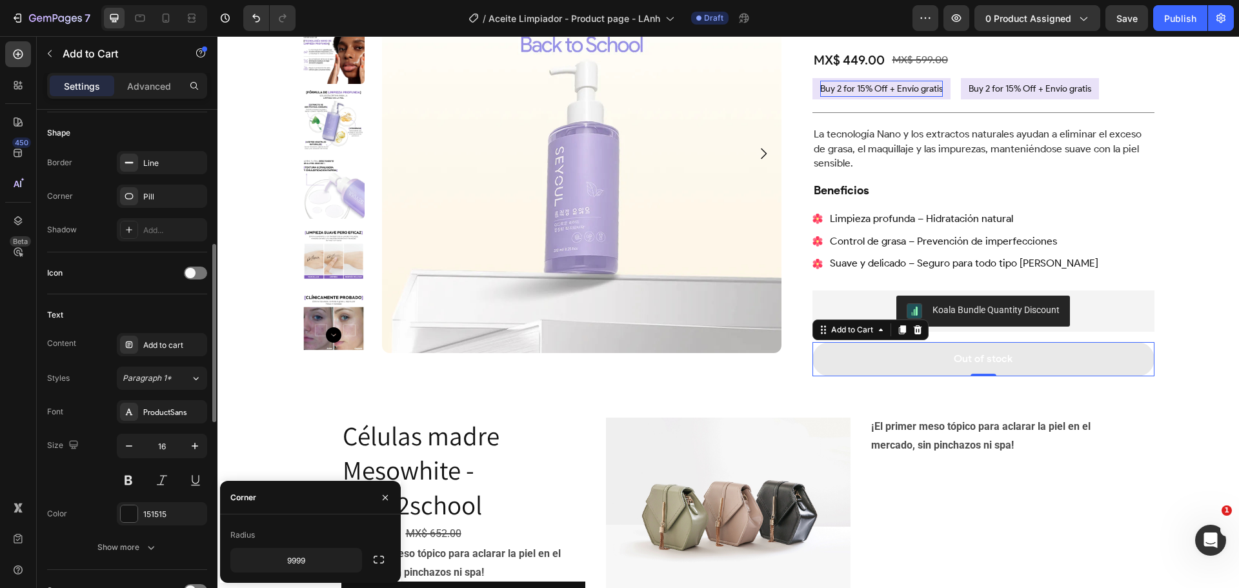
click at [139, 294] on div "Icon" at bounding box center [127, 273] width 160 height 42
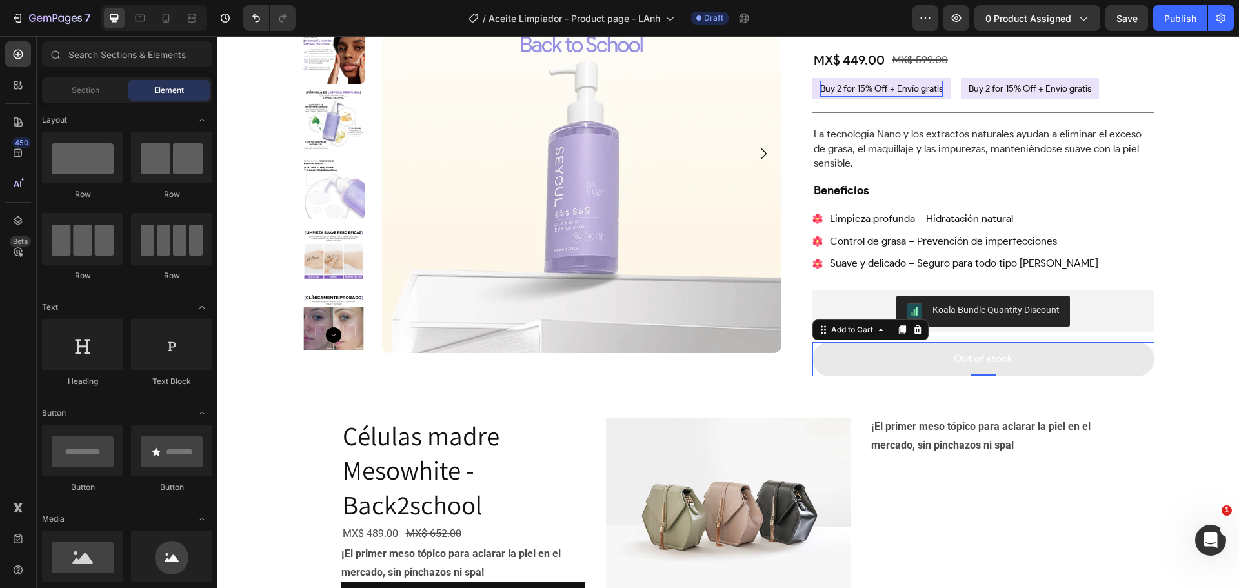
click at [1199, 316] on div "Product Images Aceite Limpiador Product Title Trustoo - Star Rating Widget Trus…" at bounding box center [727, 310] width 1021 height 752
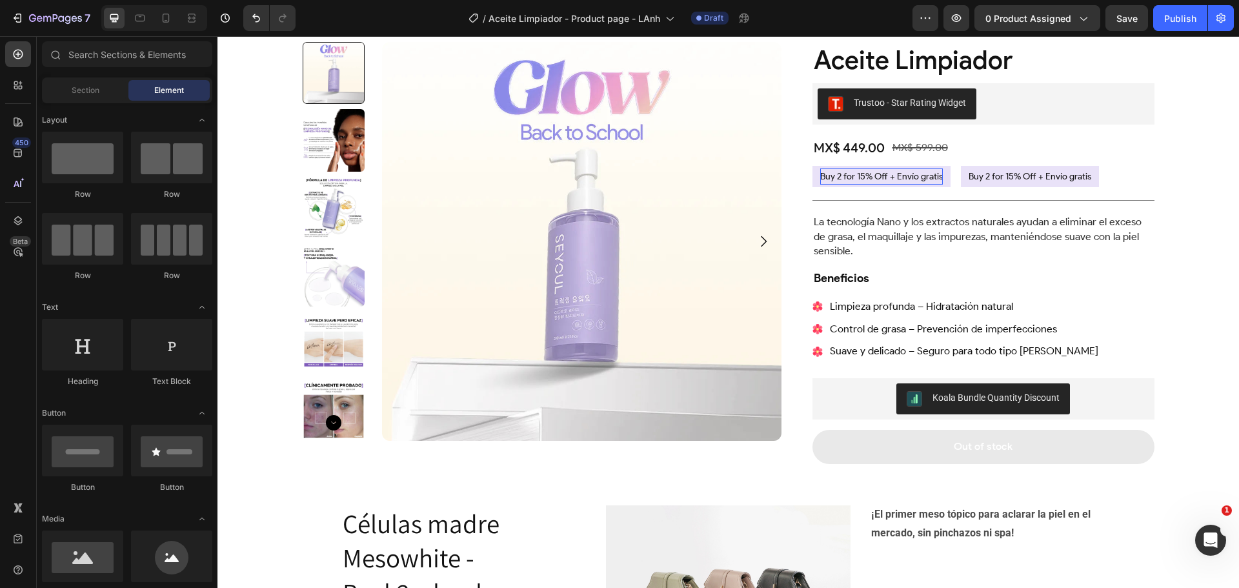
scroll to position [65, 0]
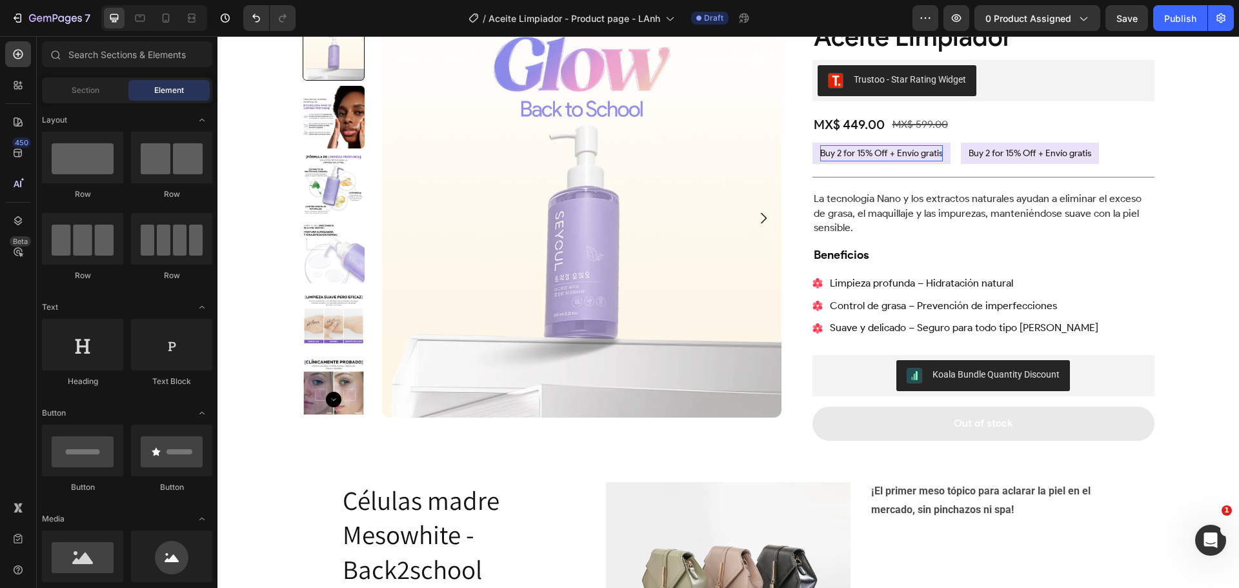
click at [1125, 432] on button "Out of stock" at bounding box center [983, 423] width 342 height 34
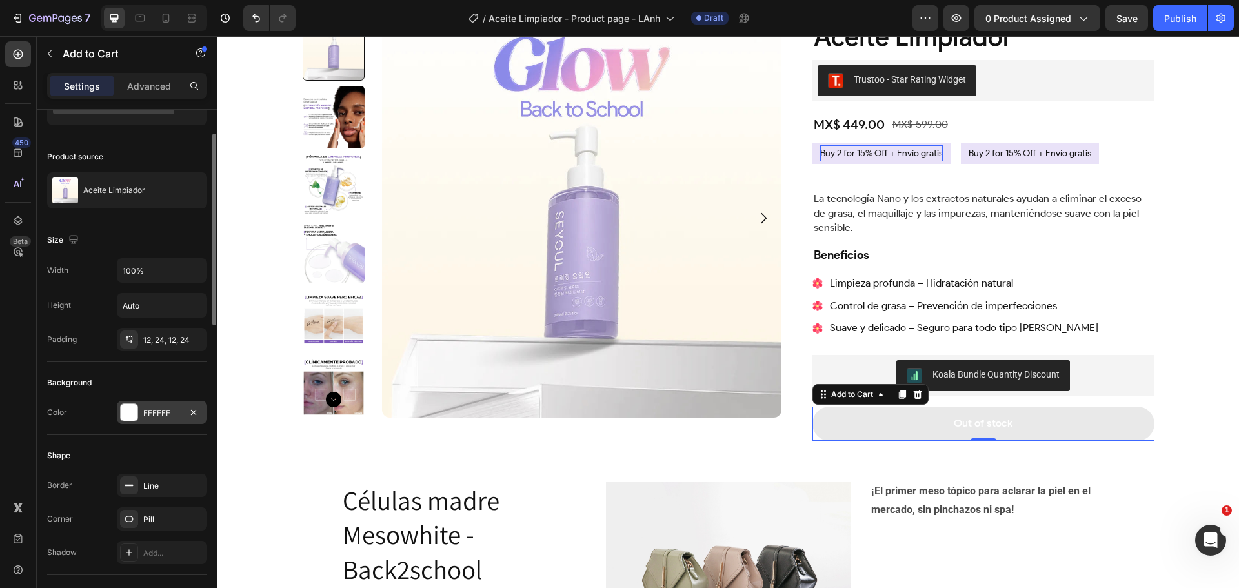
click at [128, 415] on div at bounding box center [129, 412] width 17 height 17
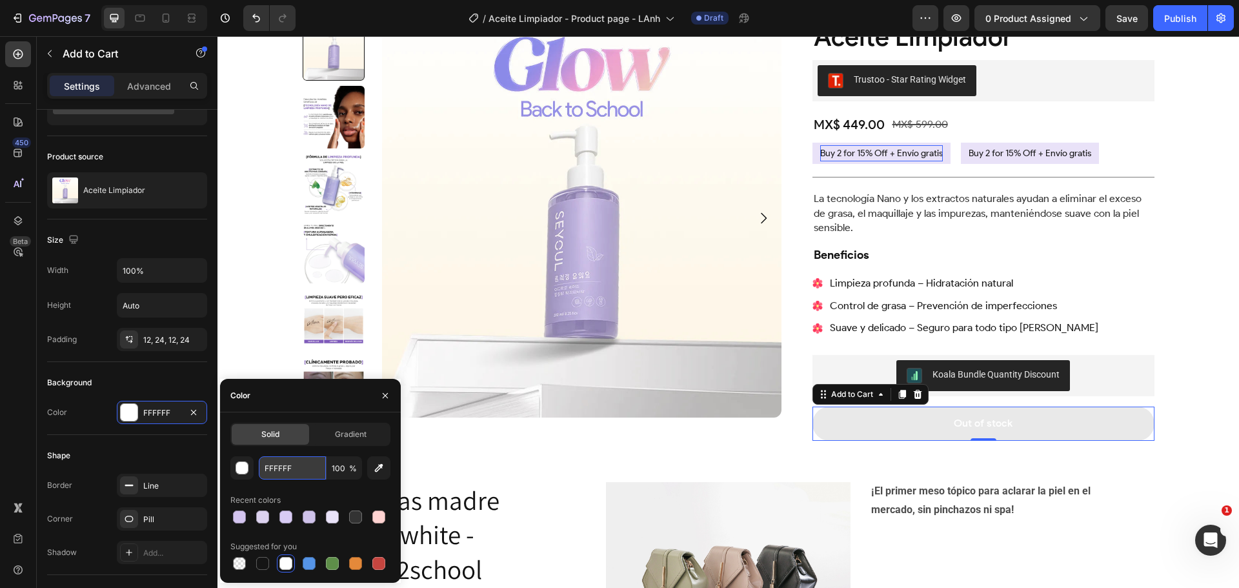
click at [296, 468] on input "FFFFFF" at bounding box center [292, 467] width 67 height 23
paste input "7851A9"
type input "7851A9"
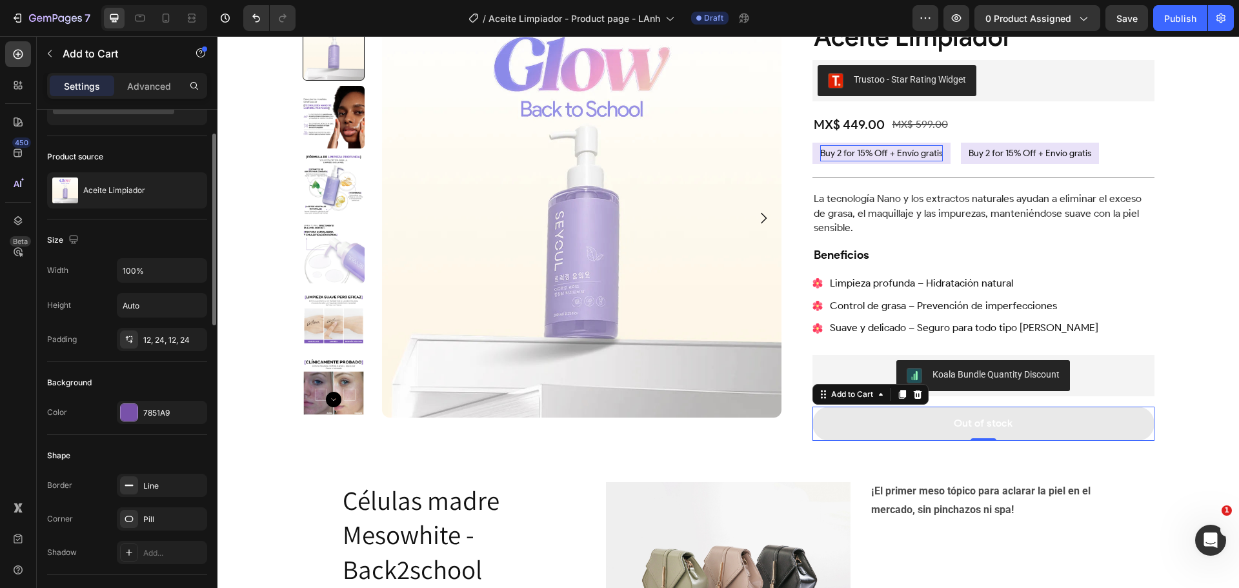
click at [185, 384] on div "Background" at bounding box center [127, 382] width 160 height 21
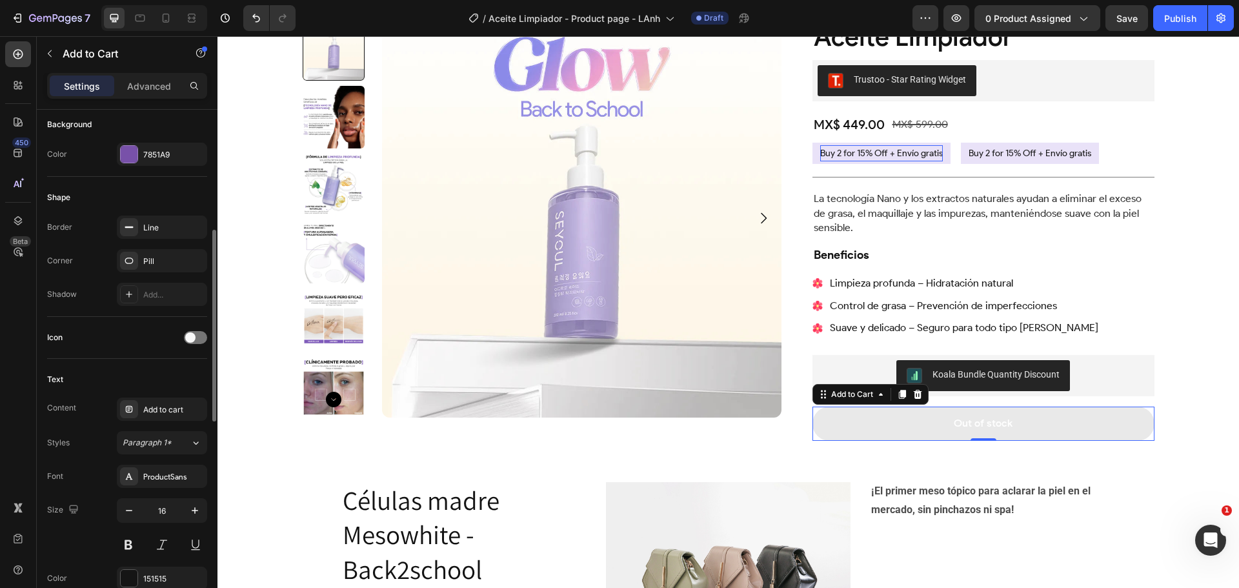
scroll to position [387, 0]
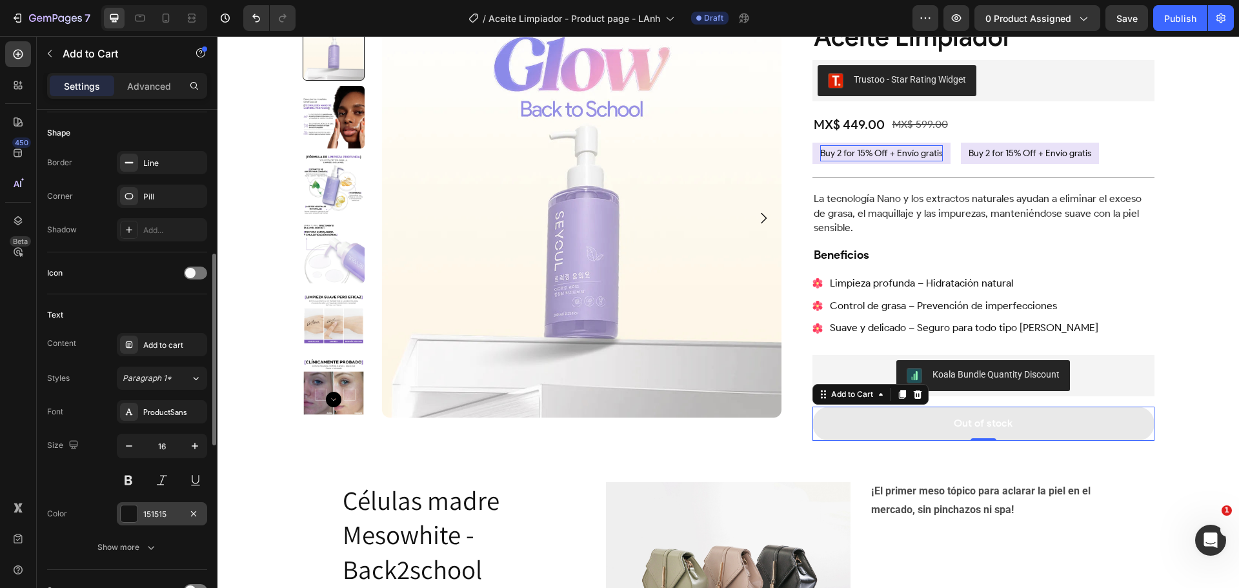
click at [136, 515] on div at bounding box center [129, 513] width 17 height 17
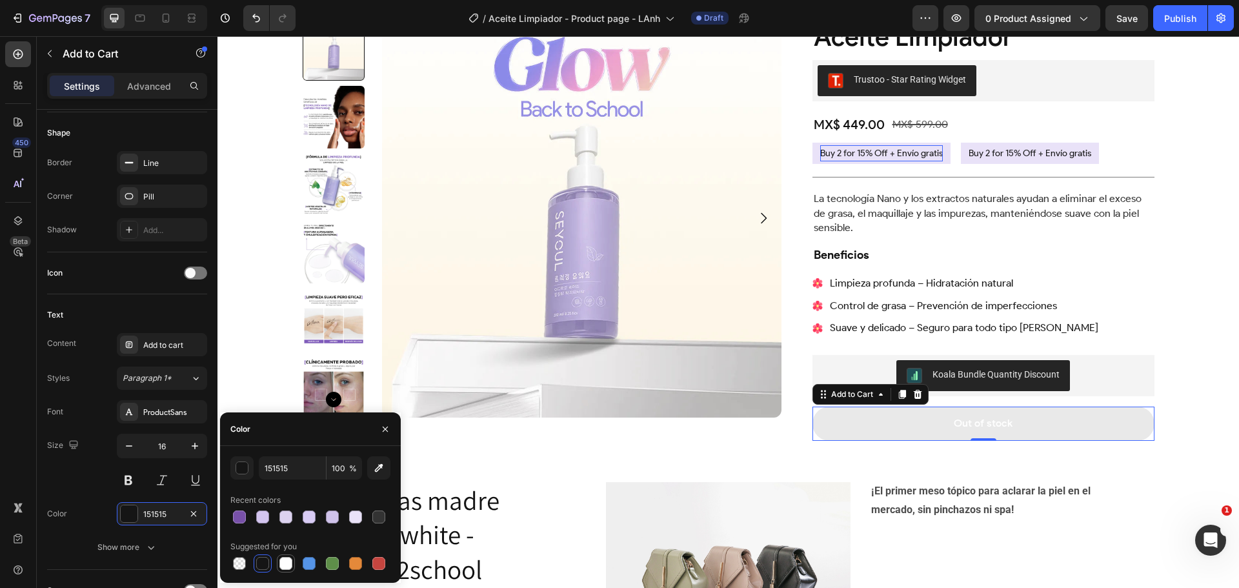
click at [286, 561] on div at bounding box center [285, 563] width 13 height 13
type input "FFFFFF"
click at [161, 310] on div "Text" at bounding box center [127, 315] width 160 height 21
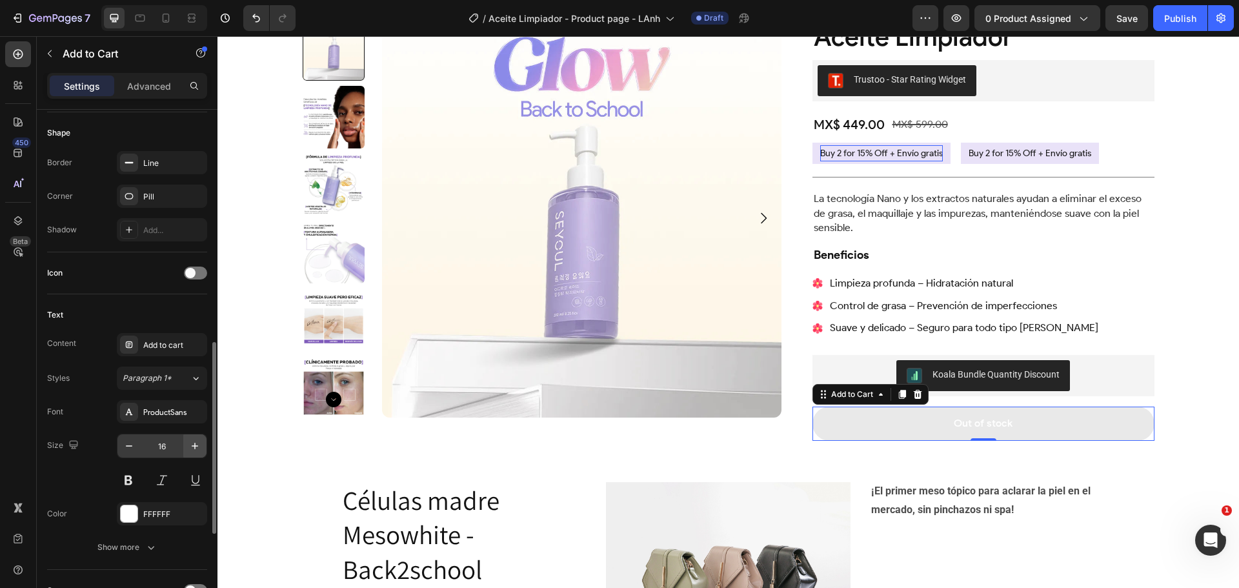
scroll to position [452, 0]
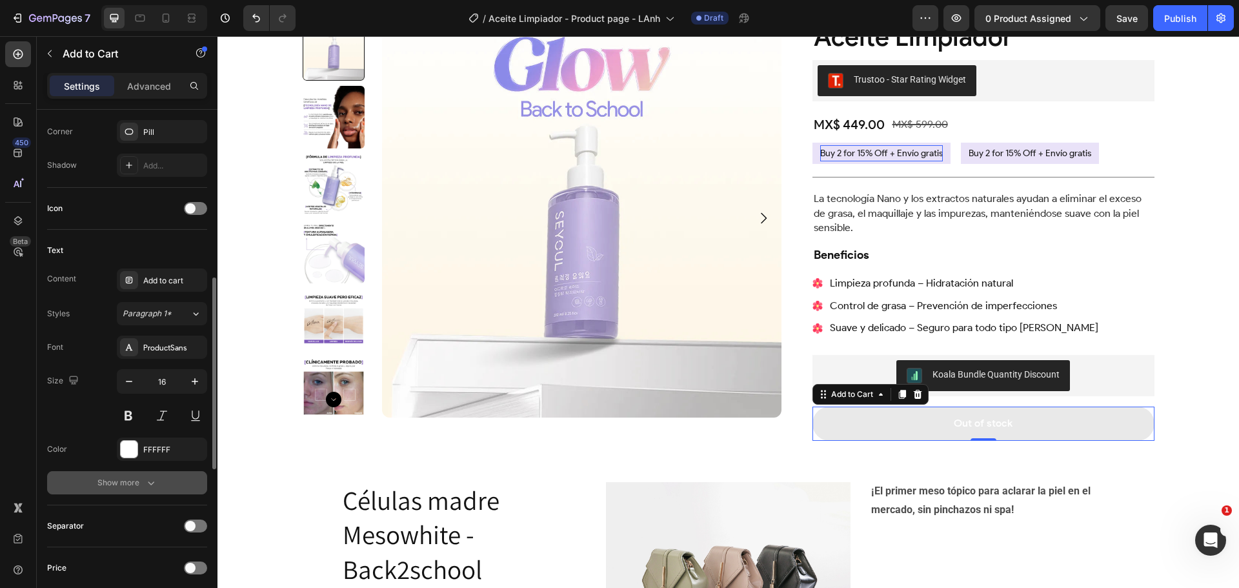
click at [133, 487] on div "Show more" at bounding box center [127, 482] width 60 height 13
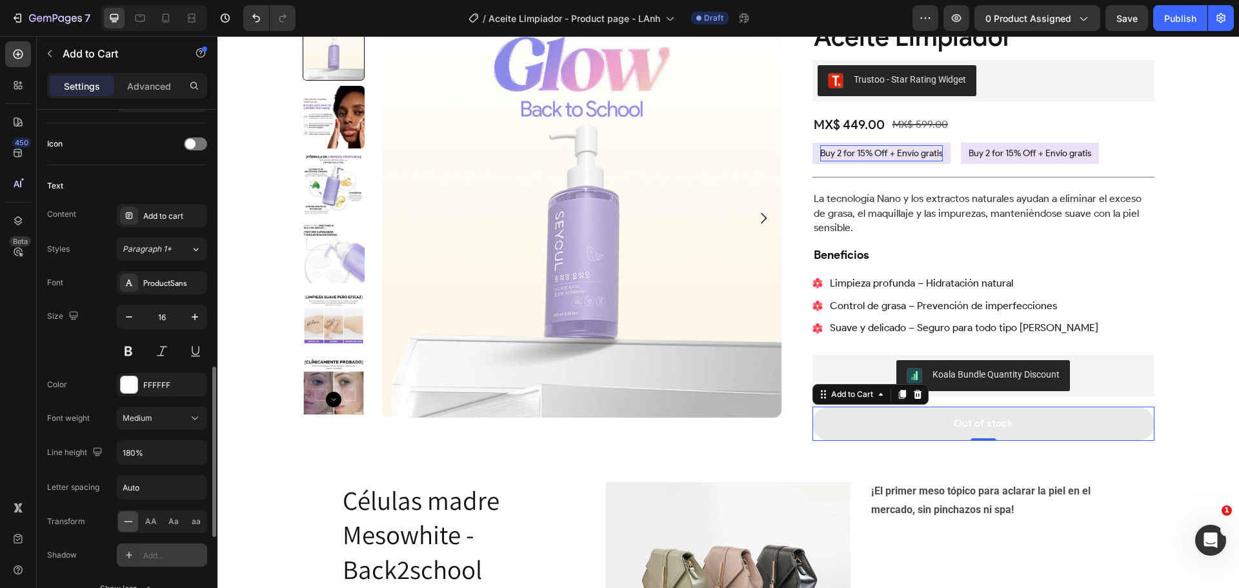
scroll to position [581, 0]
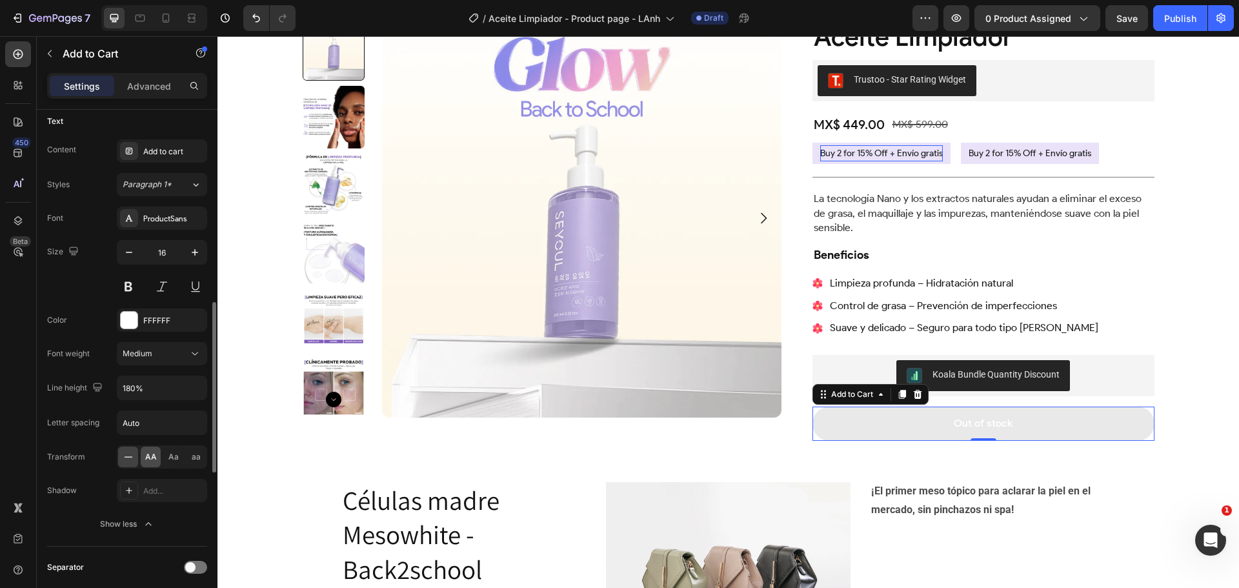
click at [143, 458] on div "AA" at bounding box center [151, 456] width 20 height 21
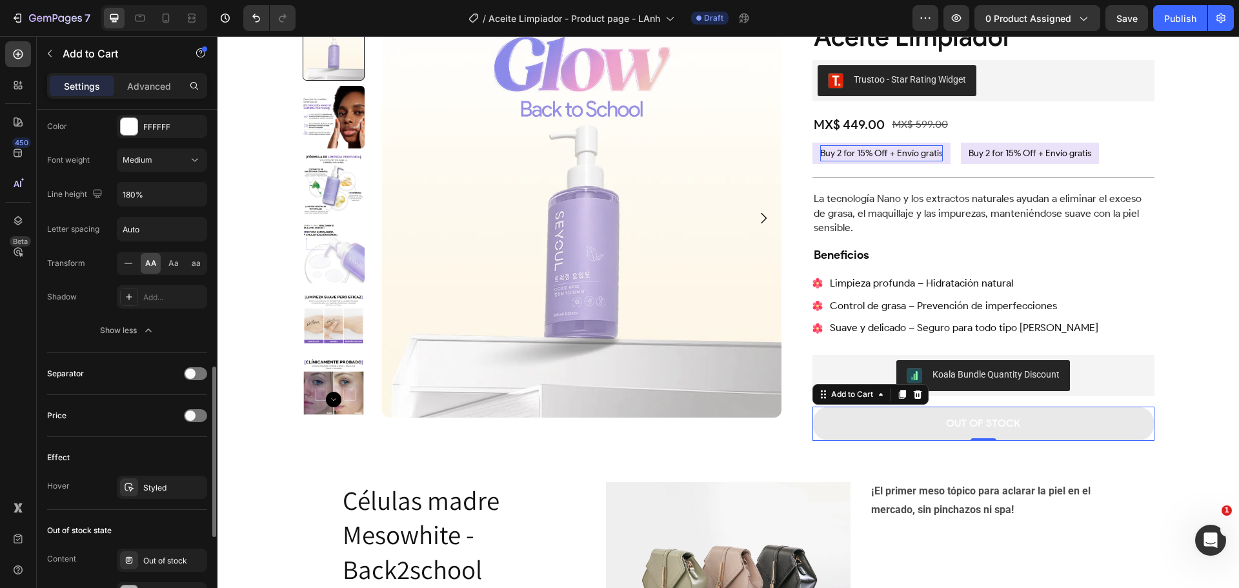
scroll to position [839, 0]
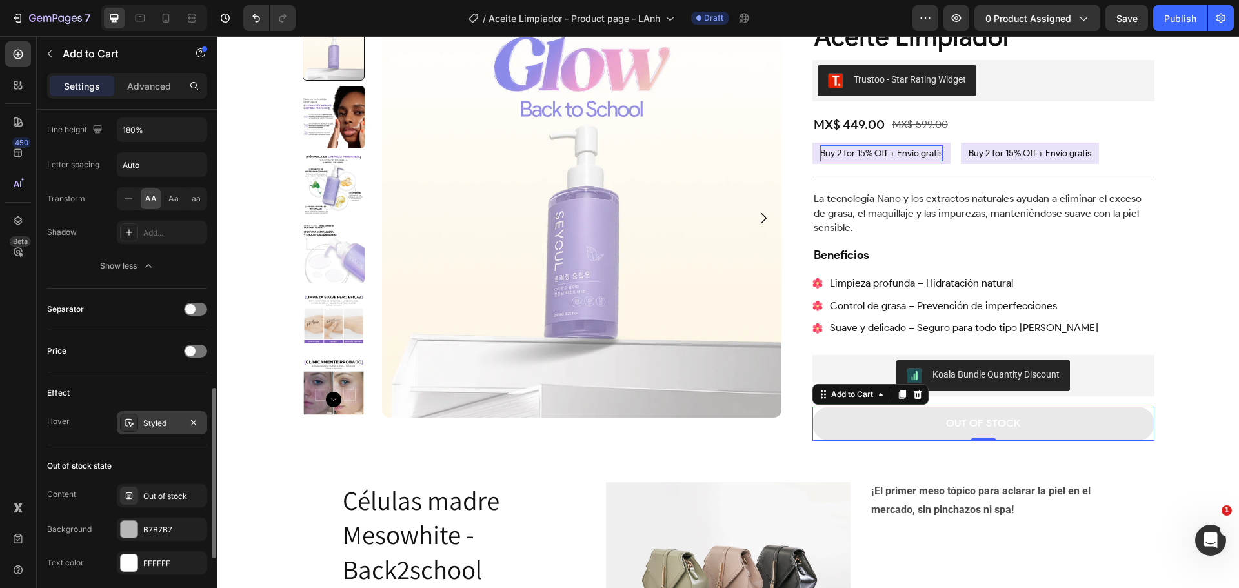
click at [146, 423] on div "Styled" at bounding box center [161, 423] width 37 height 12
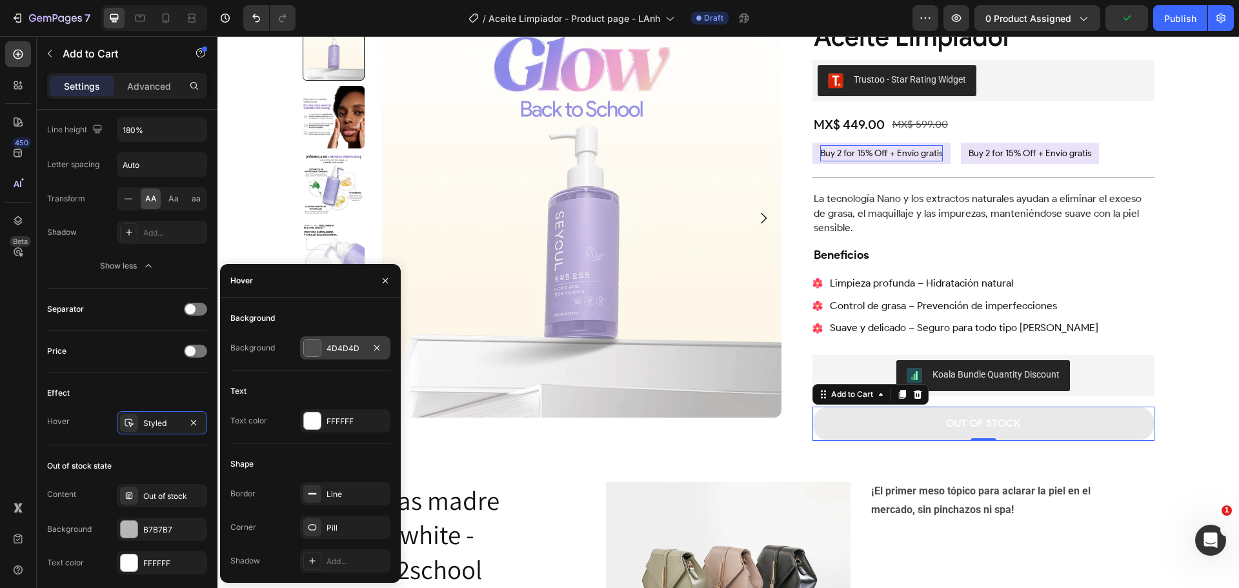
click at [312, 345] on div at bounding box center [312, 347] width 17 height 17
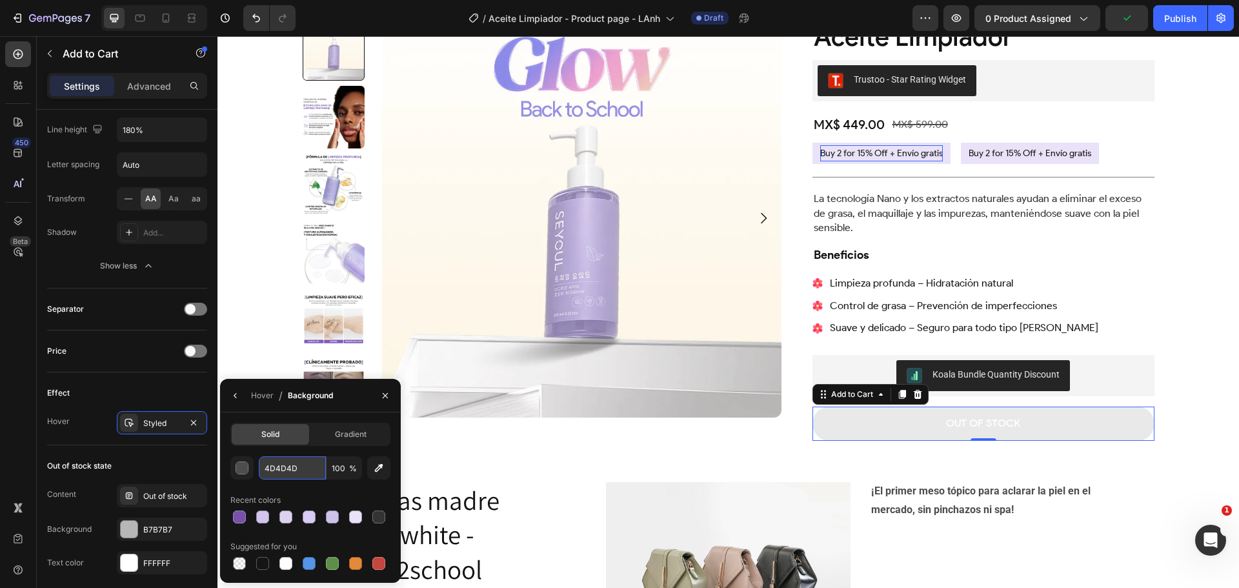
click at [0, 0] on input "4D4D4D" at bounding box center [0, 0] width 0 height 0
click at [240, 517] on div at bounding box center [239, 516] width 13 height 13
click at [241, 465] on div "button" at bounding box center [242, 468] width 13 height 13
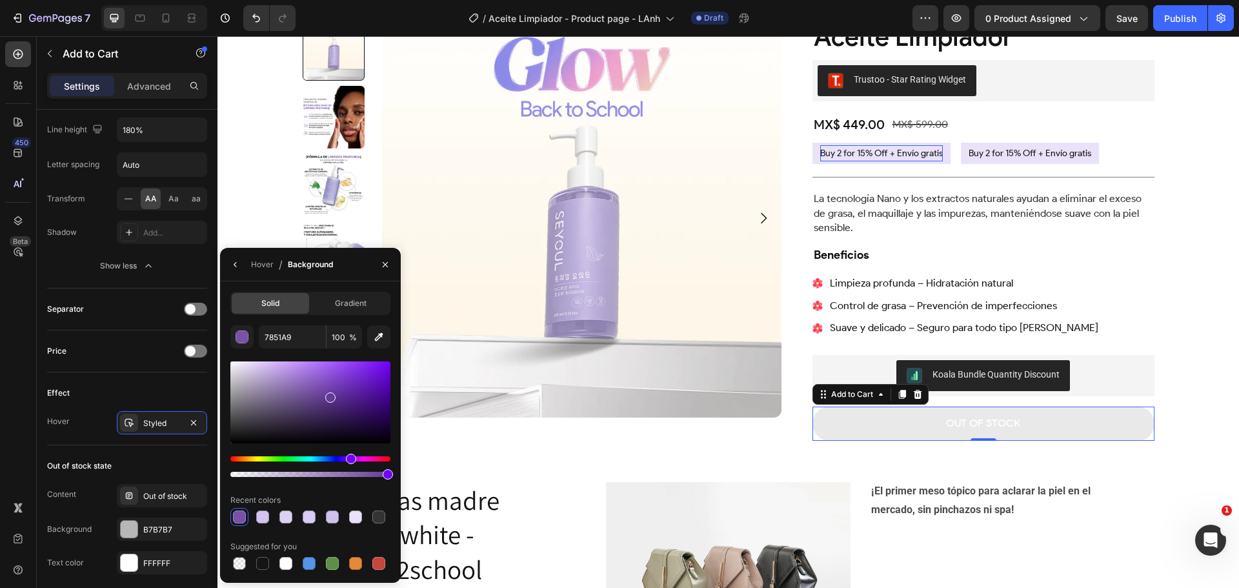
click at [329, 394] on div at bounding box center [310, 402] width 160 height 82
click at [332, 394] on div at bounding box center [330, 397] width 10 height 10
type input "673C9B"
click at [329, 393] on div at bounding box center [330, 395] width 10 height 10
click at [385, 266] on icon "button" at bounding box center [385, 264] width 10 height 10
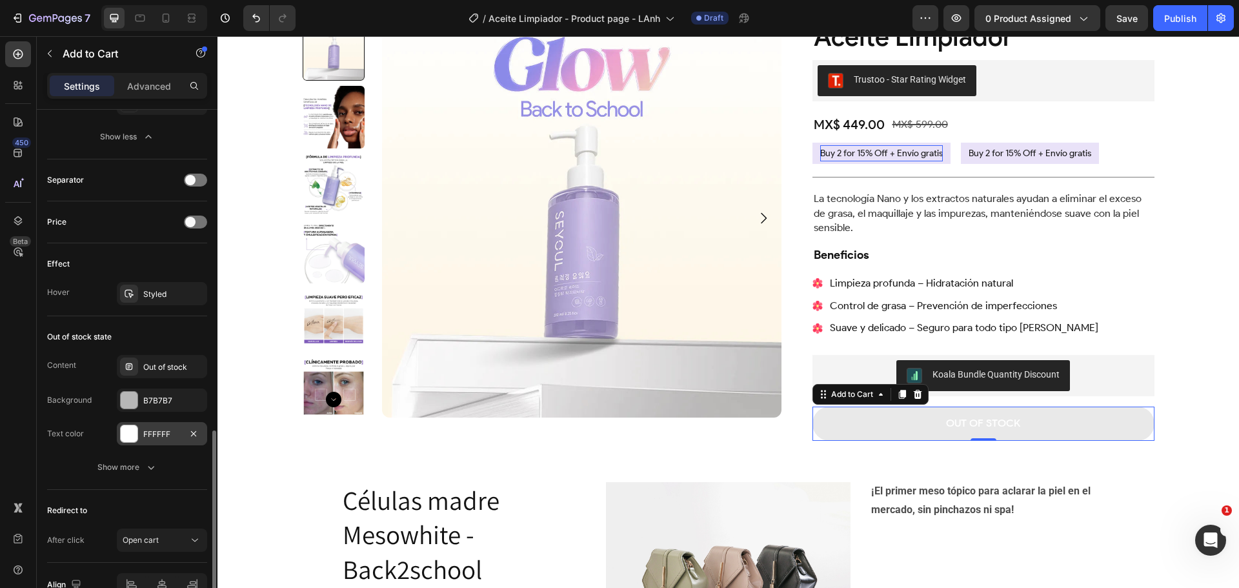
scroll to position [1038, 0]
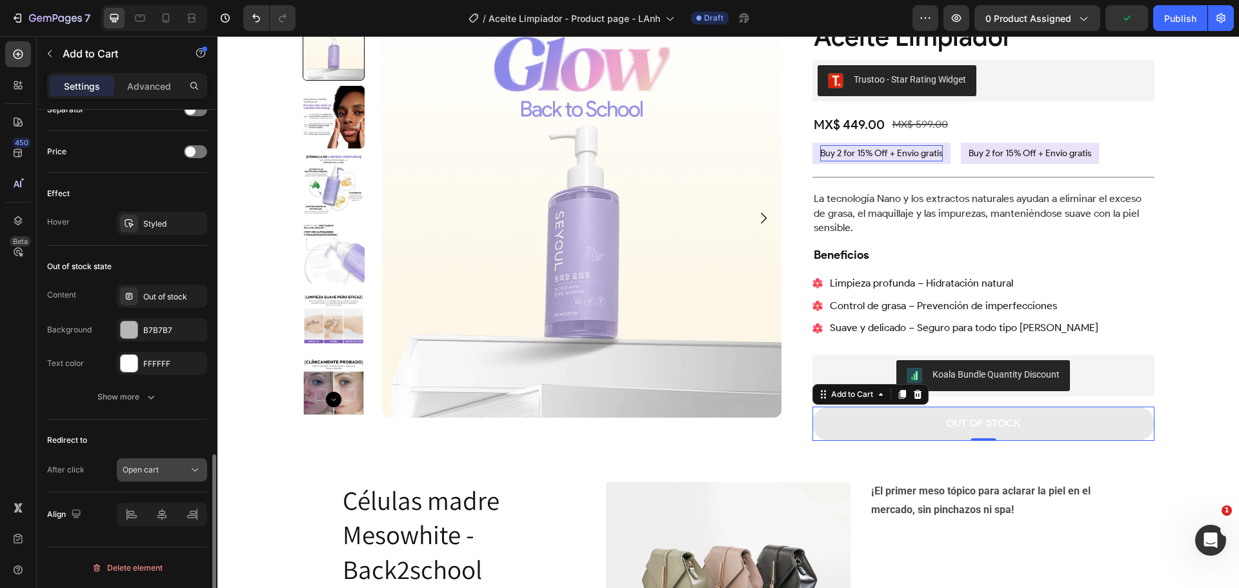
click at [190, 470] on icon at bounding box center [194, 469] width 13 height 13
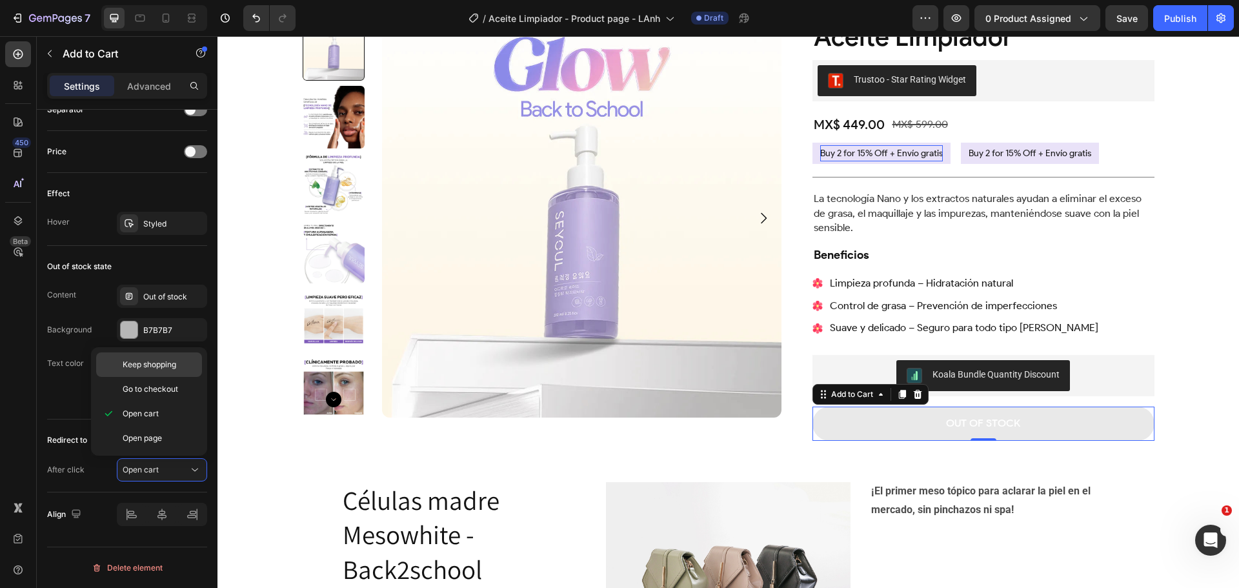
click at [168, 368] on span "Keep shopping" at bounding box center [150, 365] width 54 height 12
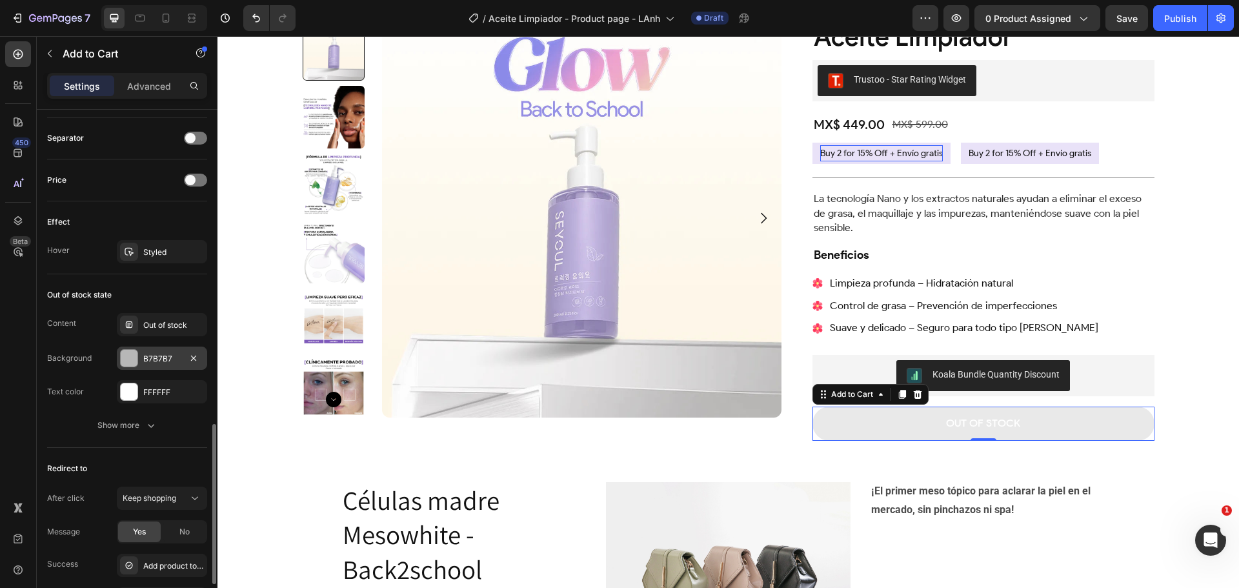
scroll to position [945, 0]
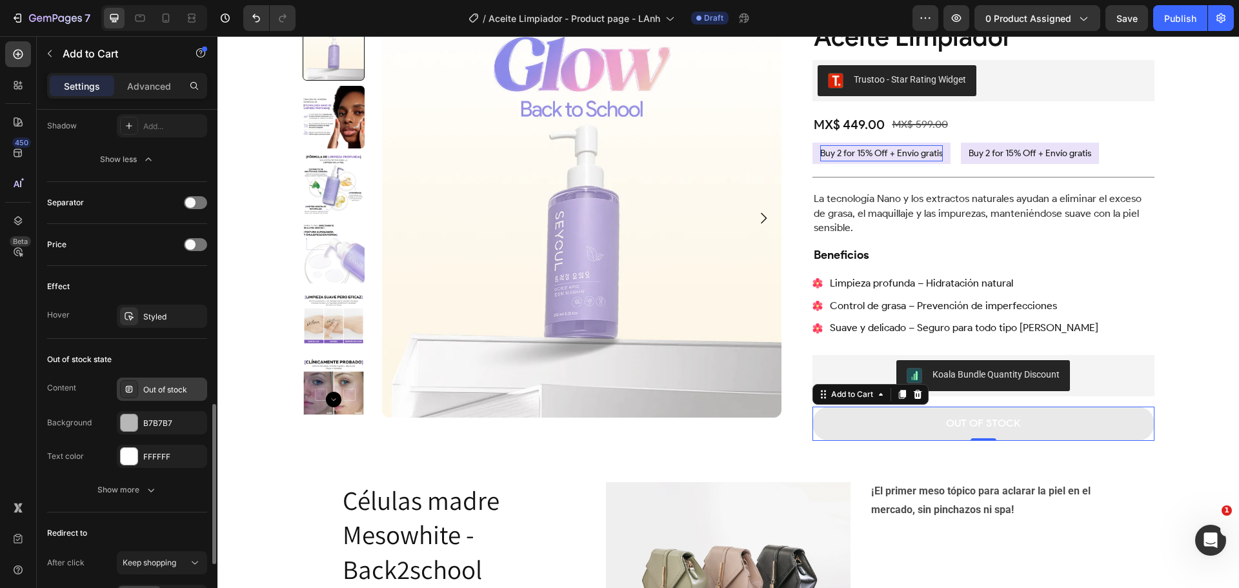
click at [159, 396] on div "Out of stock" at bounding box center [162, 388] width 90 height 23
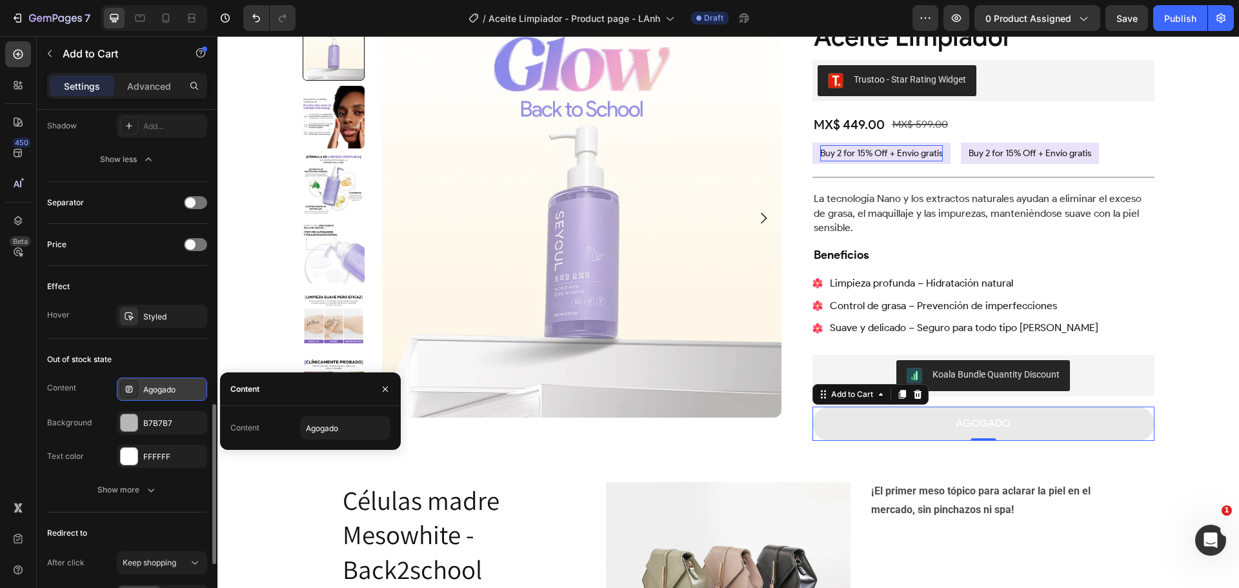
click at [175, 387] on div "Agogado" at bounding box center [173, 390] width 61 height 12
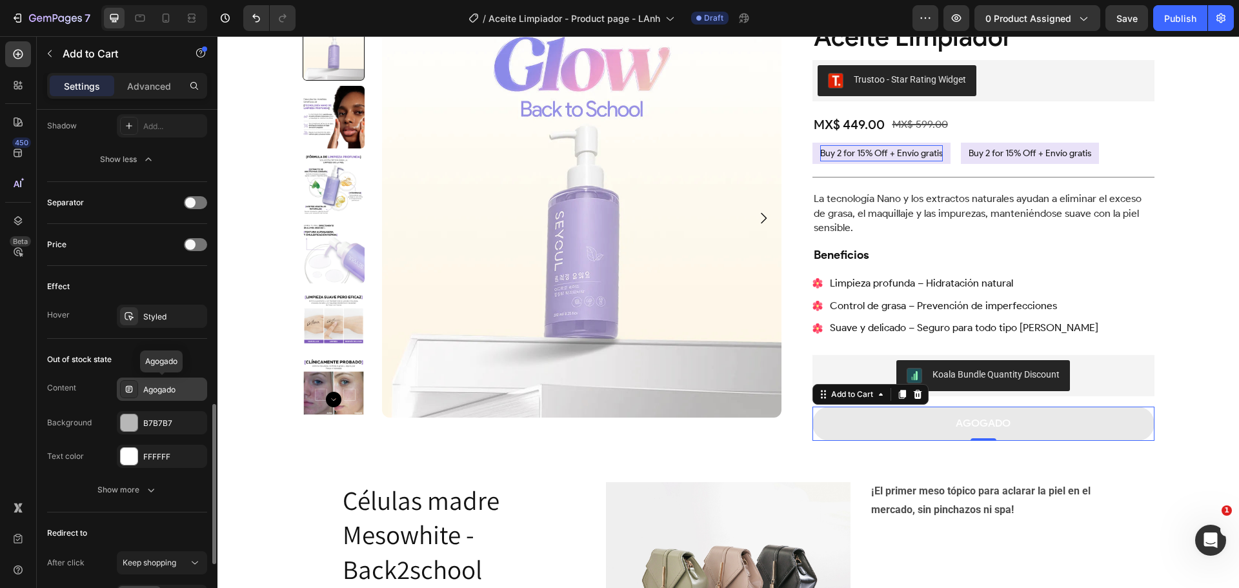
click at [165, 390] on div "Agogado" at bounding box center [173, 390] width 61 height 12
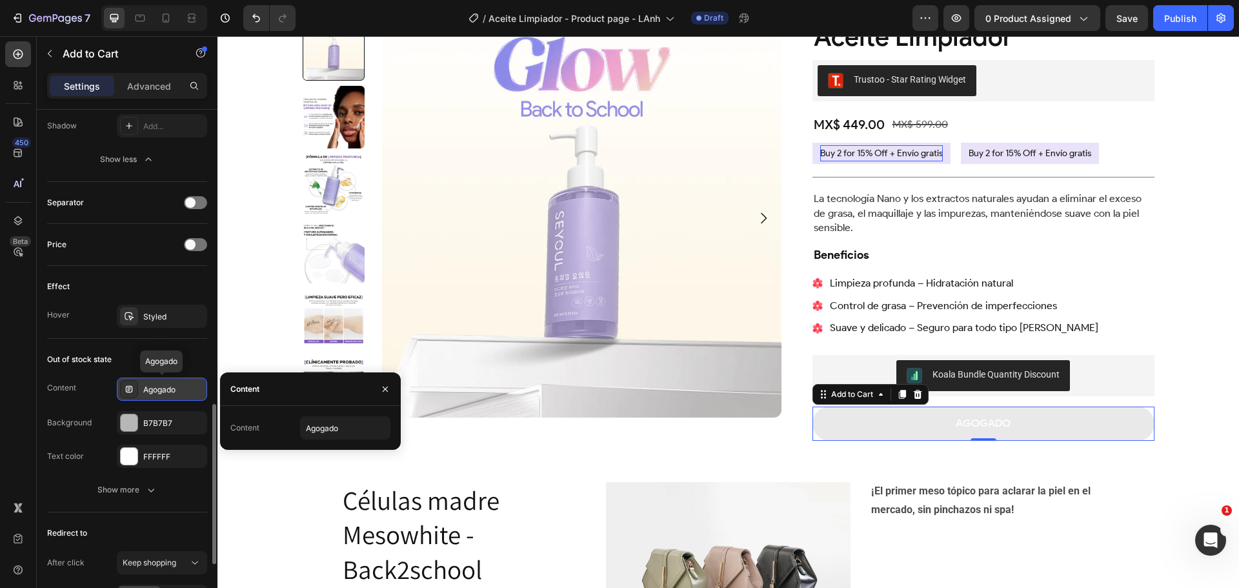
click at [165, 394] on div "Agogado" at bounding box center [173, 390] width 61 height 12
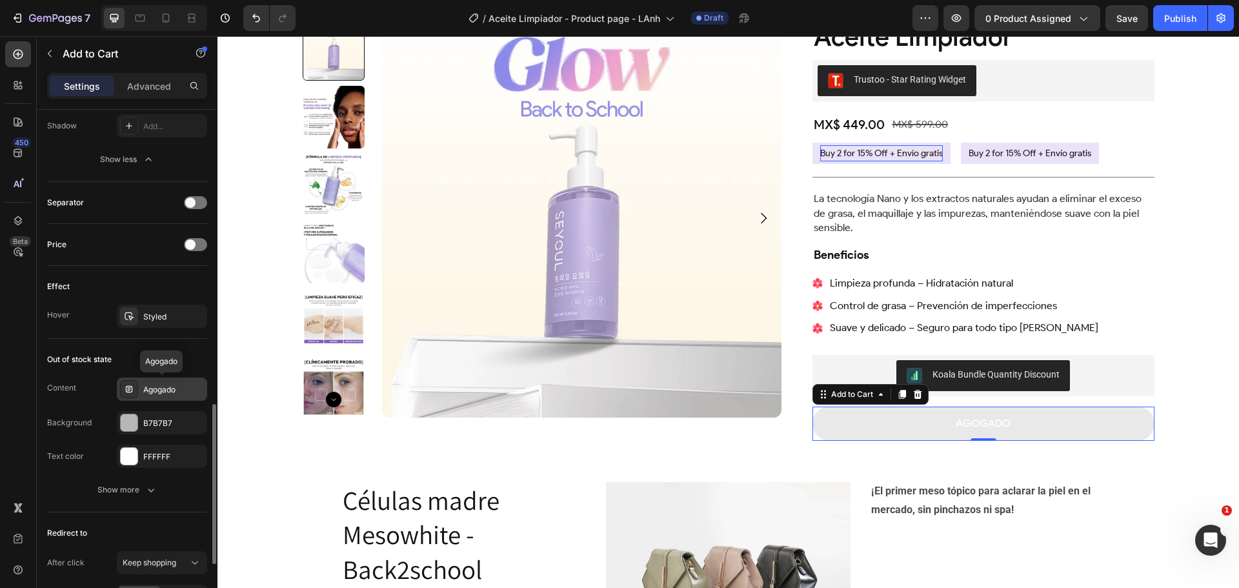
click at [177, 393] on div "Agogado" at bounding box center [173, 390] width 61 height 12
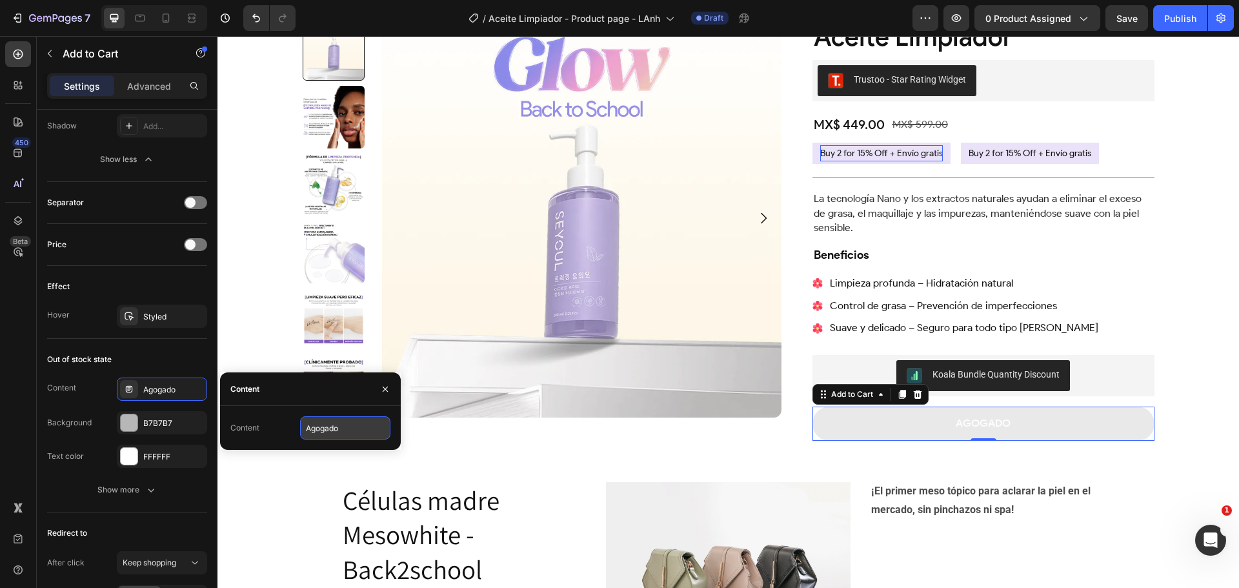
click at [324, 428] on input "Agogado" at bounding box center [345, 427] width 90 height 23
type input "Agotado"
click at [390, 386] on icon "button" at bounding box center [385, 389] width 10 height 10
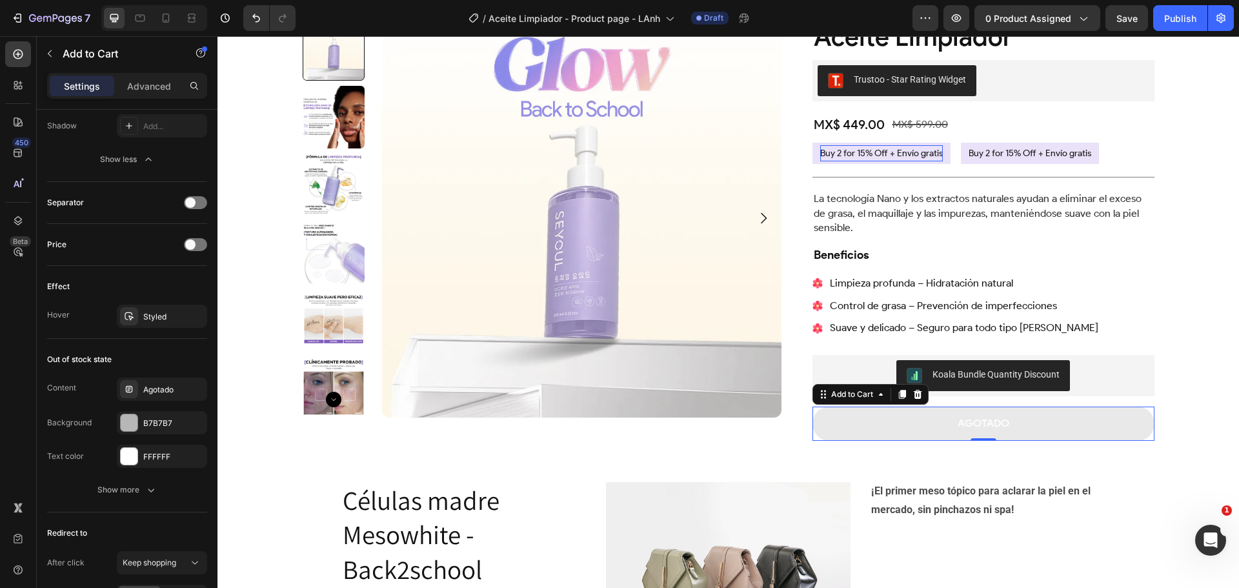
click at [1170, 403] on div "Product Images Aceite Limpiador Product Title Trustoo - Star Rating Widget Trus…" at bounding box center [727, 374] width 1021 height 752
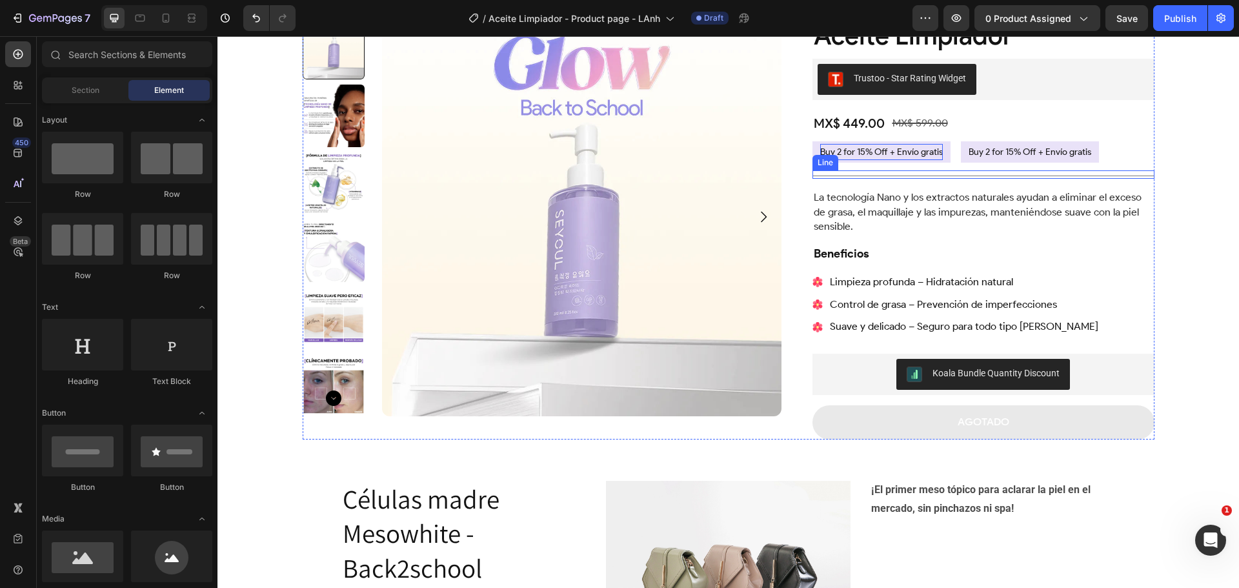
scroll to position [65, 0]
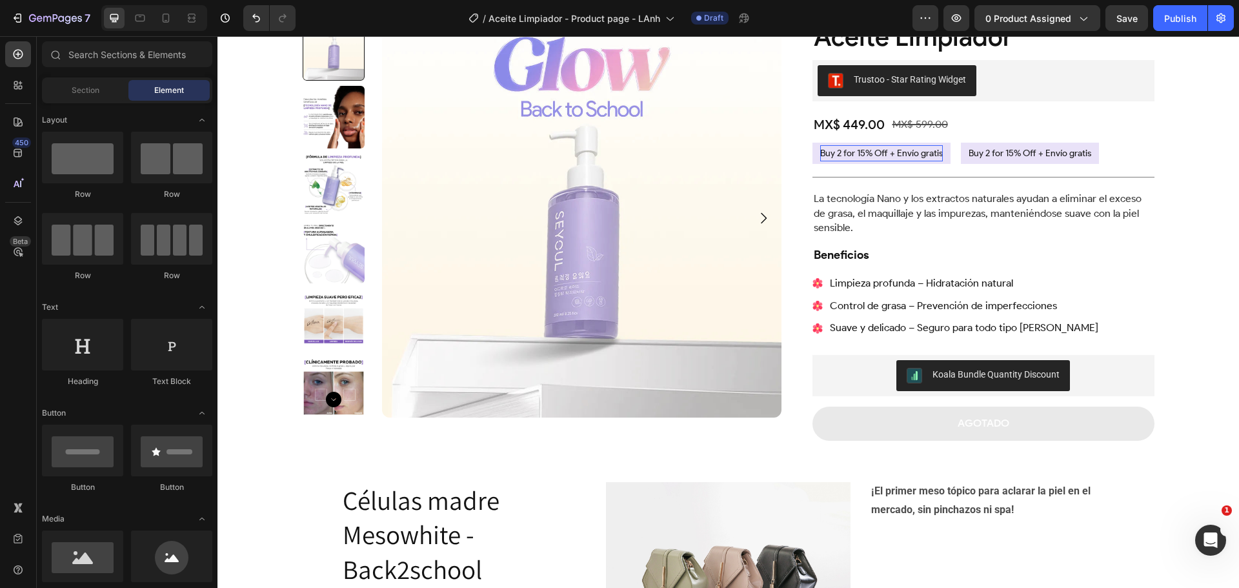
click at [1172, 232] on div "Product Images Aceite Limpiador Product Title Trustoo - Star Rating Widget Trus…" at bounding box center [727, 374] width 1021 height 752
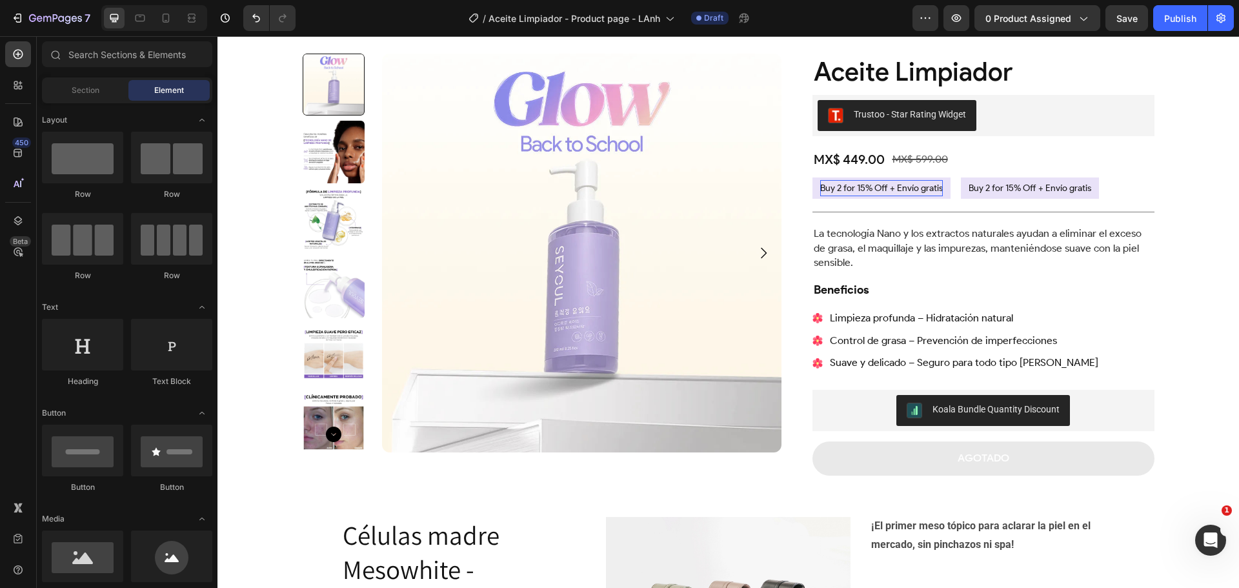
scroll to position [0, 0]
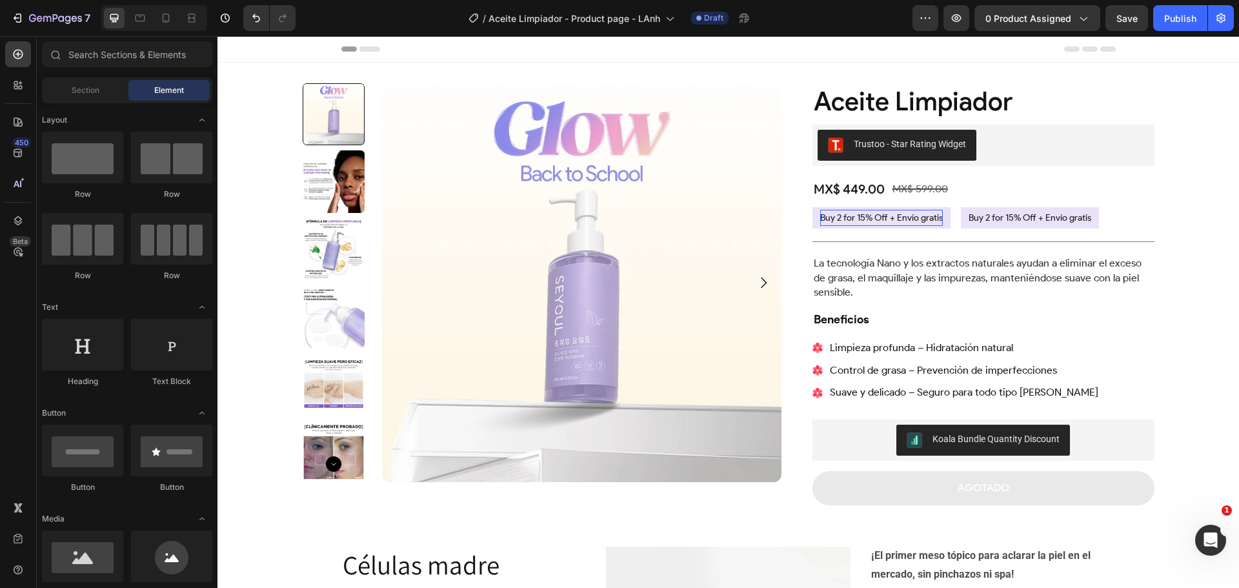
click at [1170, 163] on div "Product Images Aceite Limpiador Product Title Trustoo - Star Rating Widget Trus…" at bounding box center [727, 439] width 1021 height 752
click at [281, 72] on div "Product Images Aceite Limpiador Product Title Trustoo - Star Rating Widget Trus…" at bounding box center [727, 439] width 1021 height 752
click at [252, 88] on div "Product Images Aceite Limpiador Product Title Trustoo - Star Rating Widget Trus…" at bounding box center [727, 439] width 1021 height 752
click at [382, 112] on img at bounding box center [581, 282] width 399 height 399
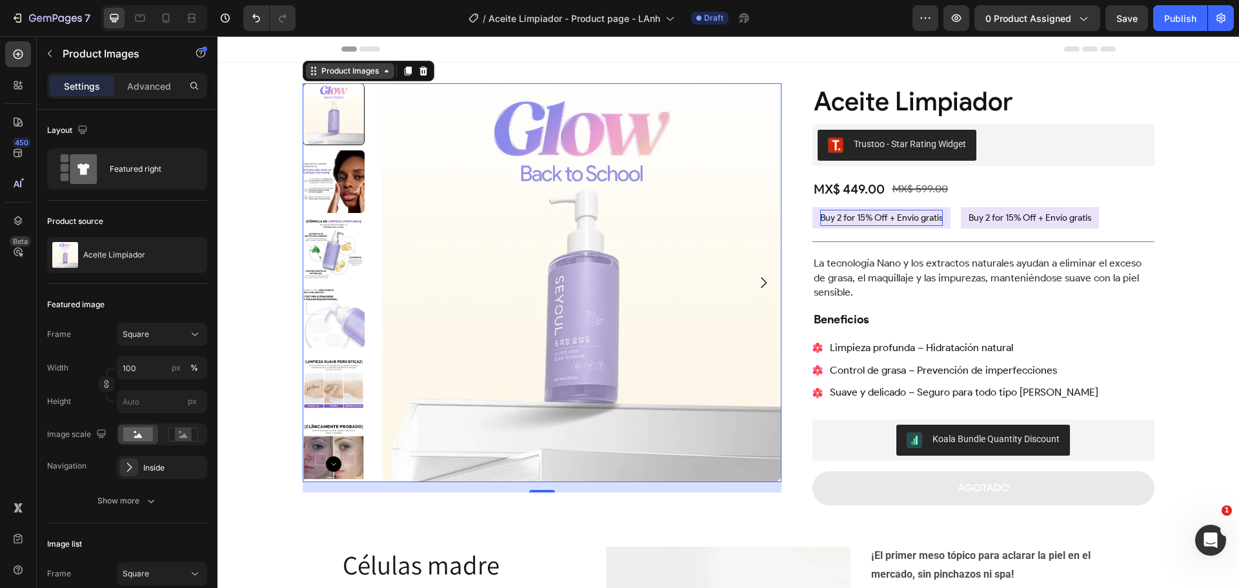
click at [338, 69] on div "Product Images" at bounding box center [350, 71] width 63 height 12
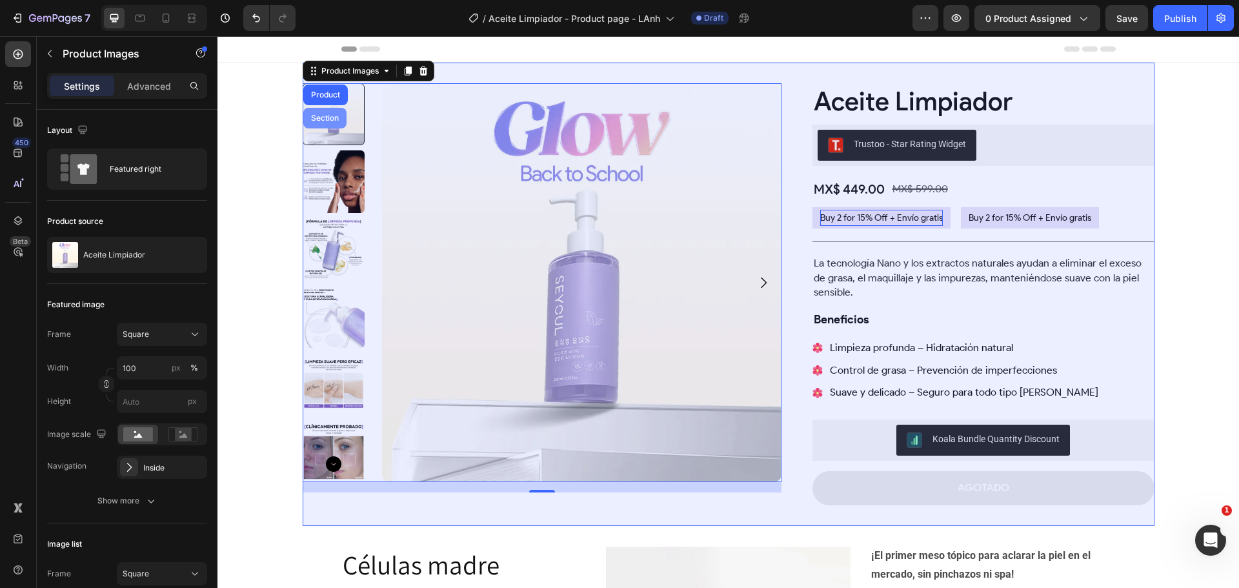
click at [314, 115] on div "Section" at bounding box center [324, 118] width 33 height 8
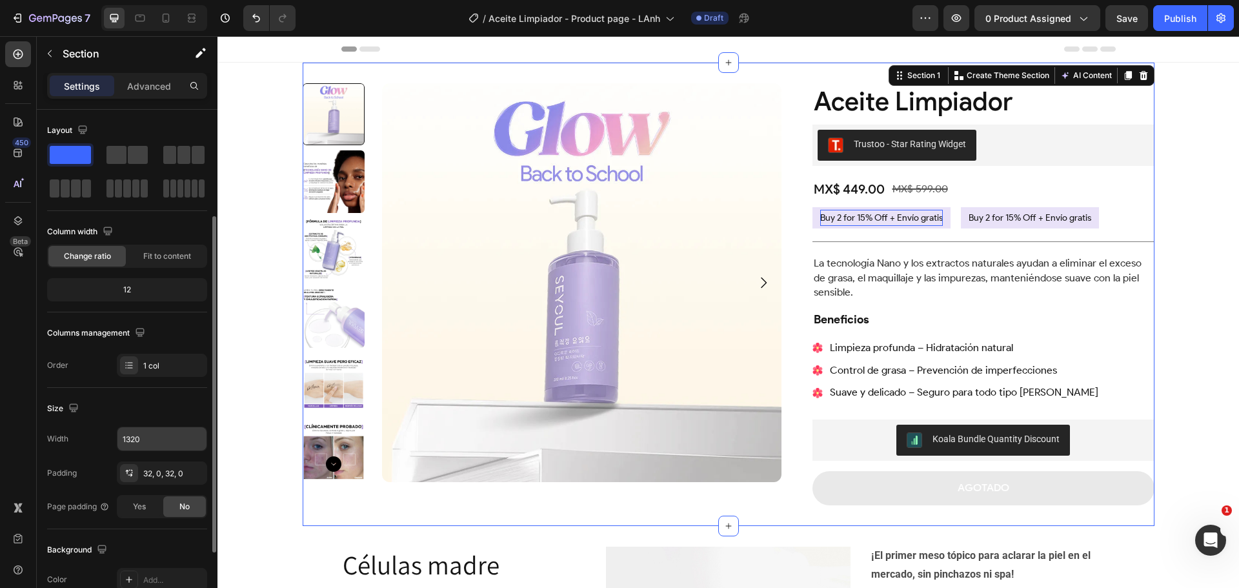
scroll to position [65, 0]
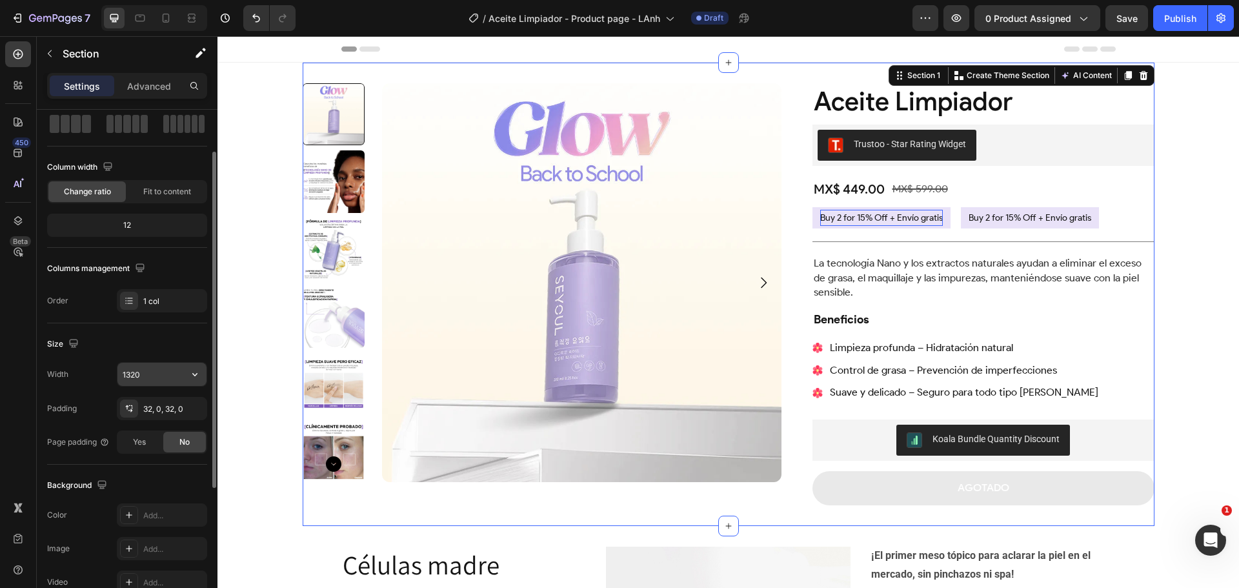
click at [153, 372] on input "1320" at bounding box center [161, 374] width 89 height 23
click at [198, 374] on icon "button" at bounding box center [194, 374] width 13 height 13
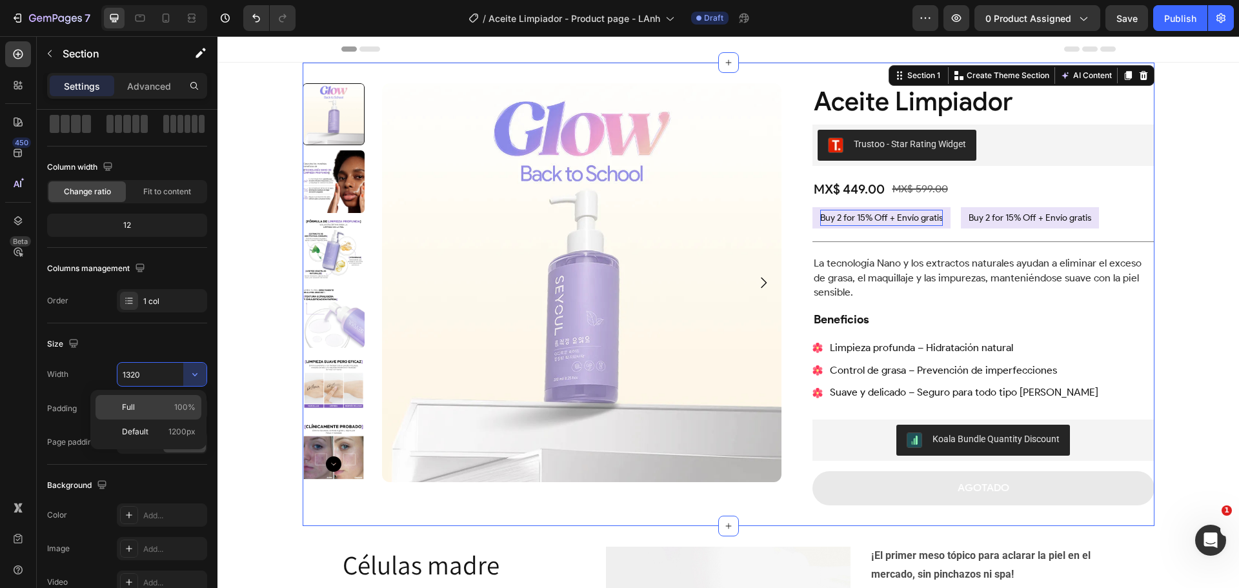
click at [166, 401] on p "Full 100%" at bounding box center [159, 407] width 74 height 12
type input "100%"
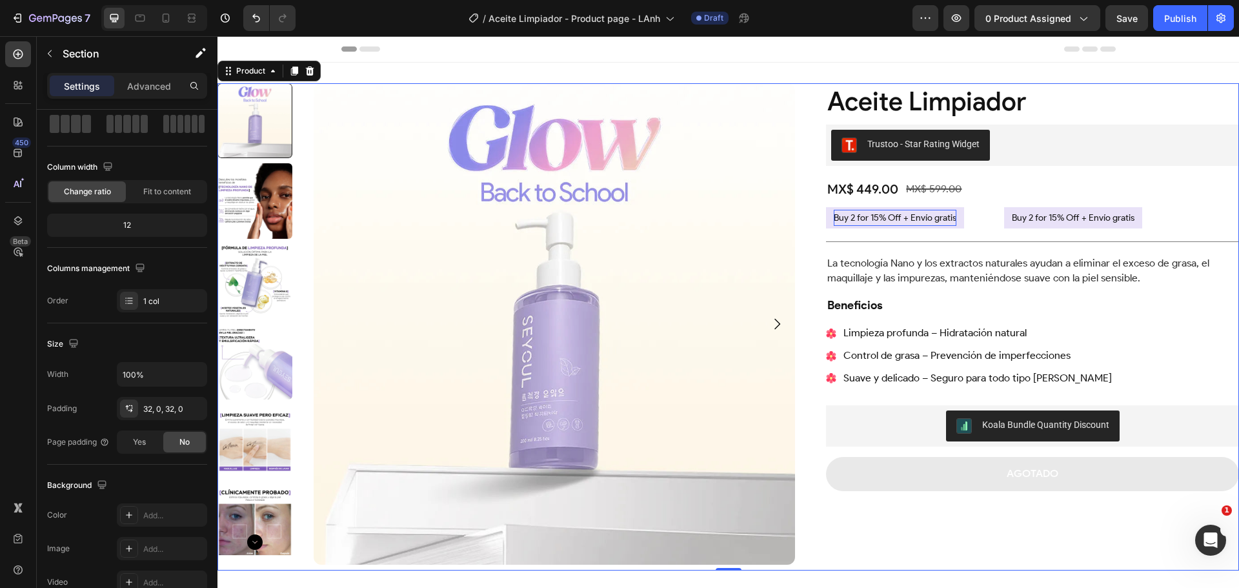
click at [802, 115] on div "Product Images Aceite Limpiador Product Title Trustoo - Star Rating Widget Trus…" at bounding box center [727, 326] width 1021 height 487
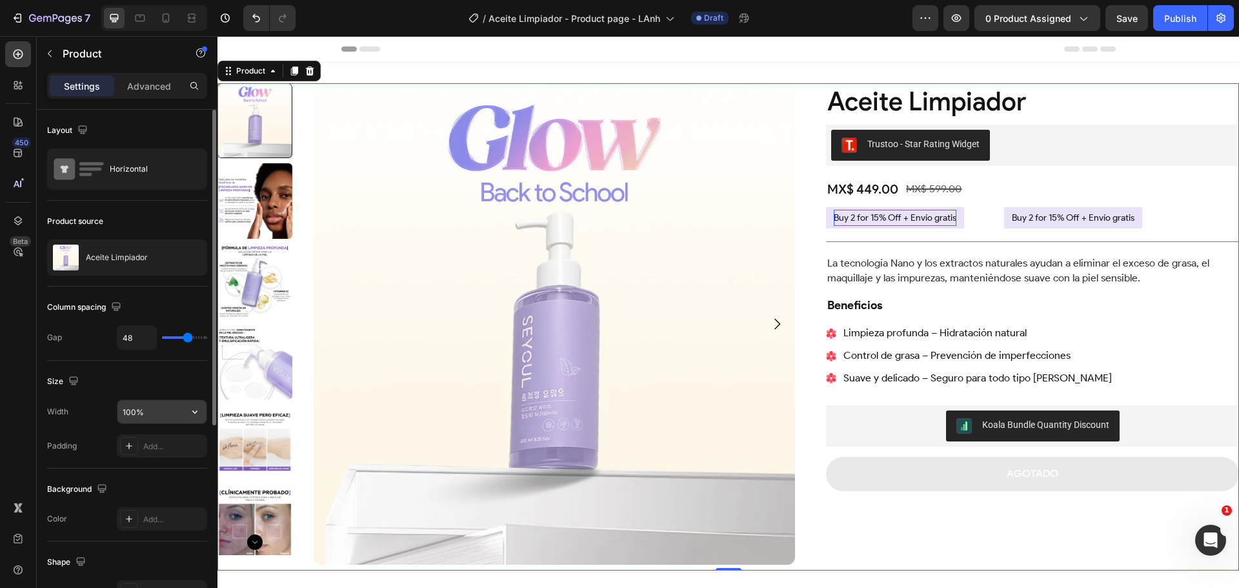
click at [149, 412] on input "100%" at bounding box center [161, 411] width 89 height 23
type input "1320"
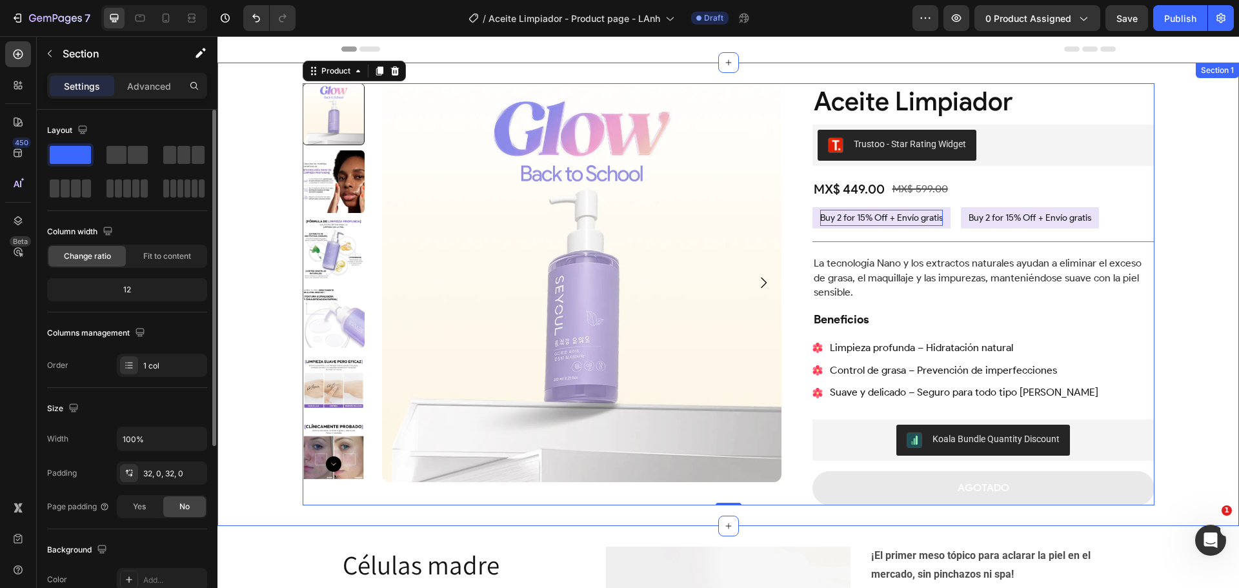
click at [252, 368] on div "Product Images Aceite Limpiador Product Title Trustoo - Star Rating Widget Trus…" at bounding box center [727, 294] width 1021 height 422
click at [791, 232] on div "Product Images Aceite Limpiador Product Title Trustoo - Star Rating Widget Trus…" at bounding box center [729, 294] width 852 height 422
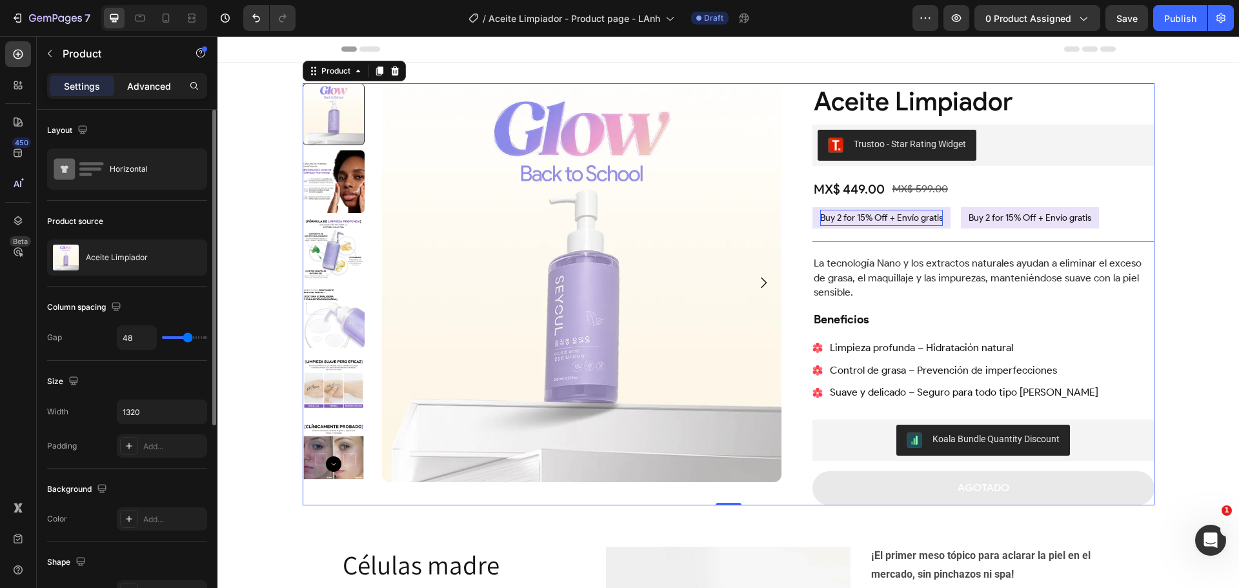
click at [145, 90] on p "Advanced" at bounding box center [149, 86] width 44 height 14
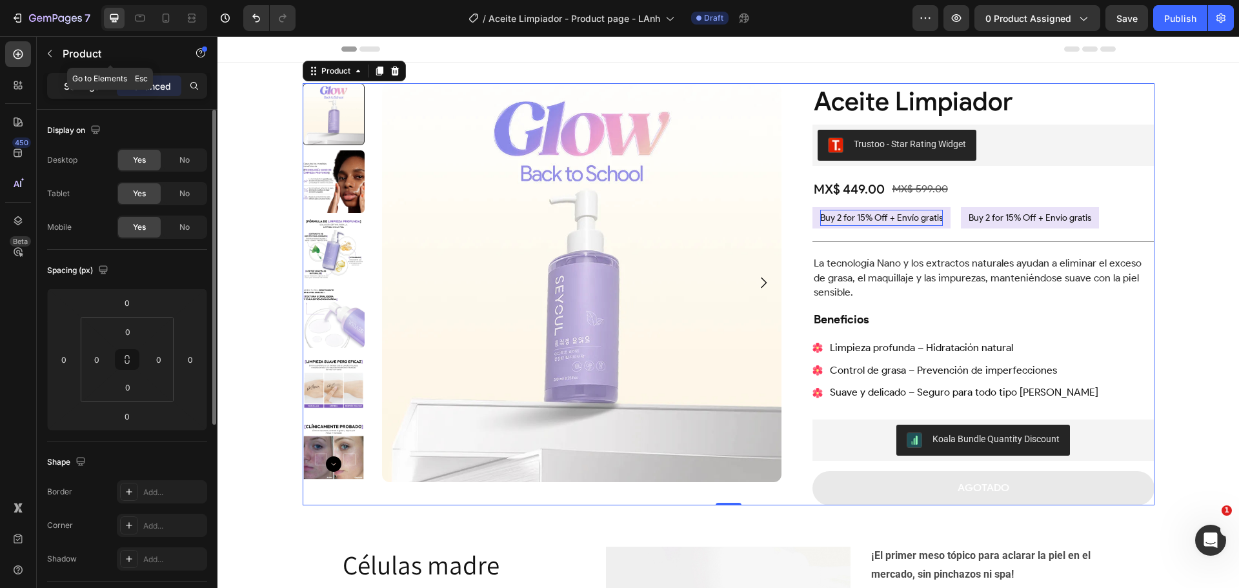
click at [92, 81] on p "Settings" at bounding box center [82, 86] width 36 height 14
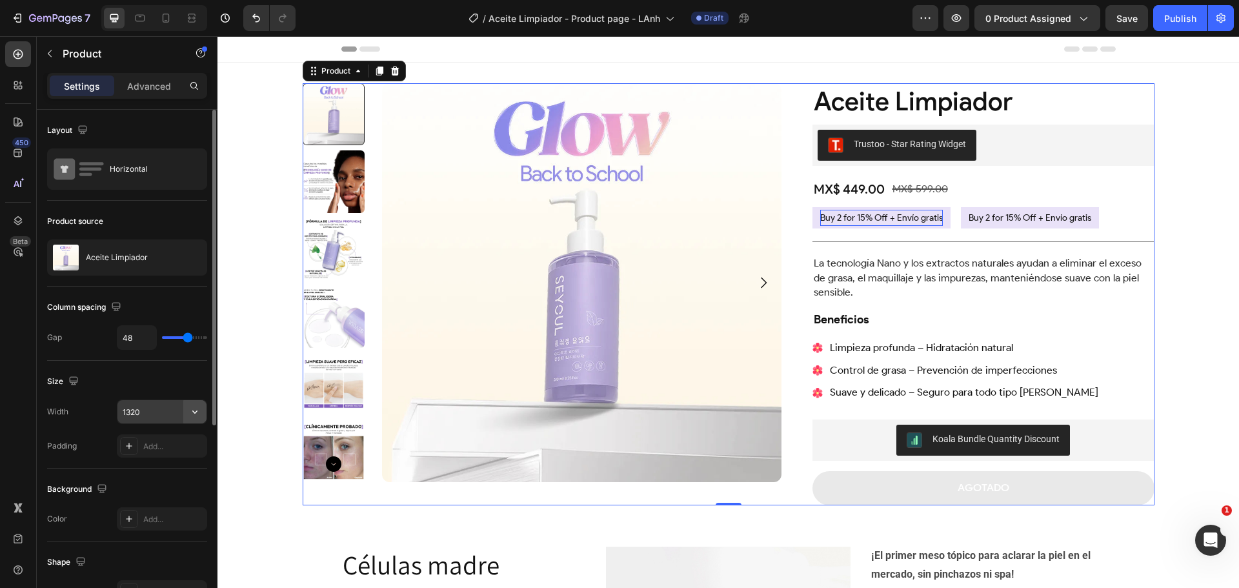
click at [193, 410] on icon "button" at bounding box center [194, 411] width 13 height 13
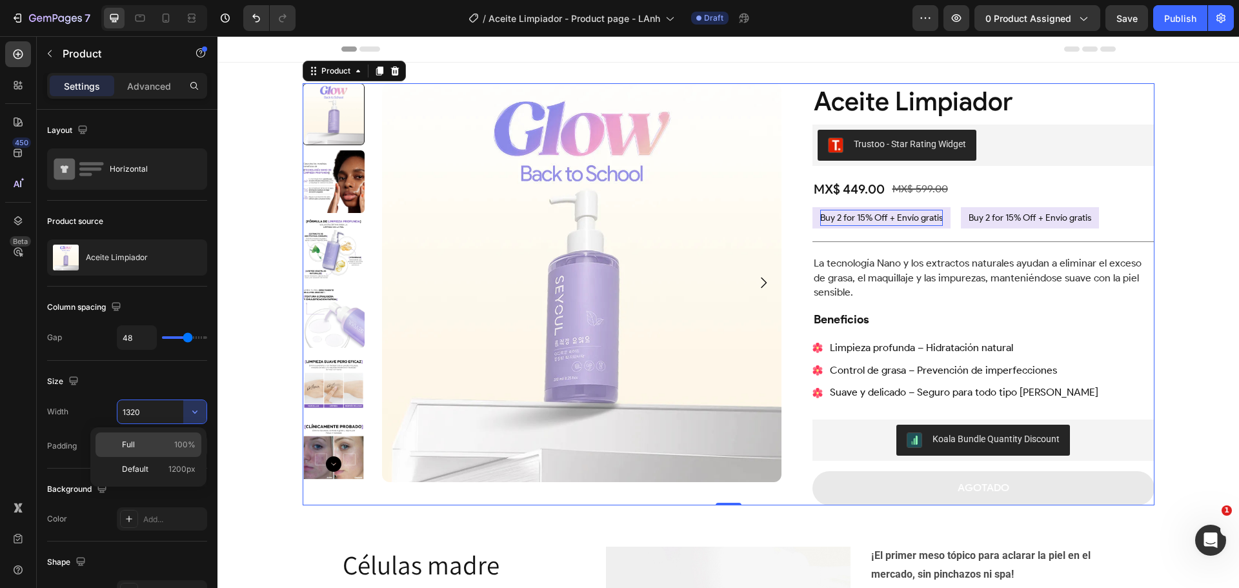
click at [166, 445] on p "Full 100%" at bounding box center [159, 445] width 74 height 12
type input "100%"
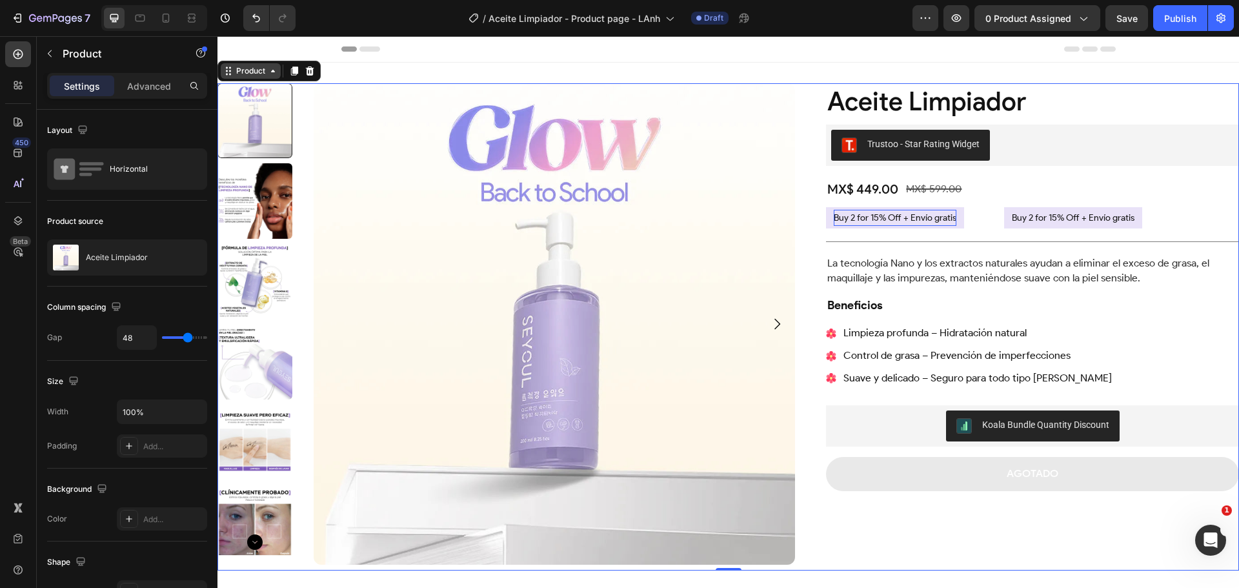
click at [260, 71] on div "Product" at bounding box center [251, 71] width 34 height 12
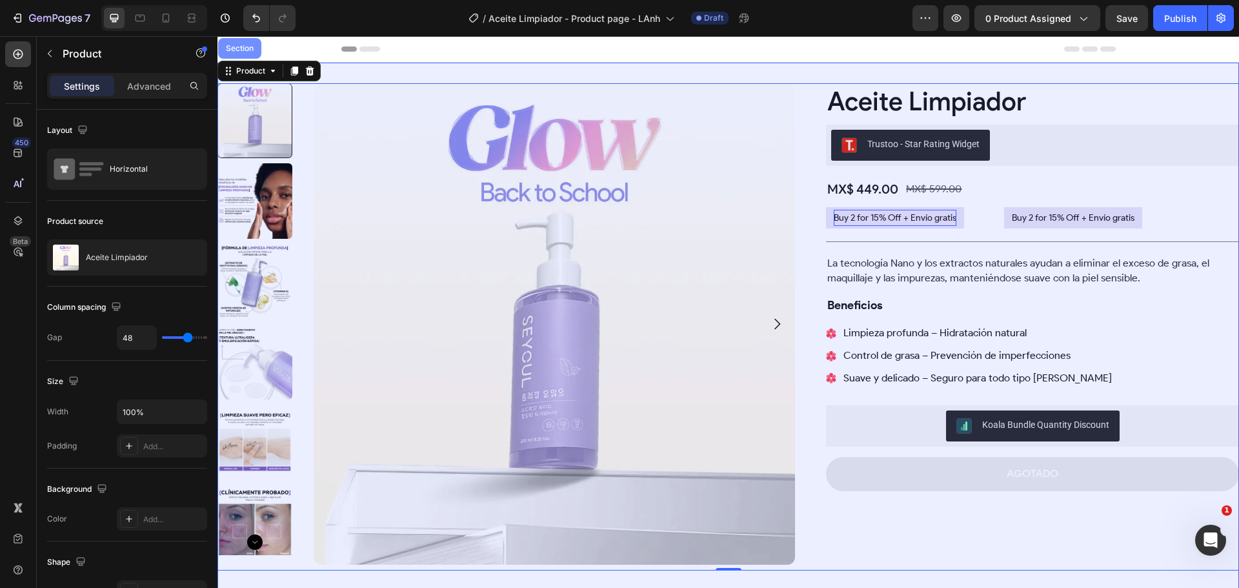
click at [239, 45] on div "Section" at bounding box center [239, 49] width 33 height 8
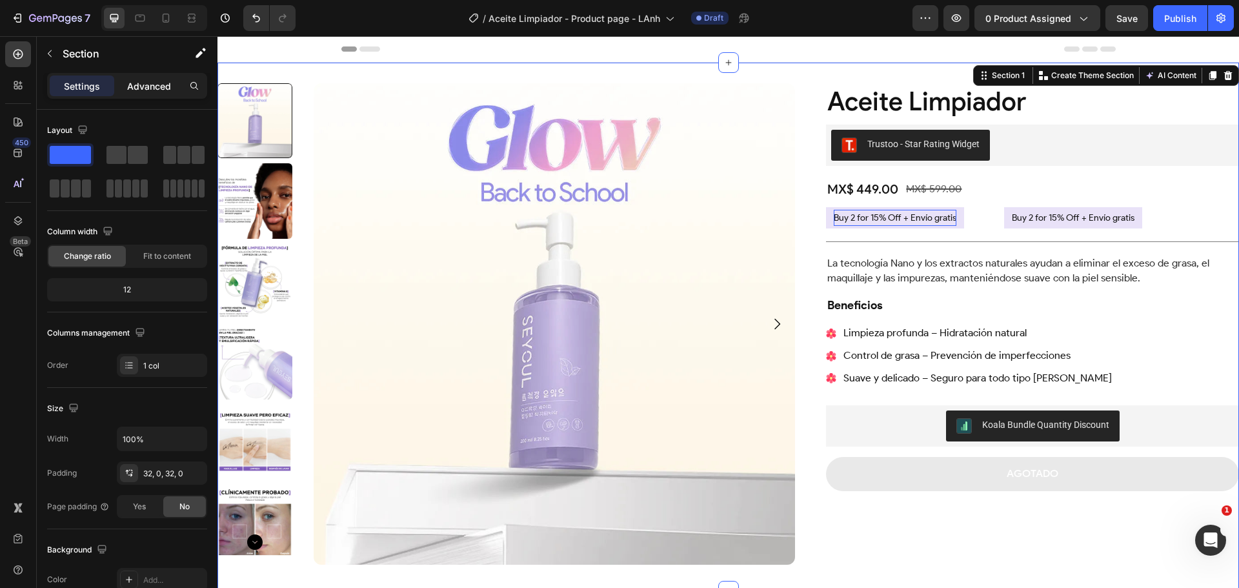
click at [164, 80] on p "Advanced" at bounding box center [149, 86] width 44 height 14
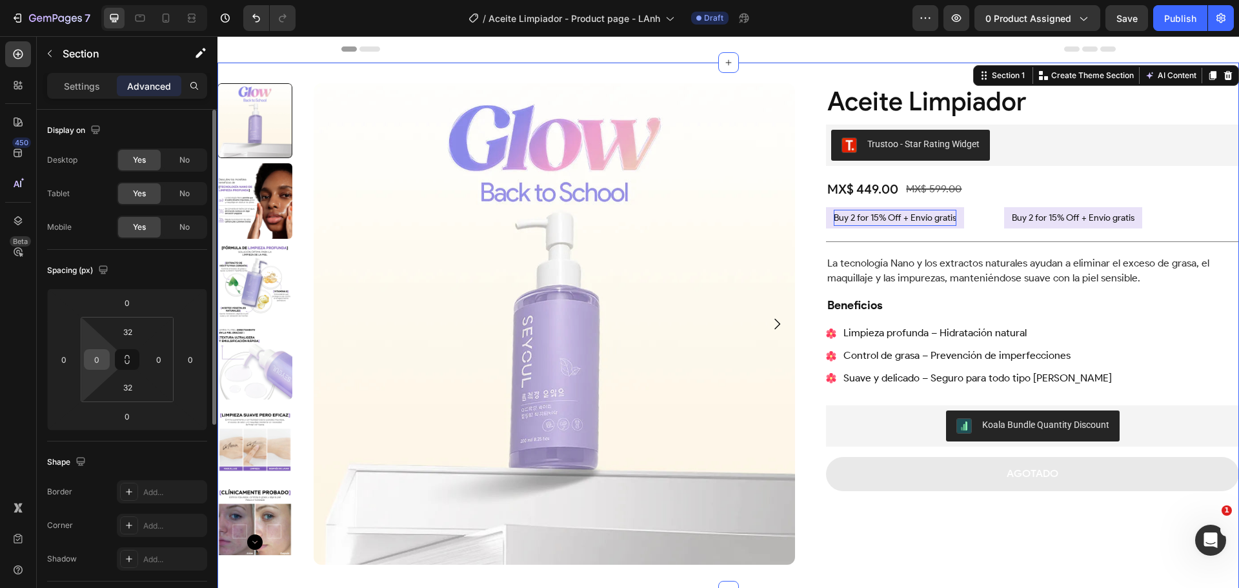
click at [103, 359] on input "0" at bounding box center [96, 359] width 19 height 19
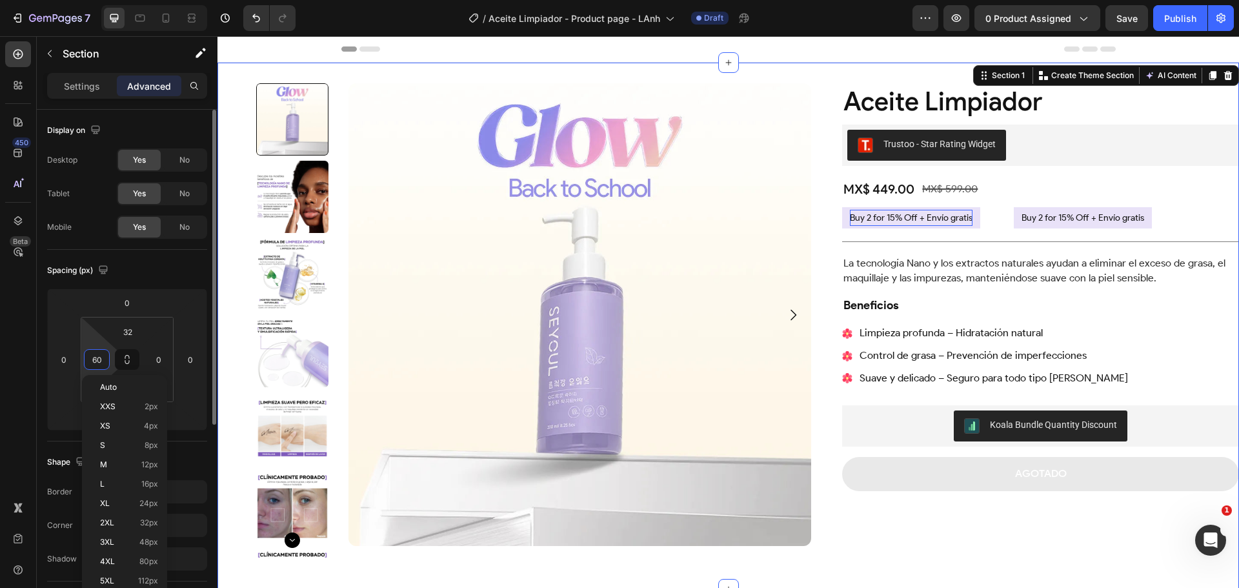
type input "60"
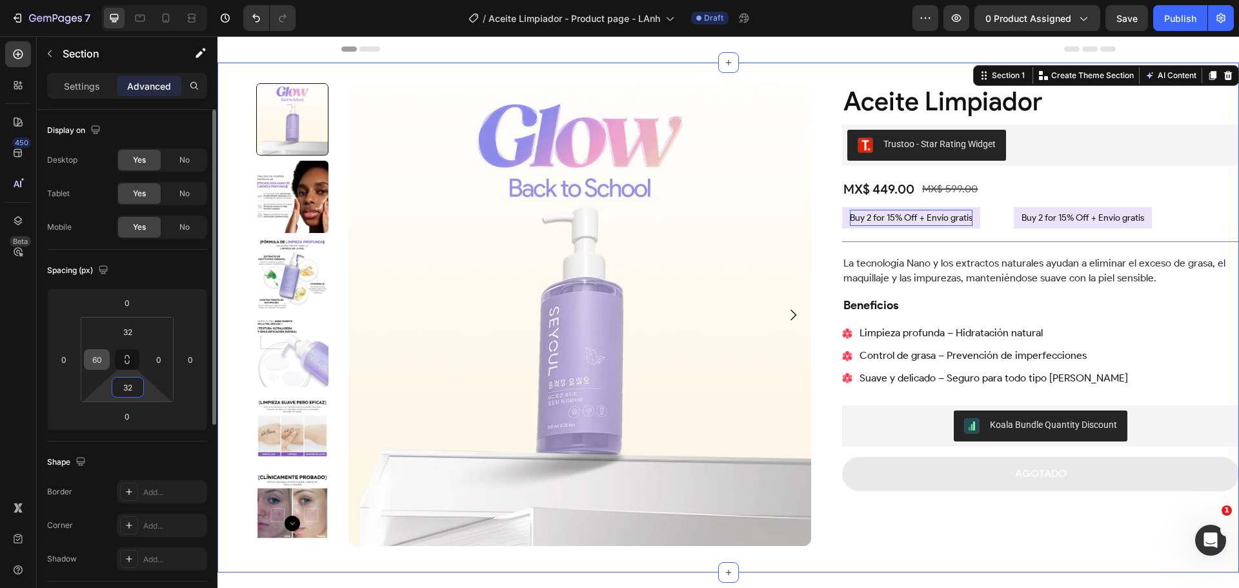
type input "2"
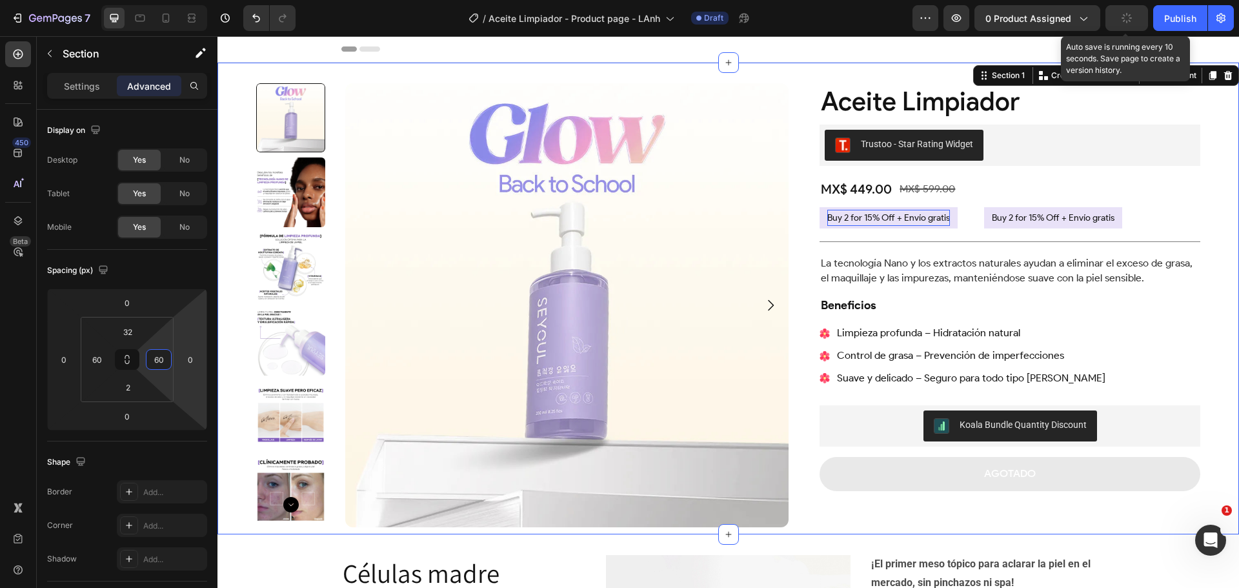
type input "60"
click at [1117, 19] on button "button" at bounding box center [1126, 18] width 43 height 26
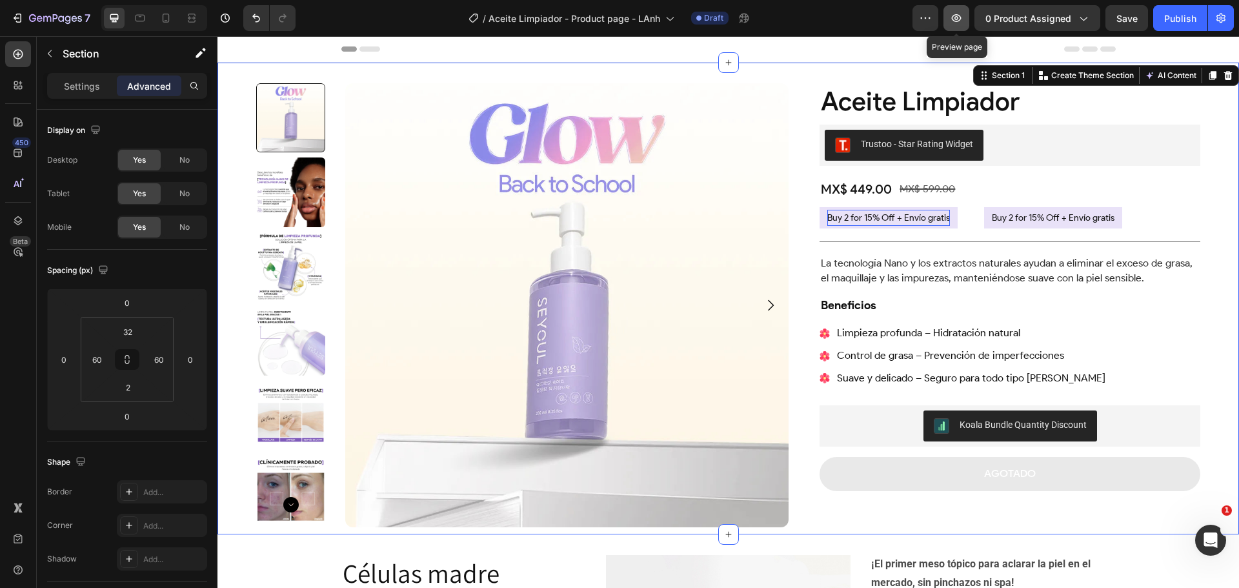
click at [960, 12] on icon "button" at bounding box center [956, 18] width 13 height 13
click at [1136, 210] on div "Buy 2 for 15% Off + Envío gratis Button" at bounding box center [1092, 217] width 216 height 21
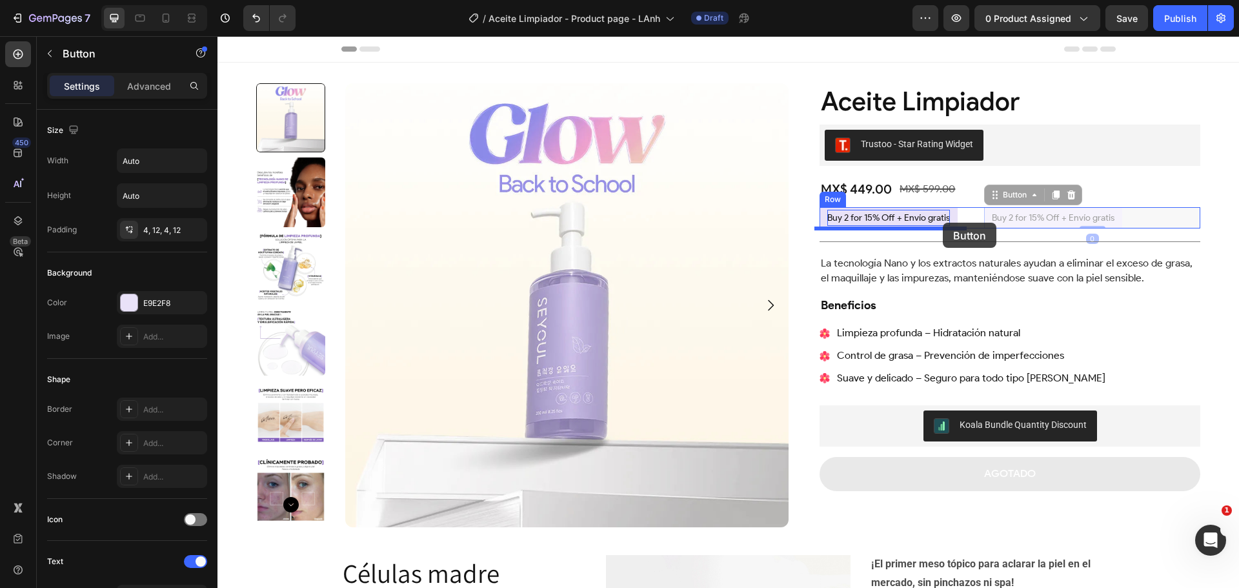
drag, startPoint x: 997, startPoint y: 194, endPoint x: 943, endPoint y: 223, distance: 61.8
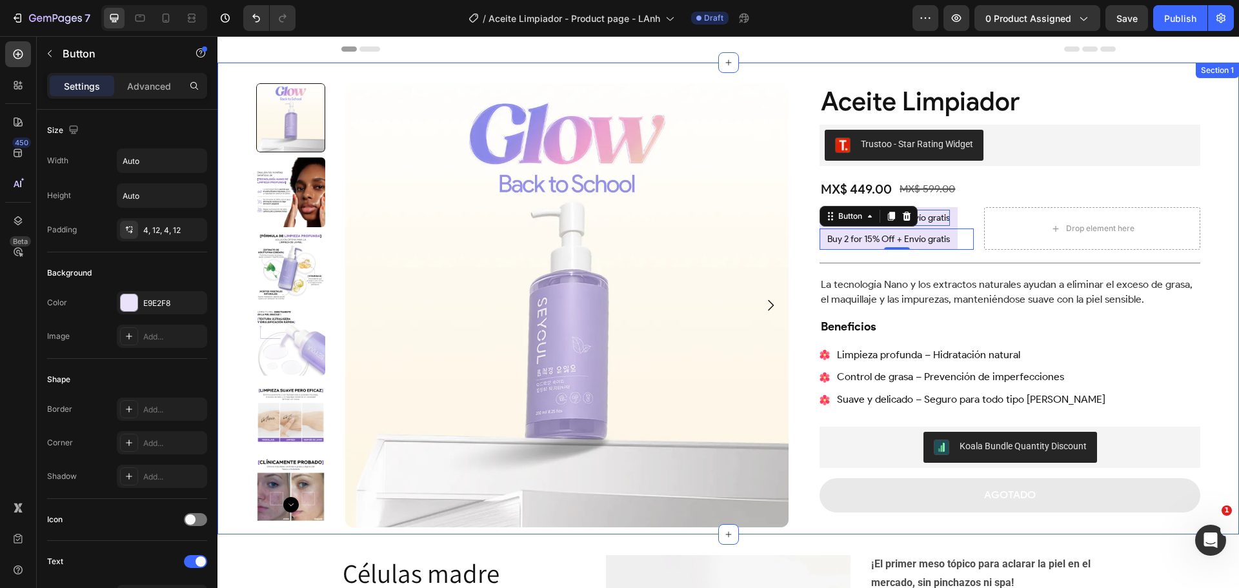
click at [1210, 222] on div "Product Images Aceite Limpiador Product Title Trustoo - Star Rating Widget Trus…" at bounding box center [727, 299] width 1021 height 472
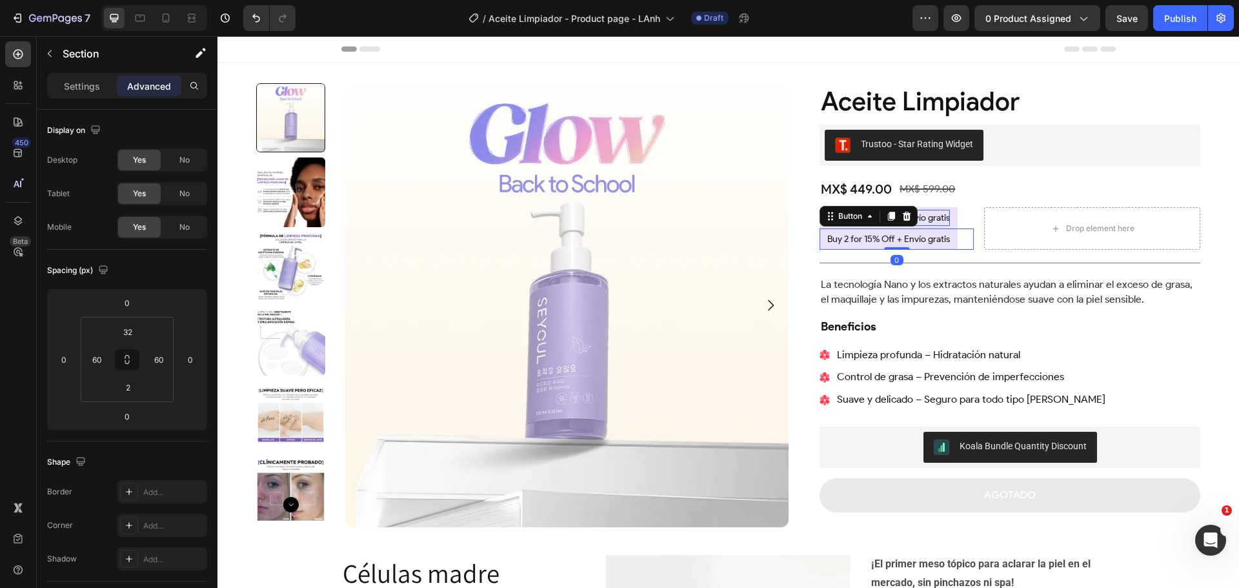
click at [957, 235] on div "Buy 2 for 15% Off + Envío gratis Button 0" at bounding box center [896, 238] width 154 height 21
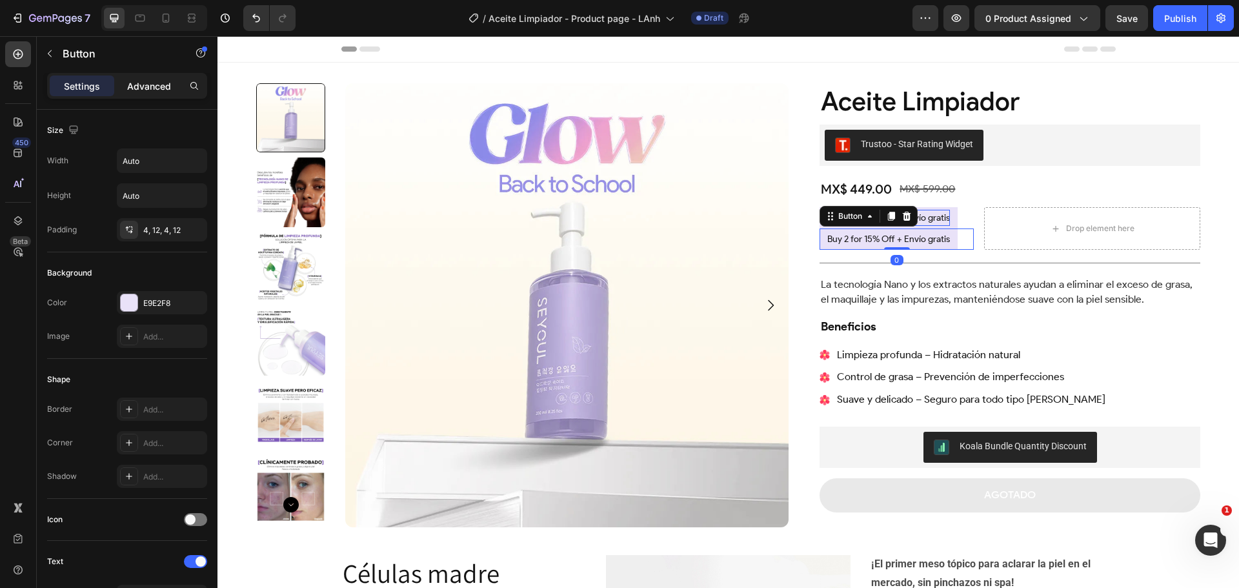
click at [140, 83] on p "Advanced" at bounding box center [149, 86] width 44 height 14
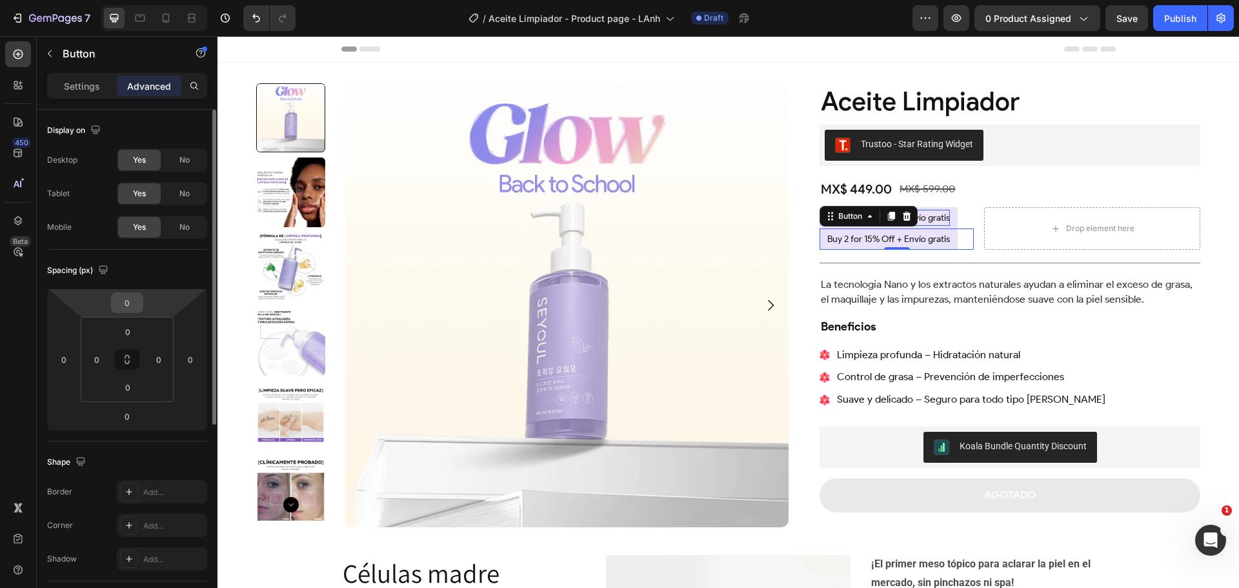
click at [136, 305] on input "0" at bounding box center [127, 302] width 26 height 19
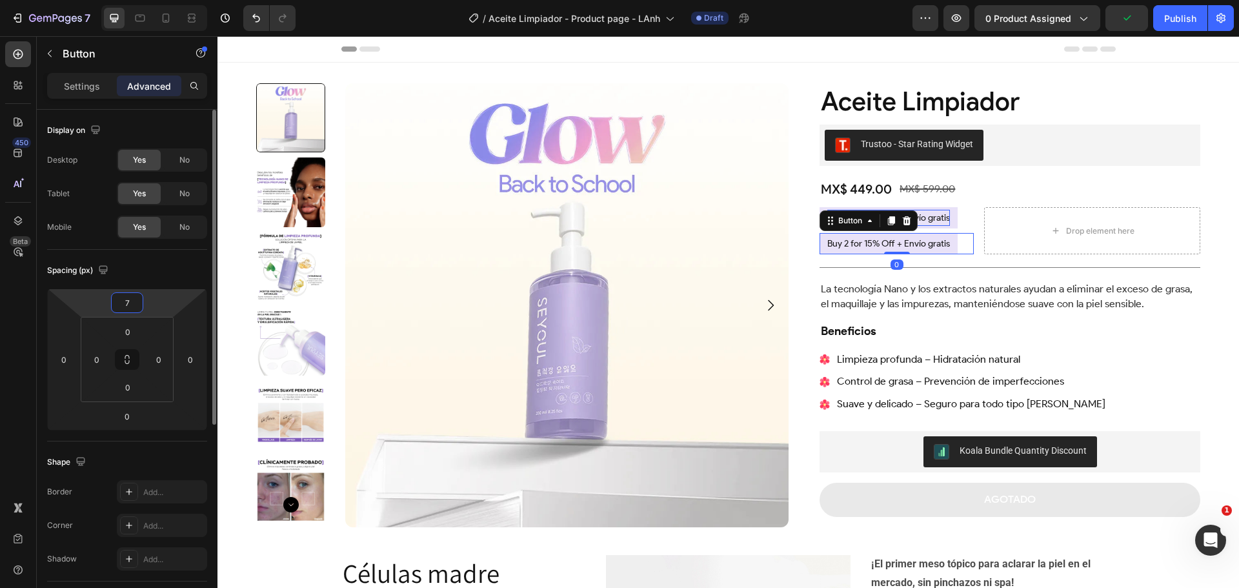
type input "8"
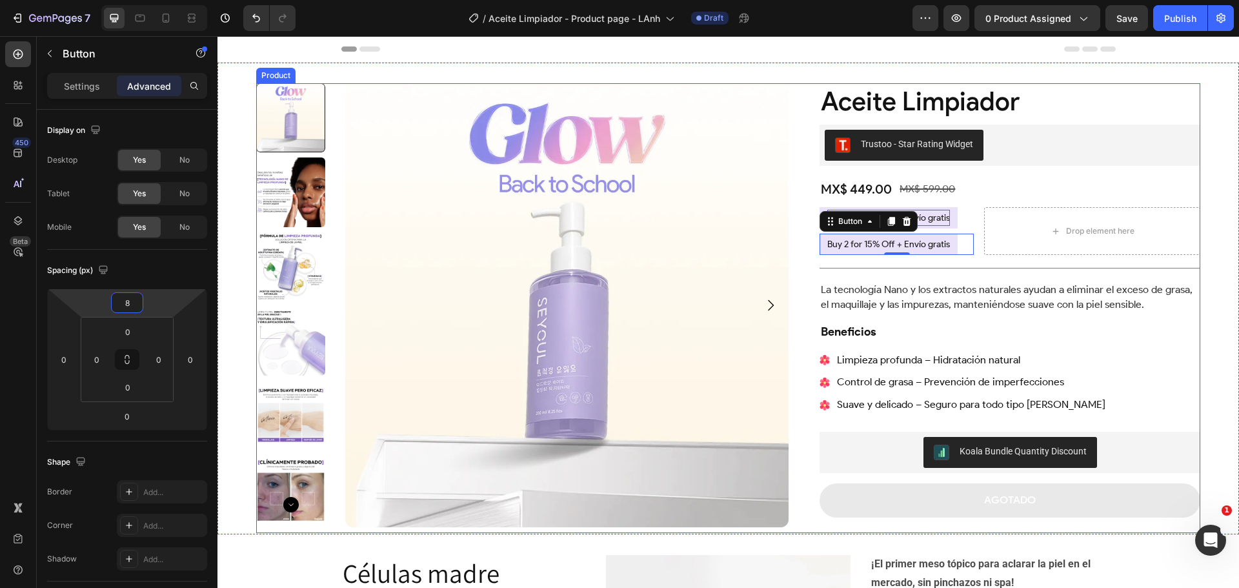
click at [1186, 259] on div "Aceite Limpiador Product Title Trustoo - Star Rating Widget Trustoo MX$ 449.00 …" at bounding box center [1009, 308] width 381 height 450
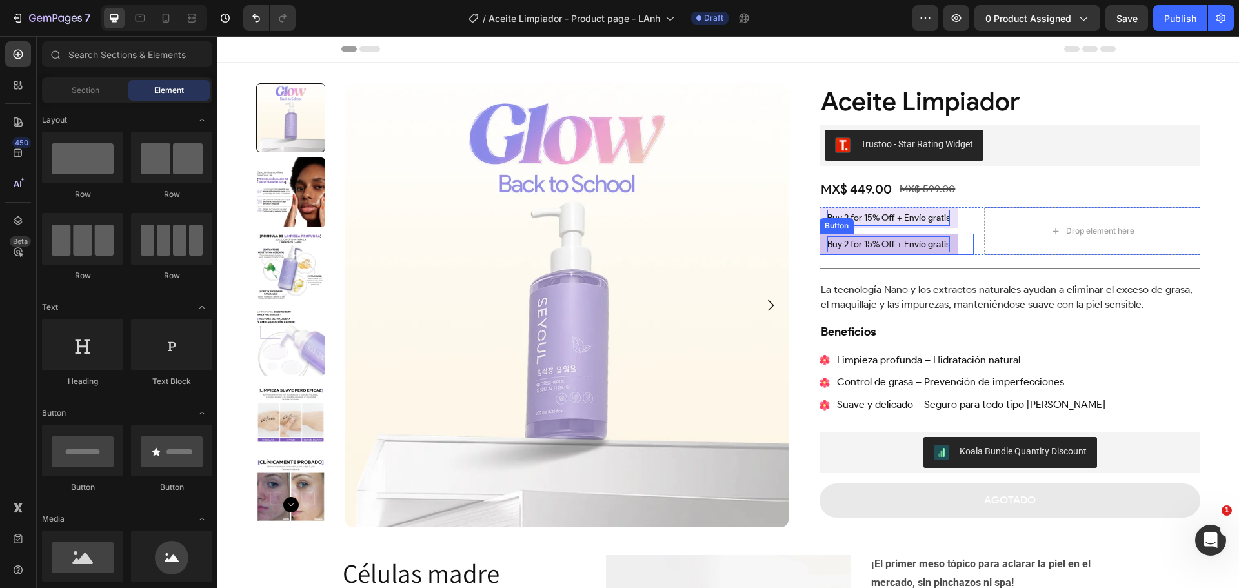
click at [897, 245] on p "Buy 2 for 15% Off + Envío gratis" at bounding box center [888, 244] width 123 height 16
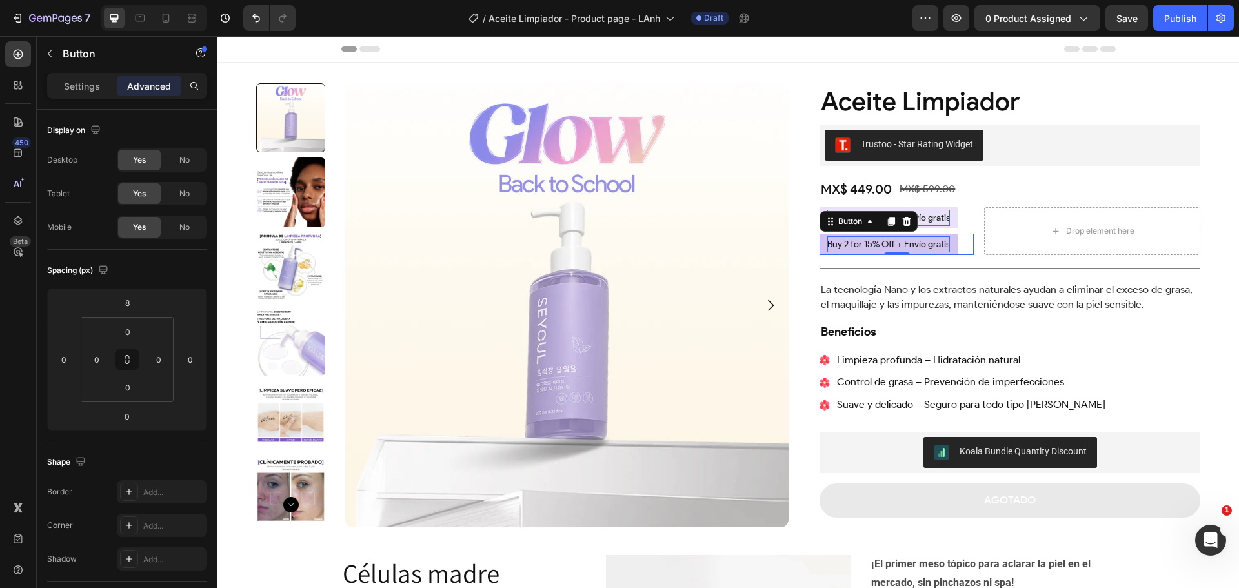
click at [897, 245] on p "Buy 2 for 15% Off + Envío gratis" at bounding box center [888, 244] width 123 height 16
click at [1164, 303] on p "La tecnología Nano y los extractos naturales ayudan a eliminar el exceso de gra…" at bounding box center [1010, 297] width 378 height 29
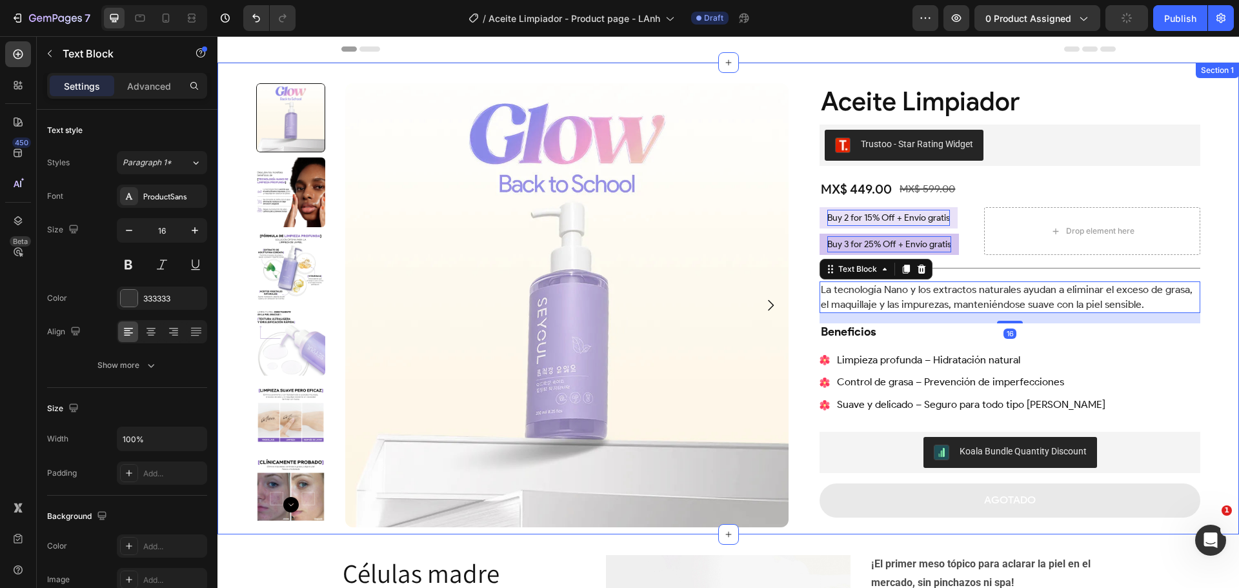
click at [1212, 254] on div "Product Images Aceite Limpiador Product Title Trustoo - Star Rating Widget Trus…" at bounding box center [727, 299] width 1021 height 472
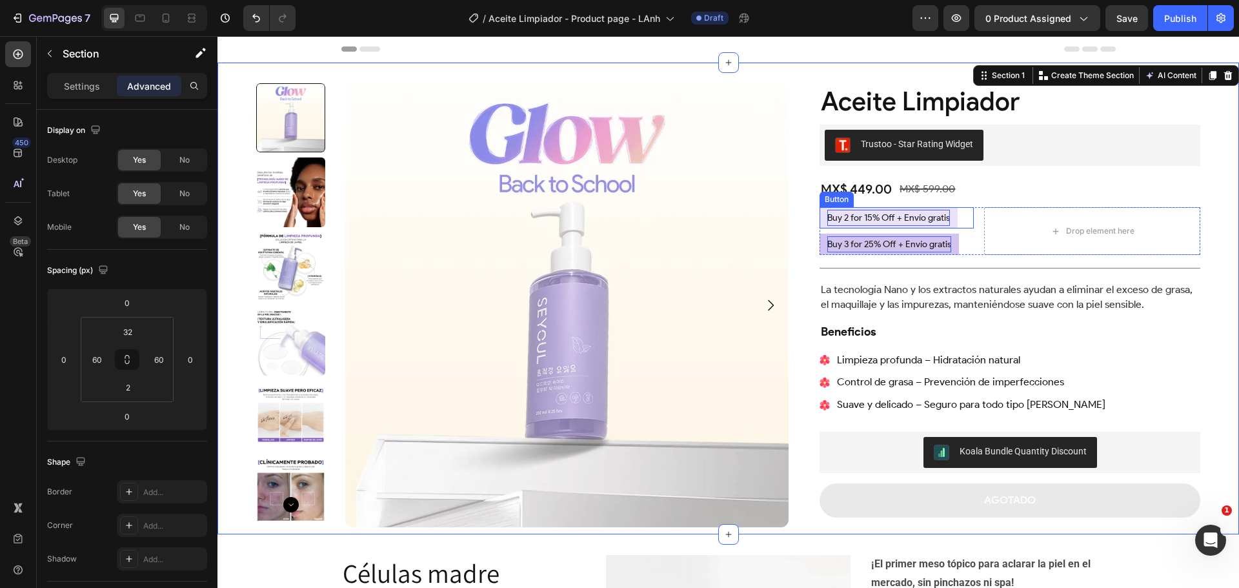
click at [954, 211] on div "Buy 2 for 15% Off + Envío gratis Button" at bounding box center [896, 217] width 154 height 21
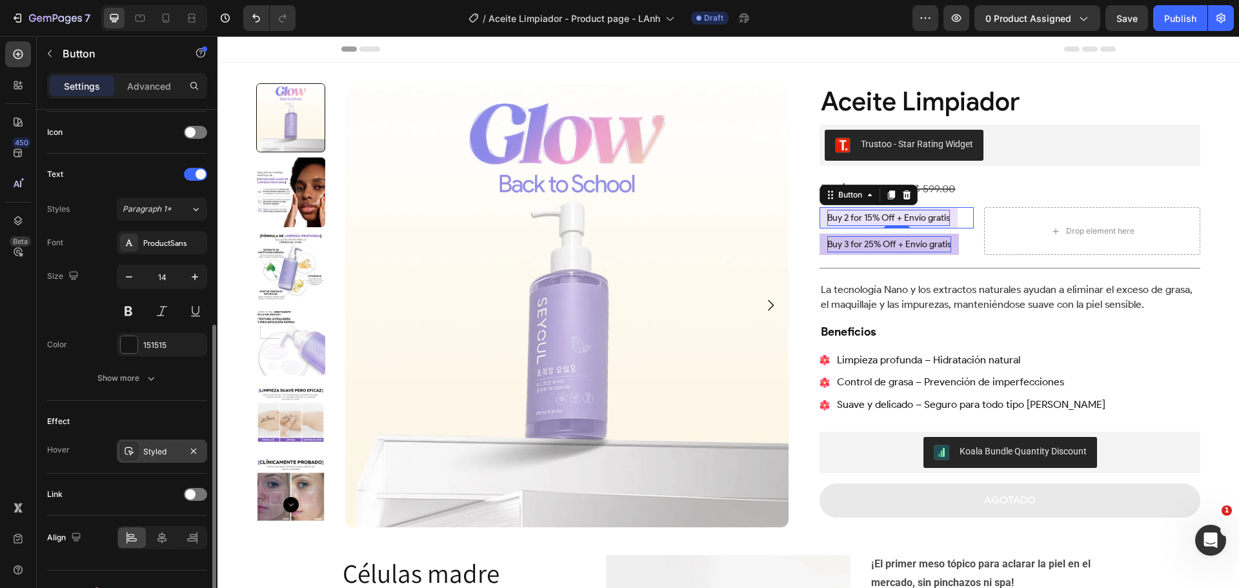
scroll to position [410, 0]
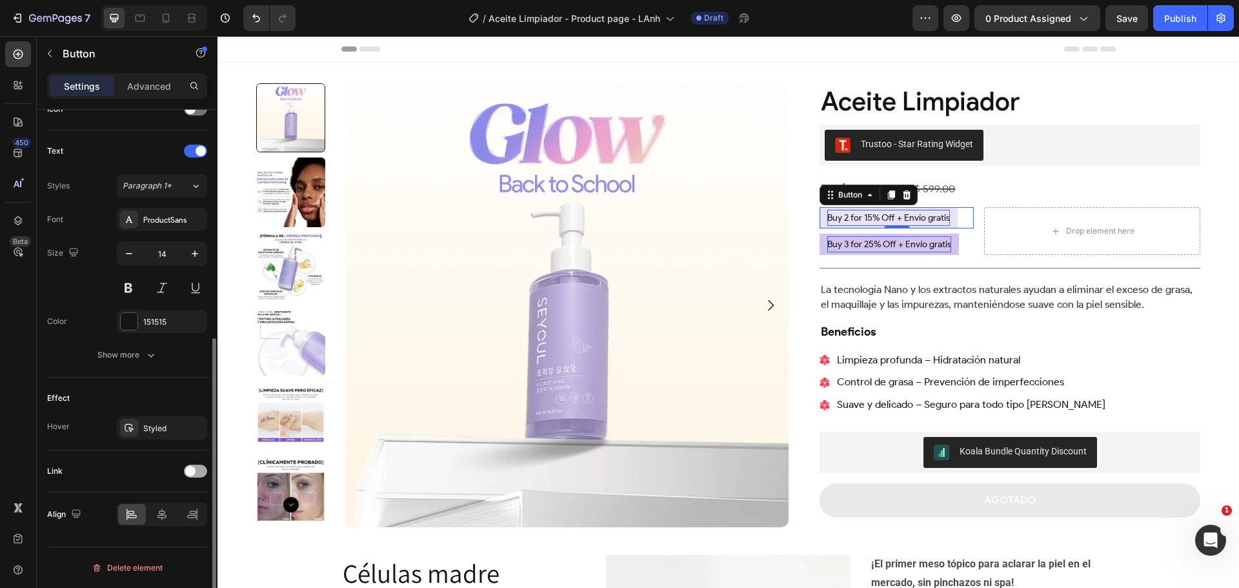
click at [197, 470] on div at bounding box center [195, 471] width 23 height 13
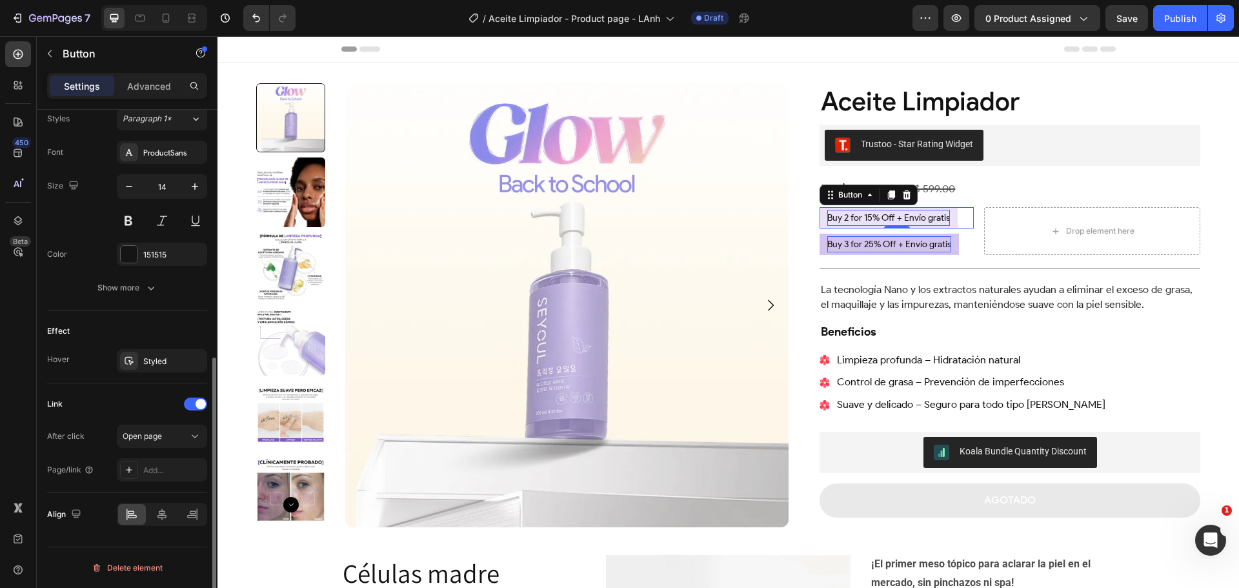
click at [161, 451] on div "After click Open page Page/link Add..." at bounding box center [127, 453] width 160 height 57
click at [165, 436] on div "Open page" at bounding box center [156, 436] width 66 height 12
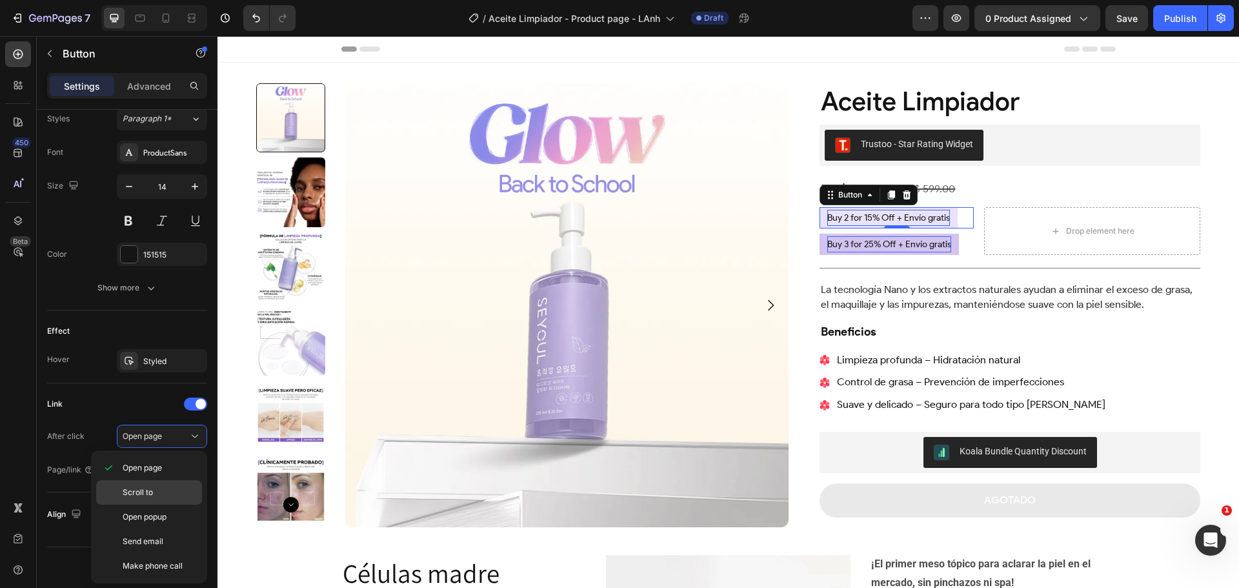
click at [156, 505] on div "Scroll to" at bounding box center [149, 517] width 106 height 25
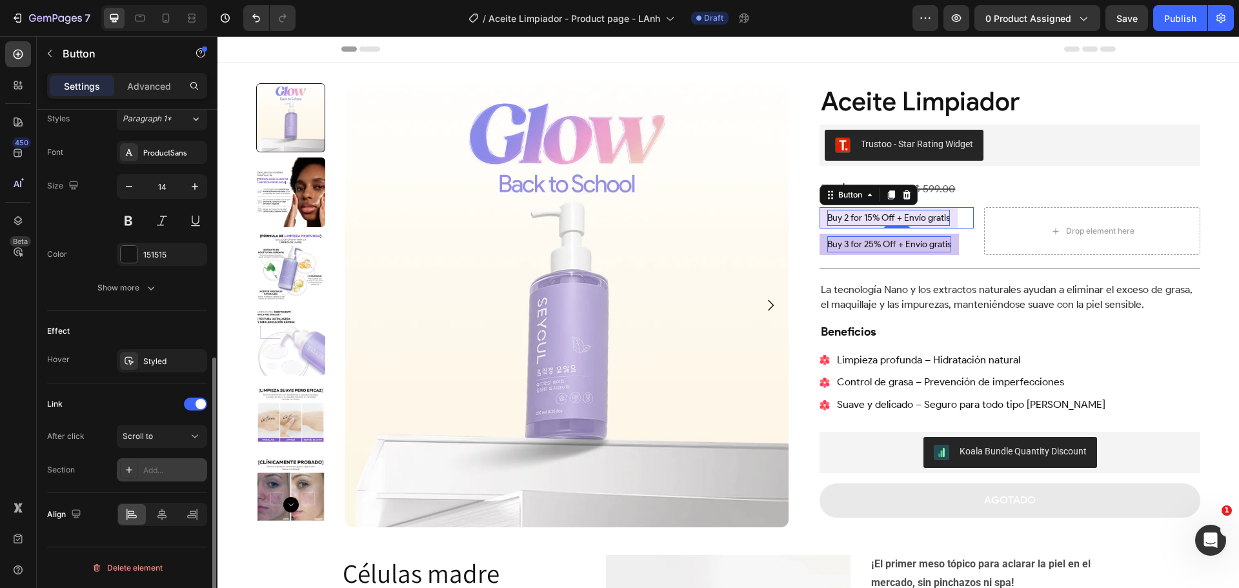
click at [156, 476] on div "Add..." at bounding box center [162, 469] width 90 height 23
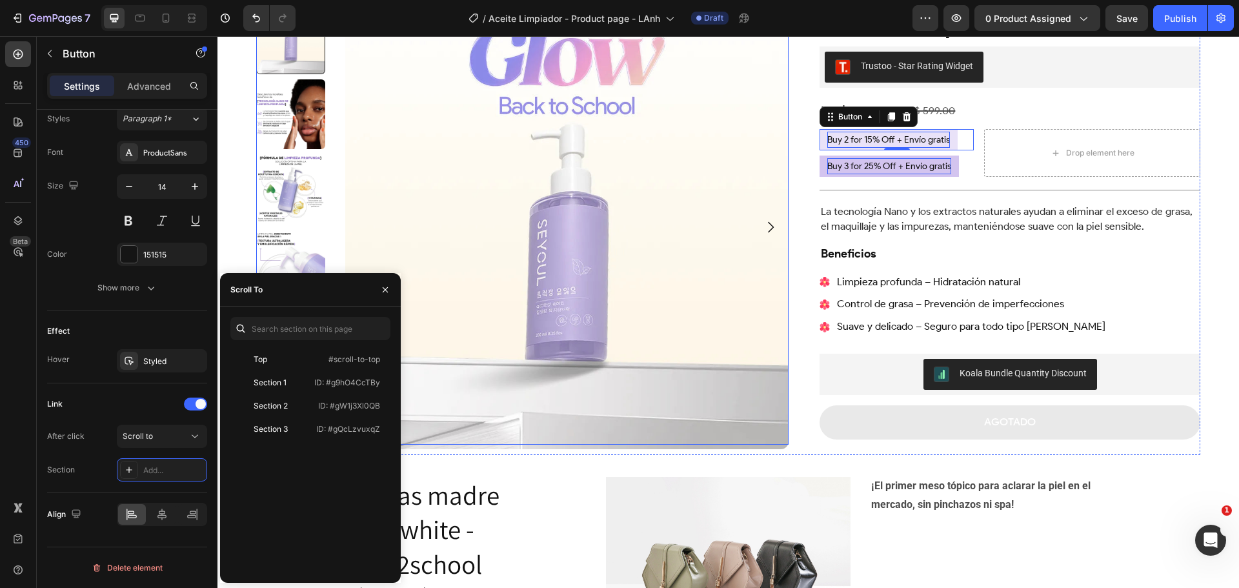
scroll to position [0, 0]
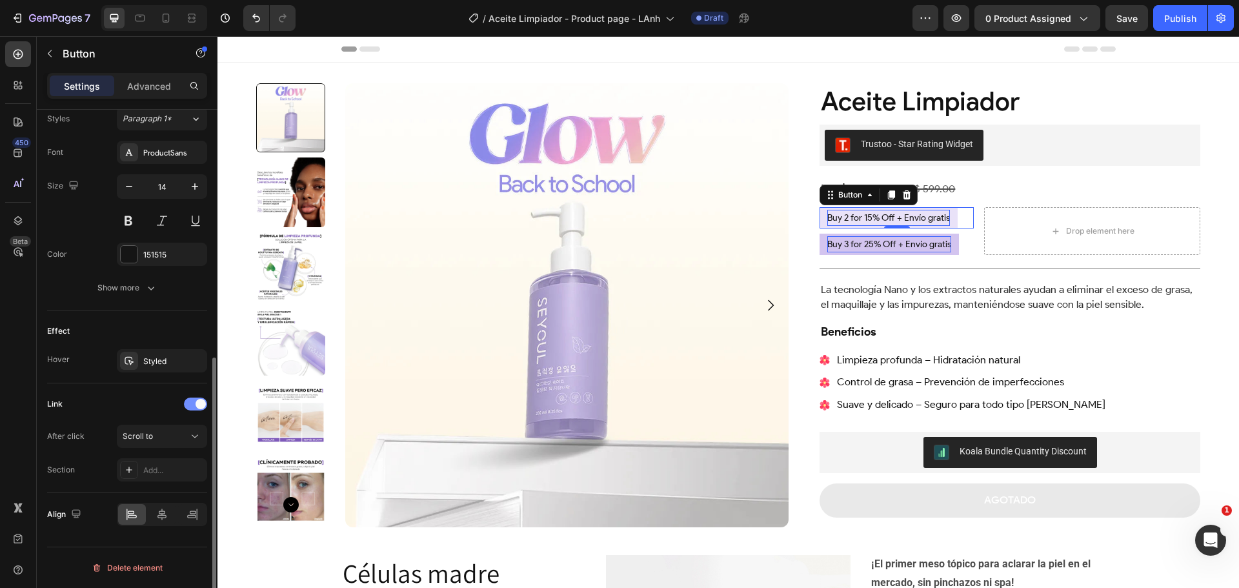
click at [196, 397] on div at bounding box center [195, 403] width 23 height 13
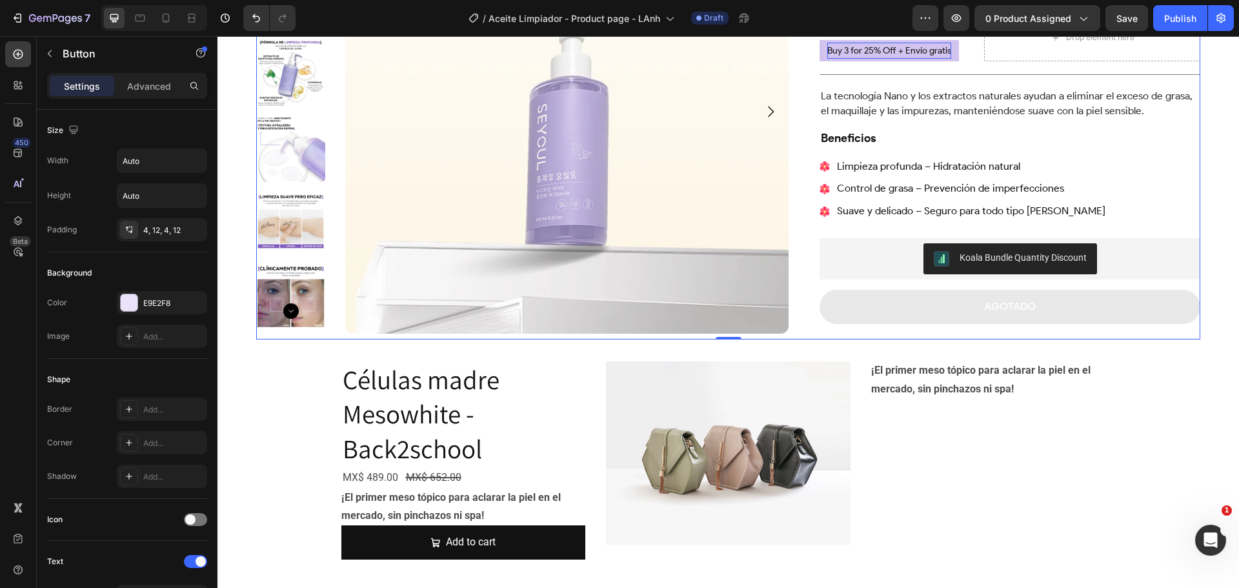
click at [796, 246] on div "Product Images Aceite Limpiador Product Title Trustoo - Star Rating Widget Trus…" at bounding box center [728, 115] width 944 height 450
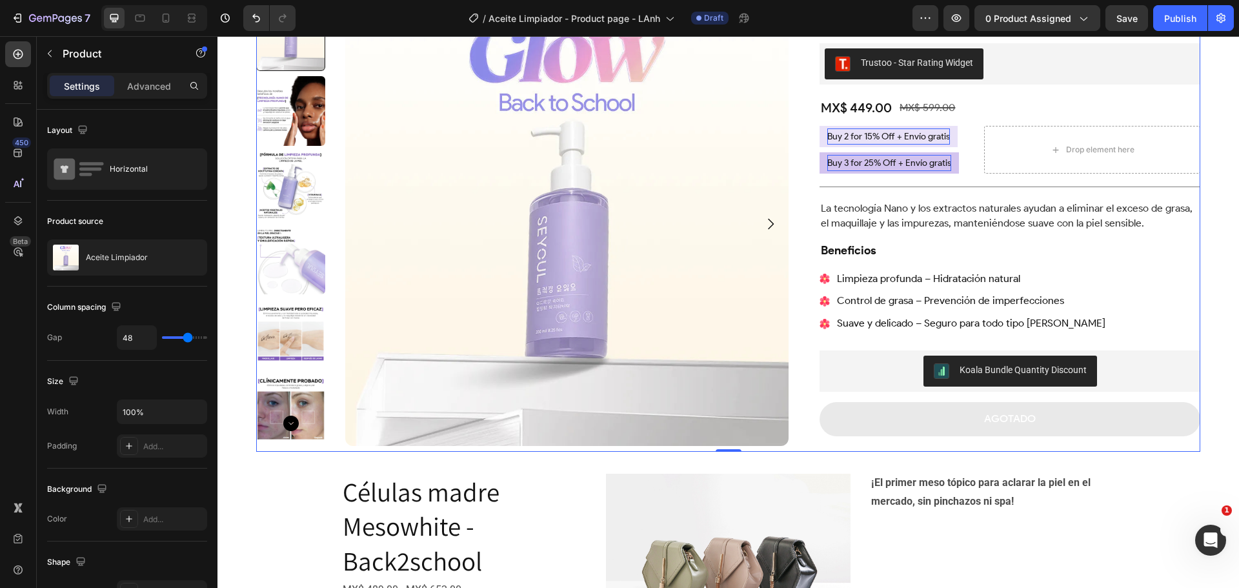
scroll to position [65, 0]
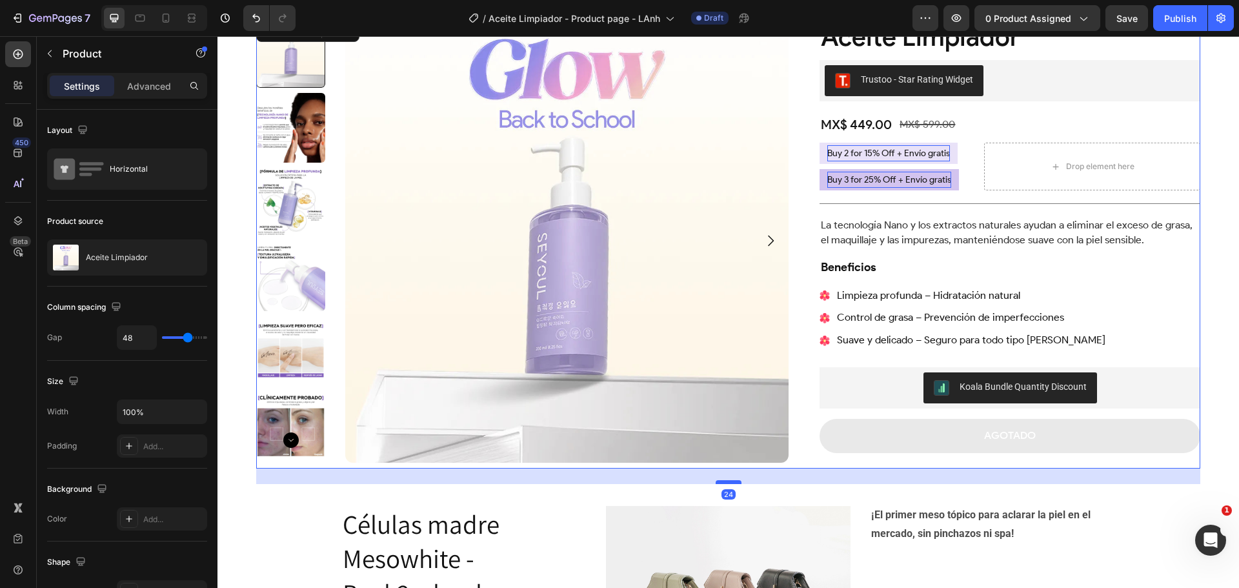
drag, startPoint x: 723, startPoint y: 467, endPoint x: 722, endPoint y: 483, distance: 15.5
click at [722, 483] on div at bounding box center [729, 482] width 26 height 4
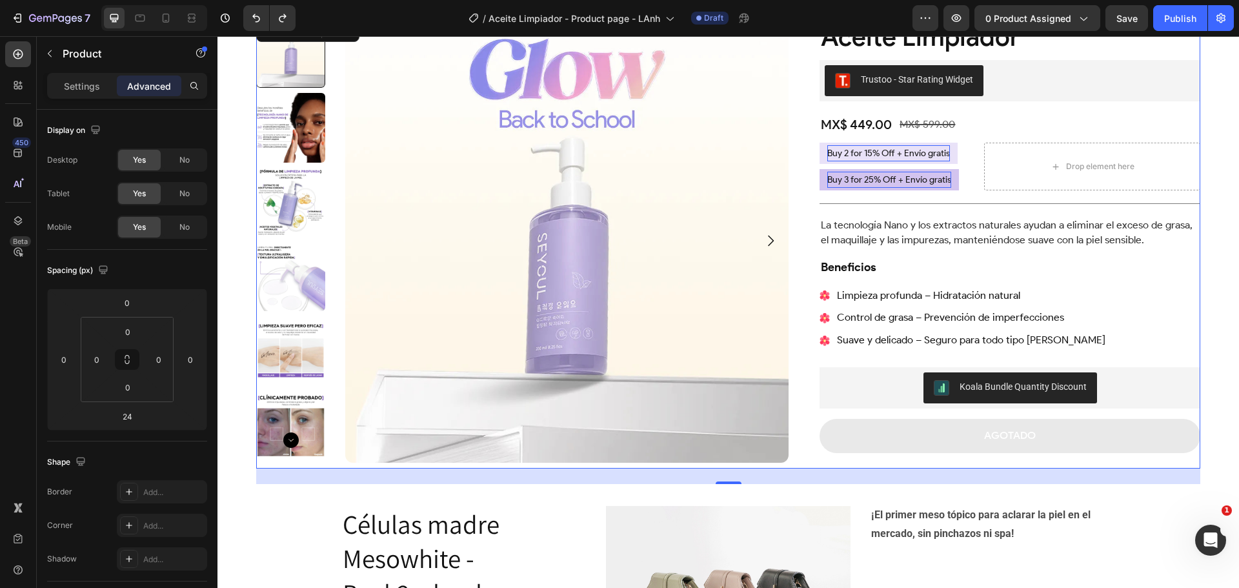
type input "0"
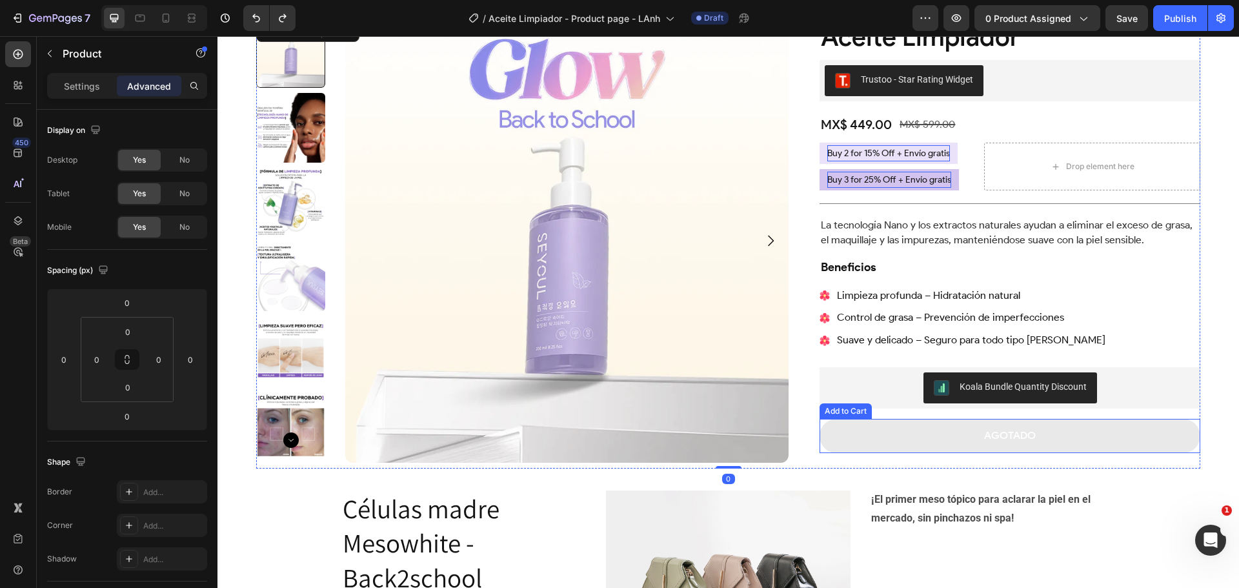
click at [875, 438] on button "Agotado" at bounding box center [1009, 436] width 381 height 34
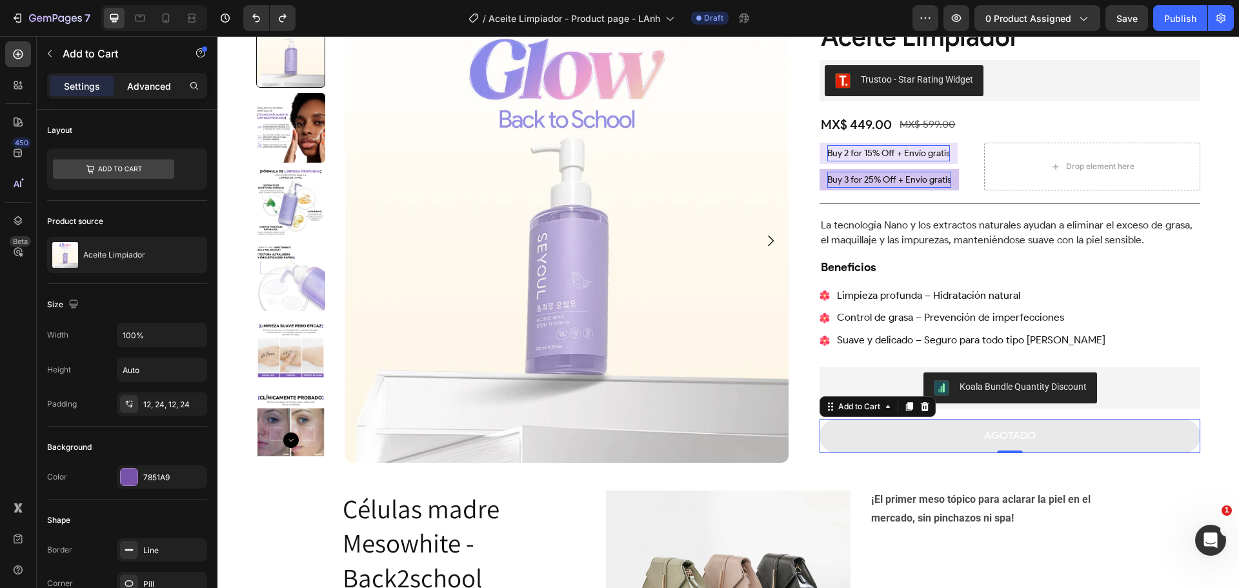
click at [143, 78] on div "Advanced" at bounding box center [149, 85] width 65 height 21
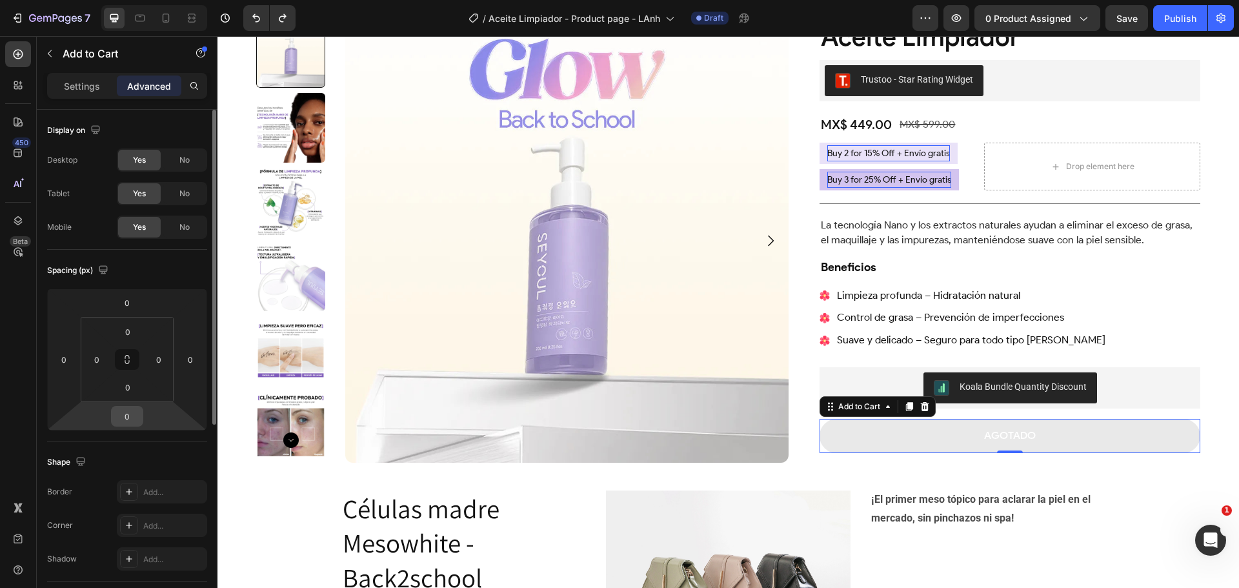
click at [127, 410] on input "0" at bounding box center [127, 415] width 26 height 19
type input "64"
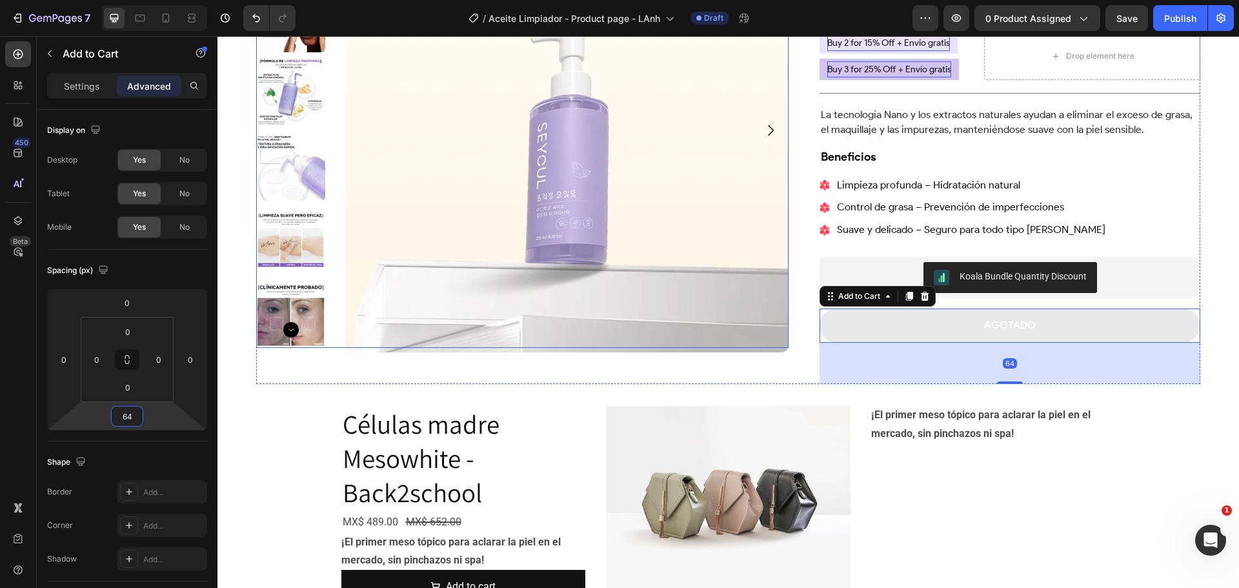
scroll to position [194, 0]
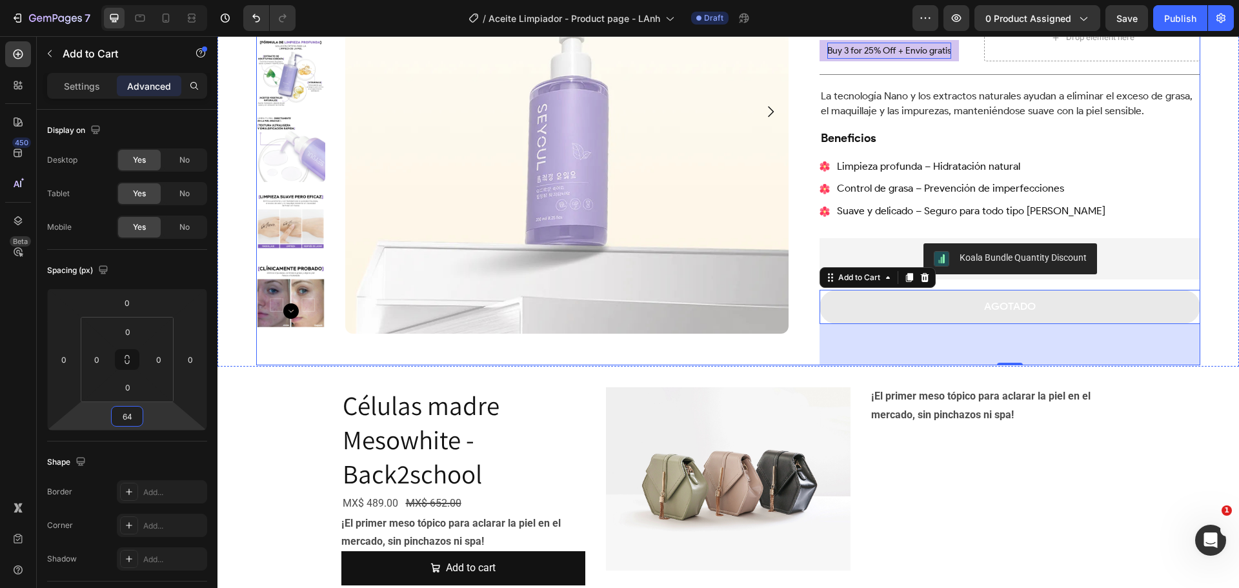
click at [658, 342] on div "Product Images" at bounding box center [522, 128] width 532 height 476
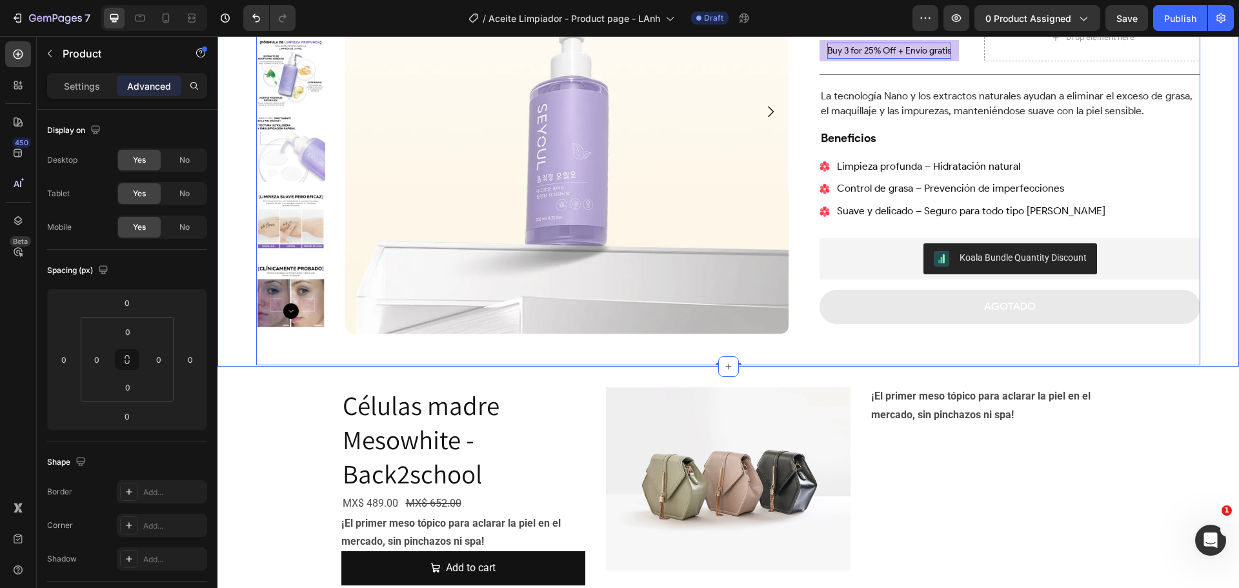
click at [227, 336] on div "Product Images Aceite Limpiador Product Title Trustoo - Star Rating Widget Trus…" at bounding box center [727, 117] width 1021 height 497
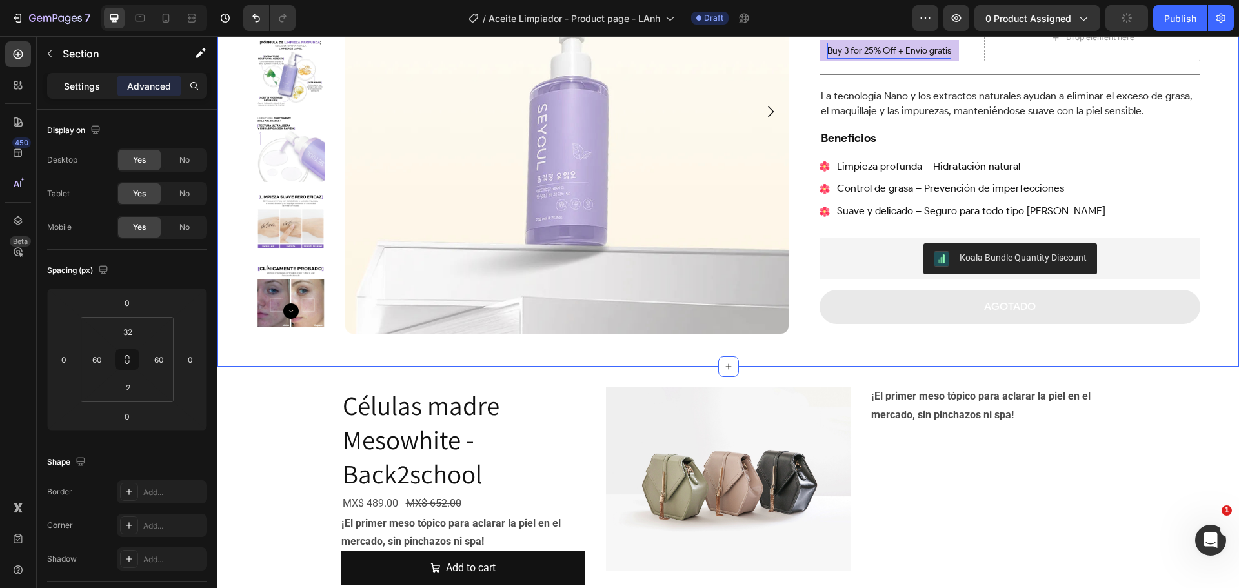
click at [86, 90] on p "Settings" at bounding box center [82, 86] width 36 height 14
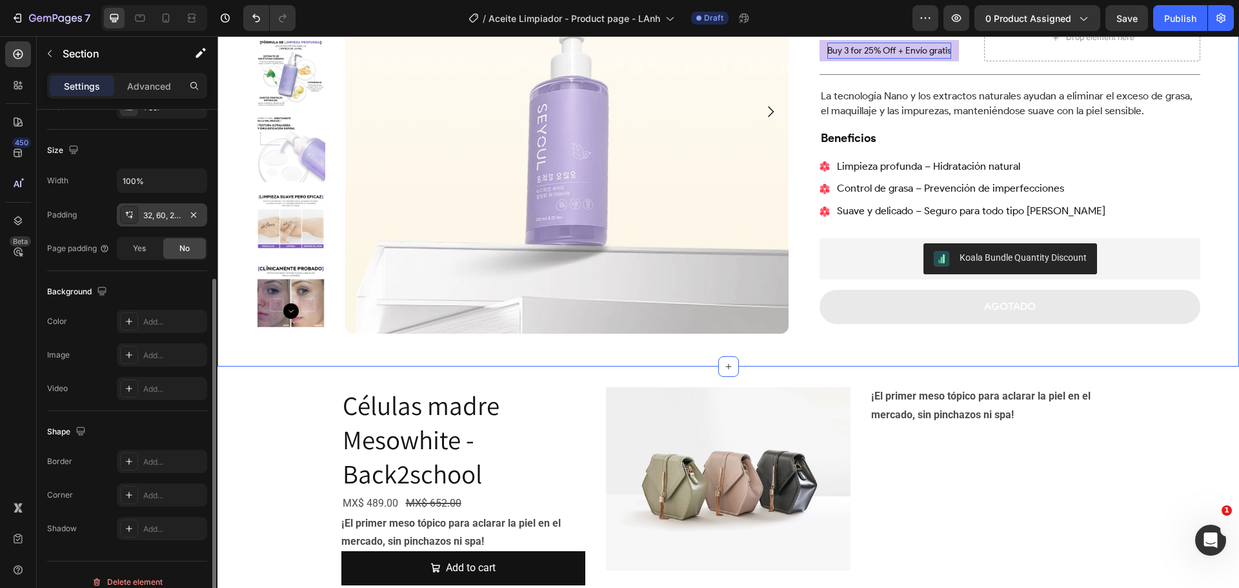
scroll to position [272, 0]
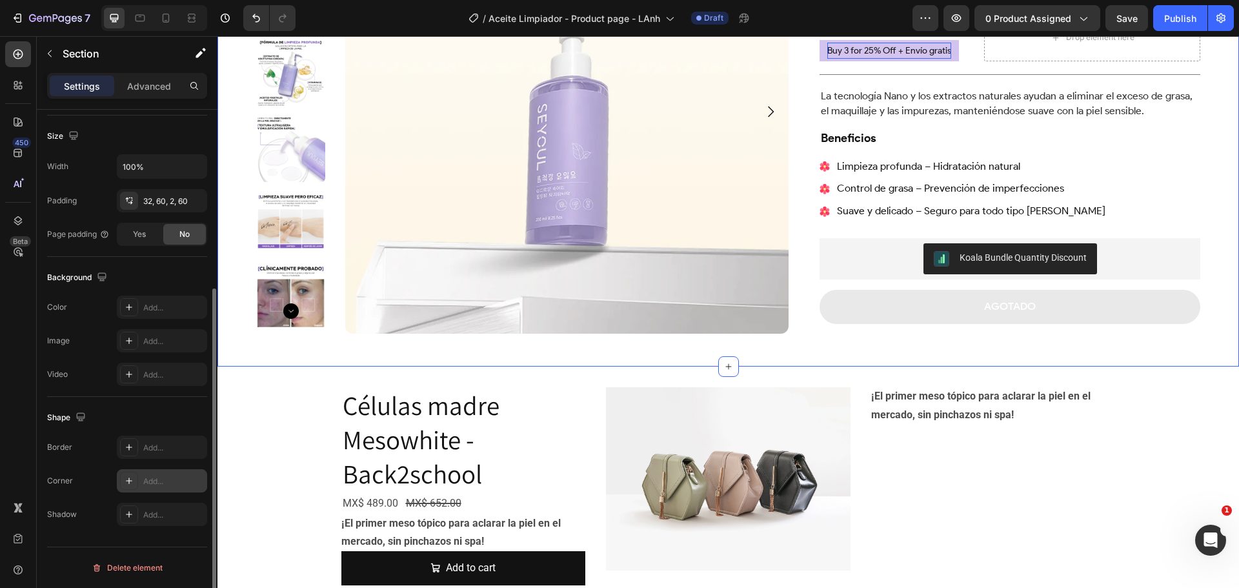
click at [154, 485] on div "Add..." at bounding box center [173, 482] width 61 height 12
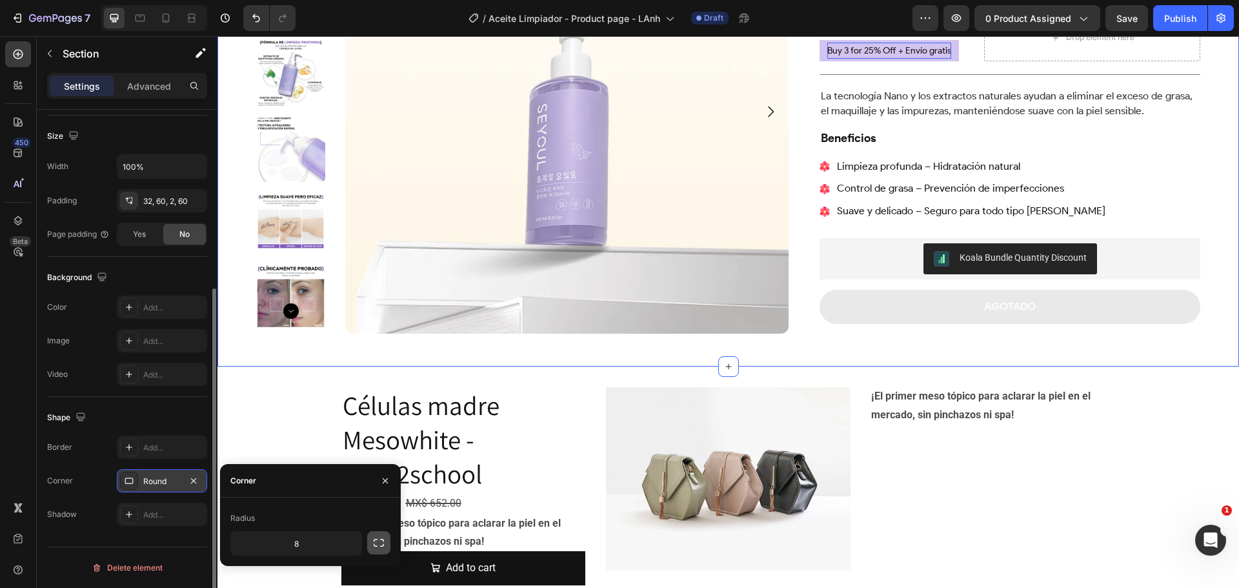
click at [369, 543] on button "button" at bounding box center [378, 542] width 23 height 23
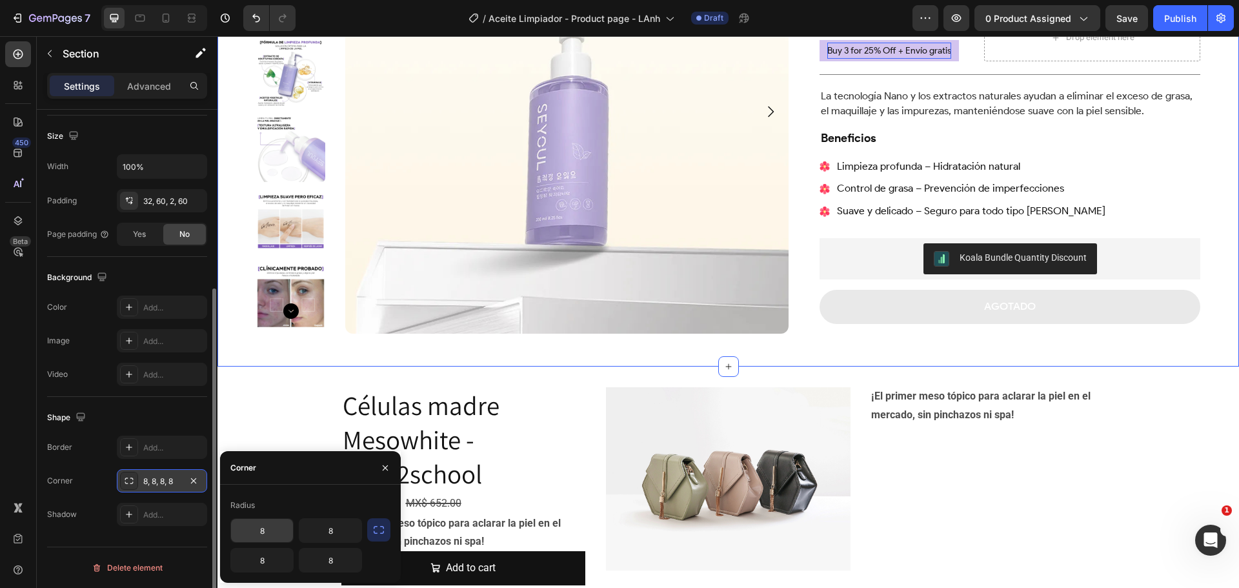
click at [269, 535] on input "8" at bounding box center [262, 530] width 62 height 23
type input "0"
click at [345, 527] on input "8" at bounding box center [330, 530] width 62 height 23
type input "0"
click at [271, 563] on input "8" at bounding box center [262, 559] width 62 height 23
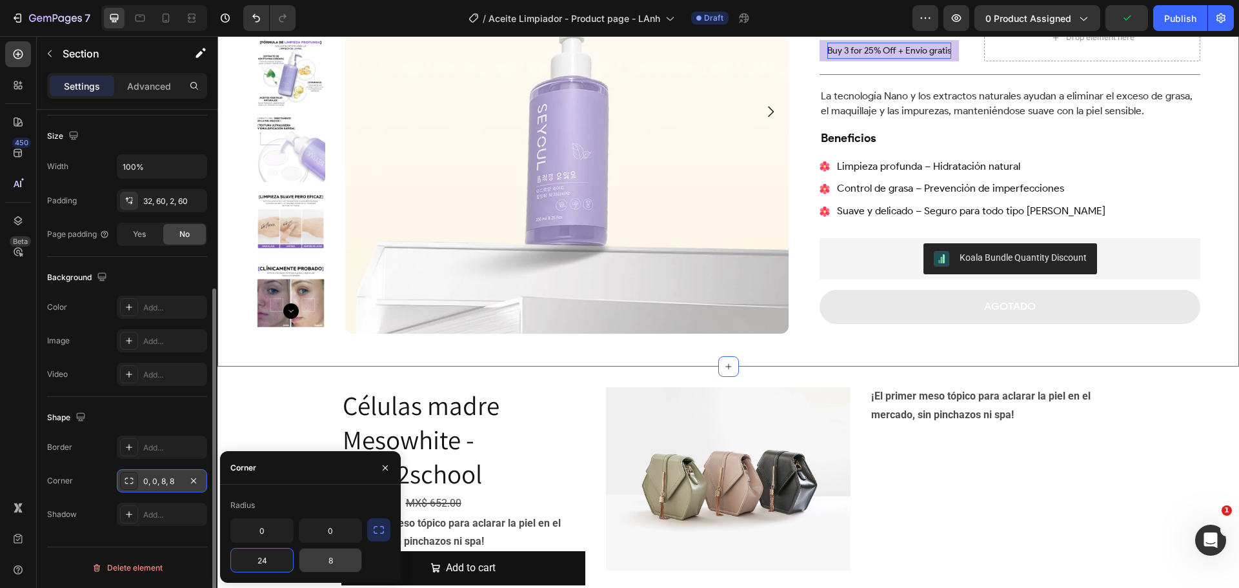
type input "24"
click at [342, 562] on input "8" at bounding box center [330, 559] width 62 height 23
type input "24"
click at [262, 399] on div "Células madre Mesowhite - Back2school Product Title MX$ 489.00 Product Price Pr…" at bounding box center [727, 491] width 1021 height 208
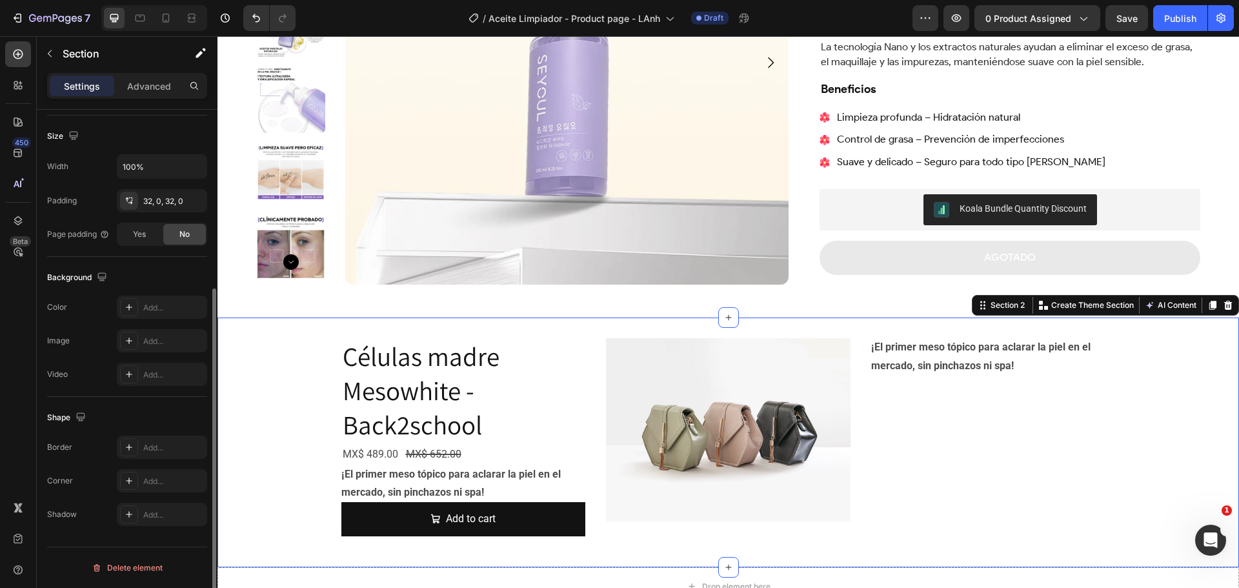
scroll to position [323, 0]
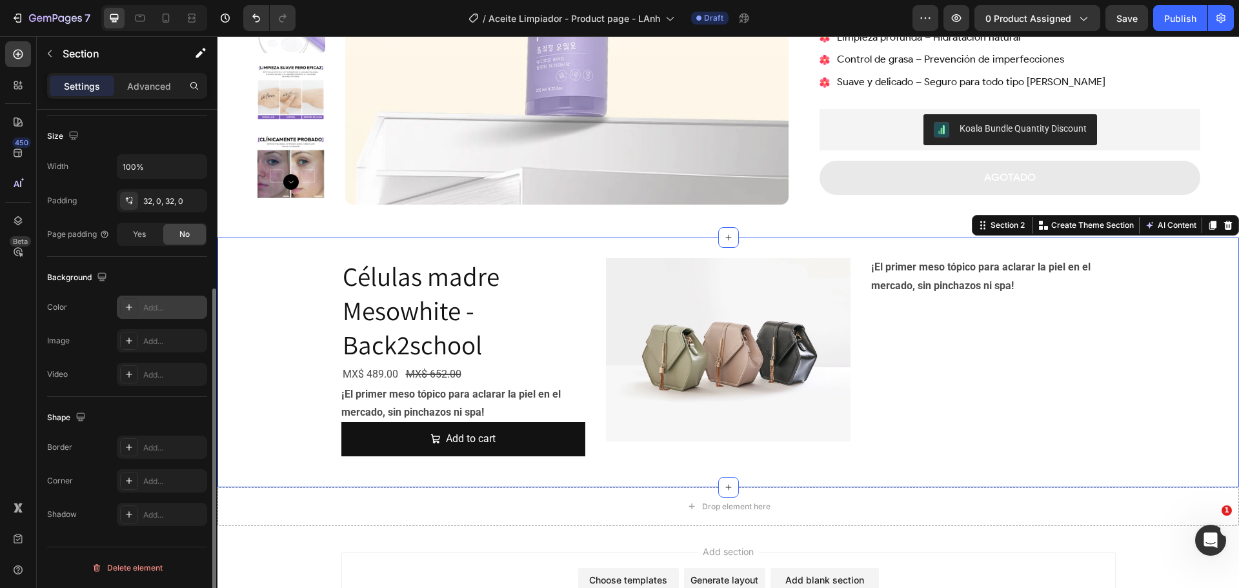
click at [142, 304] on div "Add..." at bounding box center [162, 307] width 90 height 23
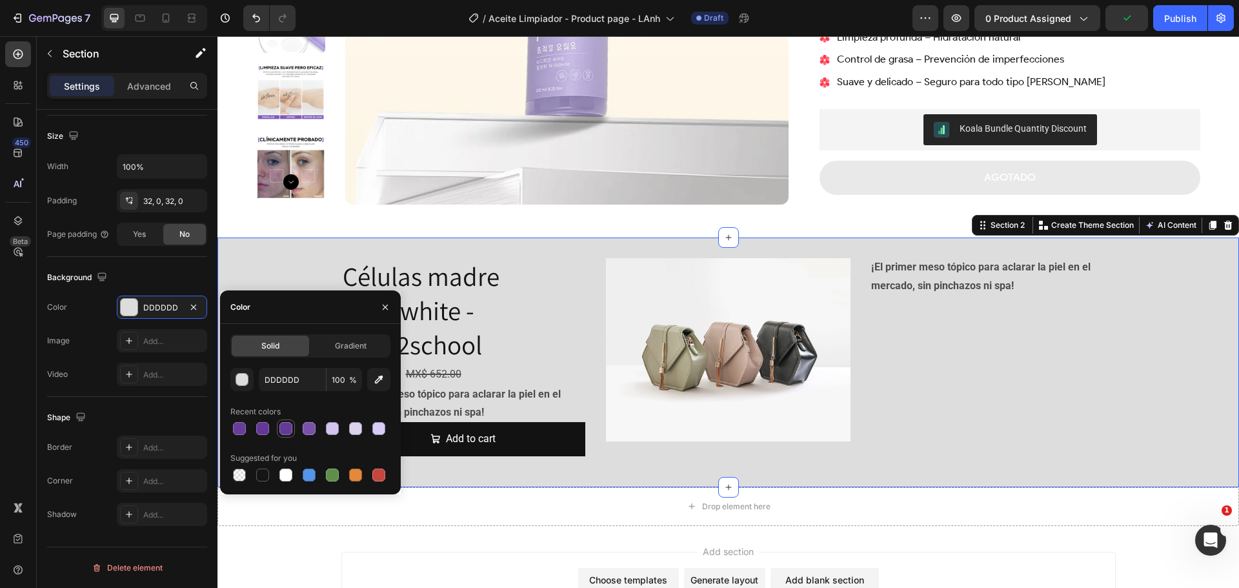
click at [279, 429] on div at bounding box center [285, 428] width 15 height 15
type input "633A96"
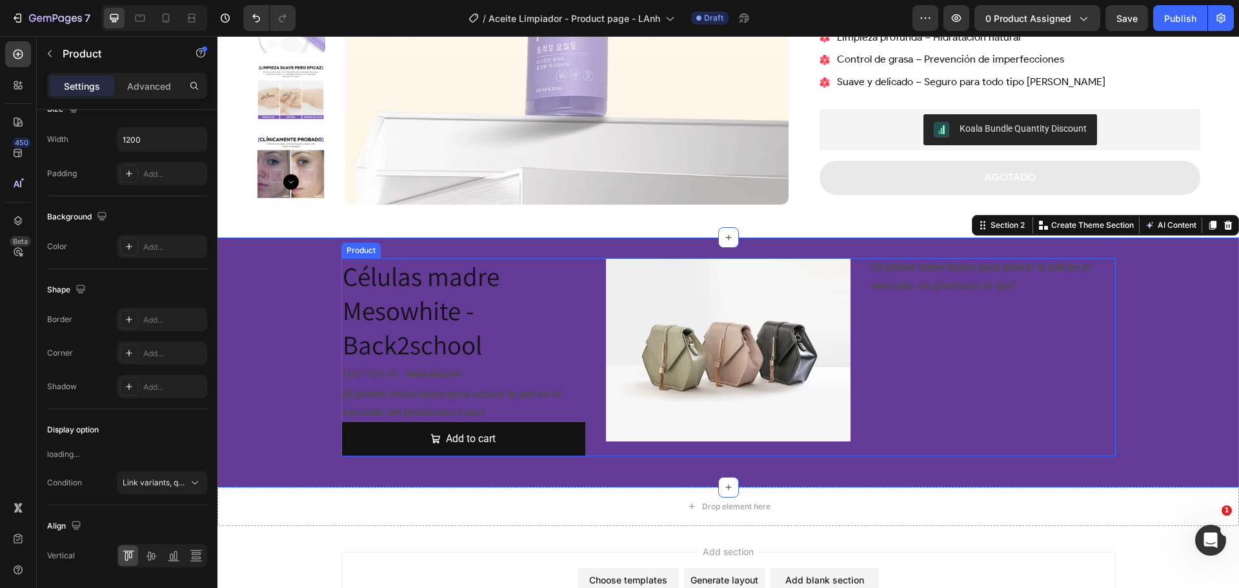
click at [1041, 391] on div "¡El primer meso tópico para aclarar la piel en el mercado, sin pinchazos ni spa…" at bounding box center [993, 357] width 245 height 198
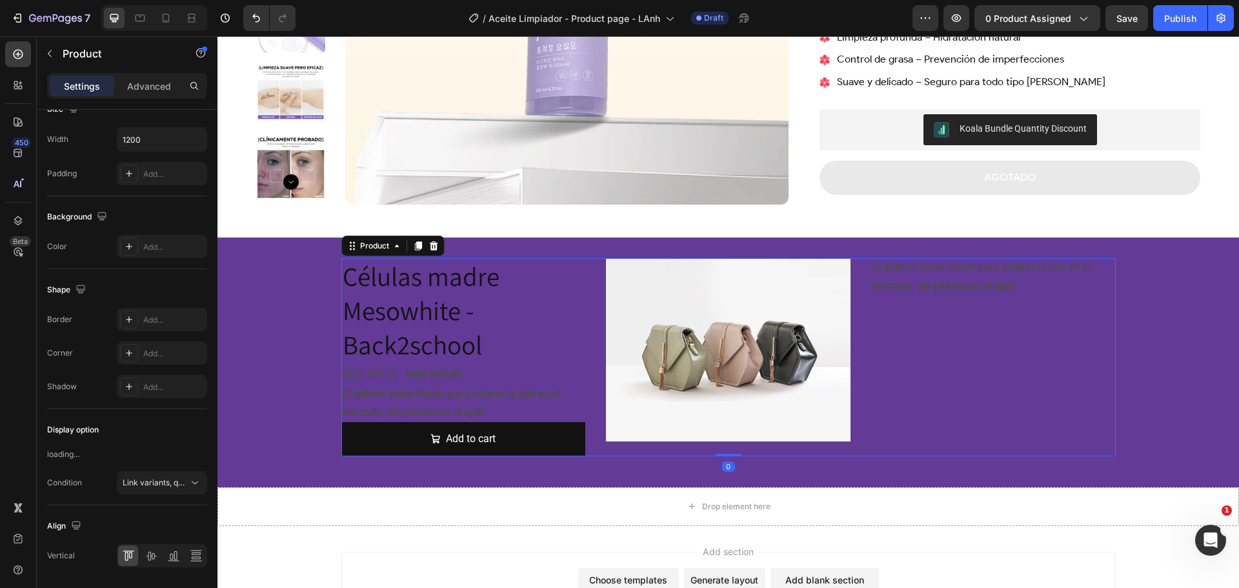
scroll to position [0, 0]
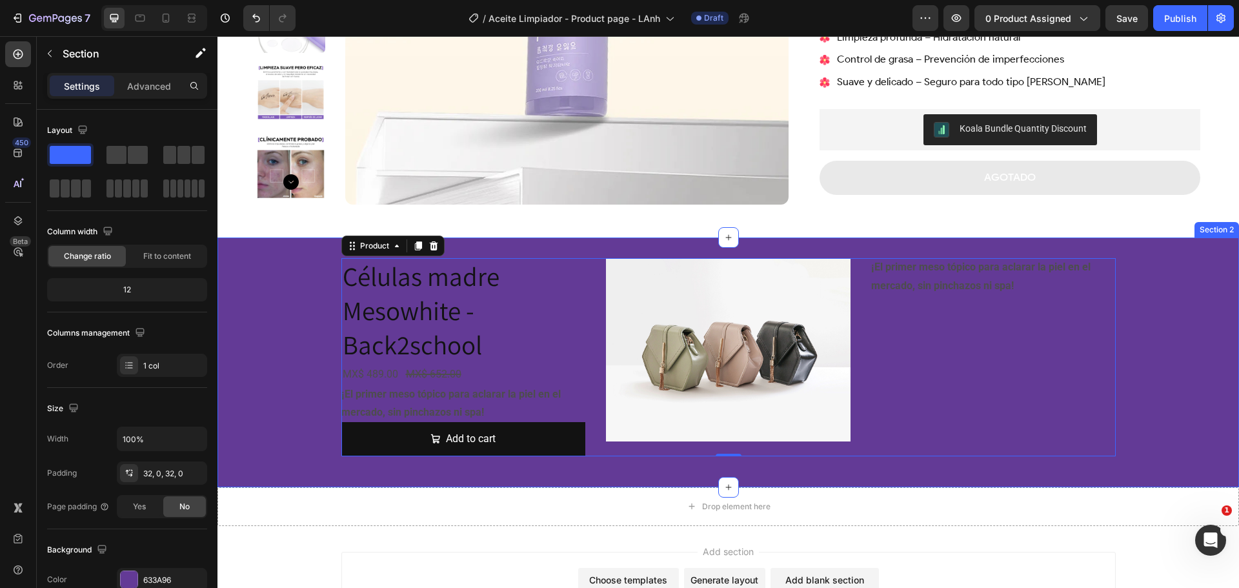
click at [1201, 323] on div "Células madre Mesowhite - Back2school Product Title MX$ 489.00 Product Price Pr…" at bounding box center [727, 362] width 1021 height 208
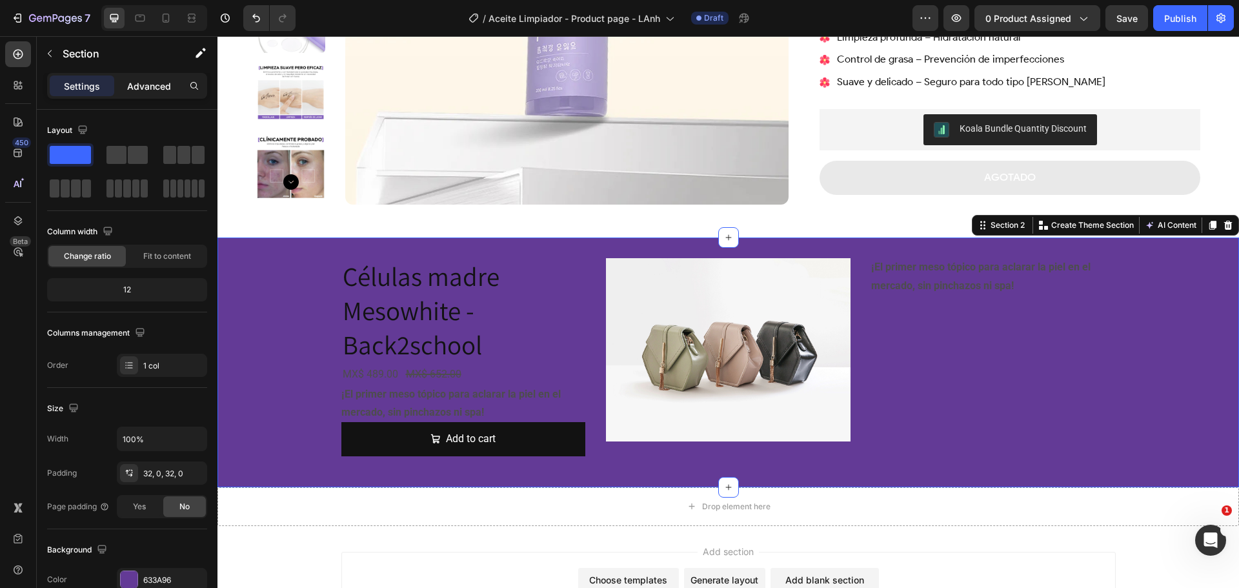
click at [144, 86] on p "Advanced" at bounding box center [149, 86] width 44 height 14
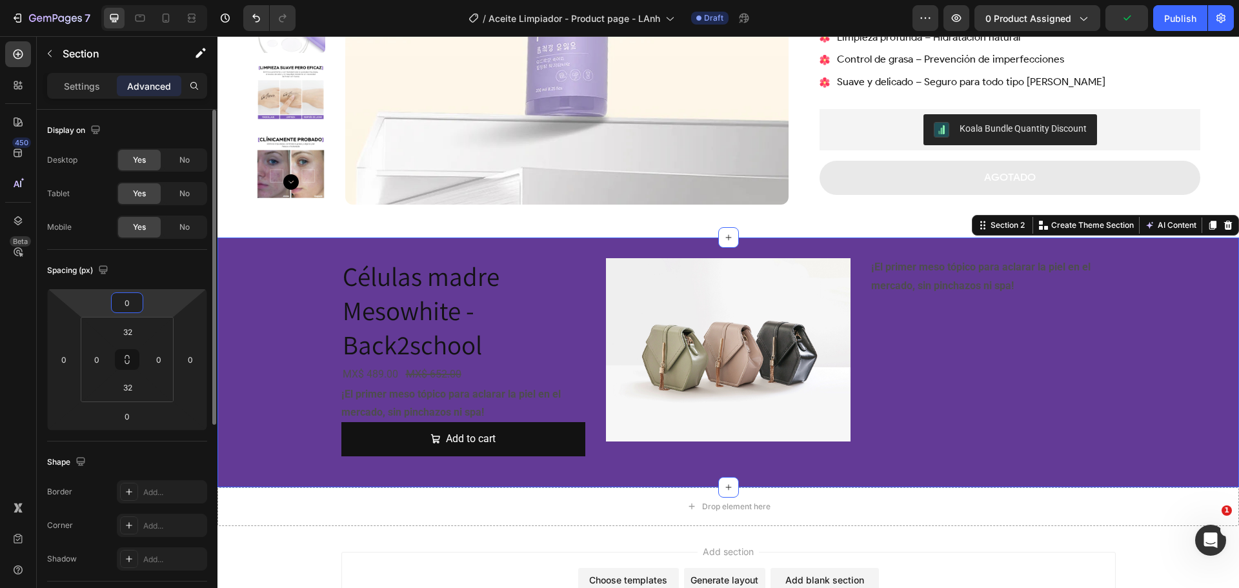
click at [135, 301] on input "0" at bounding box center [127, 302] width 26 height 19
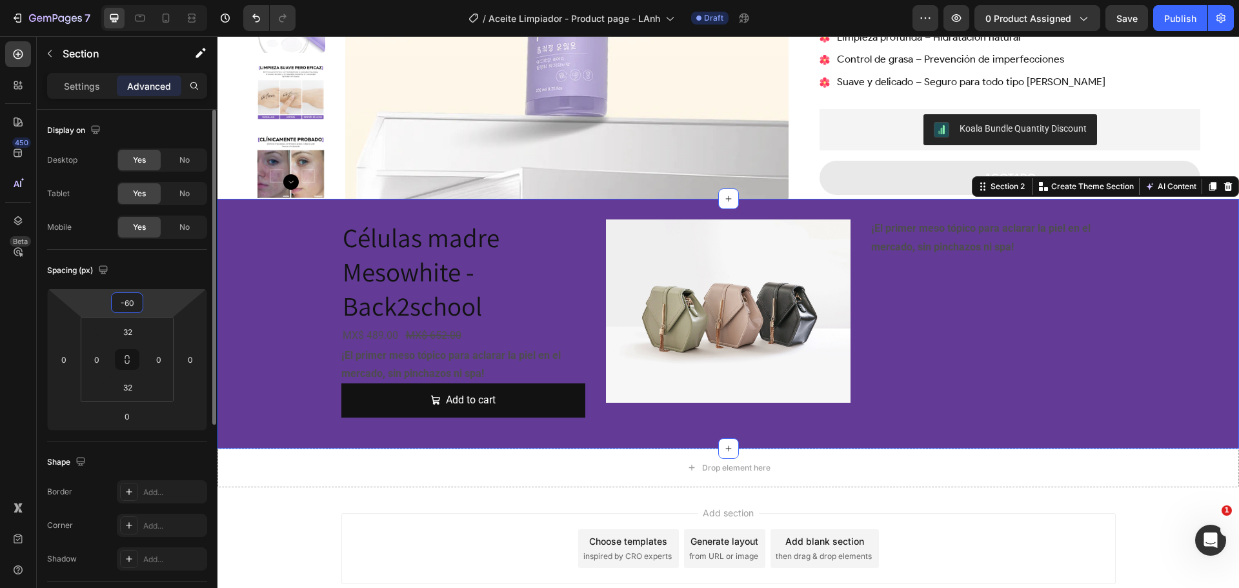
type input "-6"
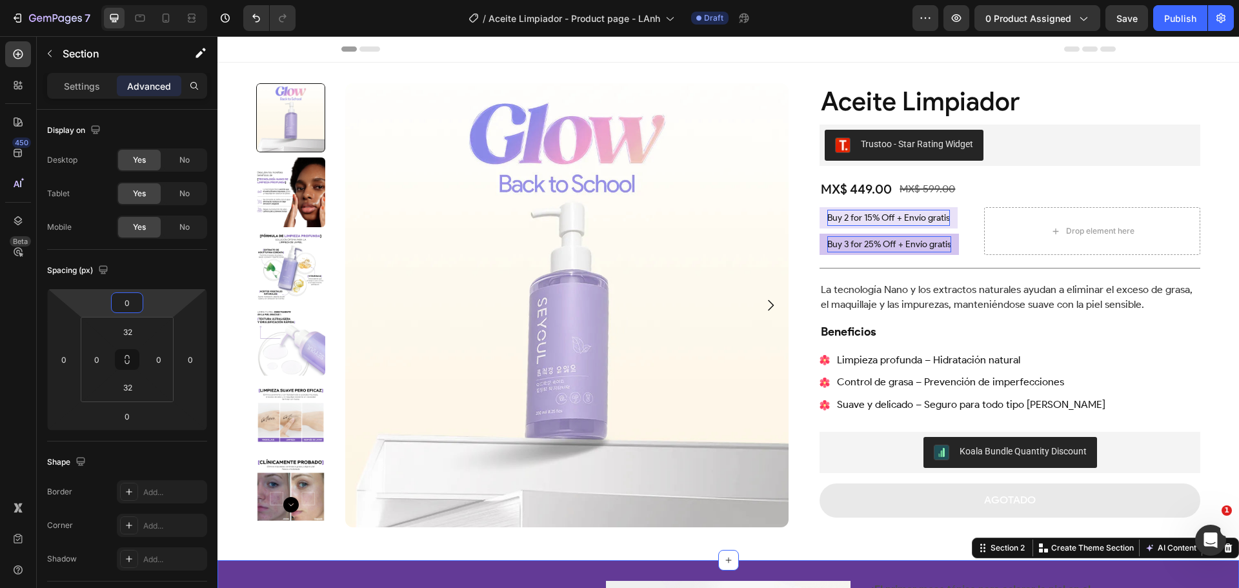
type input "0"
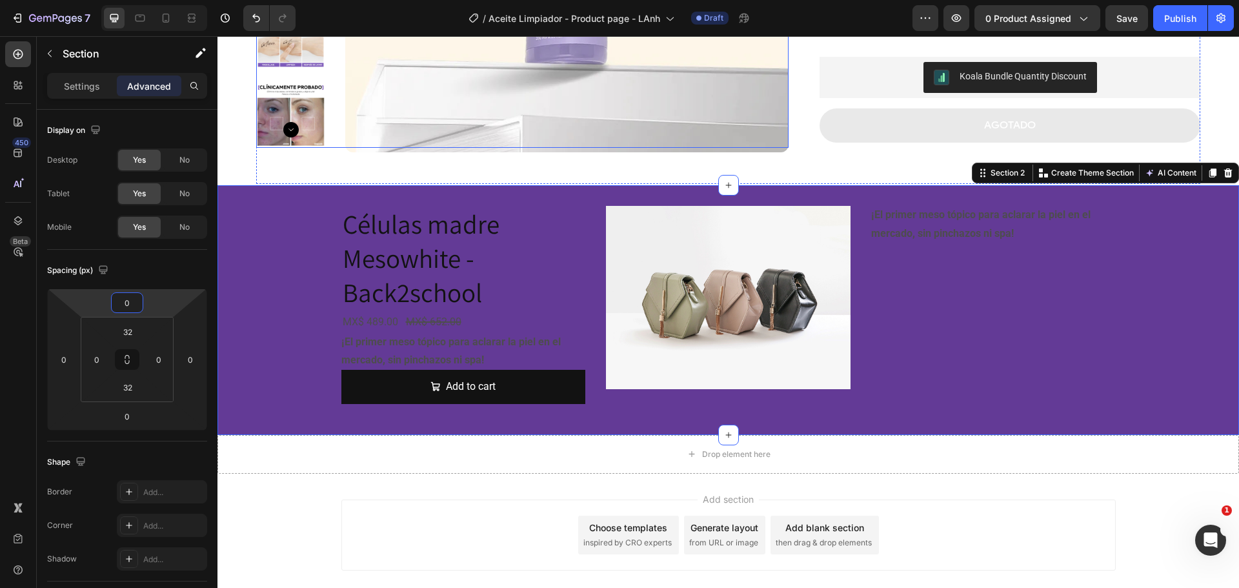
scroll to position [387, 0]
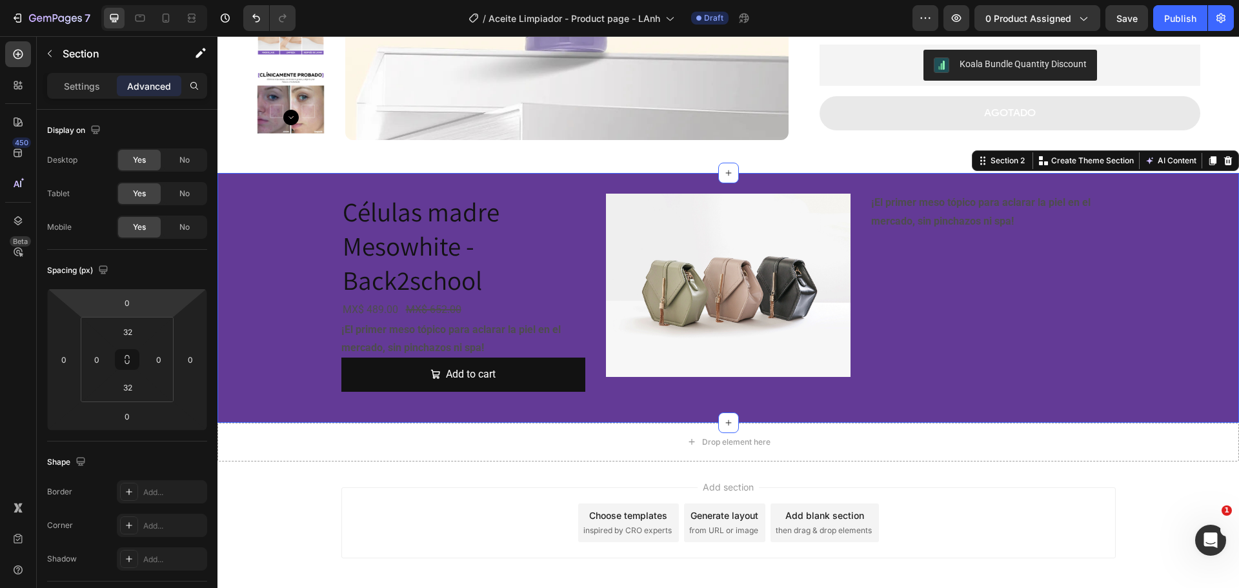
click at [266, 184] on div "Células madre Mesowhite - Back2school Product Title MX$ 489.00 Product Price Pr…" at bounding box center [727, 298] width 1021 height 250
click at [301, 244] on div "Células madre Mesowhite - Back2school Product Title MX$ 489.00 Product Price Pr…" at bounding box center [727, 298] width 1021 height 208
click at [89, 83] on p "Settings" at bounding box center [82, 86] width 36 height 14
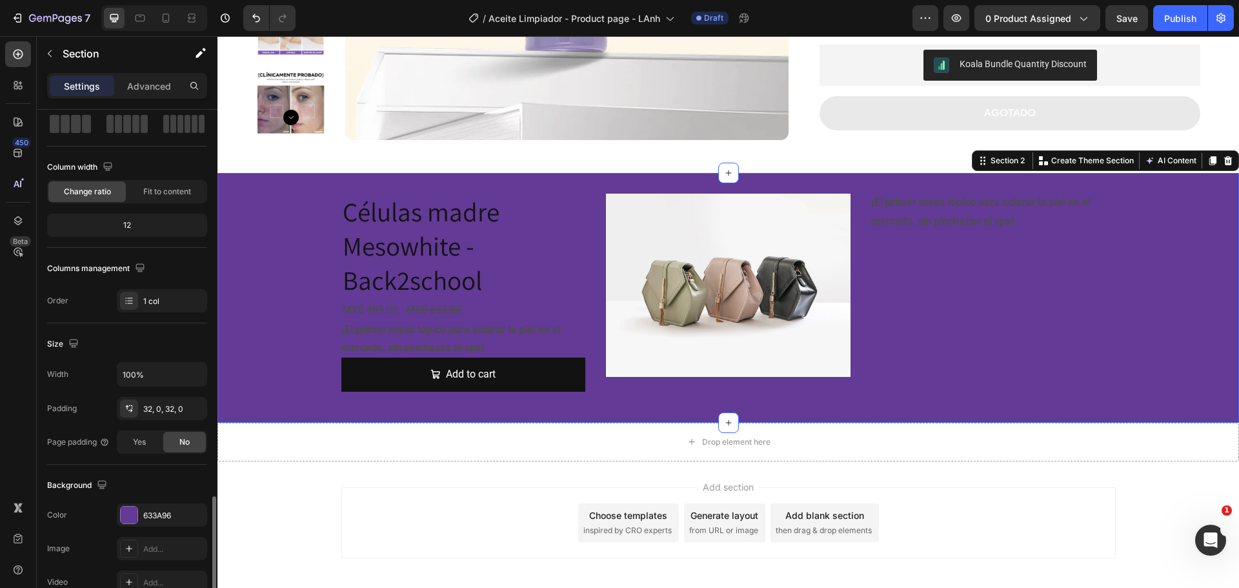
scroll to position [272, 0]
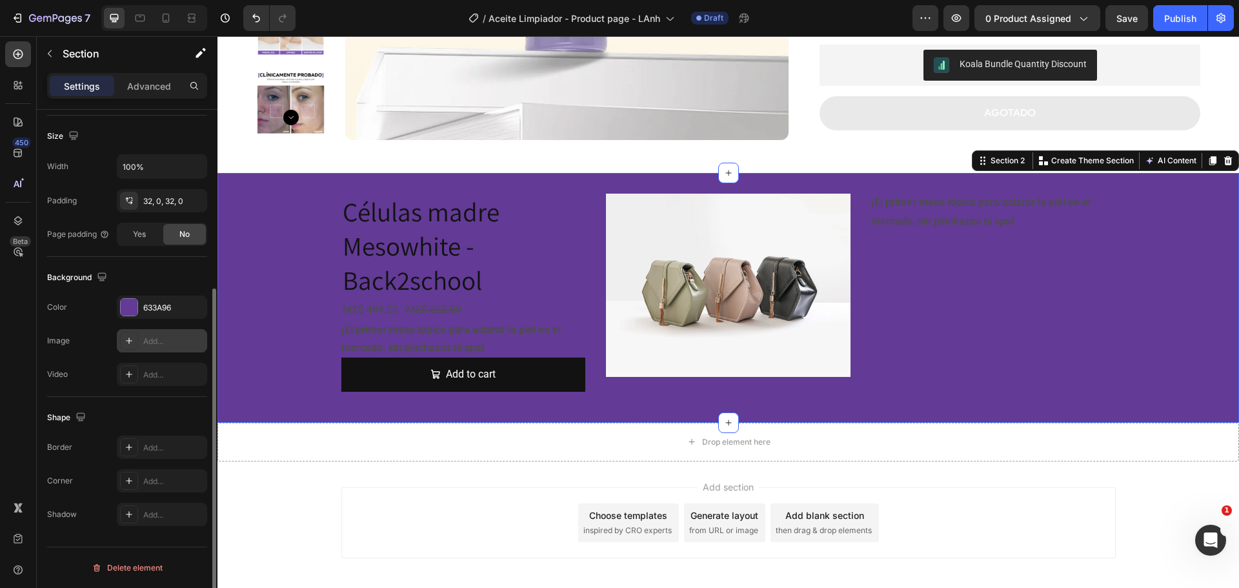
click at [155, 332] on div "Add..." at bounding box center [162, 340] width 90 height 23
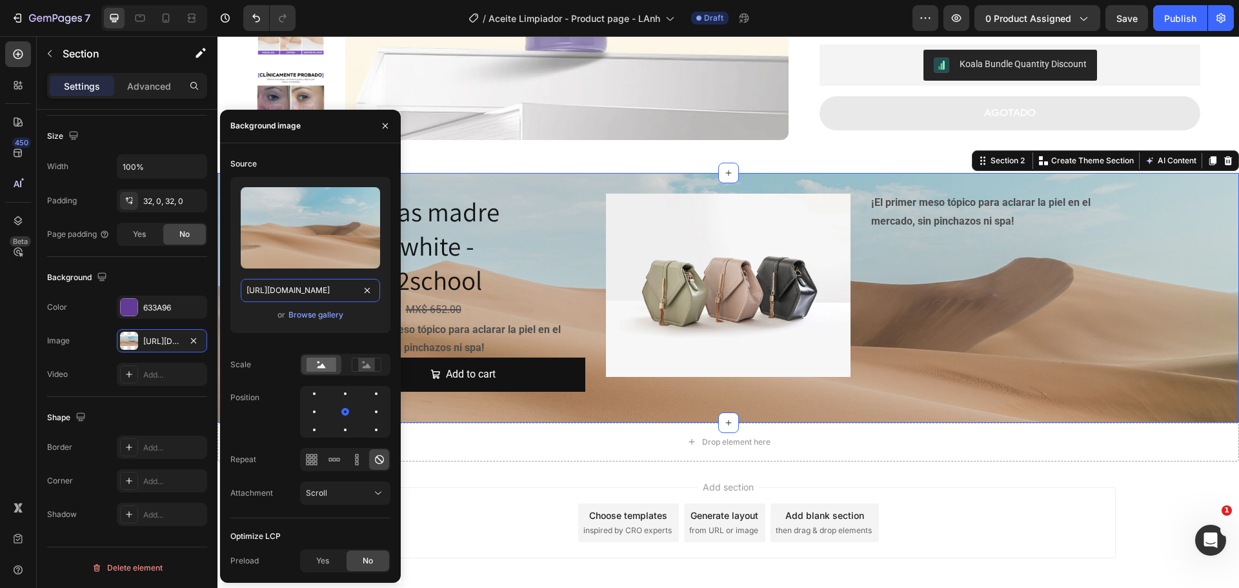
click at [326, 285] on input "[URL][DOMAIN_NAME]" at bounding box center [310, 290] width 139 height 23
paste input "[DOMAIN_NAME][URL][DOMAIN_NAME]"
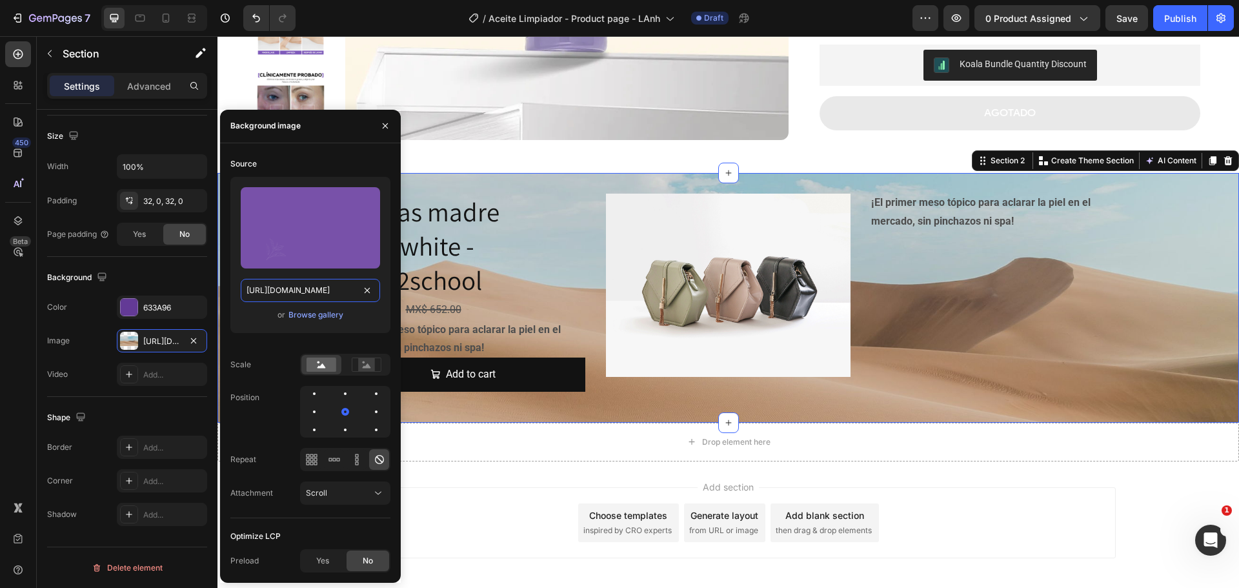
scroll to position [0, 63]
type input "[URL][DOMAIN_NAME]"
click at [361, 165] on div "Source" at bounding box center [310, 164] width 160 height 21
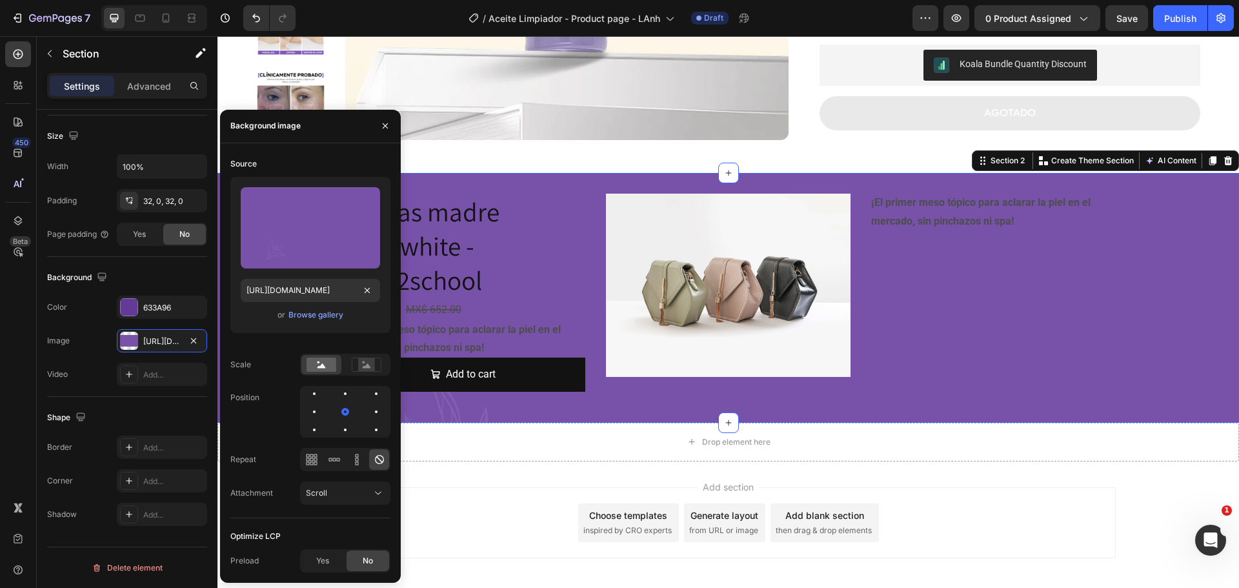
scroll to position [0, 0]
click at [381, 127] on icon "button" at bounding box center [385, 126] width 10 height 10
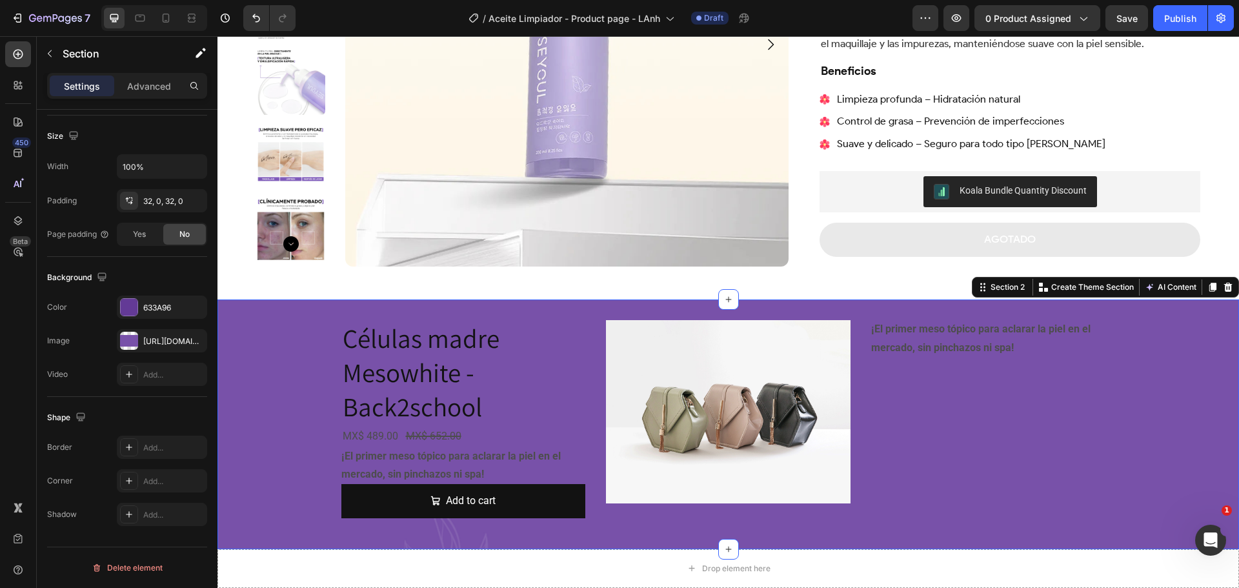
scroll to position [258, 0]
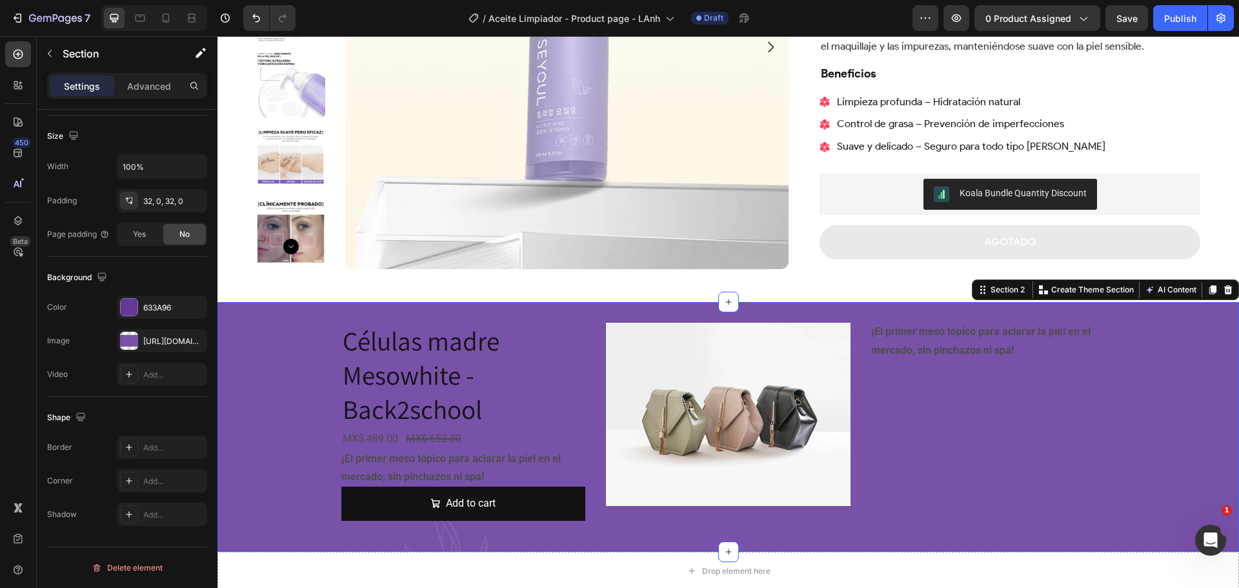
click at [272, 339] on div "Células madre Mesowhite - Back2school Product Title MX$ 489.00 Product Price Pr…" at bounding box center [727, 427] width 1021 height 208
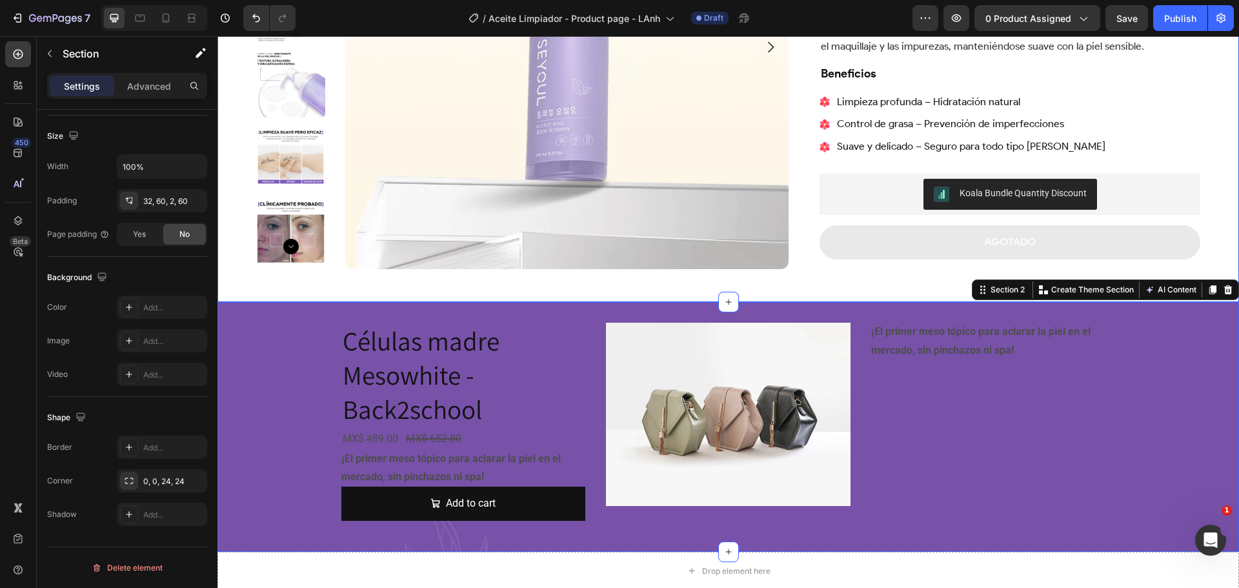
click at [236, 266] on div "Product Images Aceite Limpiador Product Title Trustoo - Star Rating Widget Trus…" at bounding box center [727, 53] width 1021 height 497
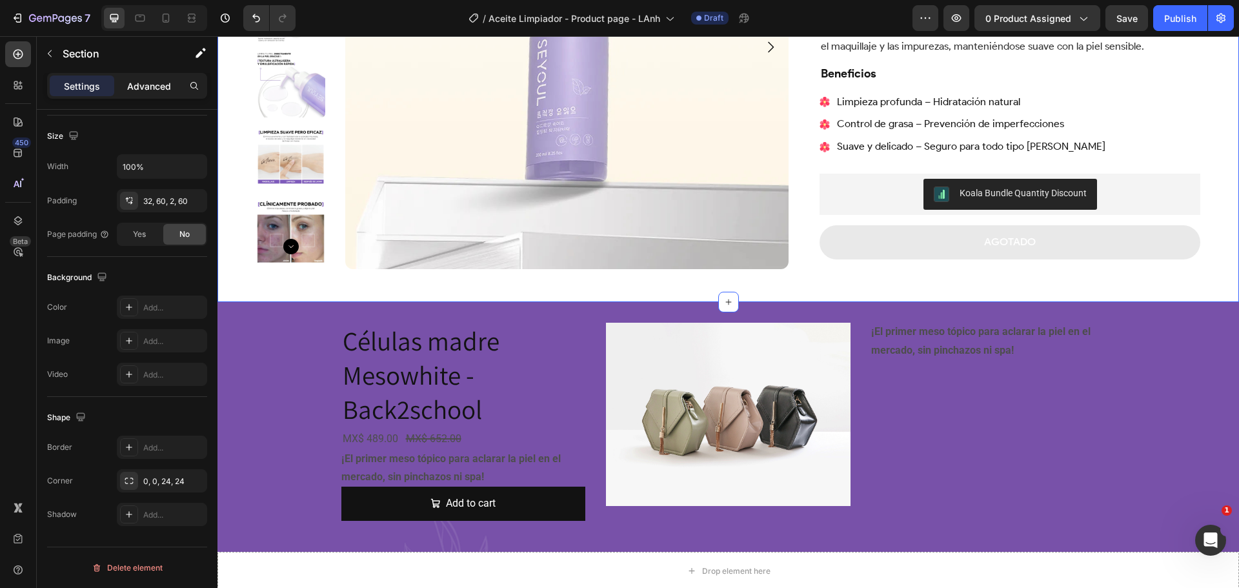
click at [143, 89] on p "Advanced" at bounding box center [149, 86] width 44 height 14
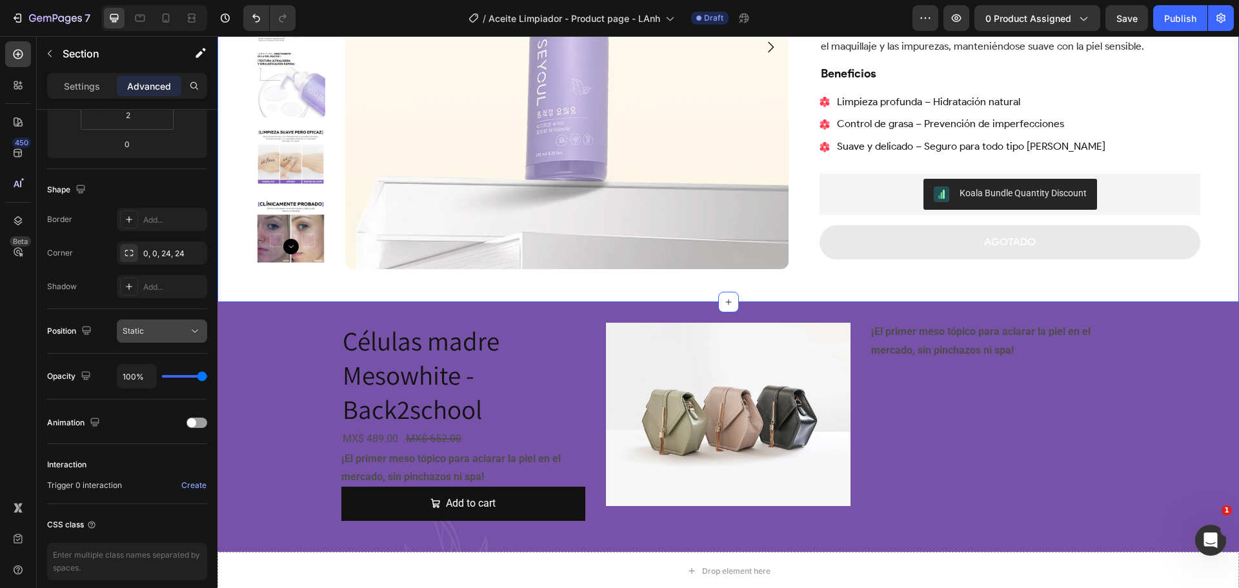
click at [181, 326] on div "Static" at bounding box center [156, 331] width 66 height 12
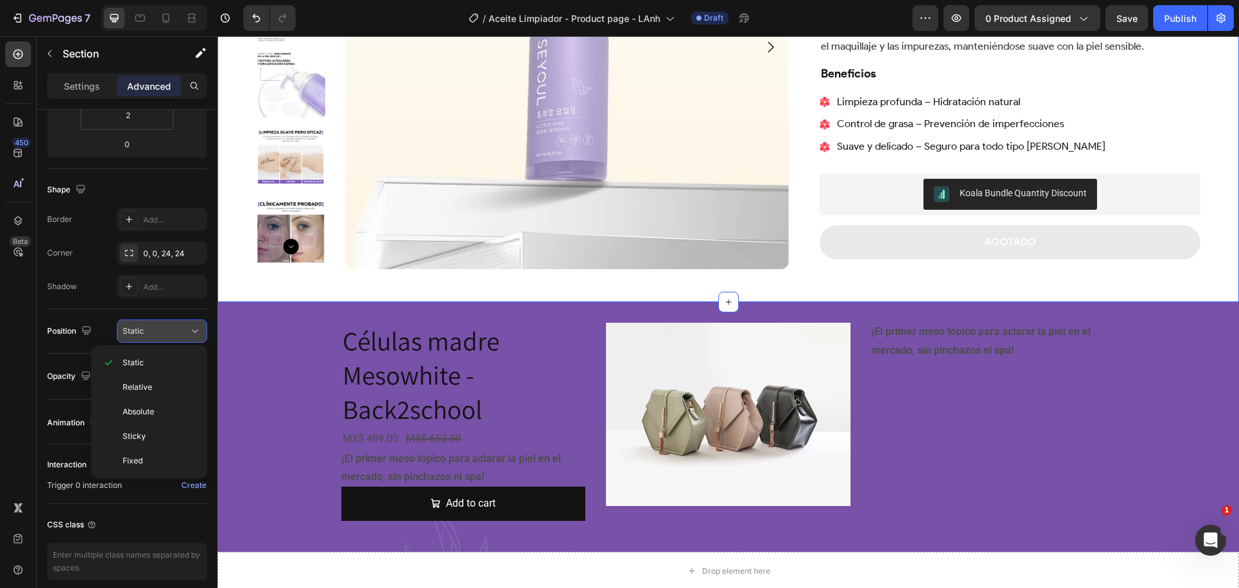
click at [192, 321] on button "Static" at bounding box center [162, 330] width 90 height 23
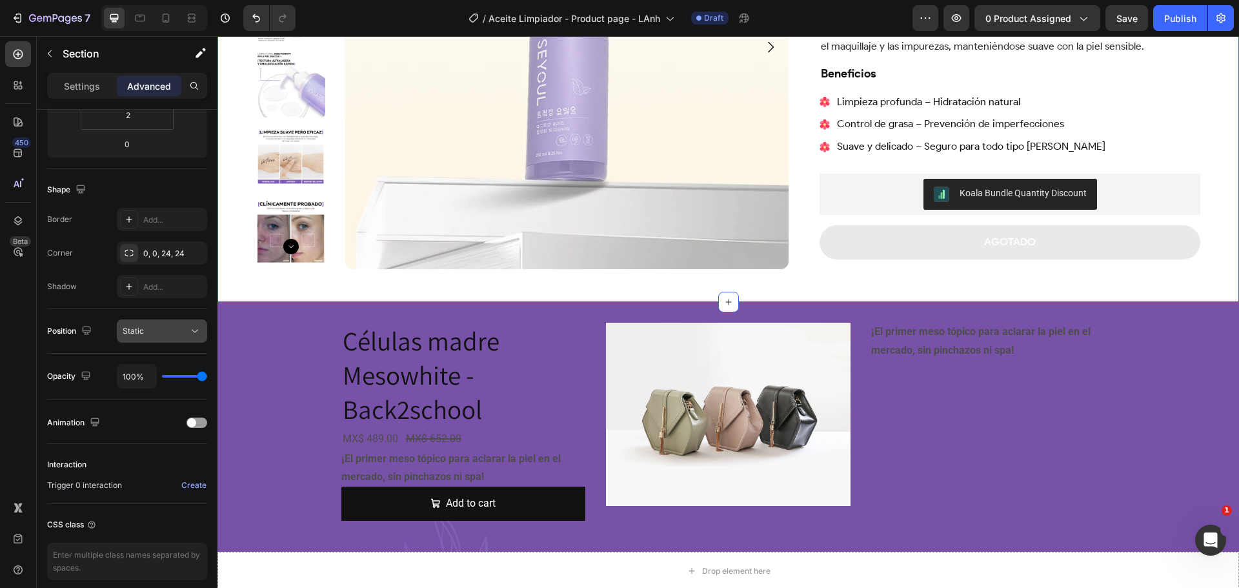
click at [197, 327] on icon at bounding box center [194, 331] width 13 height 13
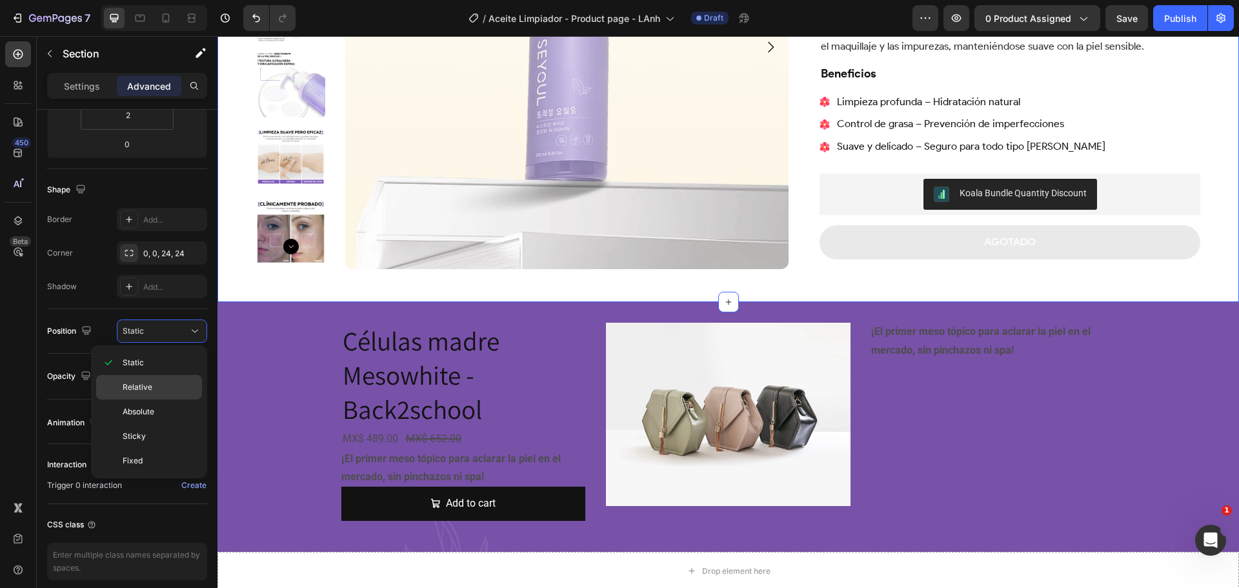
click at [177, 381] on p "Relative" at bounding box center [160, 387] width 74 height 12
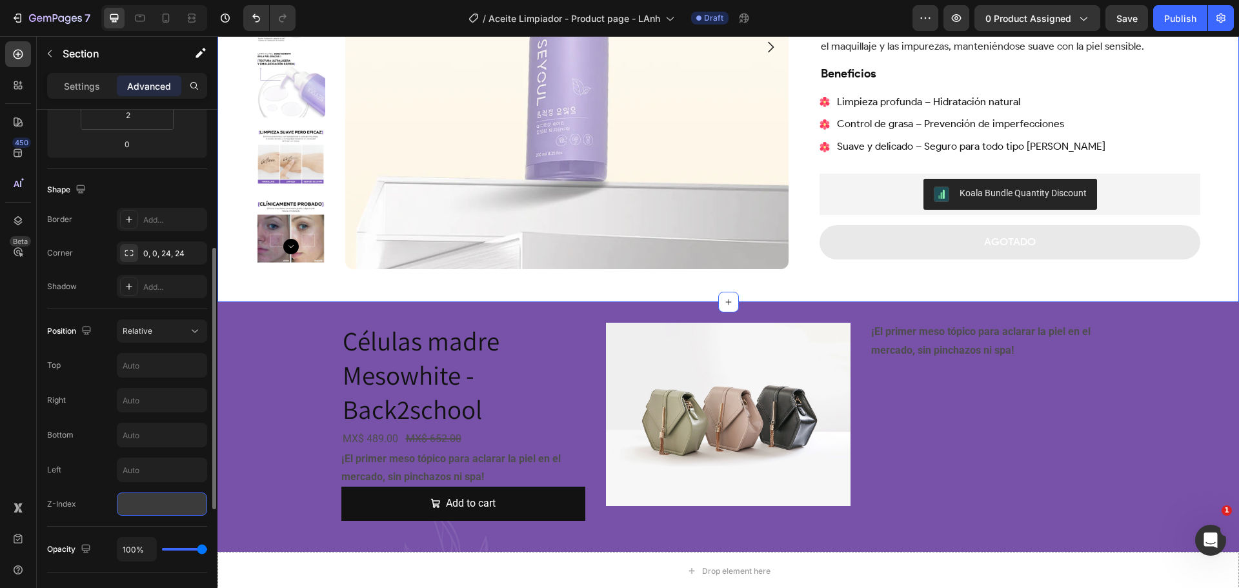
click at [148, 505] on input "number" at bounding box center [162, 503] width 90 height 23
type input "99"
click at [89, 488] on div "Position Relative Top Right Bottom Left Z-Index 99" at bounding box center [127, 417] width 160 height 196
click at [1171, 323] on div "Células madre Mesowhite - Back2school Product Title MX$ 489.00 Product Price Pr…" at bounding box center [727, 427] width 1021 height 208
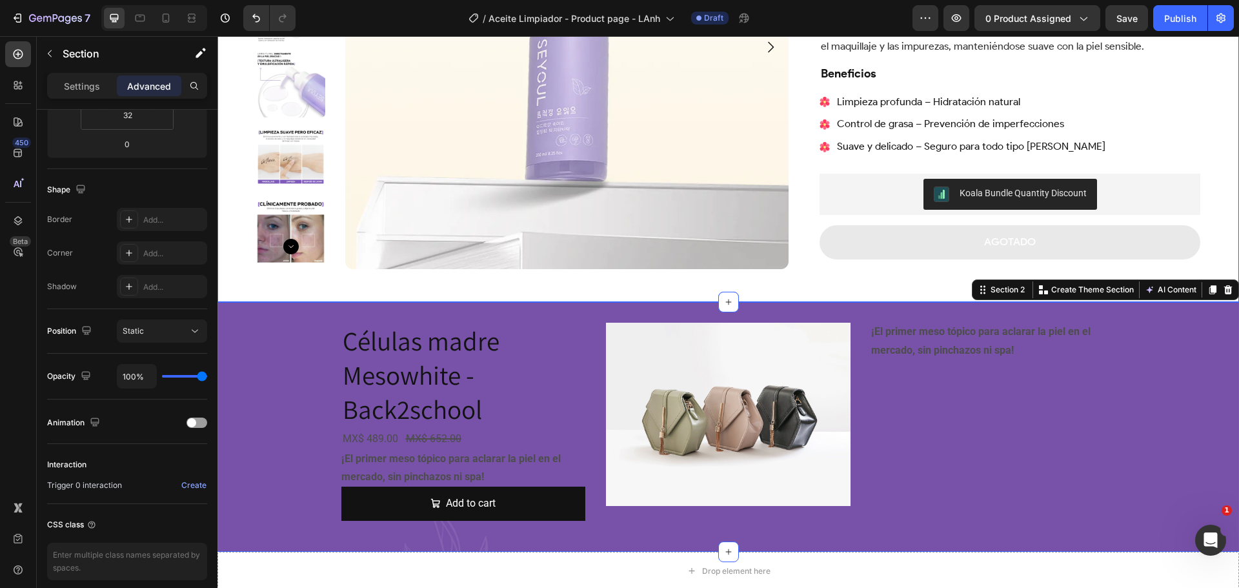
click at [1212, 257] on div "Product Images Aceite Limpiador Product Title Trustoo - Star Rating Widget Trus…" at bounding box center [727, 53] width 1021 height 497
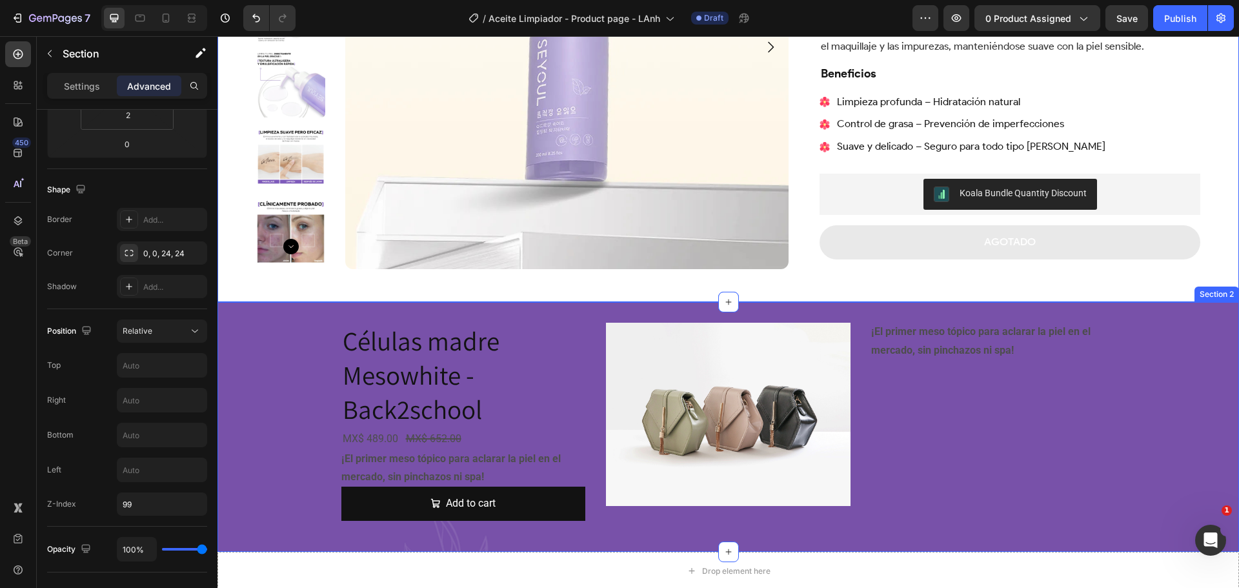
click at [1203, 339] on div "Células madre Mesowhite - Back2school Product Title MX$ 489.00 Product Price Pr…" at bounding box center [727, 427] width 1021 height 208
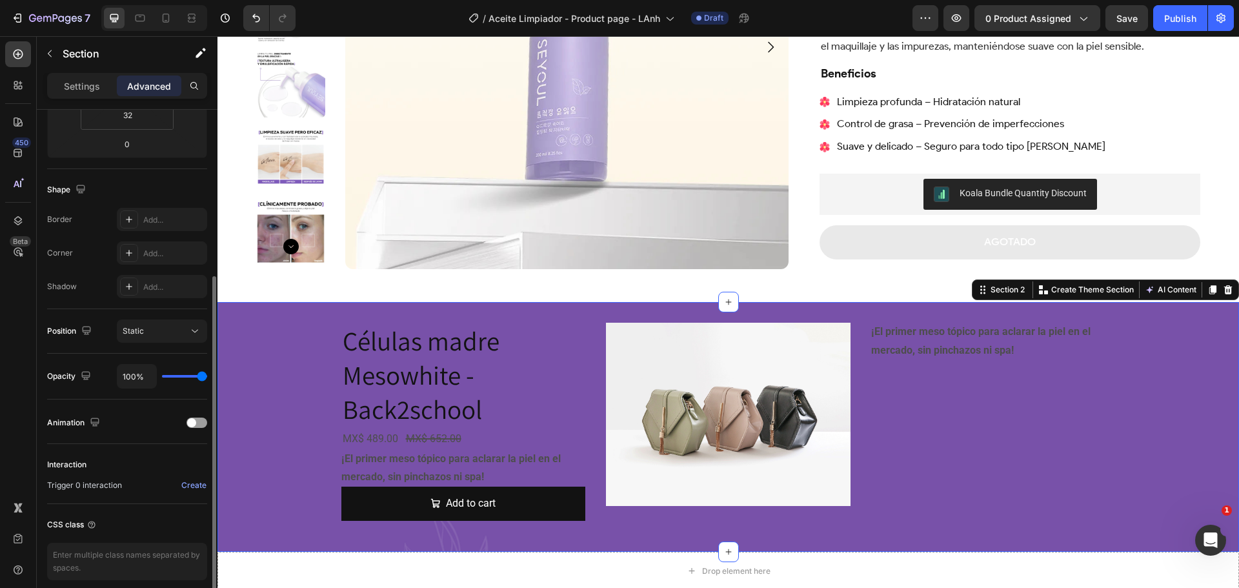
scroll to position [0, 0]
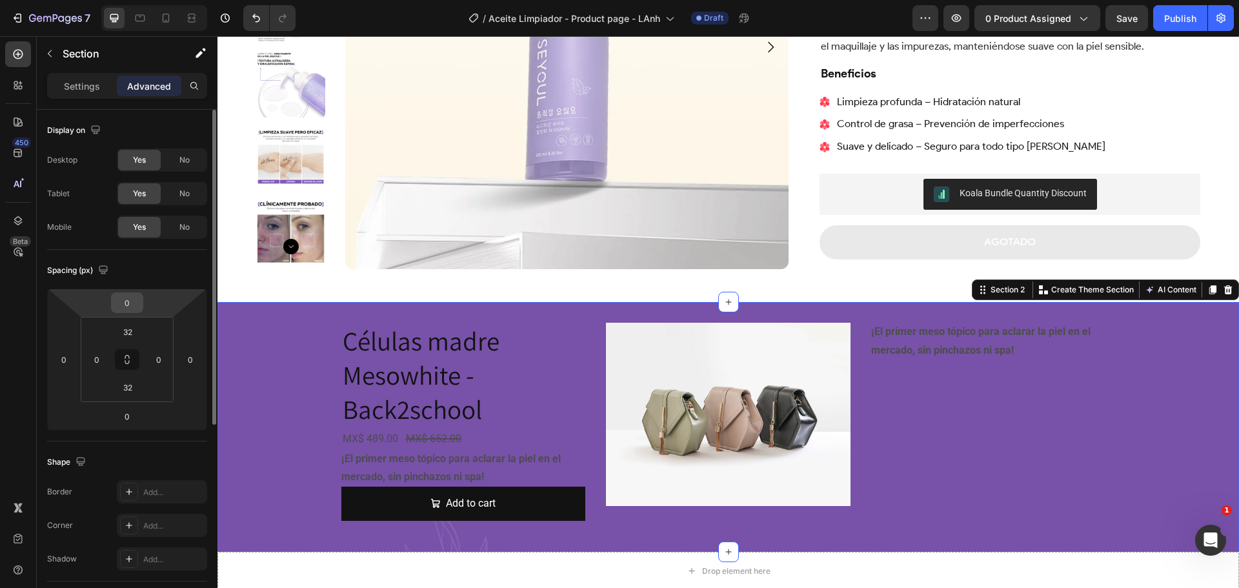
click at [142, 299] on div "0" at bounding box center [127, 302] width 32 height 21
click at [129, 300] on input "0" at bounding box center [127, 302] width 26 height 19
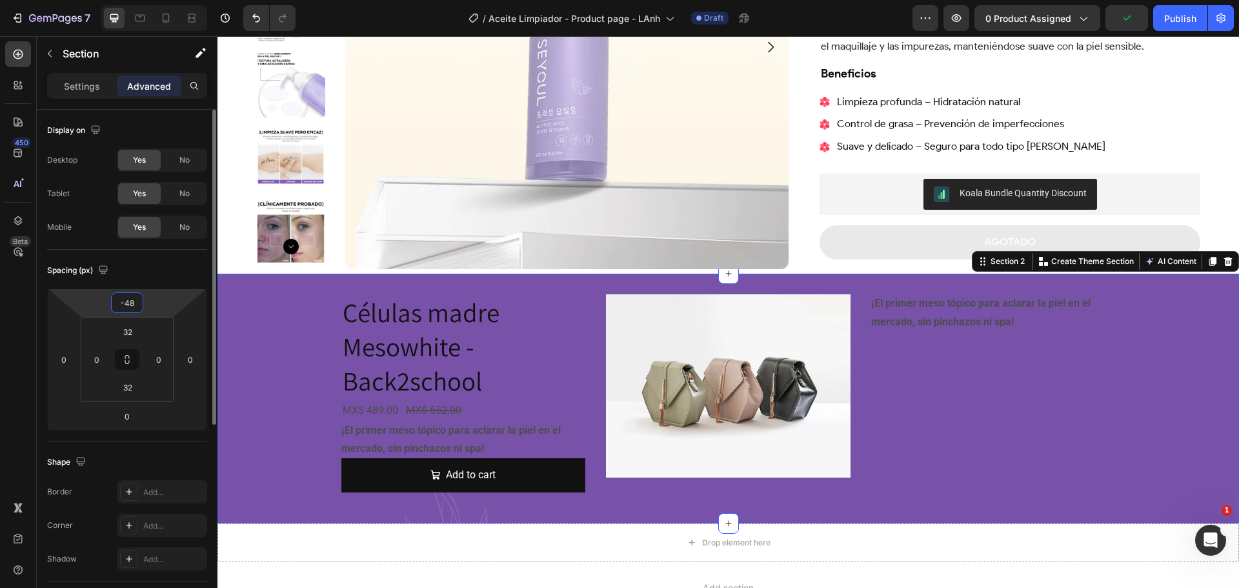
type input "-49"
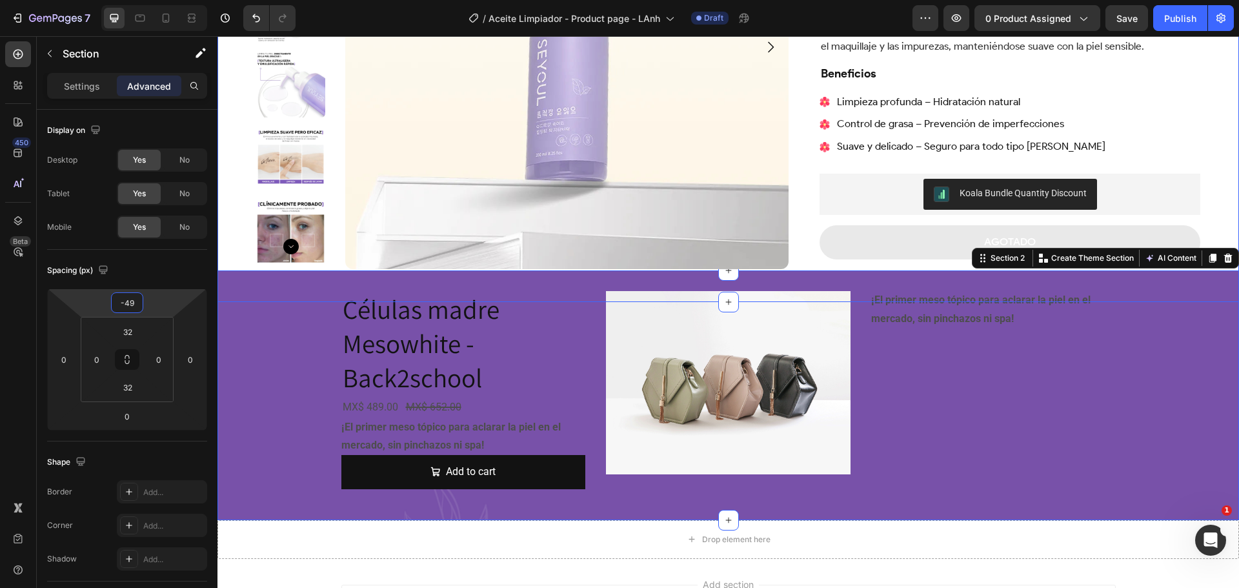
click at [235, 203] on div "Product Images Aceite Limpiador Product Title Trustoo - Star Rating Widget Trus…" at bounding box center [727, 53] width 1021 height 497
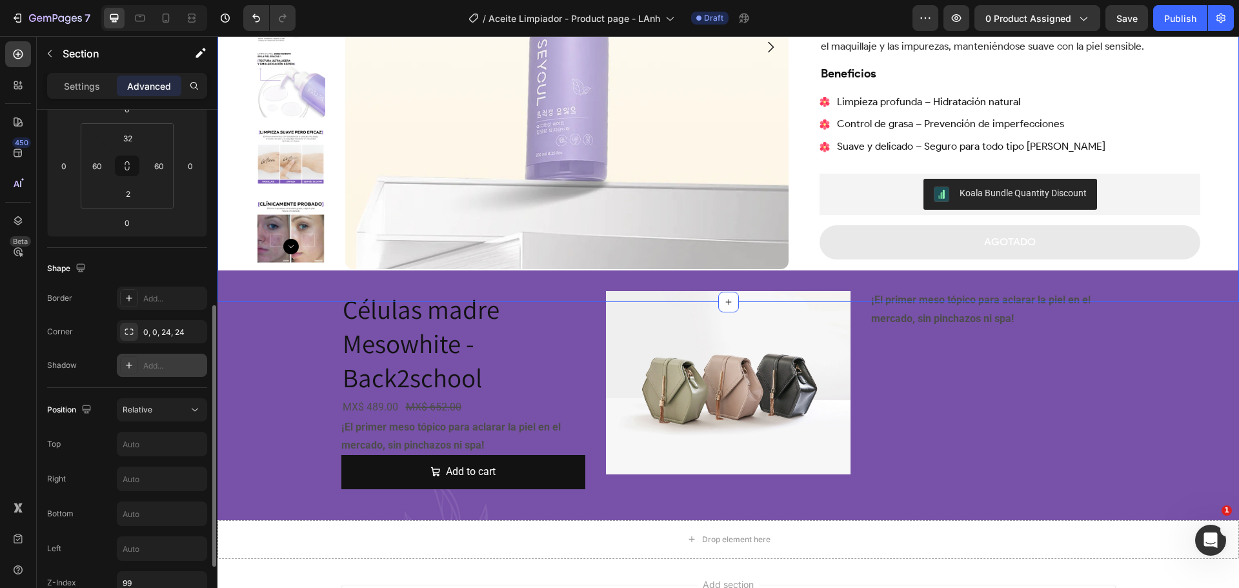
scroll to position [258, 0]
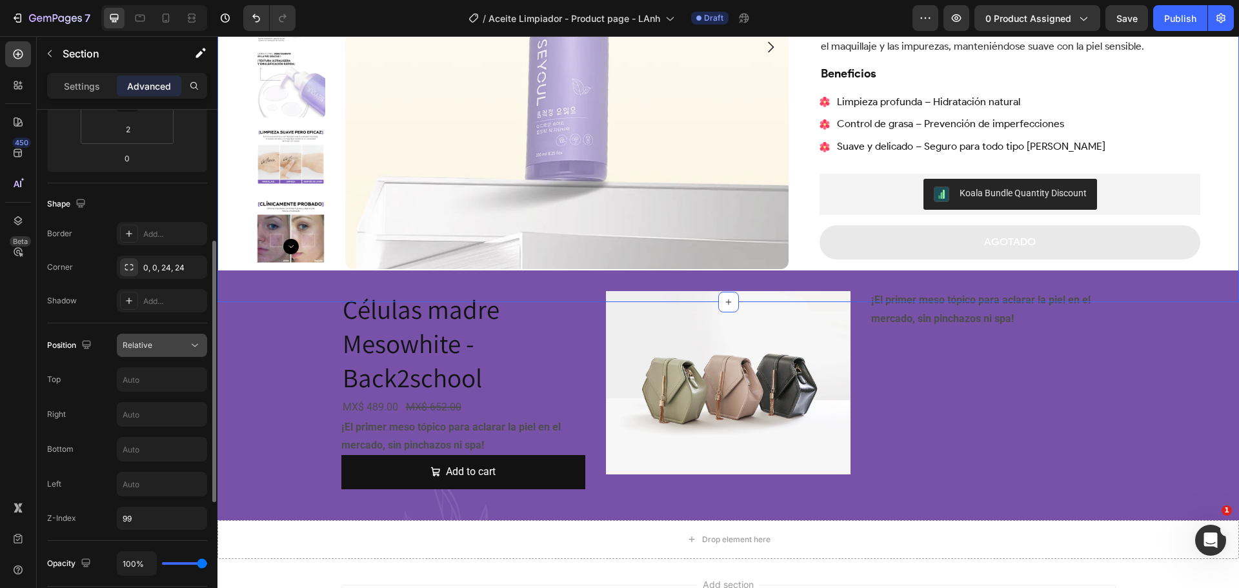
click at [162, 340] on div "Relative" at bounding box center [156, 345] width 66 height 12
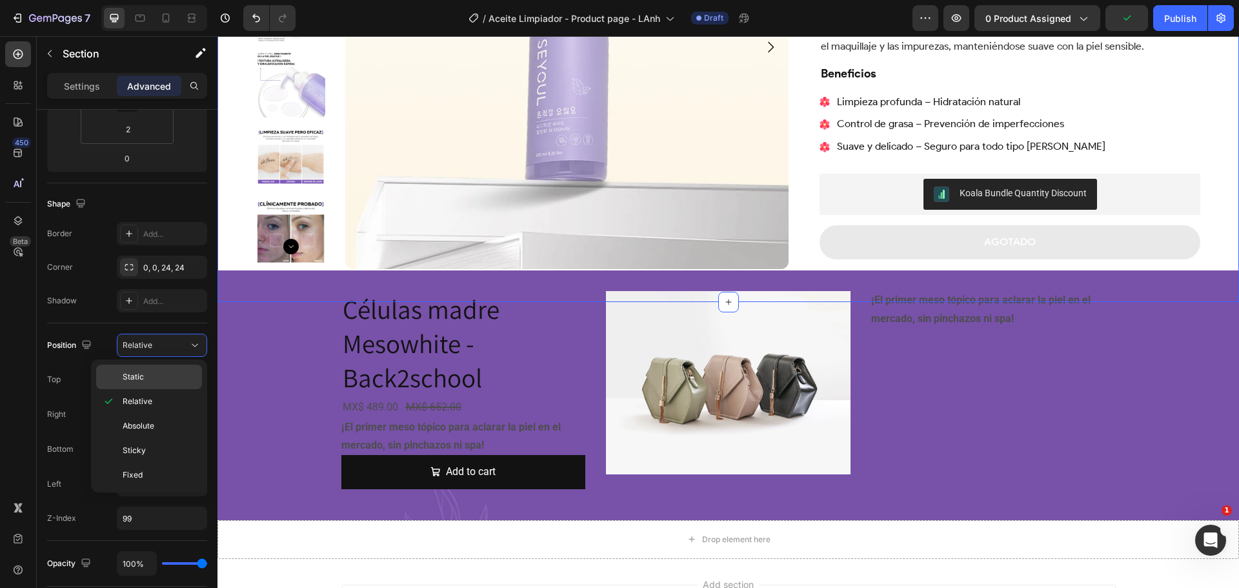
click at [156, 369] on div "Static" at bounding box center [149, 377] width 106 height 25
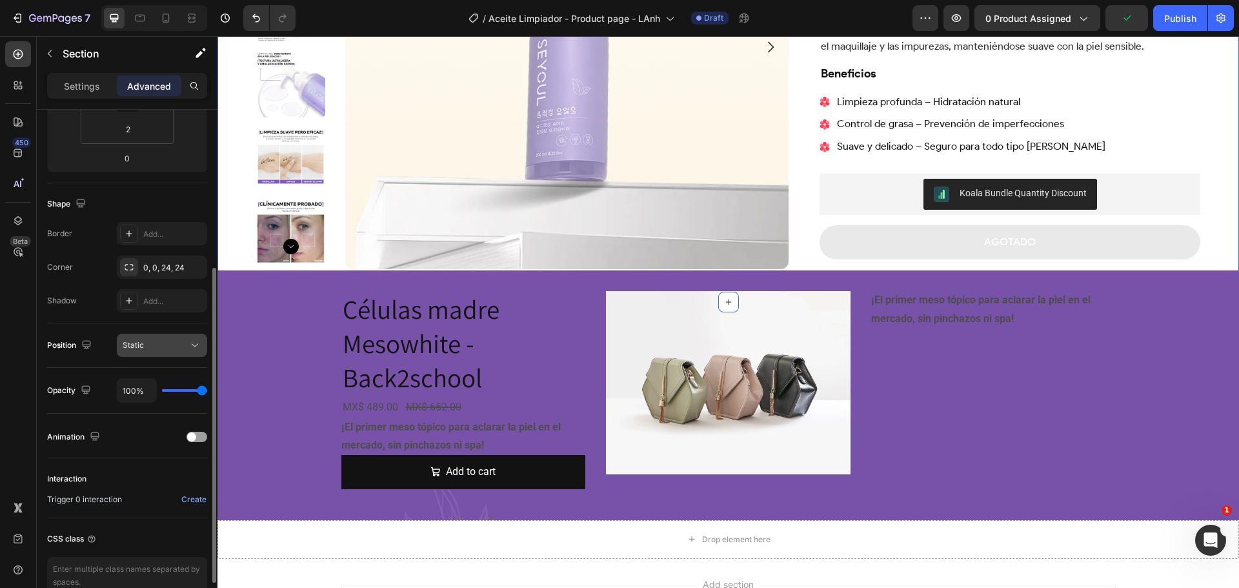
click at [172, 334] on button "Static" at bounding box center [162, 345] width 90 height 23
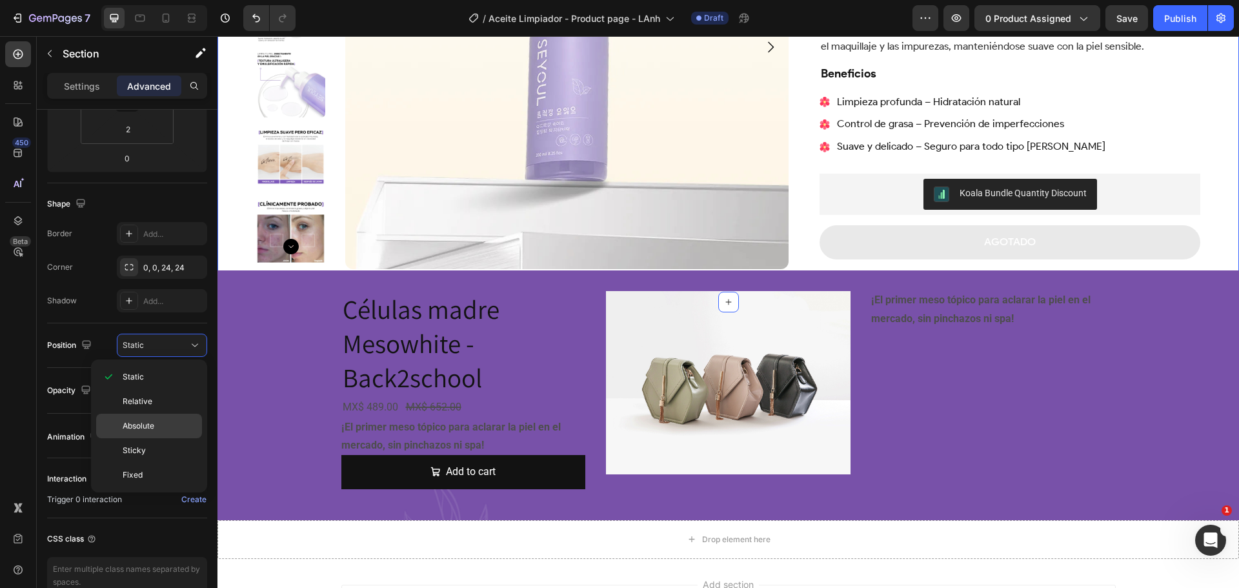
click at [148, 421] on span "Absolute" at bounding box center [139, 426] width 32 height 12
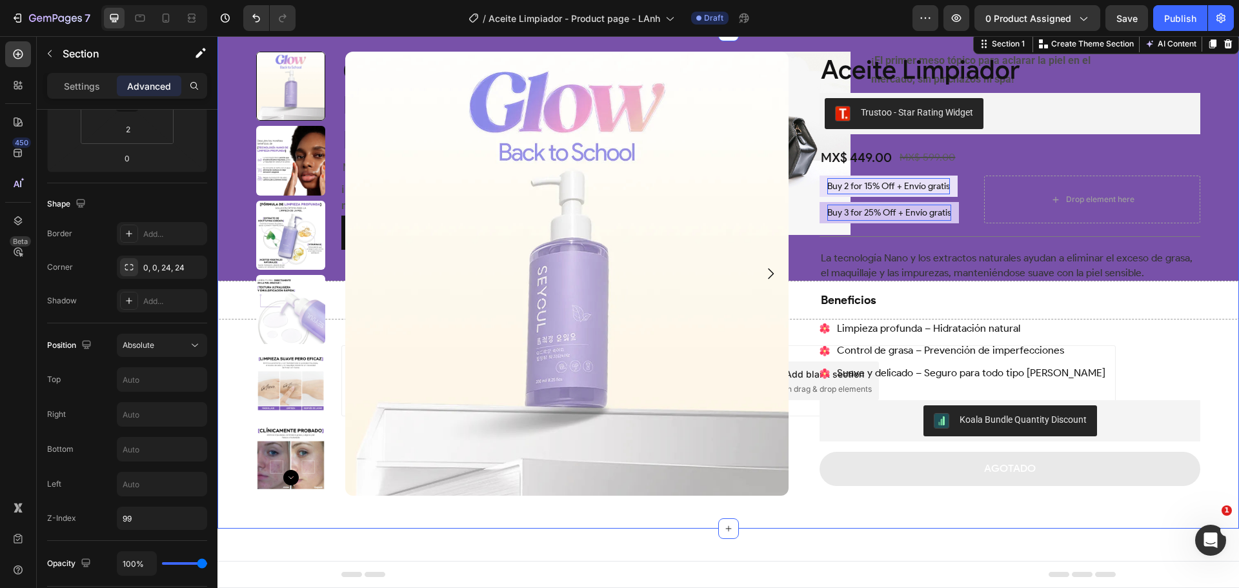
scroll to position [0, 0]
click at [203, 337] on button "Absolute" at bounding box center [162, 345] width 90 height 23
click at [150, 452] on p "Sticky" at bounding box center [160, 451] width 74 height 12
type input "0"
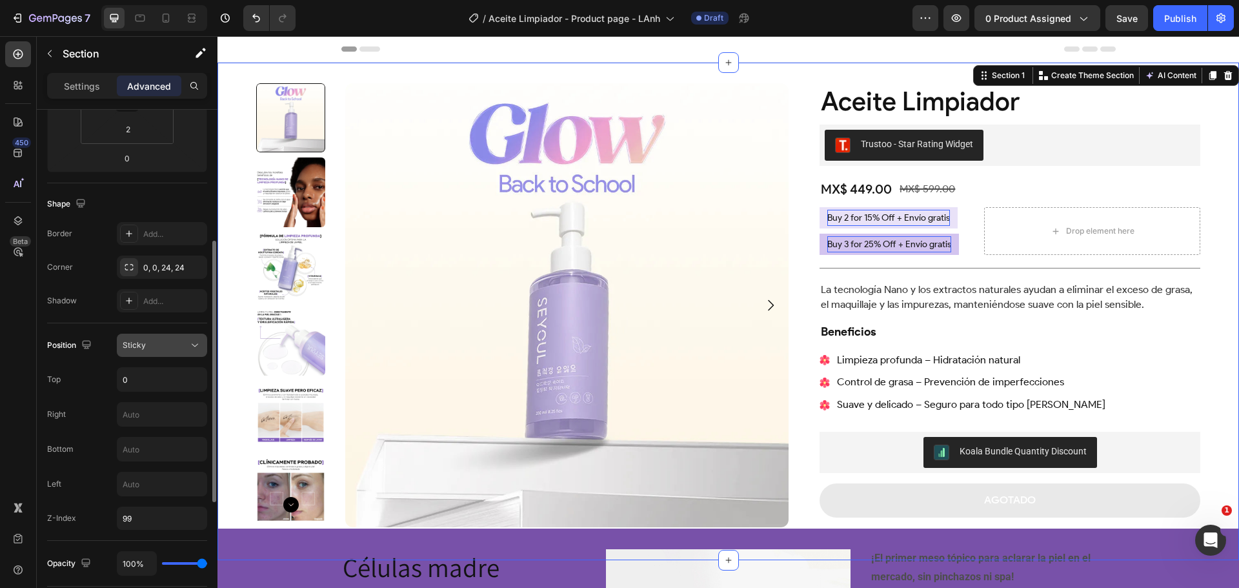
click at [194, 344] on icon at bounding box center [194, 345] width 13 height 13
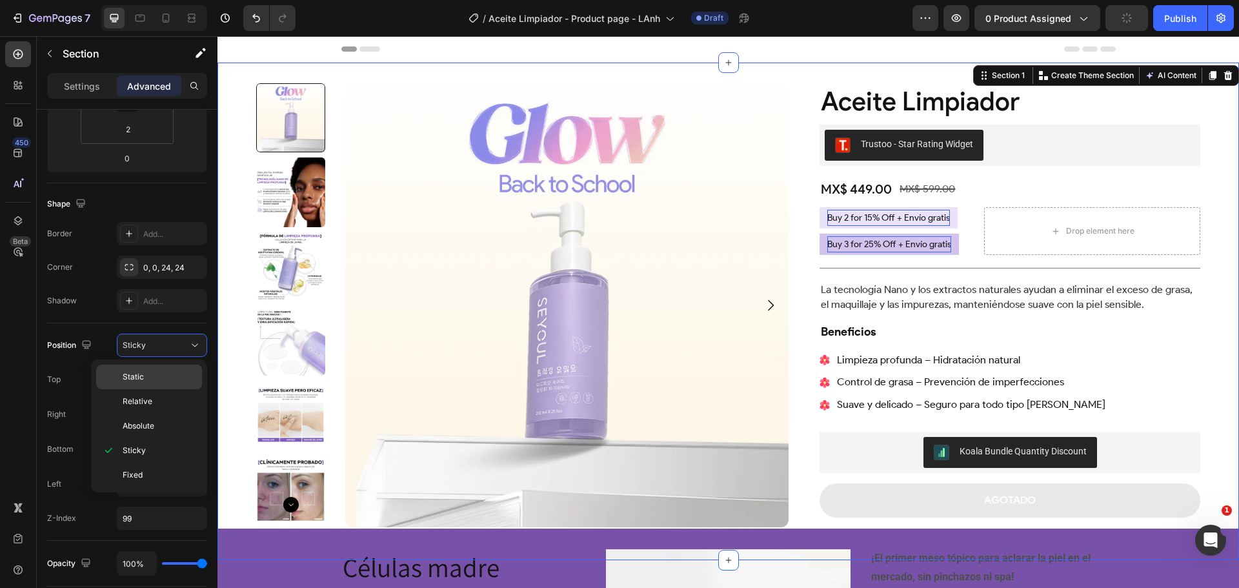
click at [174, 377] on p "Static" at bounding box center [160, 377] width 74 height 12
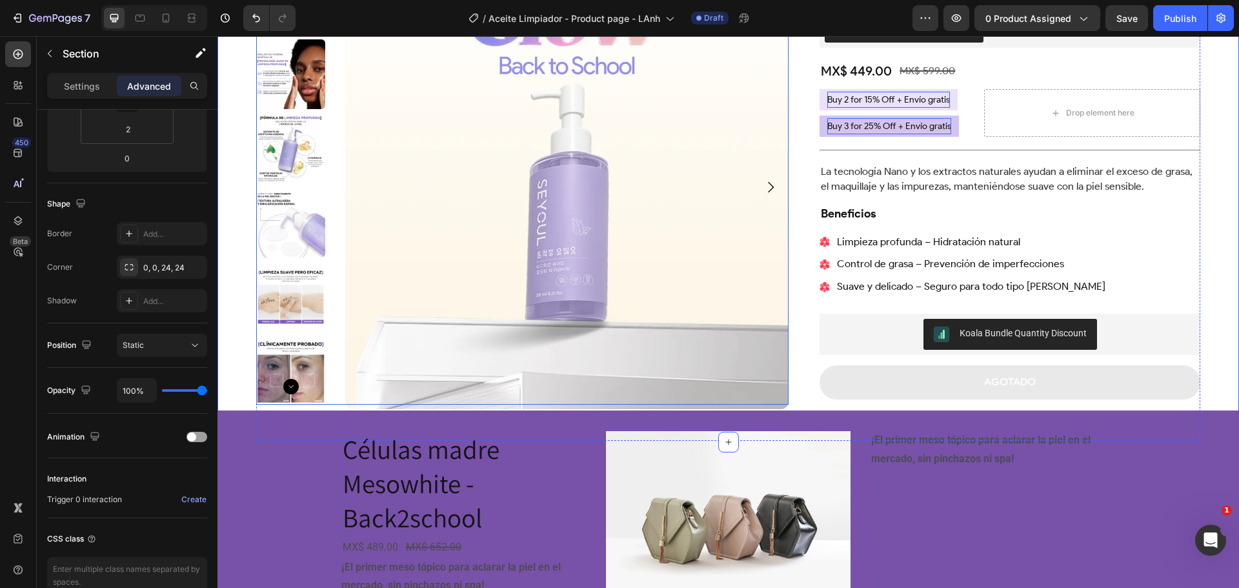
scroll to position [129, 0]
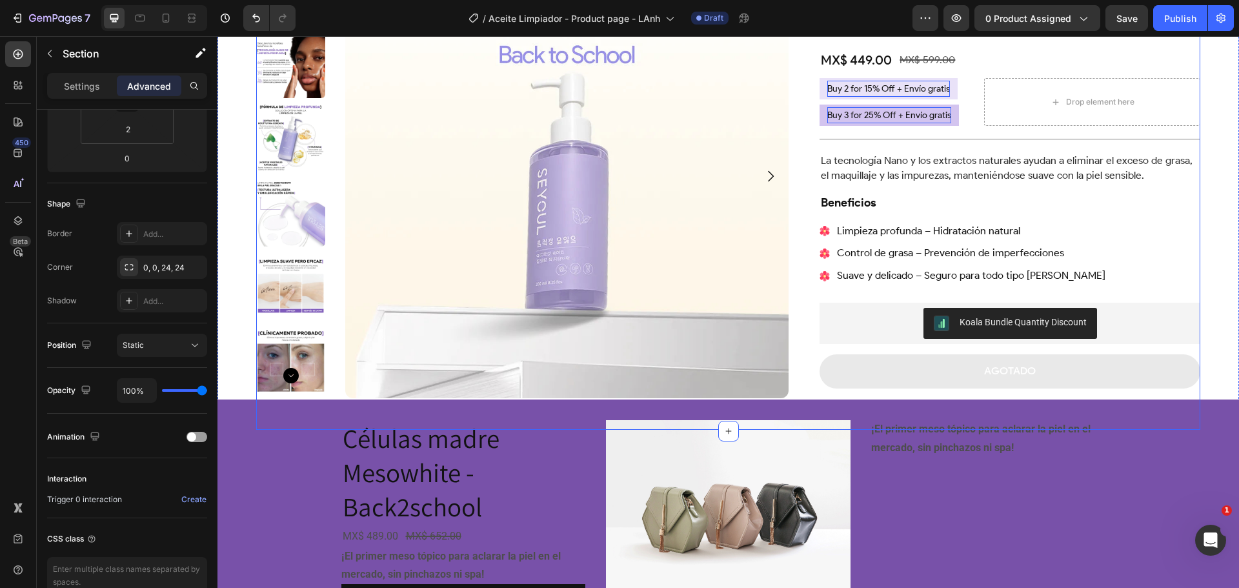
click at [796, 327] on div "Product Images Aceite Limpiador Product Title Trustoo - Star Rating Widget Trus…" at bounding box center [728, 192] width 944 height 476
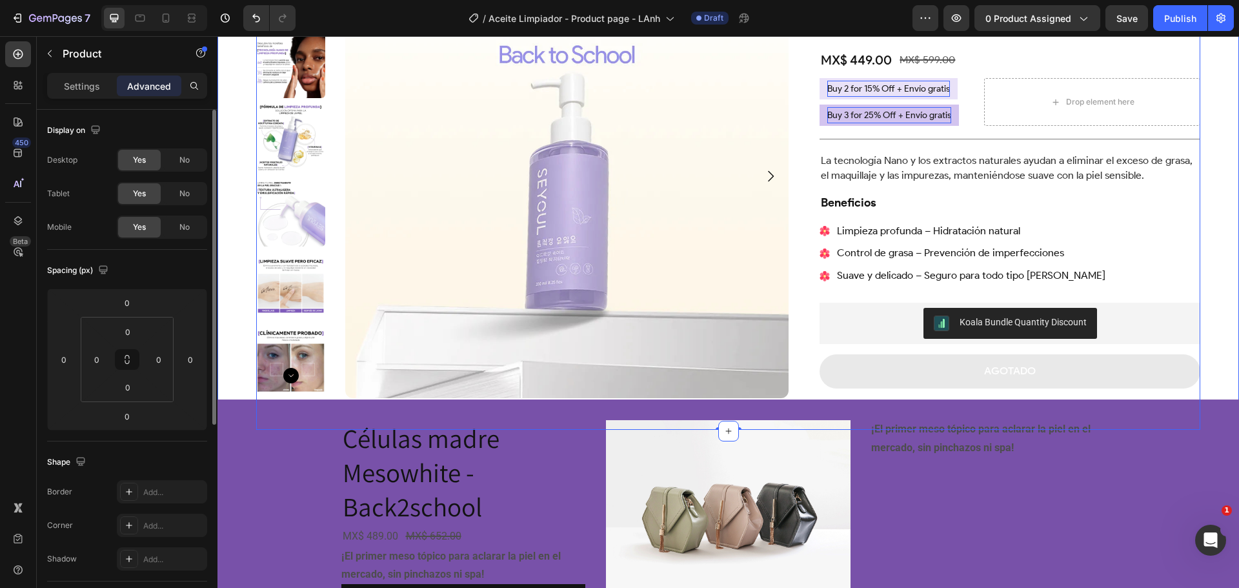
click at [1219, 336] on div "Product Images Aceite Limpiador Product Title Trustoo - Star Rating Widget Trus…" at bounding box center [727, 182] width 1021 height 497
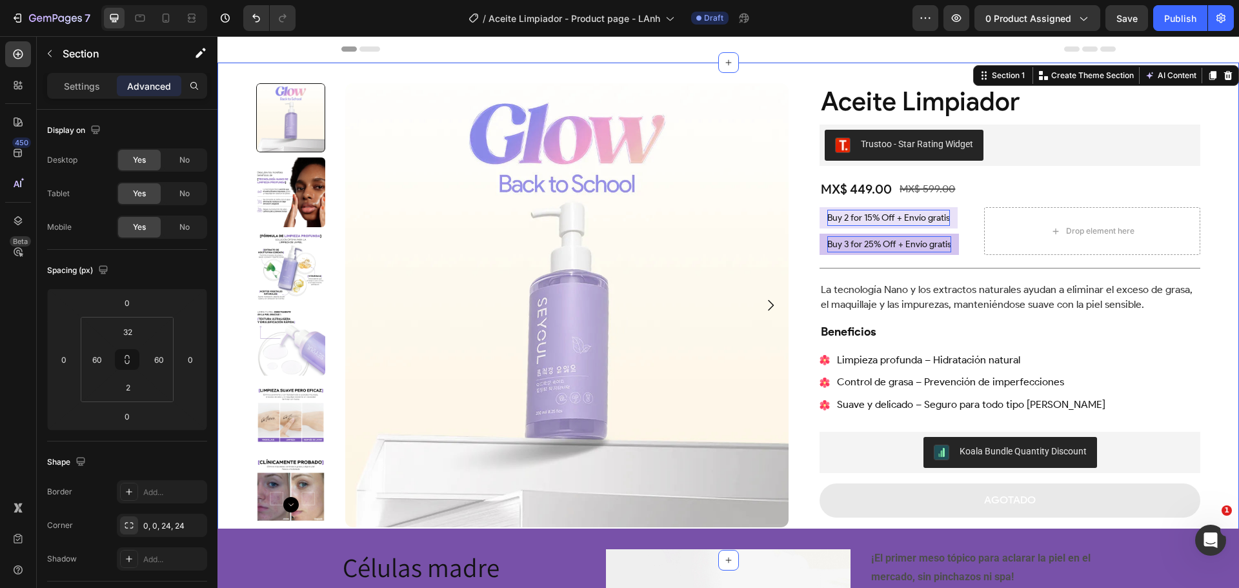
click at [241, 70] on div "Product Images Aceite Limpiador Product Title Trustoo - Star Rating Widget Trus…" at bounding box center [727, 311] width 1021 height 497
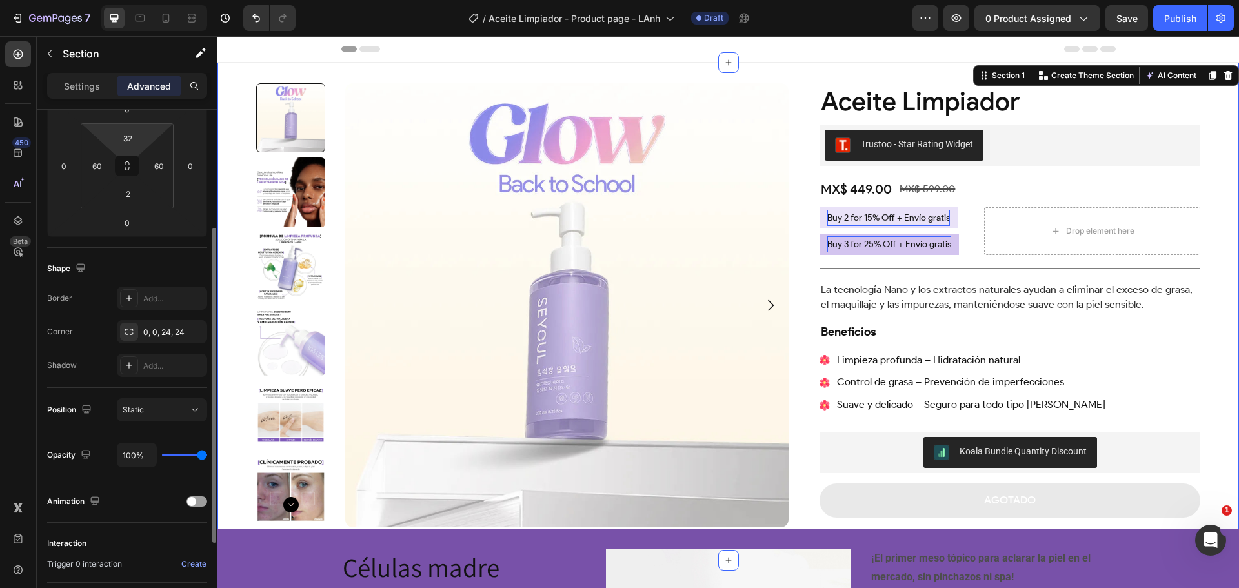
scroll to position [323, 0]
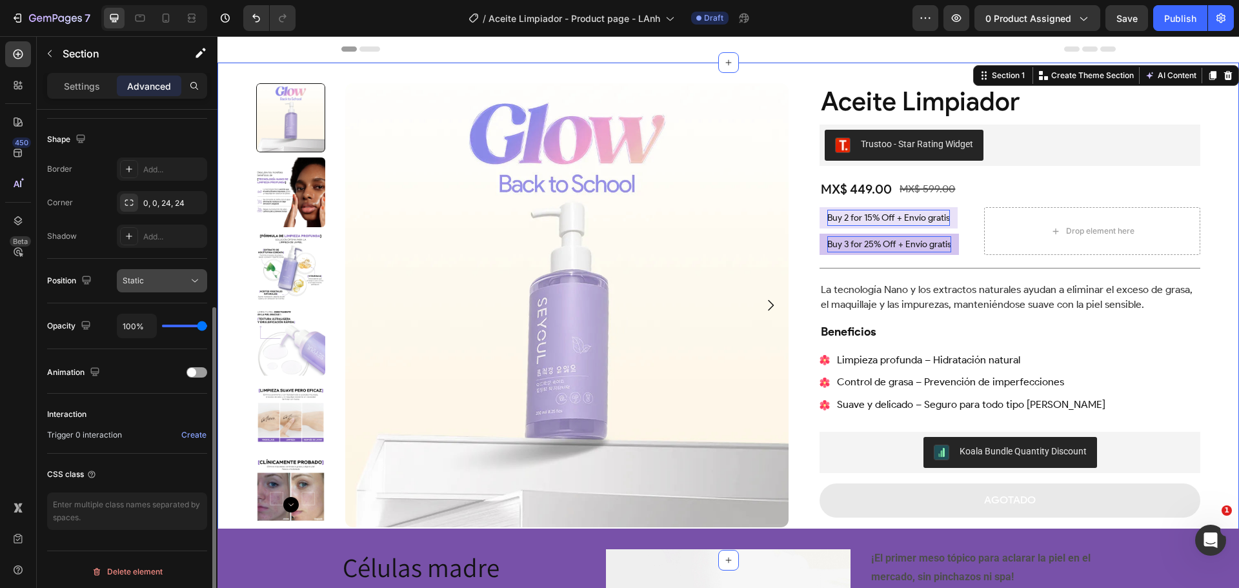
click at [195, 279] on icon at bounding box center [194, 280] width 13 height 13
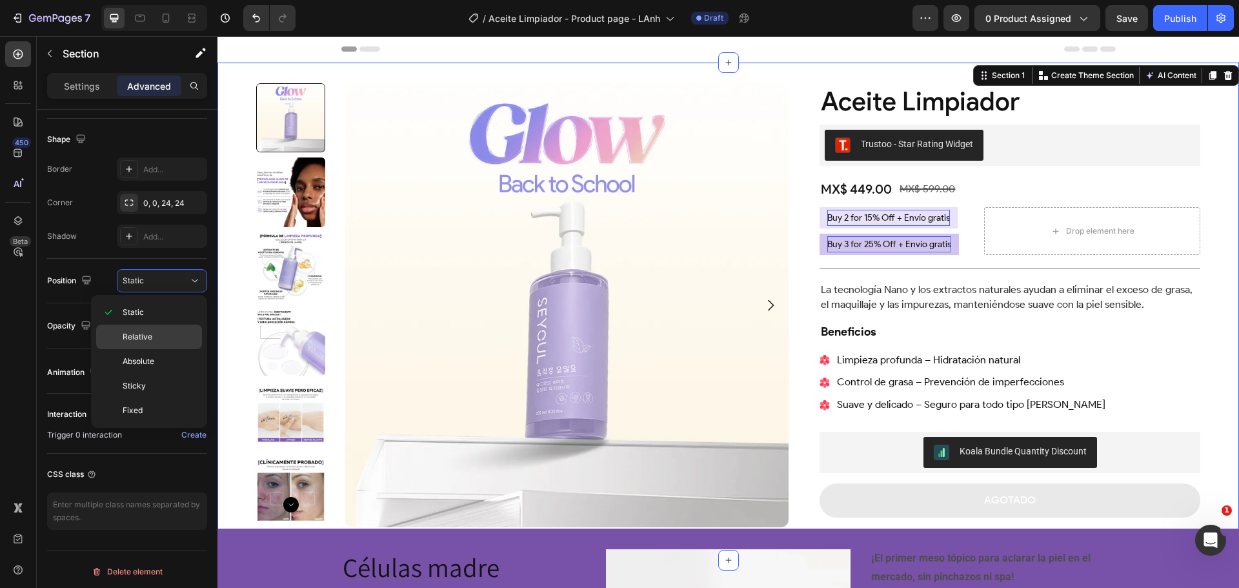
click at [151, 349] on div "Relative" at bounding box center [149, 361] width 106 height 25
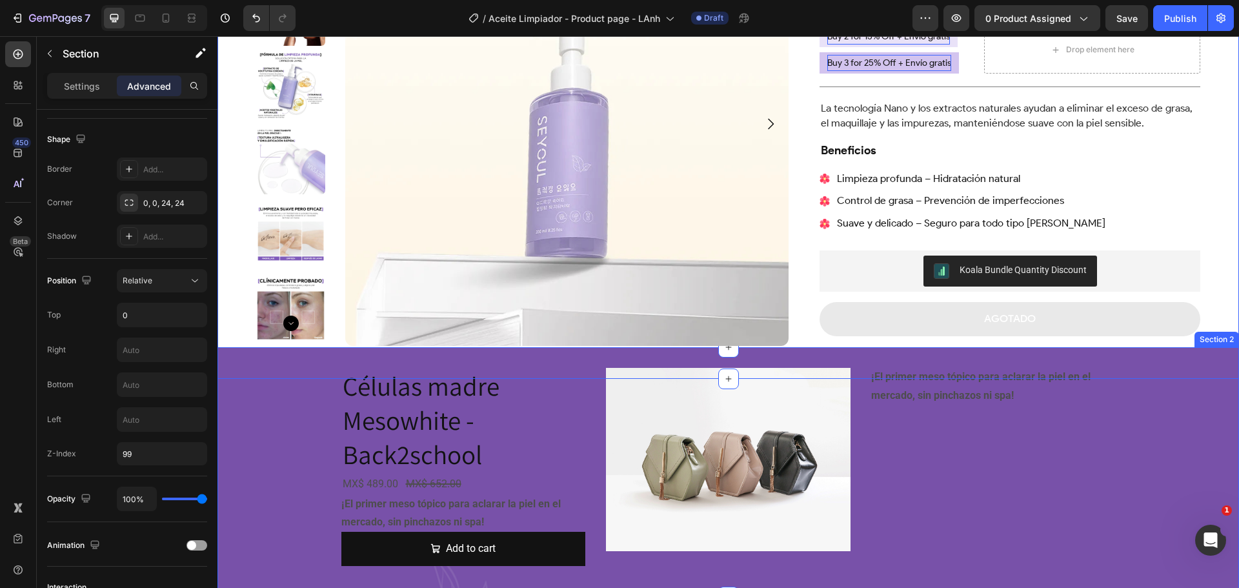
scroll to position [194, 0]
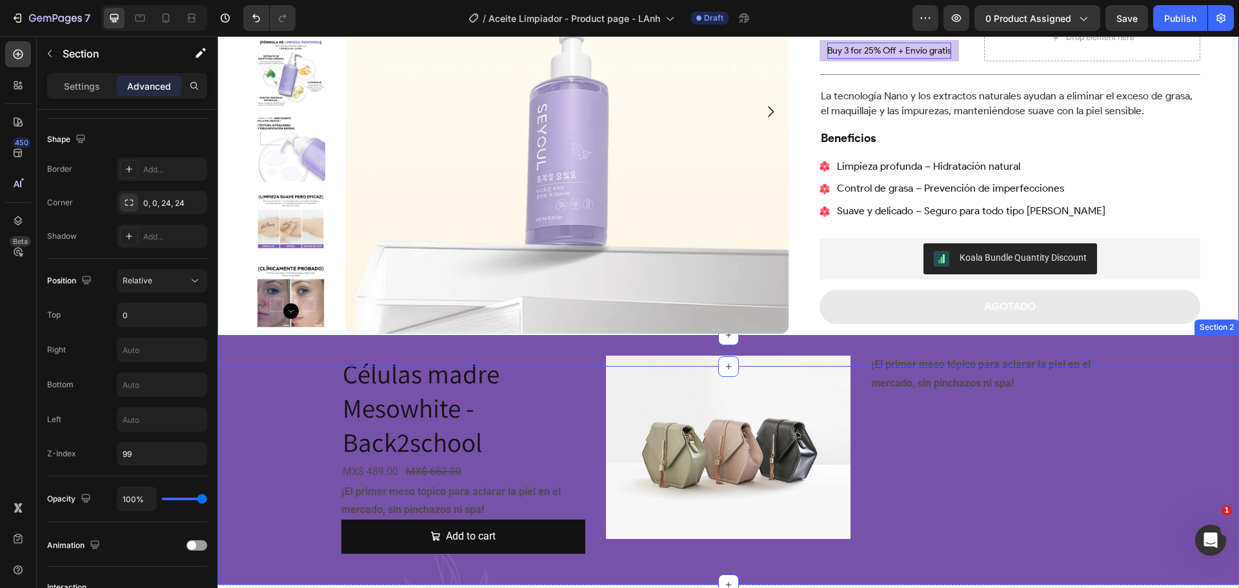
click at [275, 458] on div "Células madre Mesowhite - Back2school Product Title MX$ 489.00 Product Price Pr…" at bounding box center [727, 460] width 1021 height 208
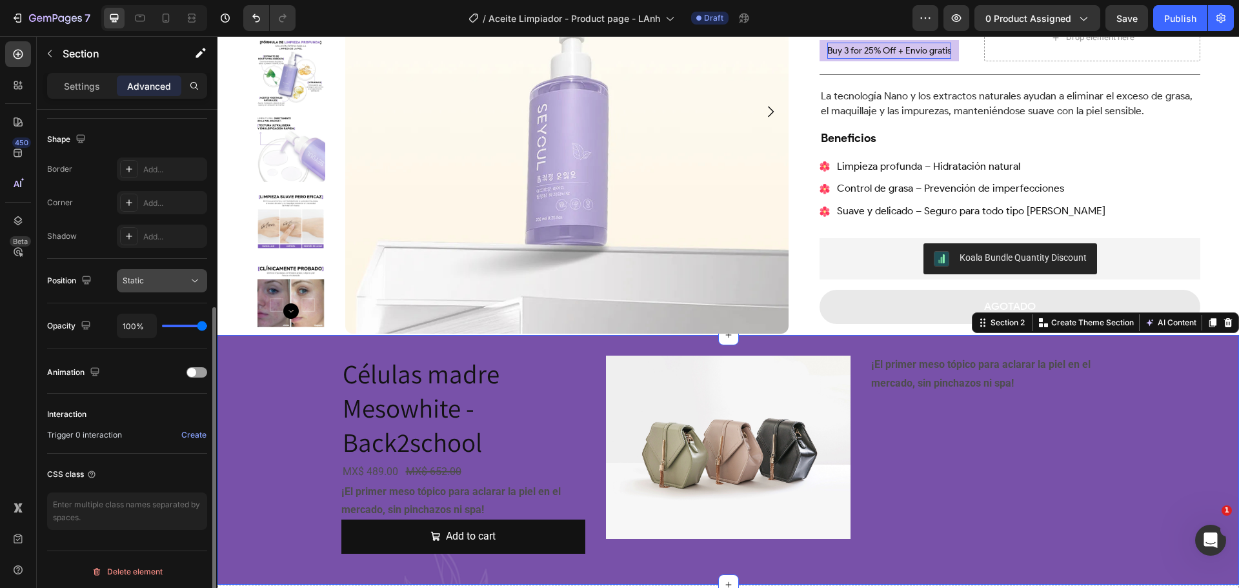
click at [179, 280] on div "Static" at bounding box center [156, 281] width 66 height 12
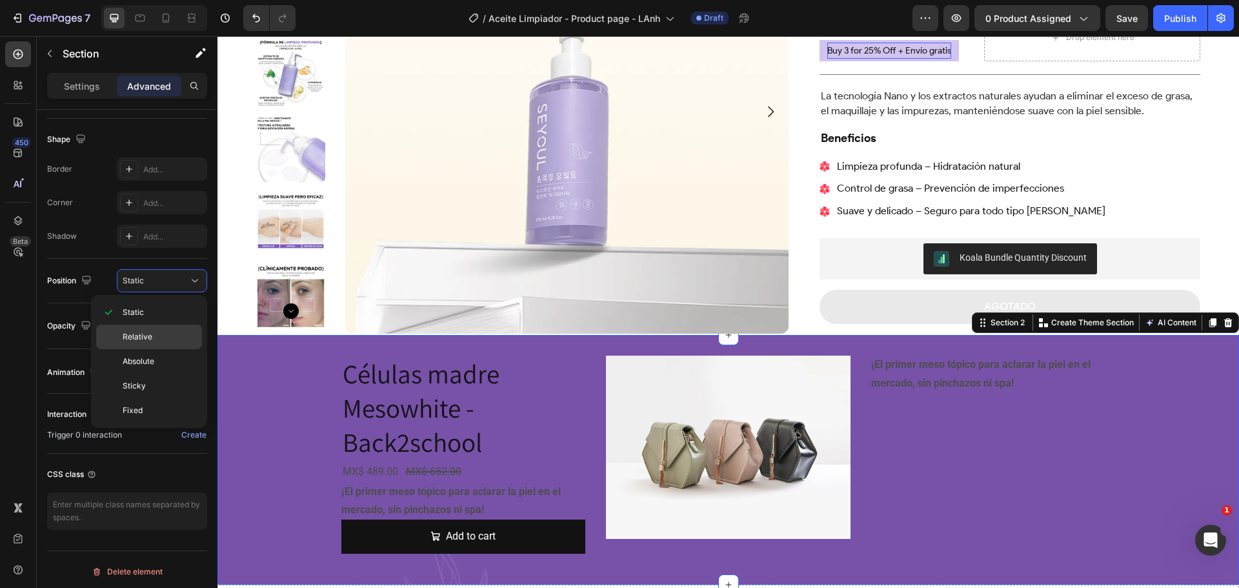
click at [161, 337] on p "Relative" at bounding box center [160, 337] width 74 height 12
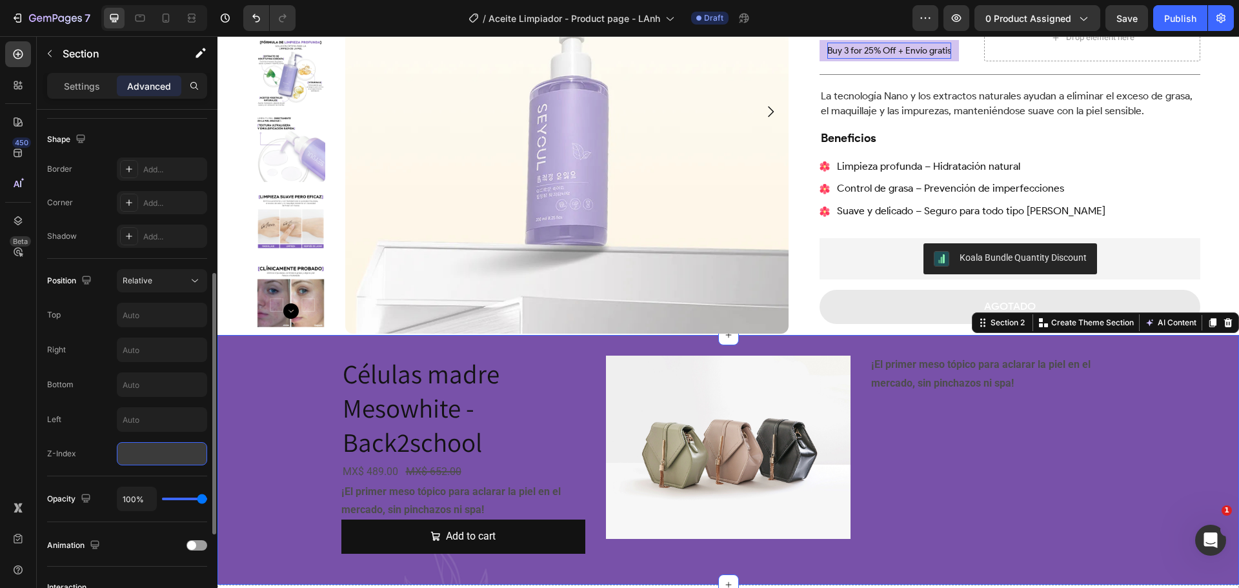
click at [151, 461] on input "number" at bounding box center [162, 453] width 90 height 23
type input "-99"
click at [76, 418] on div "Left" at bounding box center [127, 419] width 160 height 25
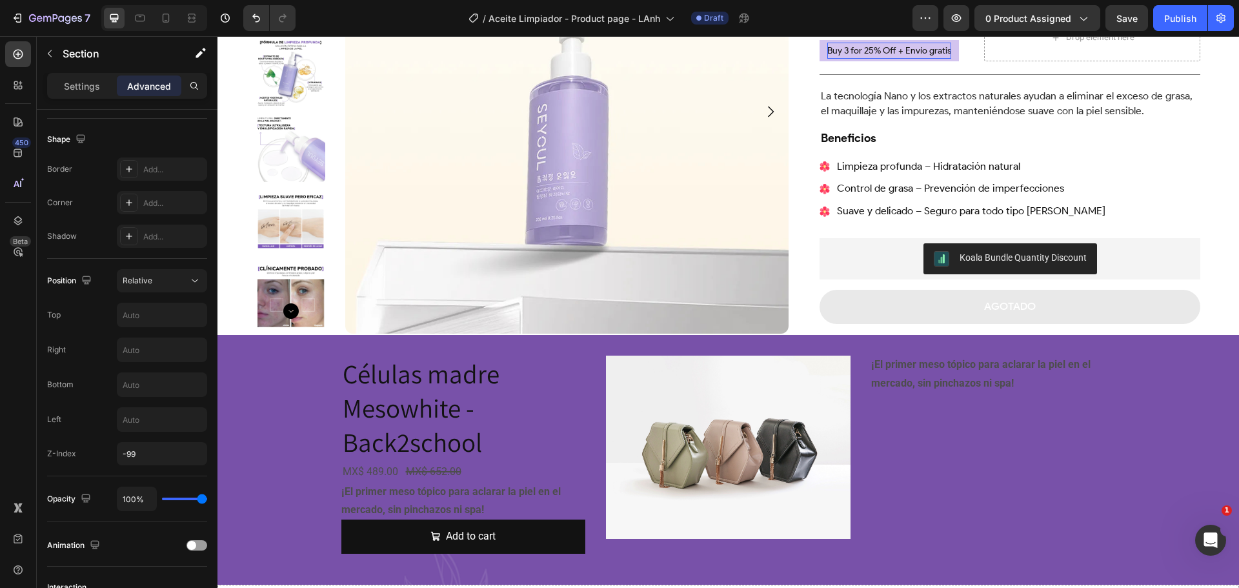
click at [1121, 428] on div "Product Images Aceite Limpiador Product Title Trustoo - Star Rating Widget Trus…" at bounding box center [727, 246] width 1021 height 754
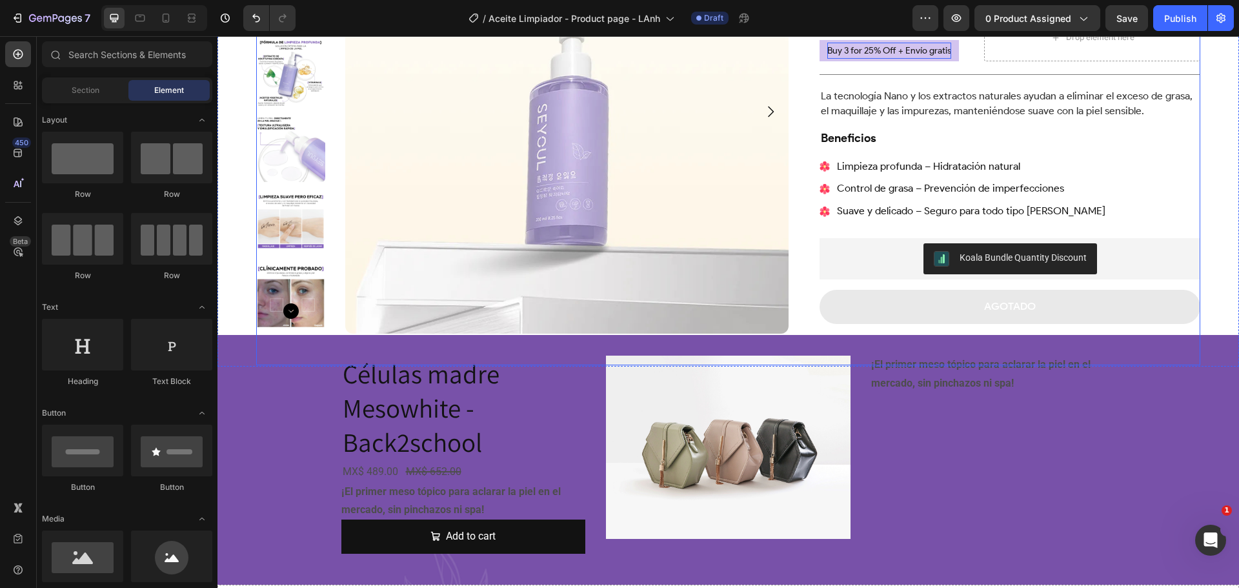
click at [803, 316] on div "Product Images Aceite Limpiador Product Title Trustoo - Star Rating Widget Trus…" at bounding box center [728, 128] width 944 height 476
click at [944, 445] on div "Product Images Aceite Limpiador Product Title Trustoo - Star Rating Widget Trus…" at bounding box center [727, 246] width 1021 height 754
click at [90, 94] on span "Section" at bounding box center [86, 91] width 28 height 12
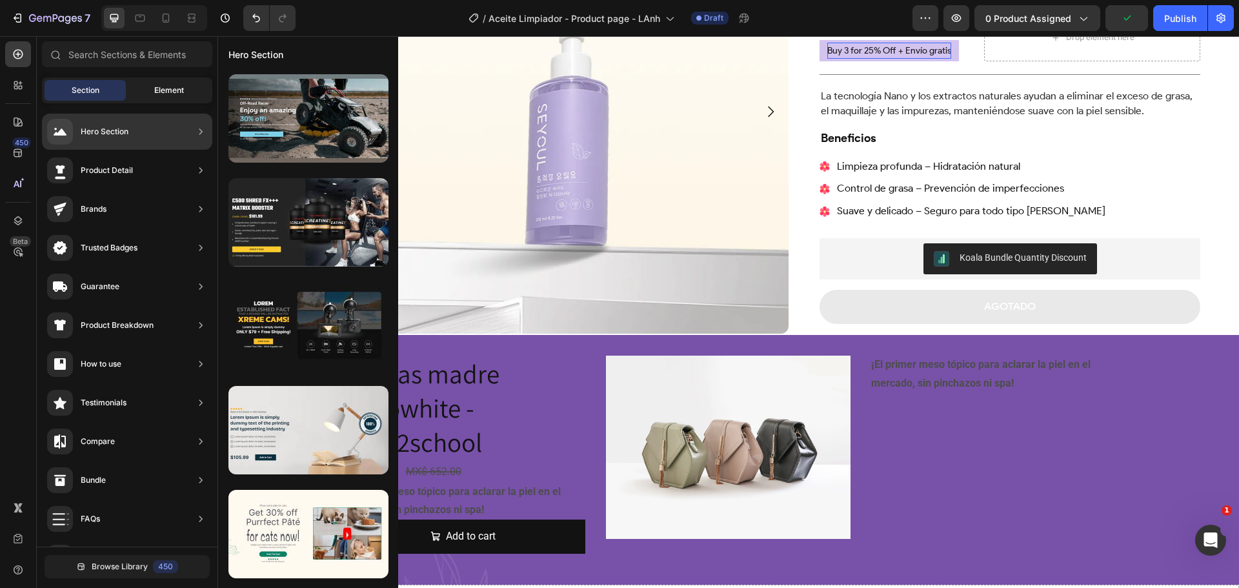
click at [153, 95] on div "Element" at bounding box center [168, 90] width 81 height 21
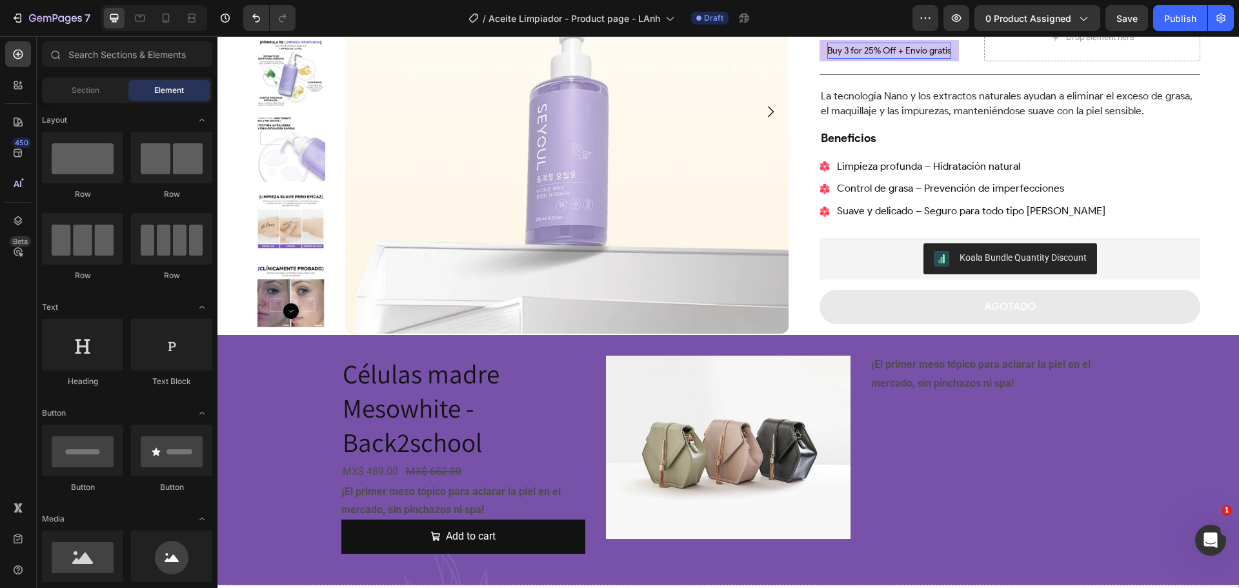
click at [258, 391] on div "Product Images Aceite Limpiador Product Title Trustoo - Star Rating Widget Trus…" at bounding box center [727, 246] width 1021 height 754
click at [1174, 456] on div "Product Images Aceite Limpiador Product Title Trustoo - Star Rating Widget Trus…" at bounding box center [727, 246] width 1021 height 754
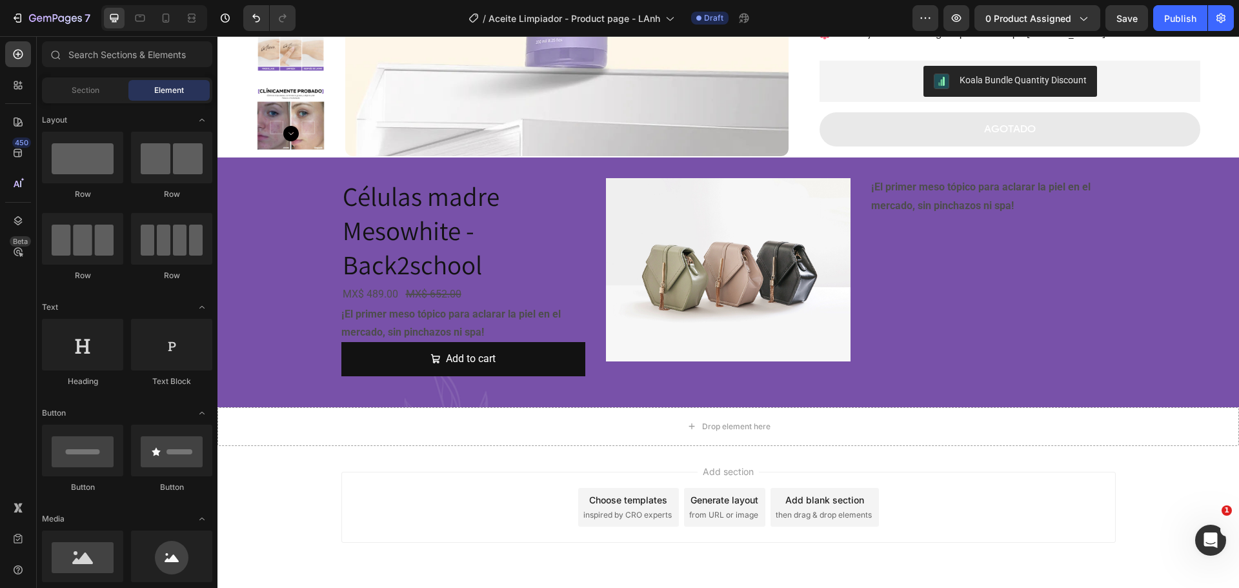
scroll to position [387, 0]
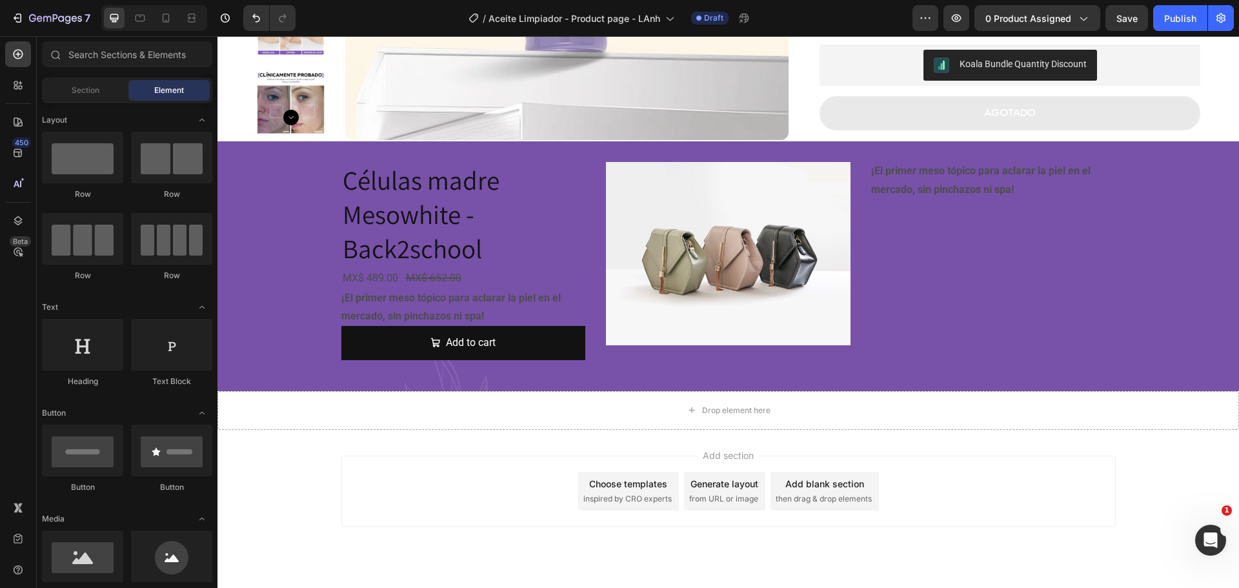
click at [957, 436] on div "Add section Choose templates inspired by CRO experts Generate layout from URL o…" at bounding box center [727, 509] width 1021 height 159
click at [941, 312] on div "Product Images Aceite Limpiador Product Title Trustoo - Star Rating Widget Trus…" at bounding box center [727, 52] width 1021 height 754
click at [977, 422] on div "Drop element here" at bounding box center [727, 410] width 1021 height 39
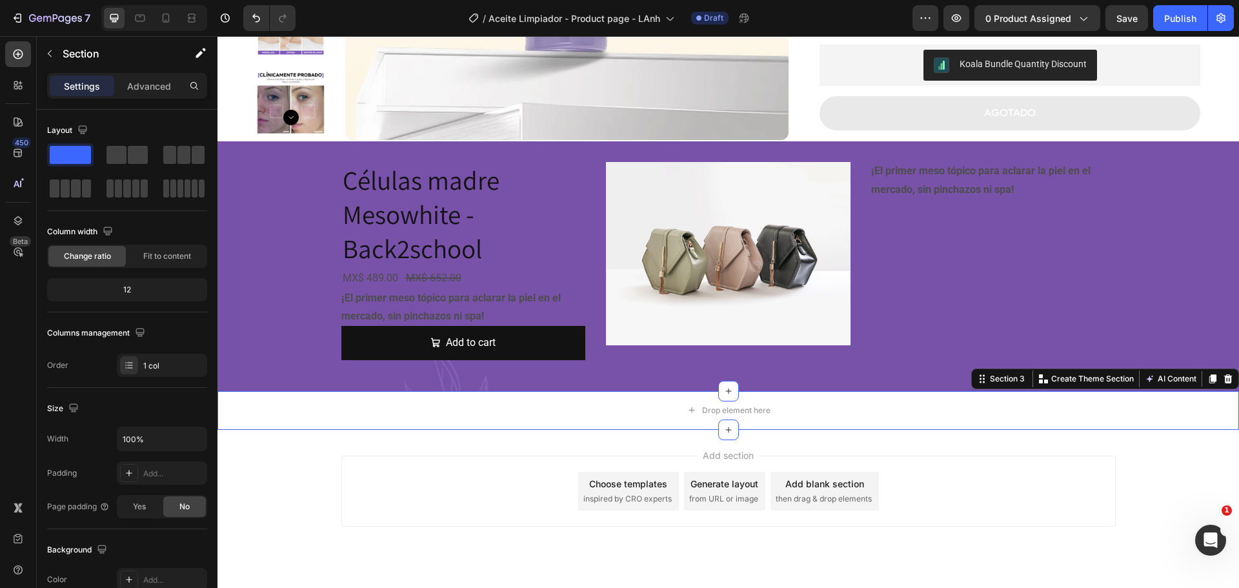
click at [936, 353] on div "Product Images Aceite Limpiador Product Title Trustoo - Star Rating Widget Trus…" at bounding box center [727, 52] width 1021 height 754
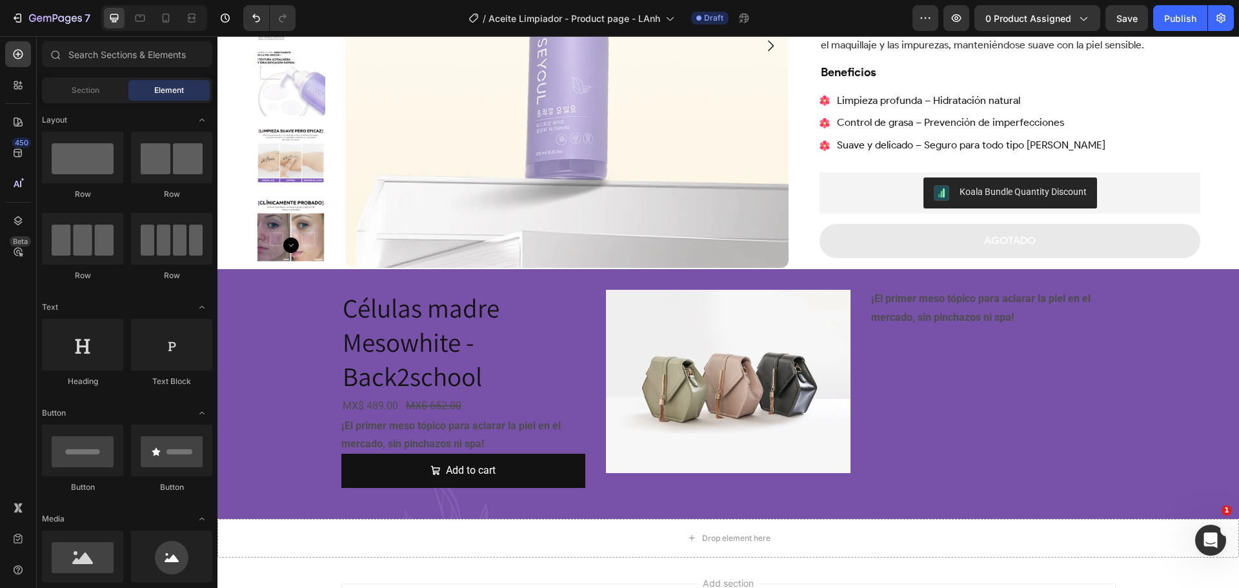
scroll to position [258, 0]
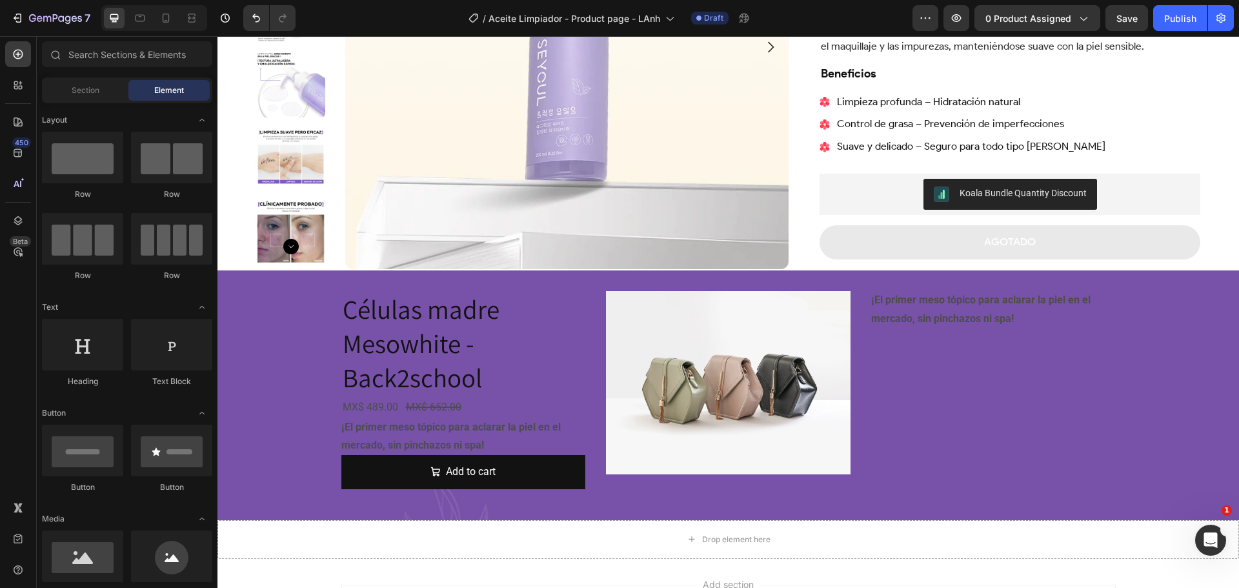
click at [935, 388] on div "Product Images Aceite Limpiador Product Title Trustoo - Star Rating Widget Trus…" at bounding box center [727, 182] width 1021 height 754
click at [848, 290] on div "Agotado Add to Cart" at bounding box center [1009, 262] width 381 height 75
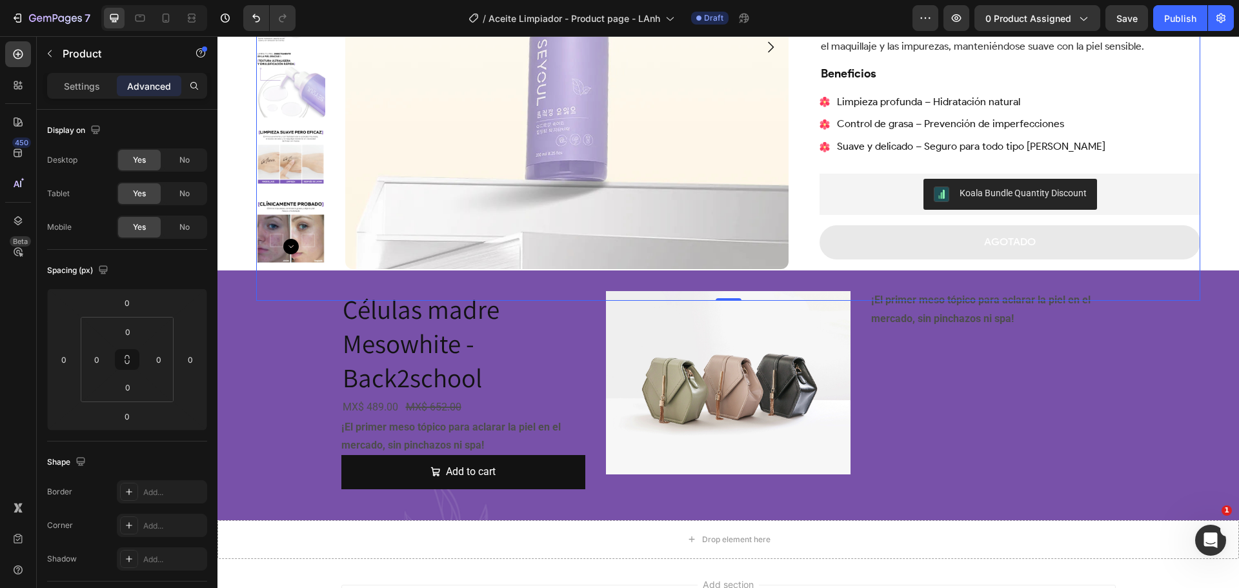
scroll to position [65, 0]
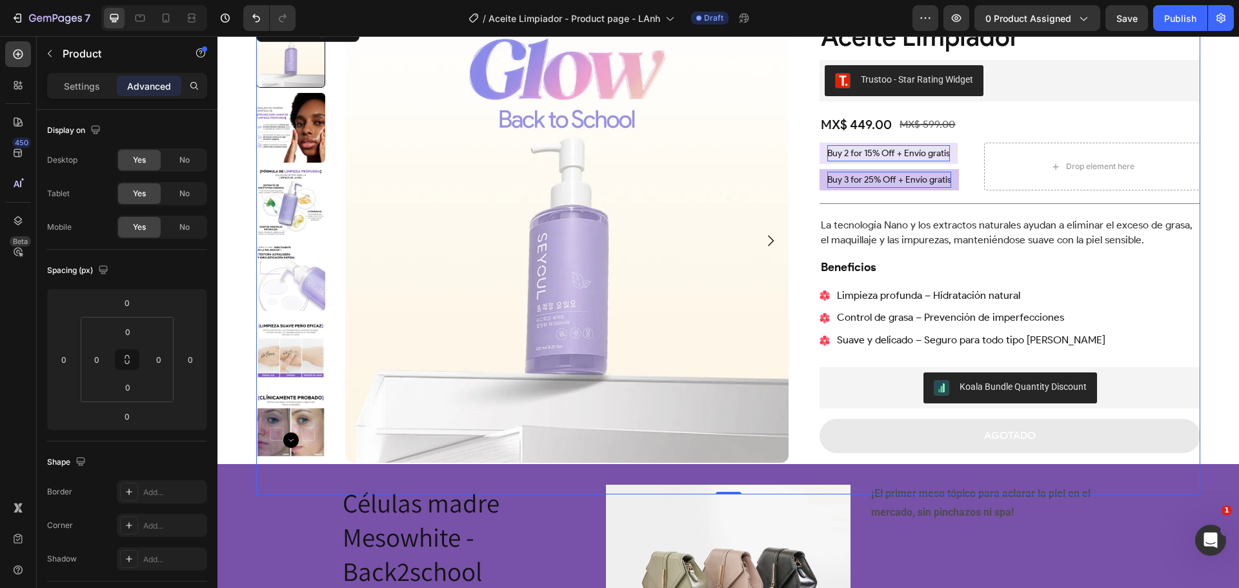
click at [270, 494] on div "Product Images" at bounding box center [522, 257] width 532 height 476
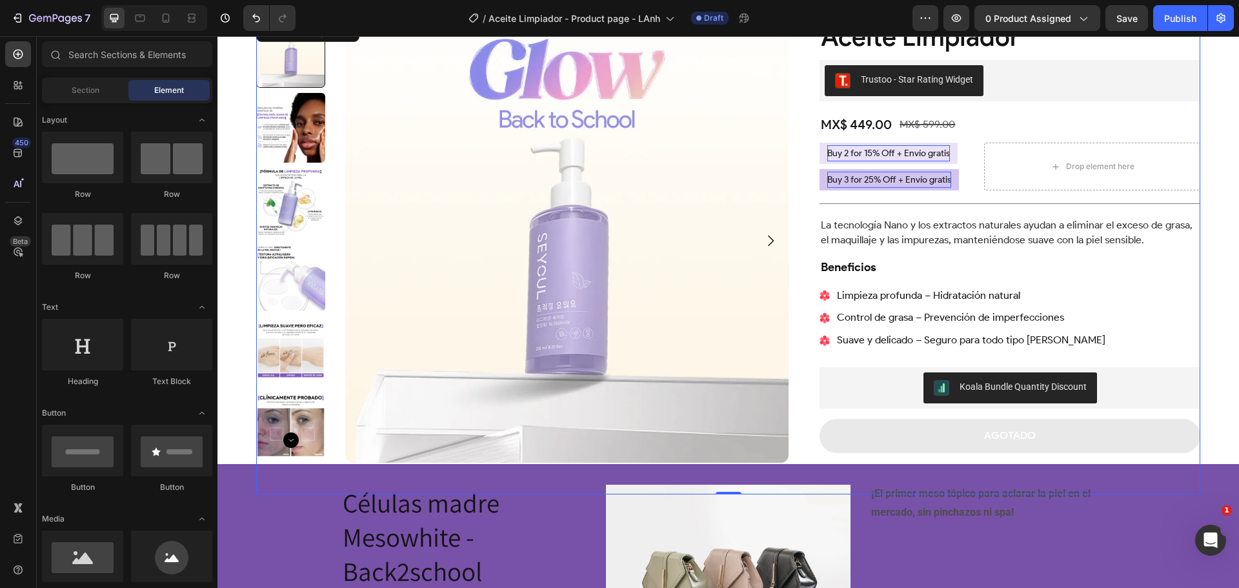
click at [272, 512] on div "Product Images Aceite Limpiador Product Title Trustoo - Star Rating Widget Trus…" at bounding box center [727, 375] width 1021 height 754
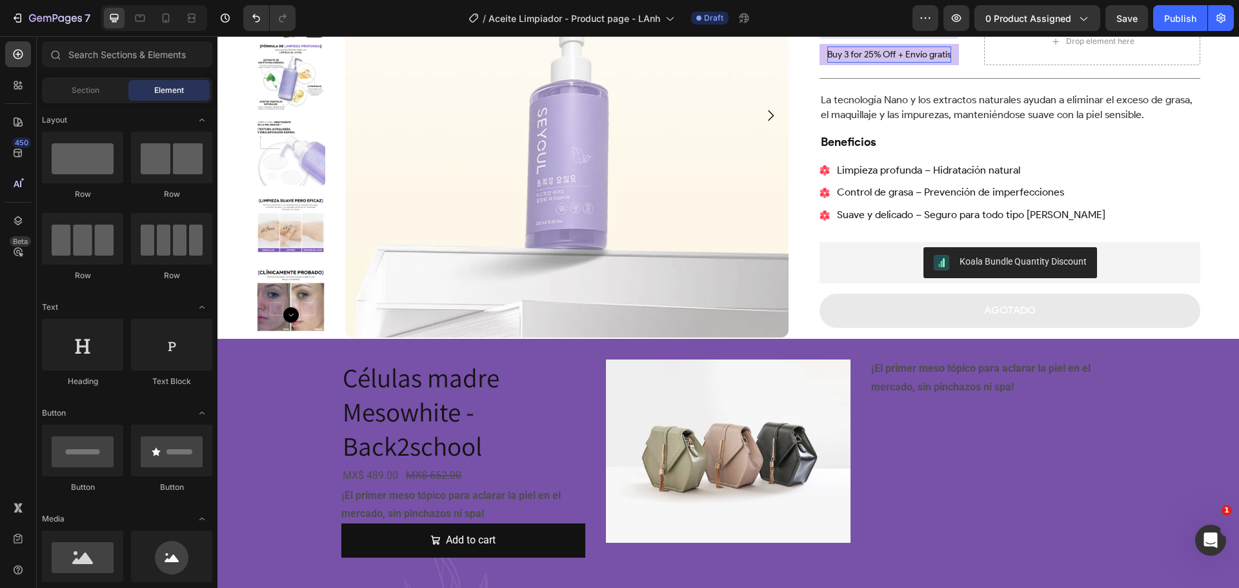
scroll to position [194, 0]
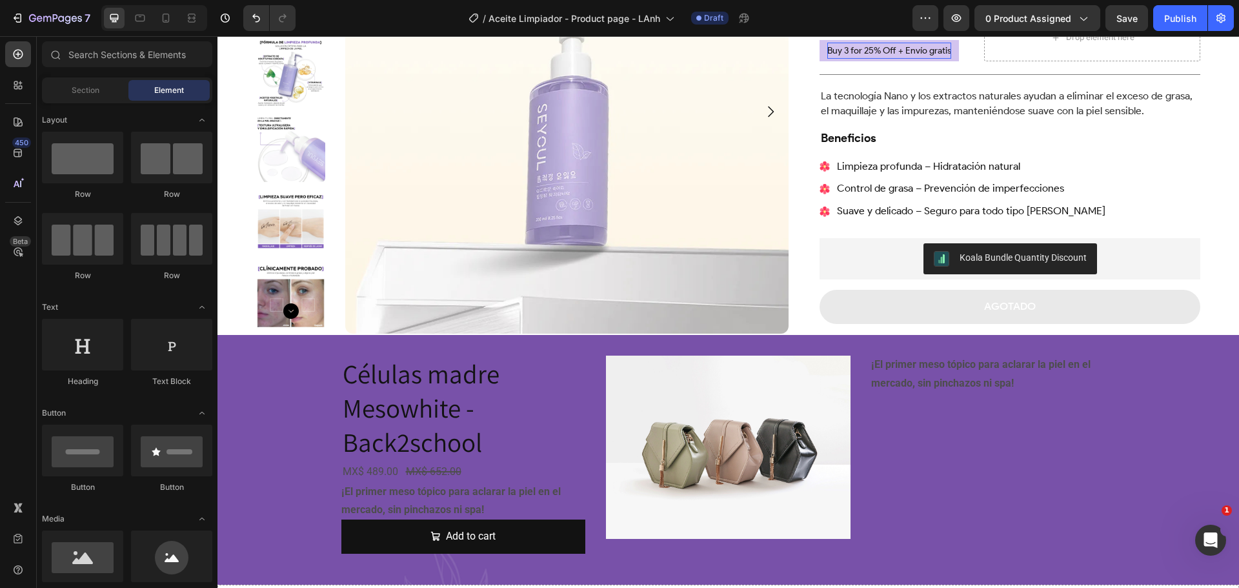
click at [278, 431] on div "Product Images Aceite Limpiador Product Title Trustoo - Star Rating Widget Trus…" at bounding box center [727, 246] width 1021 height 754
click at [15, 220] on icon at bounding box center [18, 220] width 8 height 9
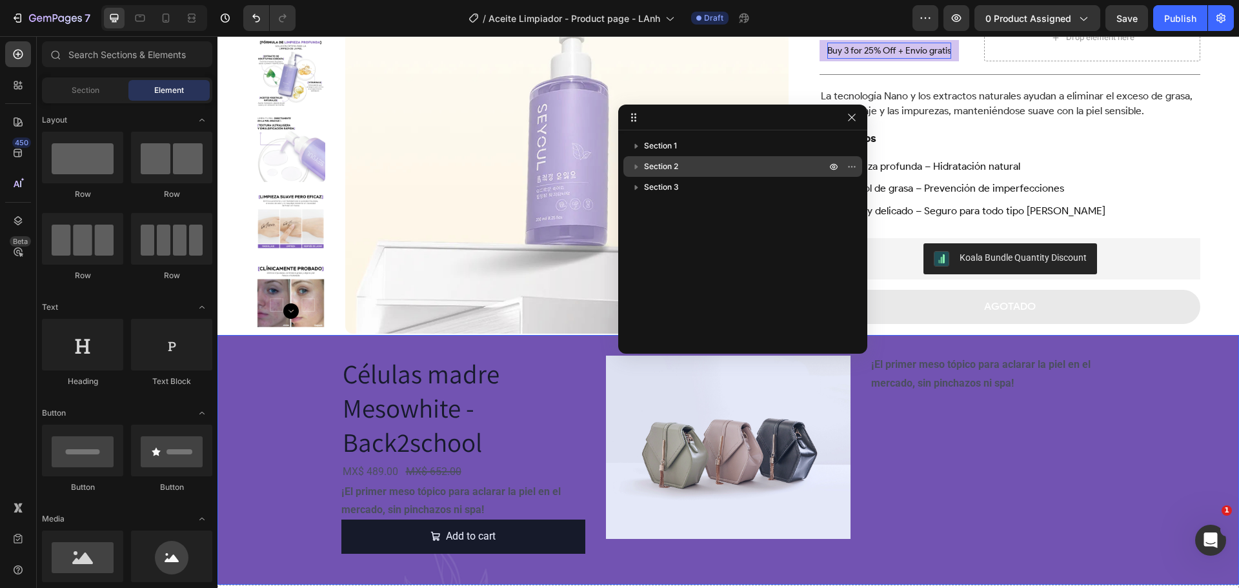
drag, startPoint x: 698, startPoint y: 161, endPoint x: 706, endPoint y: 162, distance: 8.5
click at [699, 160] on p "Section 2" at bounding box center [736, 166] width 185 height 13
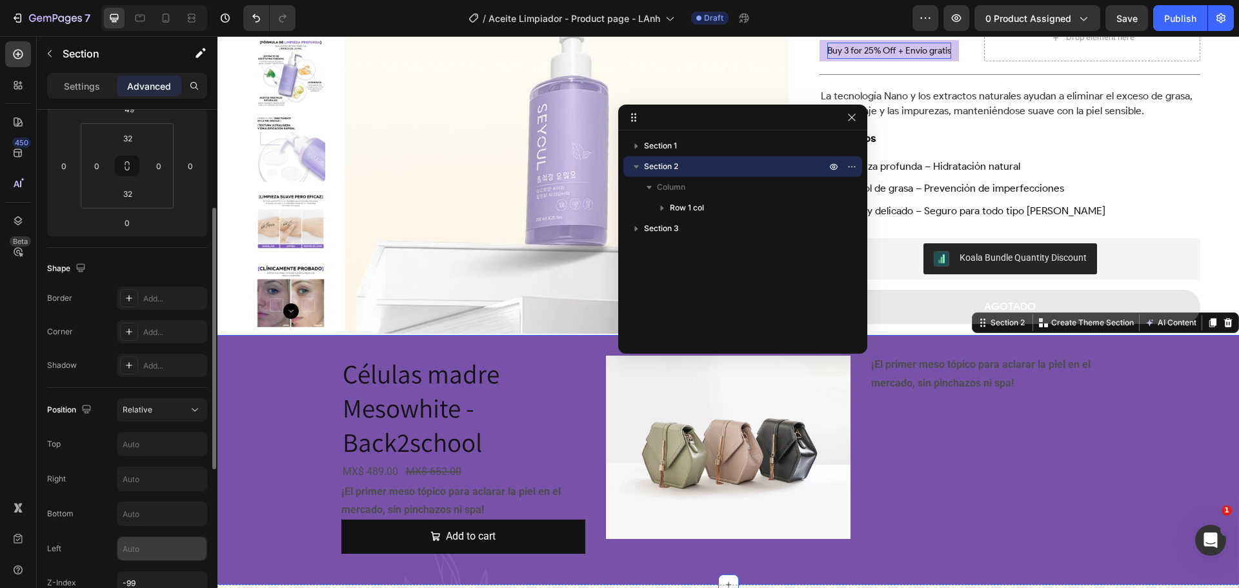
scroll to position [323, 0]
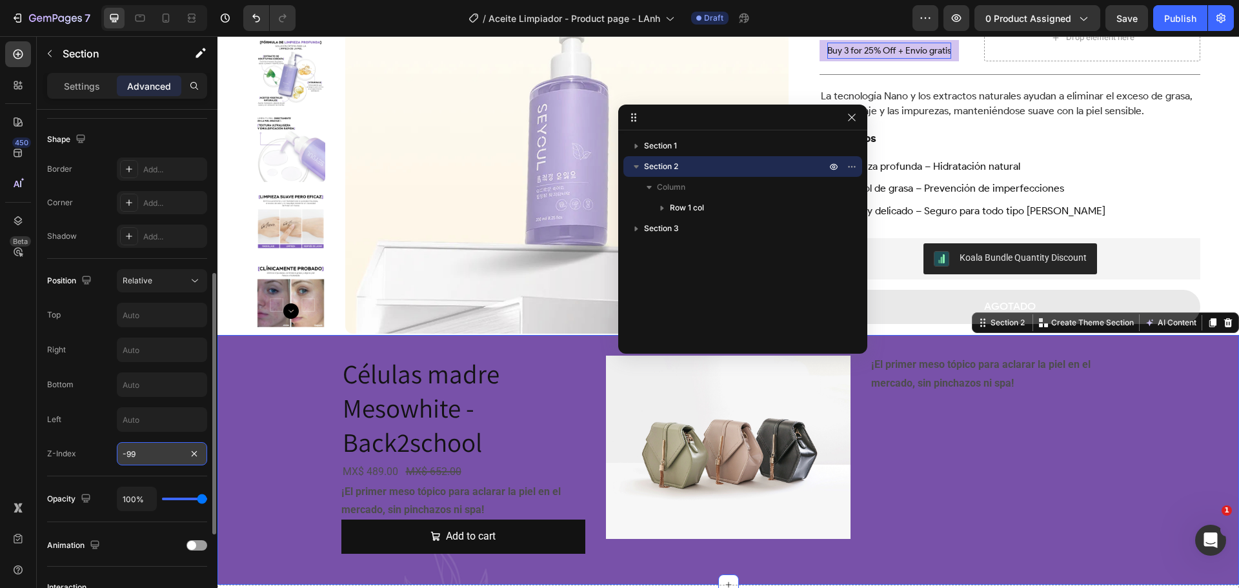
click at [145, 456] on input "-99" at bounding box center [162, 453] width 90 height 23
type input "0"
click at [173, 286] on div "Relative" at bounding box center [156, 281] width 66 height 12
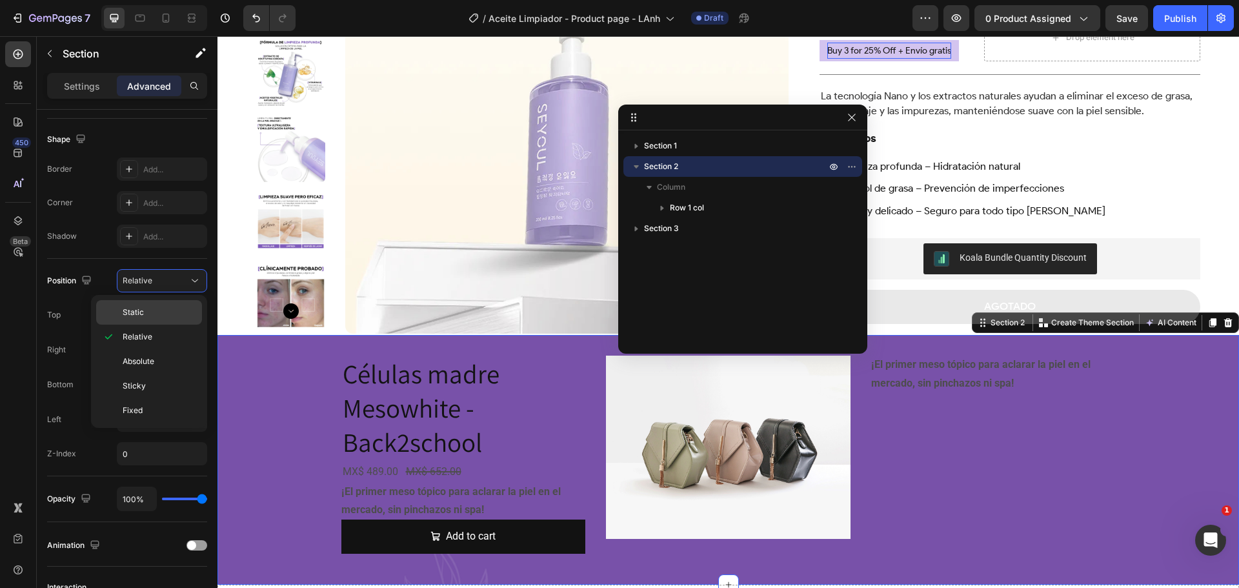
click at [152, 310] on p "Static" at bounding box center [160, 312] width 74 height 12
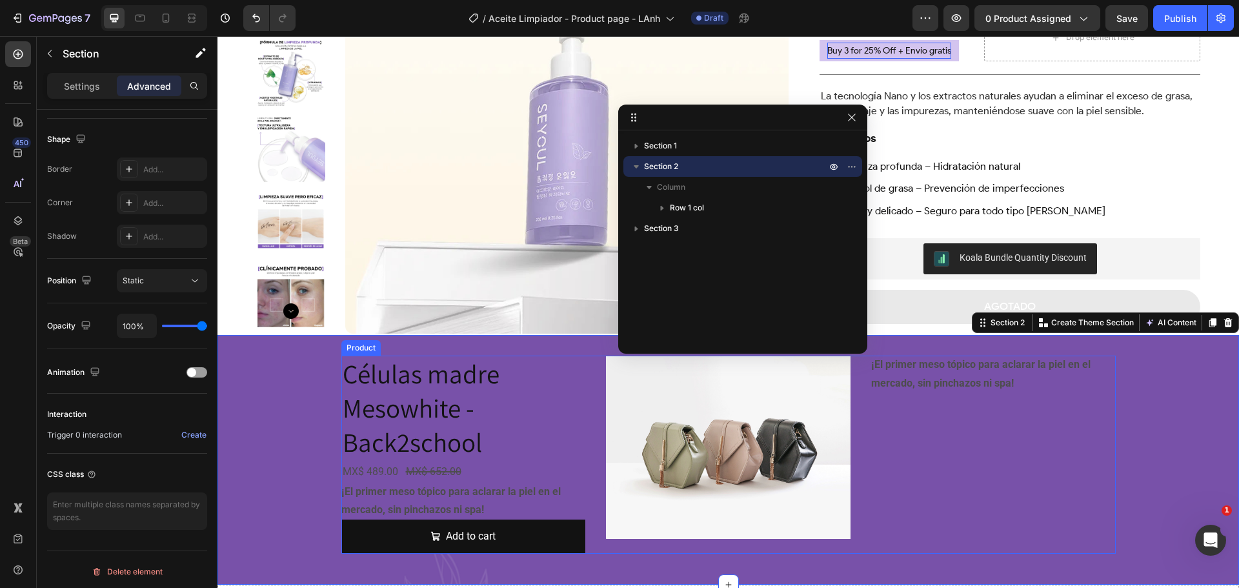
click at [1047, 469] on div "¡El primer meso tópico para aclarar la piel en el mercado, sin pinchazos ni spa…" at bounding box center [993, 455] width 245 height 198
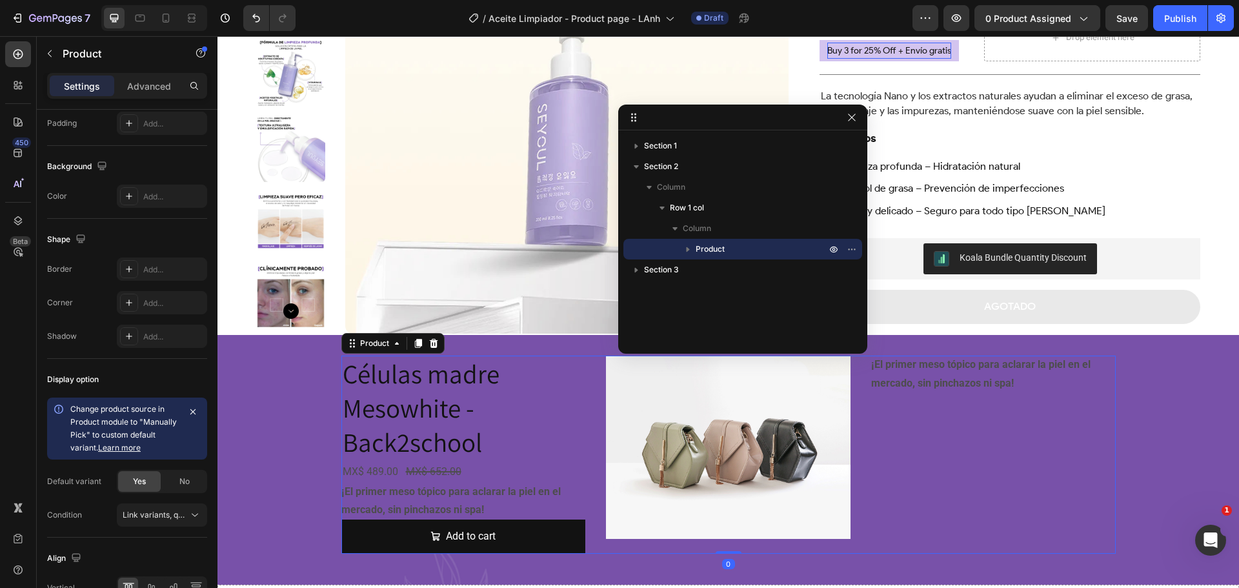
scroll to position [0, 0]
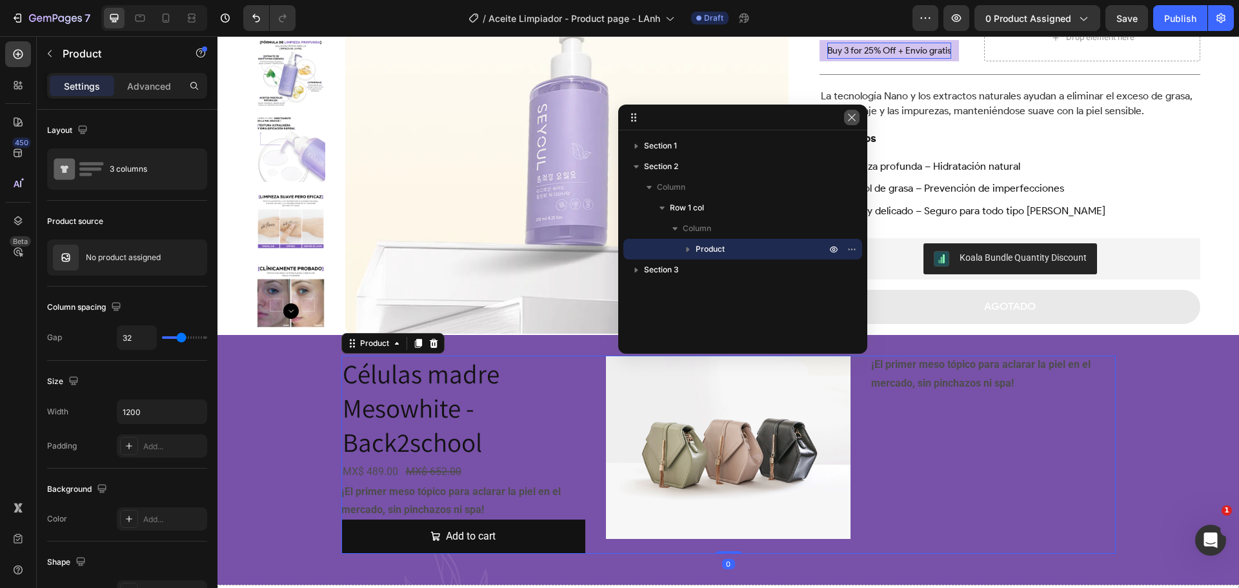
drag, startPoint x: 851, startPoint y: 114, endPoint x: 863, endPoint y: 368, distance: 254.5
click at [851, 114] on icon "button" at bounding box center [852, 117] width 10 height 10
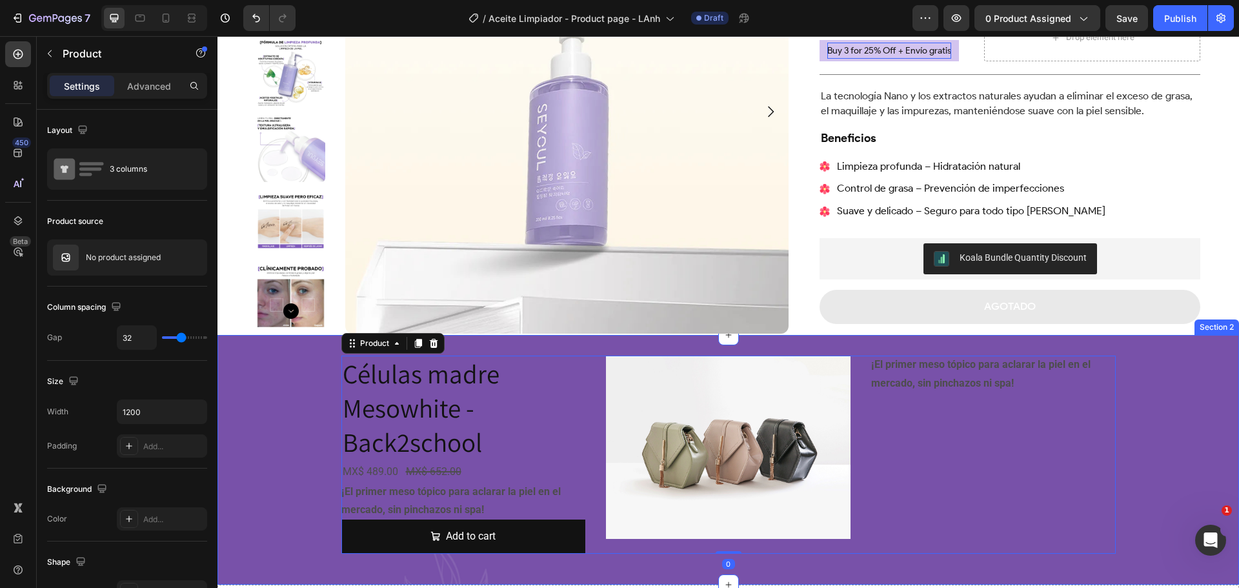
click at [1147, 431] on div "Células madre Mesowhite - Back2school Product Title MX$ 489.00 Product Price Pr…" at bounding box center [727, 460] width 1021 height 208
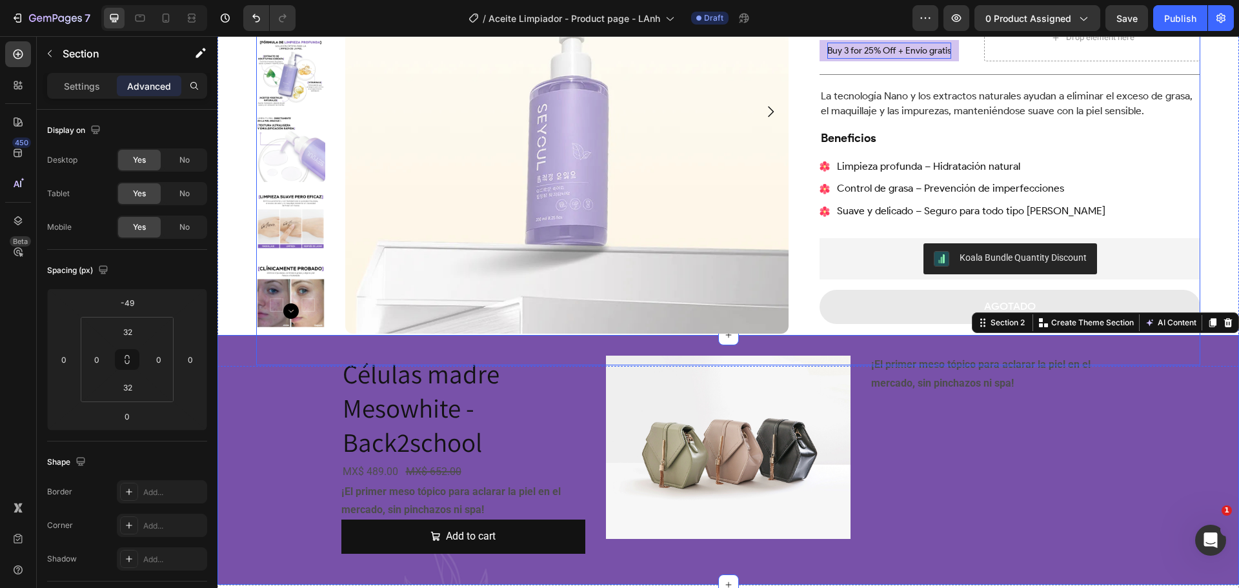
click at [800, 308] on div "Product Images Aceite Limpiador Product Title Trustoo - Star Rating Widget Trus…" at bounding box center [728, 128] width 944 height 476
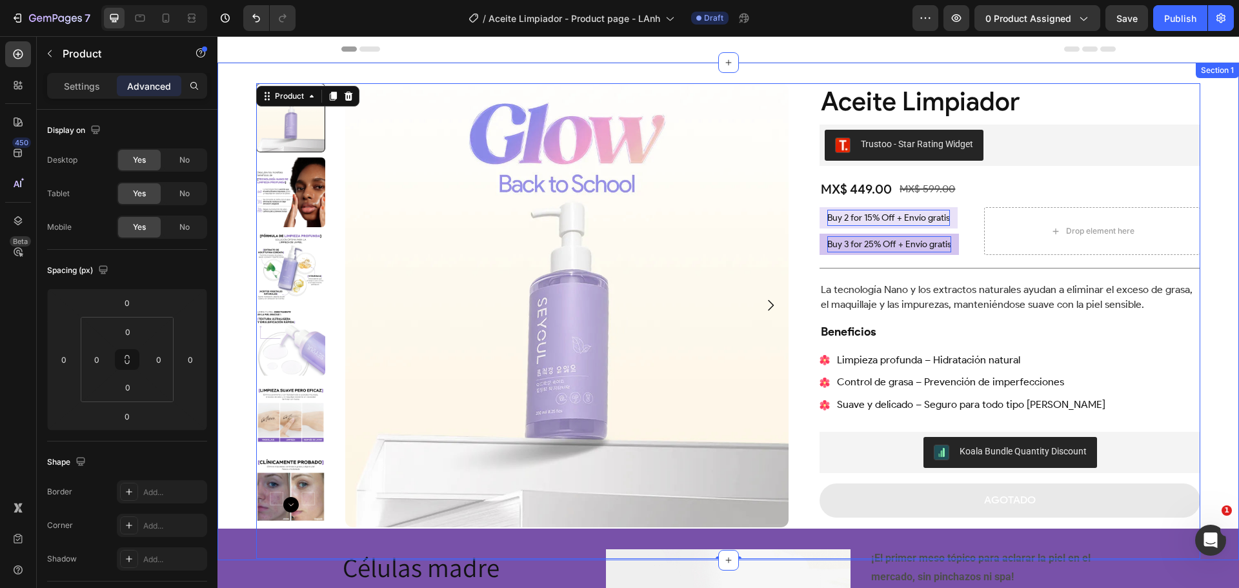
click at [235, 432] on div "Product Images Aceite Limpiador Product Title Trustoo - Star Rating Widget Trus…" at bounding box center [727, 311] width 1021 height 497
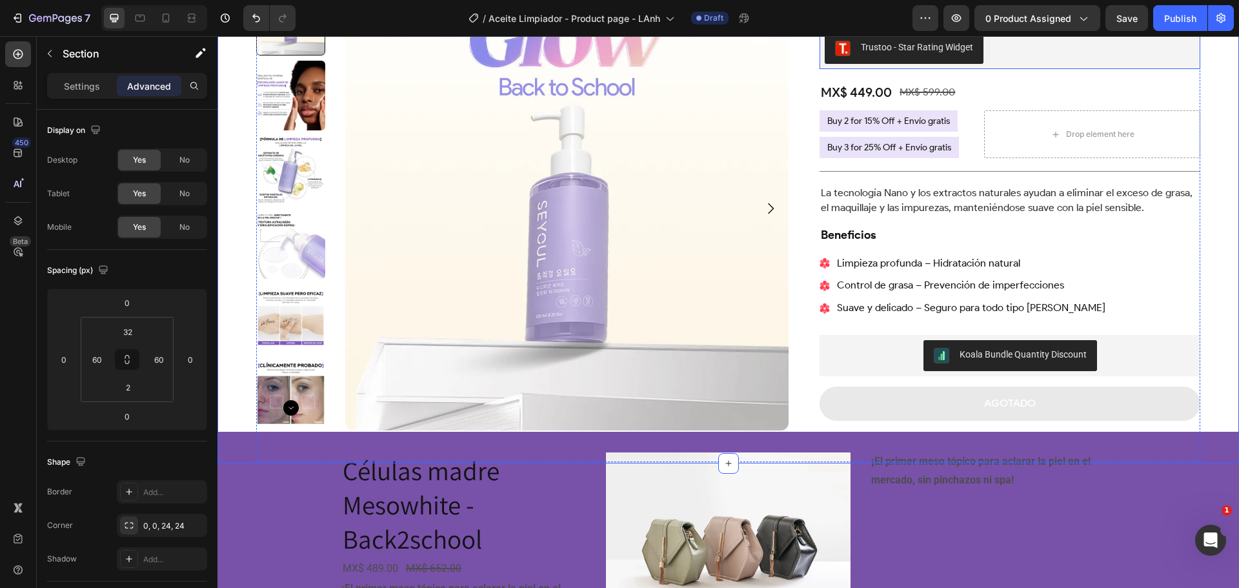
scroll to position [258, 0]
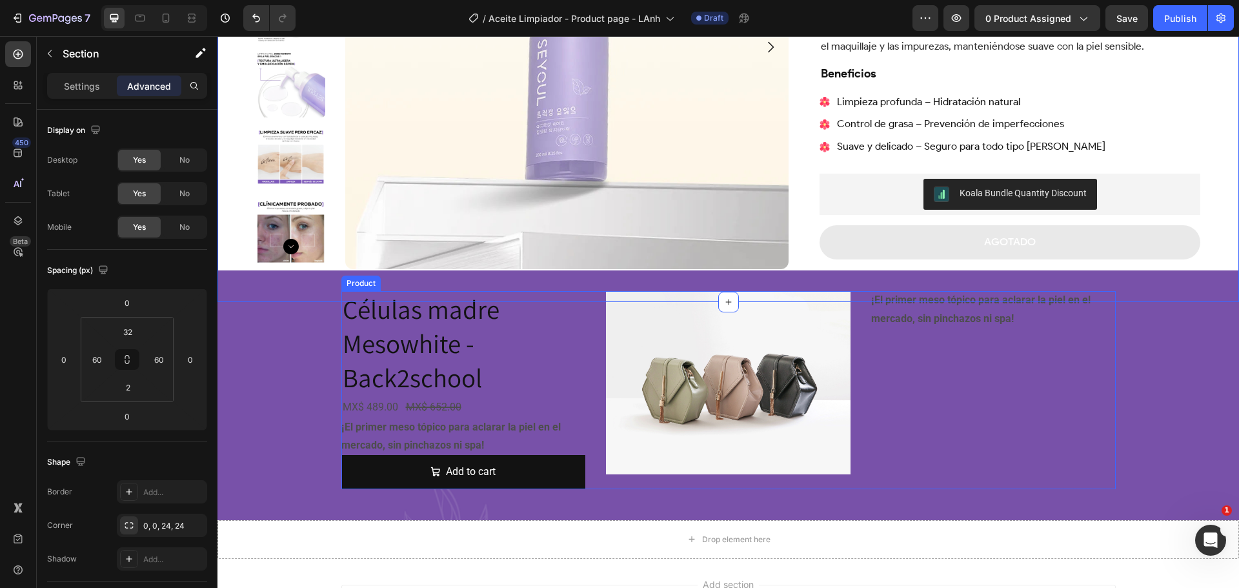
click at [980, 353] on div "¡El primer meso tópico para aclarar la piel en el mercado, sin pinchazos ni spa…" at bounding box center [993, 390] width 245 height 198
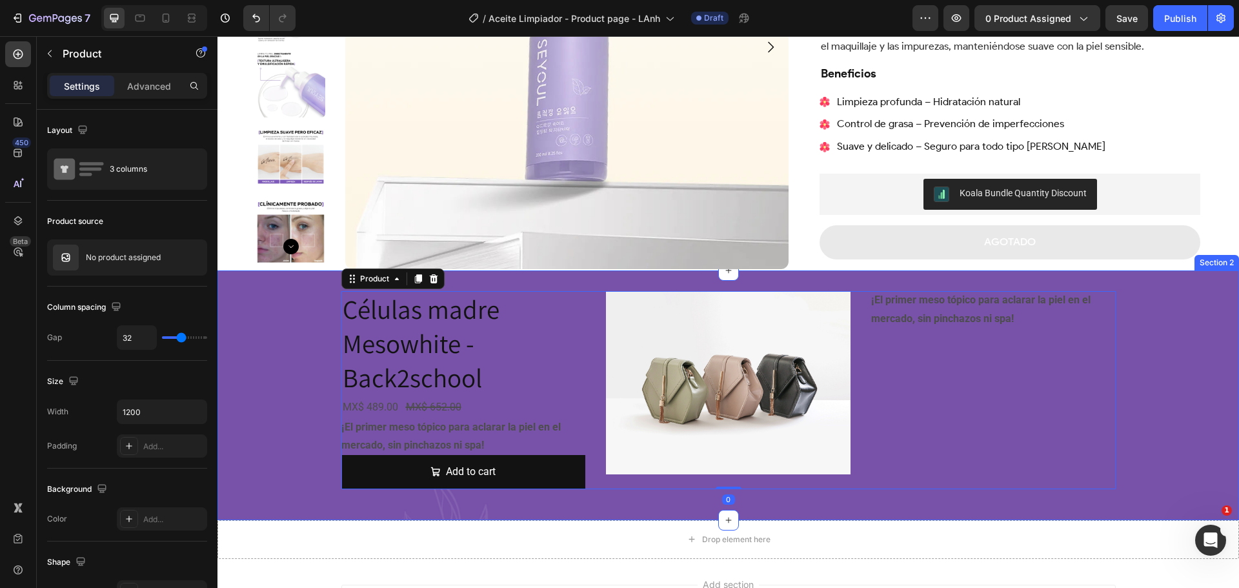
click at [285, 351] on div "Células madre Mesowhite - Back2school Product Title MX$ 489.00 Product Price Pr…" at bounding box center [727, 395] width 1021 height 208
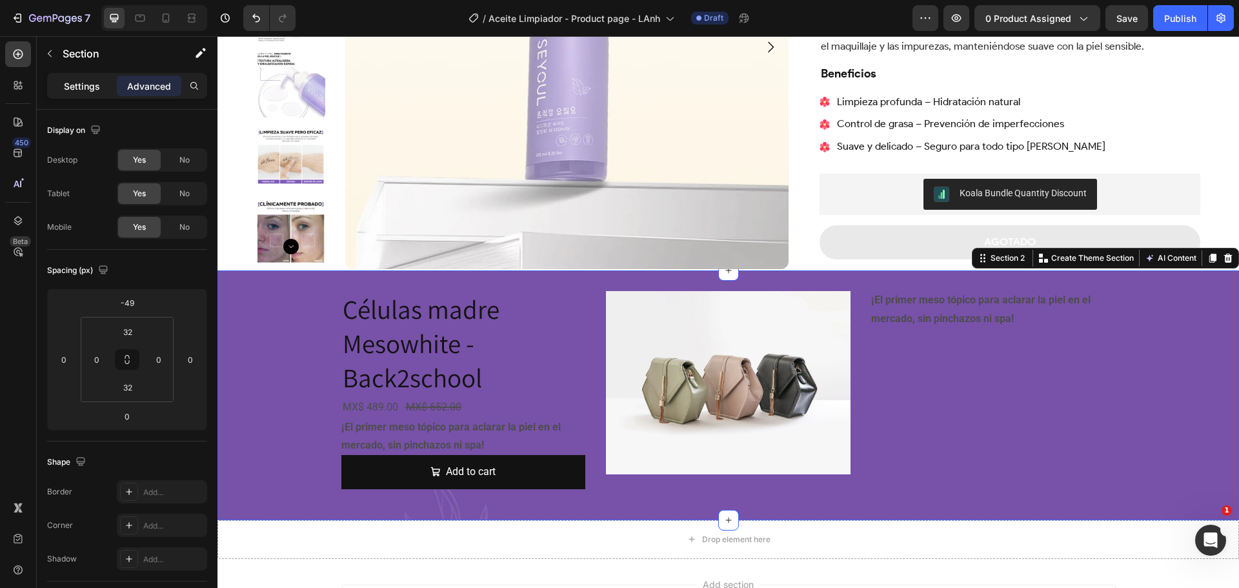
click at [85, 83] on p "Settings" at bounding box center [82, 86] width 36 height 14
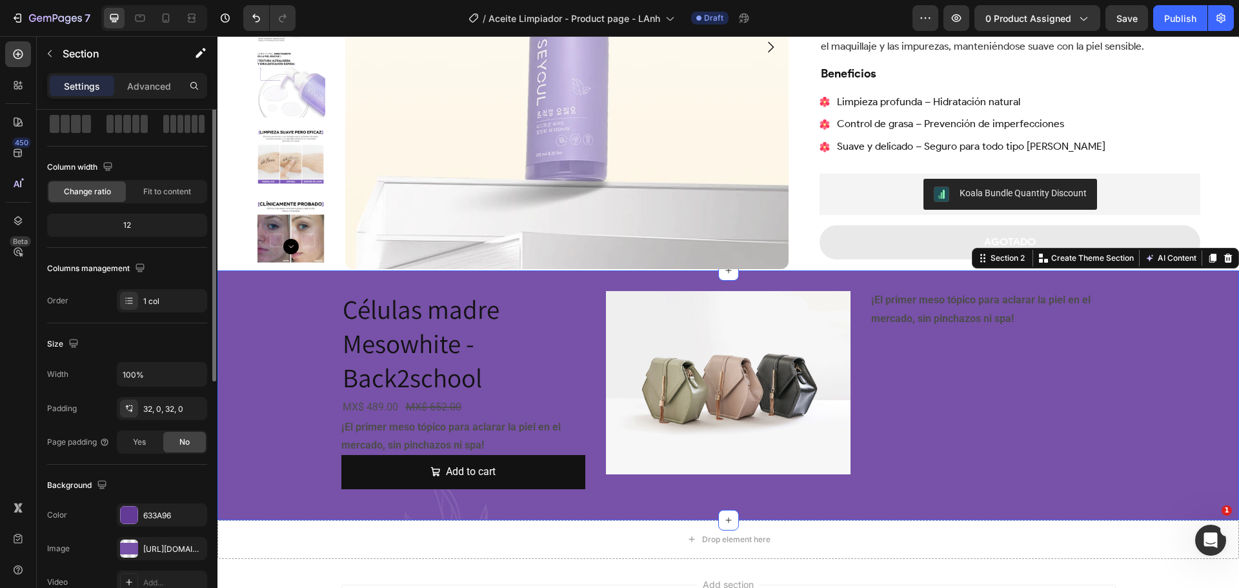
scroll to position [194, 0]
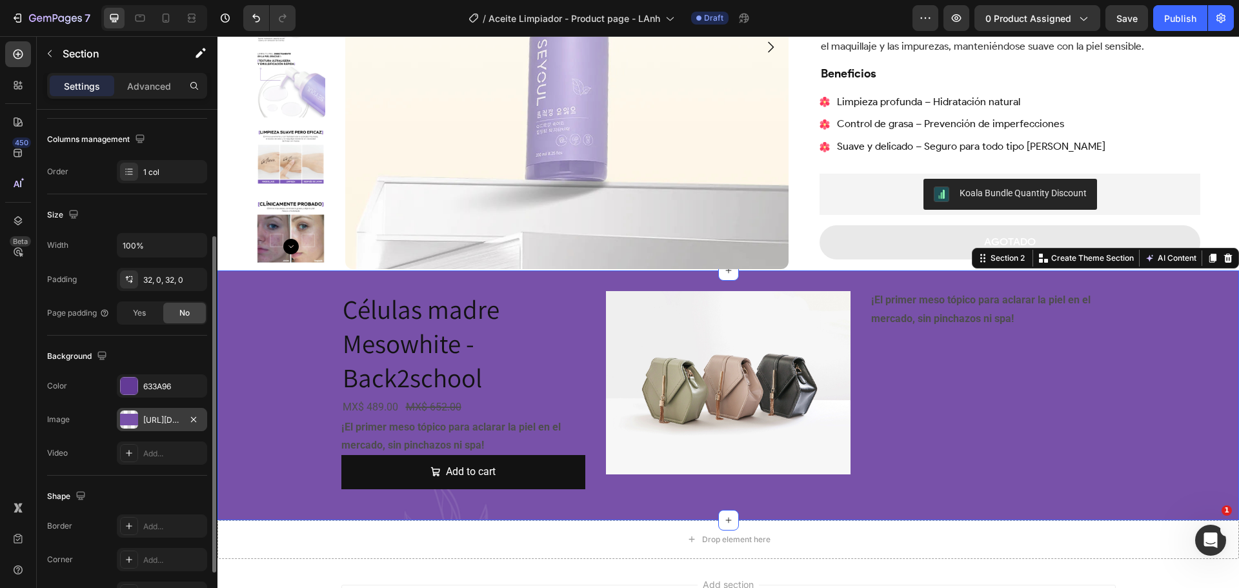
click at [166, 419] on div "[URL][DOMAIN_NAME]" at bounding box center [161, 420] width 37 height 12
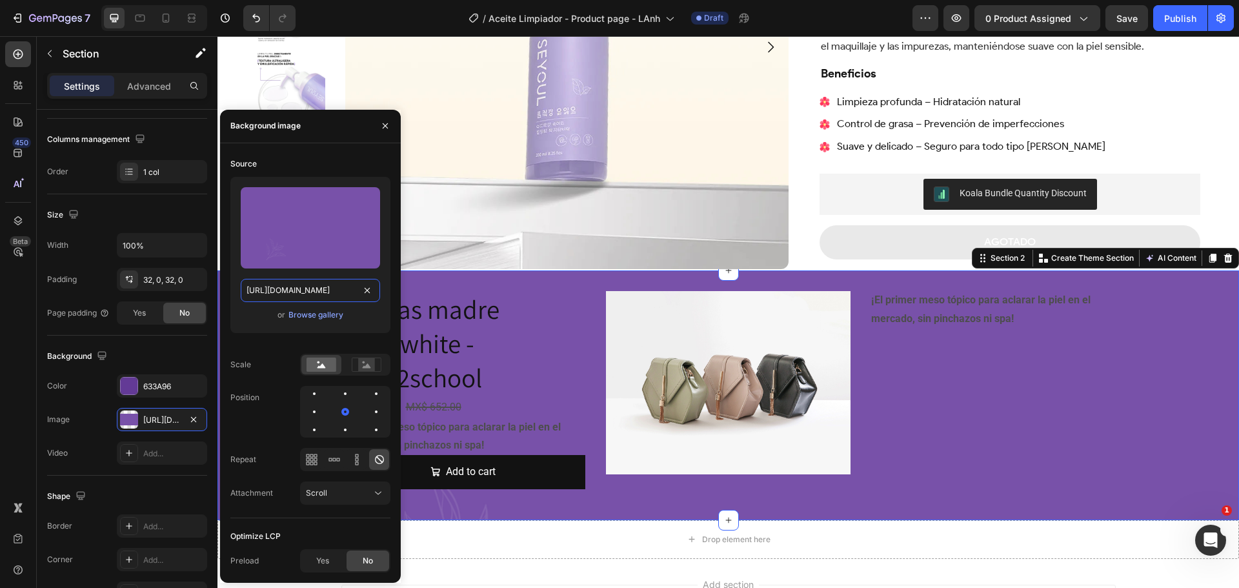
click at [308, 285] on input "[URL][DOMAIN_NAME]" at bounding box center [310, 290] width 139 height 23
paste input "5ytQM2DK"
type input "https://i.postimg.cc/5ytQM2DK/bg-section2.png"
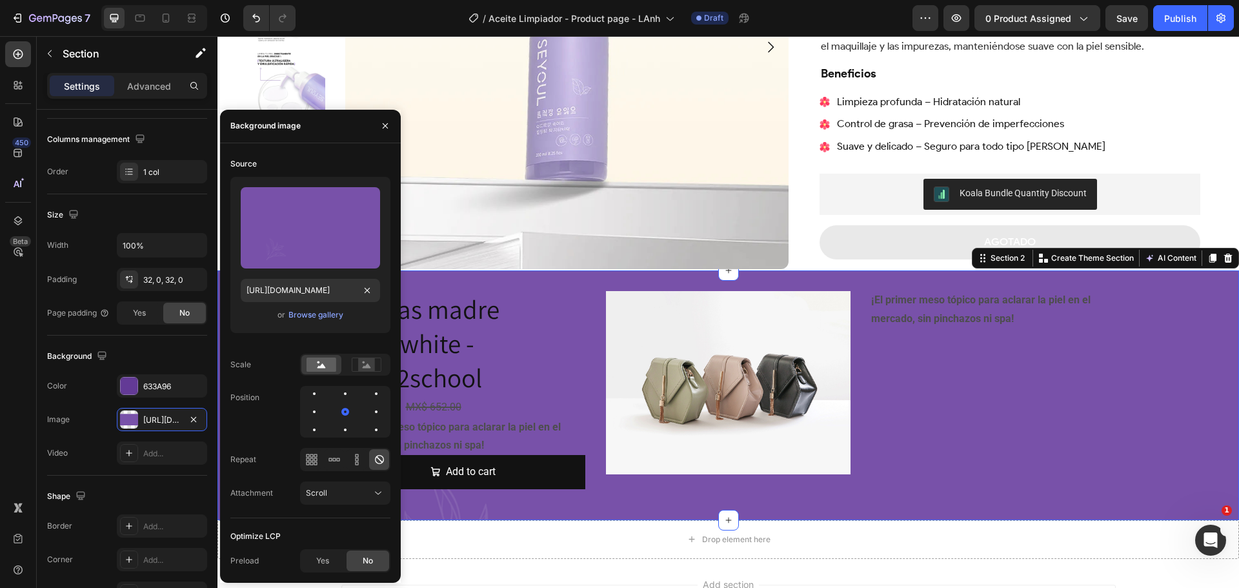
click at [385, 225] on div "Upload Image https://i.postimg.cc/5ytQM2DK/bg-section2.png or Browse gallery" at bounding box center [310, 255] width 160 height 156
click at [967, 418] on div "¡El primer meso tópico para aclarar la piel en el mercado, sin pinchazos ni spa…" at bounding box center [993, 390] width 245 height 198
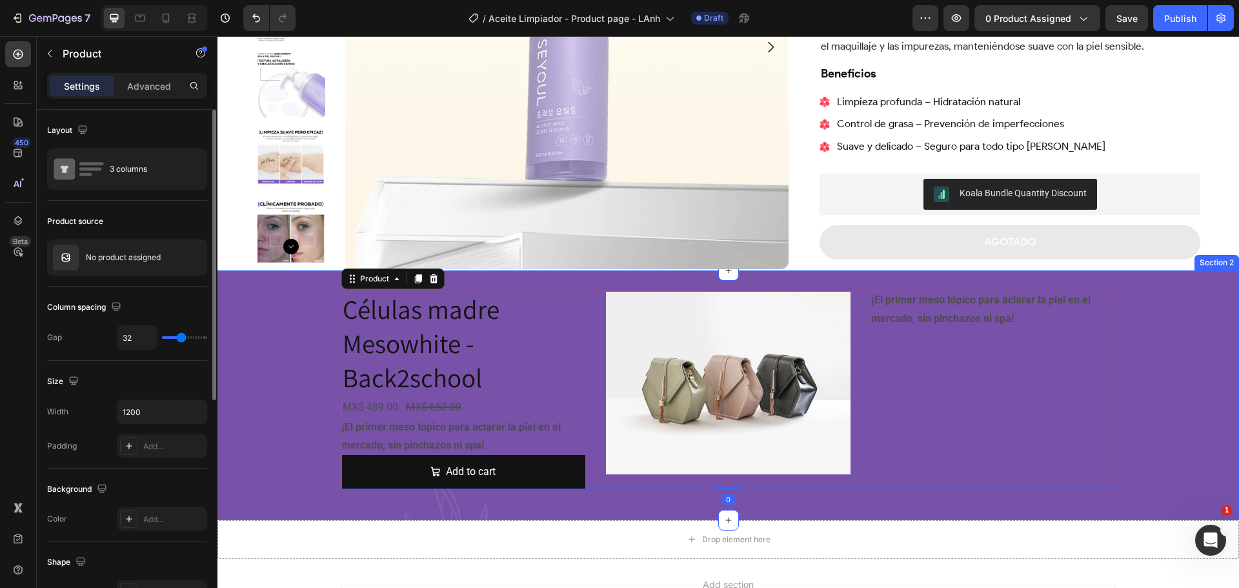
click at [244, 356] on div "Células madre Mesowhite - Back2school Product Title MX$ 489.00 Product Price Pr…" at bounding box center [727, 395] width 1021 height 208
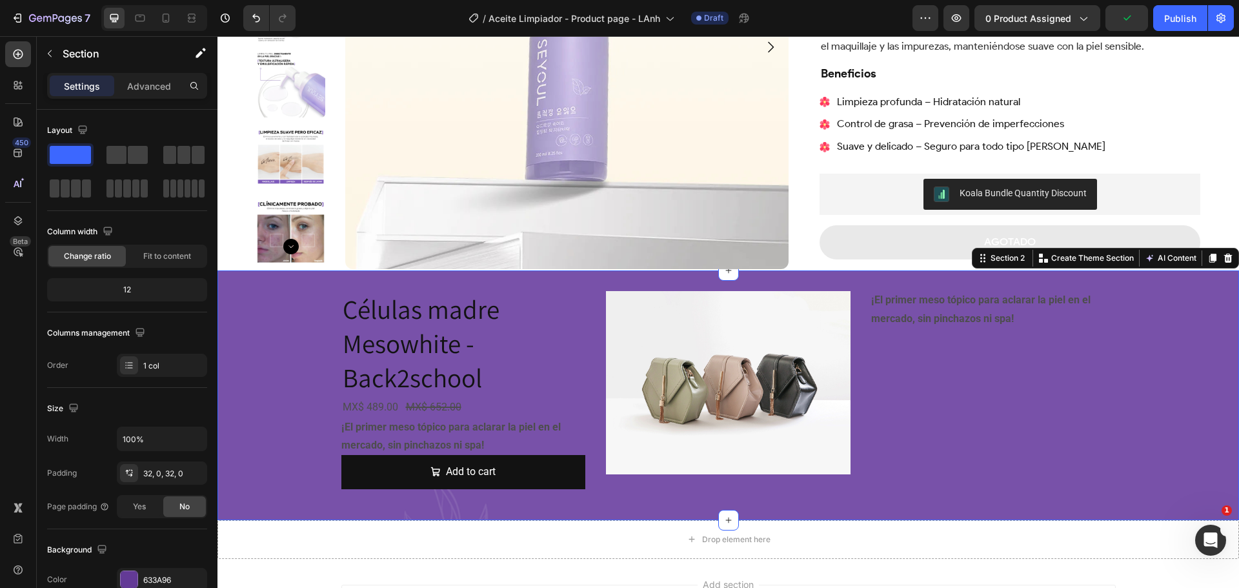
click at [1159, 408] on div "Células madre Mesowhite - Back2school Product Title MX$ 489.00 Product Price Pr…" at bounding box center [727, 395] width 1021 height 208
click at [1118, 15] on span "Save" at bounding box center [1126, 18] width 21 height 11
click at [256, 333] on div "Células madre Mesowhite - Back2school Product Title MX$ 489.00 Product Price Pr…" at bounding box center [727, 395] width 1021 height 208
click at [154, 83] on p "Advanced" at bounding box center [149, 86] width 44 height 14
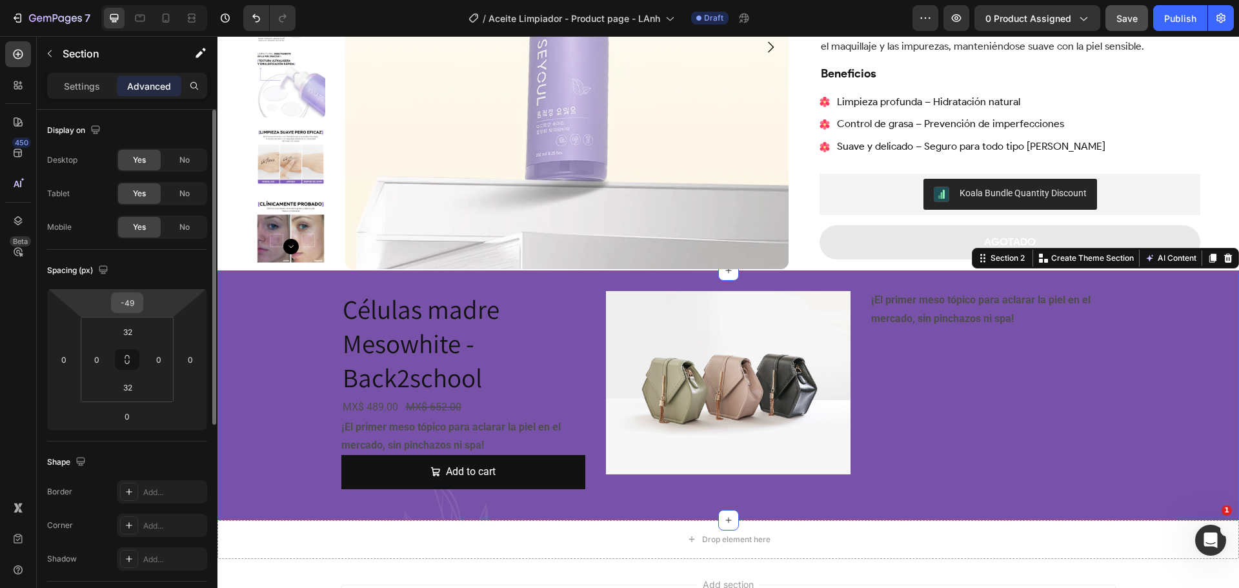
click at [134, 300] on input "-49" at bounding box center [127, 302] width 26 height 19
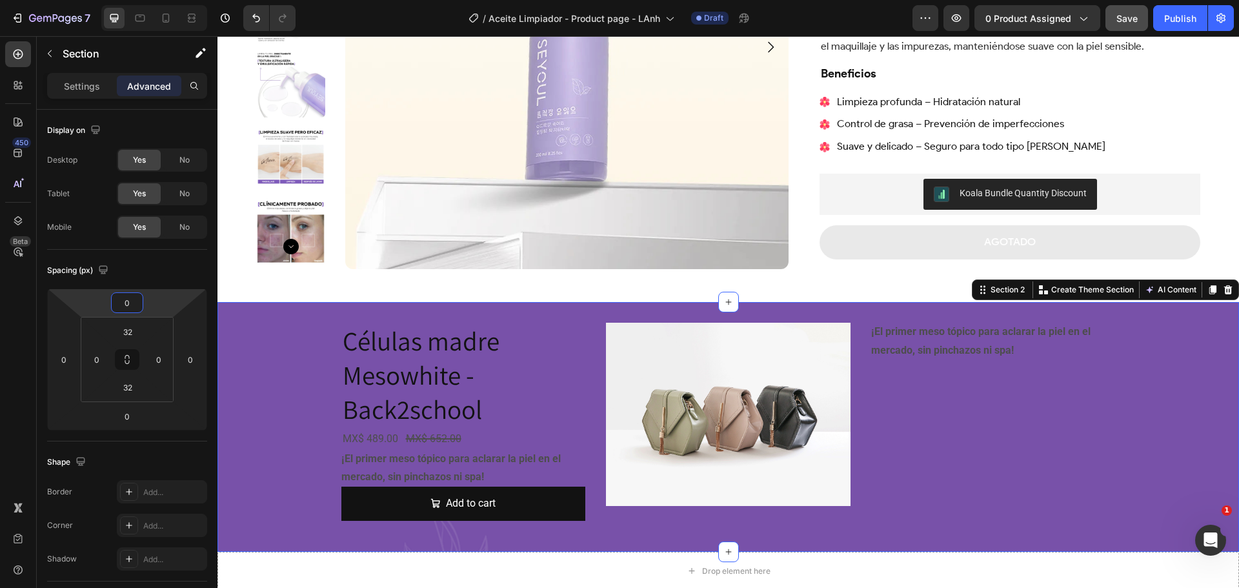
type input "0"
click at [277, 368] on div "Células madre Mesowhite - Back2school Product Title MX$ 489.00 Product Price Pr…" at bounding box center [727, 427] width 1021 height 208
click at [234, 356] on div "Células madre Mesowhite - Back2school Product Title MX$ 489.00 Product Price Pr…" at bounding box center [727, 427] width 1021 height 208
click at [85, 74] on div "Settings Advanced" at bounding box center [127, 86] width 160 height 26
click at [85, 81] on p "Settings" at bounding box center [82, 86] width 36 height 14
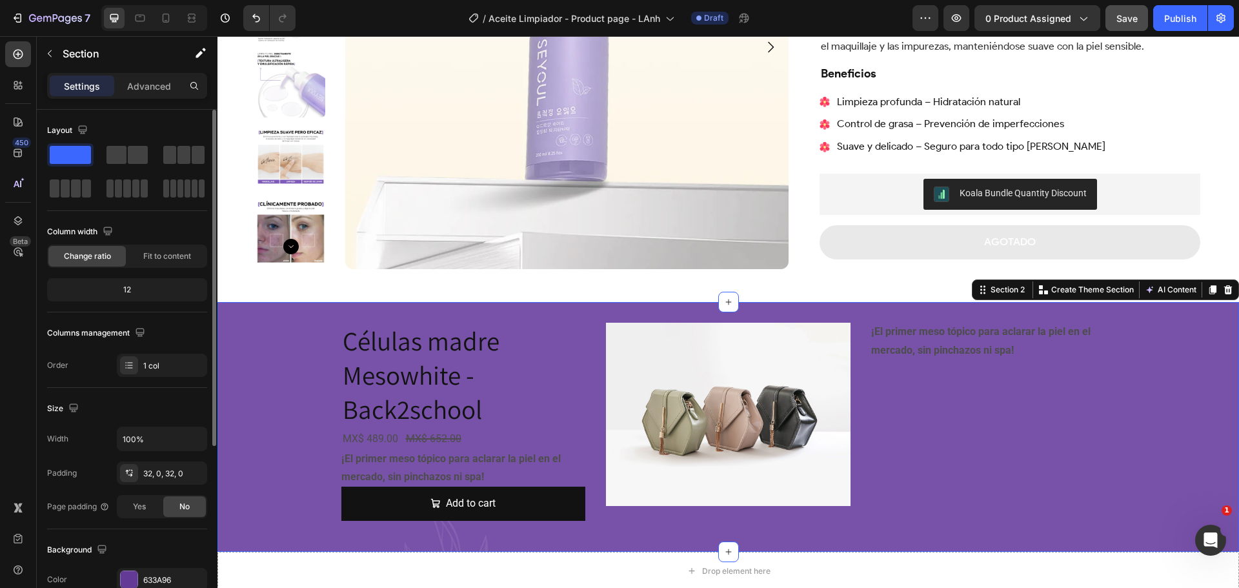
scroll to position [194, 0]
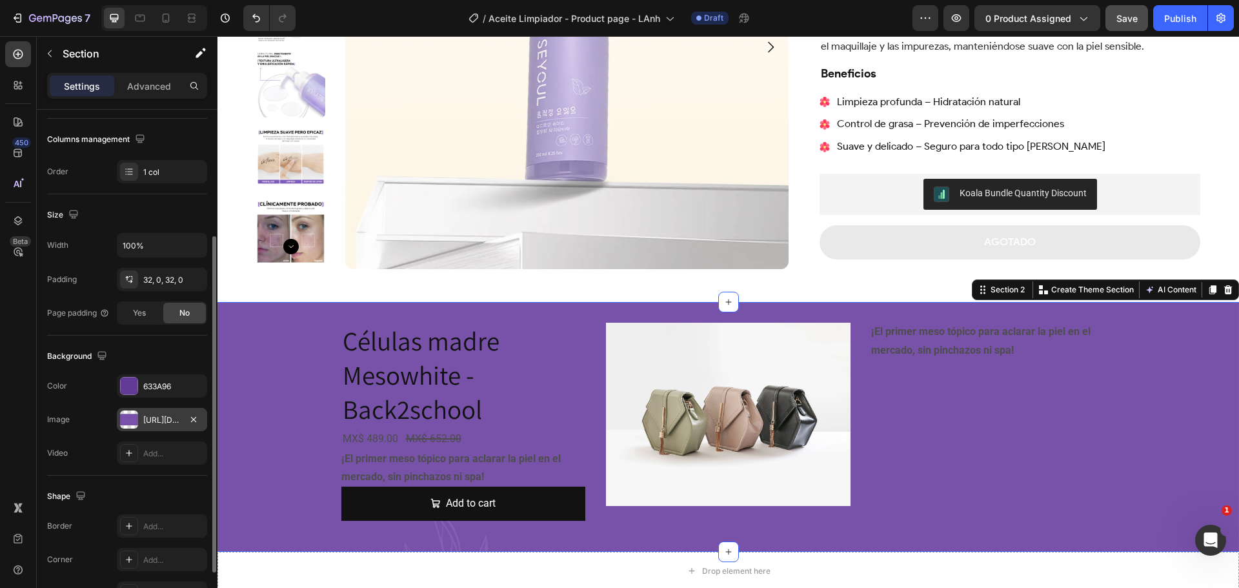
click at [152, 408] on div "https://i.postimg.cc/5ytQM2DK/bg-section2.png" at bounding box center [162, 419] width 90 height 23
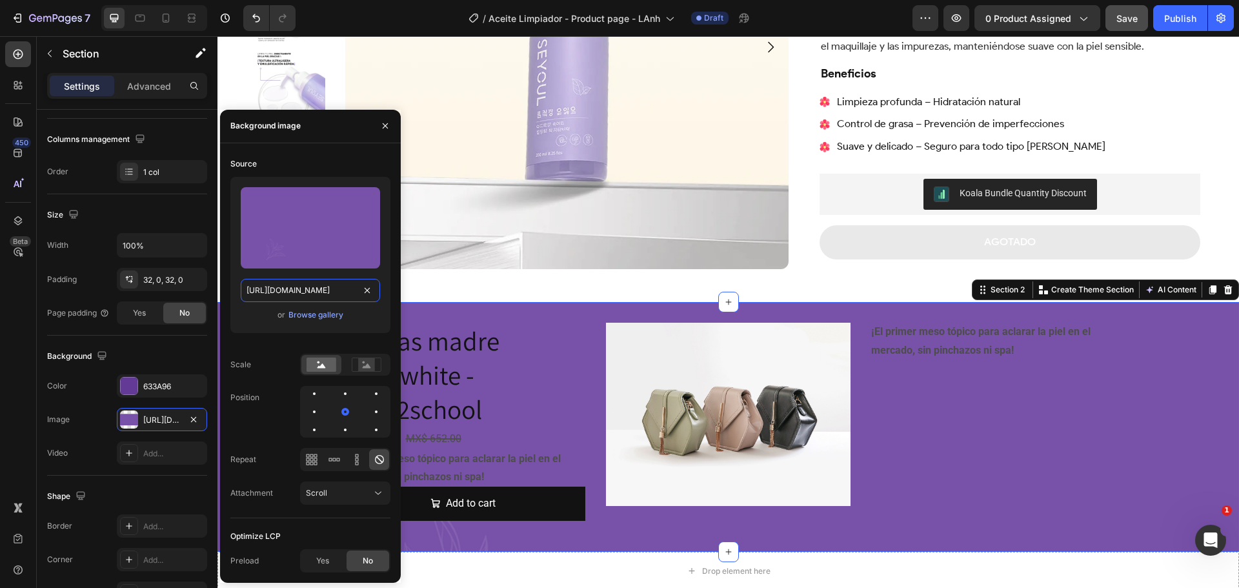
click at [339, 290] on input "https://i.postimg.cc/5ytQM2DK/bg-section2.png" at bounding box center [310, 290] width 139 height 23
click at [363, 166] on div "Source" at bounding box center [310, 164] width 160 height 21
click at [1077, 398] on div "¡El primer meso tópico para aclarar la piel en el mercado, sin pinchazos ni spa…" at bounding box center [993, 422] width 245 height 198
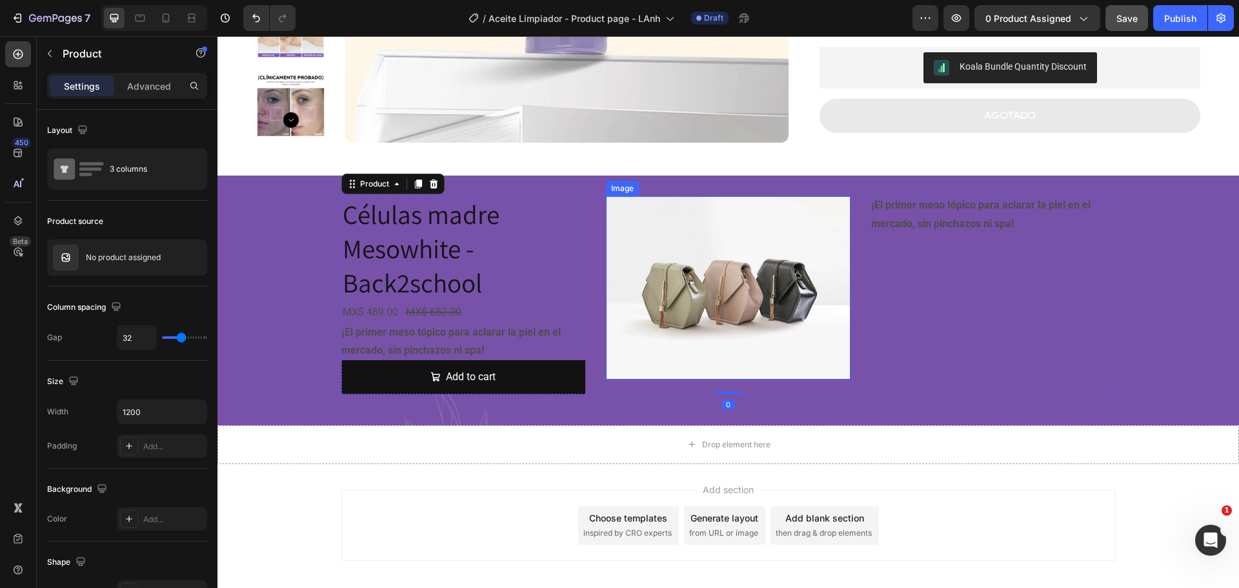
scroll to position [387, 0]
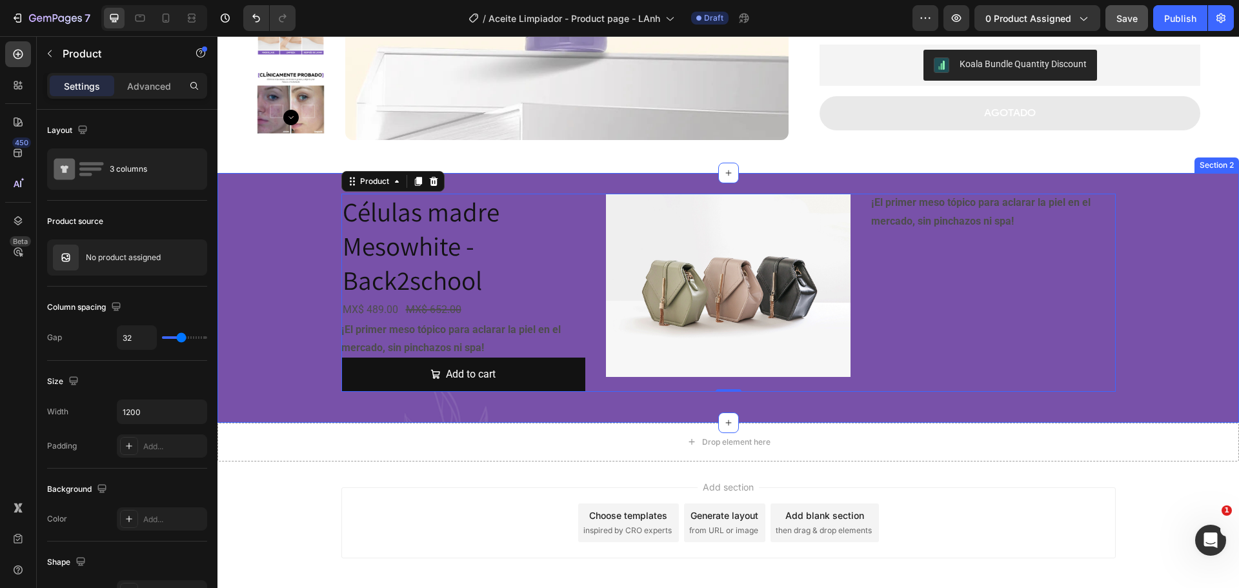
click at [294, 230] on div "Células madre Mesowhite - Back2school Product Title MX$ 489.00 Product Price Pr…" at bounding box center [727, 298] width 1021 height 208
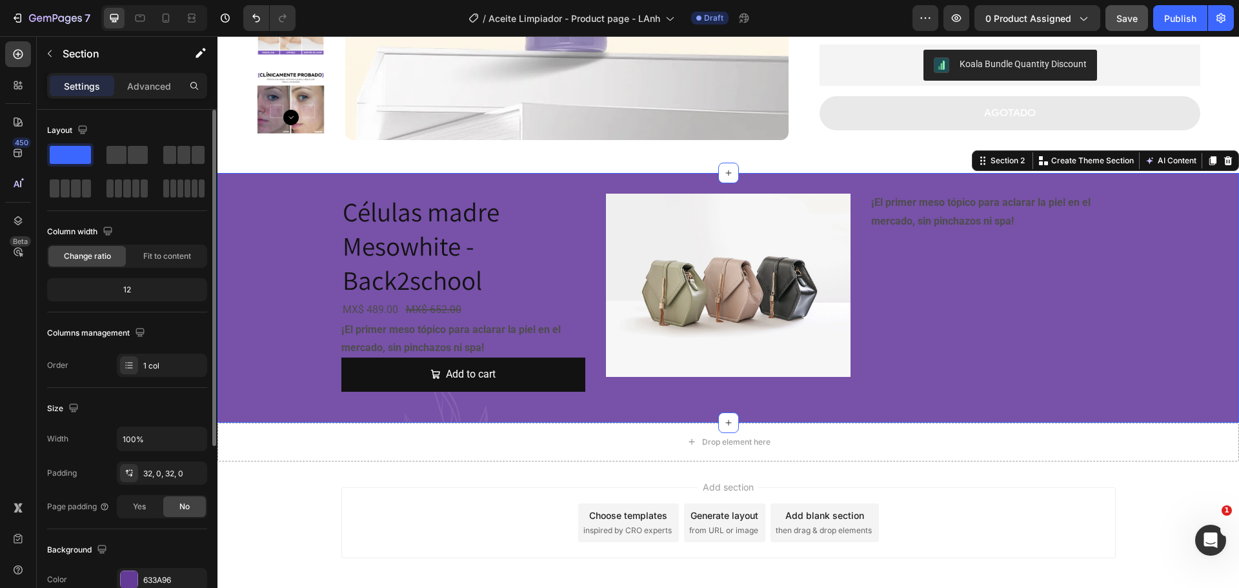
scroll to position [194, 0]
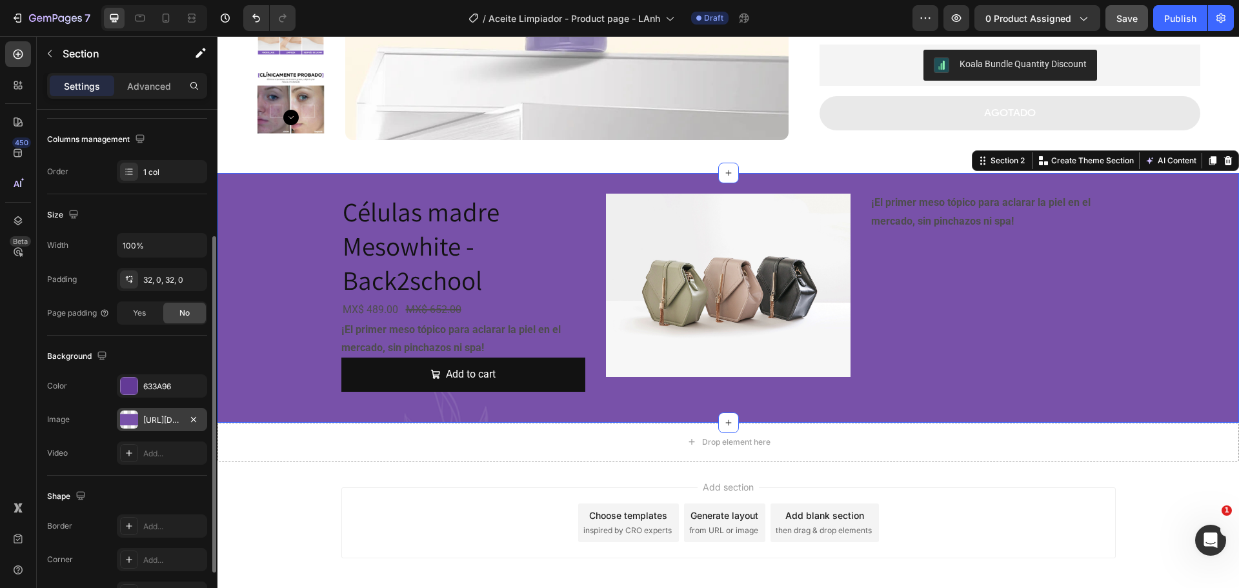
click at [146, 414] on div "https://i.postimg.cc/5ytQM2DK/bg-section2.png" at bounding box center [161, 420] width 37 height 12
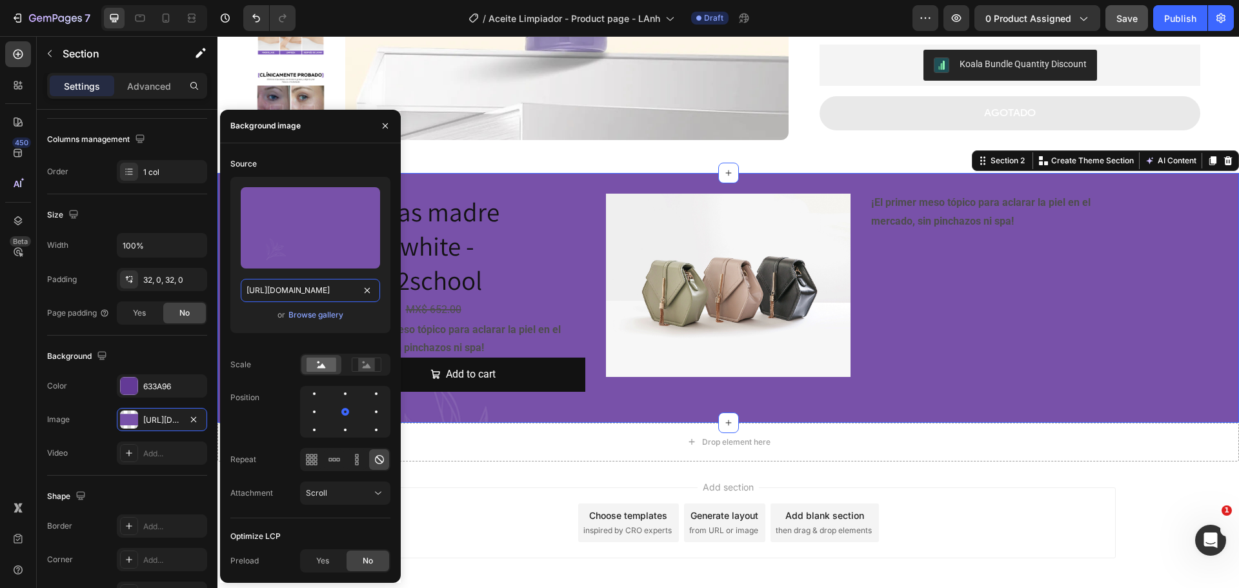
click at [320, 286] on input "https://i.postimg.cc/5ytQM2DK/bg-section2.png" at bounding box center [310, 290] width 139 height 23
click at [281, 157] on div "Source" at bounding box center [310, 164] width 160 height 21
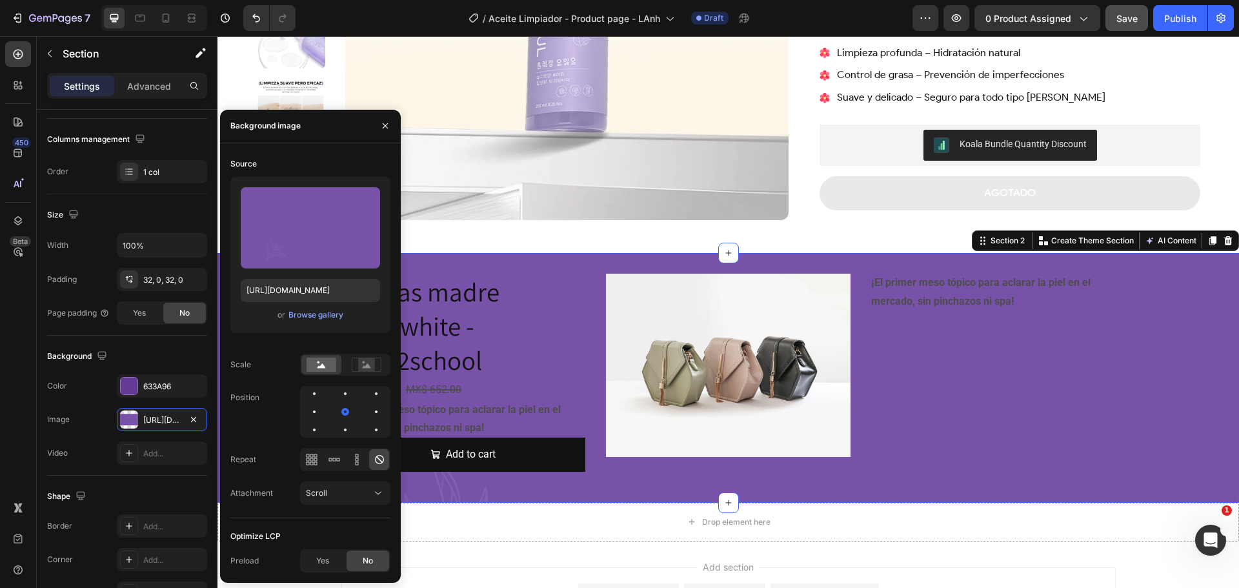
scroll to position [382, 0]
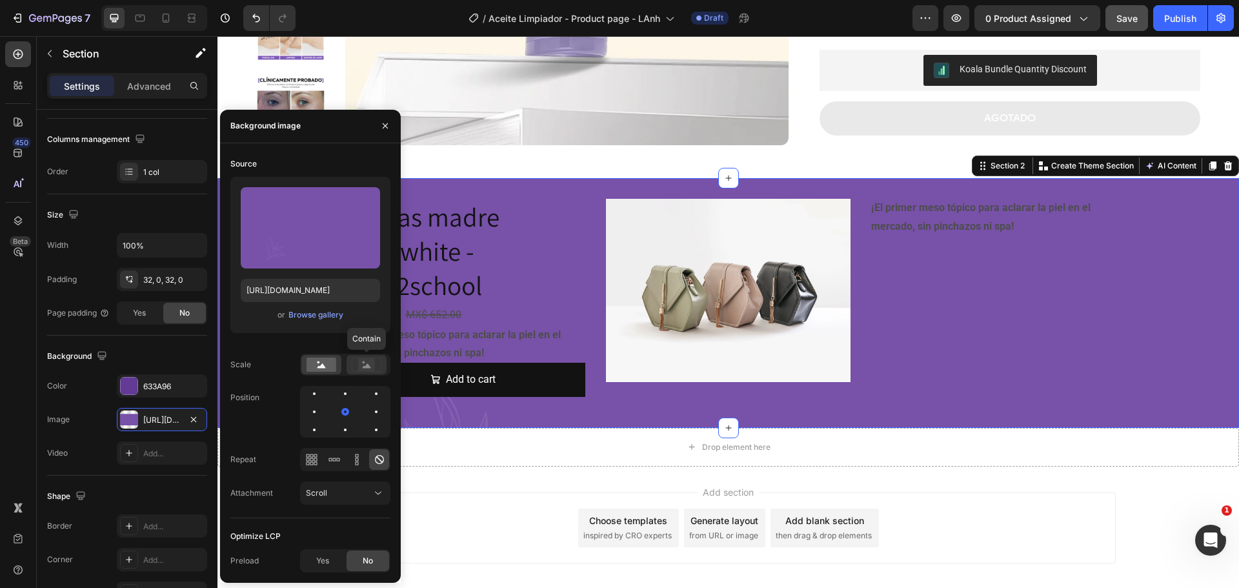
click at [360, 365] on rect at bounding box center [366, 364] width 17 height 13
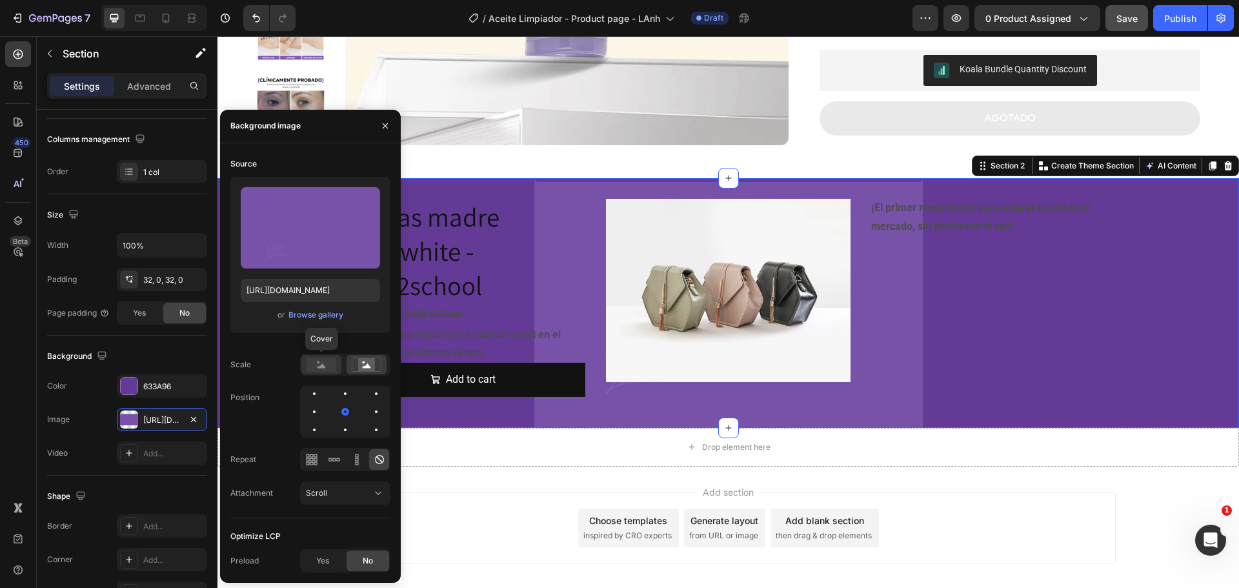
click at [323, 367] on icon at bounding box center [321, 365] width 8 height 5
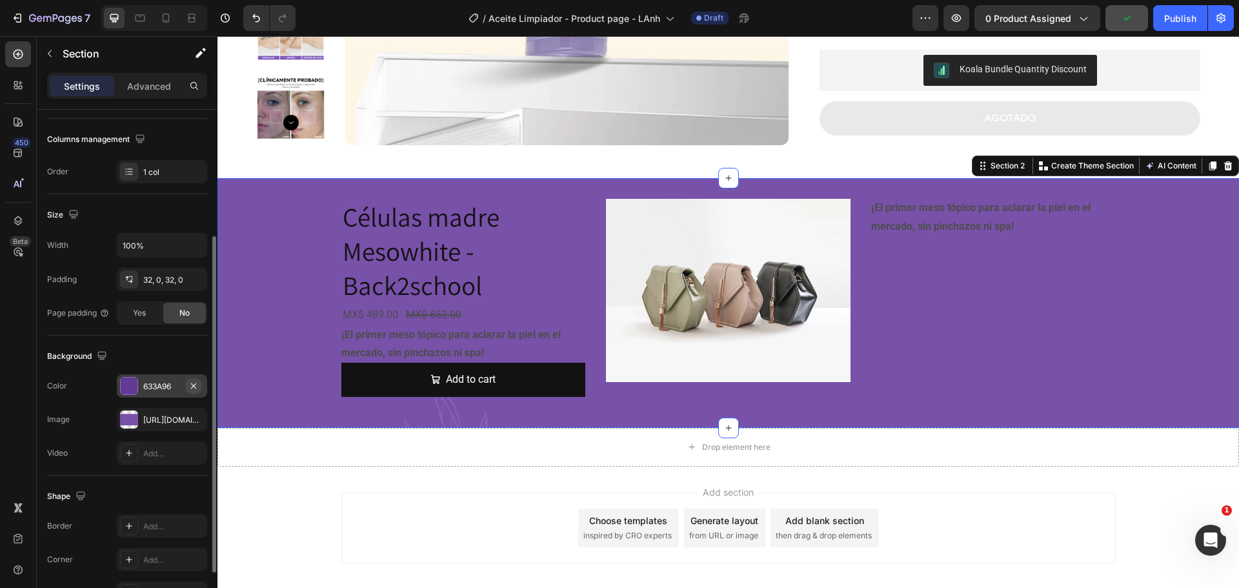
click at [190, 385] on icon "button" at bounding box center [193, 386] width 10 height 10
click at [1023, 458] on div "Drop element here" at bounding box center [727, 447] width 1021 height 39
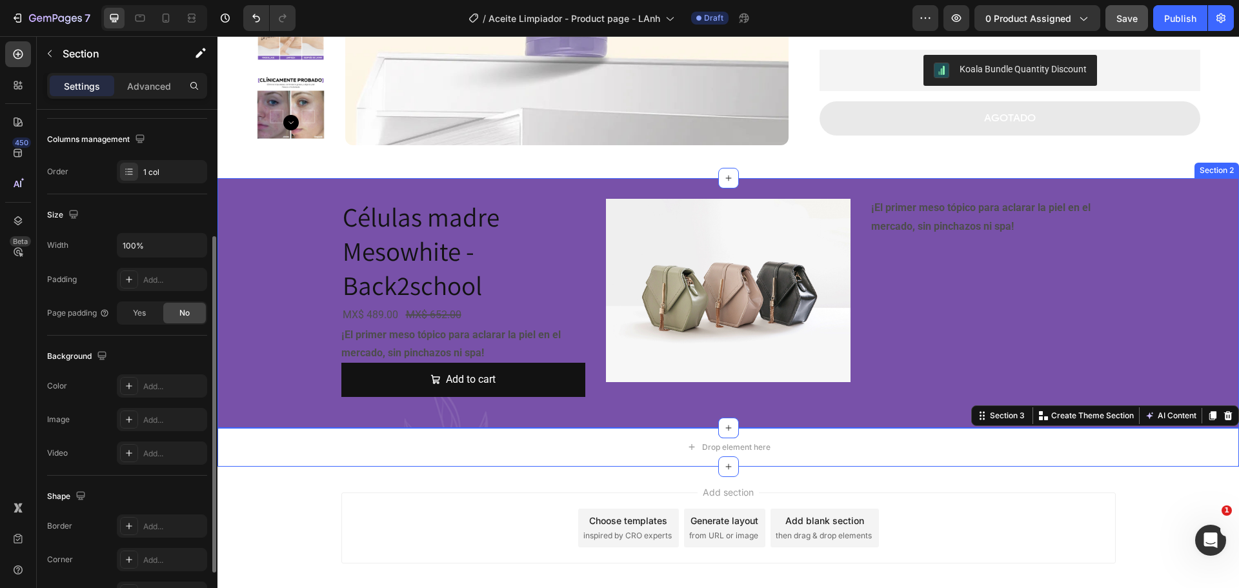
click at [1155, 270] on div "Células madre Mesowhite - Back2school Product Title MX$ 489.00 Product Price Pr…" at bounding box center [727, 303] width 1021 height 208
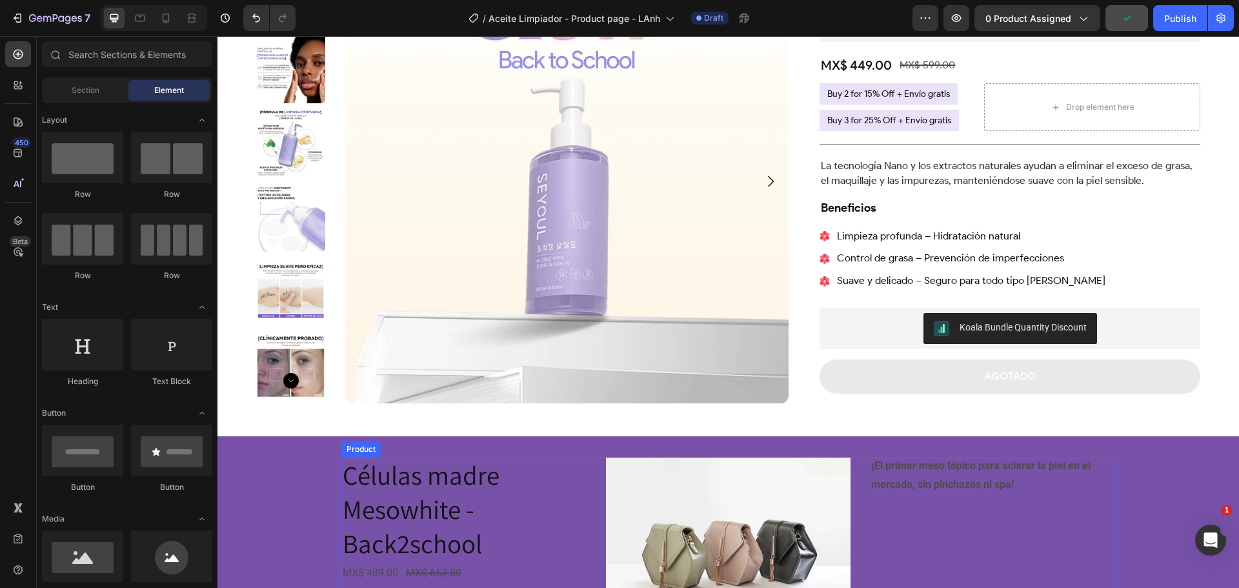
scroll to position [0, 0]
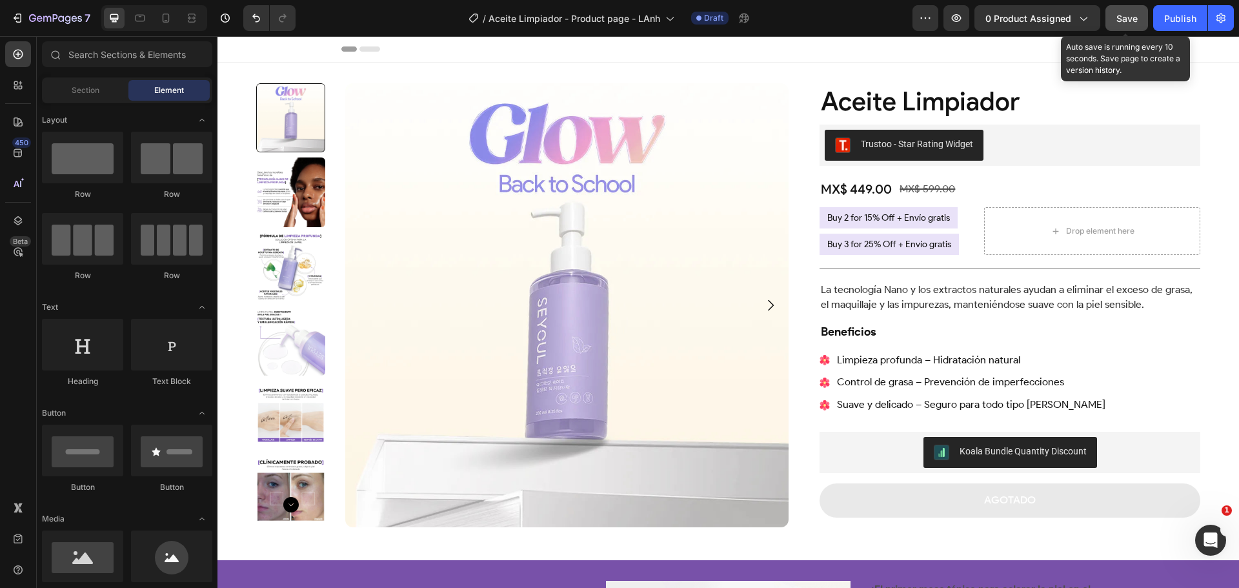
click at [1123, 17] on span "Save" at bounding box center [1126, 18] width 21 height 11
